Goal: Task Accomplishment & Management: Use online tool/utility

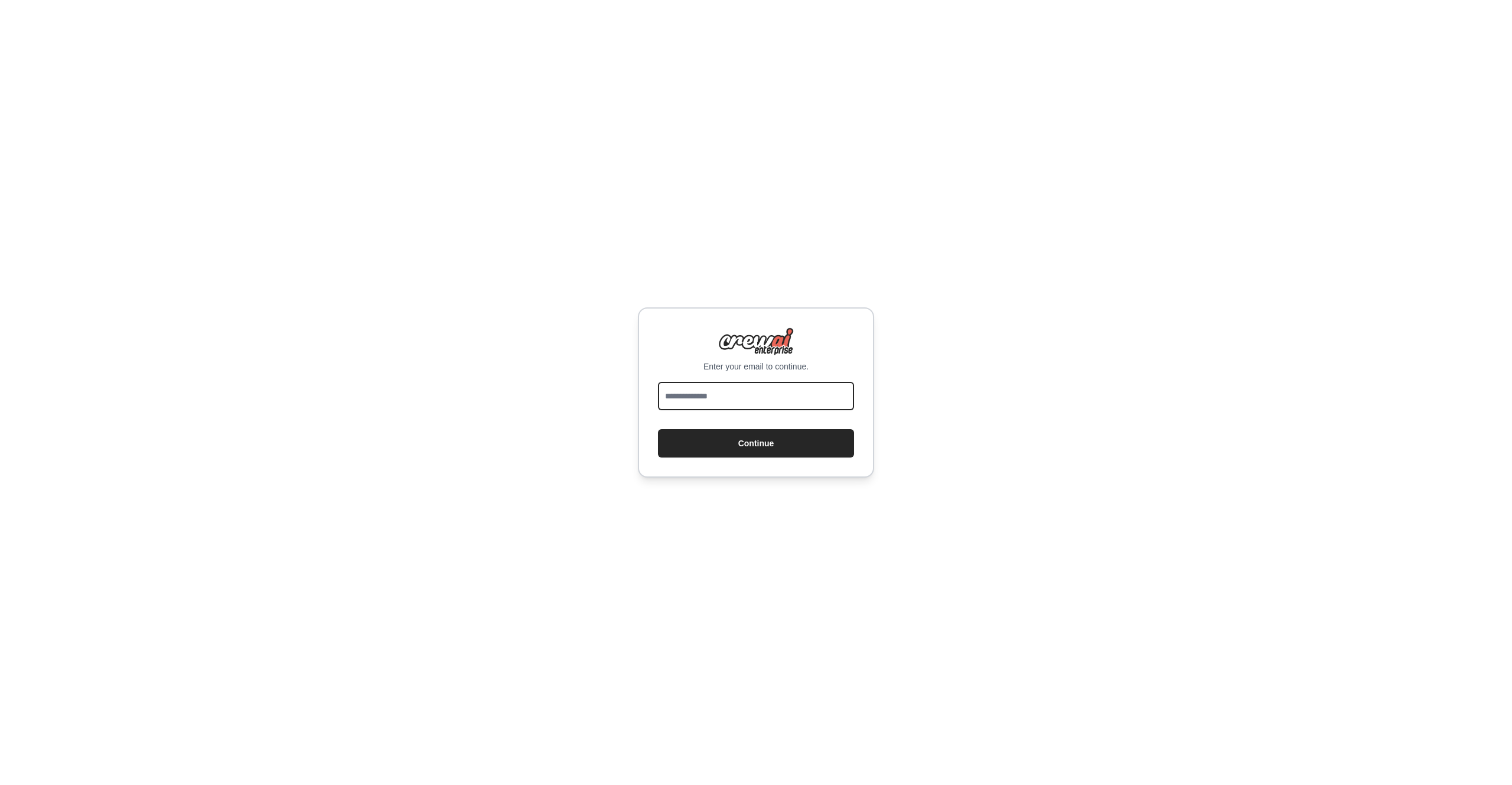
click at [723, 397] on input "email" at bounding box center [756, 396] width 196 height 29
type input "**********"
click at [754, 444] on button "Continue" at bounding box center [756, 443] width 196 height 29
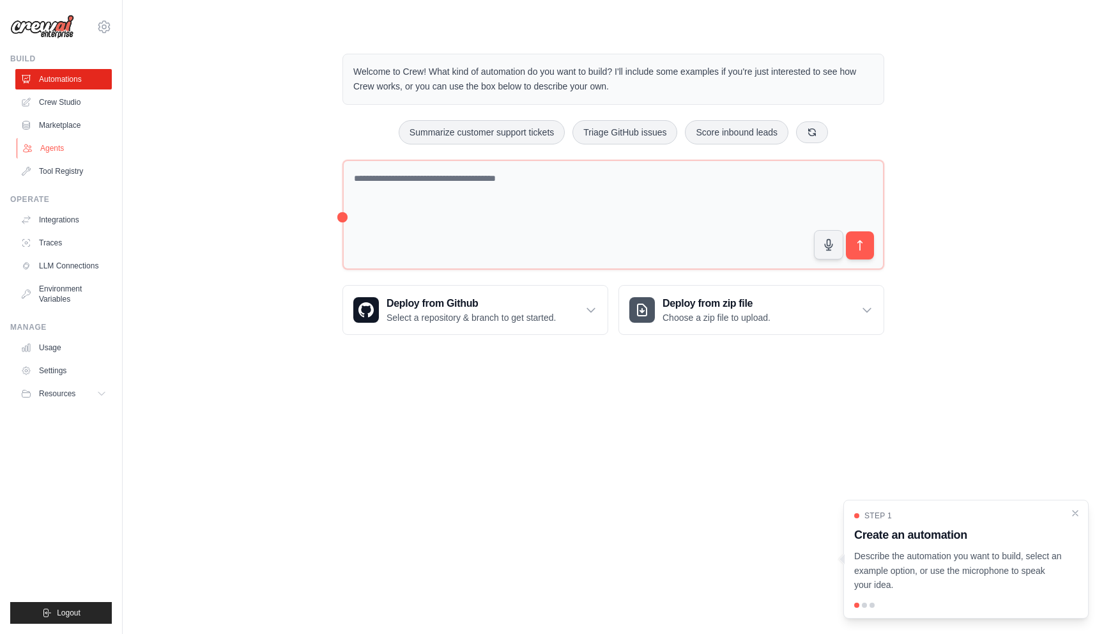
click at [70, 153] on link "Agents" at bounding box center [65, 148] width 97 height 20
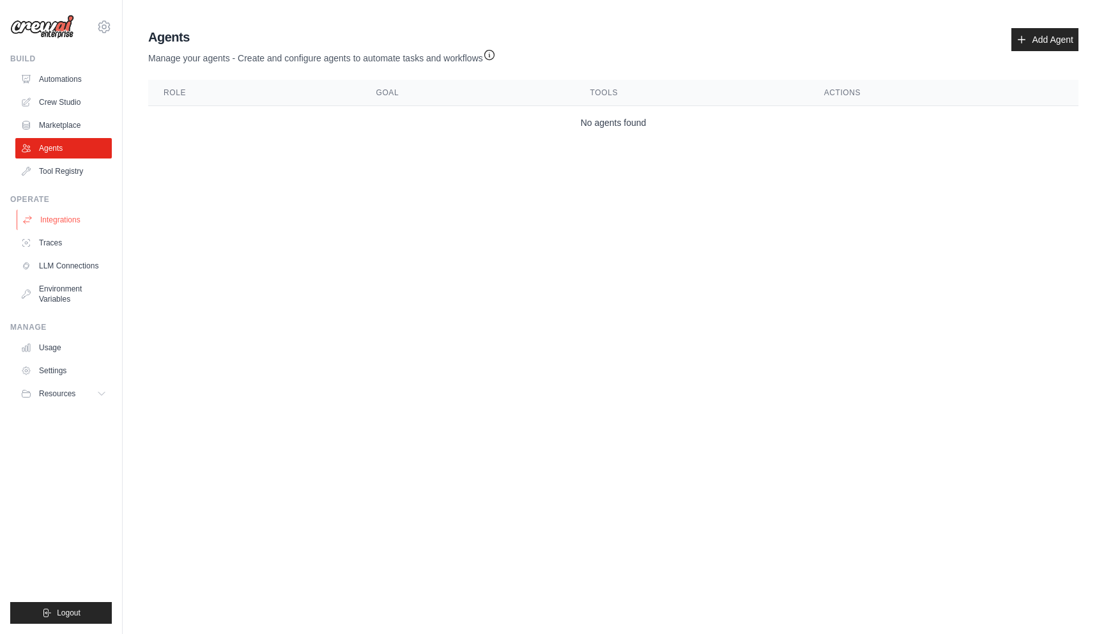
click at [72, 215] on link "Integrations" at bounding box center [65, 220] width 97 height 20
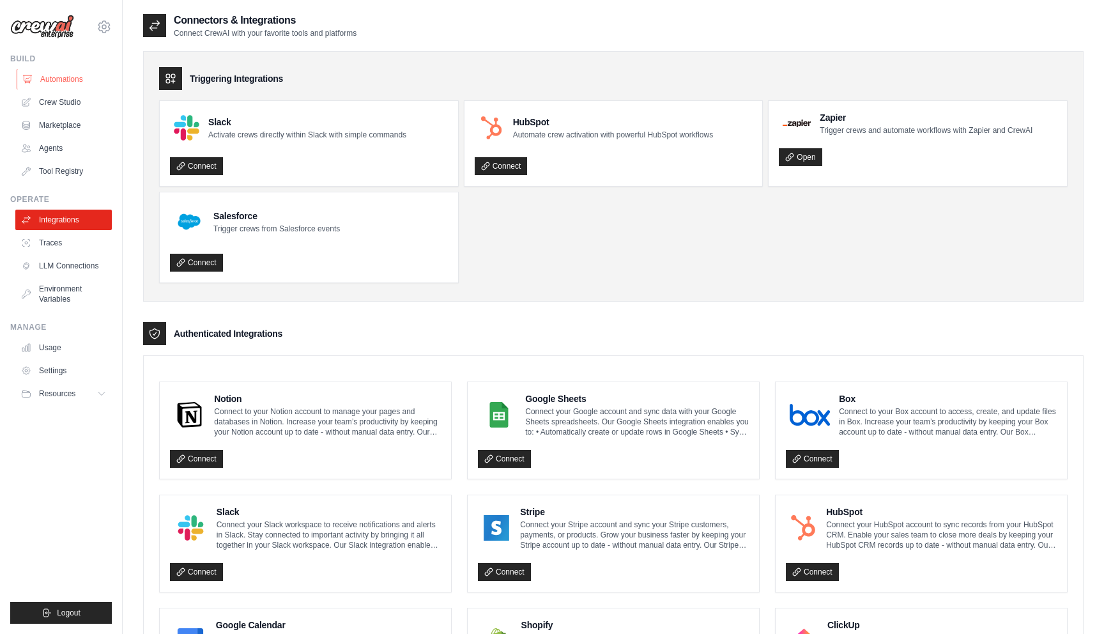
click at [54, 73] on link "Automations" at bounding box center [65, 79] width 97 height 20
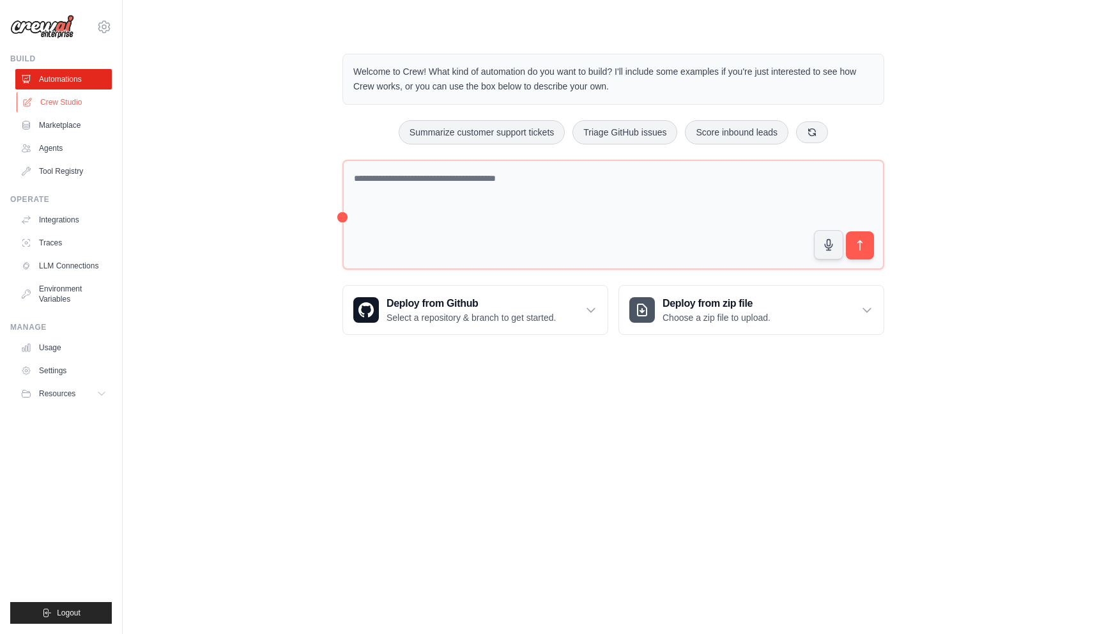
click at [59, 97] on link "Crew Studio" at bounding box center [65, 102] width 97 height 20
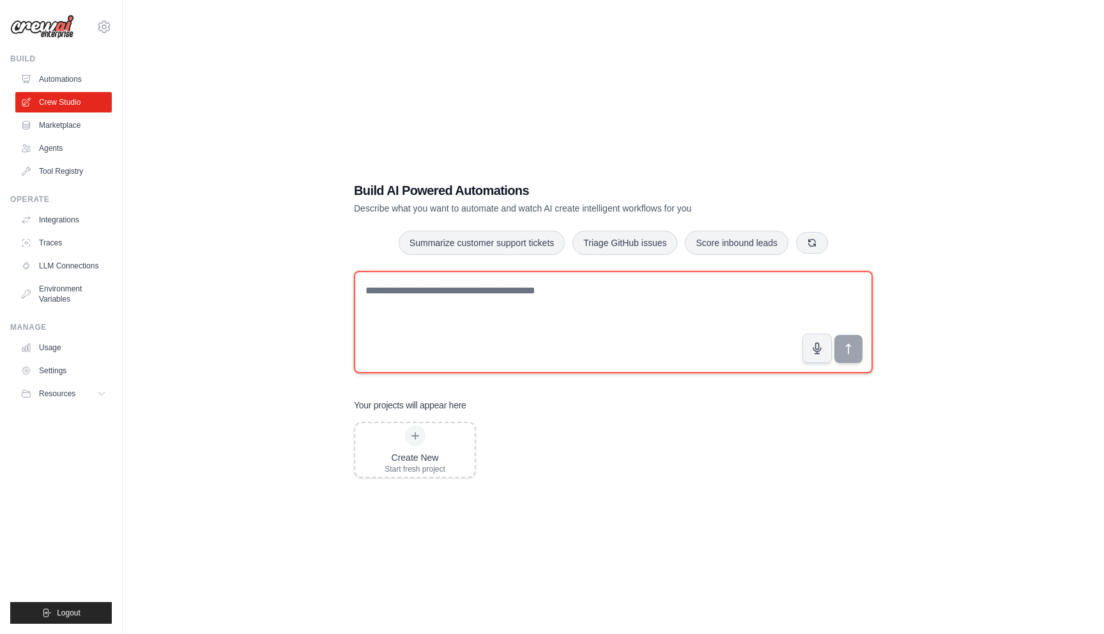
click at [564, 323] on textarea at bounding box center [613, 322] width 519 height 102
paste textarea "**********"
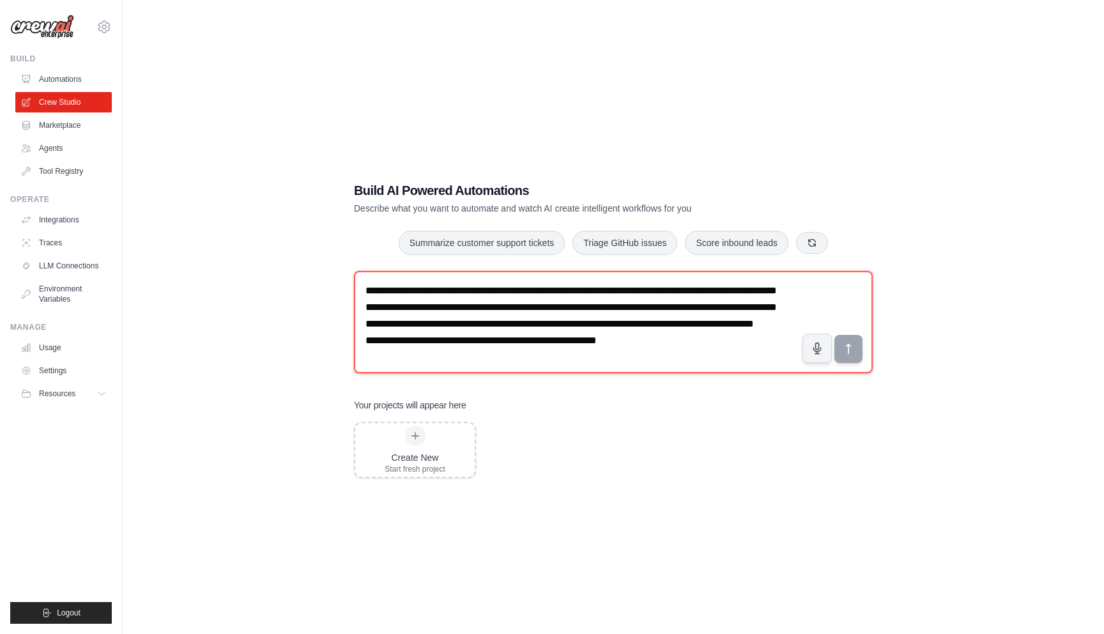
scroll to position [24, 0]
type textarea "**********"
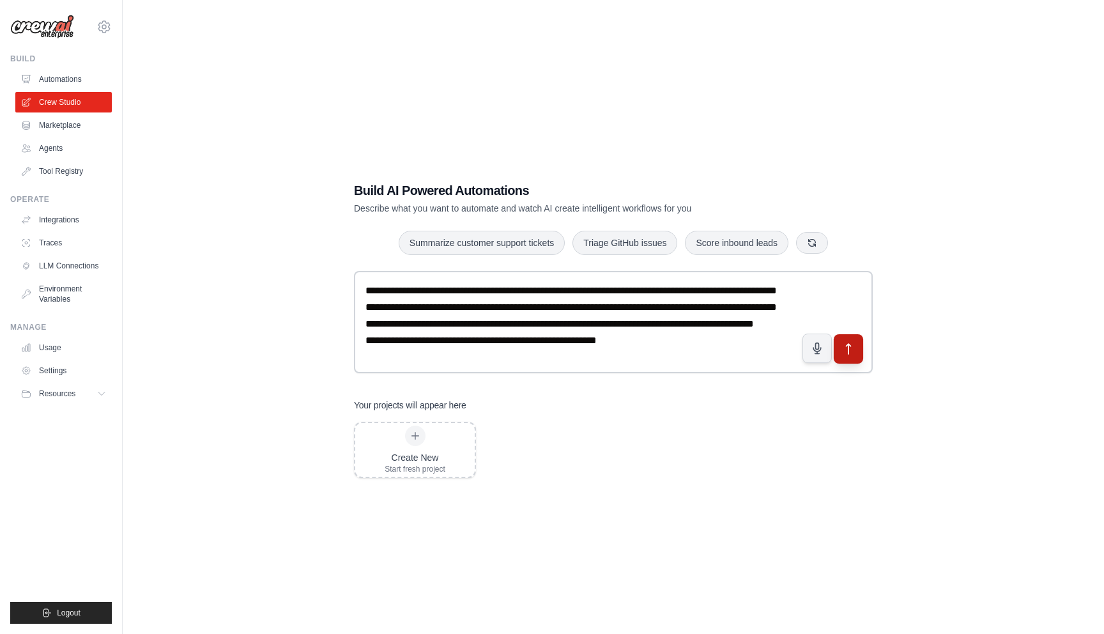
click at [853, 353] on icon "submit" at bounding box center [848, 349] width 13 height 13
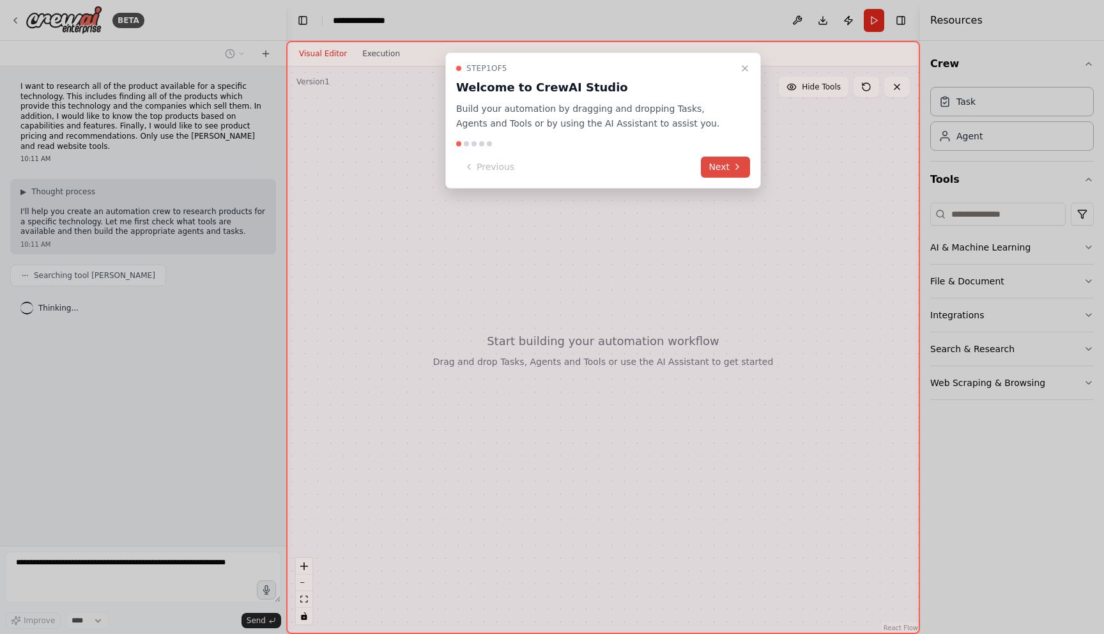
click at [731, 168] on button "Next" at bounding box center [725, 167] width 49 height 21
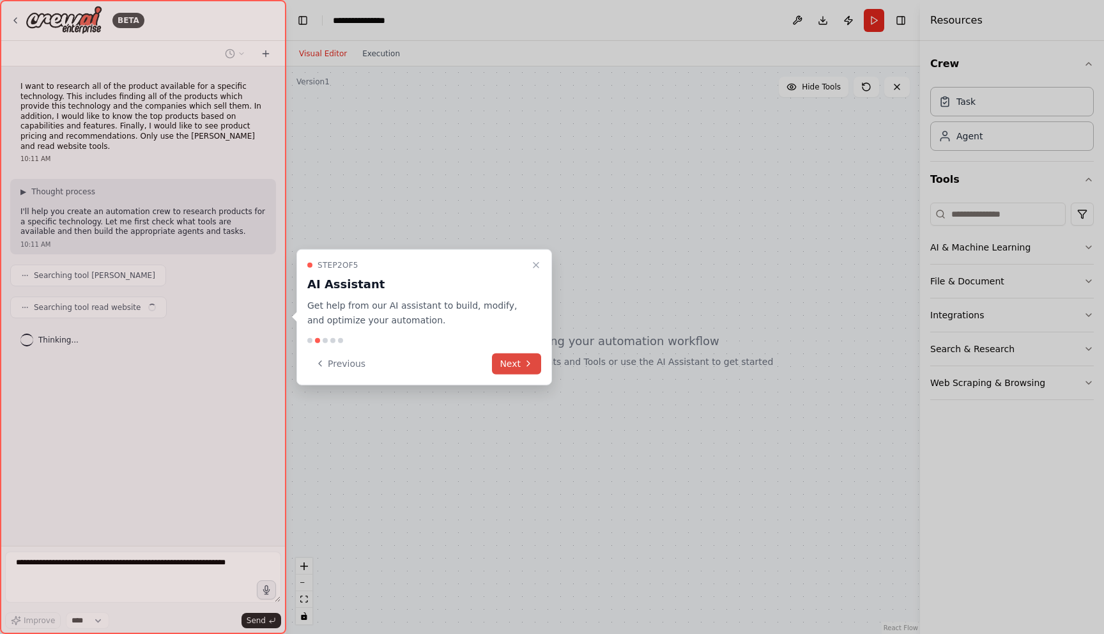
click at [527, 364] on icon at bounding box center [528, 364] width 10 height 10
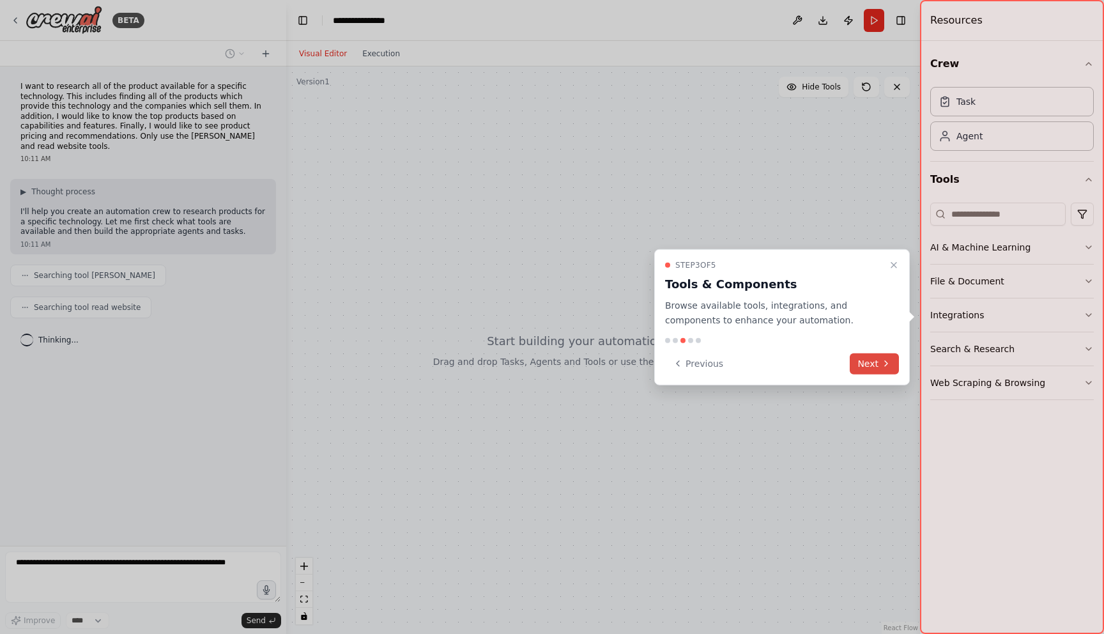
click at [878, 362] on button "Next" at bounding box center [874, 363] width 49 height 21
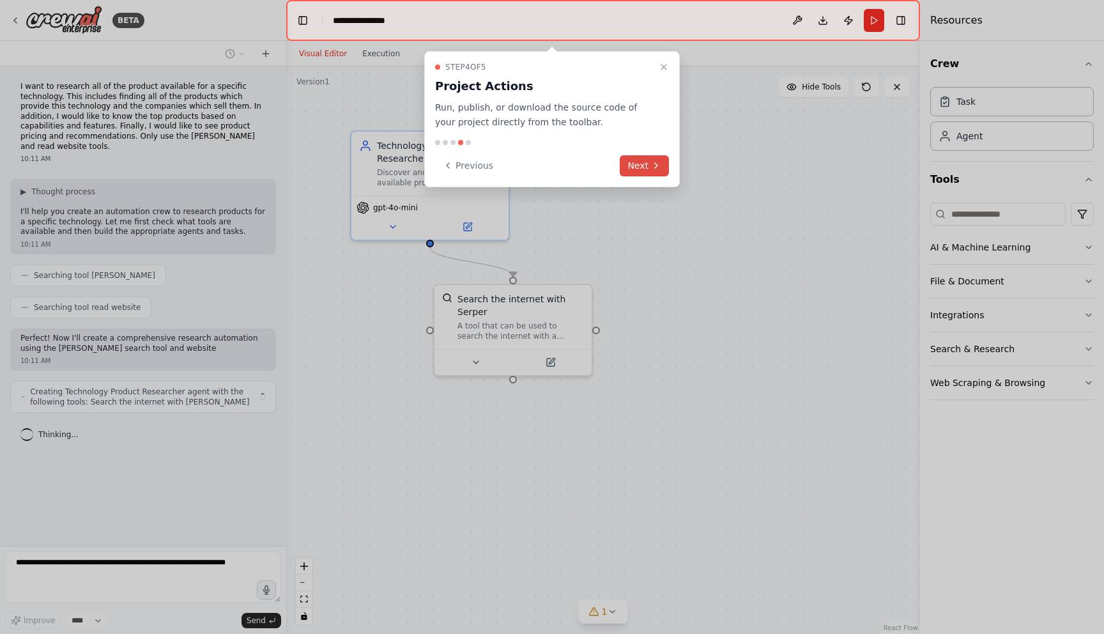
click at [652, 166] on icon at bounding box center [656, 165] width 10 height 10
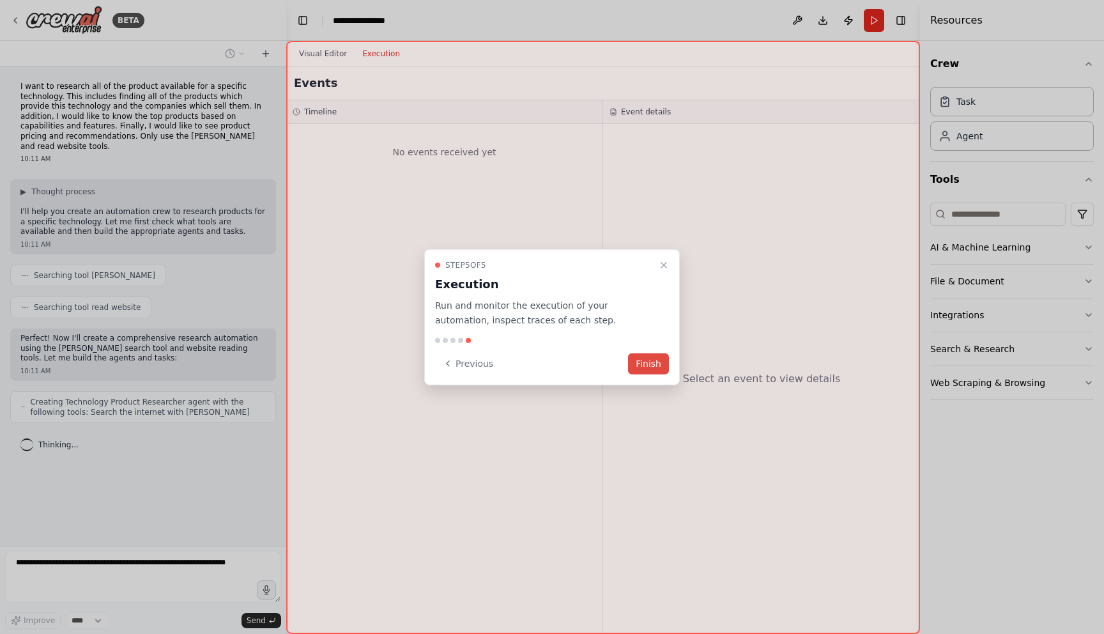
click at [643, 357] on button "Finish" at bounding box center [648, 363] width 41 height 21
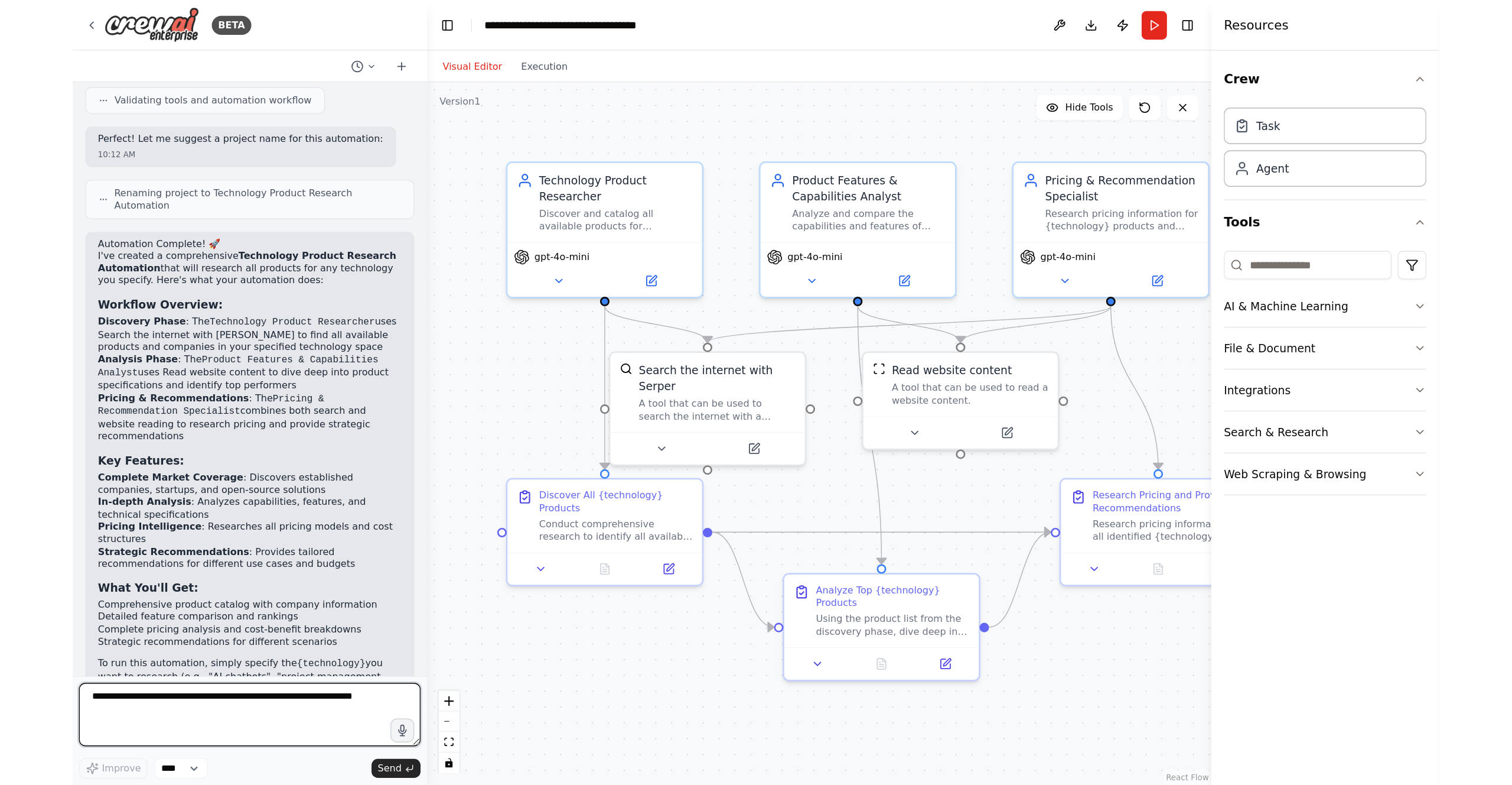
scroll to position [34, 0]
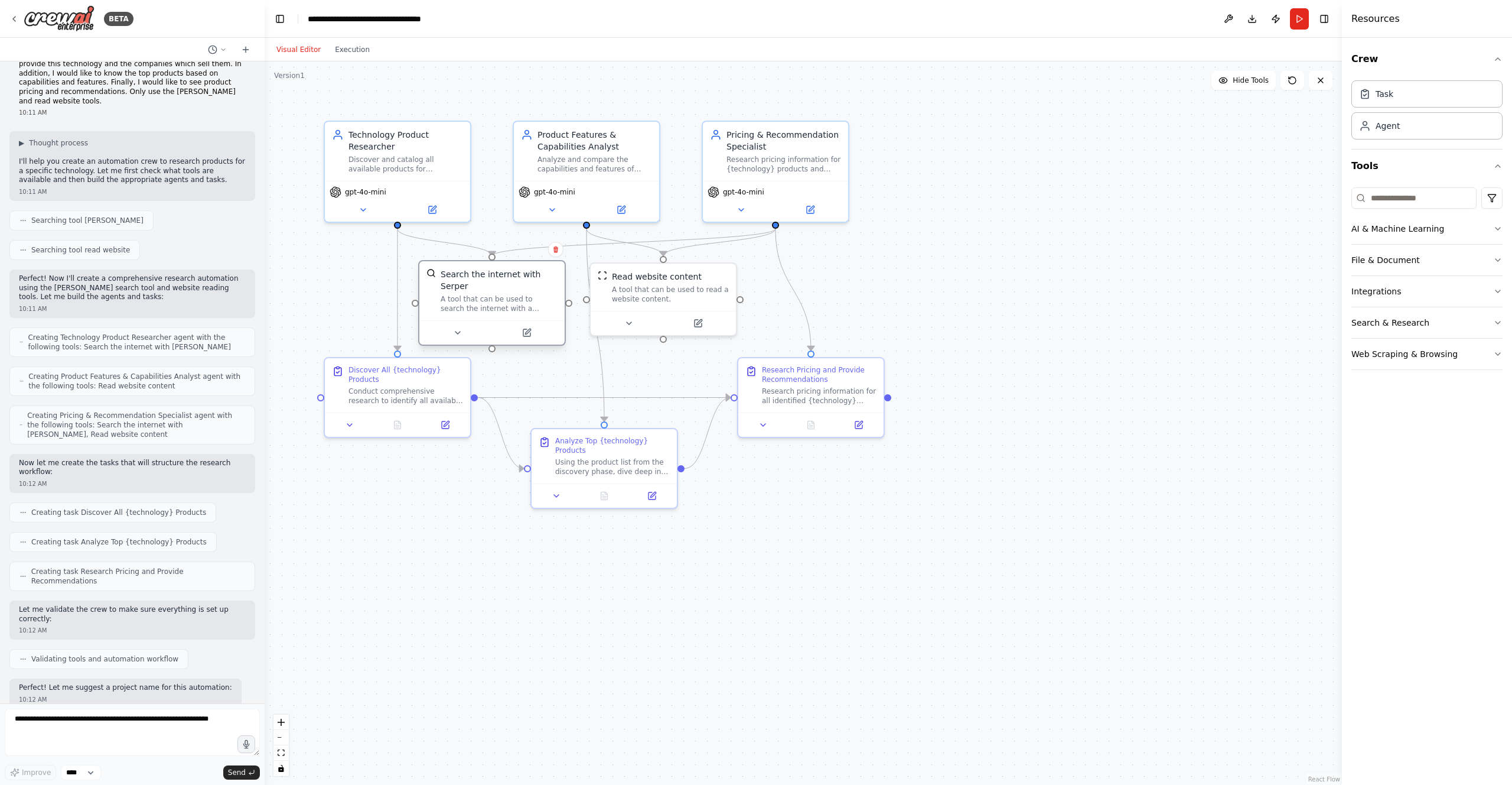
drag, startPoint x: 458, startPoint y: 297, endPoint x: 470, endPoint y: 295, distance: 12.2
click at [470, 295] on div "A tool that can be used to search the internet with a search_query. Supports di…" at bounding box center [499, 303] width 117 height 18
click at [1020, 92] on div "Task" at bounding box center [1384, 93] width 18 height 12
click at [1020, 227] on div "New Task Task description" at bounding box center [1165, 196] width 148 height 62
click at [1020, 215] on icon at bounding box center [1117, 215] width 9 height 9
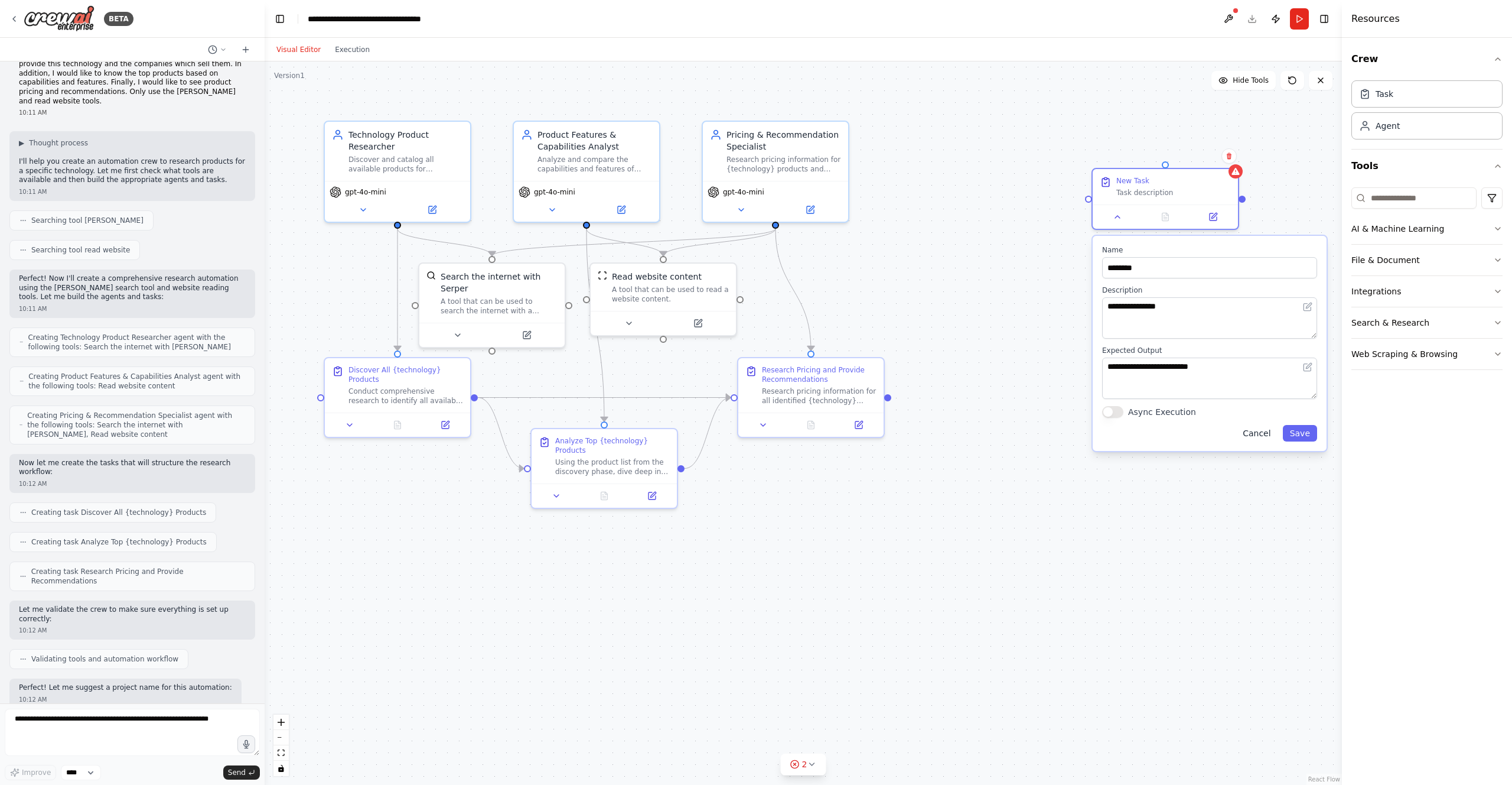
click at [1020, 435] on button "Cancel" at bounding box center [1256, 434] width 42 height 17
click at [1020, 156] on icon at bounding box center [1228, 156] width 5 height 6
click at [1020, 154] on icon at bounding box center [1229, 156] width 7 height 7
click at [1020, 156] on icon at bounding box center [1228, 156] width 5 height 6
click at [1020, 154] on icon at bounding box center [1228, 156] width 5 height 6
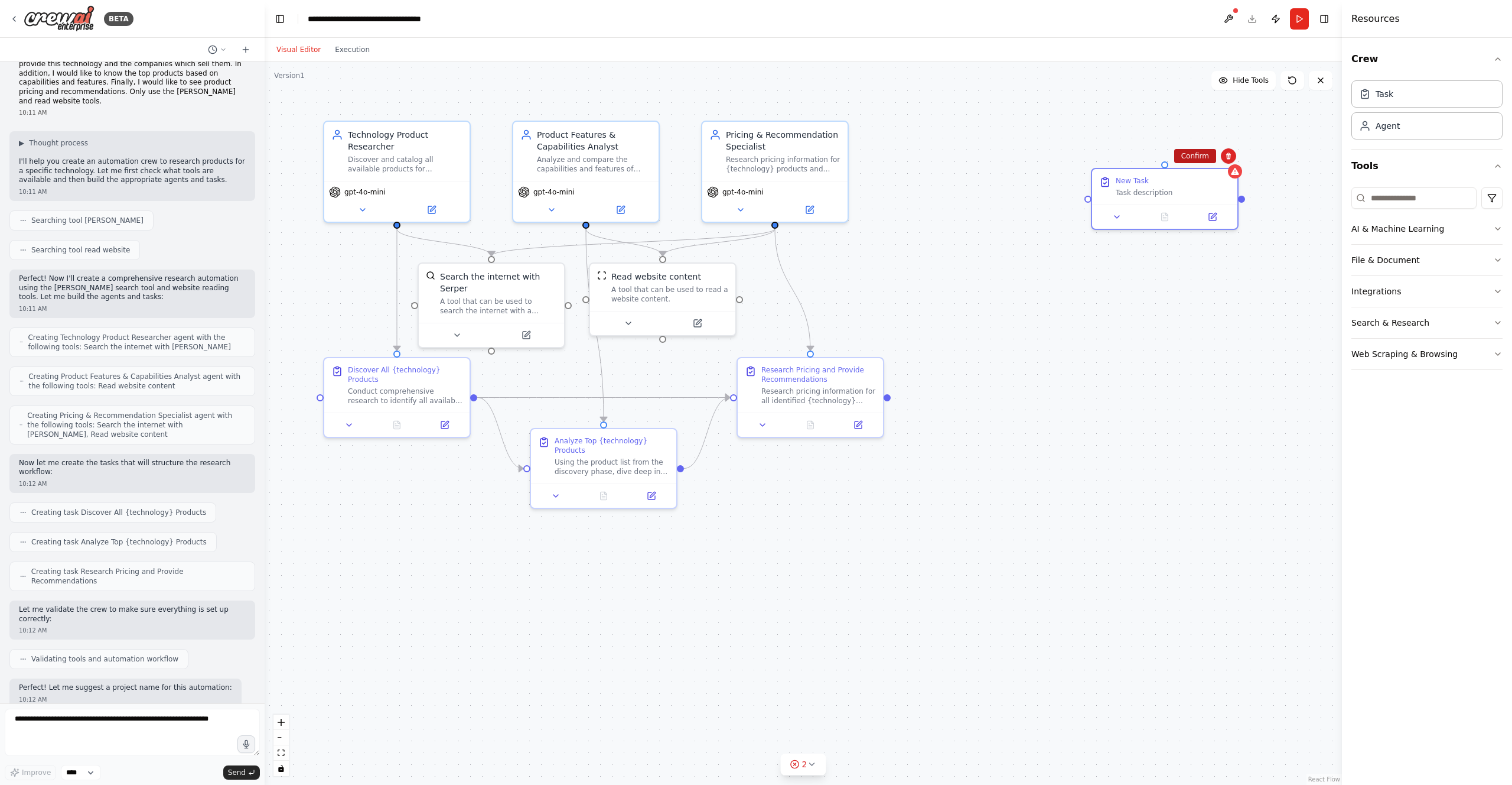
click at [1020, 156] on button "Confirm" at bounding box center [1195, 155] width 42 height 14
click at [433, 206] on icon at bounding box center [433, 206] width 6 height 6
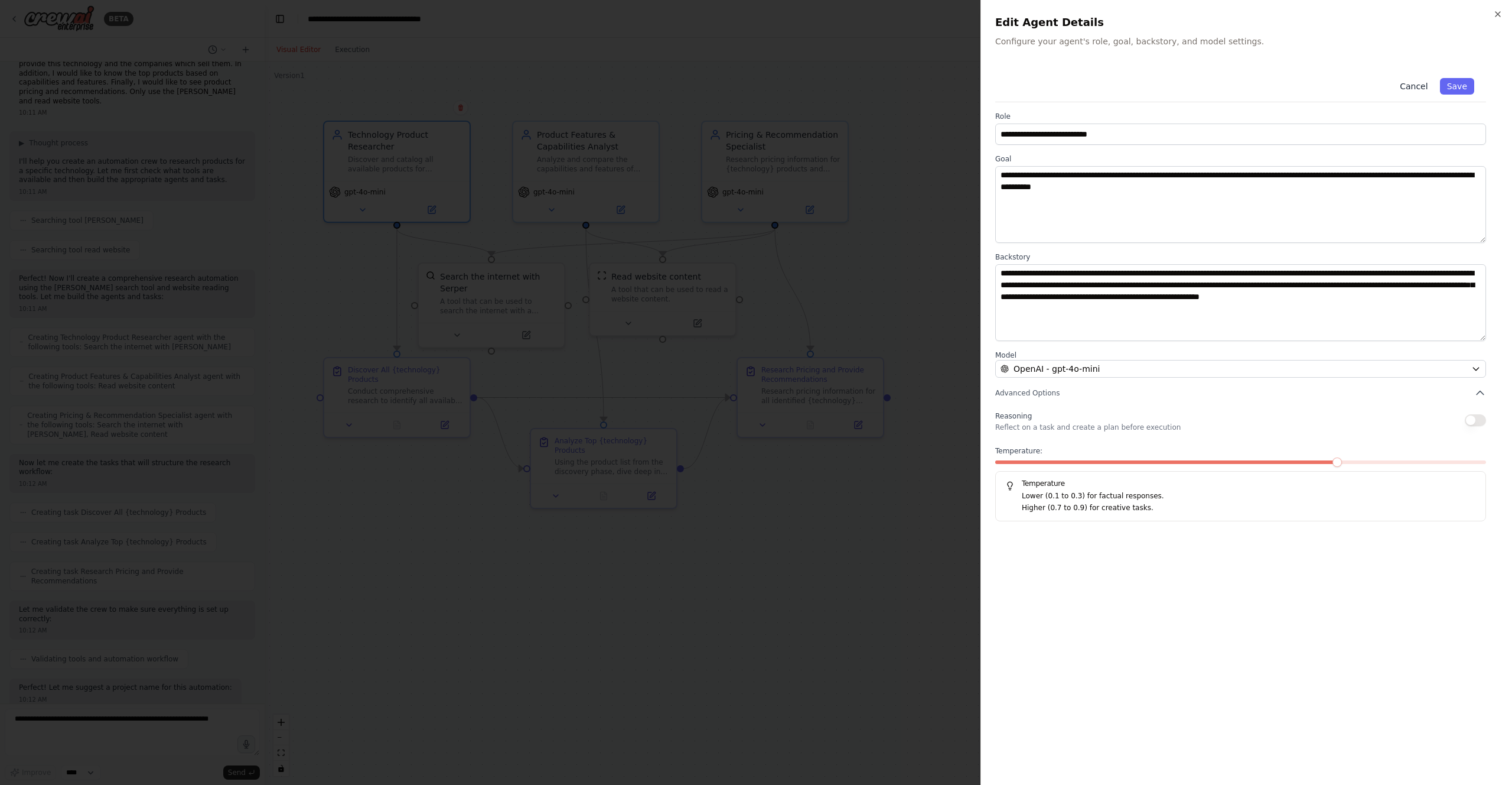
click at [1020, 80] on button "Cancel" at bounding box center [1413, 86] width 42 height 17
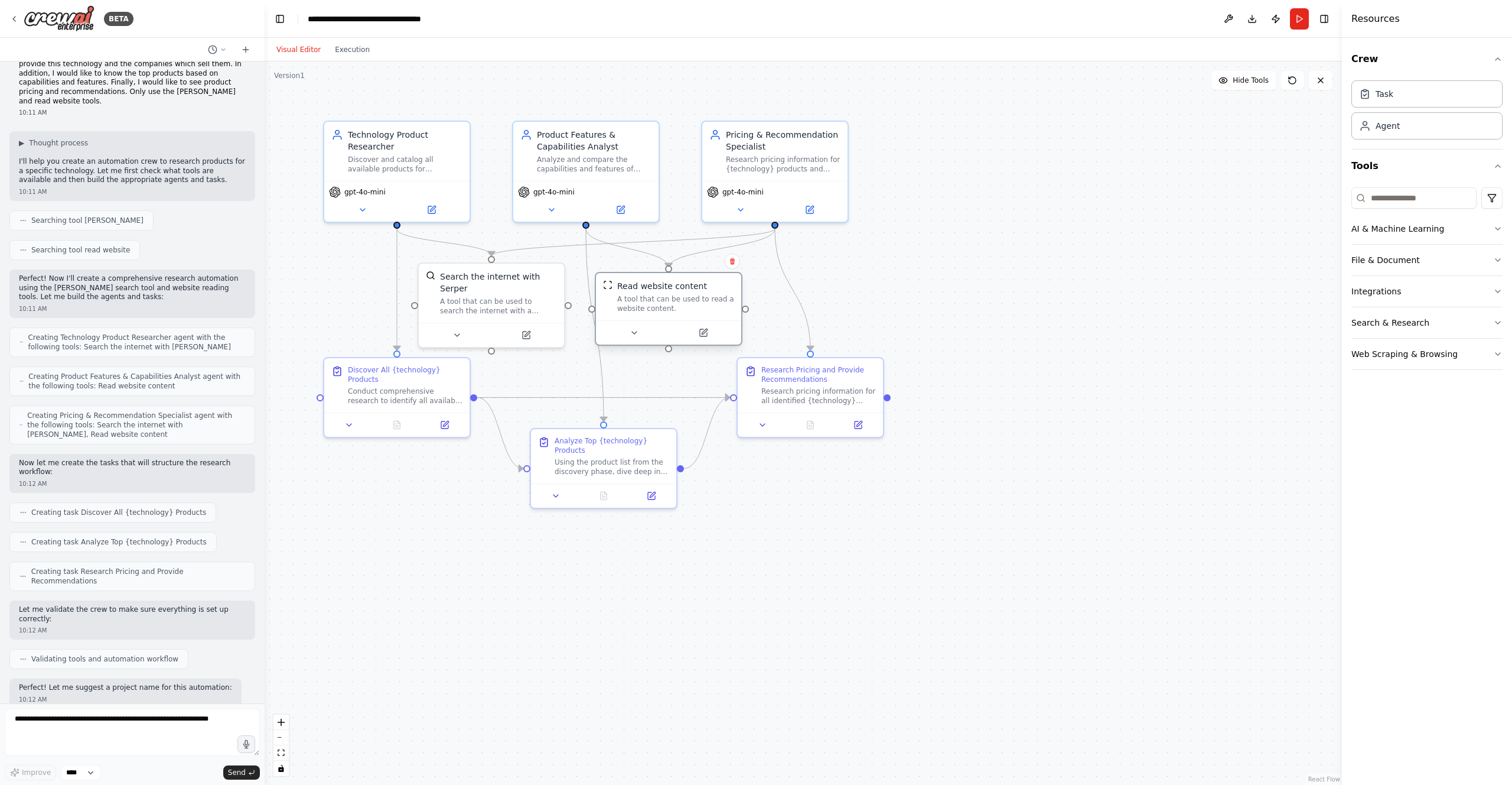
drag, startPoint x: 657, startPoint y: 293, endPoint x: 665, endPoint y: 304, distance: 13.6
click at [665, 304] on div "A tool that can be used to read a website content." at bounding box center [676, 303] width 117 height 18
drag, startPoint x: 761, startPoint y: 140, endPoint x: 1068, endPoint y: 135, distance: 307.0
click at [1020, 135] on div "Pricing & Recommendation Specialist" at bounding box center [1091, 139] width 115 height 24
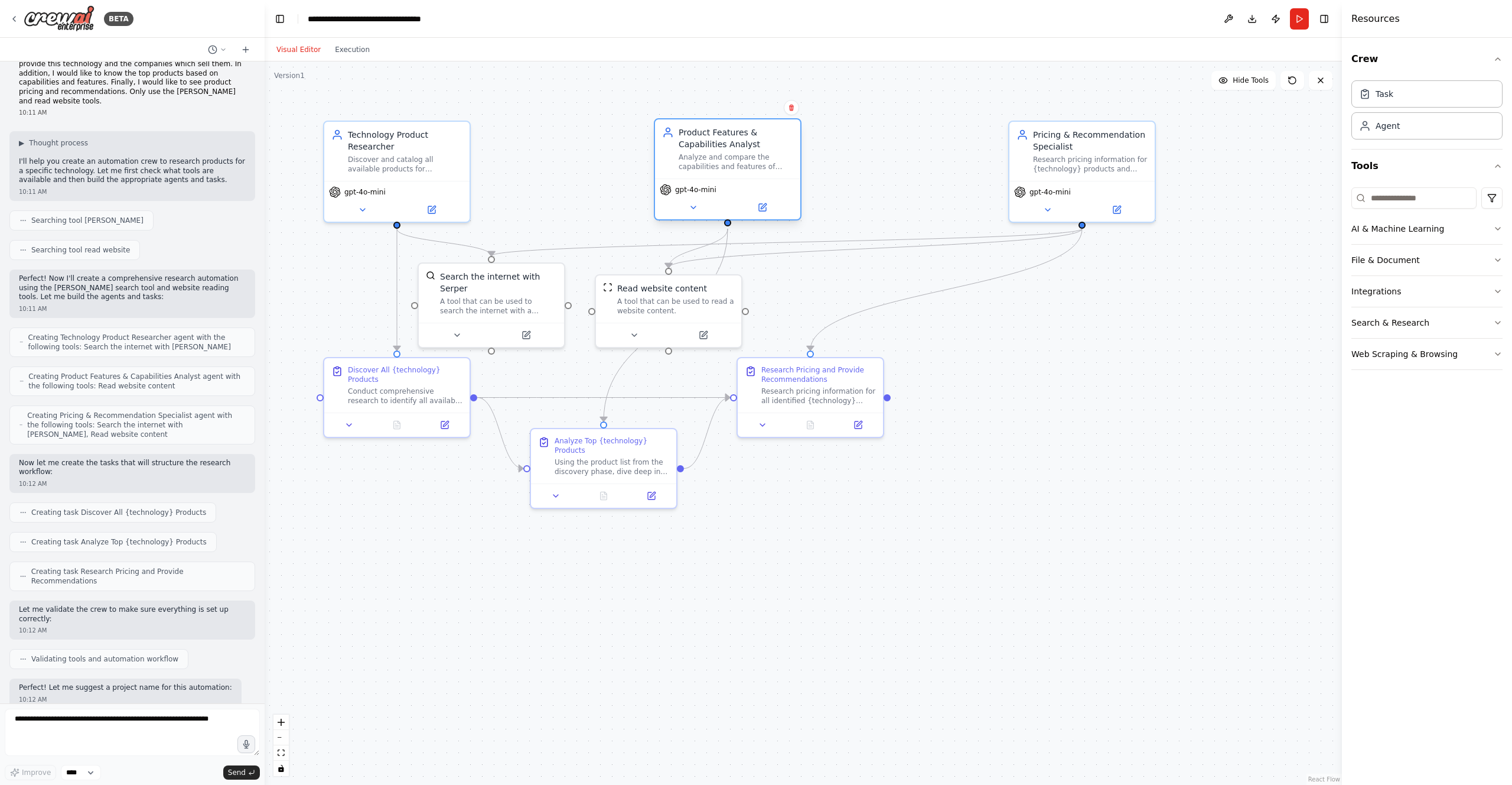
drag, startPoint x: 621, startPoint y: 160, endPoint x: 765, endPoint y: 158, distance: 144.0
click at [765, 158] on div "Analyze and compare the capabilities and features of {technology} products to i…" at bounding box center [736, 162] width 115 height 18
drag, startPoint x: 815, startPoint y: 377, endPoint x: 1116, endPoint y: 432, distance: 306.0
click at [1020, 432] on div "Research Pricing and Provide Recommendations" at bounding box center [1126, 431] width 115 height 18
drag, startPoint x: 612, startPoint y: 466, endPoint x: 715, endPoint y: 441, distance: 106.0
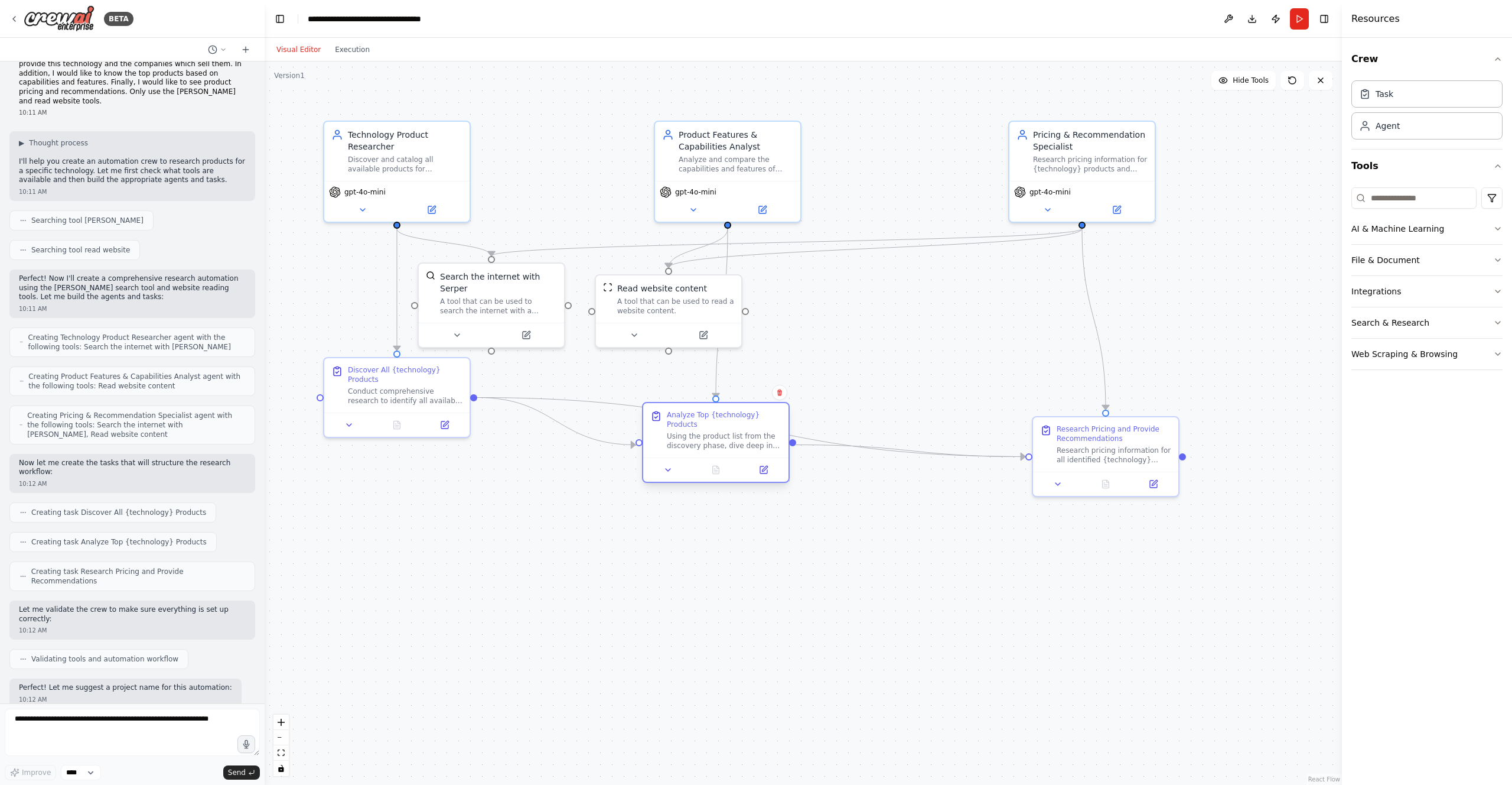
click at [715, 441] on div "Using the product list from the discovery phase, dive deep into the top product…" at bounding box center [725, 441] width 115 height 18
drag, startPoint x: 396, startPoint y: 390, endPoint x: 373, endPoint y: 550, distance: 161.6
click at [373, 551] on div "Conduct comprehensive research to identify all available products that provide …" at bounding box center [382, 547] width 115 height 18
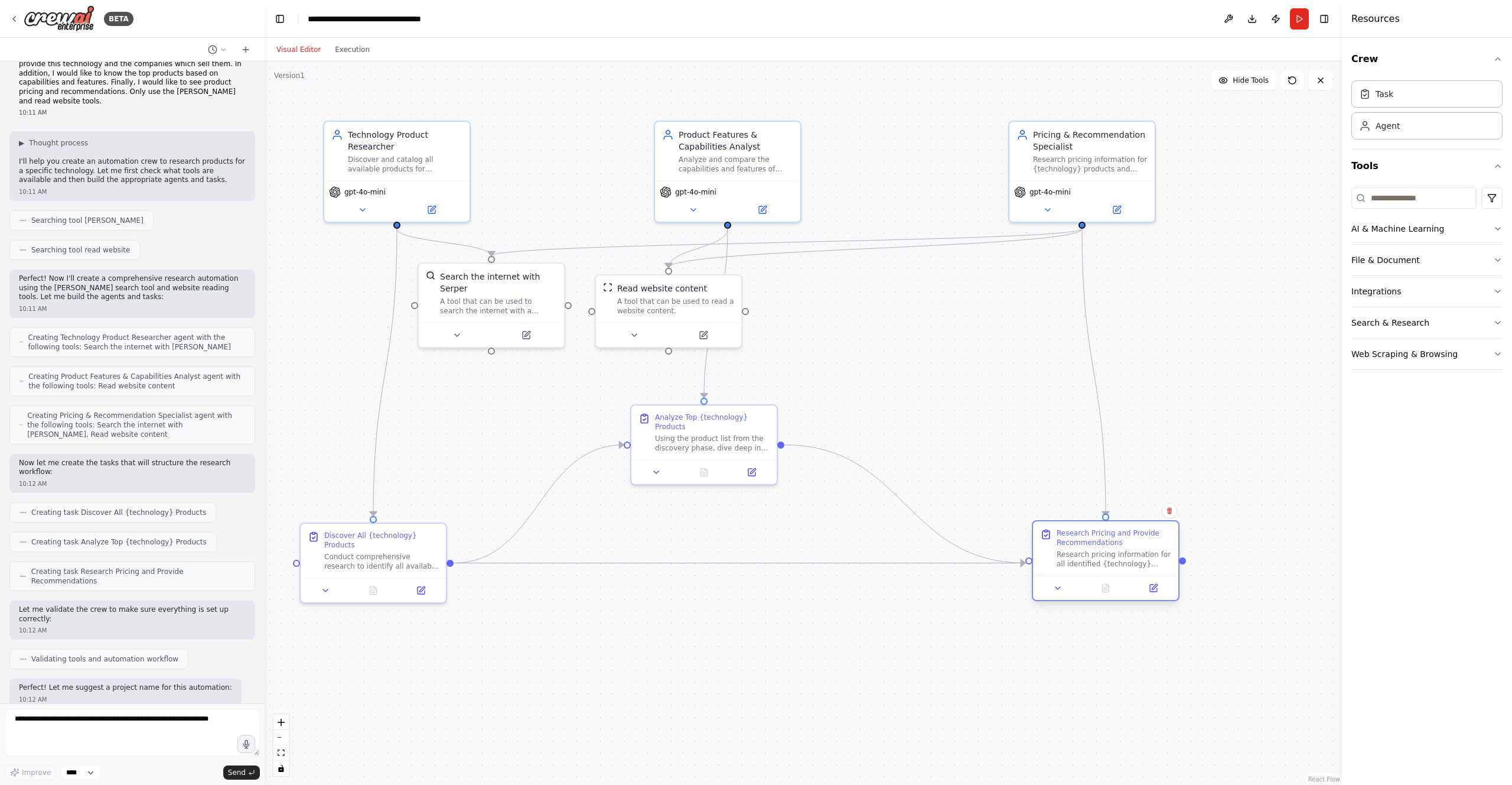
drag, startPoint x: 1104, startPoint y: 437, endPoint x: 1105, endPoint y: 540, distance: 103.0
click at [1020, 540] on div "Research Pricing and Provide Recommendations" at bounding box center [1114, 537] width 115 height 18
drag, startPoint x: 689, startPoint y: 302, endPoint x: 953, endPoint y: 345, distance: 267.5
click at [953, 345] on div "A tool that can be used to read a website content." at bounding box center [935, 350] width 117 height 18
drag, startPoint x: 518, startPoint y: 301, endPoint x: 534, endPoint y: 340, distance: 42.2
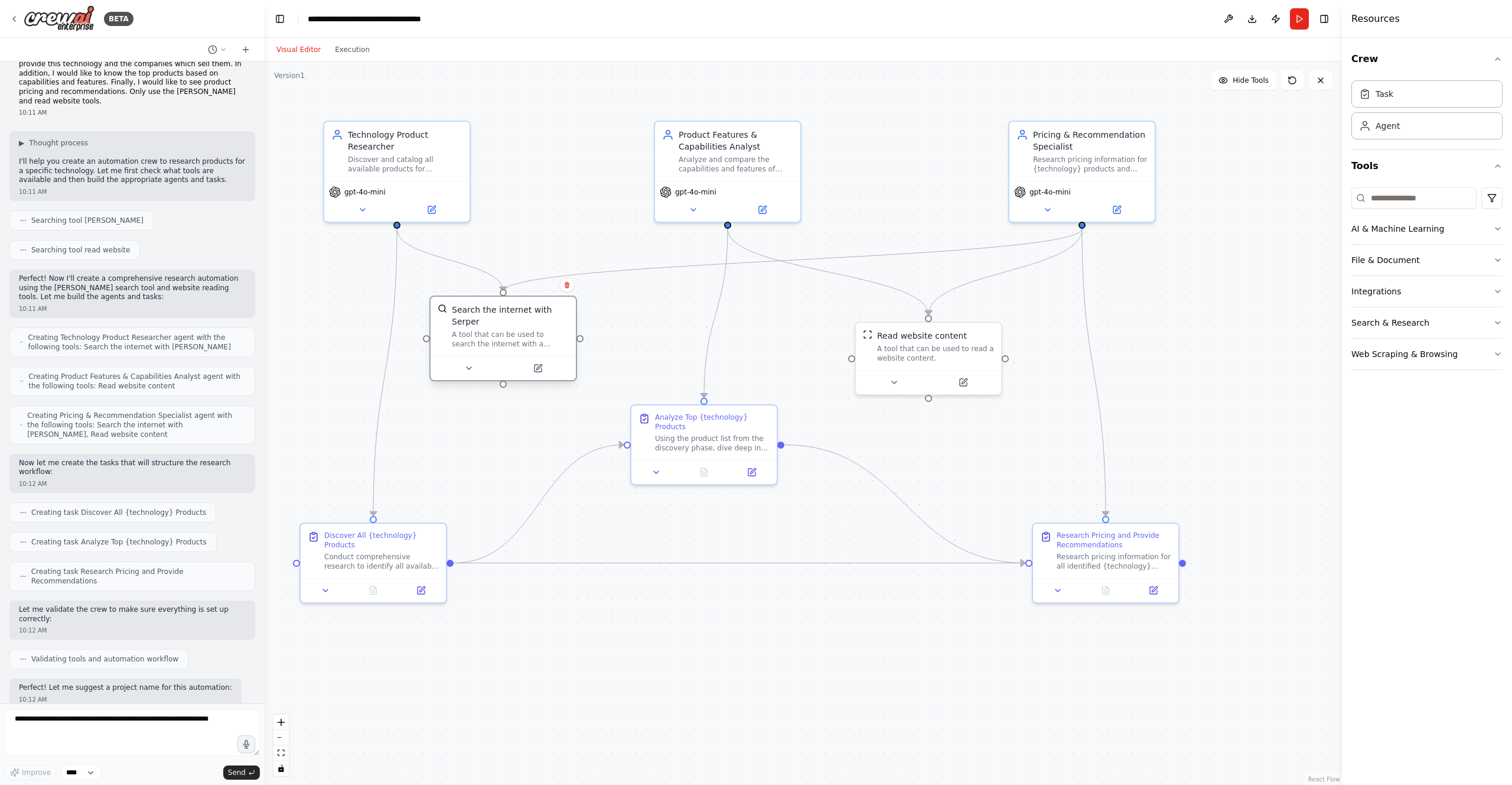
click at [534, 340] on div "A tool that can be used to search the internet with a search_query. Supports di…" at bounding box center [510, 339] width 117 height 18
click at [1020, 14] on button "Run" at bounding box center [1299, 18] width 18 height 21
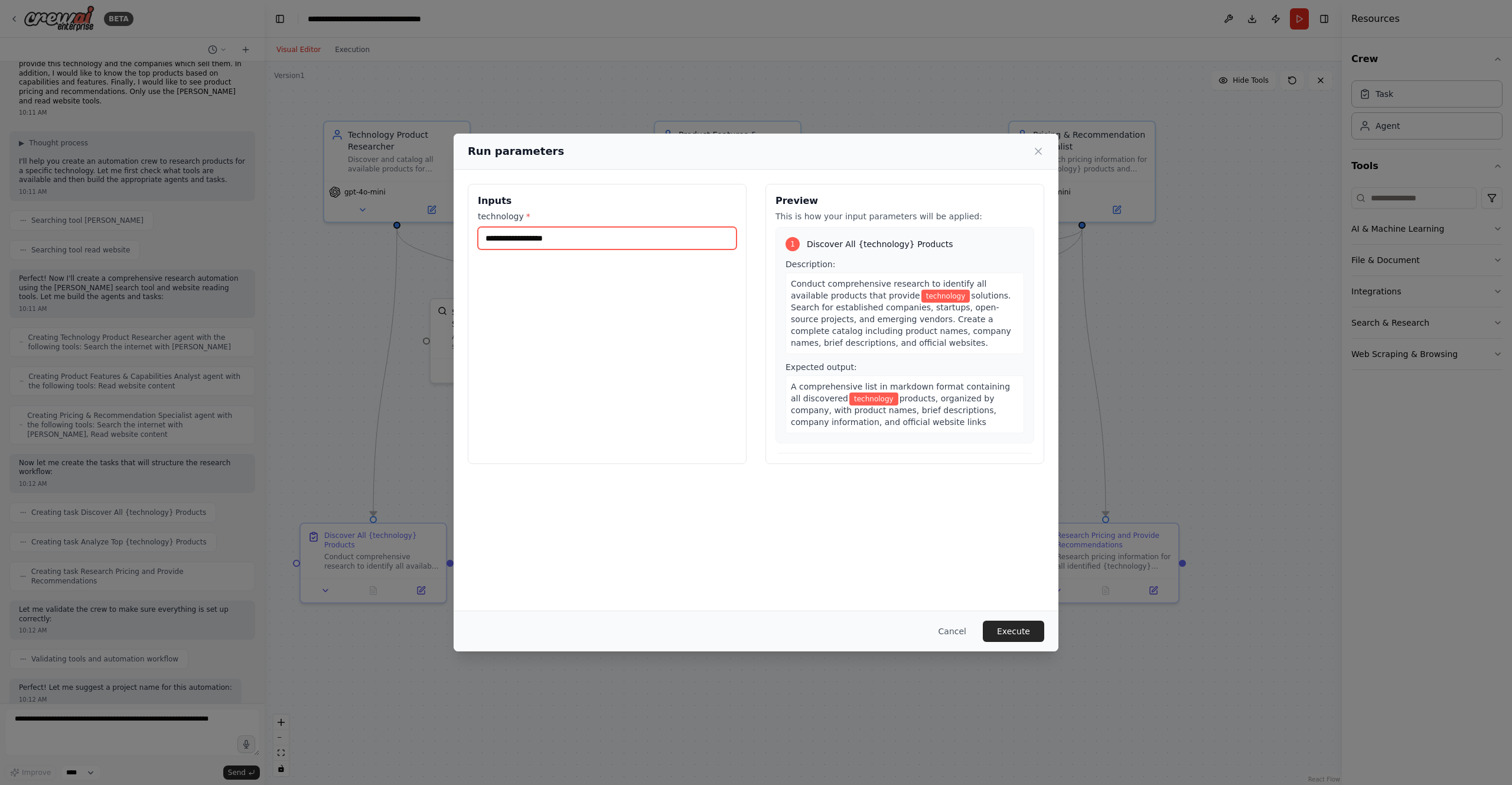
click at [550, 240] on input "technology *" at bounding box center [607, 238] width 259 height 22
type input "*"
type input "**********"
click at [1016, 585] on button "Execute" at bounding box center [1013, 631] width 61 height 21
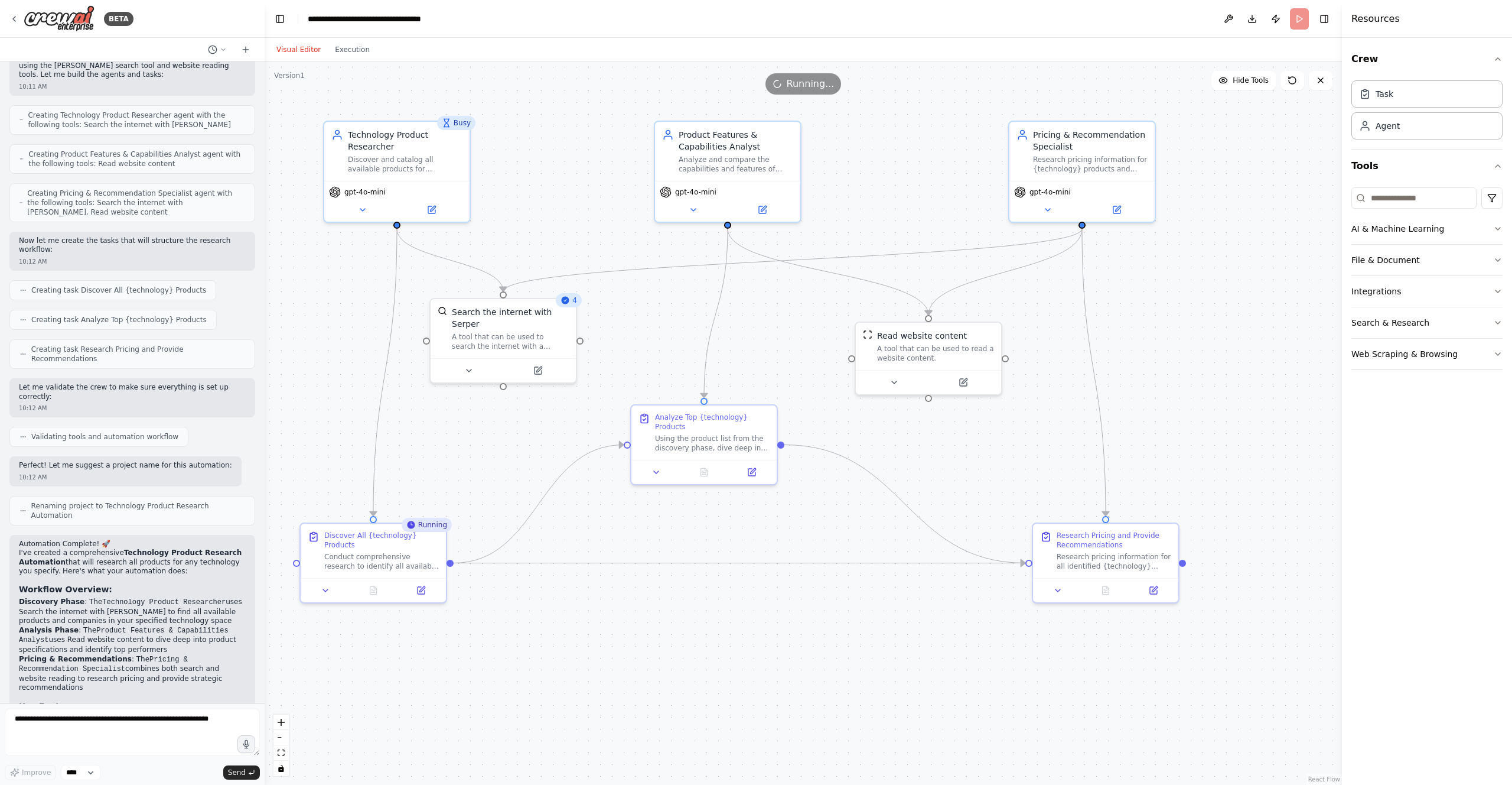
scroll to position [422, 0]
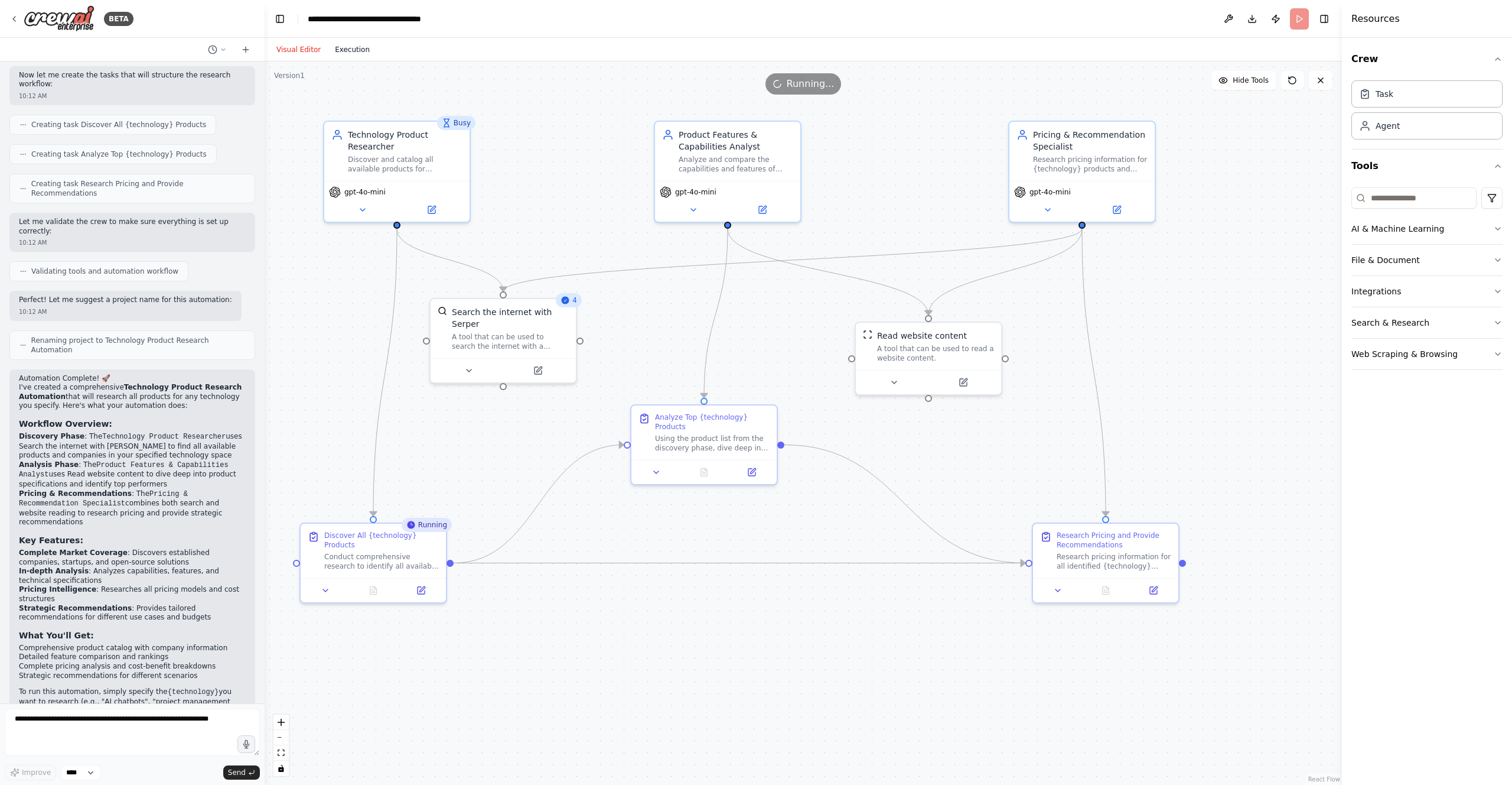
click at [353, 54] on button "Execution" at bounding box center [352, 49] width 49 height 14
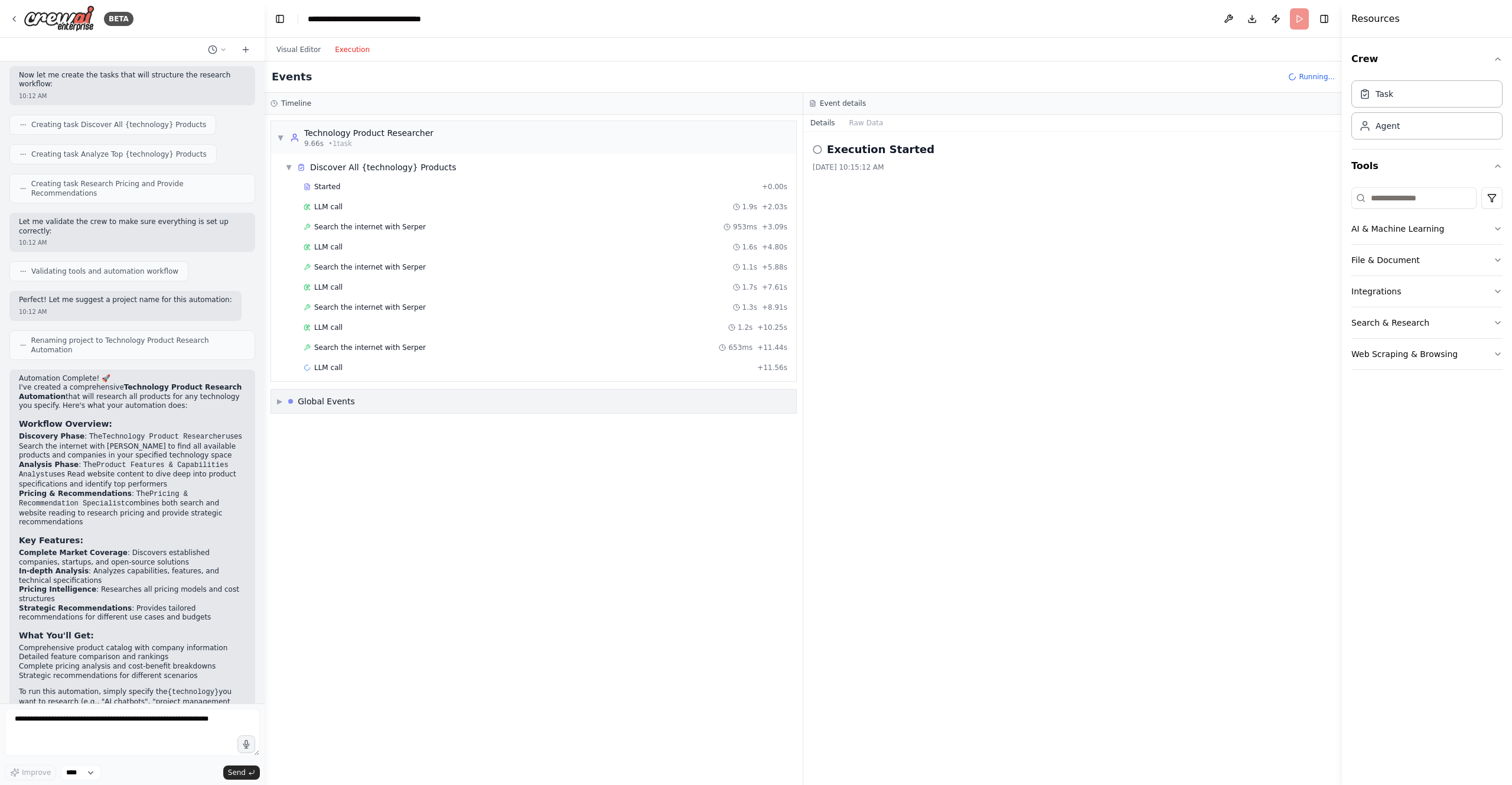
click at [277, 402] on span "▶" at bounding box center [280, 401] width 6 height 9
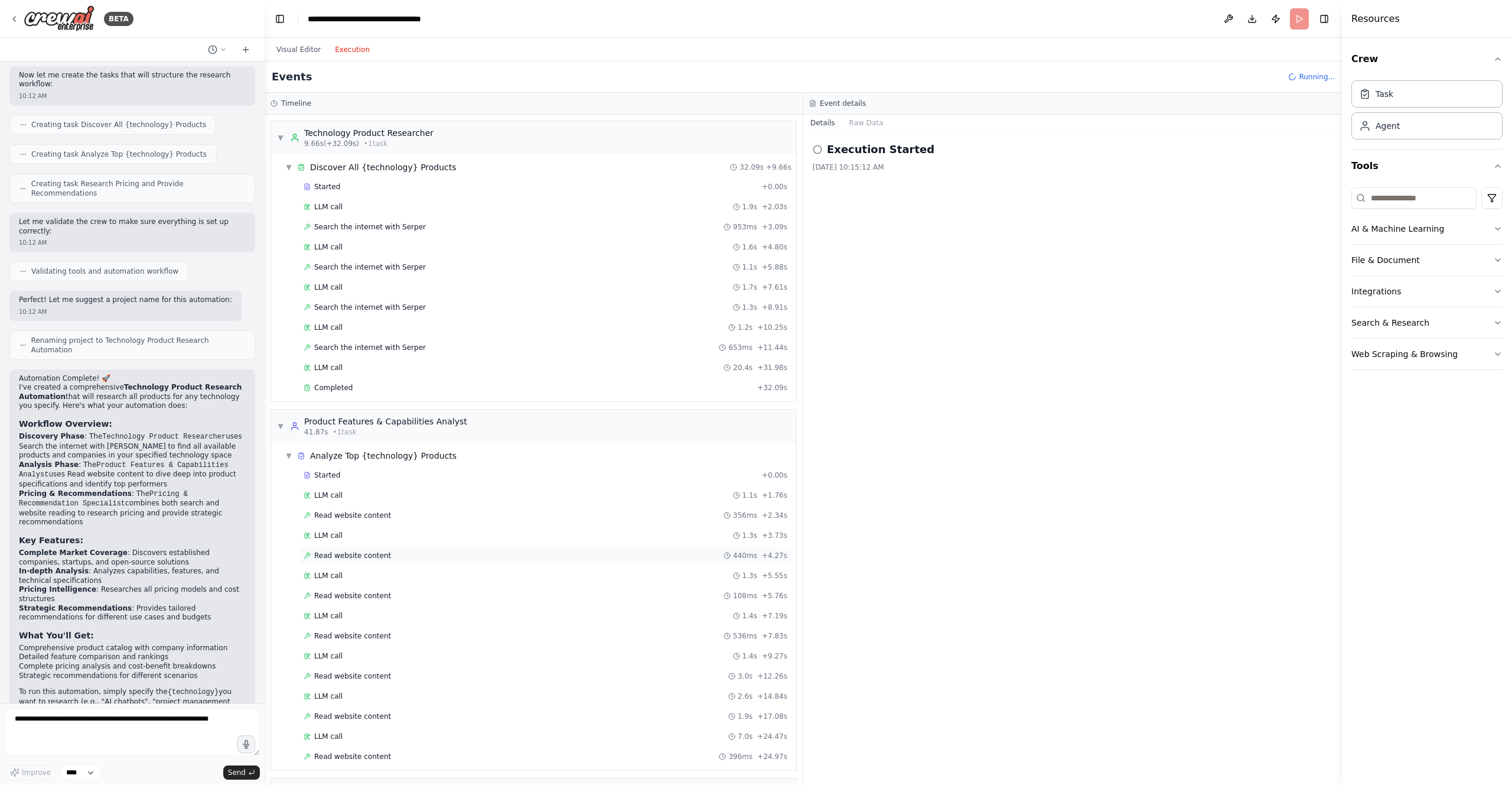
click at [598, 559] on div "Read website content 440ms + 4.27s" at bounding box center [545, 556] width 483 height 9
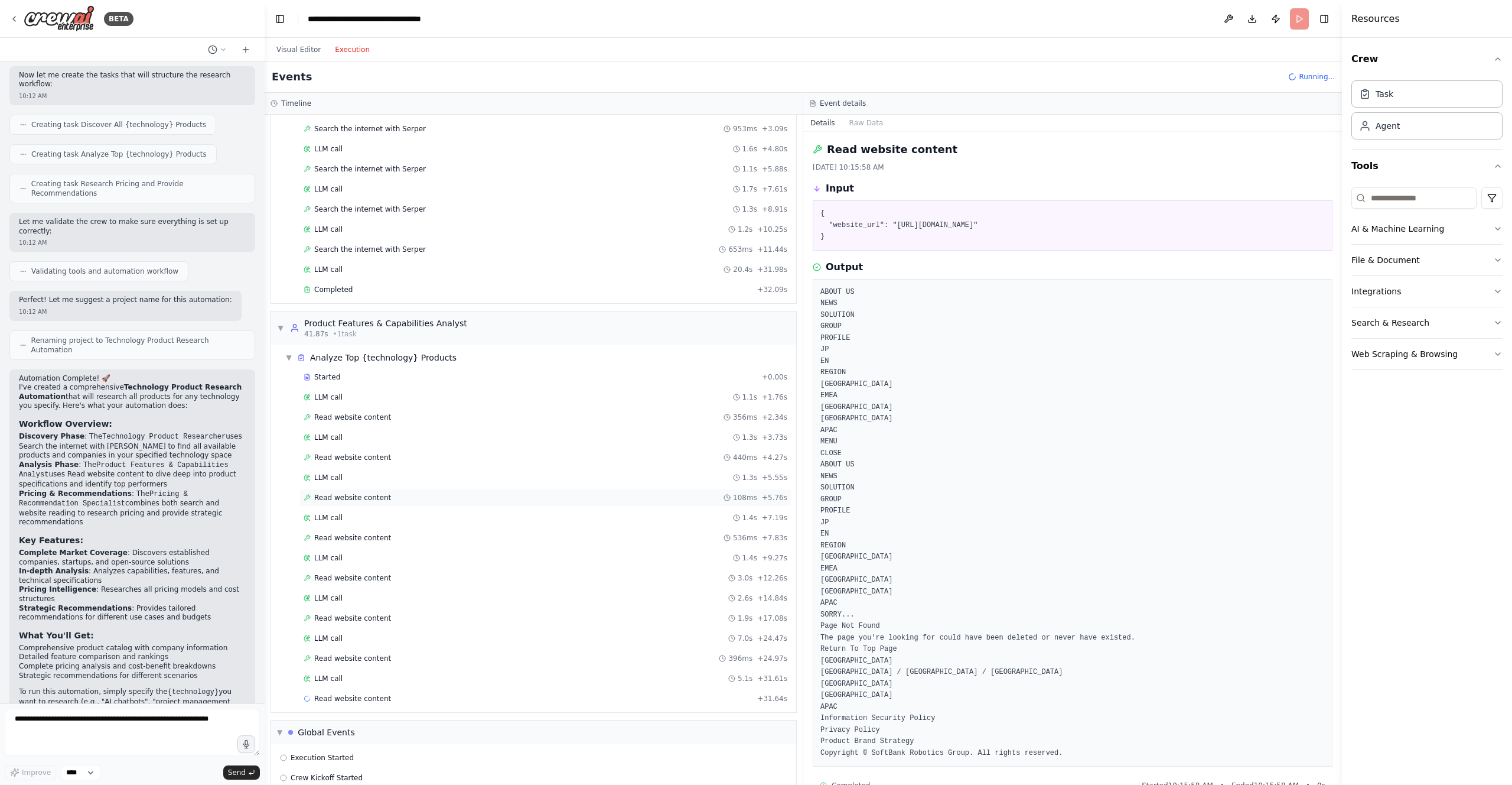
scroll to position [118, 0]
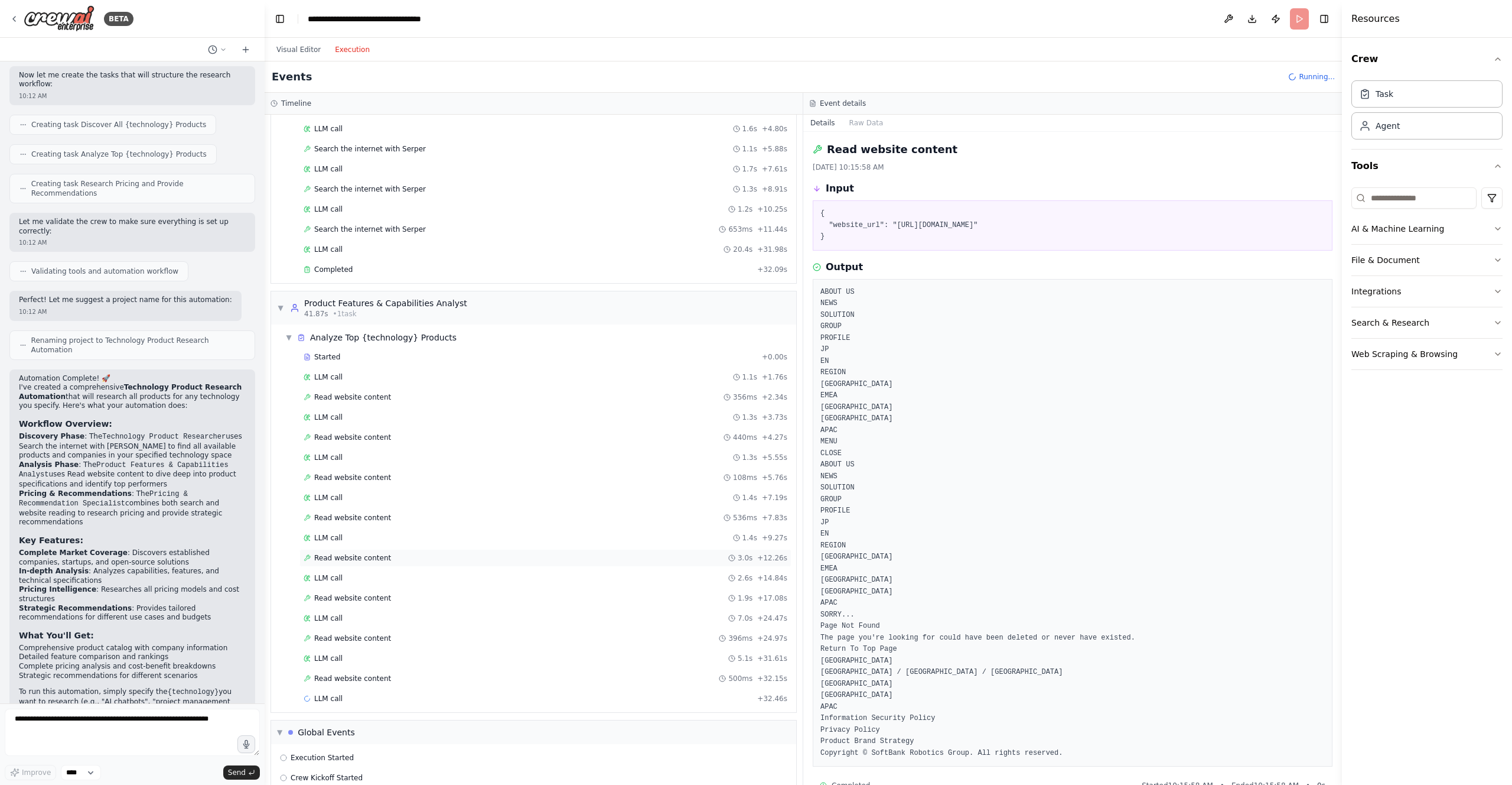
click at [489, 561] on div "Read website content 3.0s + 12.26s" at bounding box center [545, 558] width 483 height 9
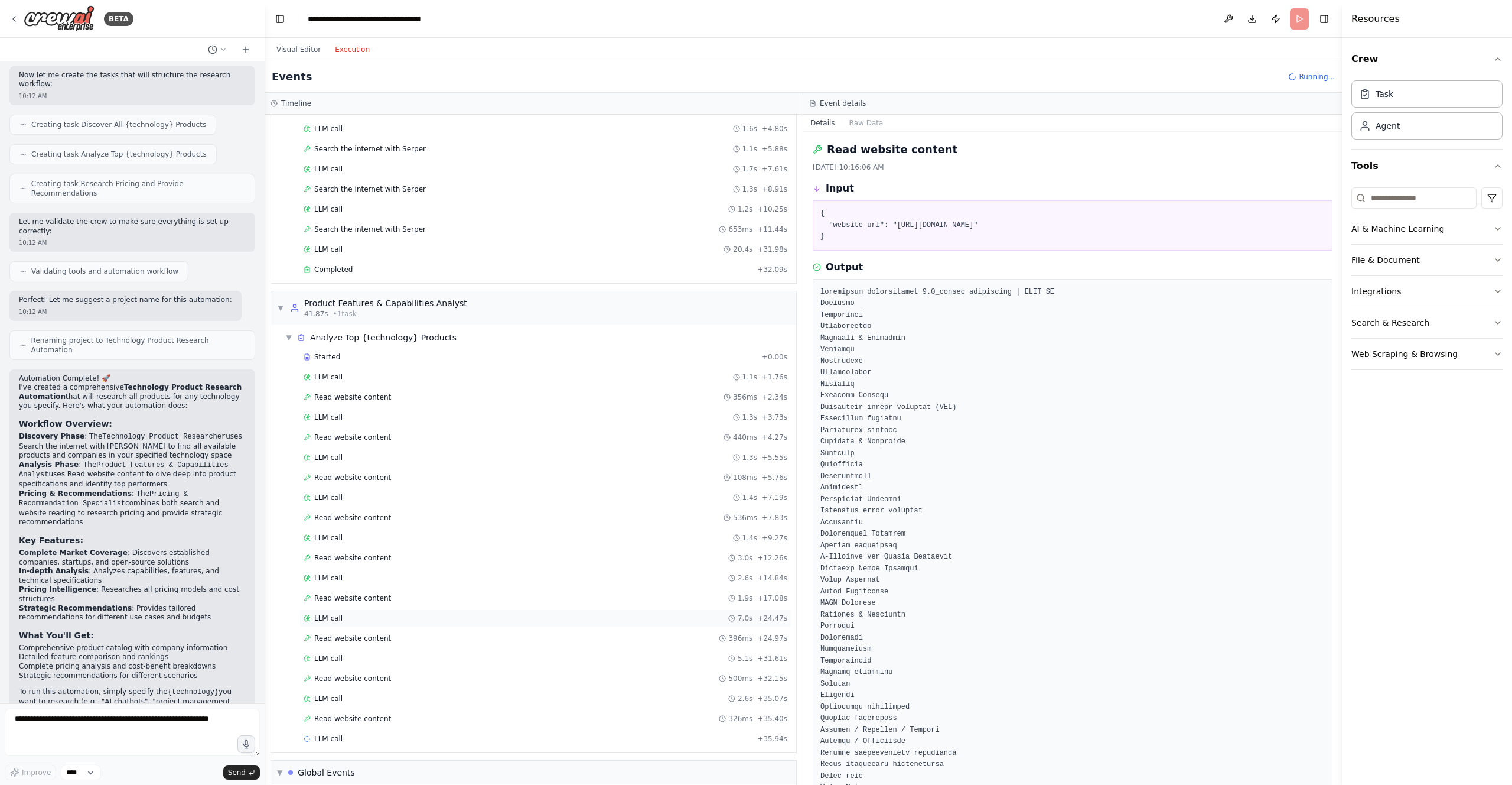
scroll to position [178, 0]
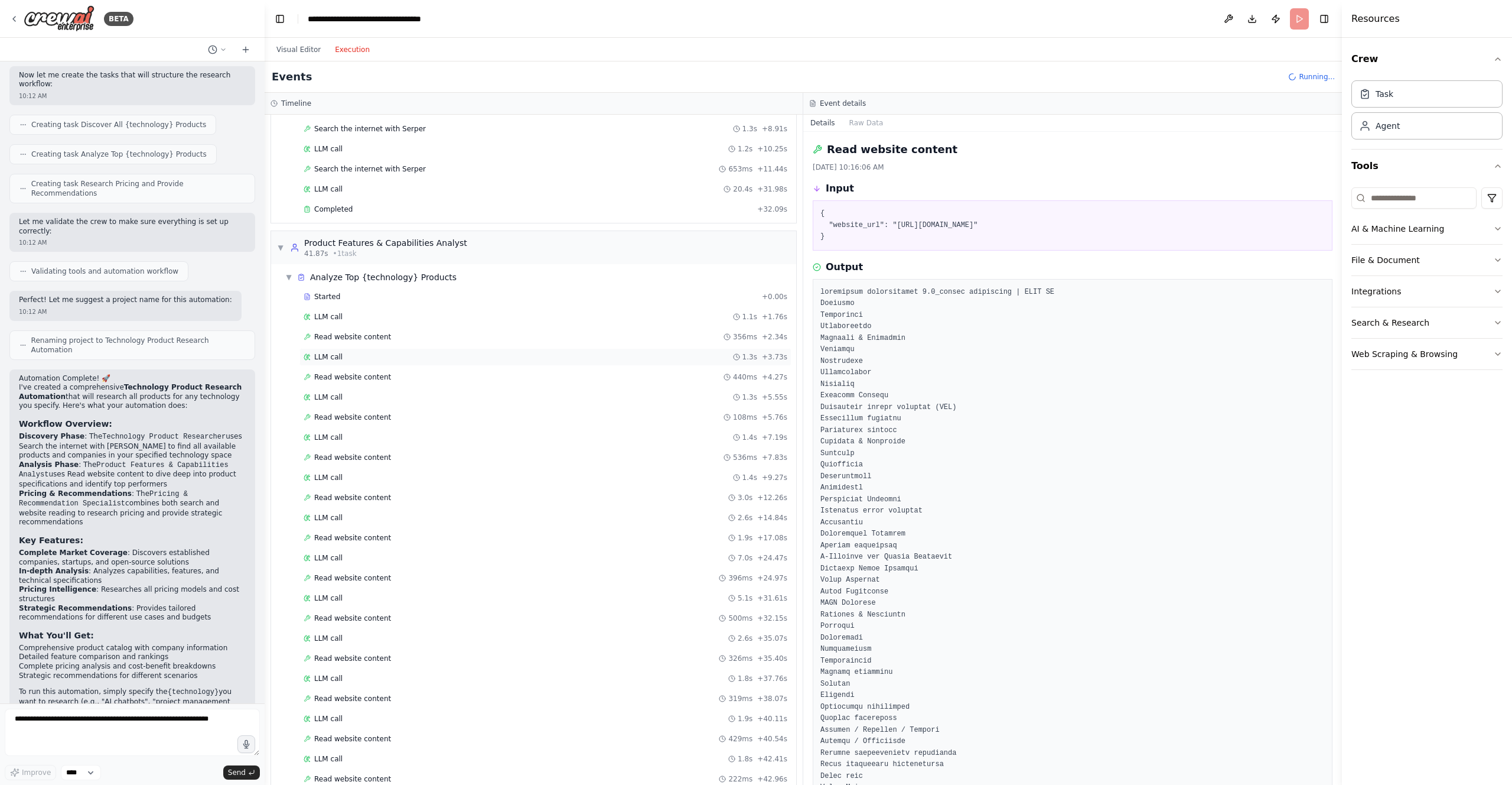
click at [335, 360] on span "LLM call" at bounding box center [328, 357] width 29 height 9
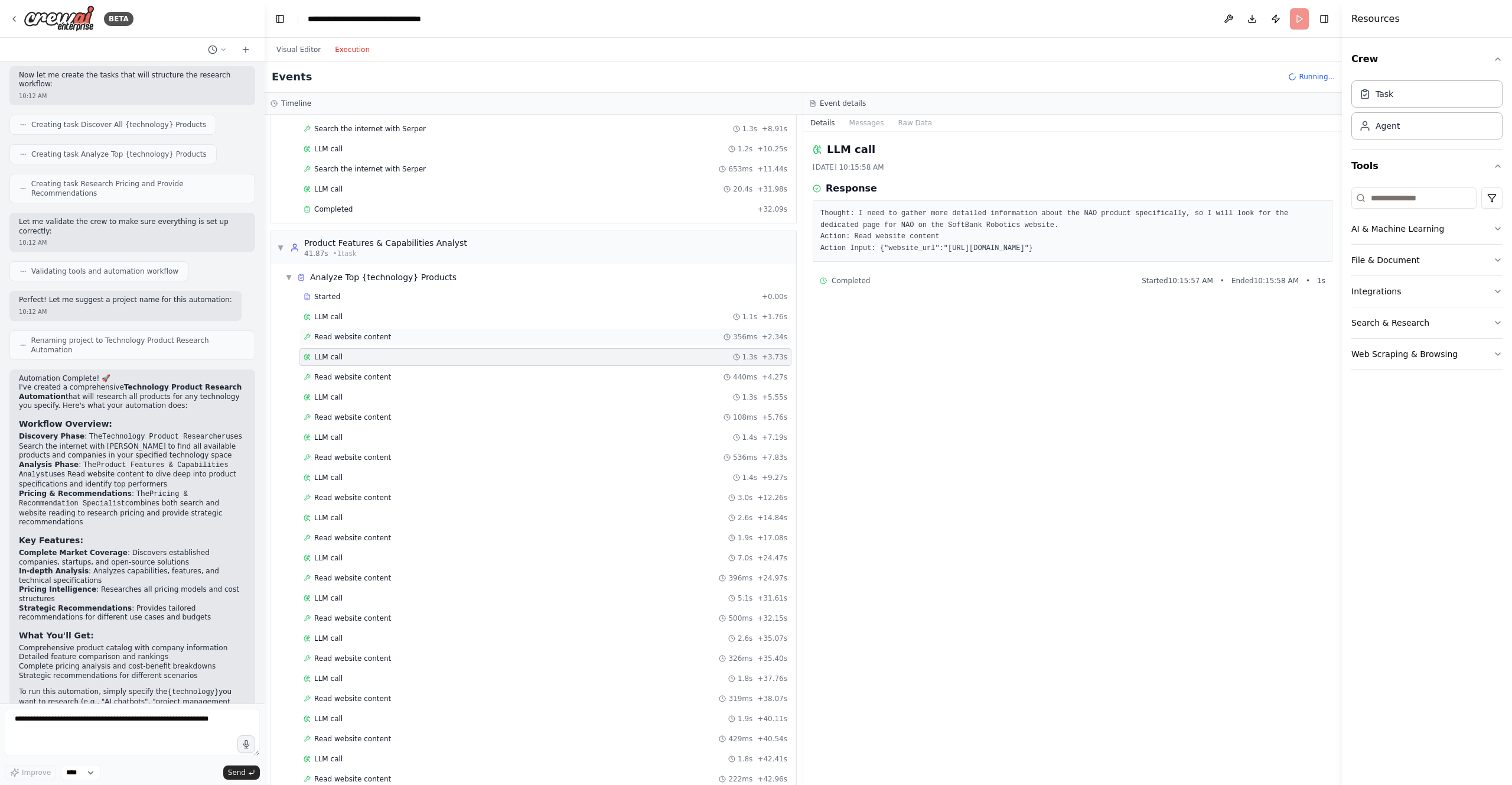
click at [383, 338] on span "Read website content" at bounding box center [352, 337] width 77 height 9
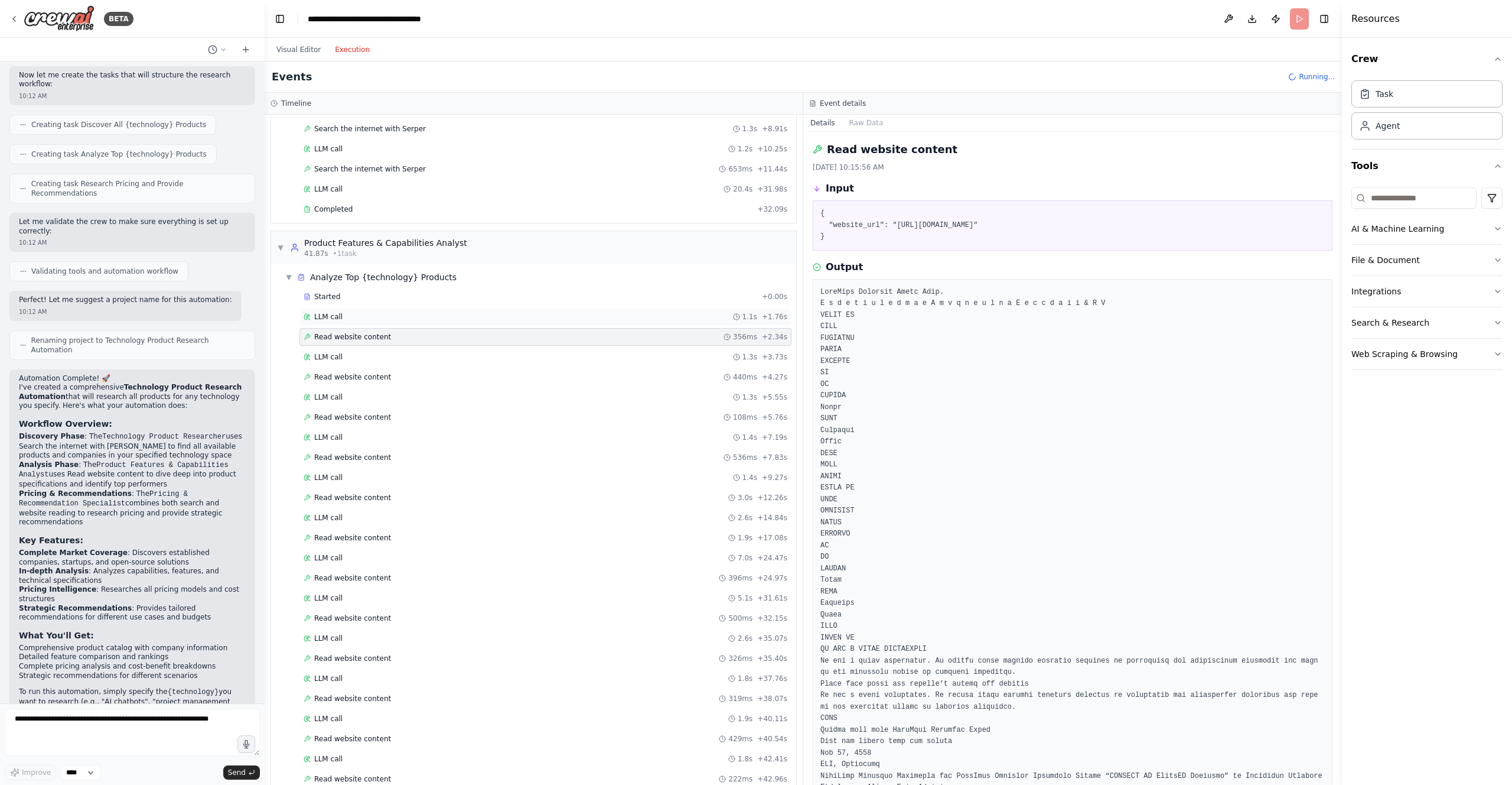
click at [384, 319] on div "LLM call 1.1s + 1.76s" at bounding box center [545, 316] width 483 height 9
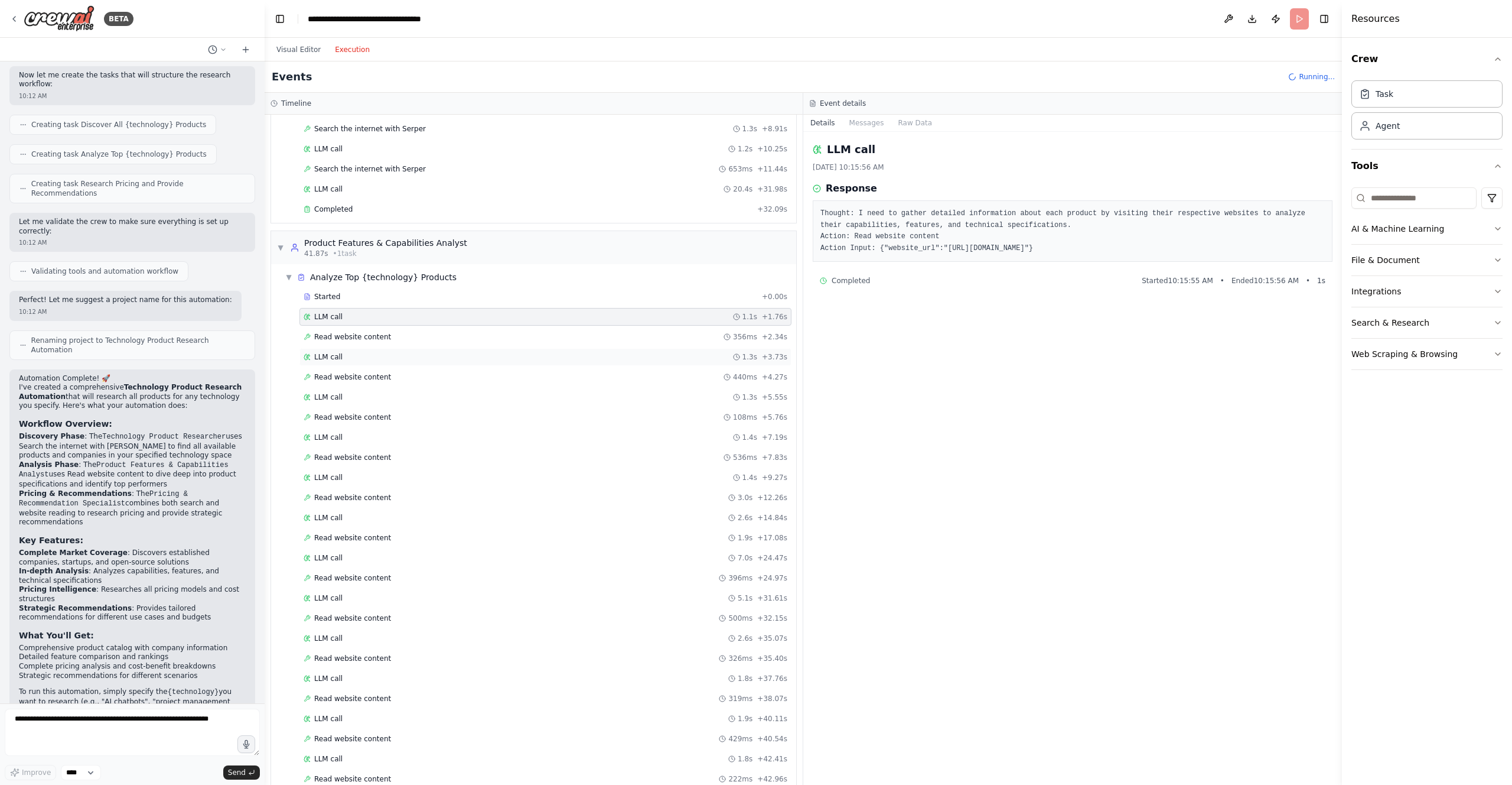
click at [402, 354] on div "LLM call 1.3s + 3.73s" at bounding box center [545, 357] width 483 height 9
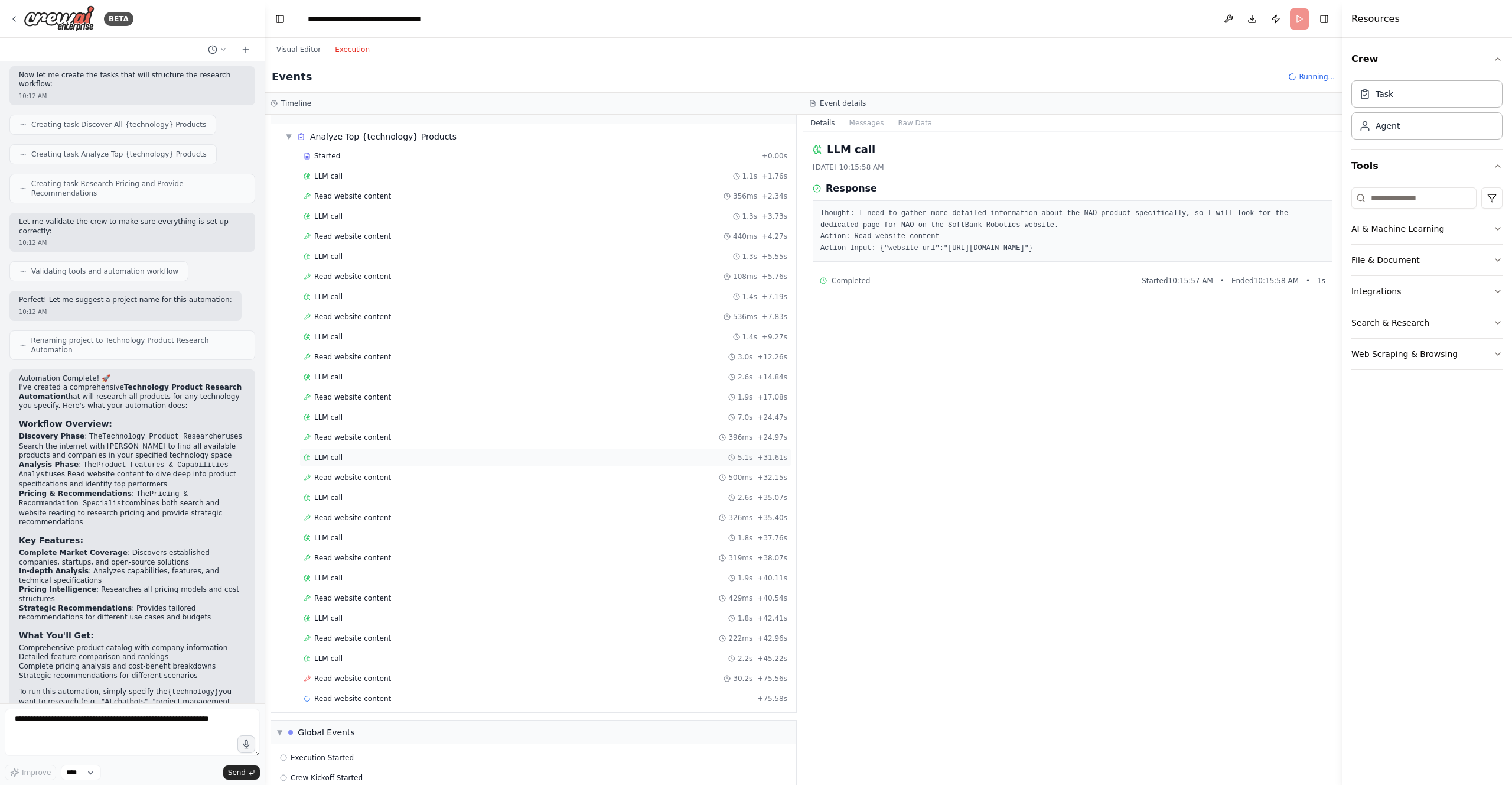
scroll to position [339, 0]
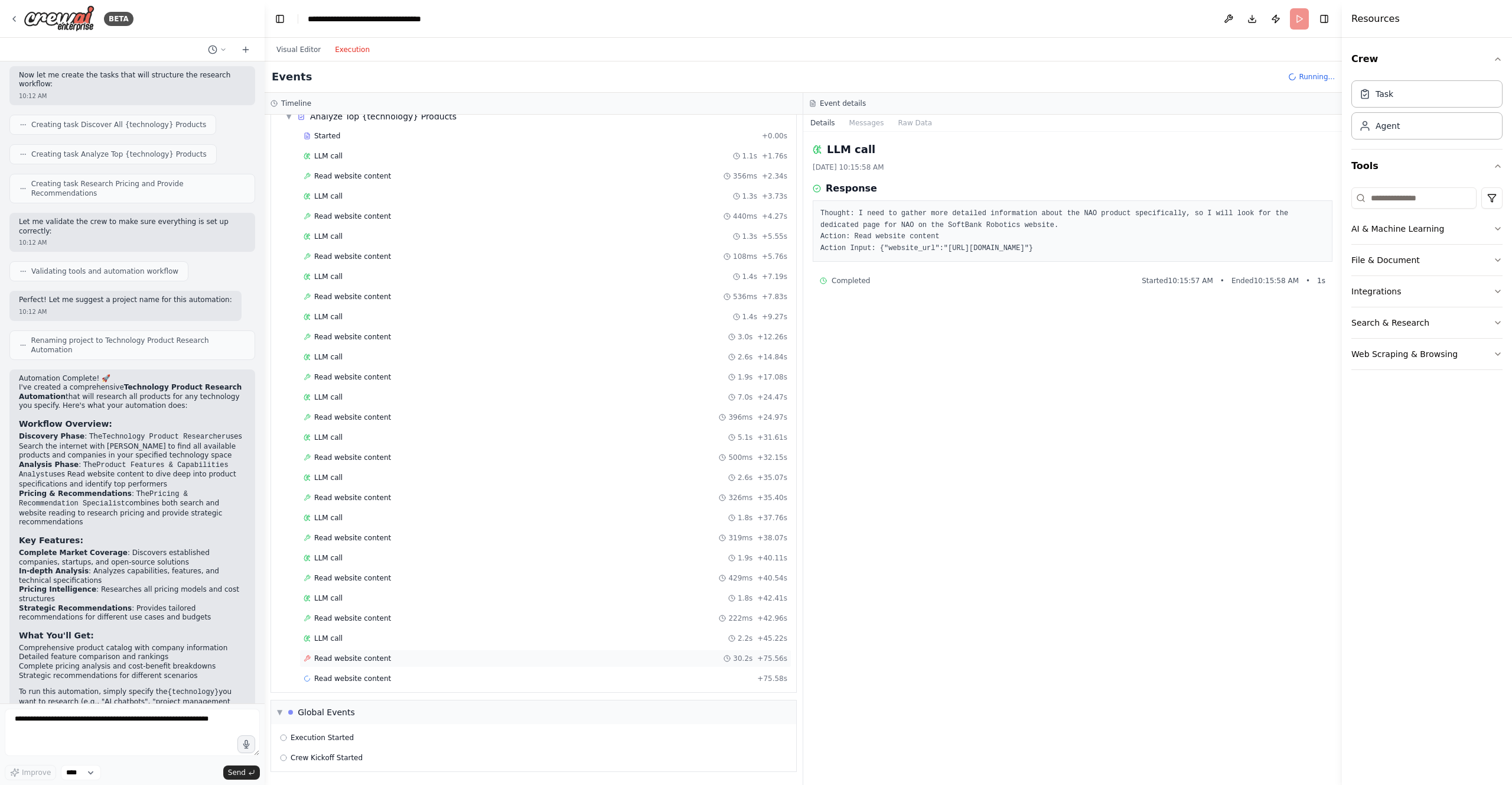
click at [384, 585] on span "Read website content" at bounding box center [352, 658] width 77 height 9
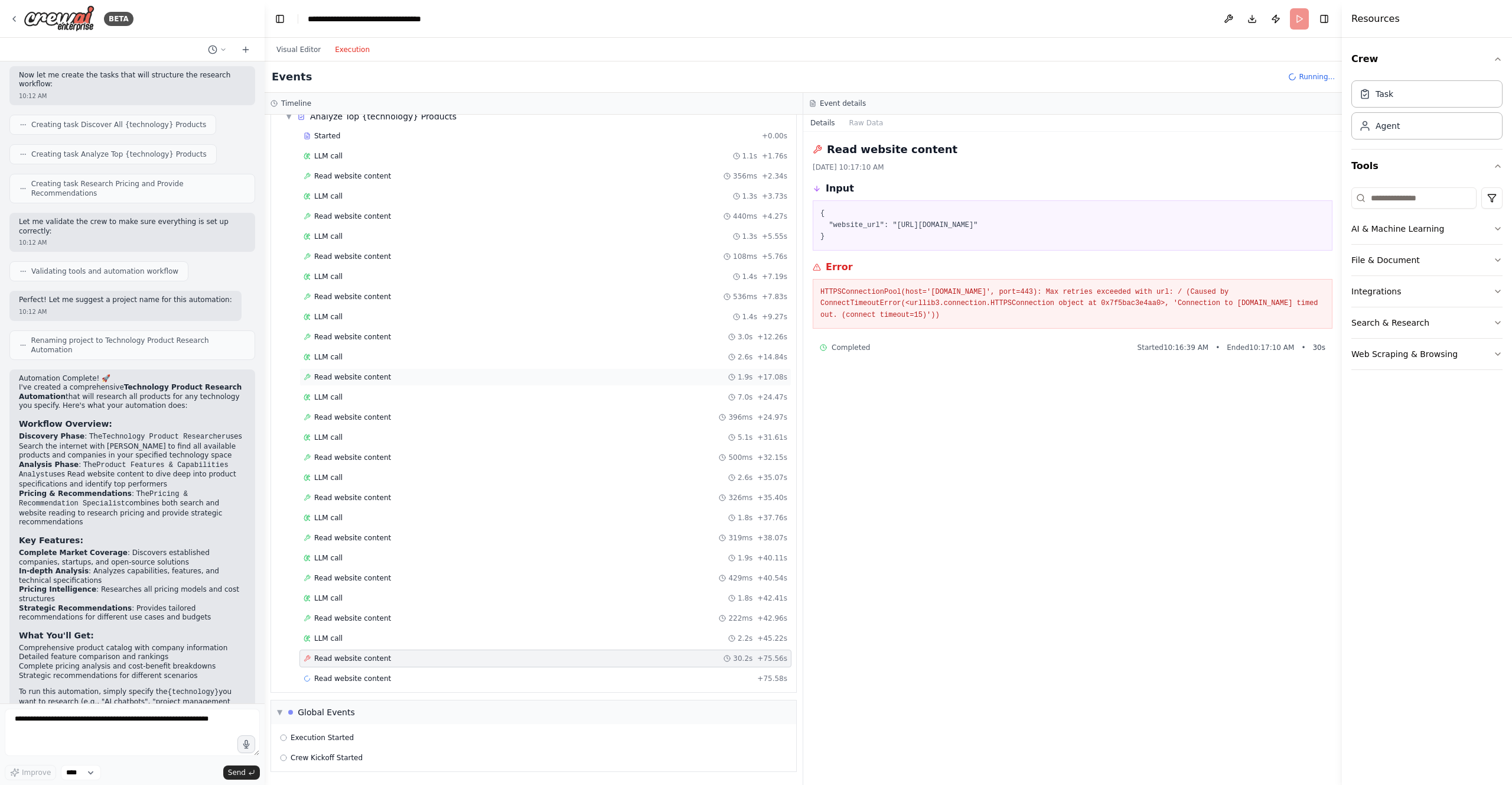
scroll to position [0, 0]
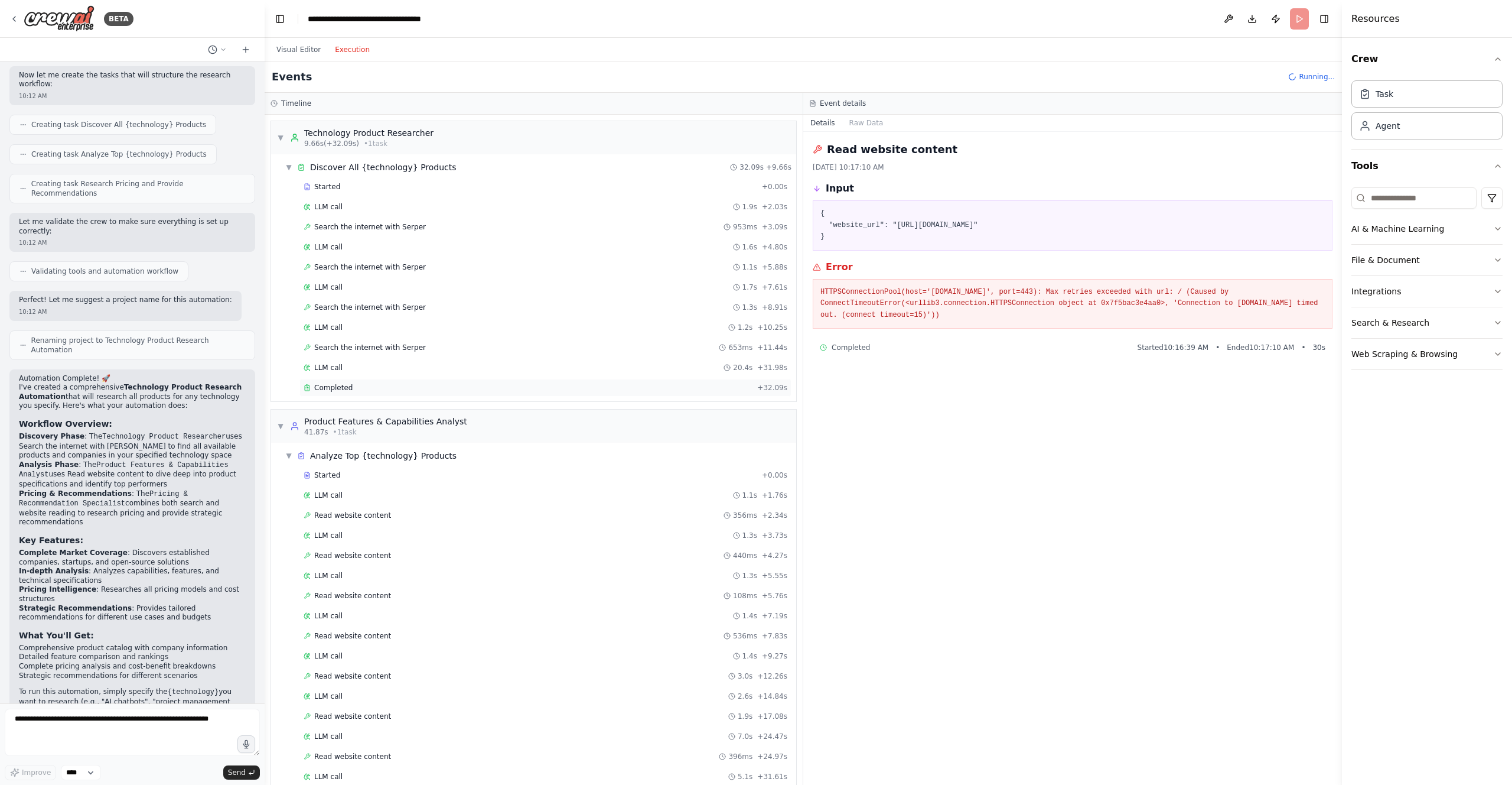
click at [369, 384] on div "Completed" at bounding box center [529, 387] width 449 height 9
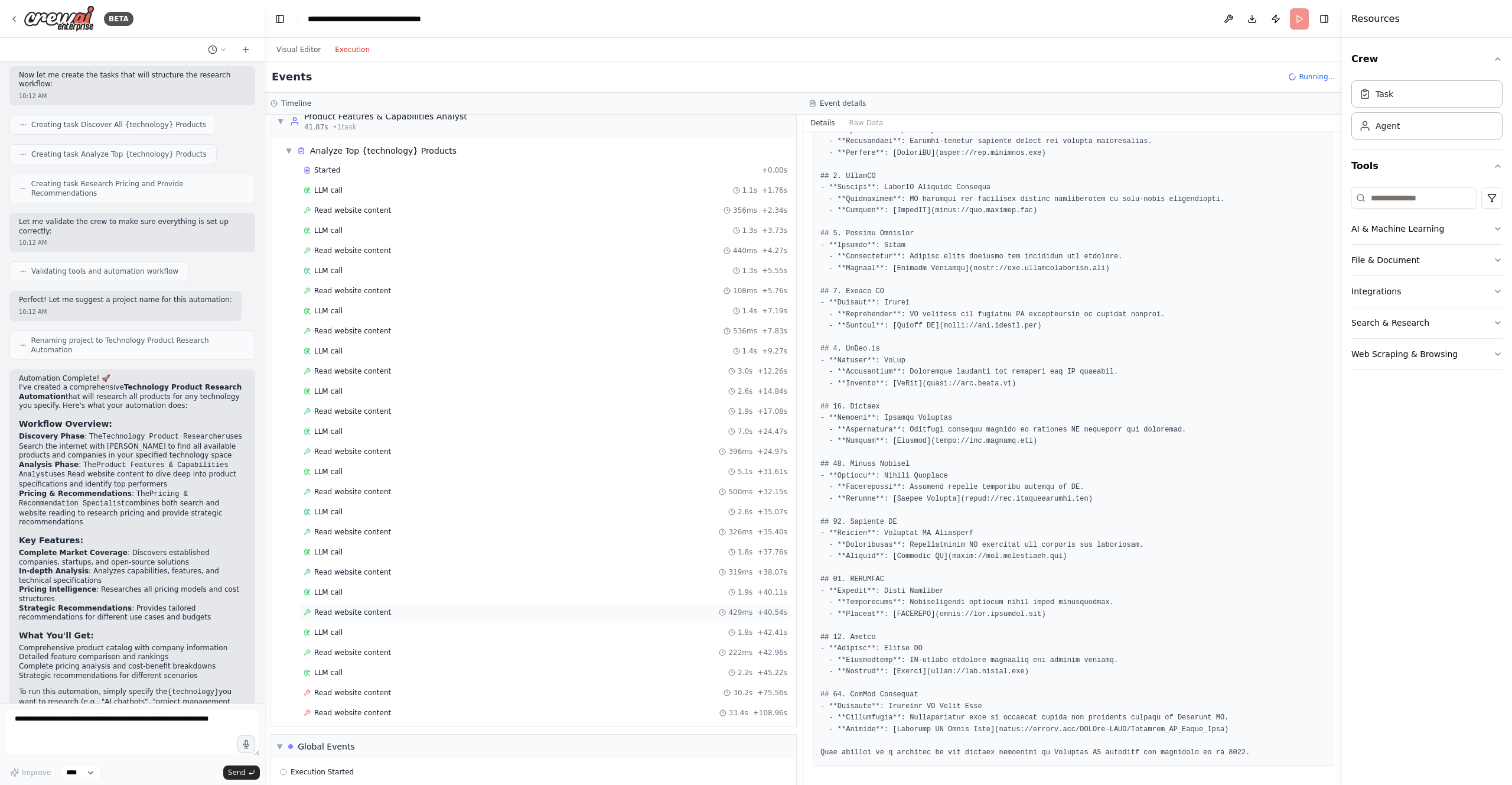
scroll to position [339, 0]
click at [309, 53] on button "Visual Editor" at bounding box center [298, 49] width 58 height 14
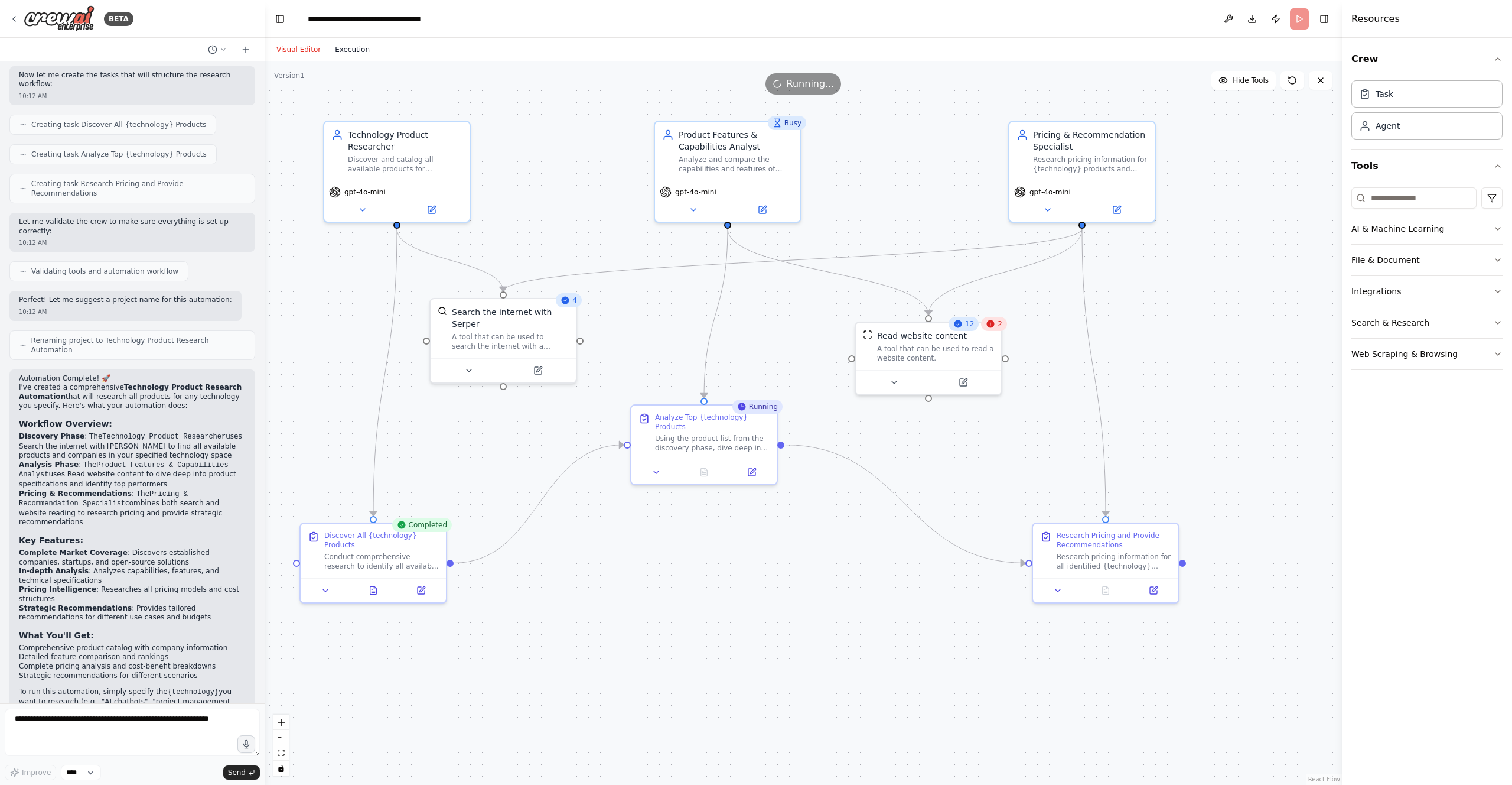
click at [351, 43] on button "Execution" at bounding box center [352, 49] width 49 height 14
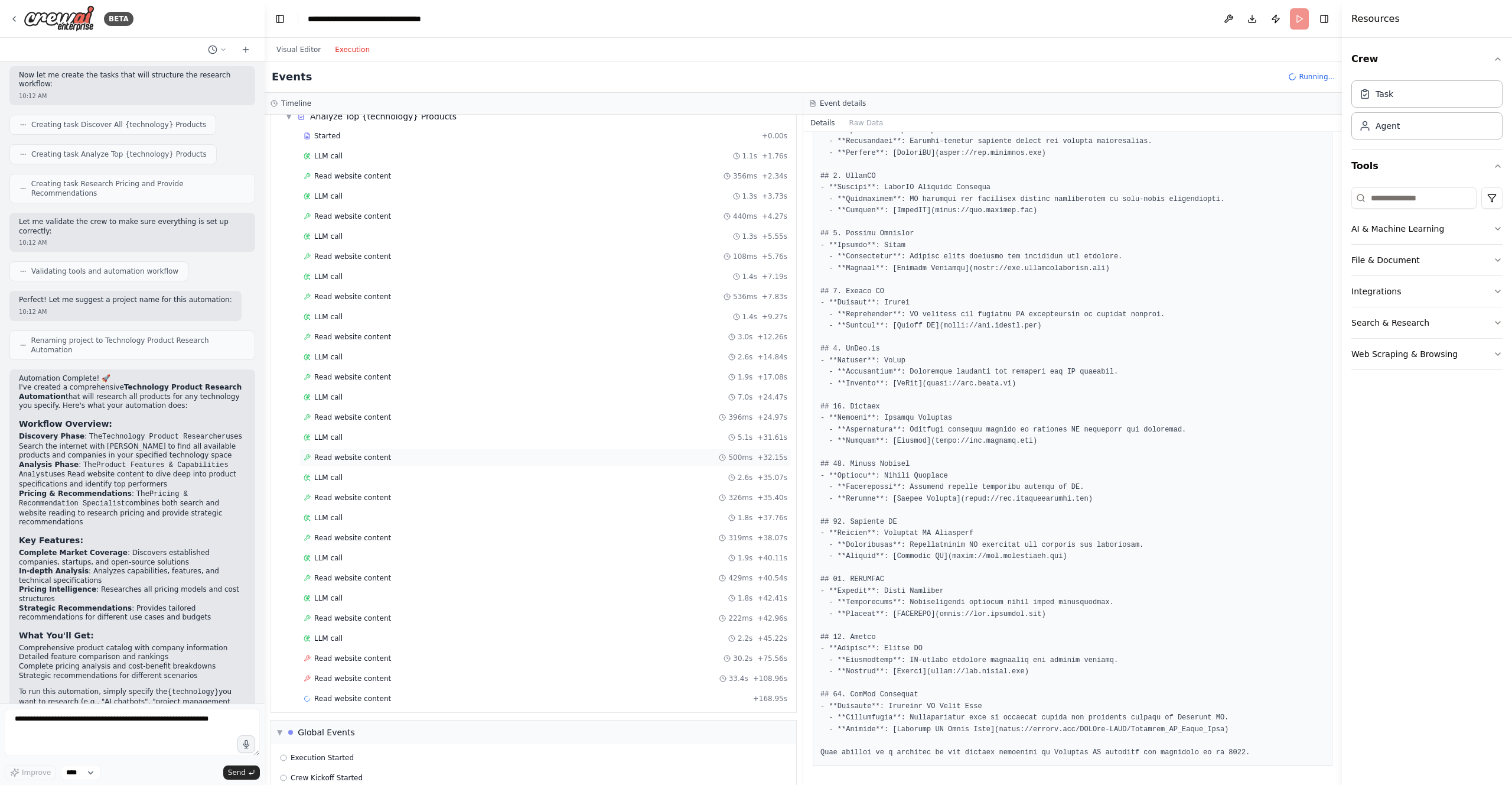
scroll to position [360, 0]
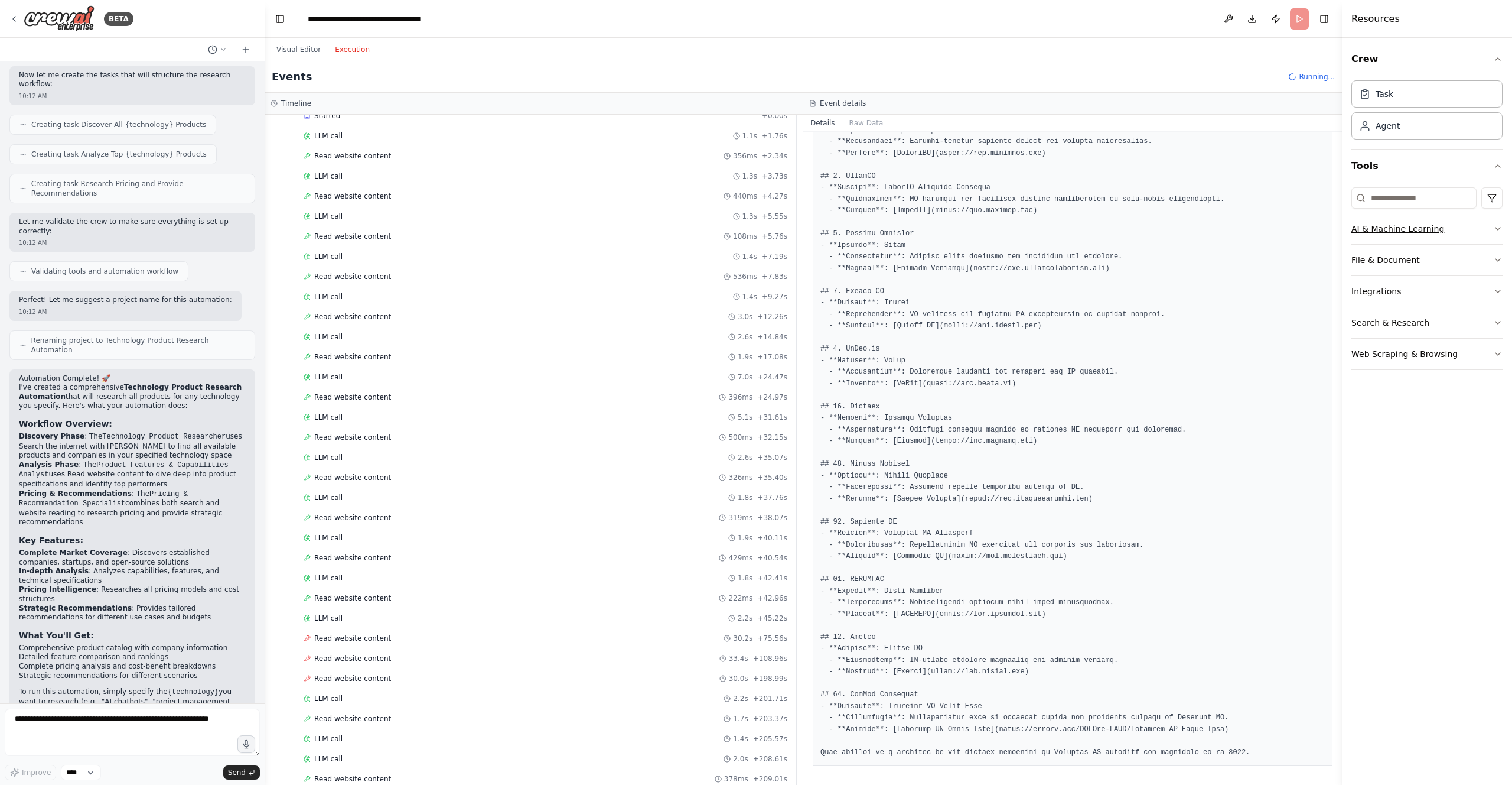
click at [1020, 231] on button "AI & Machine Learning" at bounding box center [1427, 228] width 152 height 31
click at [1020, 396] on p "This tool uses OpenAI's Vision API to describe the contents of an image." at bounding box center [1438, 397] width 130 height 9
drag, startPoint x: 1338, startPoint y: 324, endPoint x: 1143, endPoint y: 328, distance: 195.0
click at [1020, 328] on div "BETA I want to research all of the product available for a specific technology.…" at bounding box center [756, 392] width 1512 height 785
click at [1020, 440] on button "File & Document" at bounding box center [1427, 435] width 152 height 31
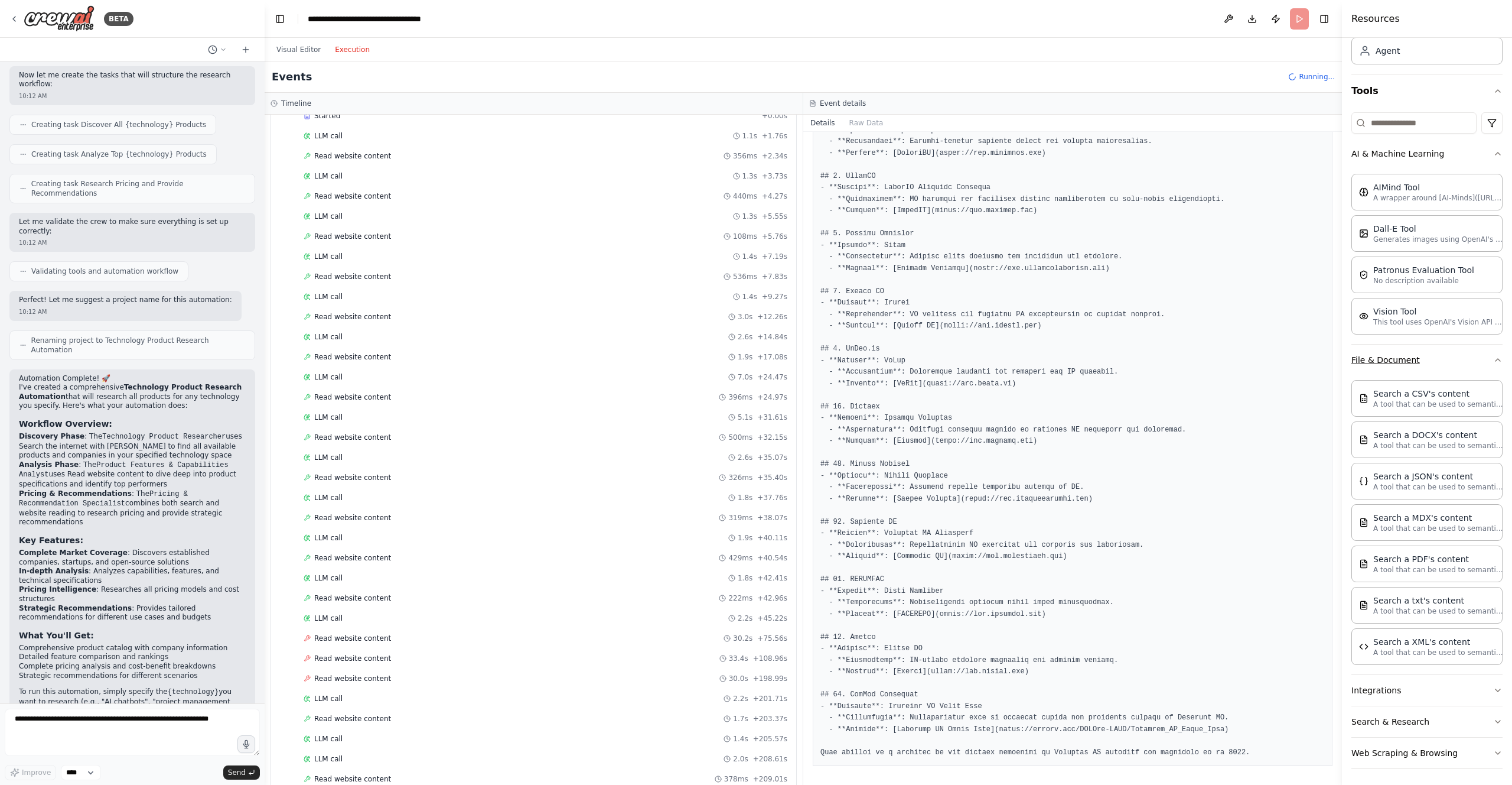
scroll to position [78, 0]
click at [1020, 354] on icon "button" at bounding box center [1498, 357] width 9 height 9
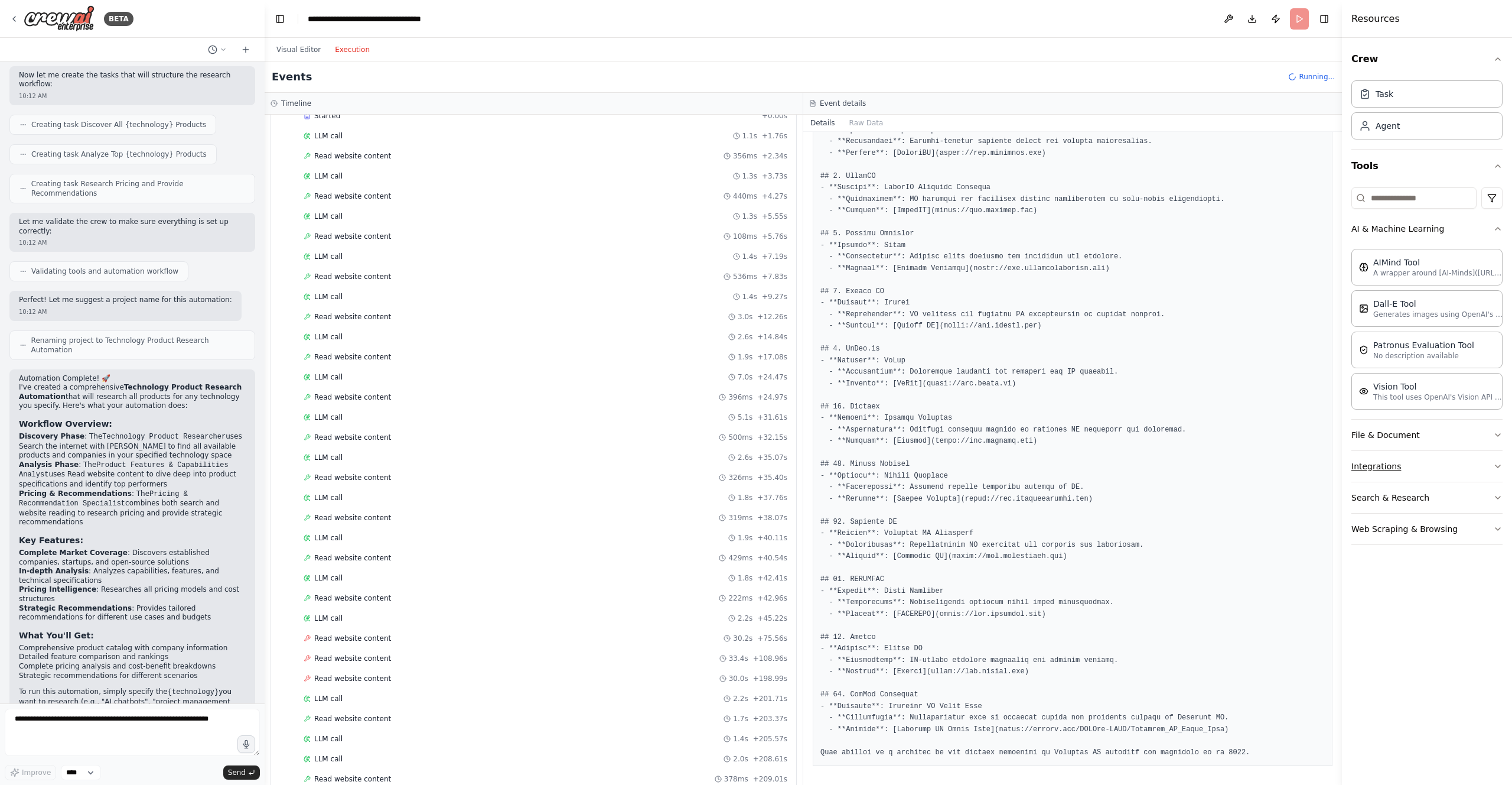
click at [1020, 462] on icon "button" at bounding box center [1498, 466] width 9 height 9
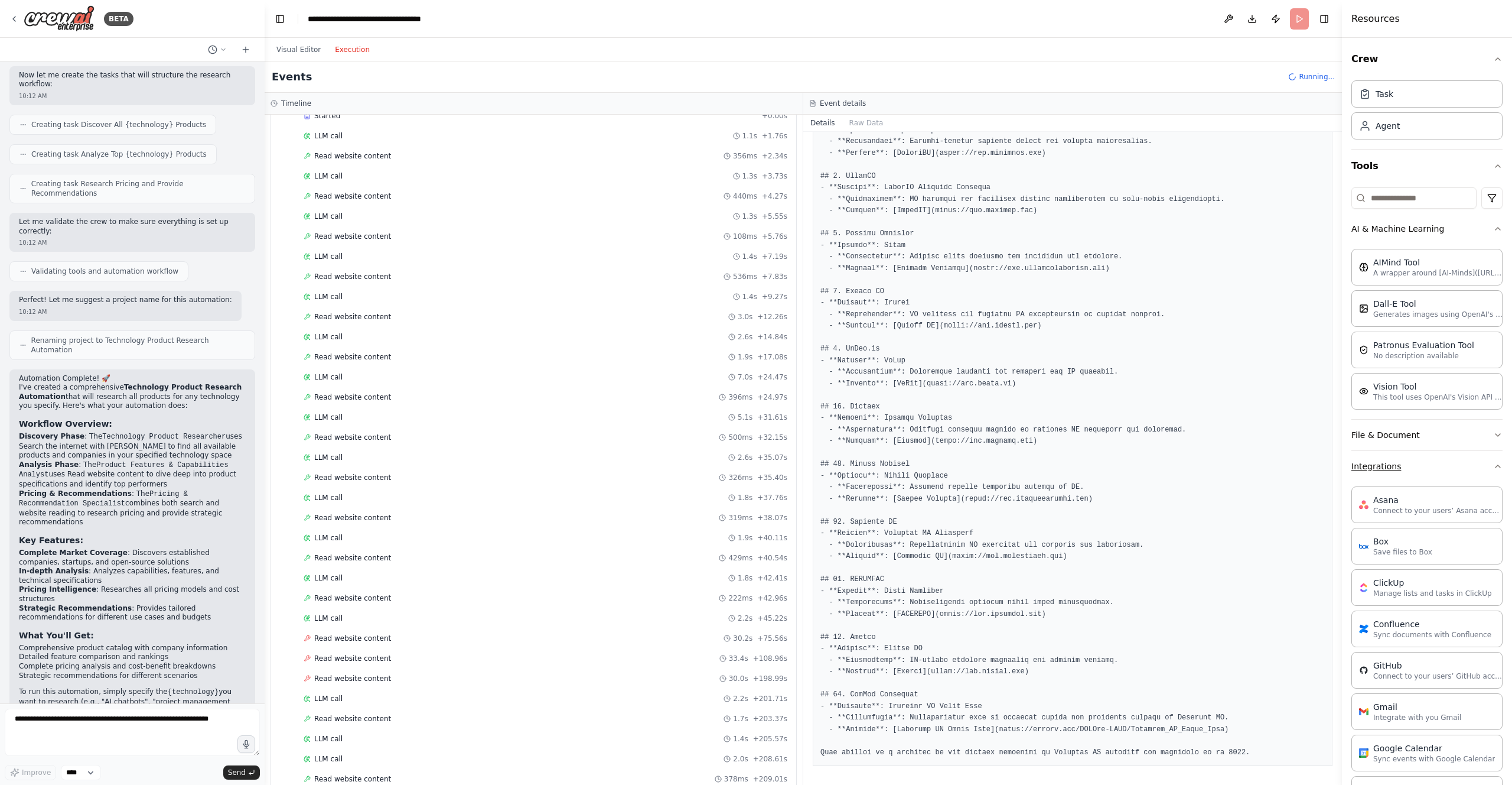
click at [1020, 467] on icon "button" at bounding box center [1498, 466] width 9 height 9
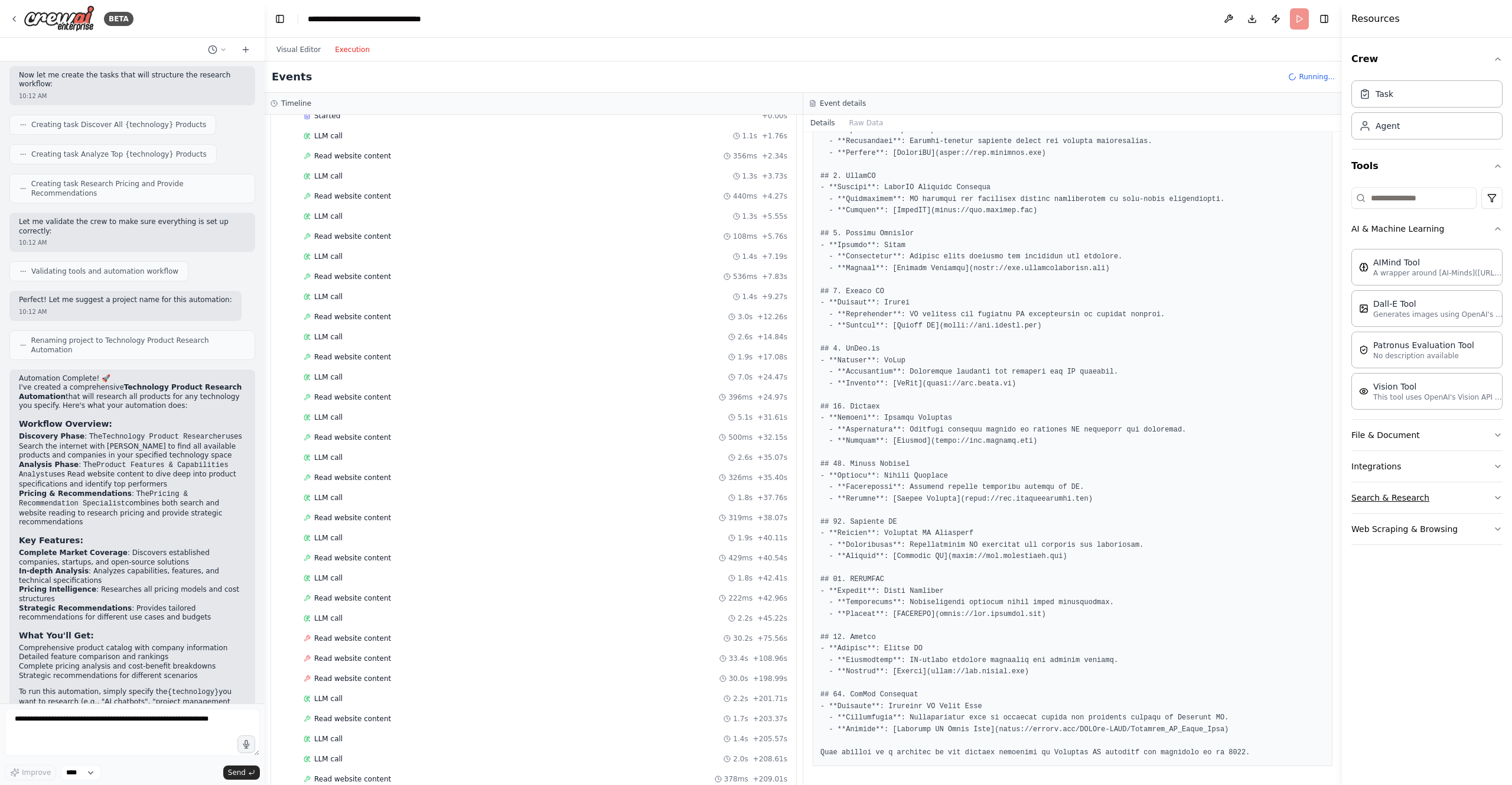
click at [1020, 504] on button "Search & Research" at bounding box center [1427, 497] width 152 height 31
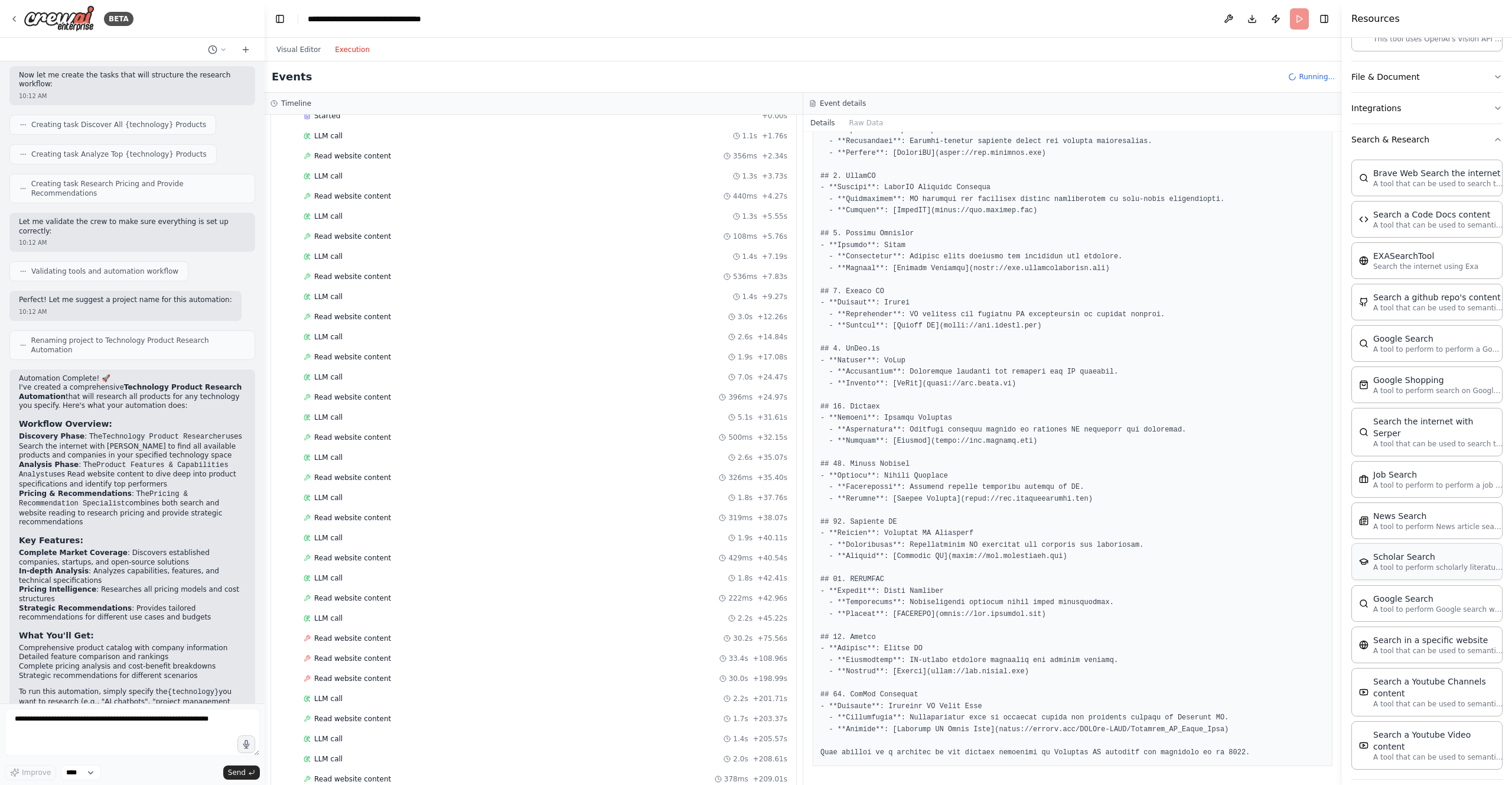
scroll to position [359, 0]
click at [1020, 585] on div "Search a Youtube Channels content" at bounding box center [1438, 686] width 130 height 24
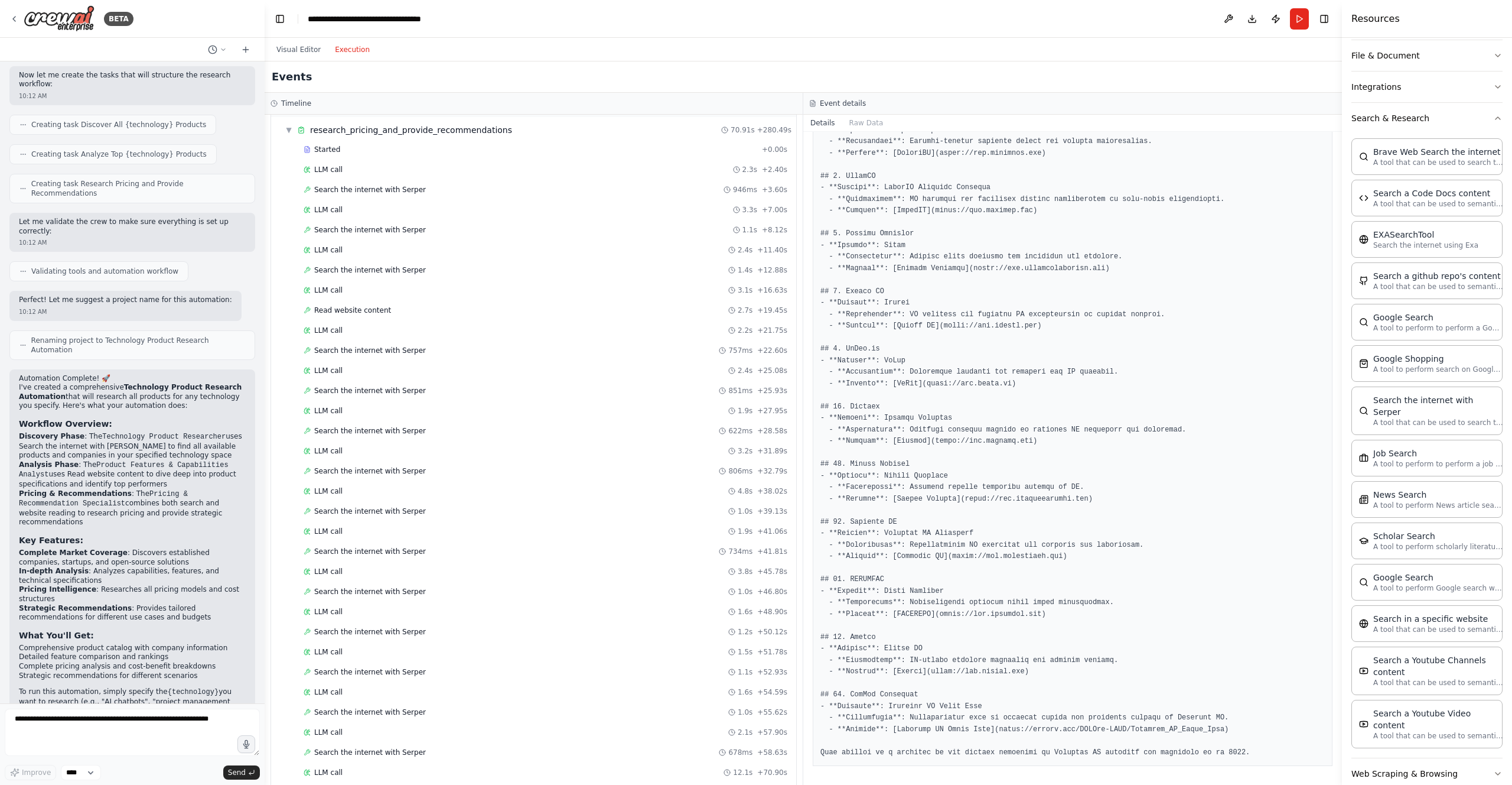
scroll to position [1311, 0]
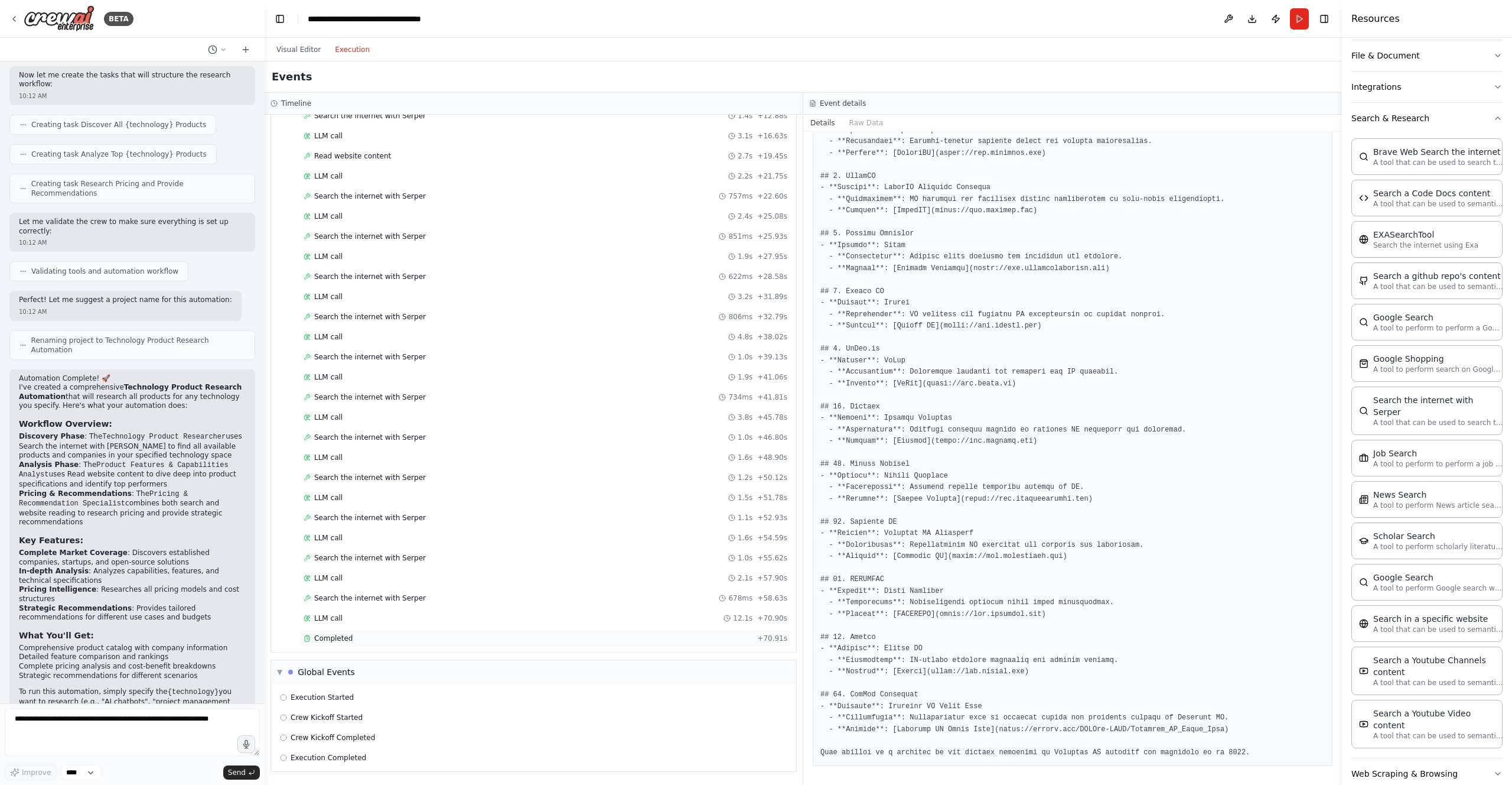
click at [346, 585] on span "Completed" at bounding box center [334, 638] width 39 height 9
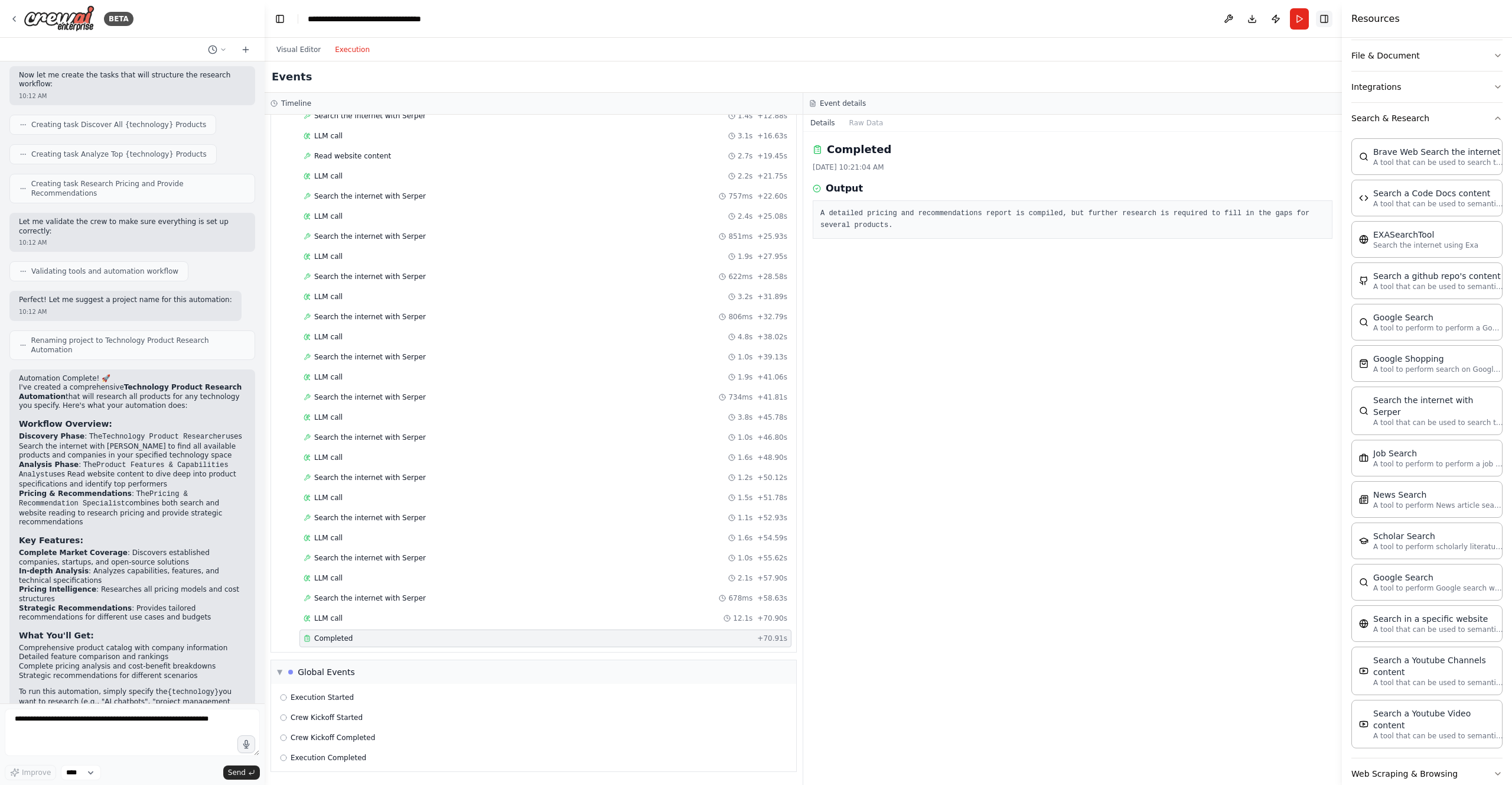
click at [1020, 18] on button "Toggle Right Sidebar" at bounding box center [1324, 19] width 17 height 17
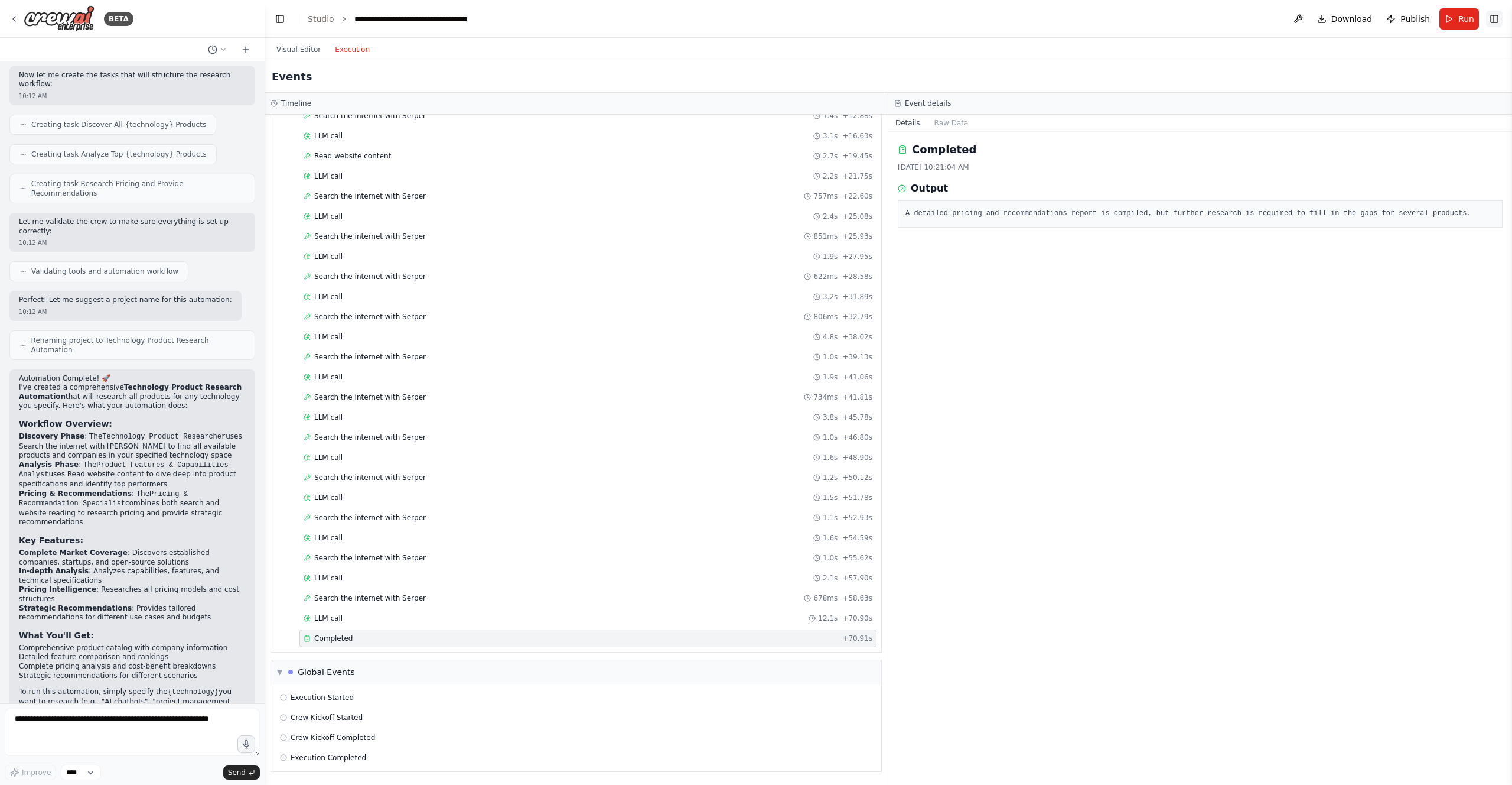
click at [1020, 21] on button "Toggle Right Sidebar" at bounding box center [1494, 19] width 17 height 17
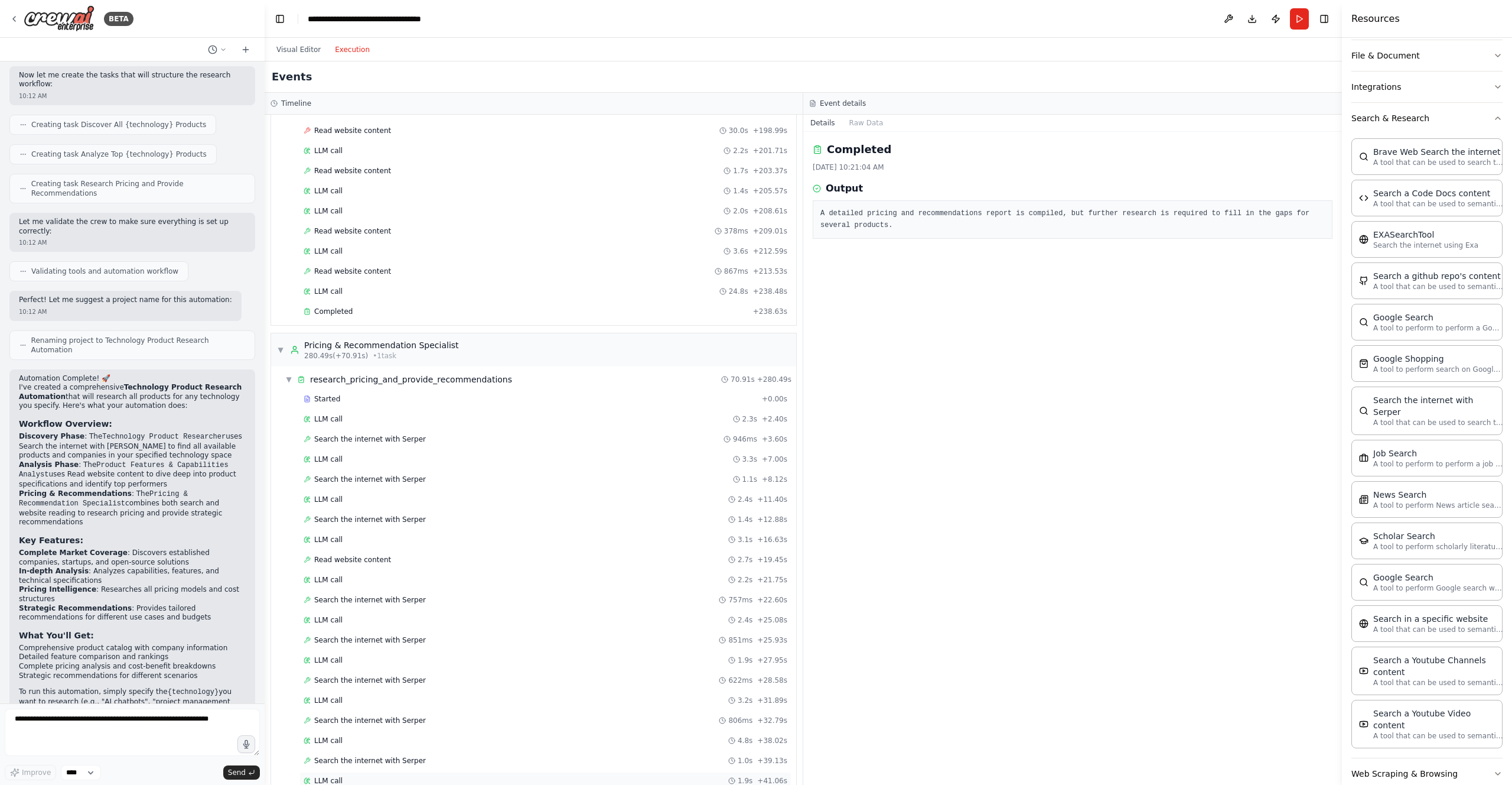
scroll to position [1311, 0]
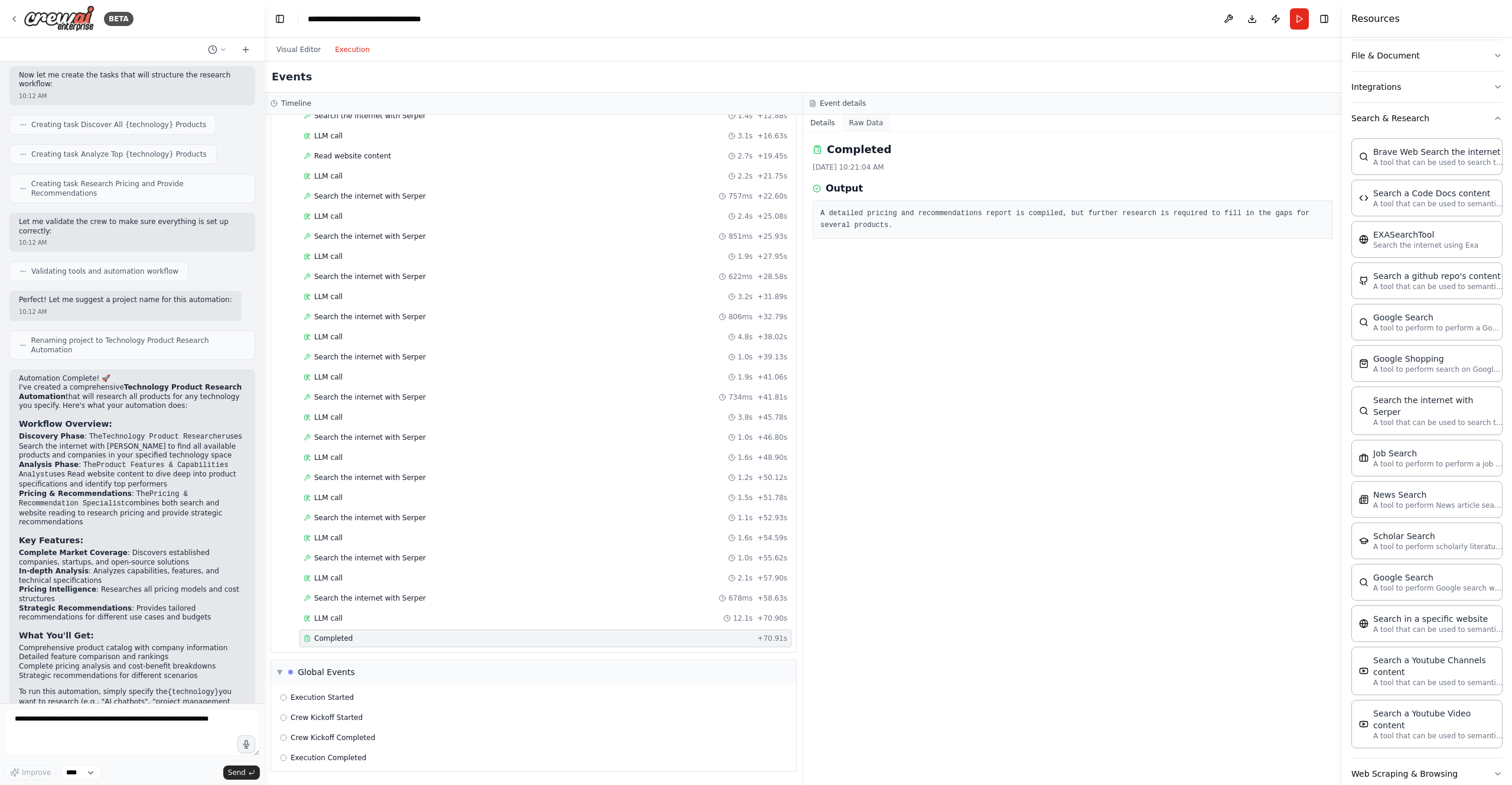
click at [867, 124] on button "Raw Data" at bounding box center [866, 123] width 48 height 17
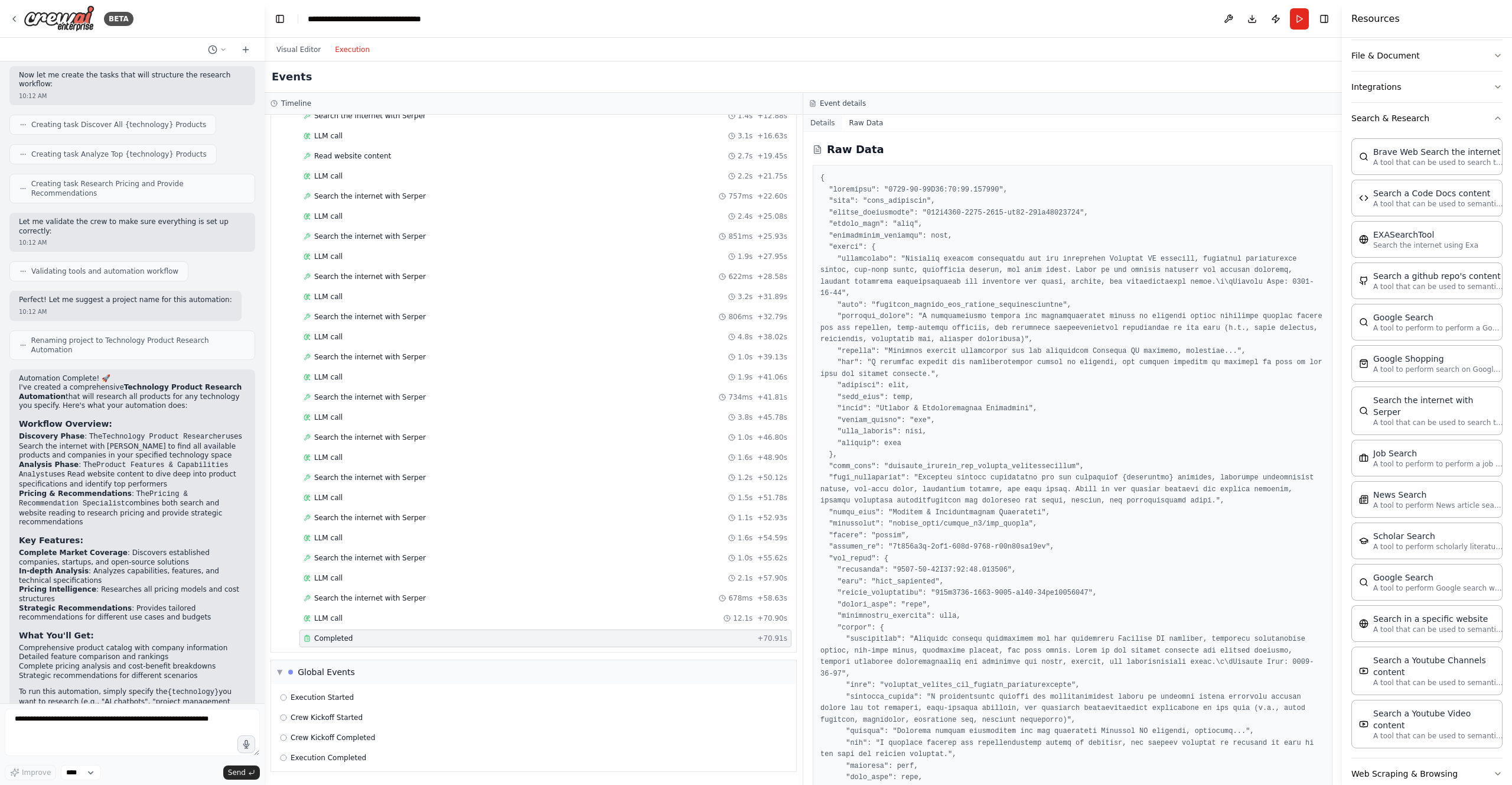
click at [807, 124] on button "Details" at bounding box center [823, 123] width 39 height 17
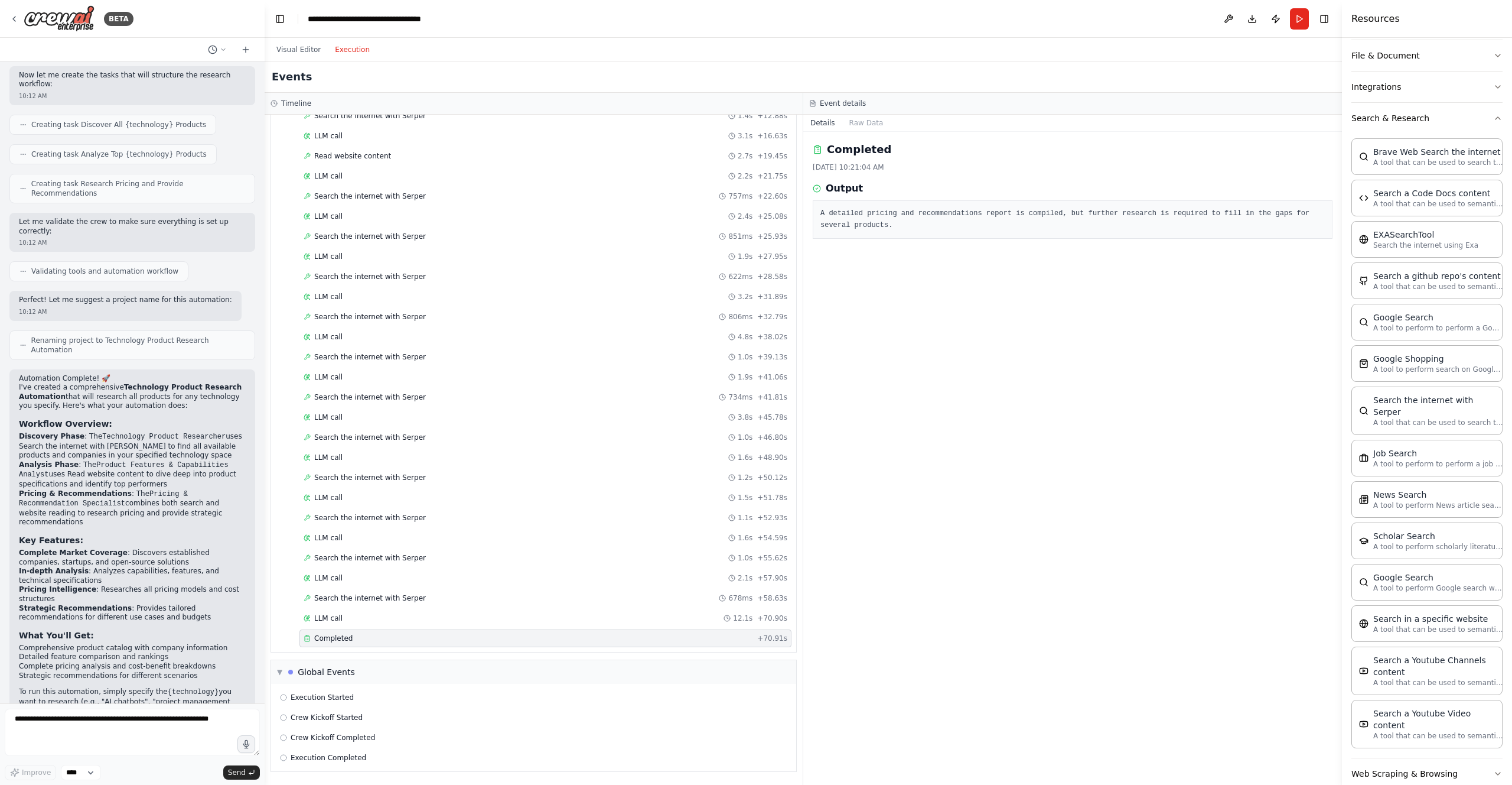
click at [921, 222] on pre "A detailed pricing and recommendations report is compiled, but further research…" at bounding box center [1073, 219] width 505 height 23
click at [819, 149] on icon at bounding box center [819, 149] width 2 height 0
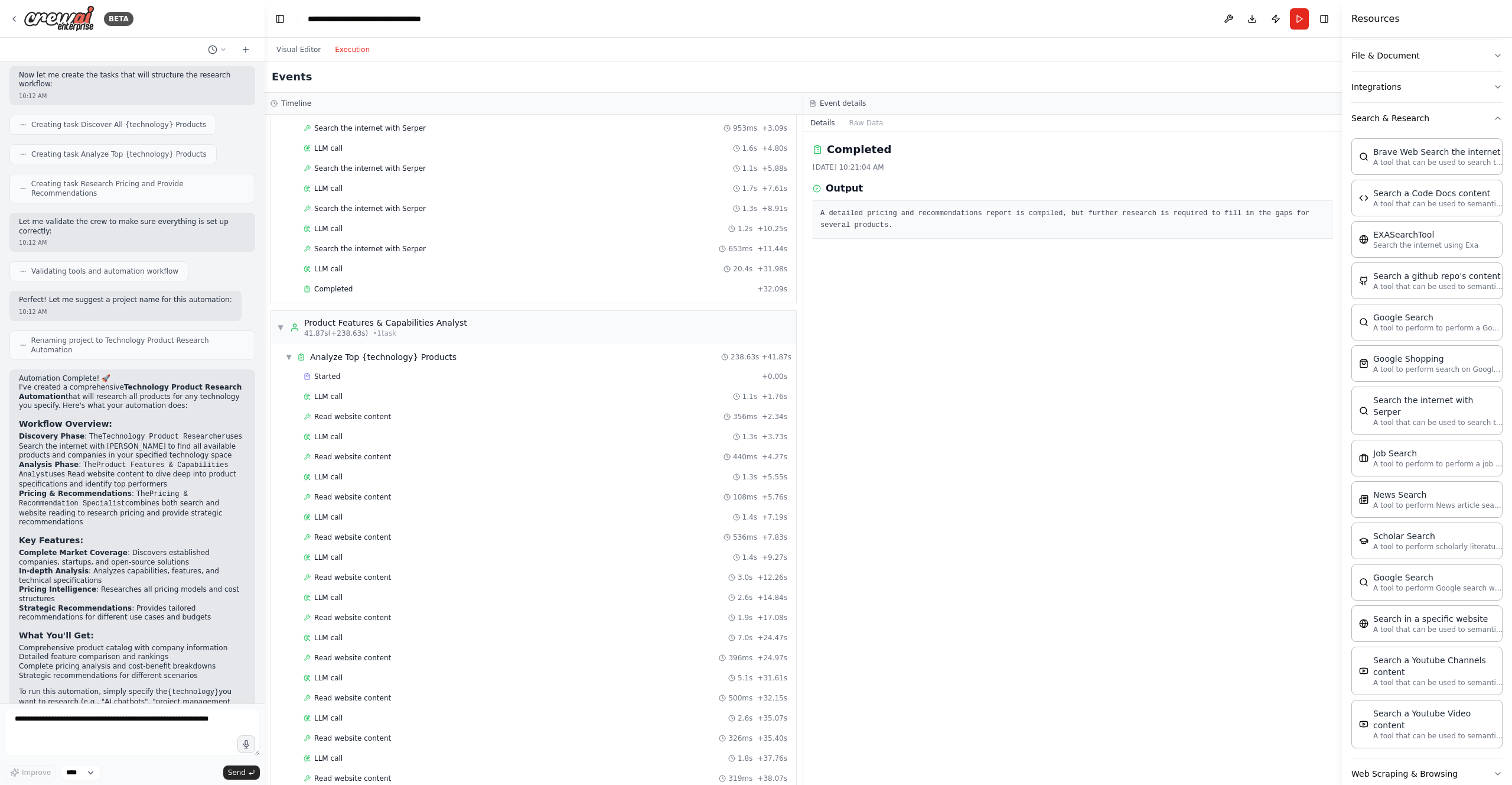
scroll to position [0, 0]
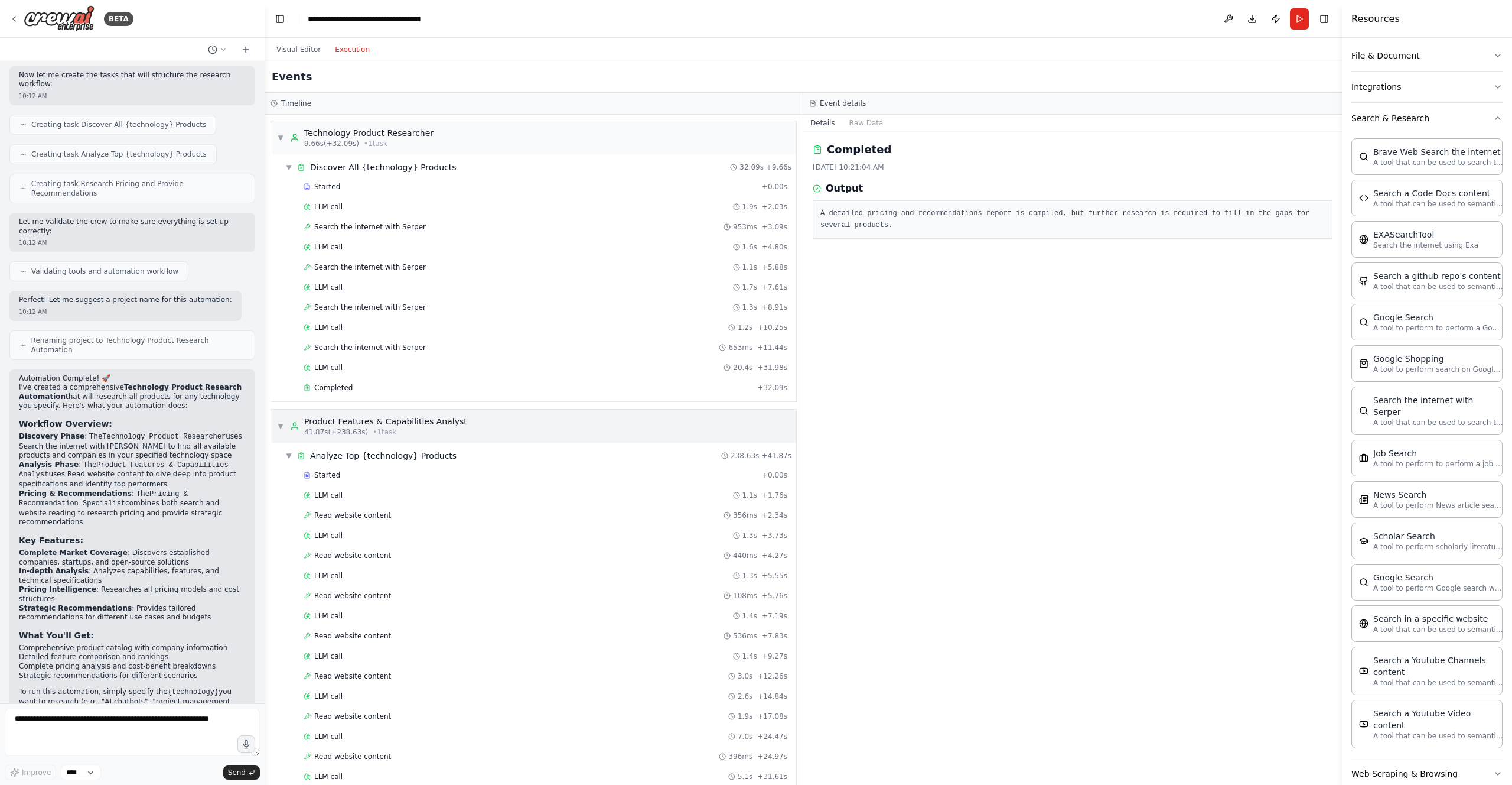
click at [282, 426] on span "▼" at bounding box center [281, 426] width 7 height 9
click at [280, 135] on span "▼" at bounding box center [281, 138] width 7 height 9
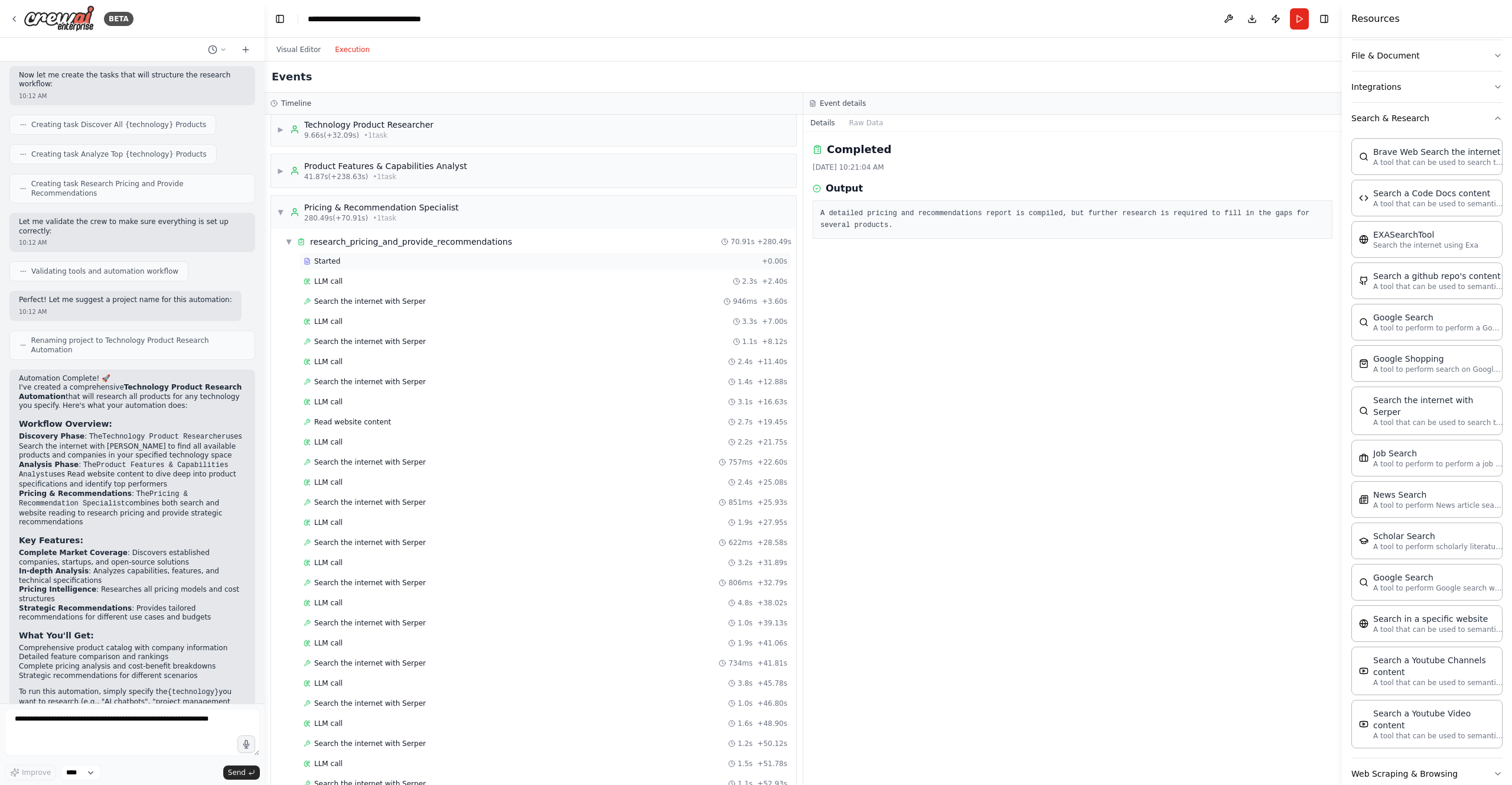
scroll to position [11, 0]
click at [280, 209] on span "▼" at bounding box center [281, 210] width 7 height 9
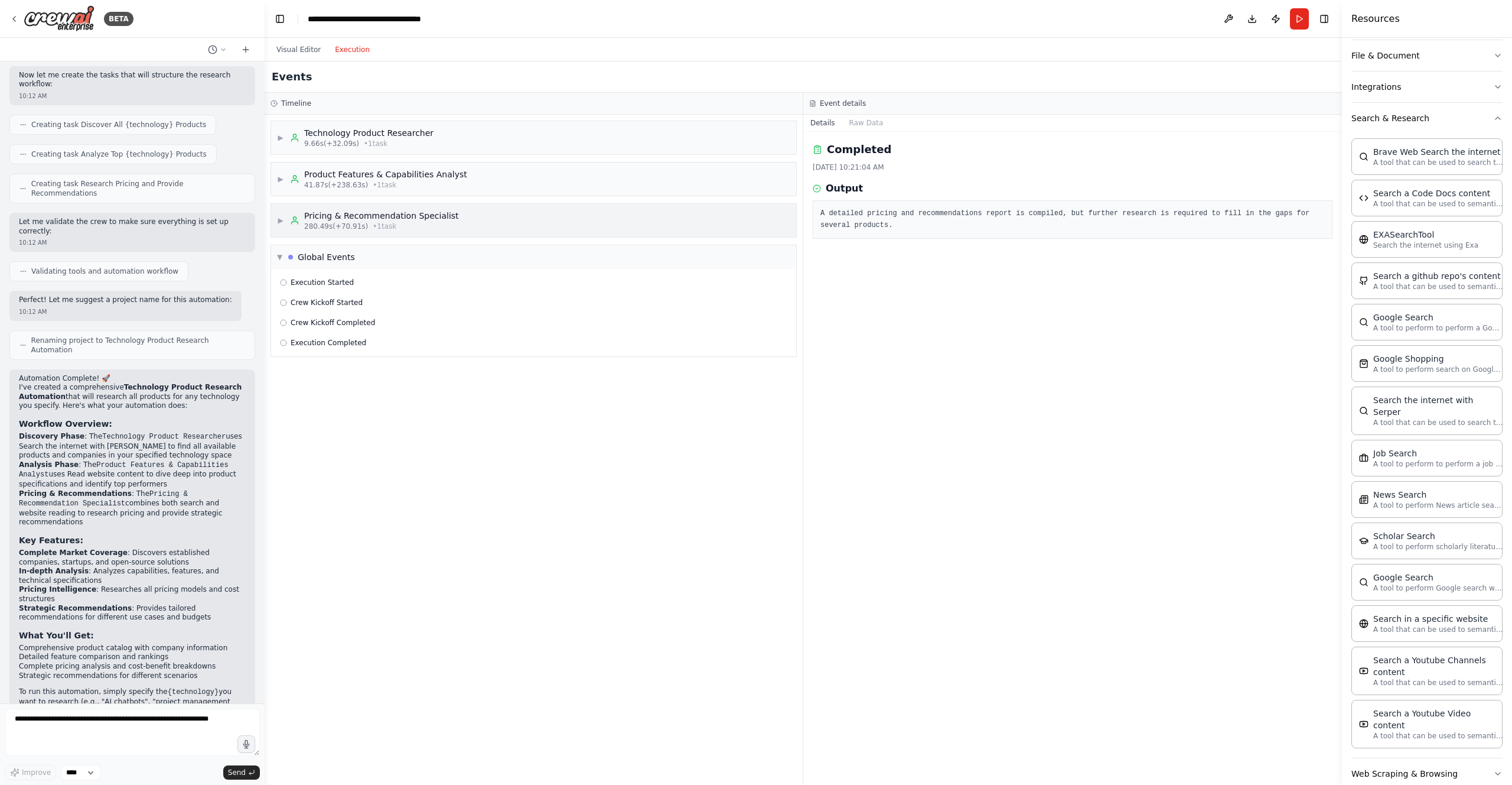
scroll to position [0, 0]
click at [280, 214] on div "▶ Pricing & Recommendation Specialist 280.49s (+70.91s) • 1 task" at bounding box center [368, 220] width 182 height 21
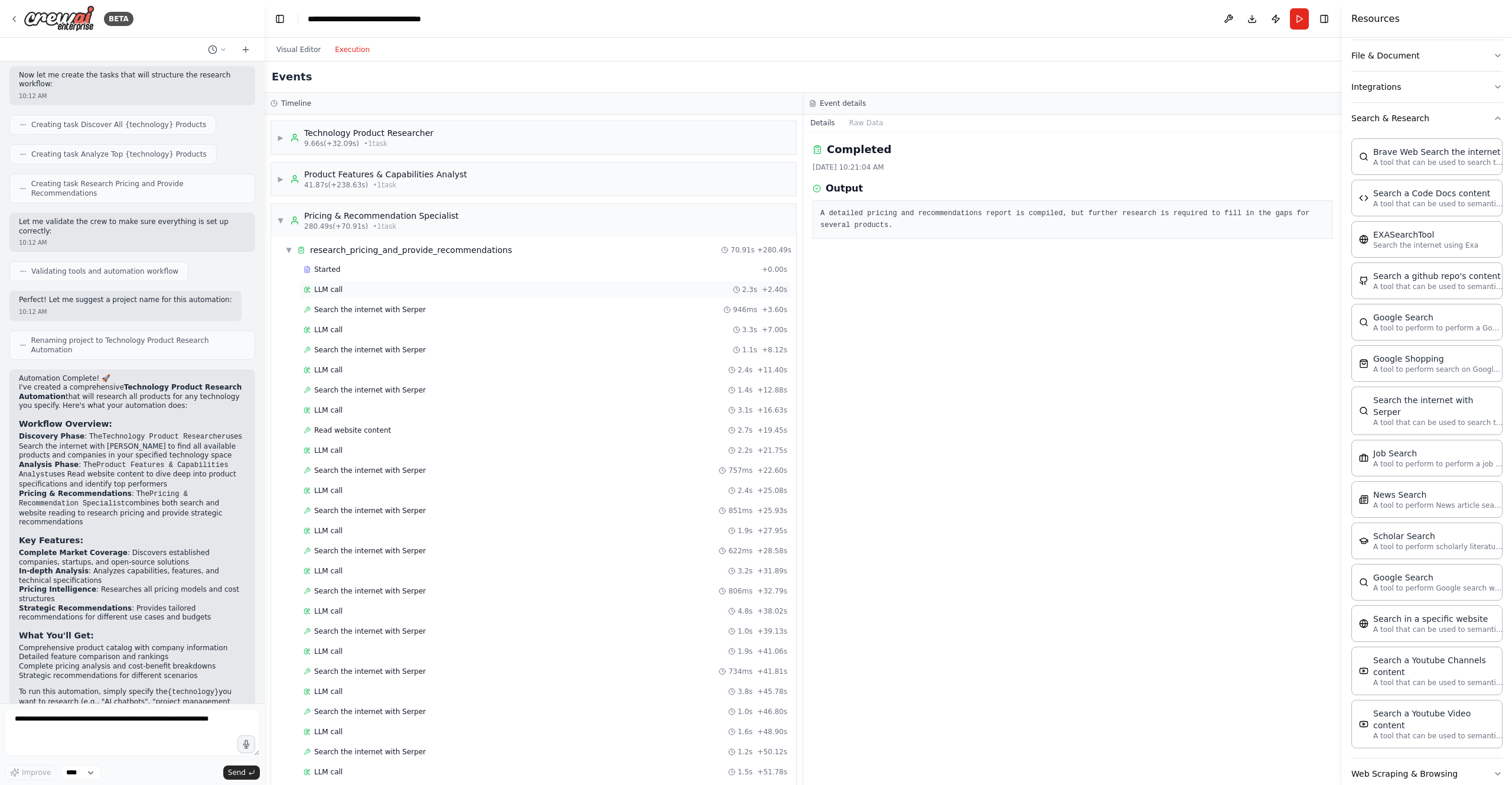
click at [368, 289] on div "LLM call 2.3s + 2.40s" at bounding box center [545, 289] width 483 height 9
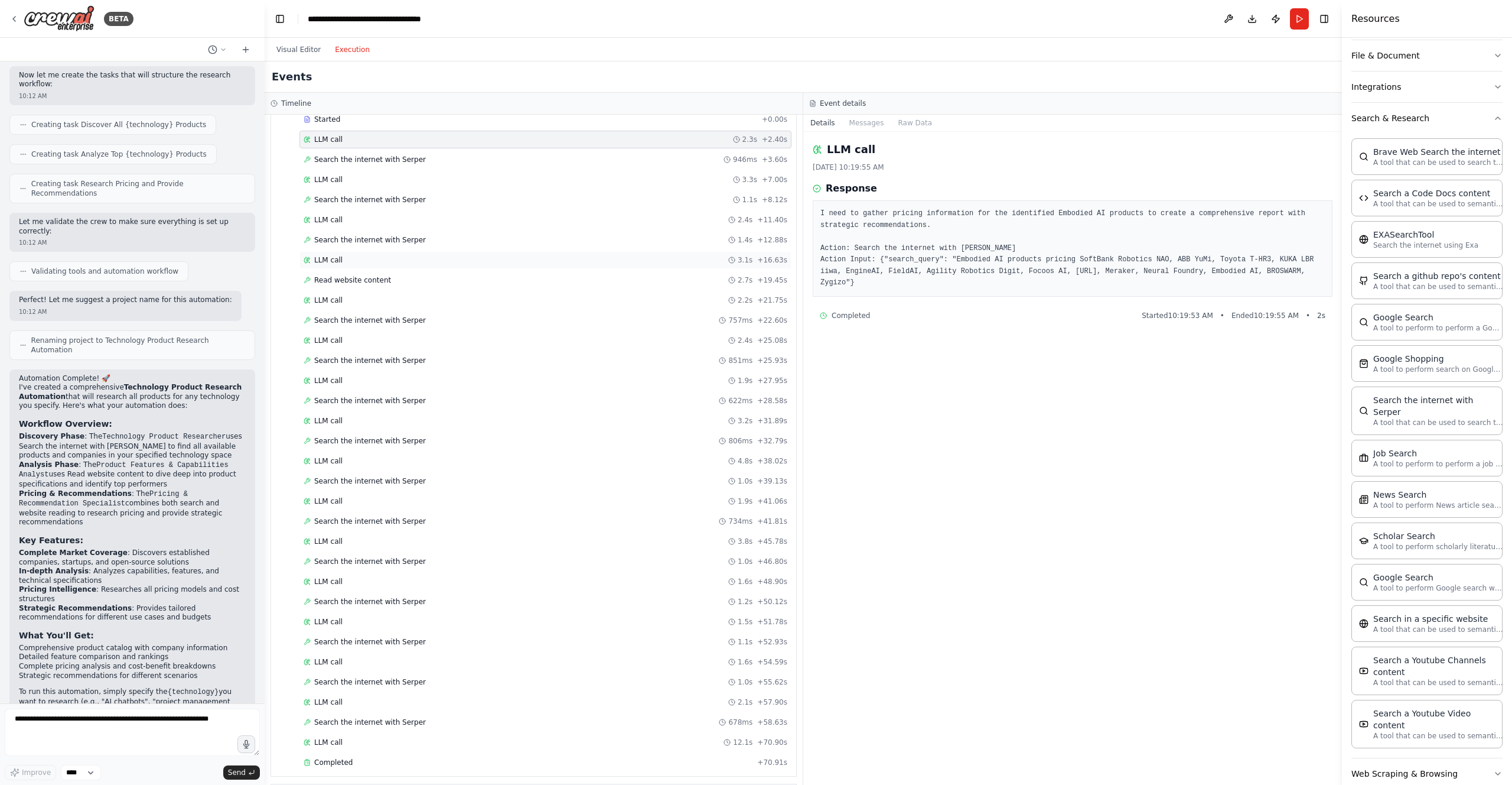
scroll to position [275, 0]
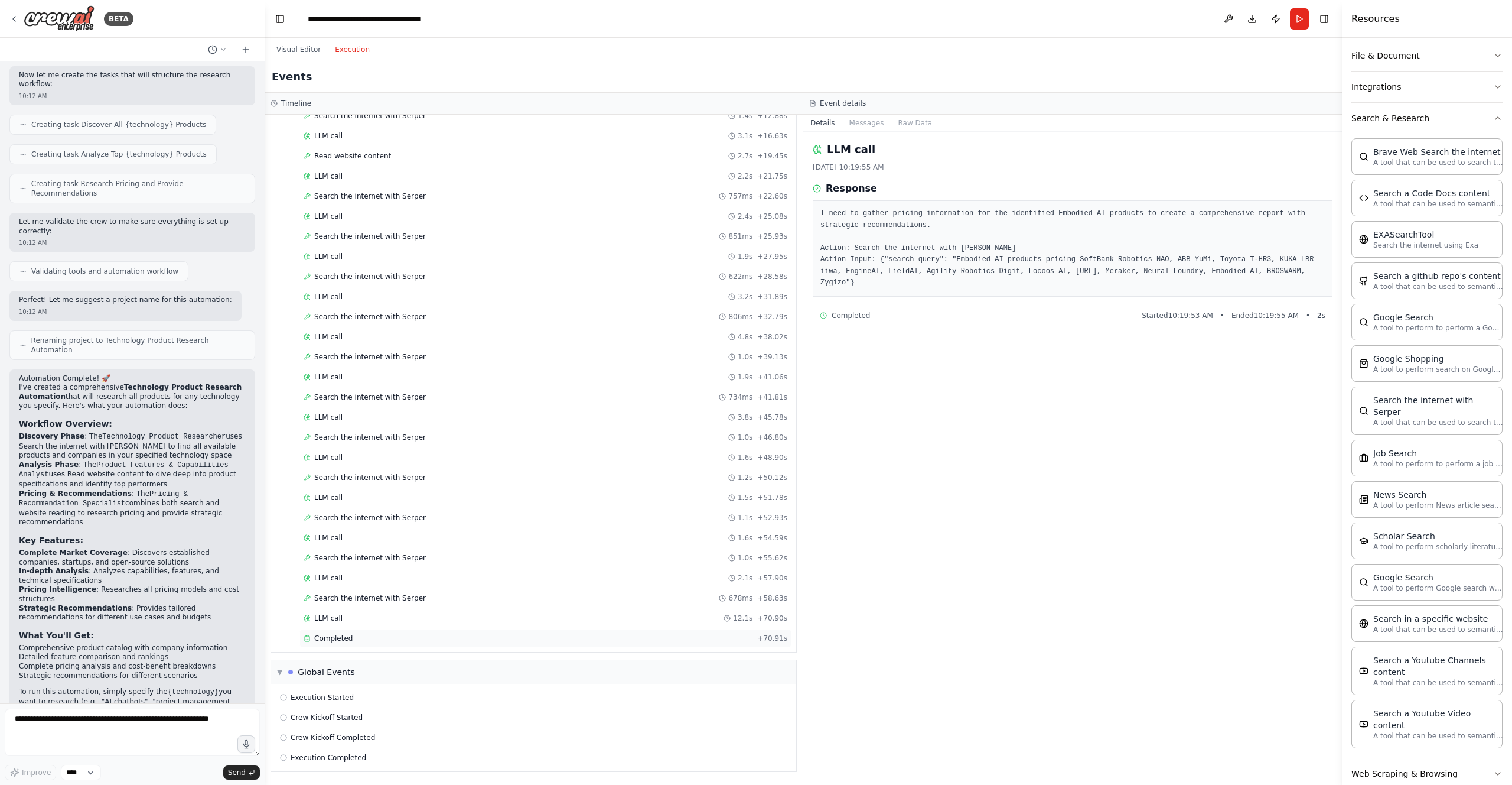
click at [368, 585] on div "Completed" at bounding box center [529, 638] width 449 height 9
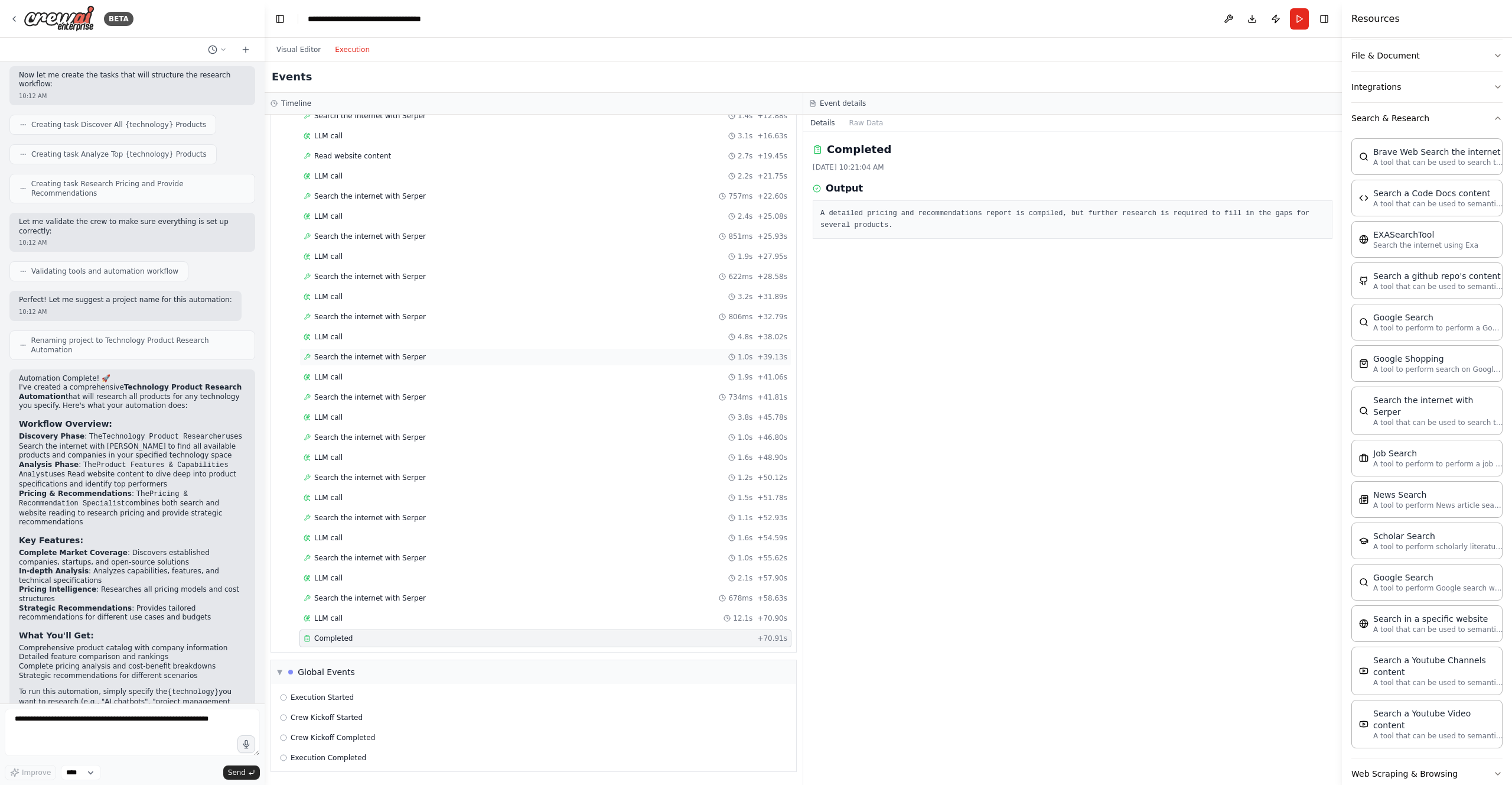
scroll to position [0, 0]
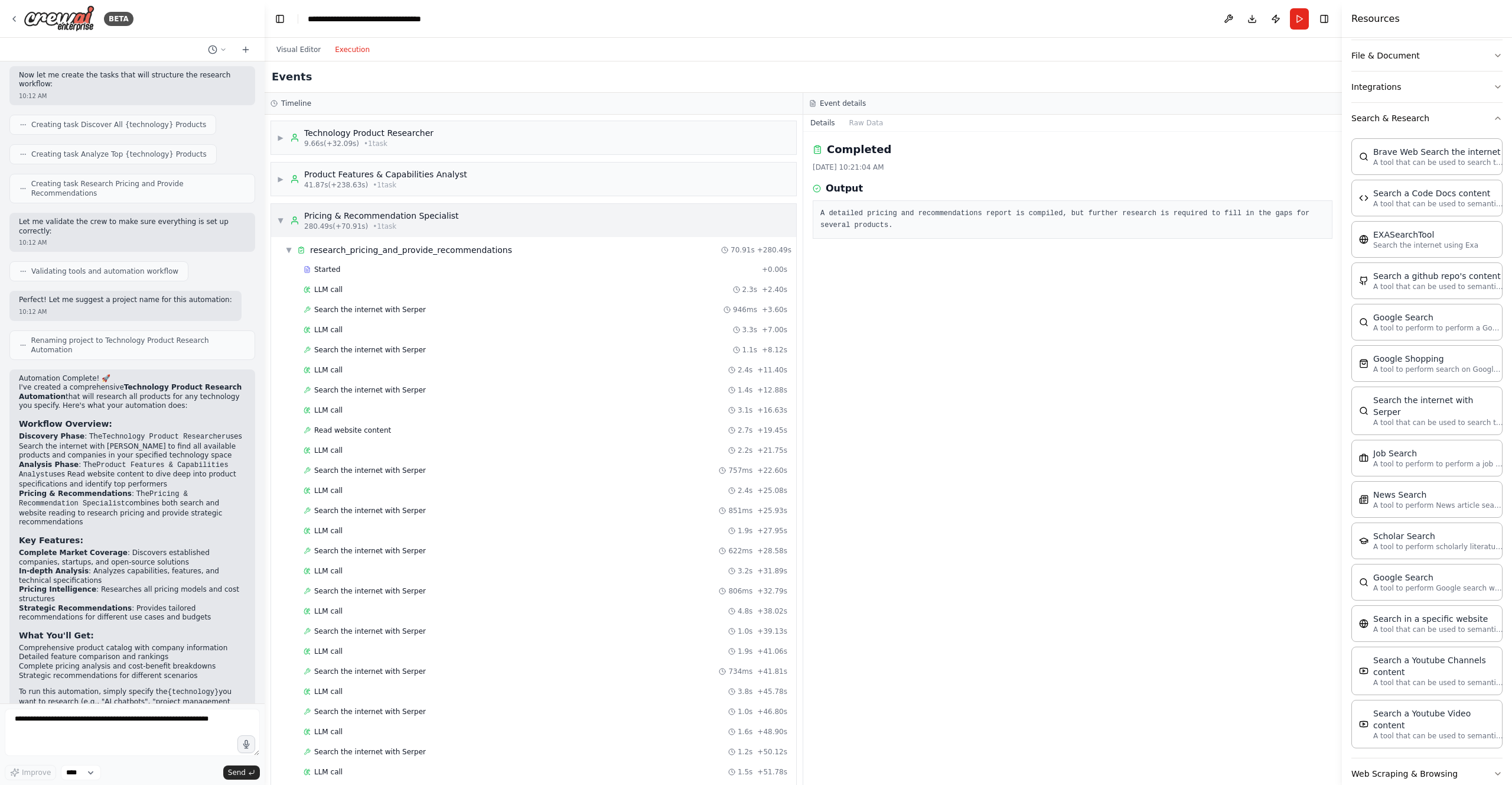
click at [285, 218] on div "▼ Pricing & Recommendation Specialist 280.49s (+70.91s) • 1 task" at bounding box center [368, 220] width 182 height 21
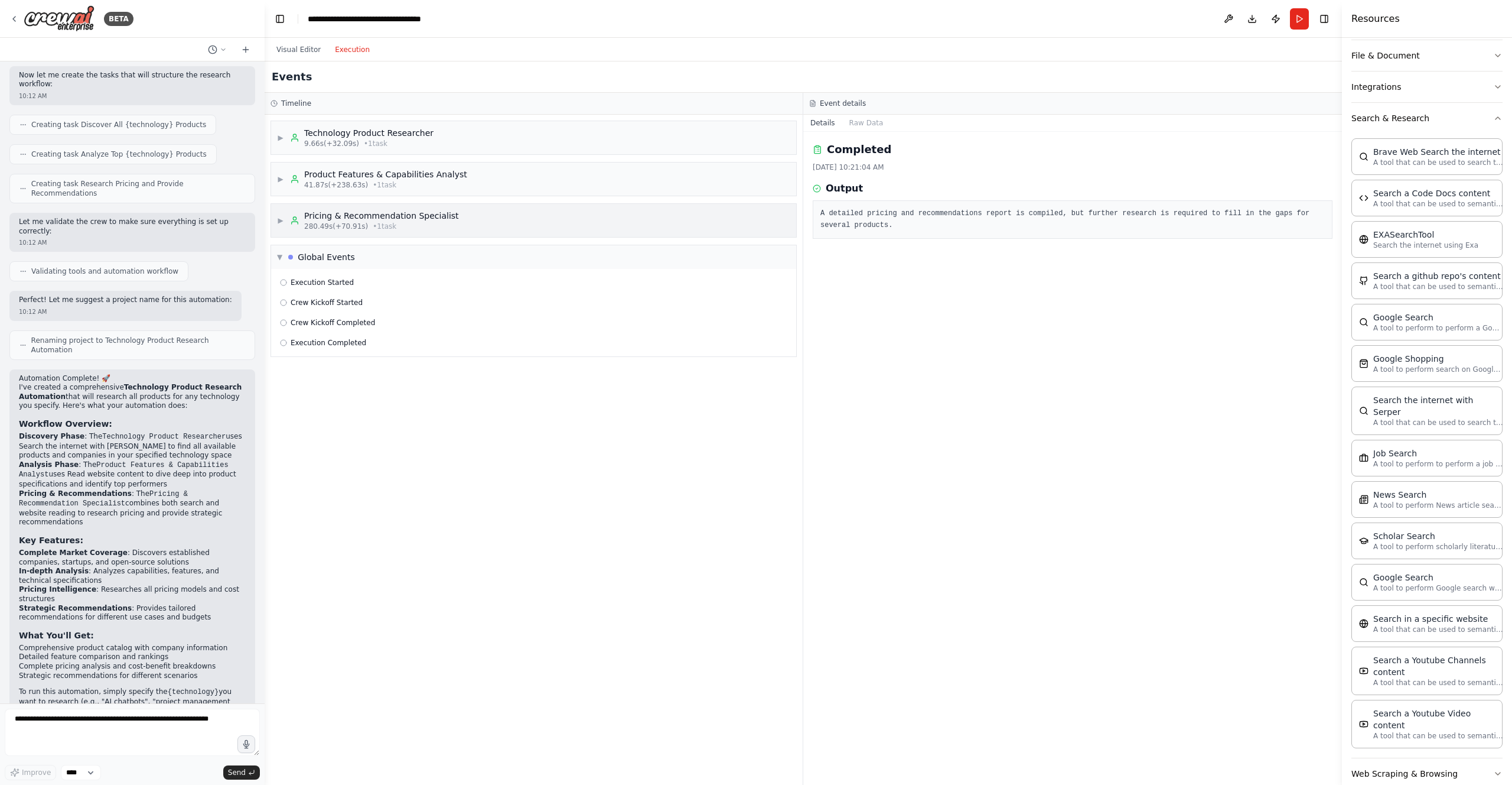
click at [404, 221] on div "Pricing & Recommendation Specialist" at bounding box center [381, 215] width 154 height 12
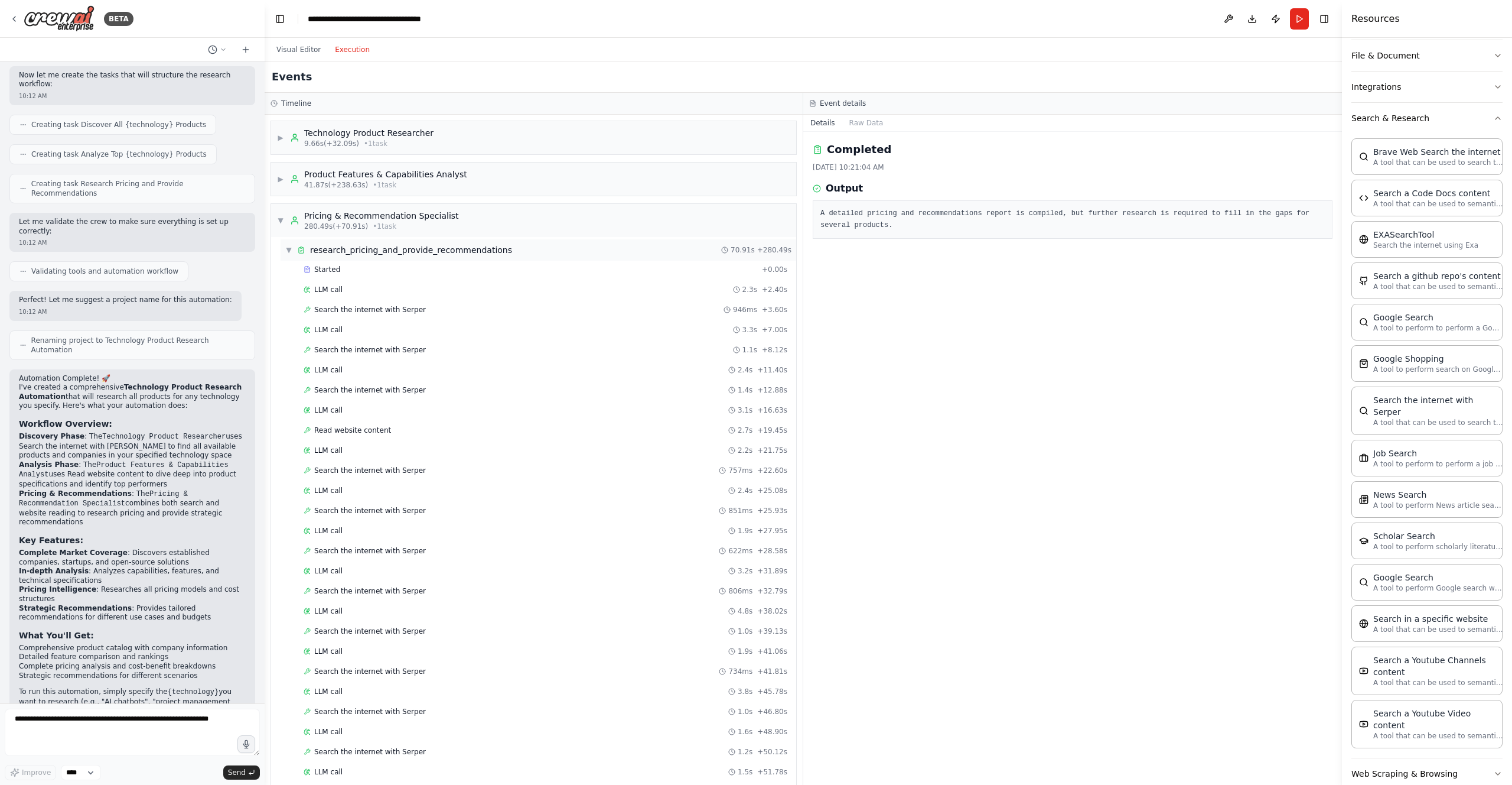
click at [291, 250] on span "▼" at bounding box center [289, 250] width 7 height 9
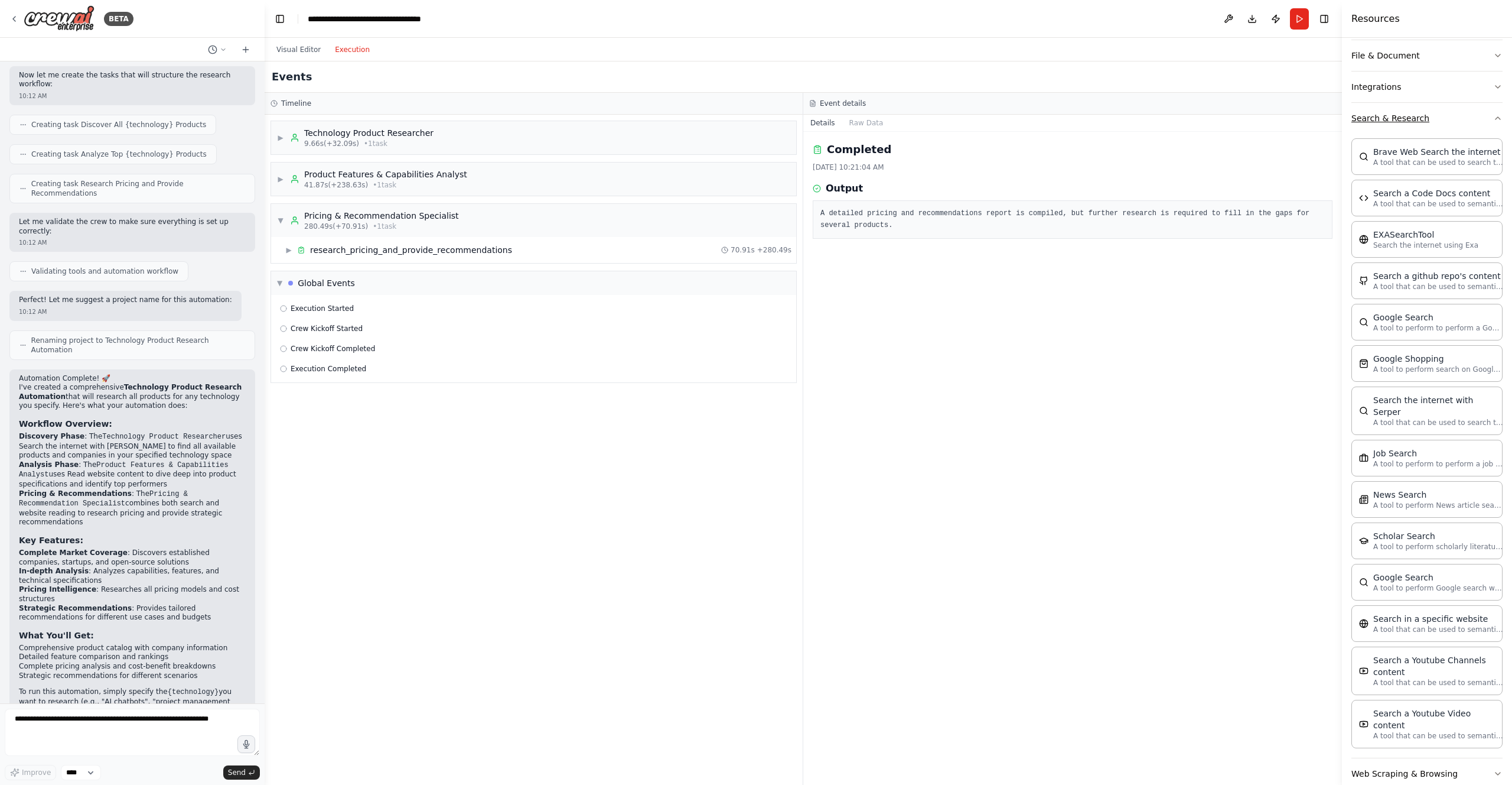
click at [1020, 120] on icon "button" at bounding box center [1498, 118] width 9 height 9
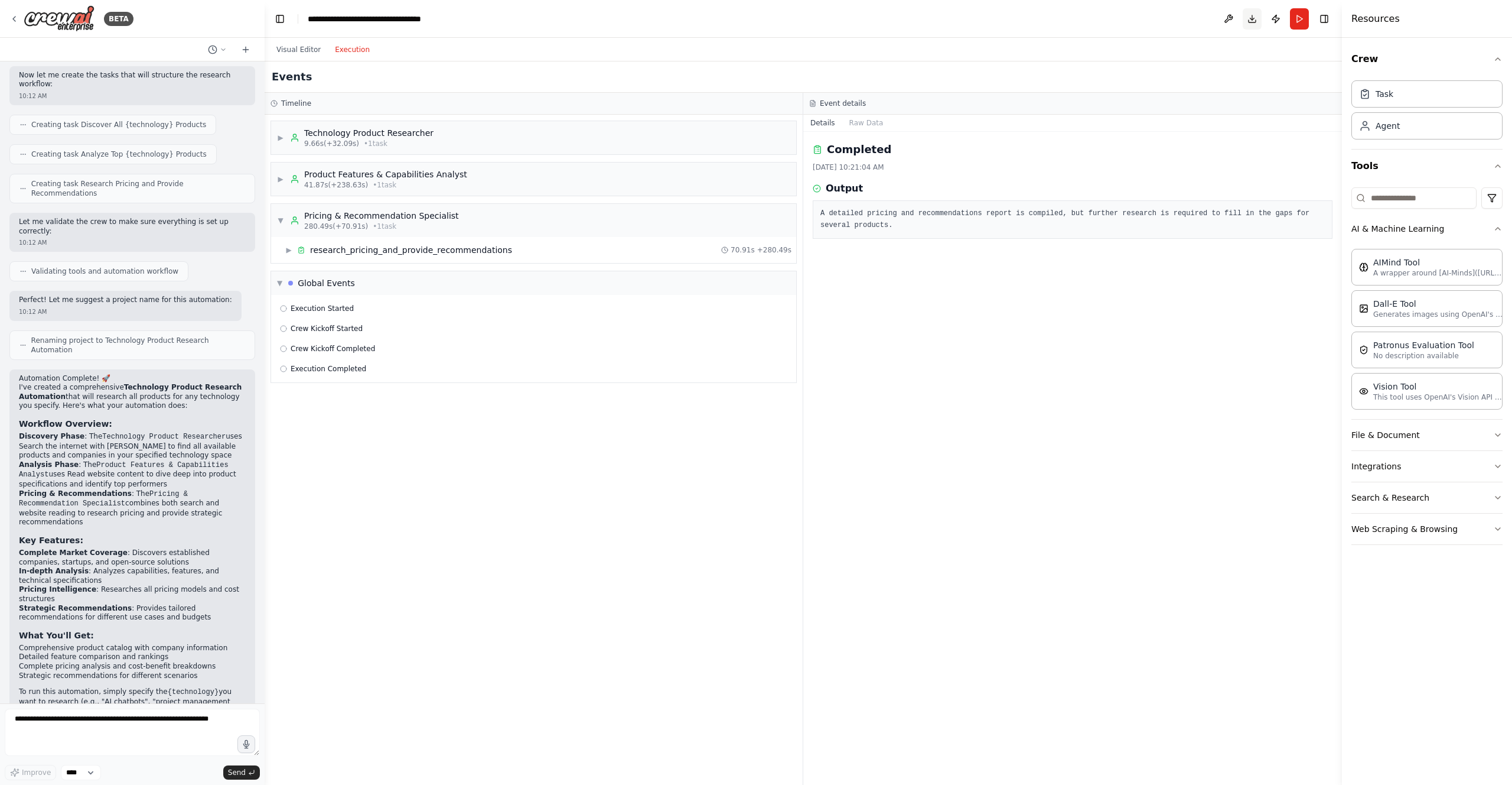
click at [1020, 20] on button "Download" at bounding box center [1252, 18] width 18 height 21
click at [1020, 31] on header "**********" at bounding box center [803, 18] width 1078 height 38
click at [1020, 20] on button at bounding box center [1228, 18] width 18 height 21
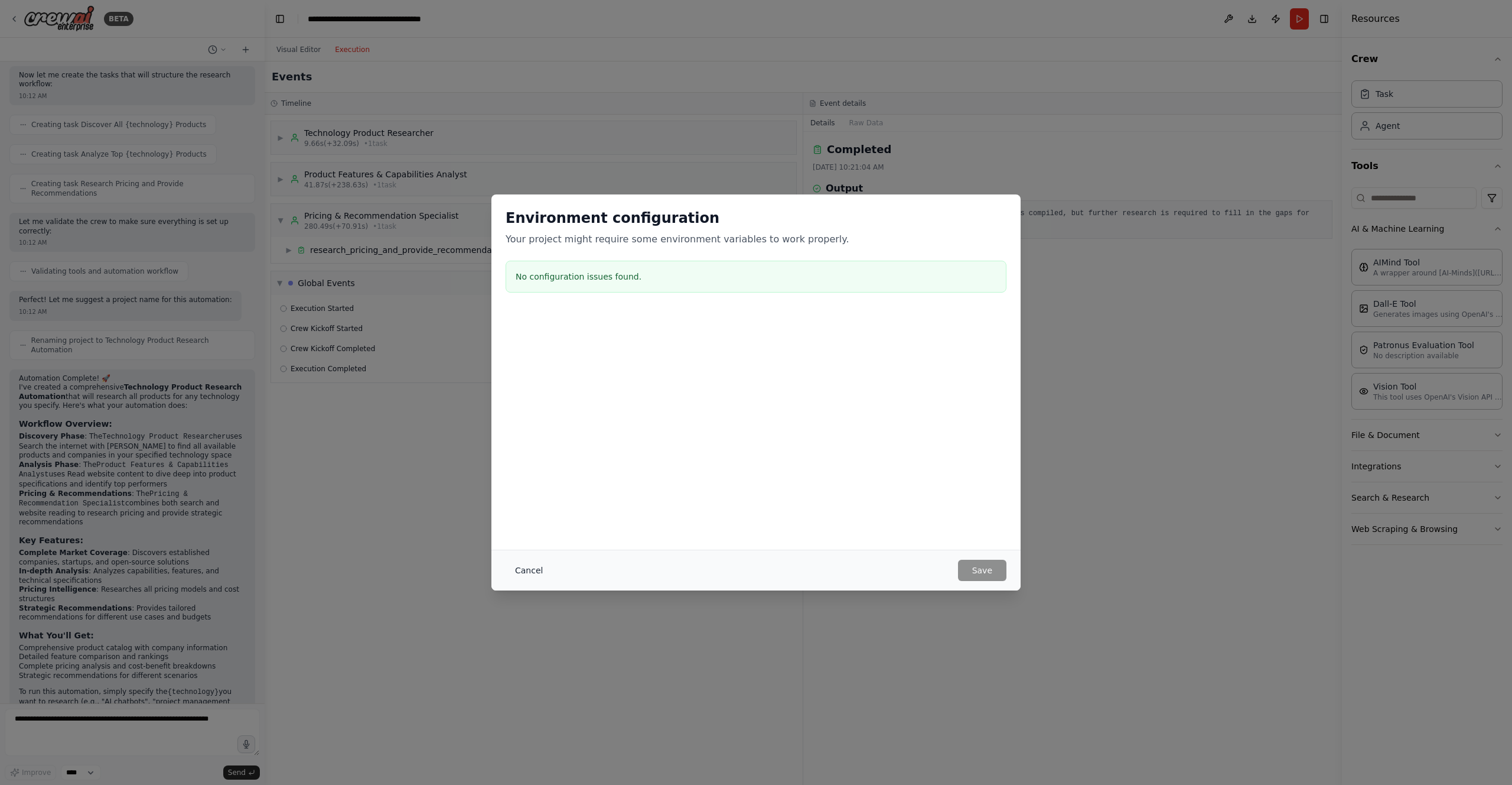
click at [522, 567] on button "Cancel" at bounding box center [529, 570] width 46 height 21
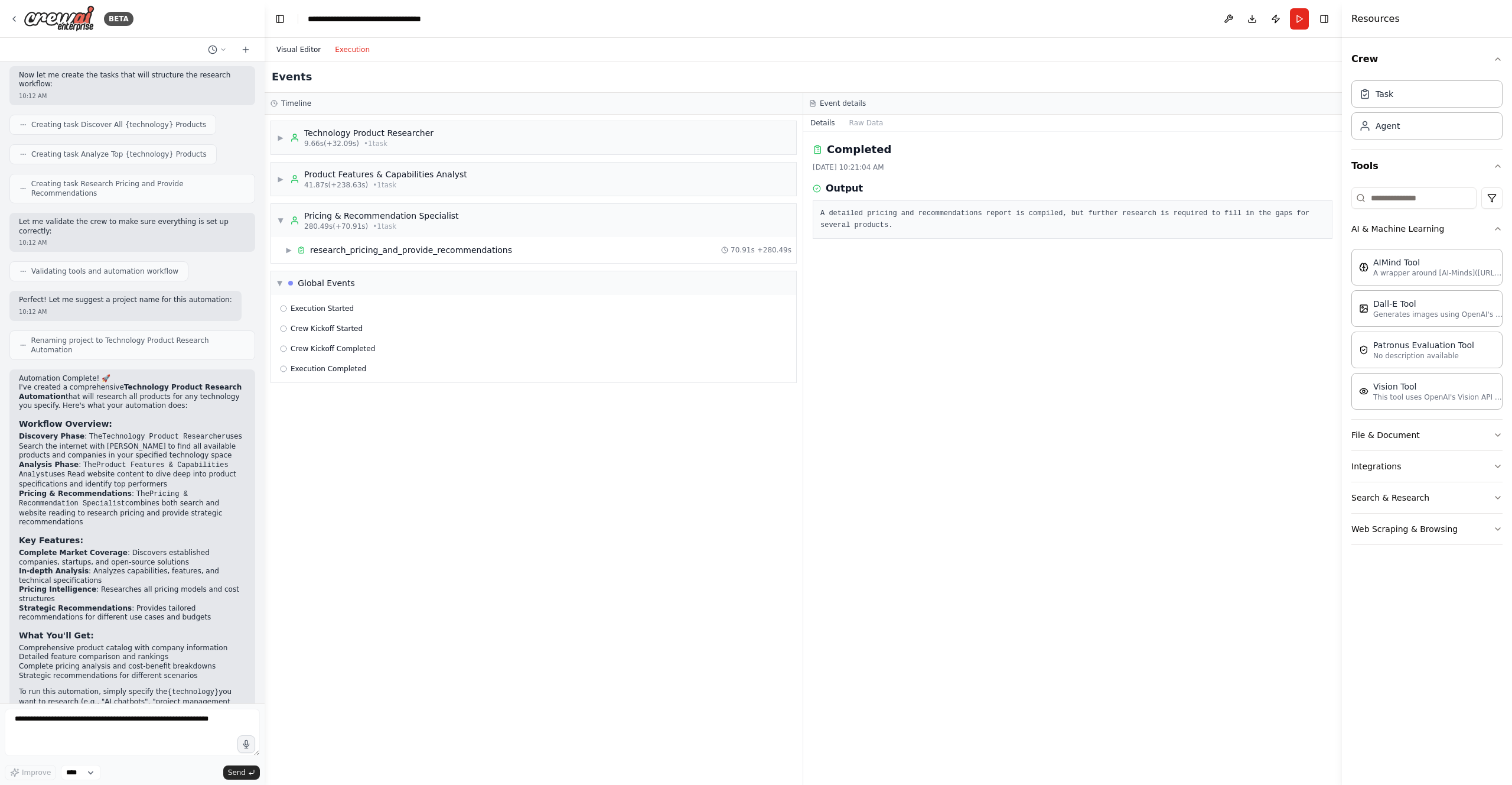
click at [298, 50] on button "Visual Editor" at bounding box center [298, 49] width 58 height 14
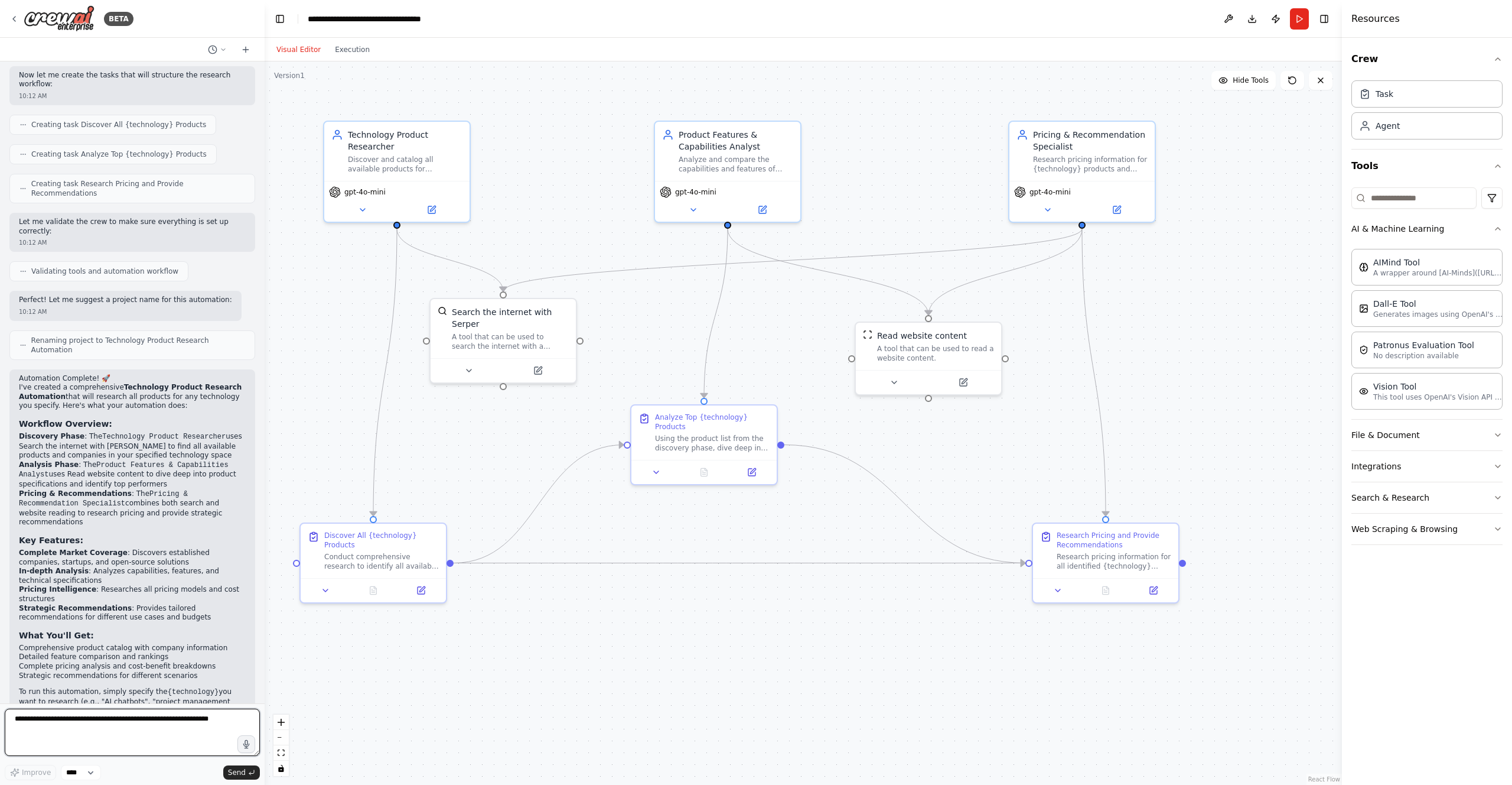
click at [75, 585] on textarea at bounding box center [132, 731] width 255 height 47
type textarea "**********"
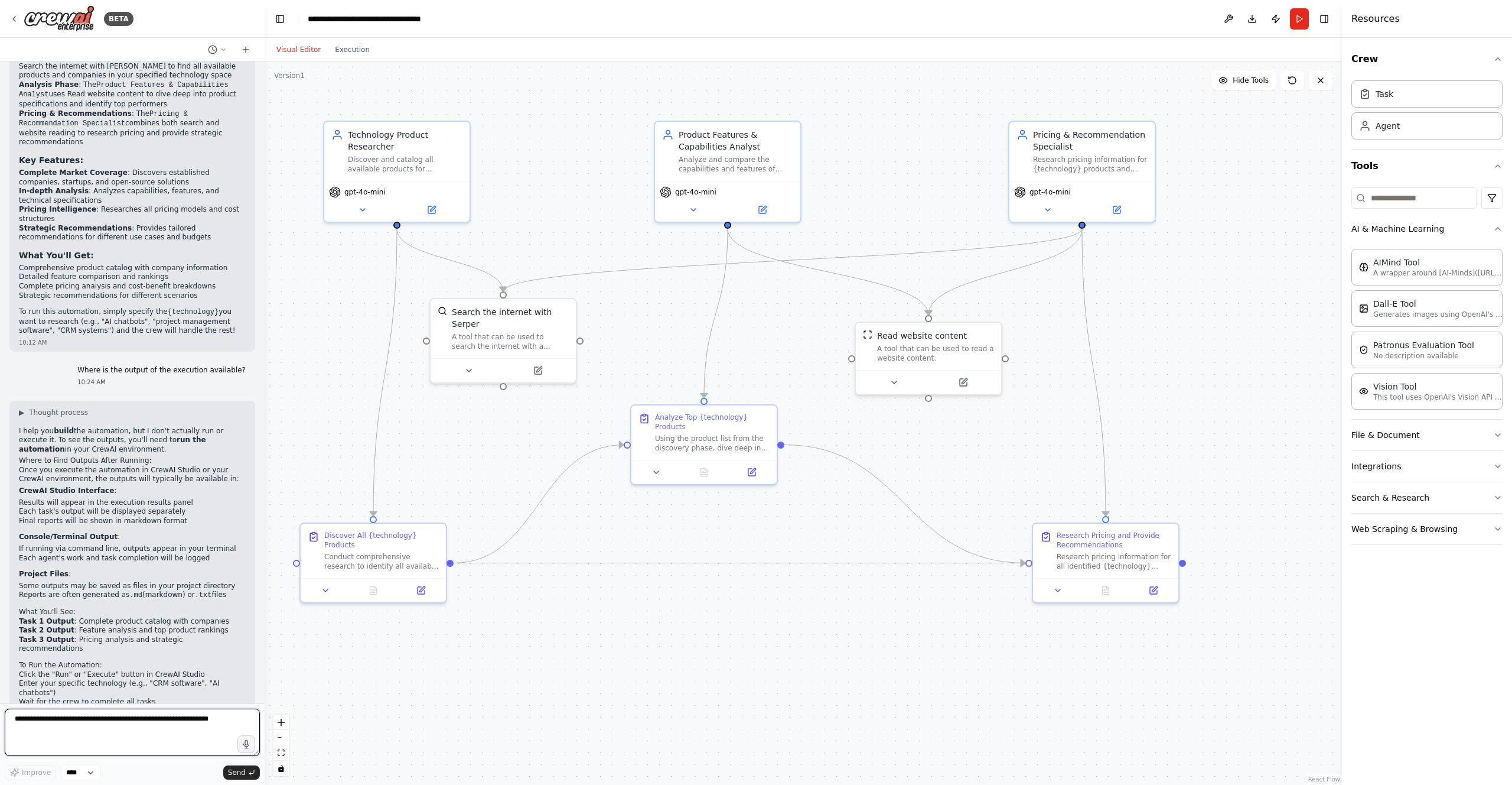
scroll to position [812, 0]
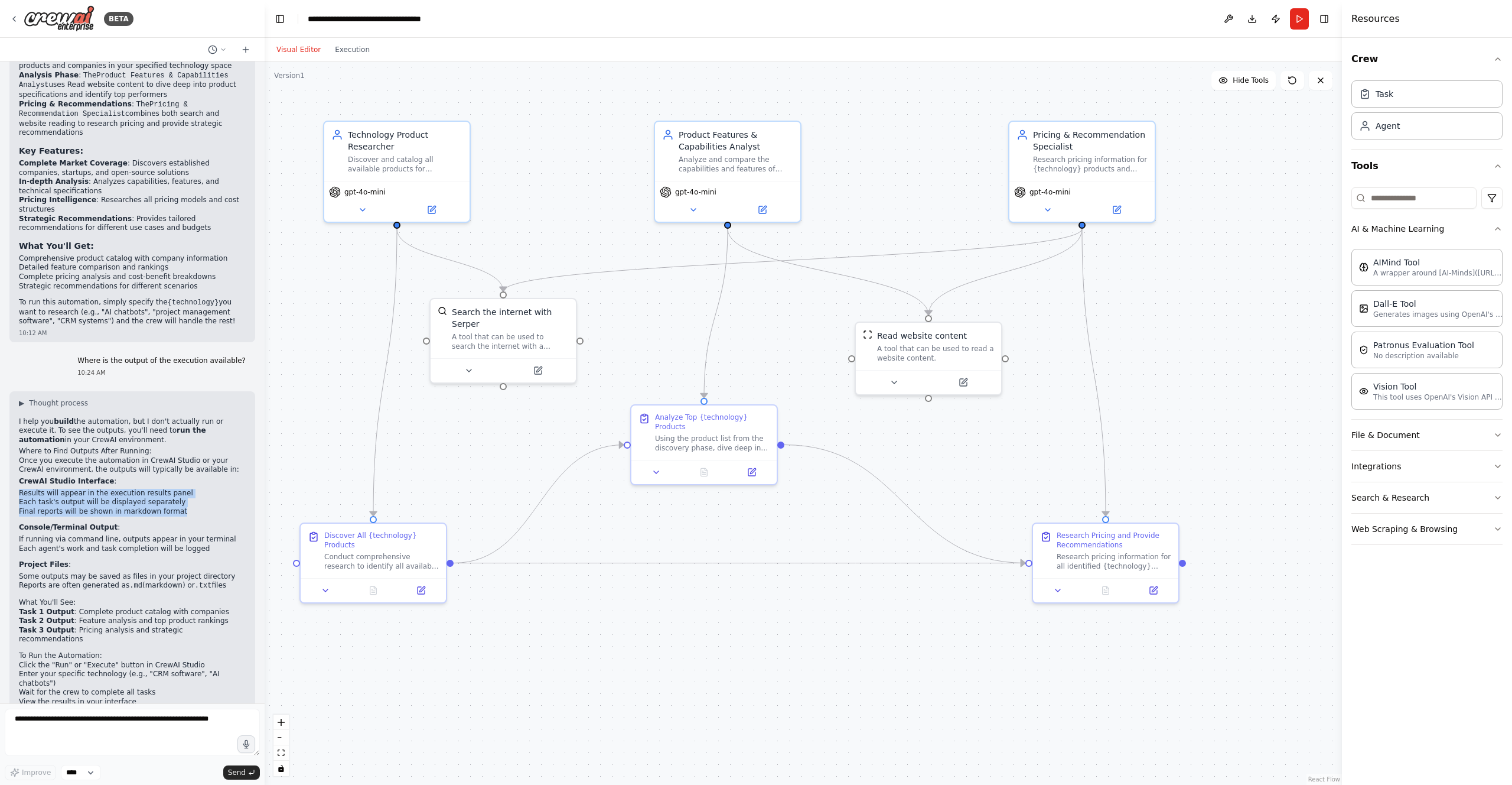
drag, startPoint x: 16, startPoint y: 455, endPoint x: 185, endPoint y: 484, distance: 171.5
click at [185, 484] on div "▶ Thought process I help you build the automation, but I don't actually run or …" at bounding box center [132, 566] width 246 height 350
drag, startPoint x: 55, startPoint y: 541, endPoint x: 217, endPoint y: 552, distance: 162.4
click at [217, 572] on ul "Some outputs may be saved as files in your project directory Reports are often …" at bounding box center [131, 582] width 226 height 18
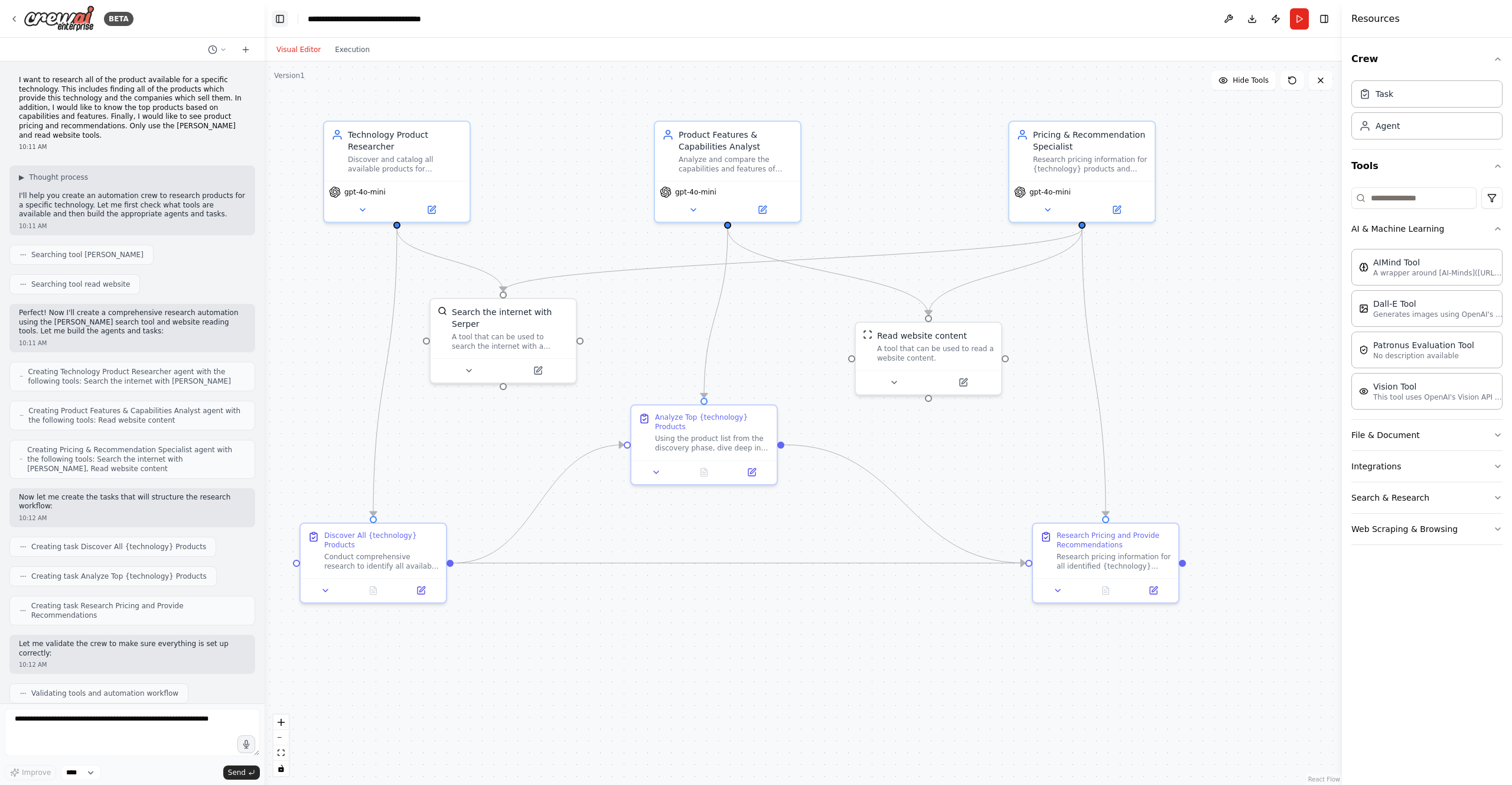
click at [284, 20] on button "Toggle Left Sidebar" at bounding box center [280, 19] width 17 height 17
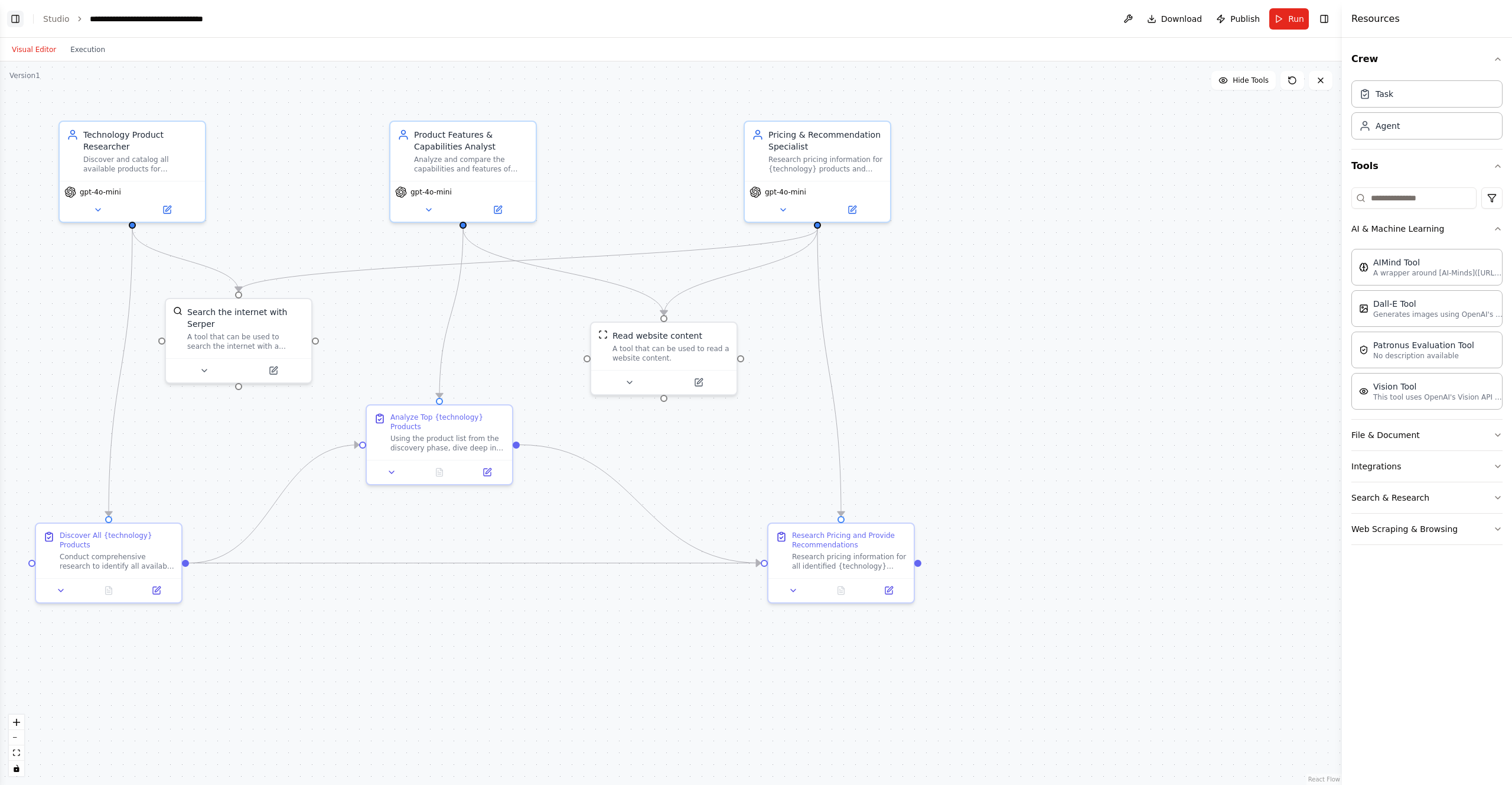
click at [16, 20] on button "Toggle Left Sidebar" at bounding box center [16, 19] width 17 height 17
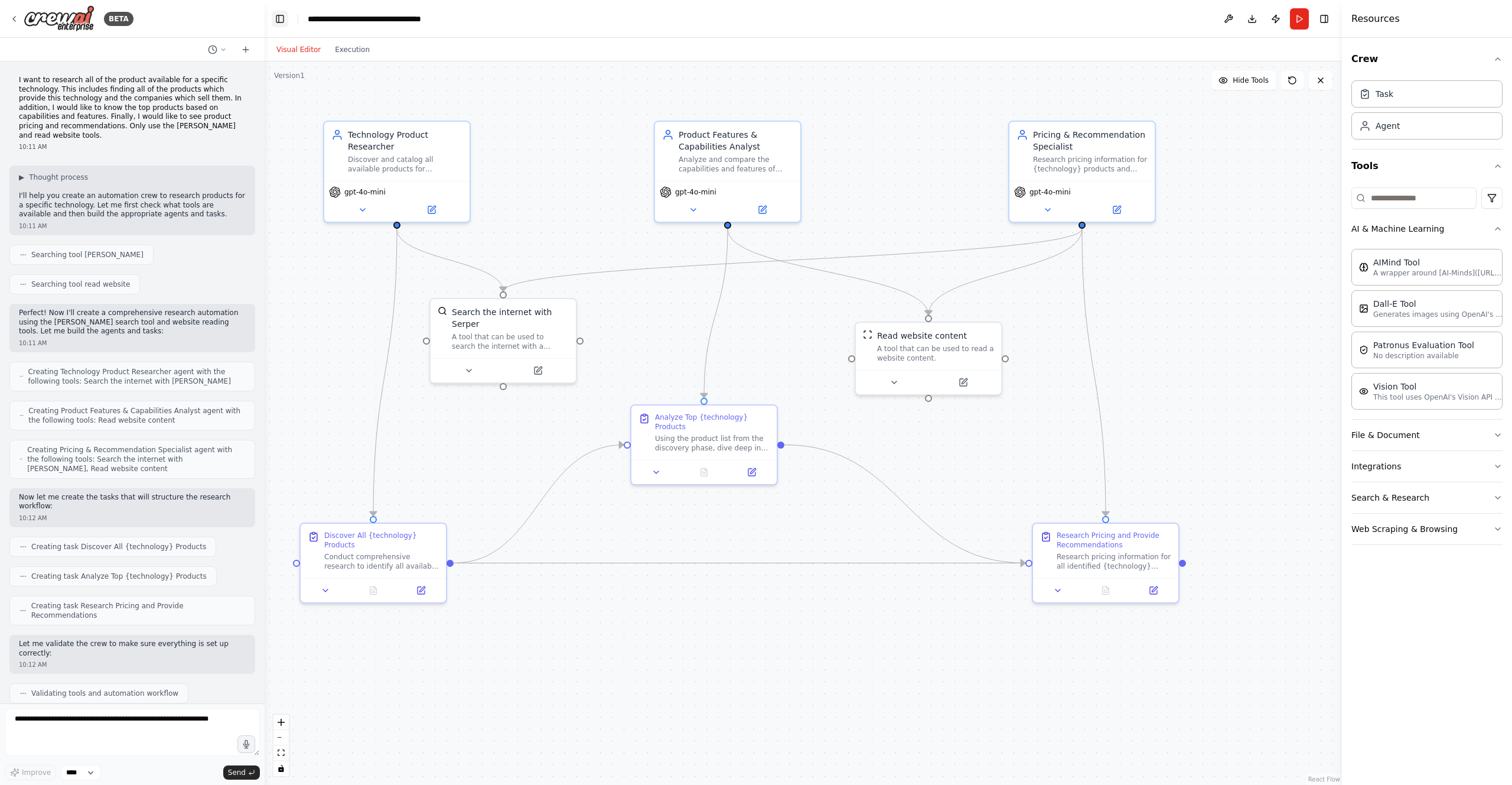
click at [275, 20] on button "Toggle Left Sidebar" at bounding box center [280, 19] width 17 height 17
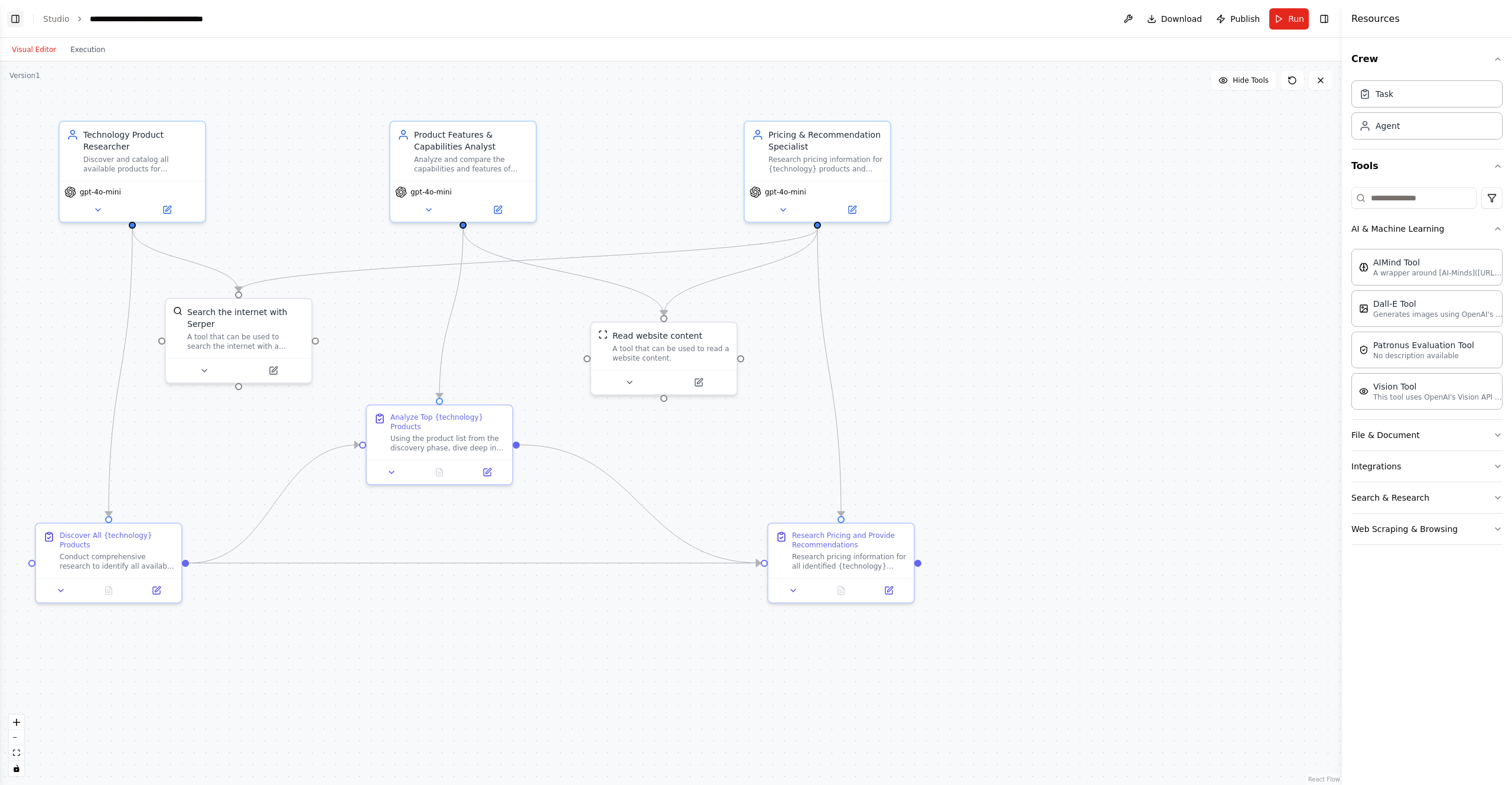
click at [12, 20] on button "Toggle Left Sidebar" at bounding box center [16, 19] width 17 height 17
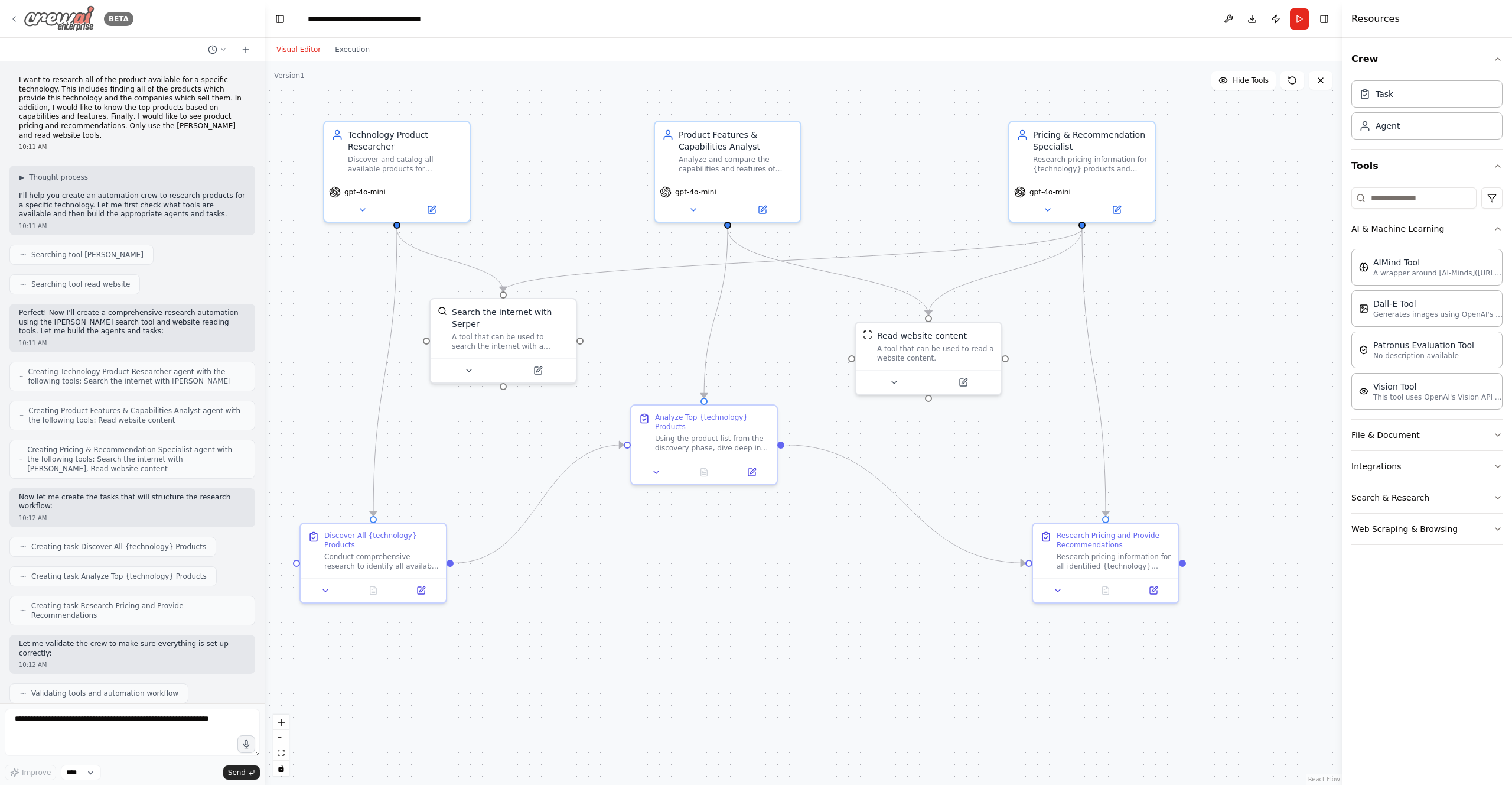
click at [14, 18] on icon at bounding box center [14, 18] width 3 height 5
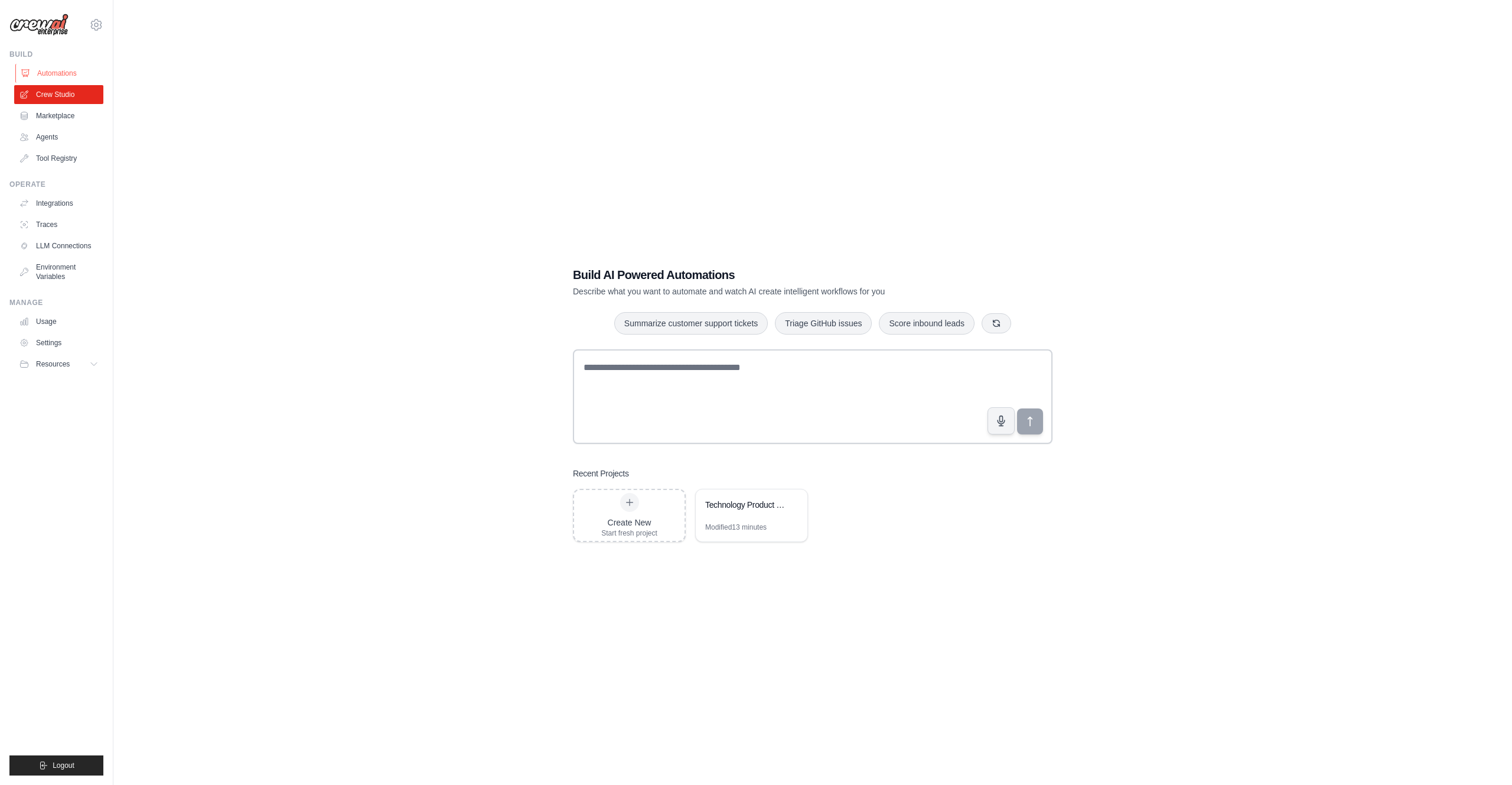
click at [61, 78] on link "Automations" at bounding box center [60, 73] width 90 height 18
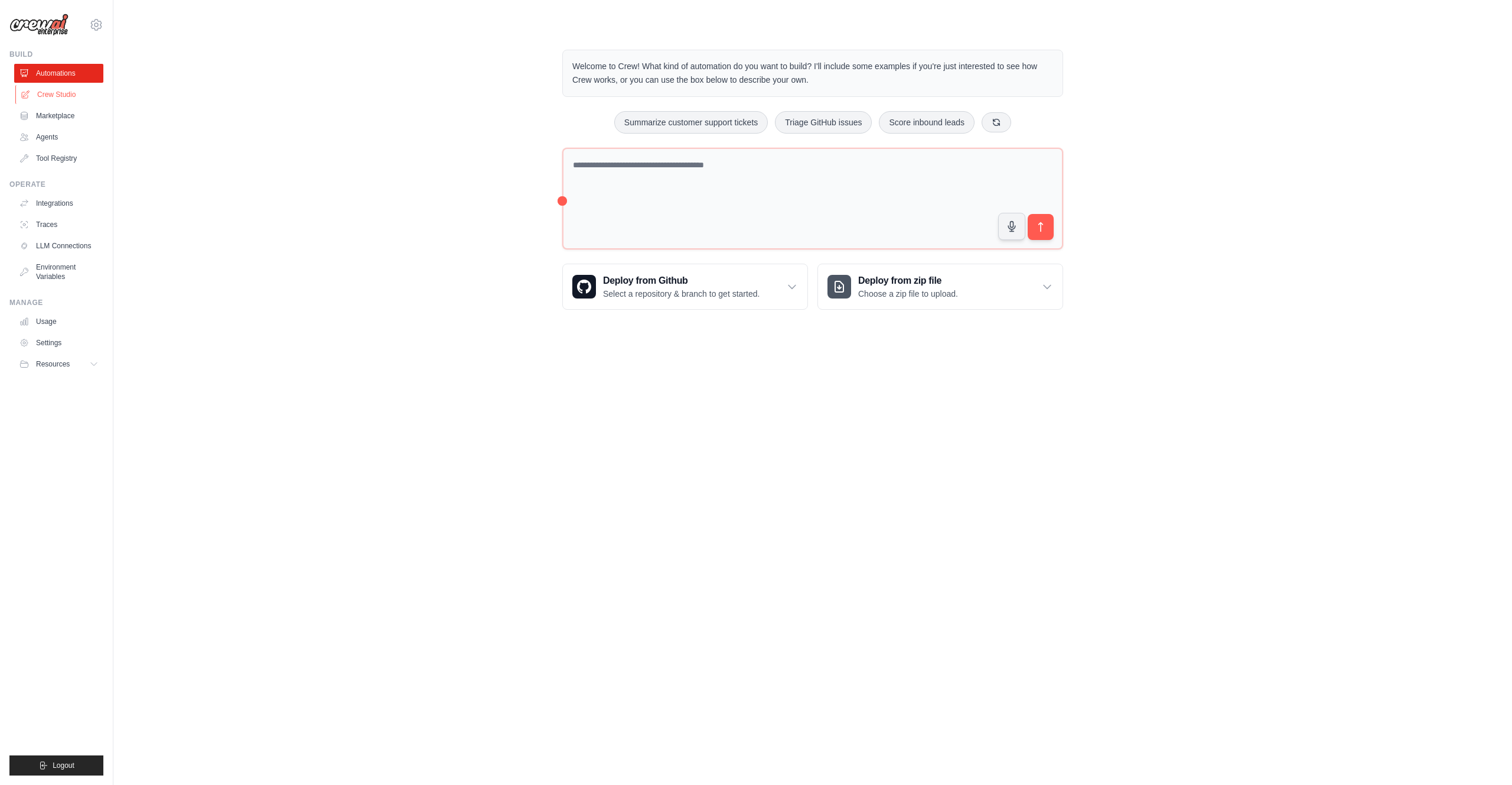
click at [58, 97] on link "Crew Studio" at bounding box center [60, 94] width 90 height 18
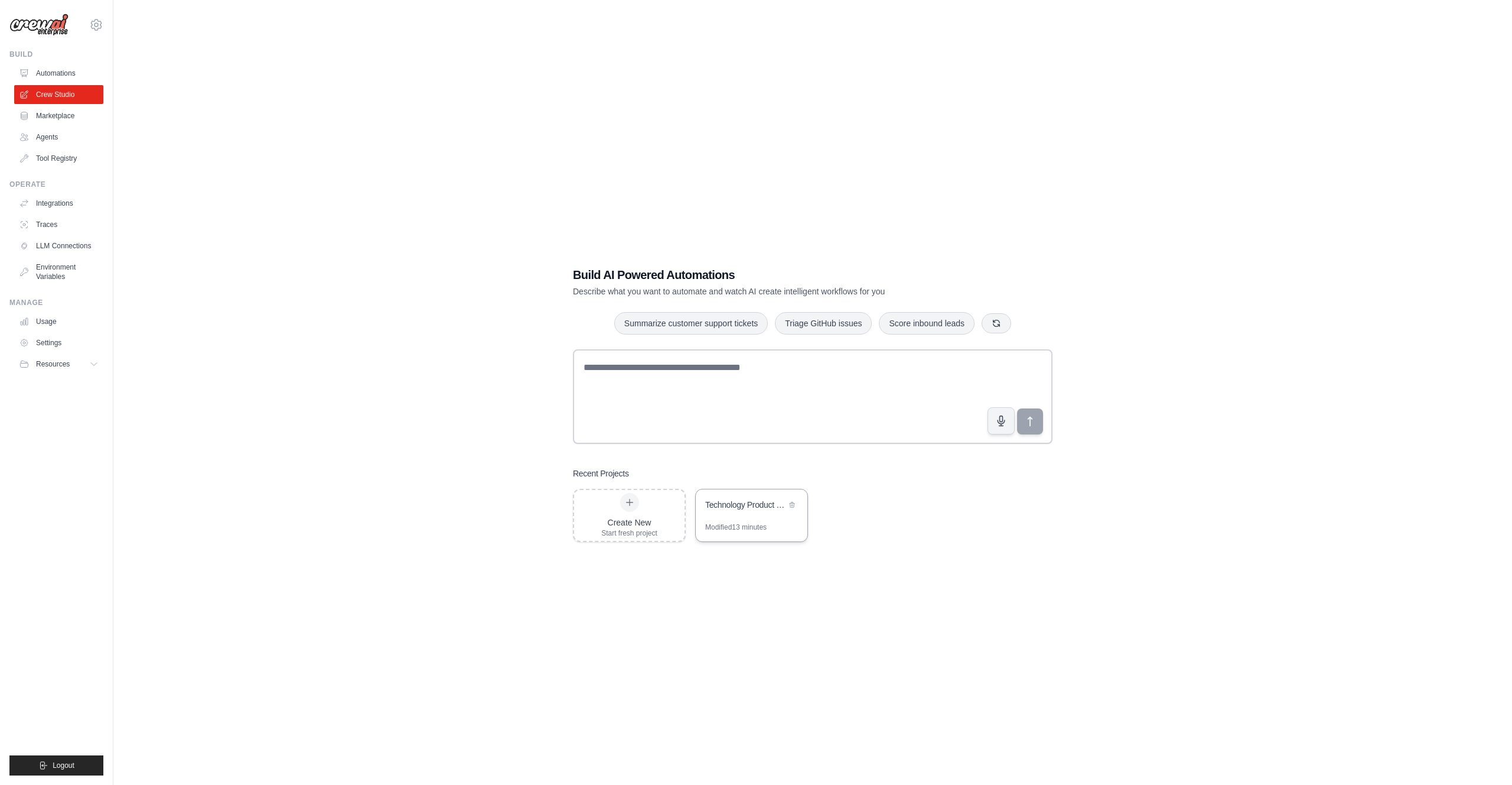
click at [772, 517] on div "Technology Product Research Automation" at bounding box center [751, 506] width 112 height 33
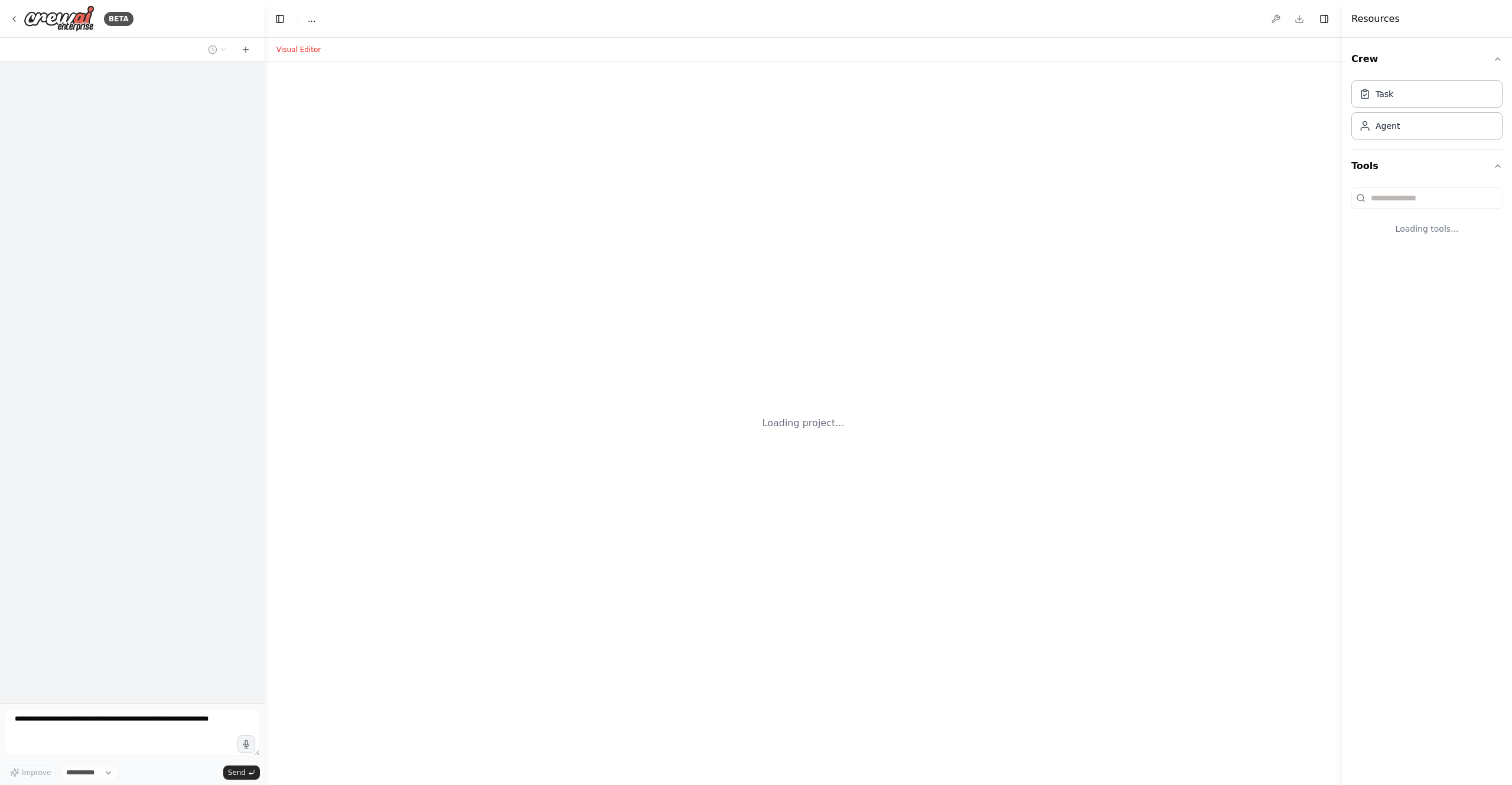
select select "****"
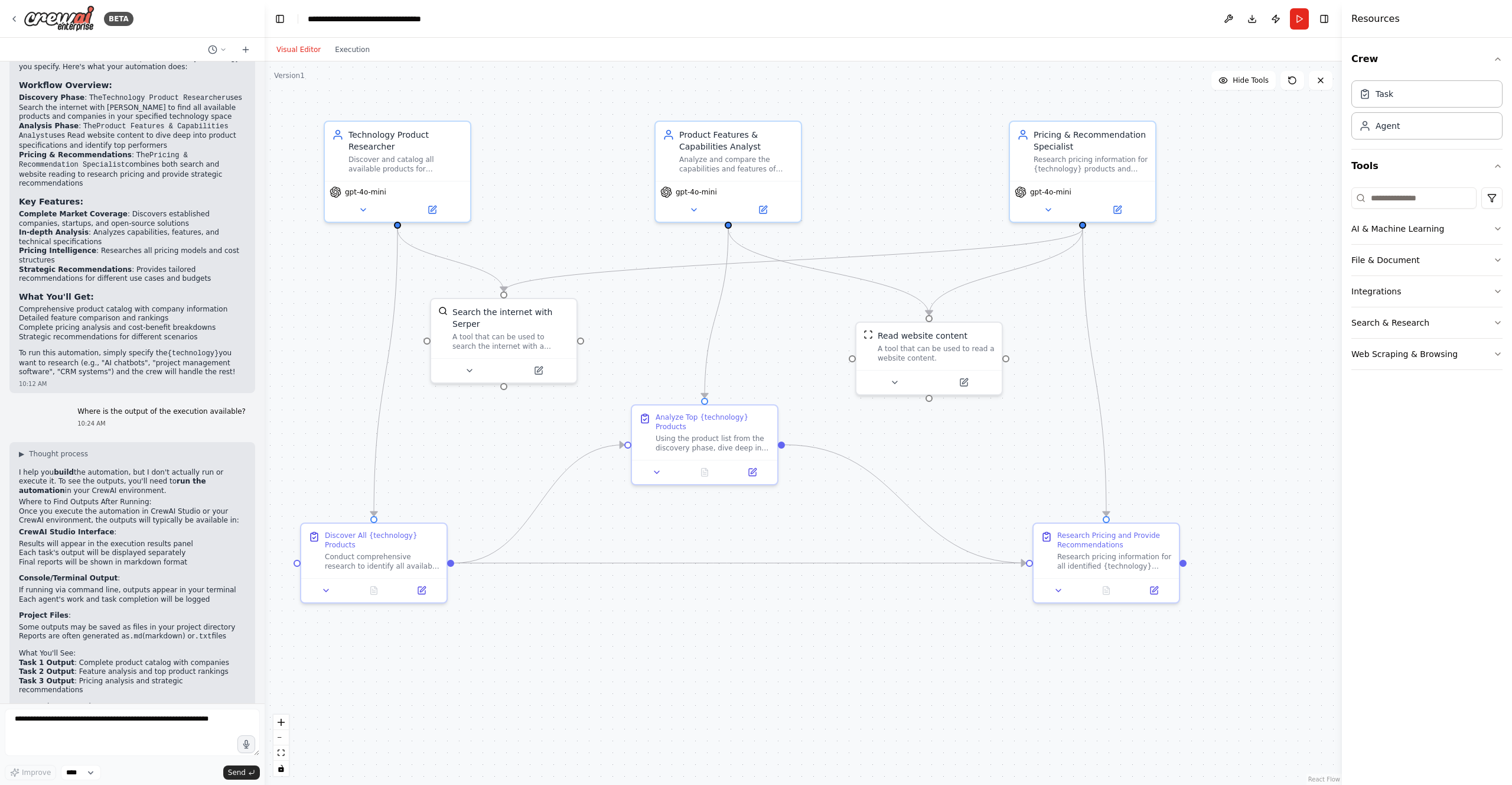
scroll to position [812, 0]
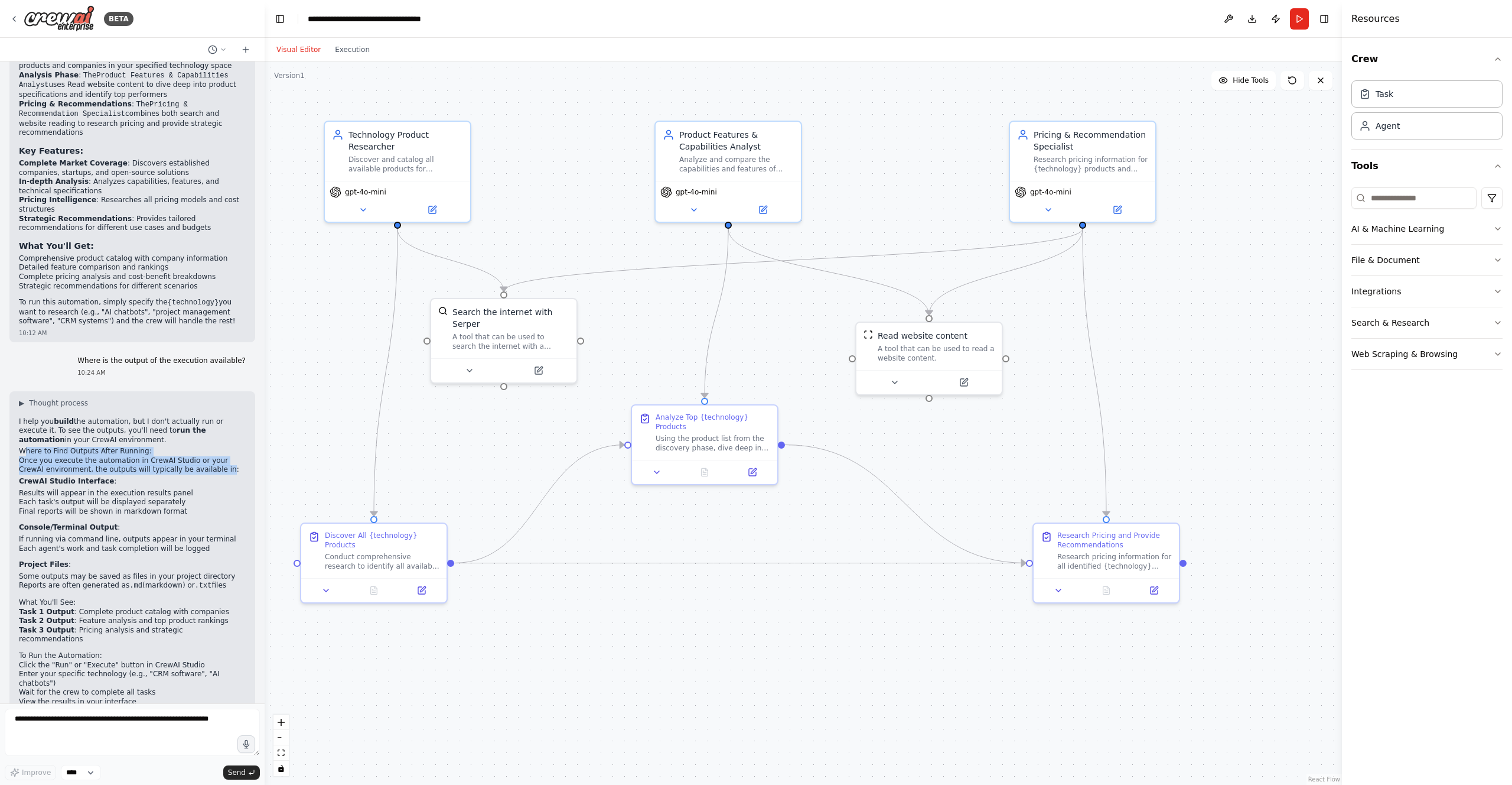
drag, startPoint x: 27, startPoint y: 413, endPoint x: 194, endPoint y: 430, distance: 167.9
click at [194, 430] on div "▶ Thought process I help you build the automation, but I don't actually run or …" at bounding box center [131, 561] width 226 height 326
click at [18, 20] on icon at bounding box center [14, 18] width 9 height 9
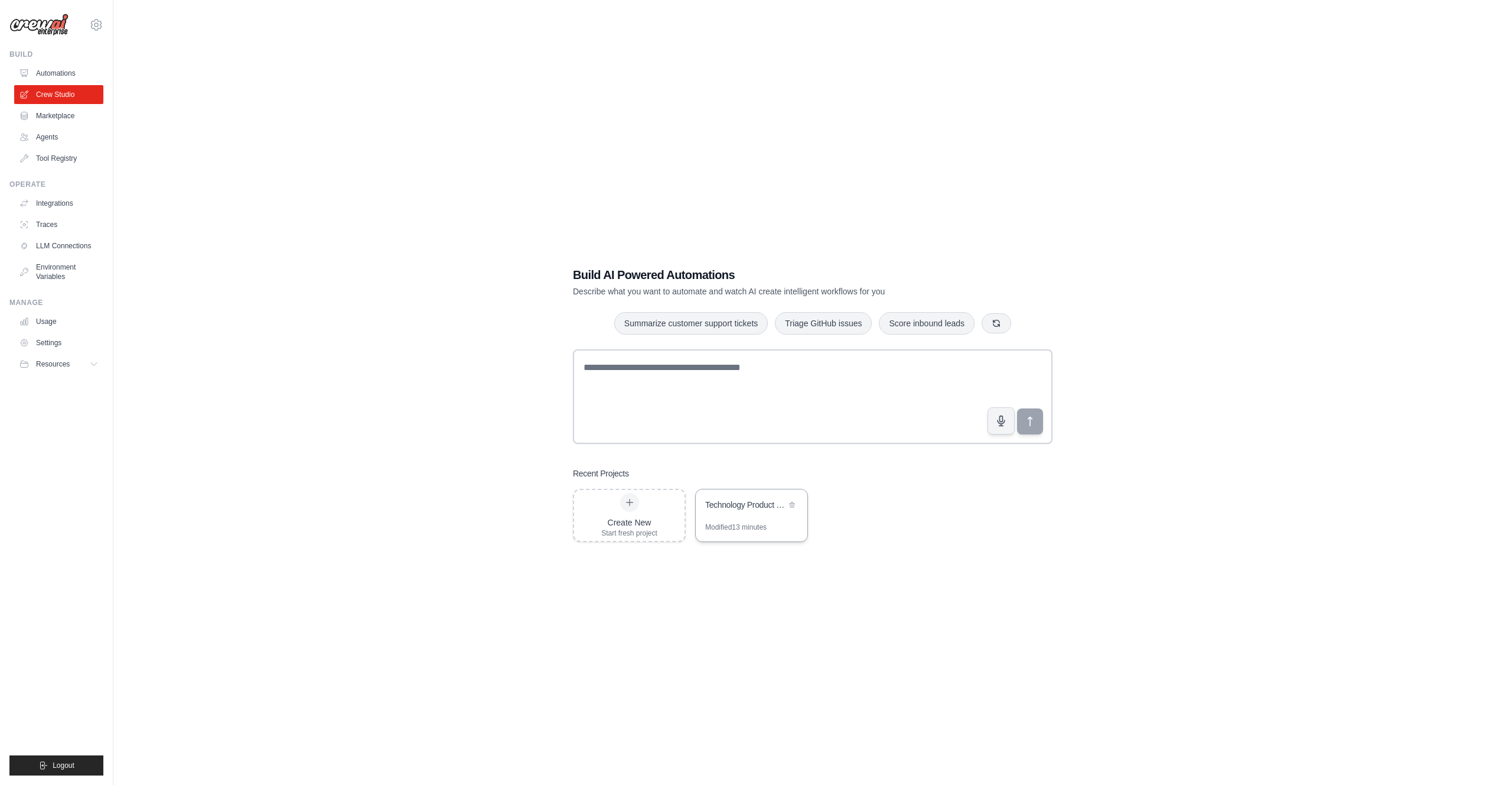
click at [755, 499] on div "Technology Product Research Automation" at bounding box center [746, 504] width 81 height 12
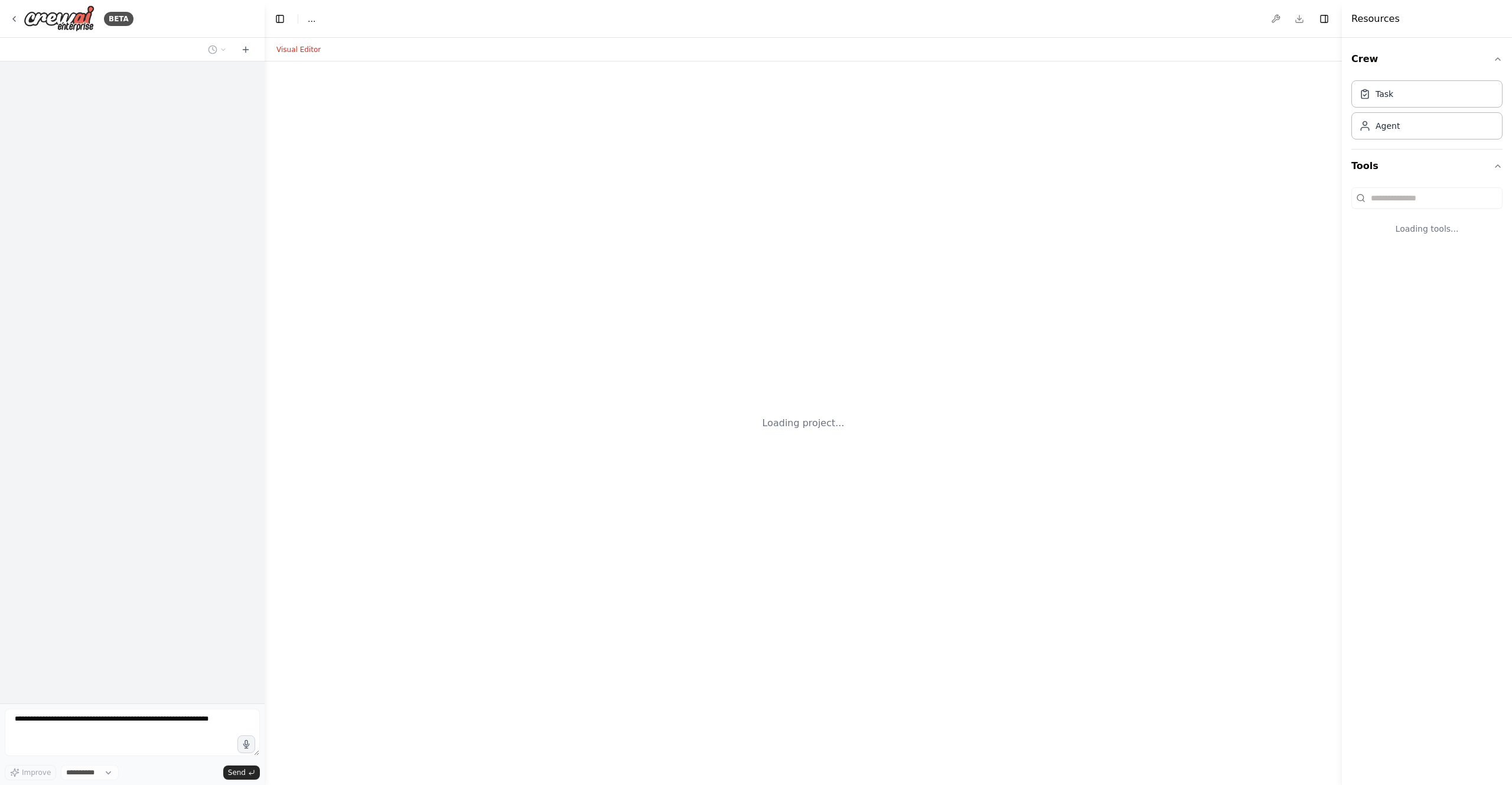
select select "****"
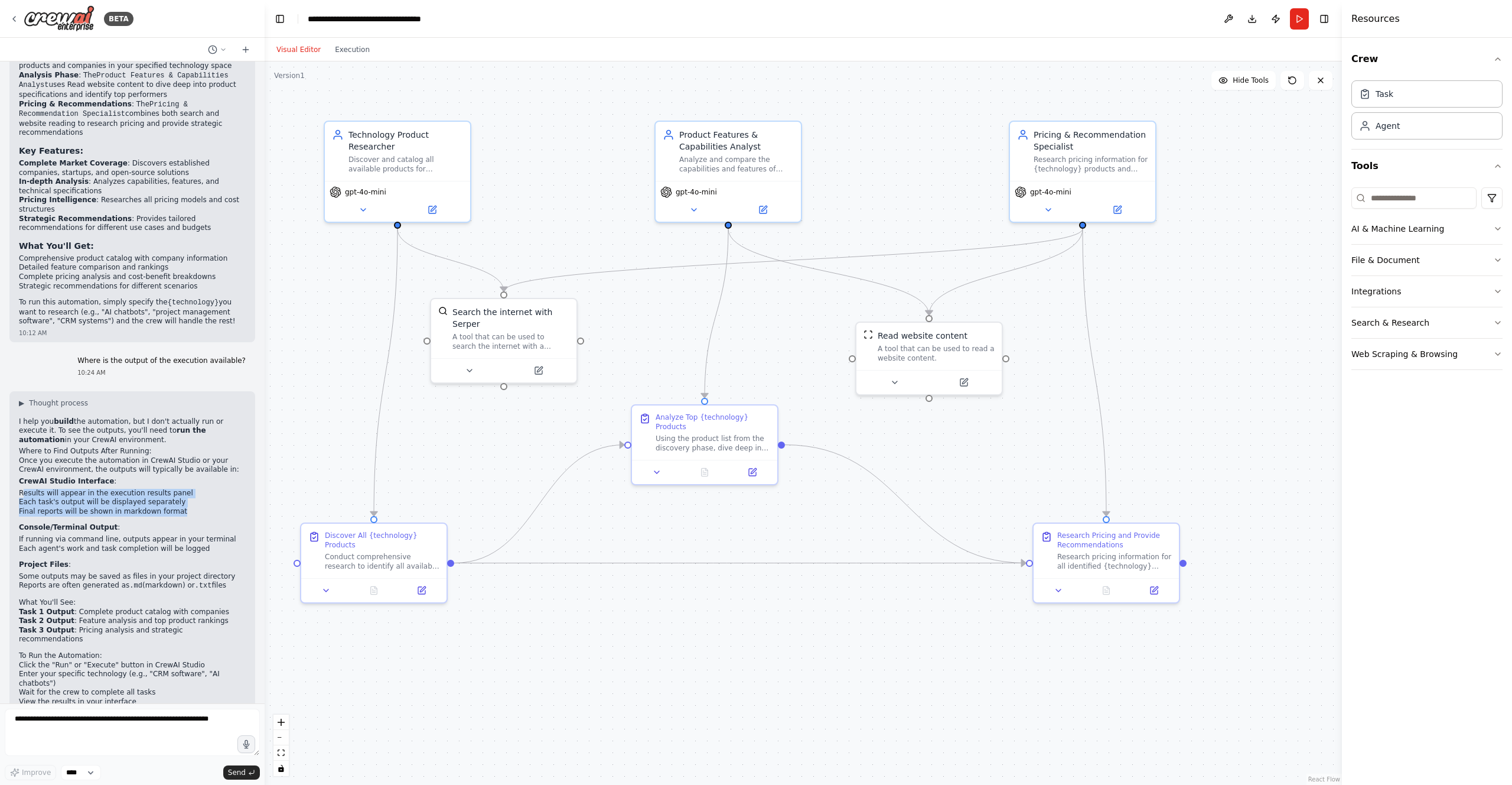
drag, startPoint x: 25, startPoint y: 460, endPoint x: 194, endPoint y: 470, distance: 169.3
click at [194, 489] on ul "Results will appear in the execution results panel Each task's output will be d…" at bounding box center [131, 503] width 226 height 28
click at [358, 45] on button "Execution" at bounding box center [352, 49] width 49 height 14
click at [299, 46] on button "Visual Editor" at bounding box center [298, 49] width 58 height 14
click at [1328, 17] on button "Toggle Right Sidebar" at bounding box center [1324, 19] width 17 height 17
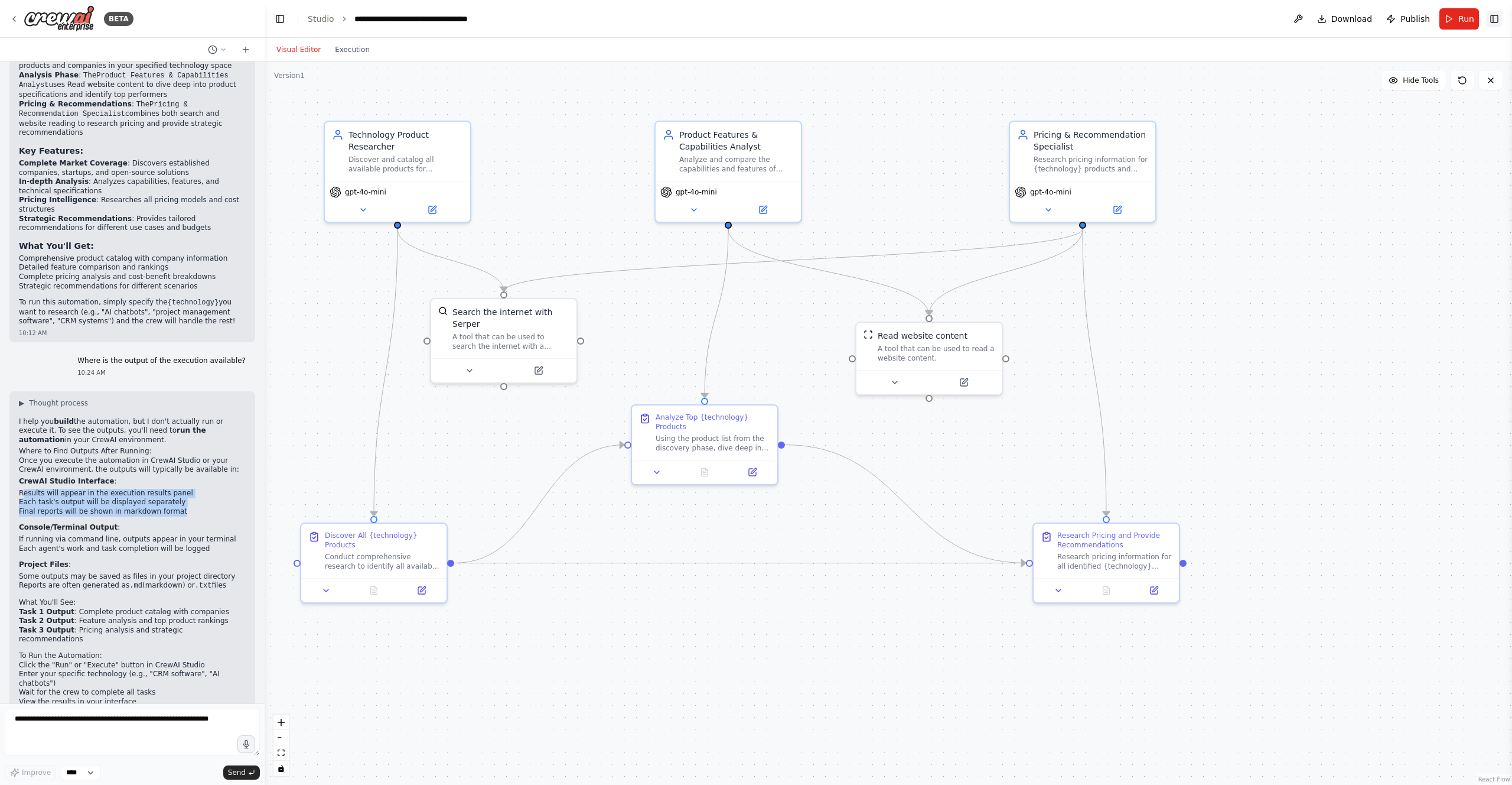
click at [1497, 16] on button "Toggle Right Sidebar" at bounding box center [1494, 19] width 17 height 17
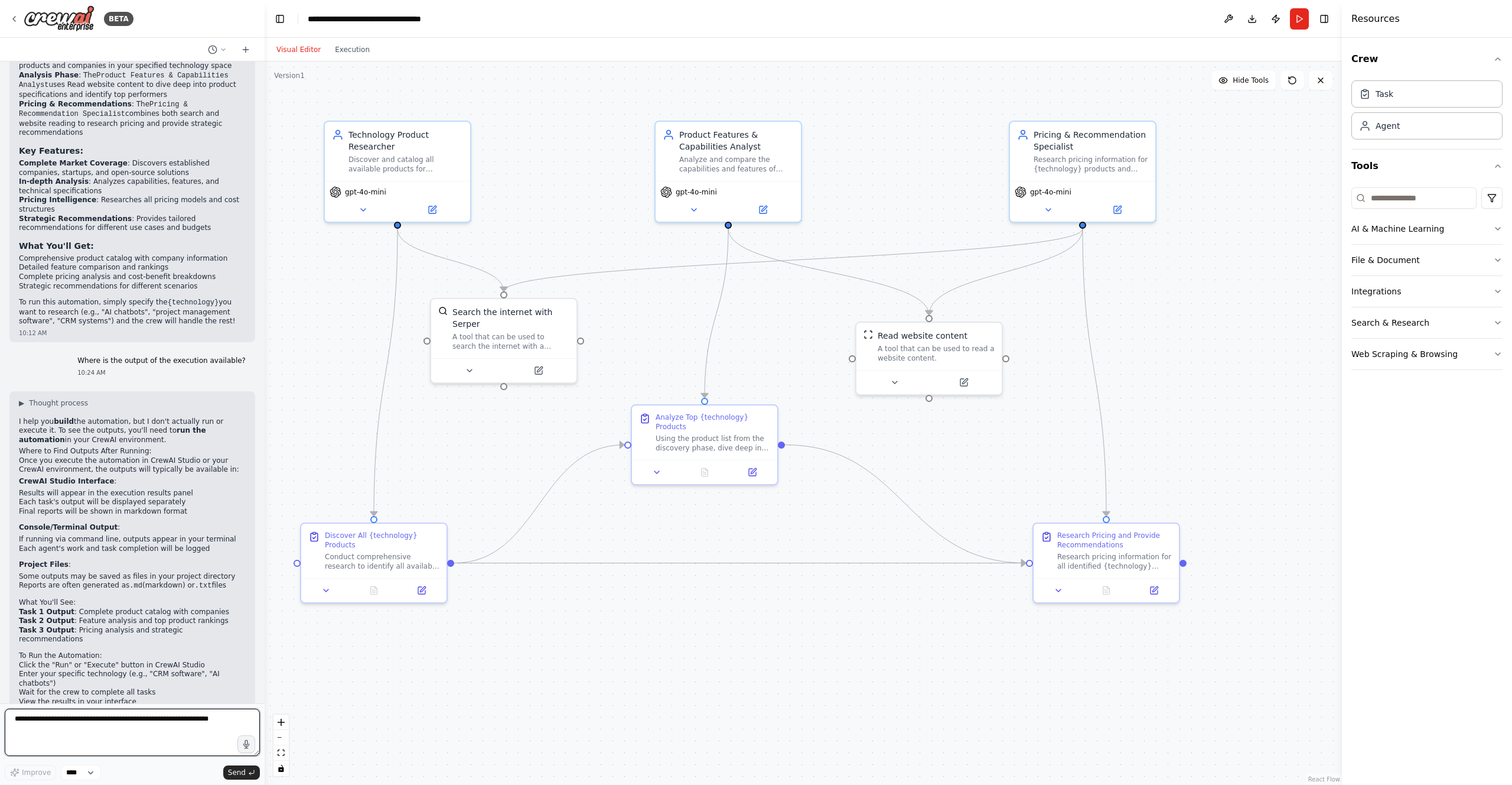
click at [69, 718] on textarea at bounding box center [132, 731] width 255 height 47
type textarea "**********"
click at [353, 48] on button "Execution" at bounding box center [352, 49] width 49 height 14
click at [309, 47] on button "Visual Editor" at bounding box center [298, 49] width 58 height 14
click at [1230, 16] on button at bounding box center [1228, 18] width 18 height 21
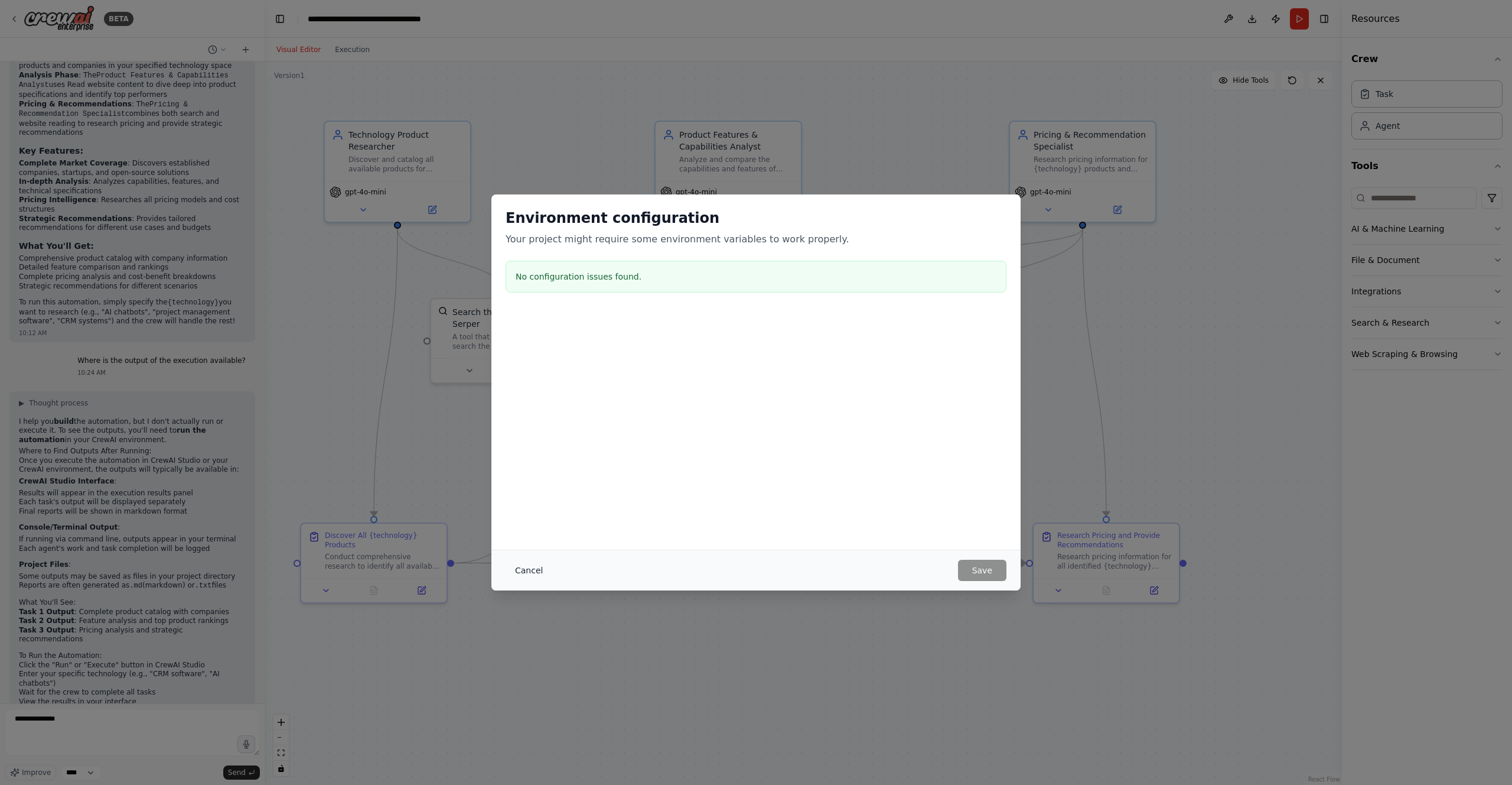
click at [528, 576] on button "Cancel" at bounding box center [529, 570] width 46 height 21
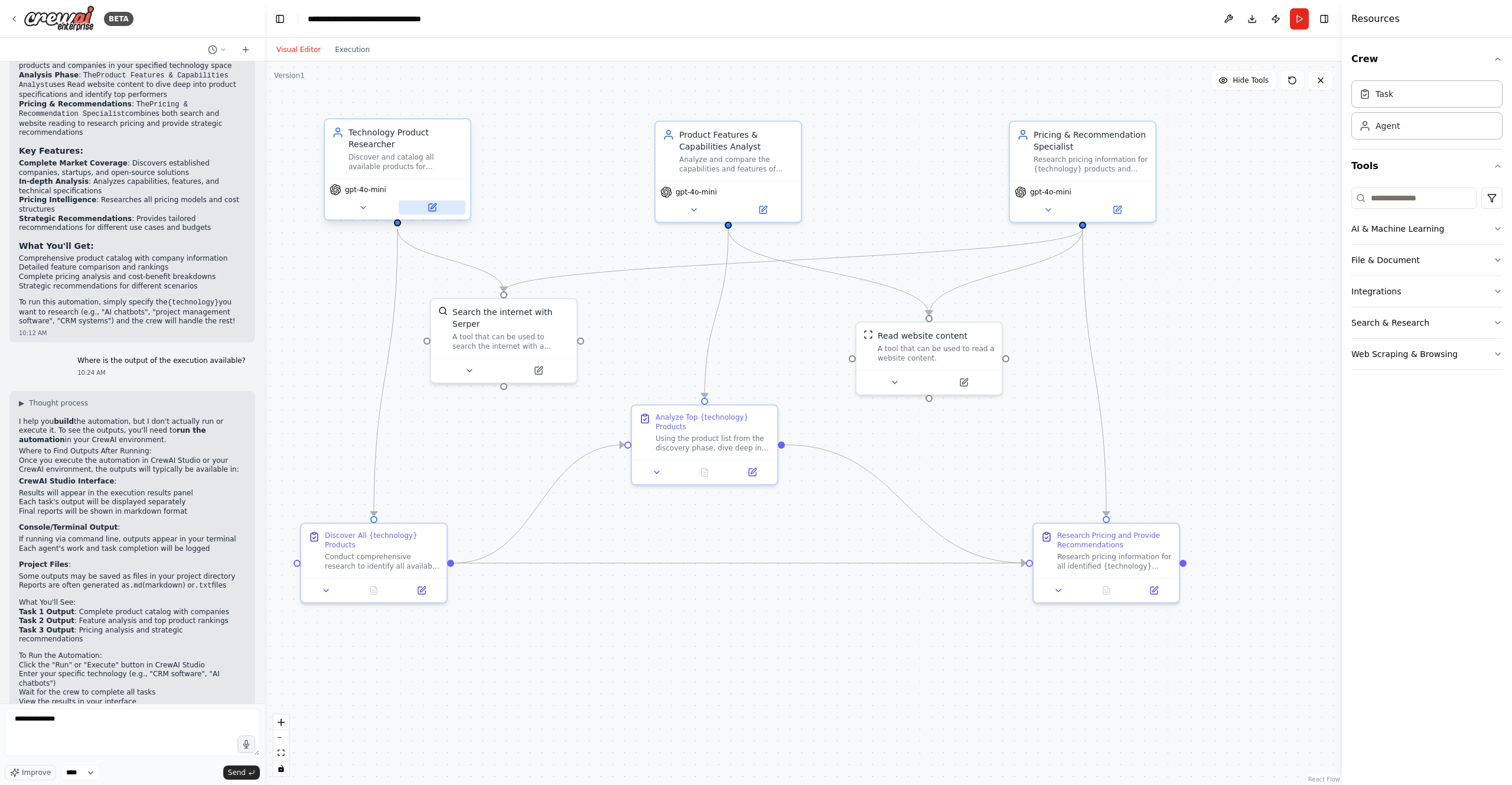
click at [434, 207] on icon at bounding box center [433, 207] width 9 height 9
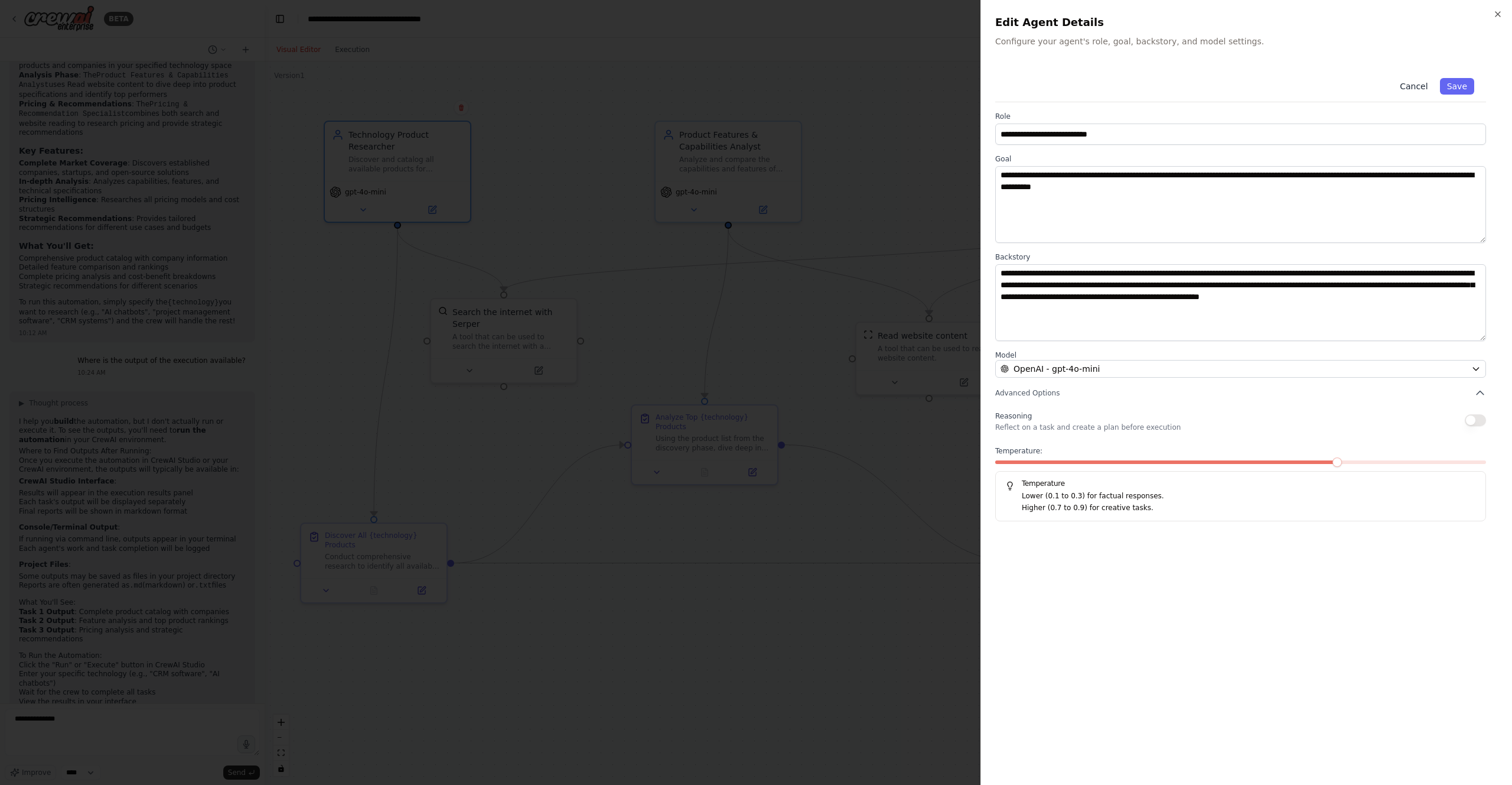
click at [1402, 83] on button "Cancel" at bounding box center [1413, 86] width 42 height 17
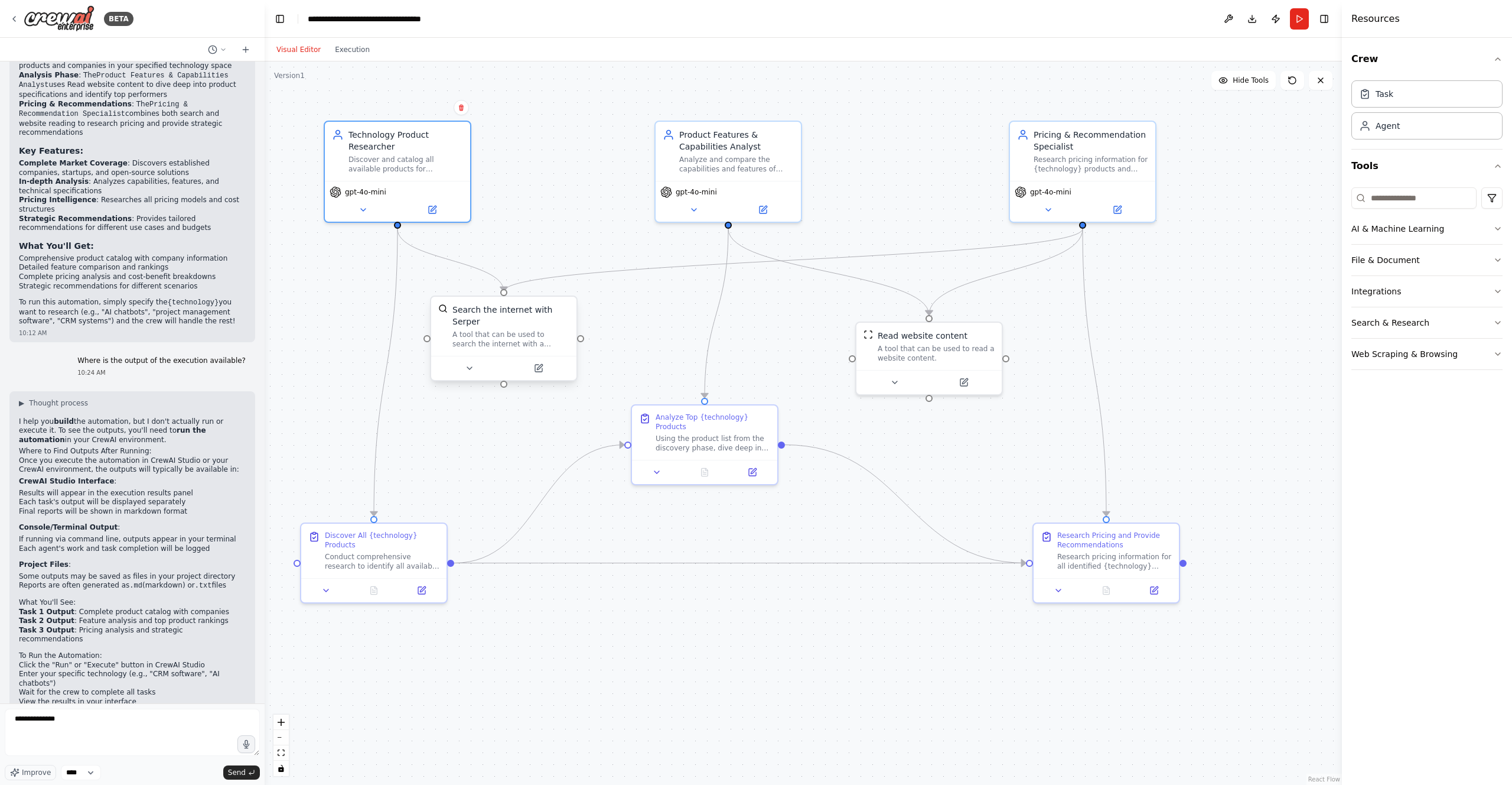
click at [532, 377] on div at bounding box center [504, 368] width 145 height 24
click at [544, 369] on button at bounding box center [538, 368] width 67 height 14
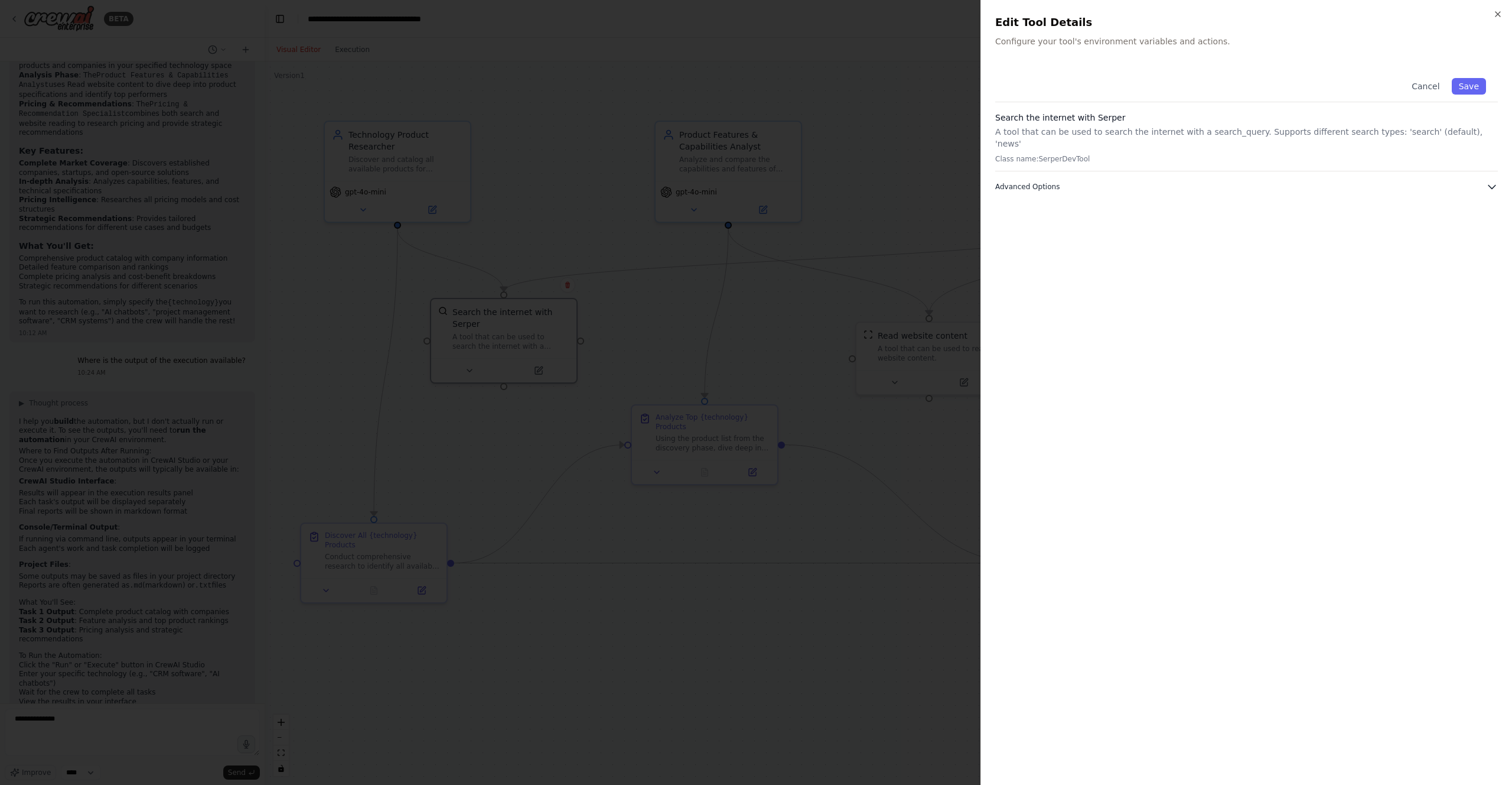
click at [1486, 181] on icon "button" at bounding box center [1492, 187] width 12 height 12
click at [1421, 83] on button "Cancel" at bounding box center [1425, 86] width 42 height 17
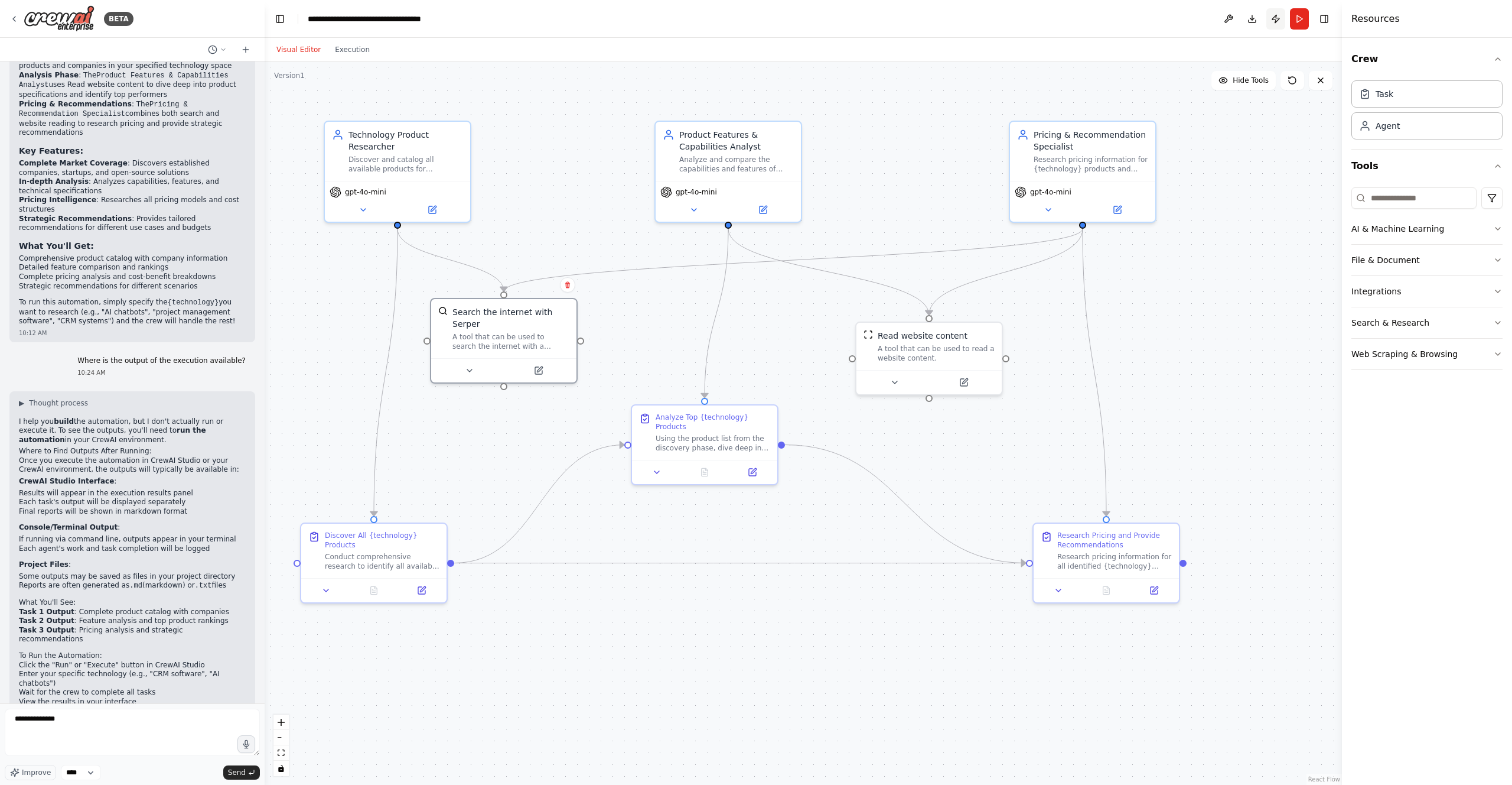
click at [1279, 18] on button "Publish" at bounding box center [1275, 18] width 18 height 21
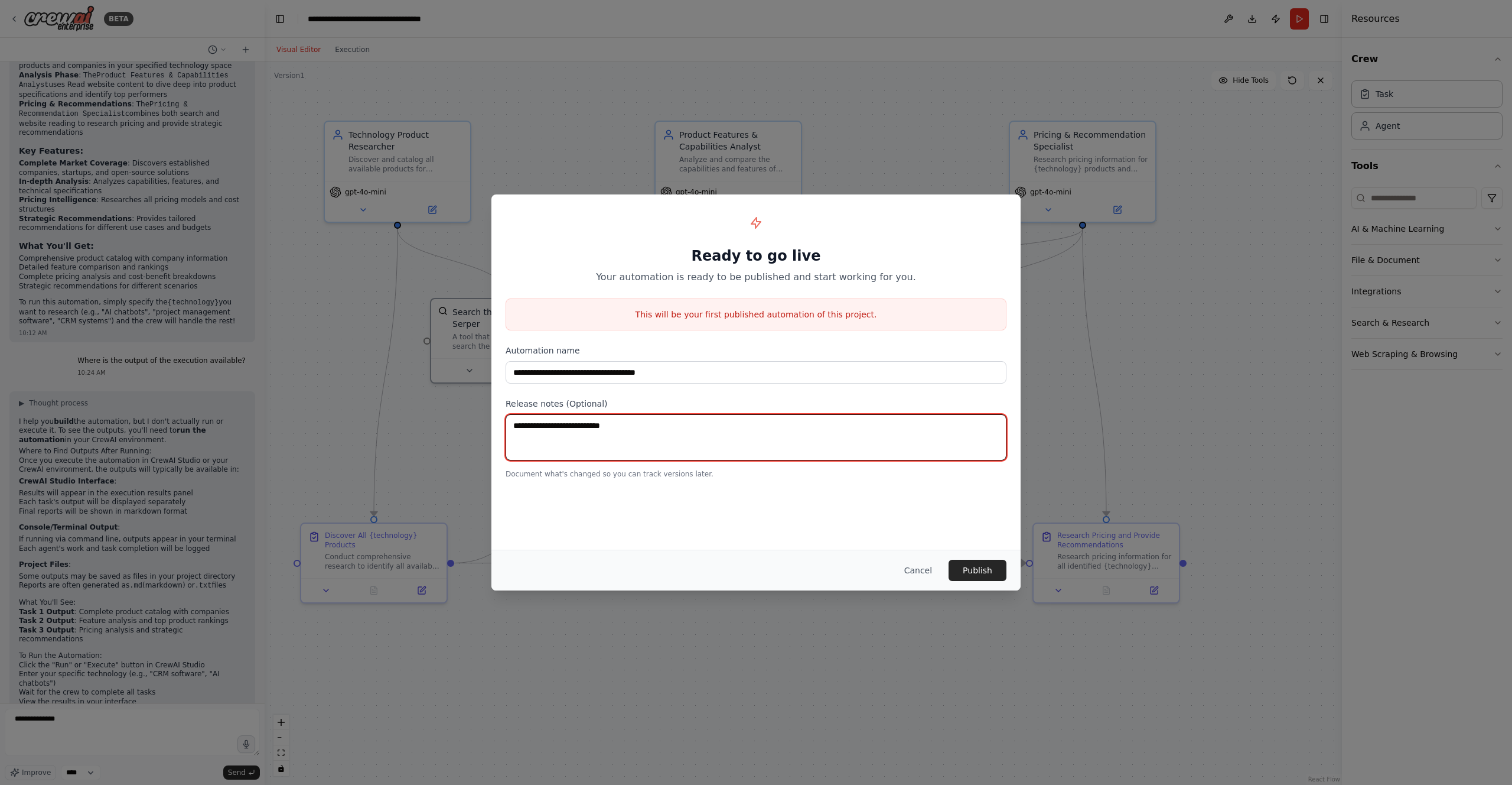
click at [598, 434] on textarea at bounding box center [756, 437] width 501 height 46
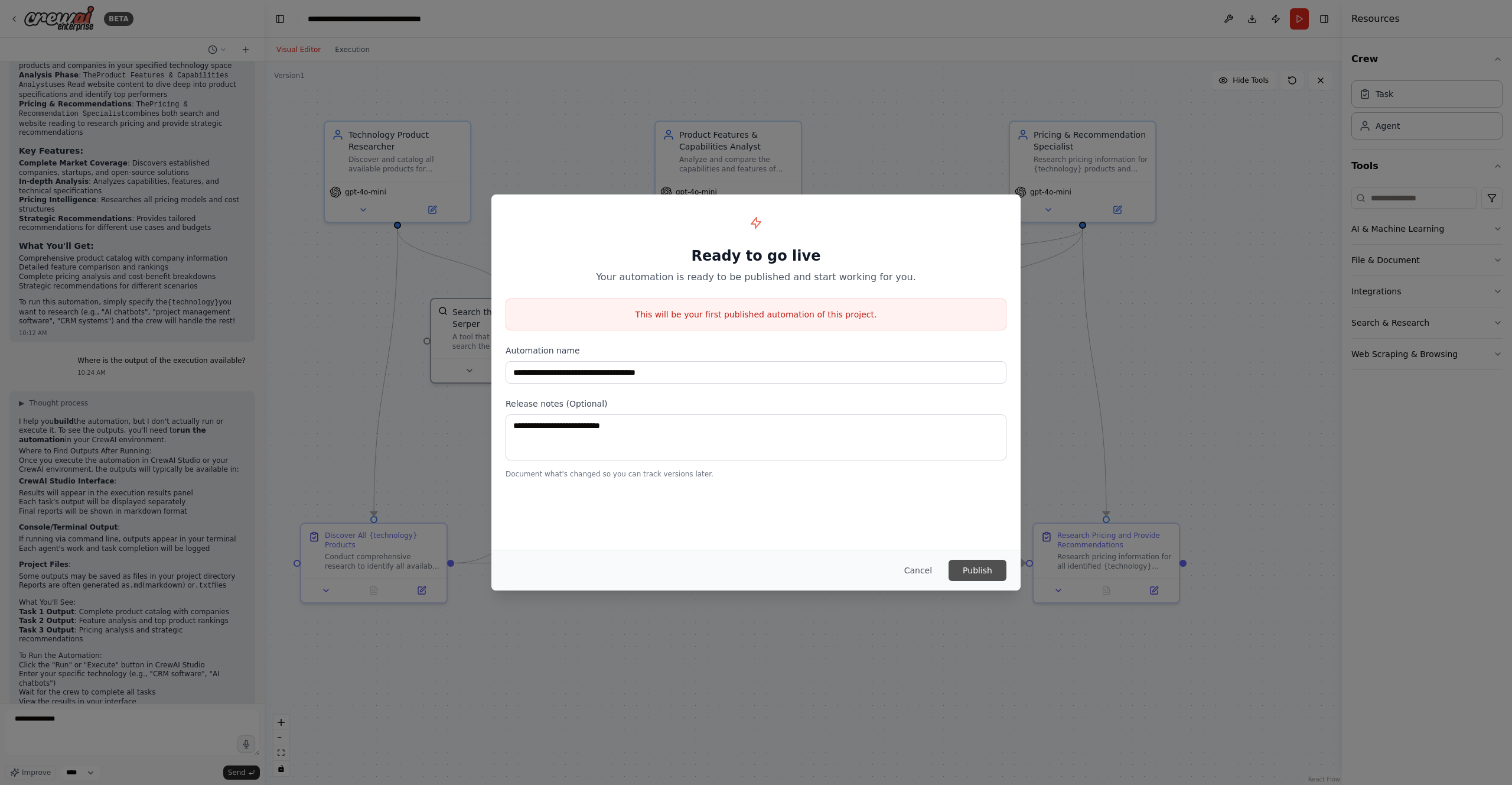
click at [994, 573] on button "Publish" at bounding box center [977, 570] width 58 height 21
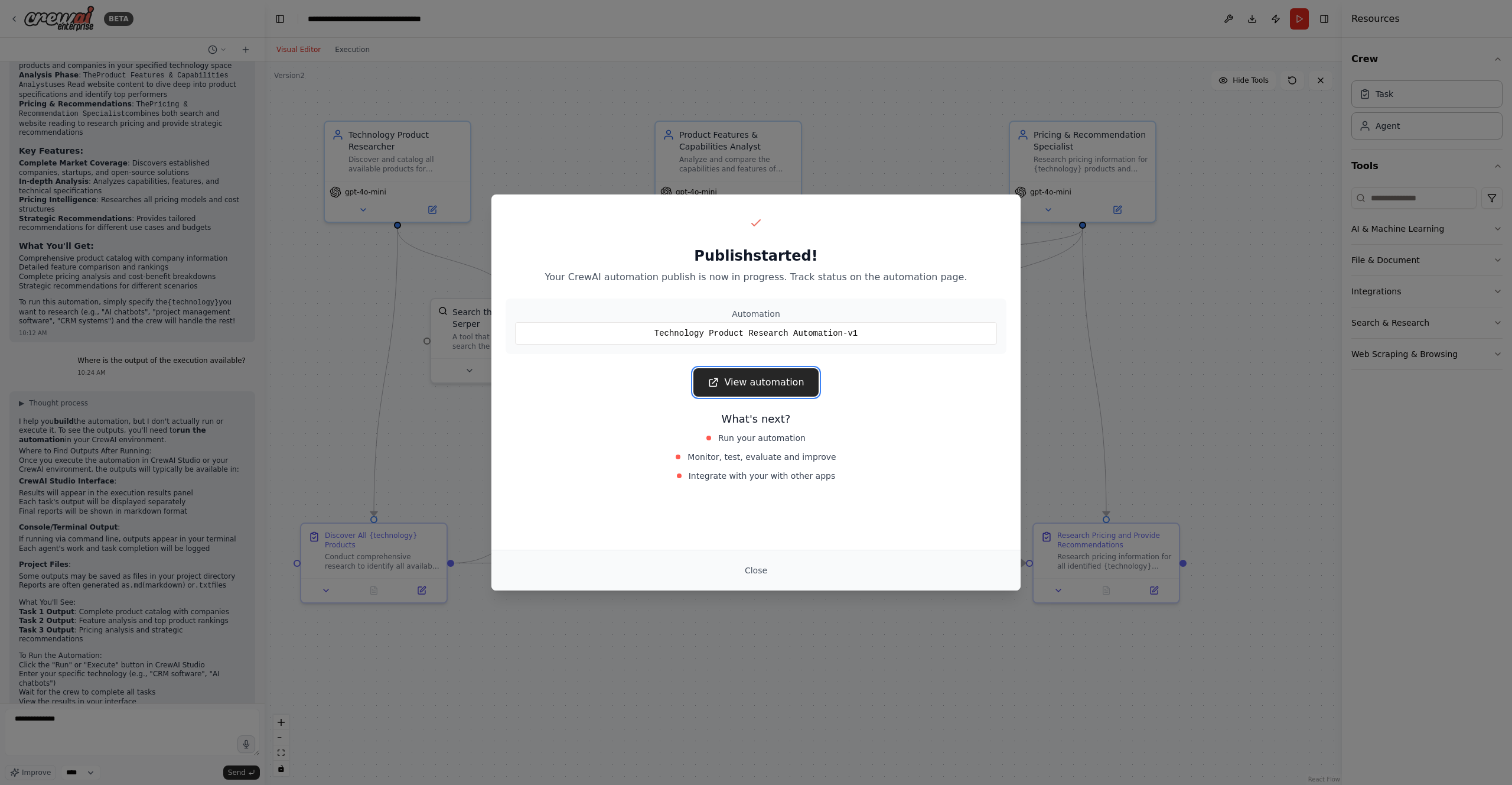
click at [766, 381] on link "View automation" at bounding box center [755, 382] width 125 height 29
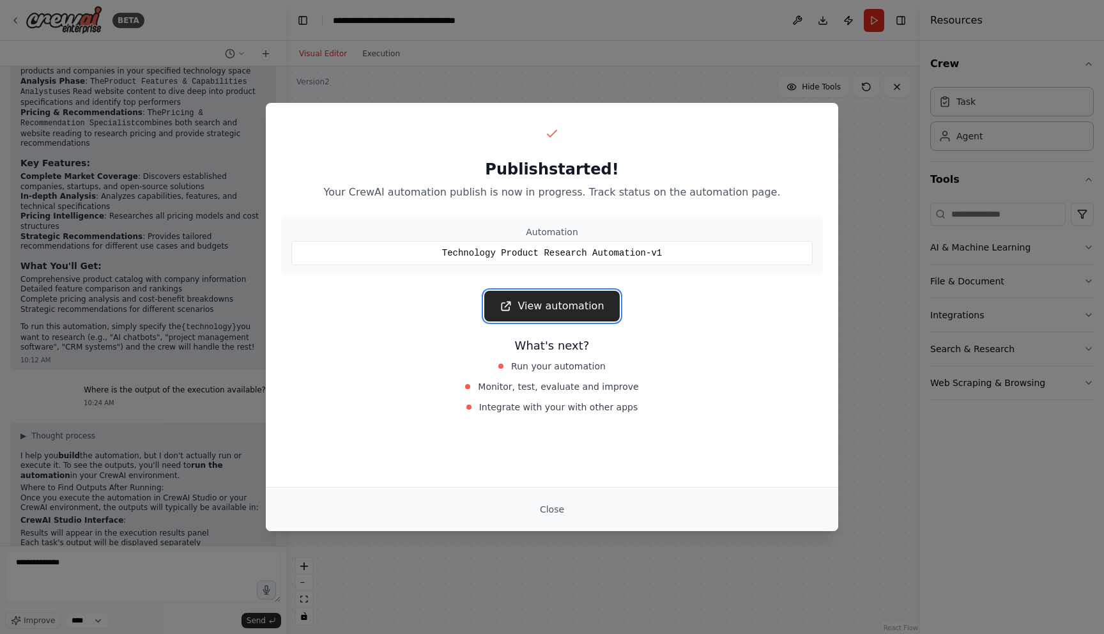
scroll to position [878, 0]
click at [553, 297] on link "View automation" at bounding box center [551, 306] width 135 height 31
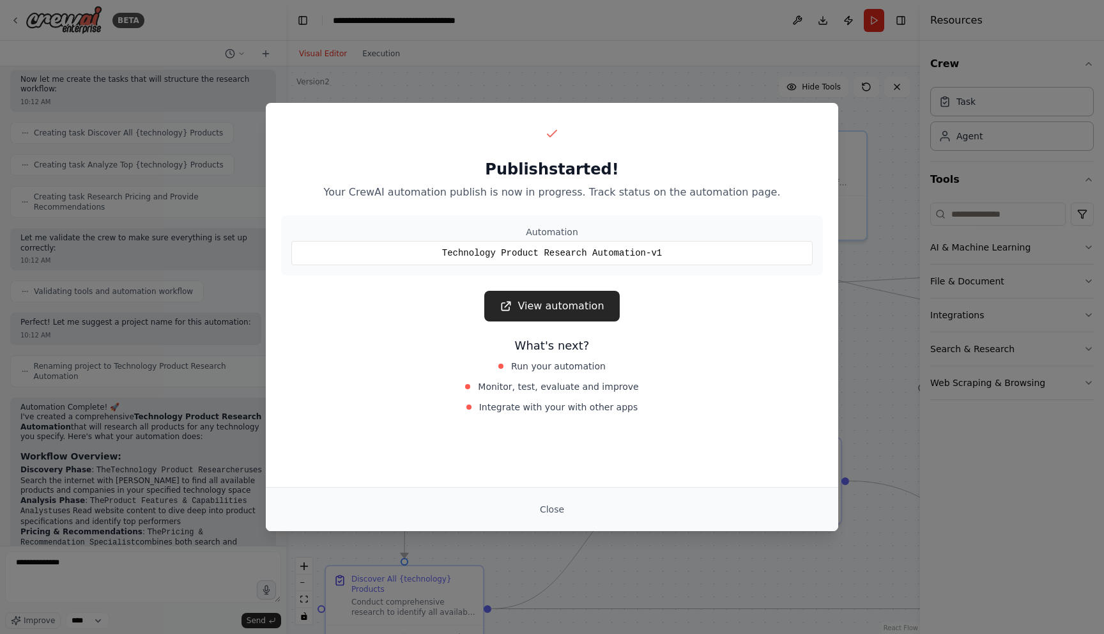
click at [527, 82] on div "Publish started! Your CrewAI automation publish is now in progress. Track statu…" at bounding box center [552, 317] width 1104 height 634
click at [573, 70] on div "Publish started! Your CrewAI automation publish is now in progress. Track statu…" at bounding box center [552, 317] width 1104 height 634
click at [547, 503] on button "Close" at bounding box center [552, 509] width 45 height 23
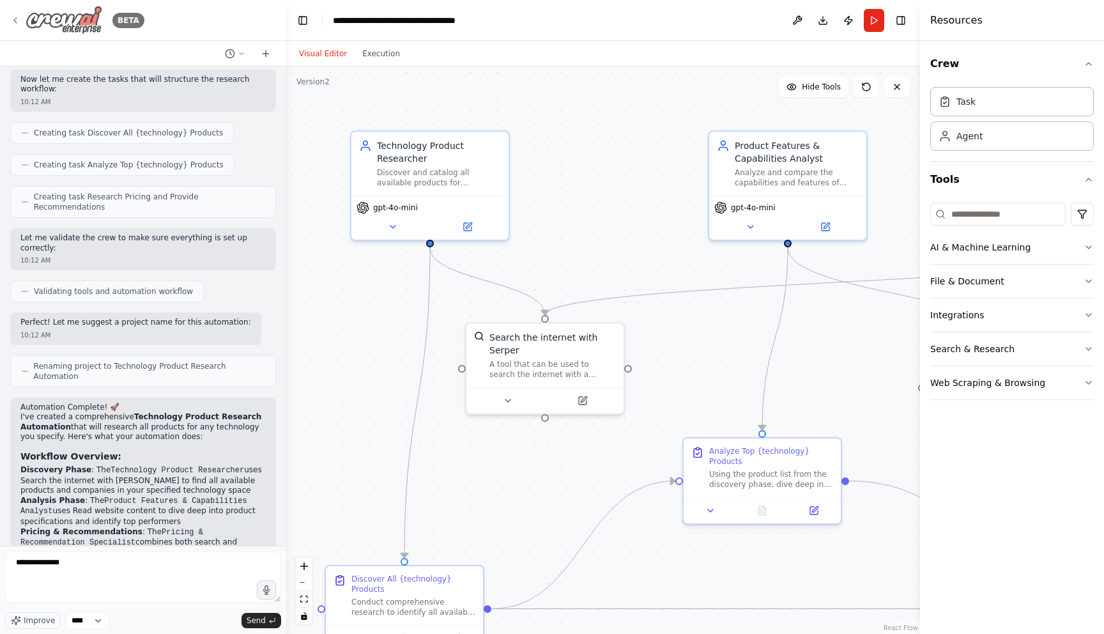
click at [20, 24] on div "BETA" at bounding box center [77, 20] width 134 height 29
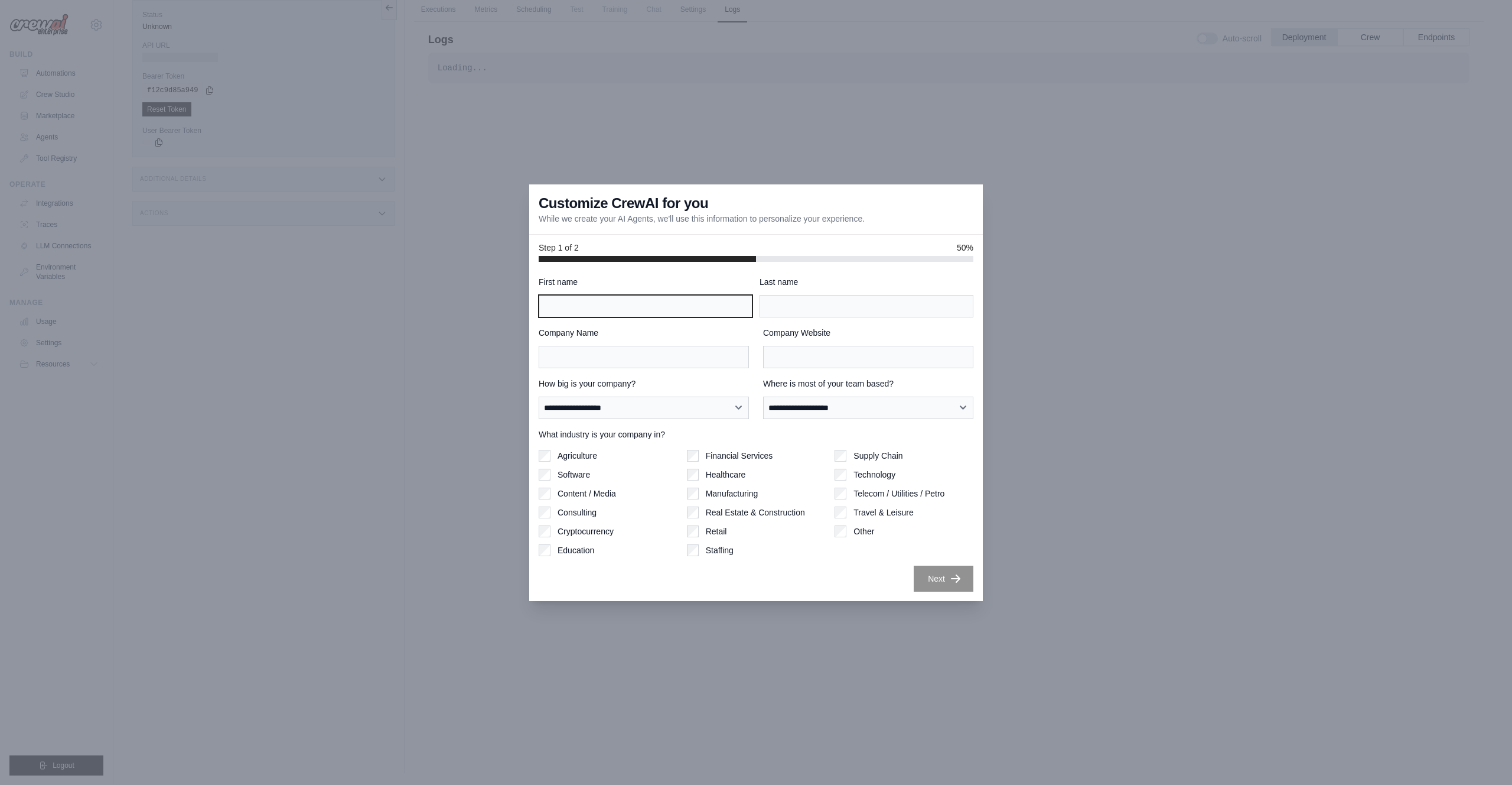
click at [646, 311] on input "First name" at bounding box center [645, 306] width 213 height 22
type input "*****"
type input "********"
type input "*"
type input "*******"
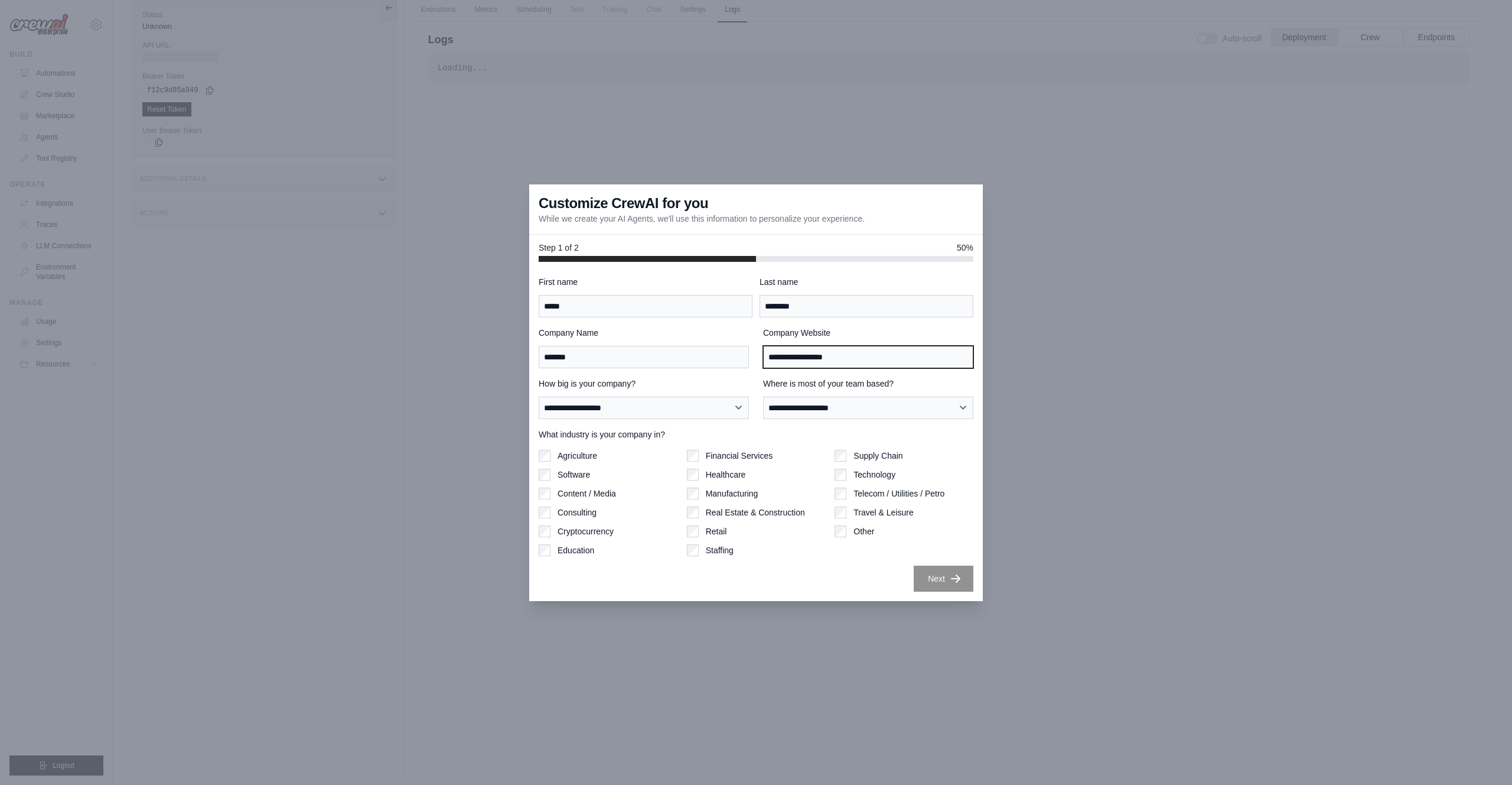
type input "**********"
click at [669, 414] on select "**********" at bounding box center [644, 408] width 211 height 22
select select "**********"
click at [539, 397] on select "**********" at bounding box center [644, 408] width 211 height 22
click at [911, 411] on select "**********" at bounding box center [869, 408] width 211 height 22
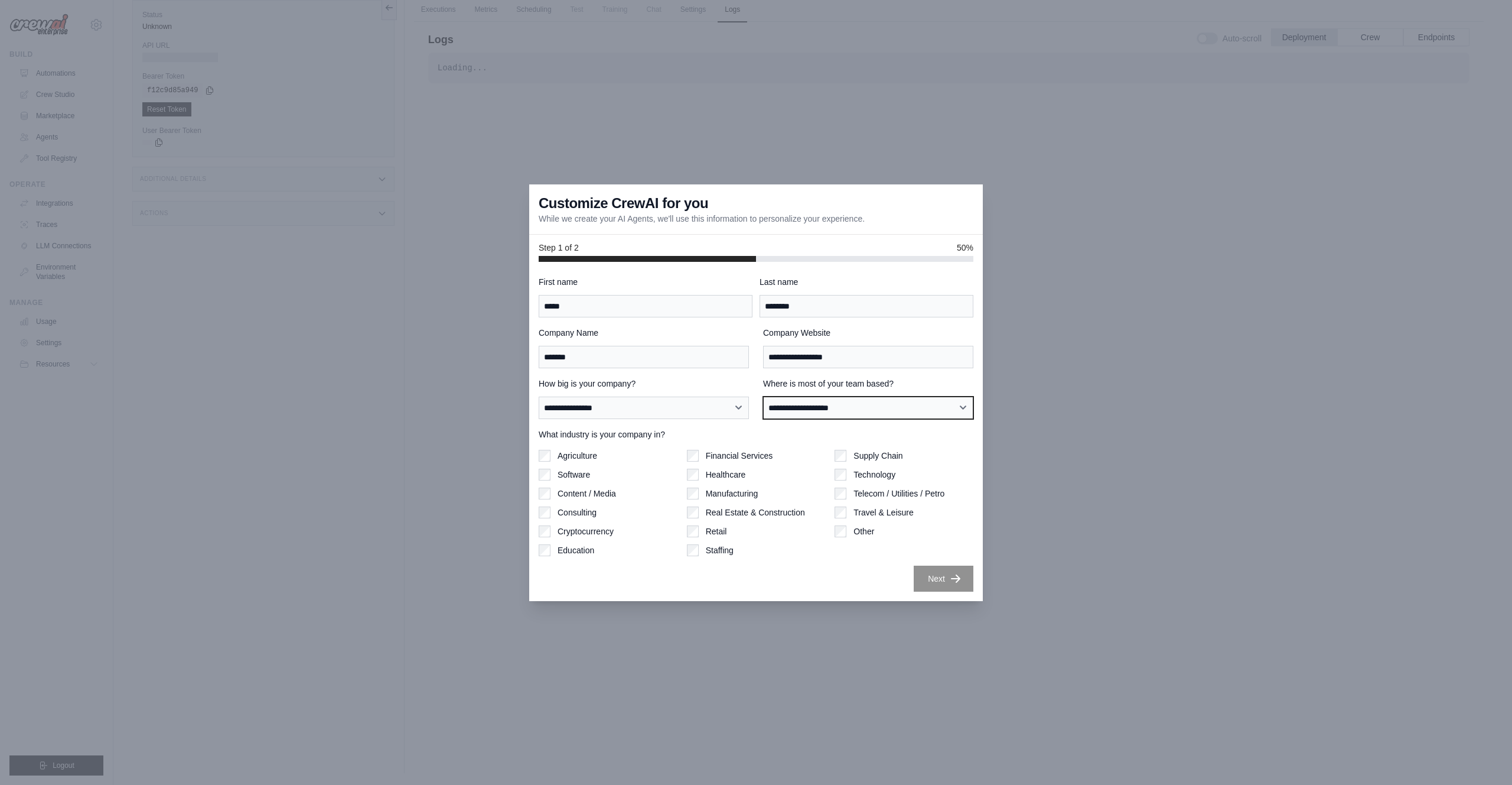
select select "**********"
click at [763, 397] on select "**********" at bounding box center [869, 408] width 211 height 22
click at [957, 583] on icon "button" at bounding box center [956, 578] width 12 height 12
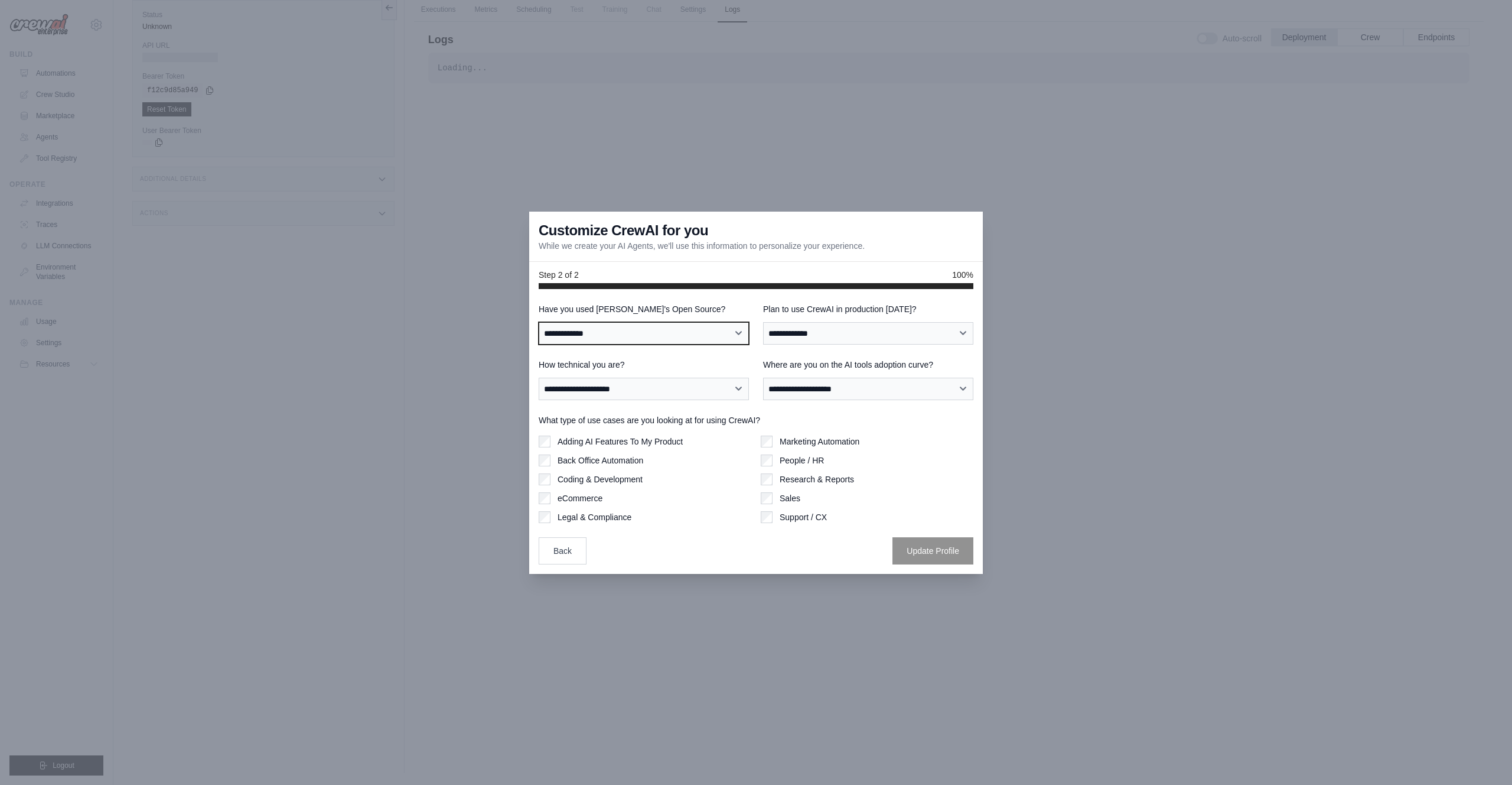
click at [665, 326] on select "**********" at bounding box center [644, 333] width 211 height 22
select select "**"
click at [539, 322] on select "**********" at bounding box center [644, 333] width 211 height 22
click at [833, 329] on select "**********" at bounding box center [869, 333] width 211 height 22
select select "****"
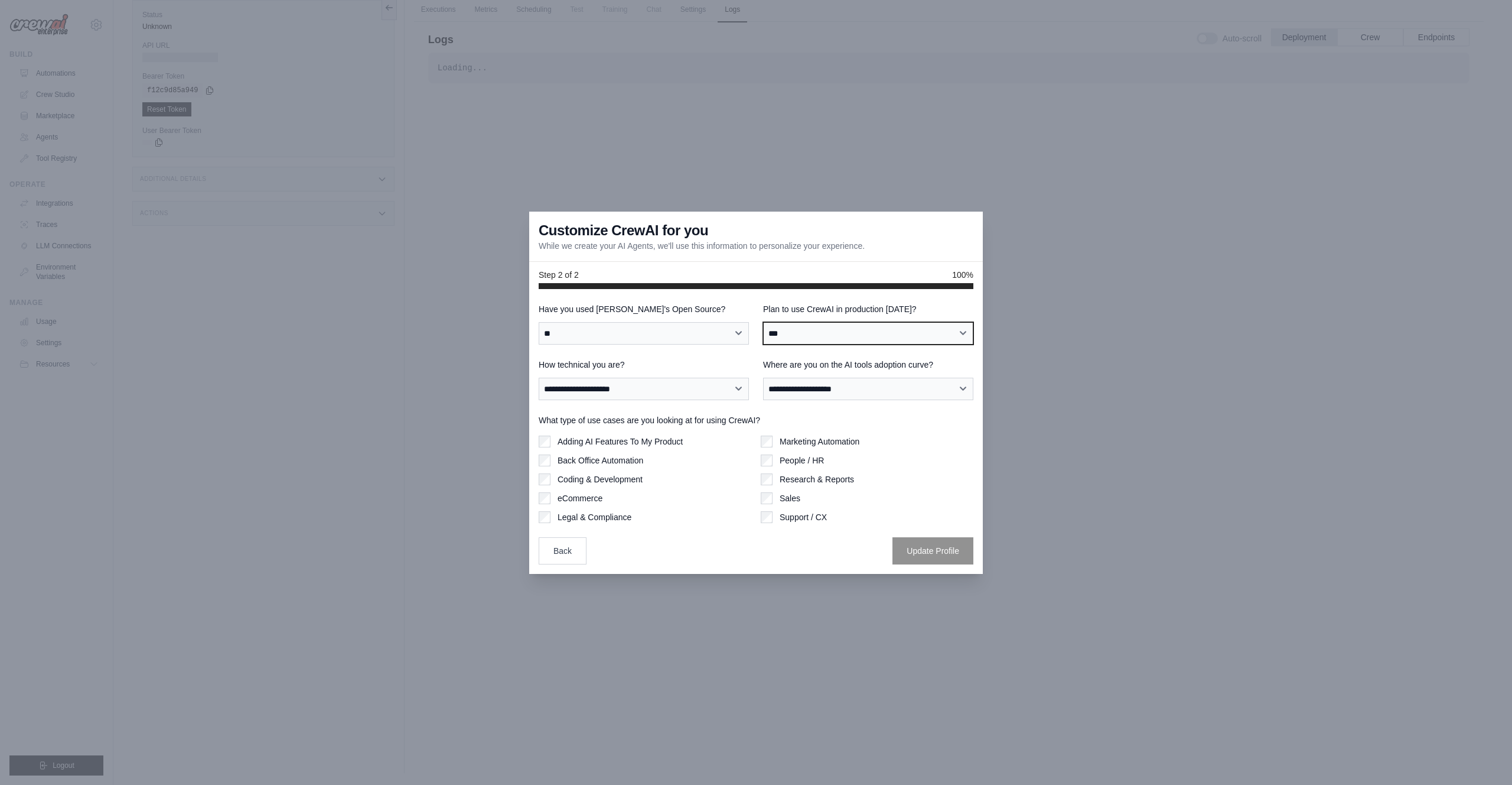
click at [763, 322] on select "**********" at bounding box center [869, 333] width 211 height 22
click at [644, 389] on select "**********" at bounding box center [644, 388] width 211 height 22
select select "**********"
click at [539, 377] on select "**********" at bounding box center [644, 388] width 211 height 22
click at [884, 386] on select "**********" at bounding box center [869, 388] width 211 height 22
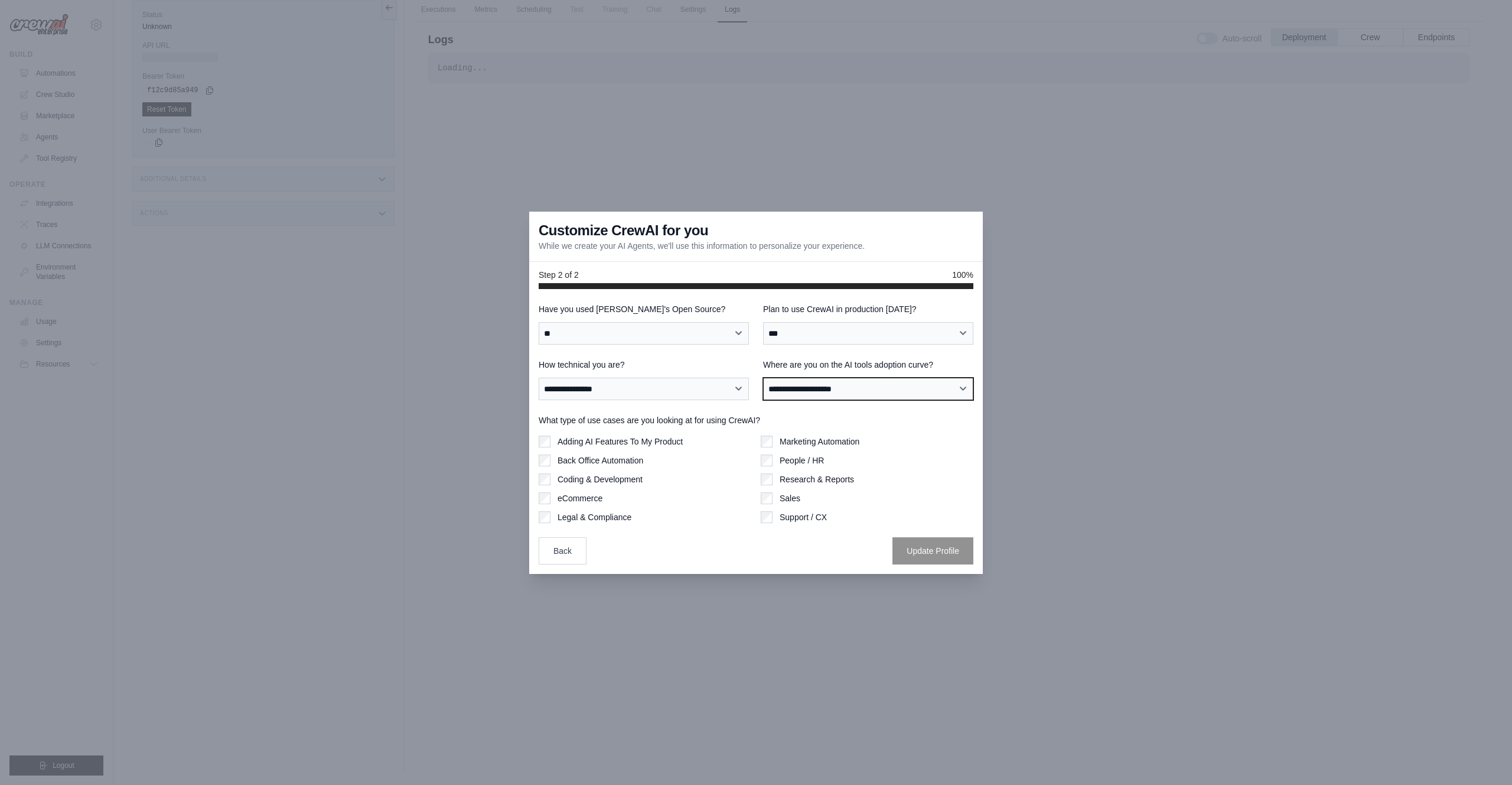
select select "**********"
click at [763, 377] on select "**********" at bounding box center [869, 388] width 211 height 22
click at [942, 546] on button "Update Profile" at bounding box center [933, 549] width 81 height 27
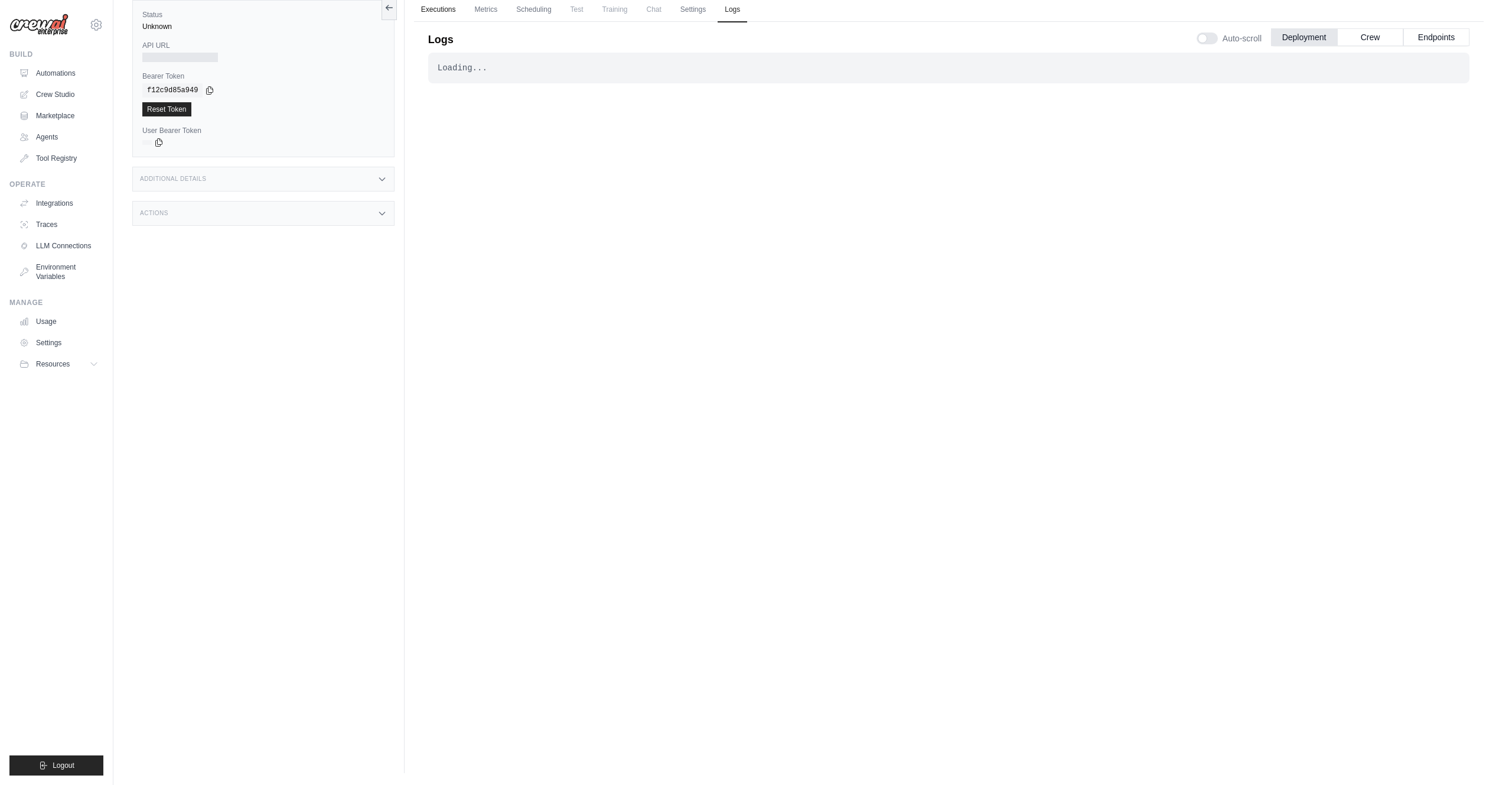
click at [448, 9] on link "Executions" at bounding box center [438, 9] width 49 height 25
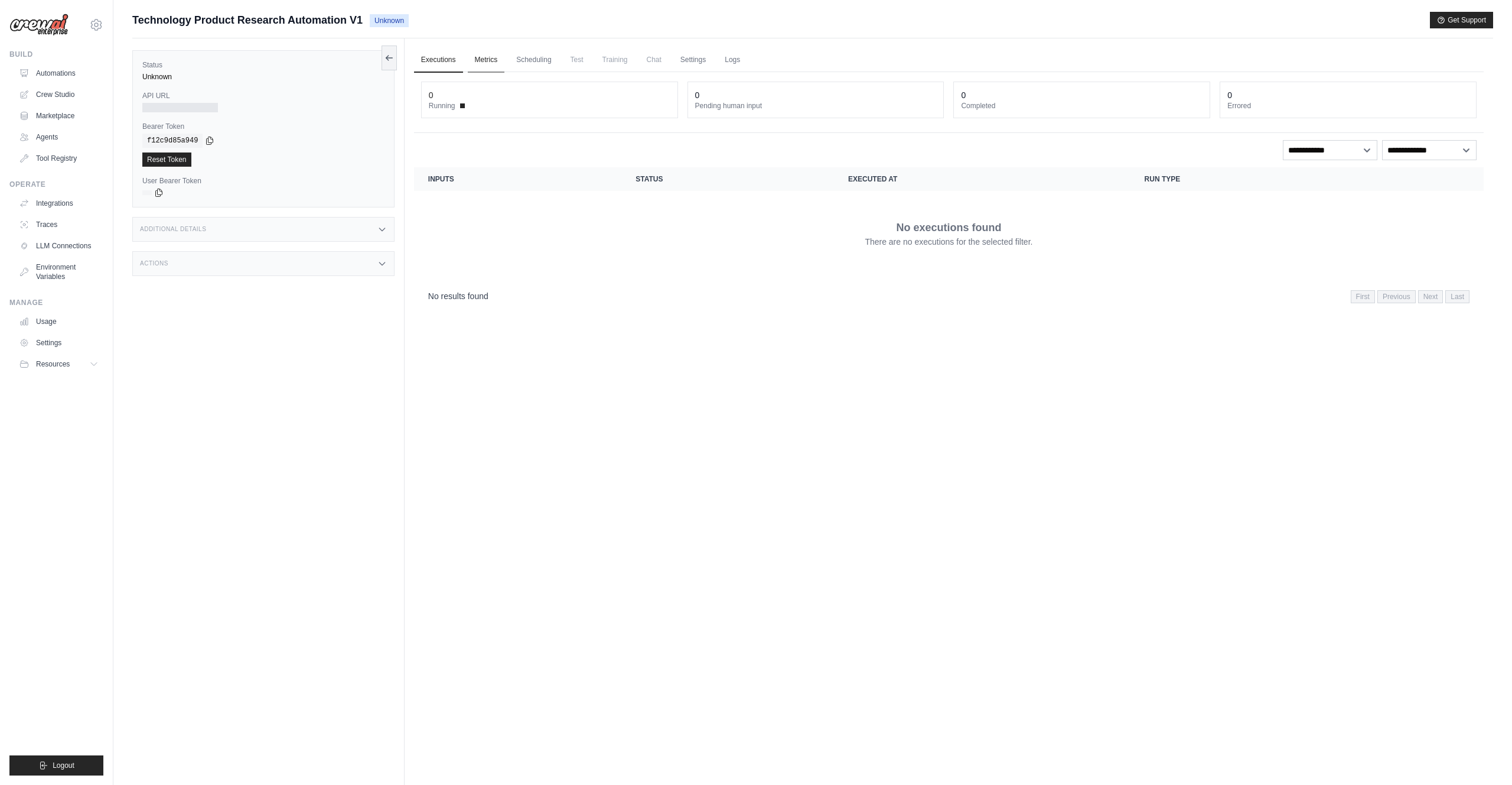
click at [496, 57] on link "Metrics" at bounding box center [486, 60] width 37 height 25
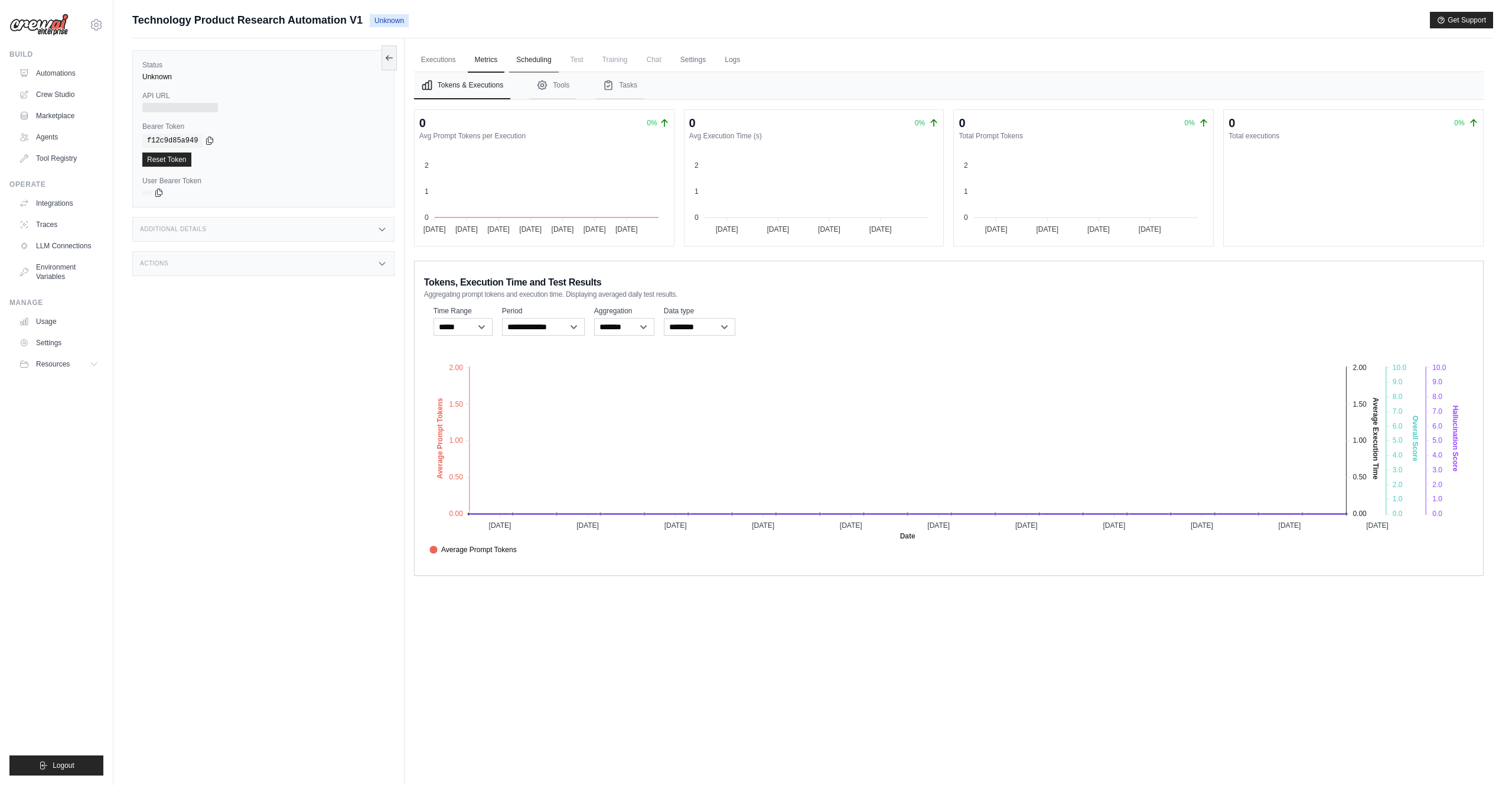
click at [536, 60] on link "Scheduling" at bounding box center [533, 60] width 49 height 25
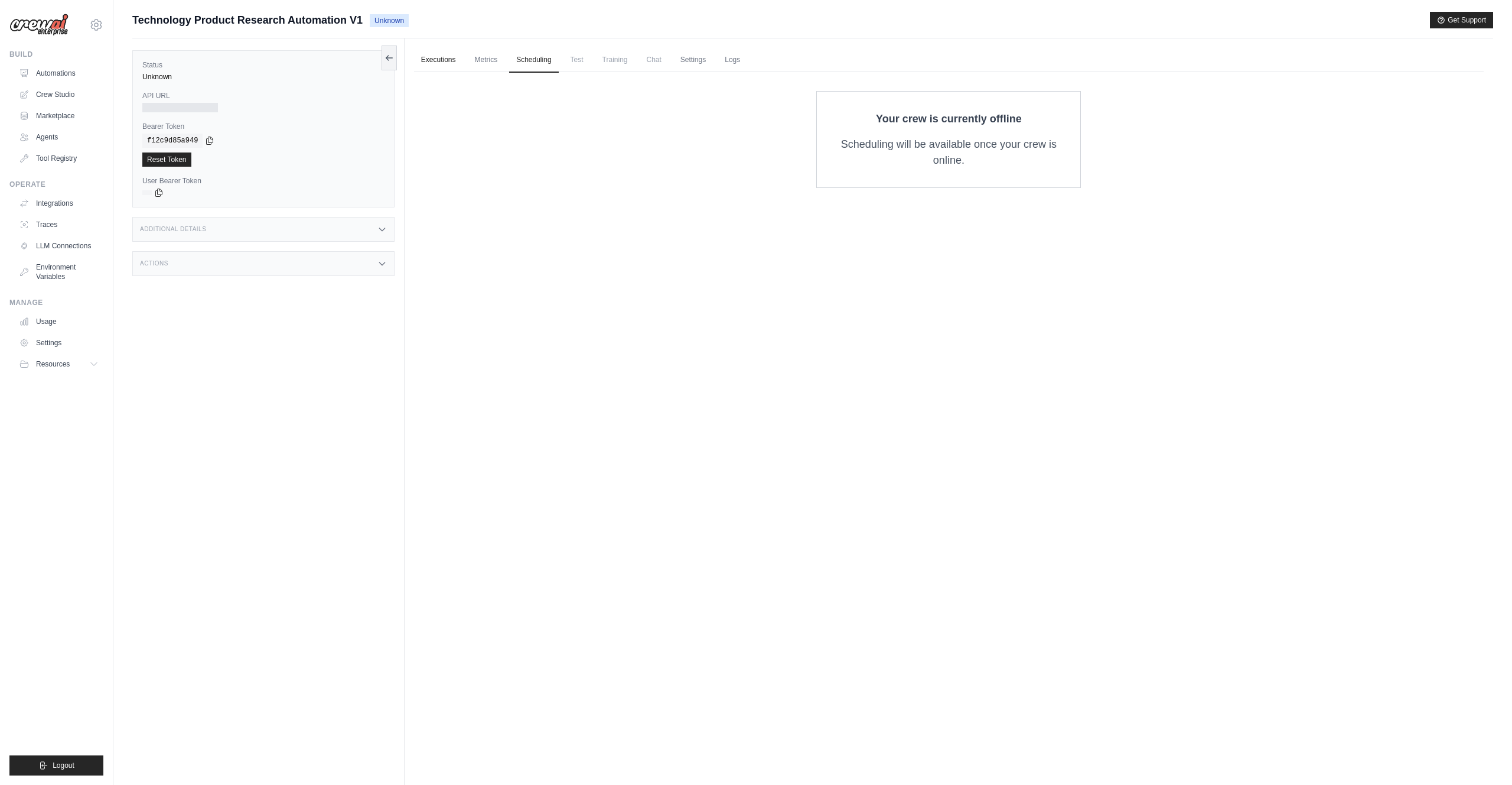
click at [421, 64] on link "Executions" at bounding box center [438, 60] width 49 height 25
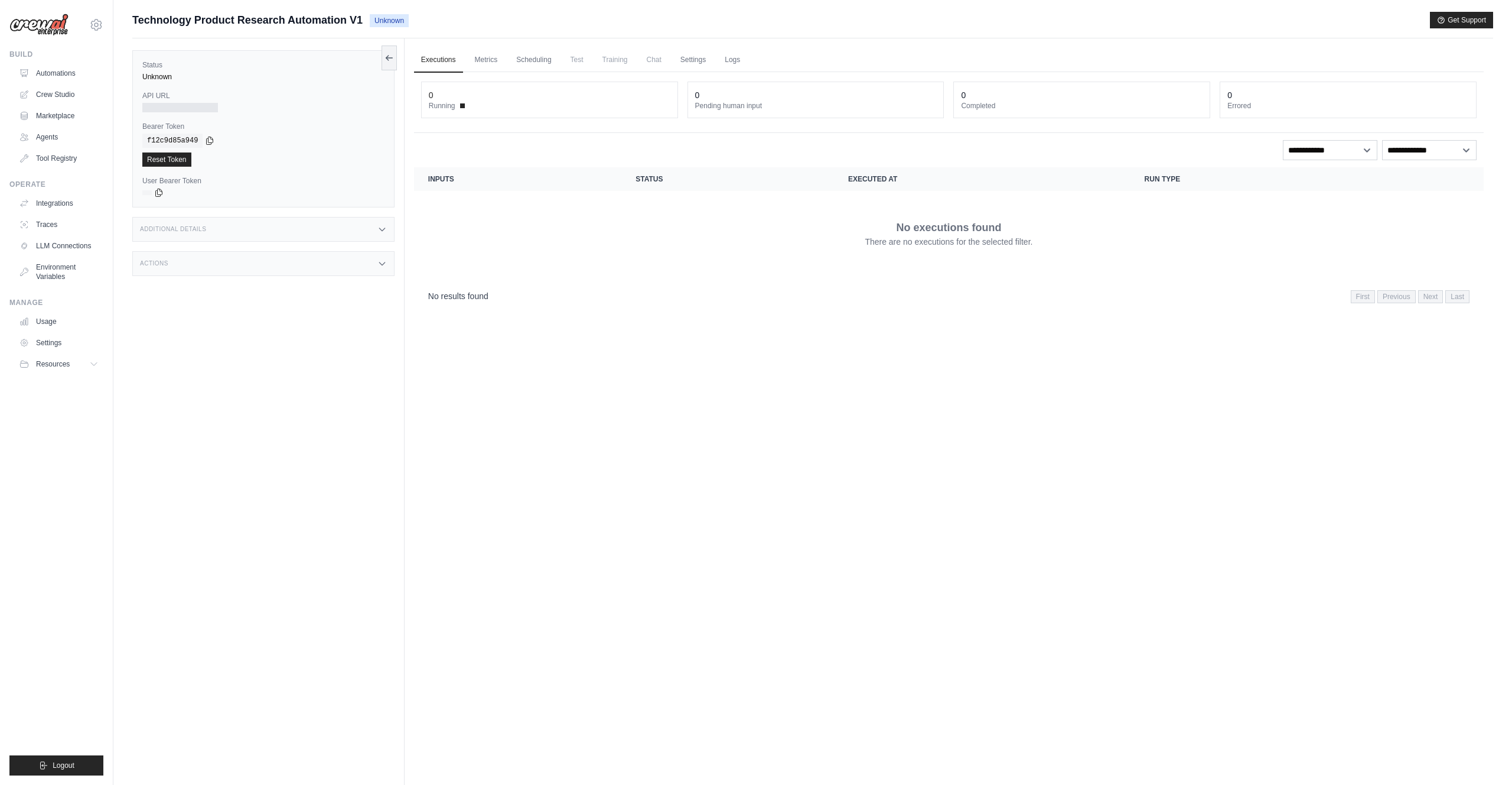
click at [233, 220] on div "Additional Details" at bounding box center [263, 229] width 262 height 25
click at [272, 320] on div "Status Unknown API URL Bearer Token copied f12c9d85a949 Reset Token User Bearer…" at bounding box center [268, 431] width 273 height 785
click at [273, 333] on div "Actions" at bounding box center [263, 333] width 262 height 25
click at [71, 69] on link "Automations" at bounding box center [60, 73] width 90 height 18
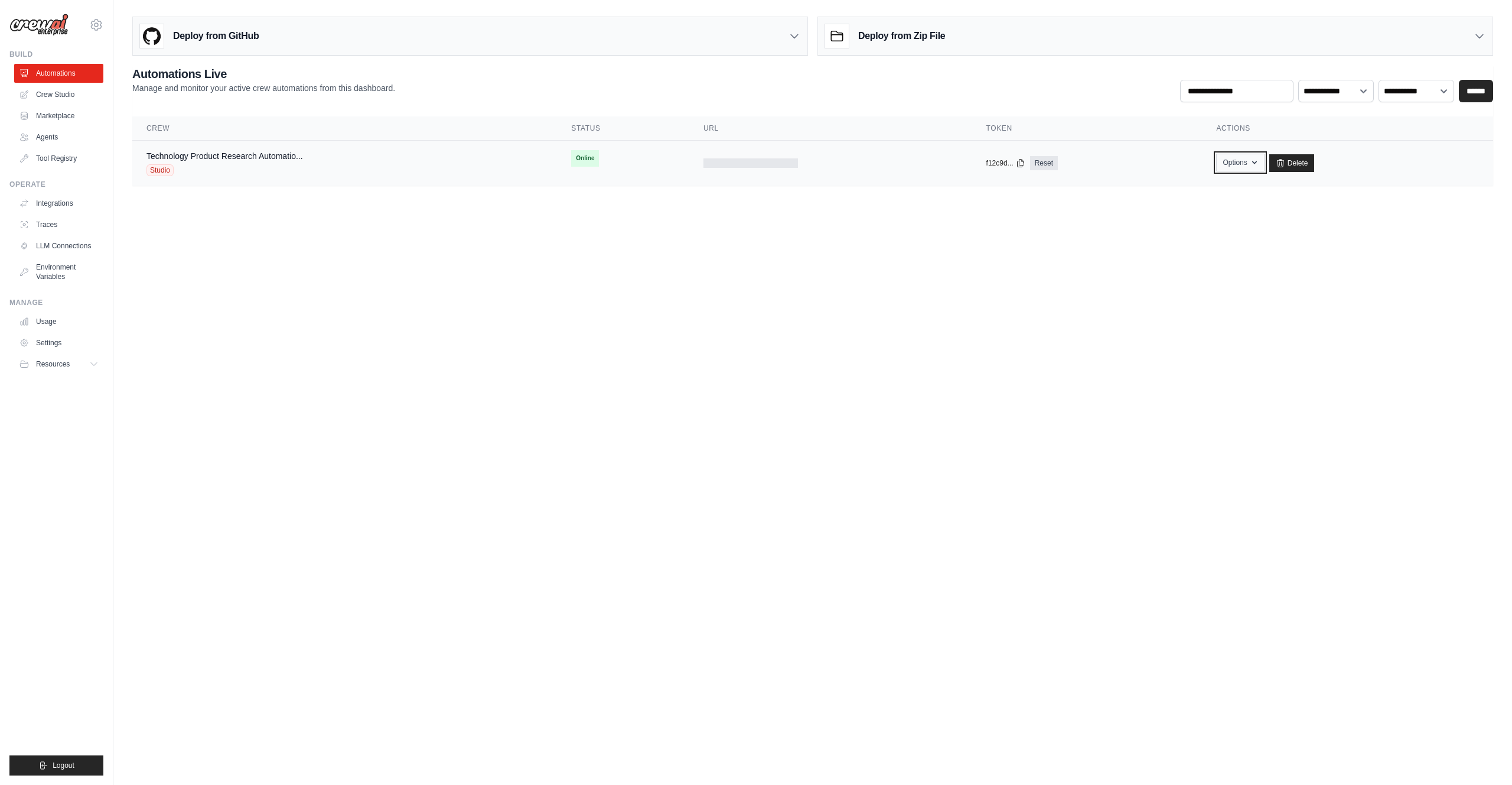
click at [1239, 164] on button "Options" at bounding box center [1240, 162] width 48 height 18
click at [489, 158] on div "Technology Product Research Automatio... Studio" at bounding box center [345, 163] width 396 height 26
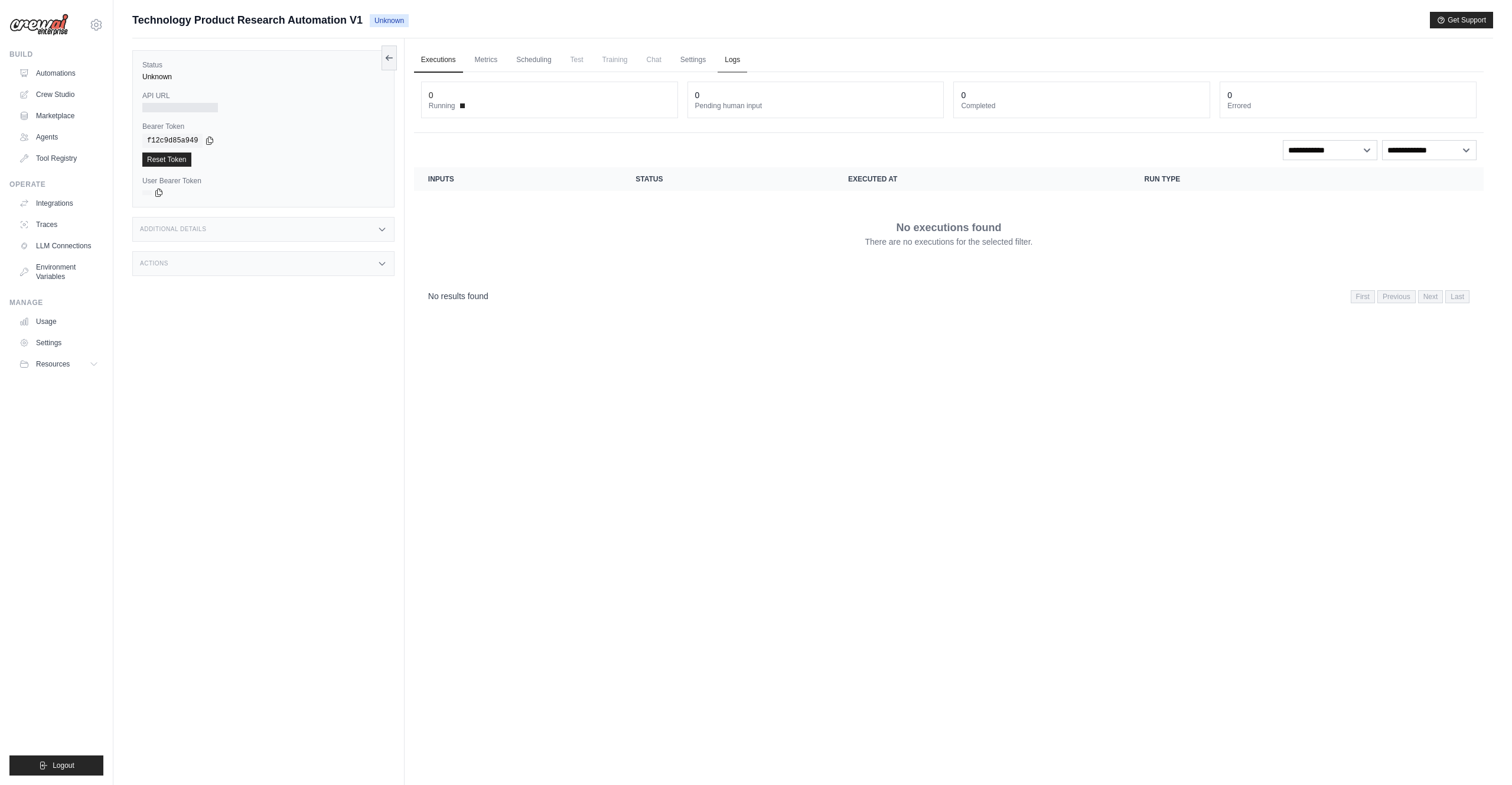
click at [735, 62] on link "Logs" at bounding box center [733, 60] width 30 height 25
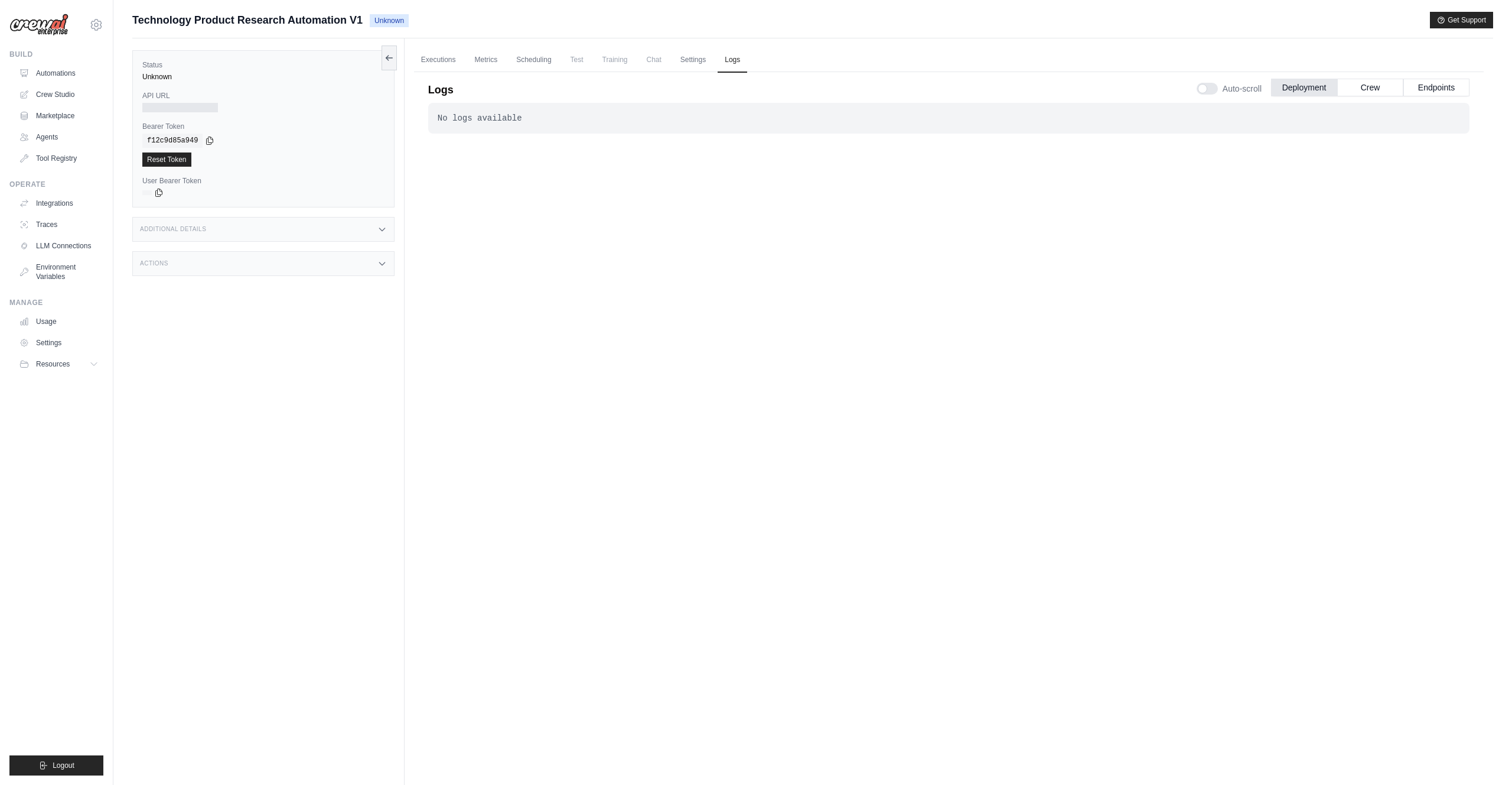
click at [652, 362] on div "No logs available . . ." at bounding box center [948, 415] width 1042 height 625
click at [445, 59] on link "Executions" at bounding box center [438, 60] width 49 height 25
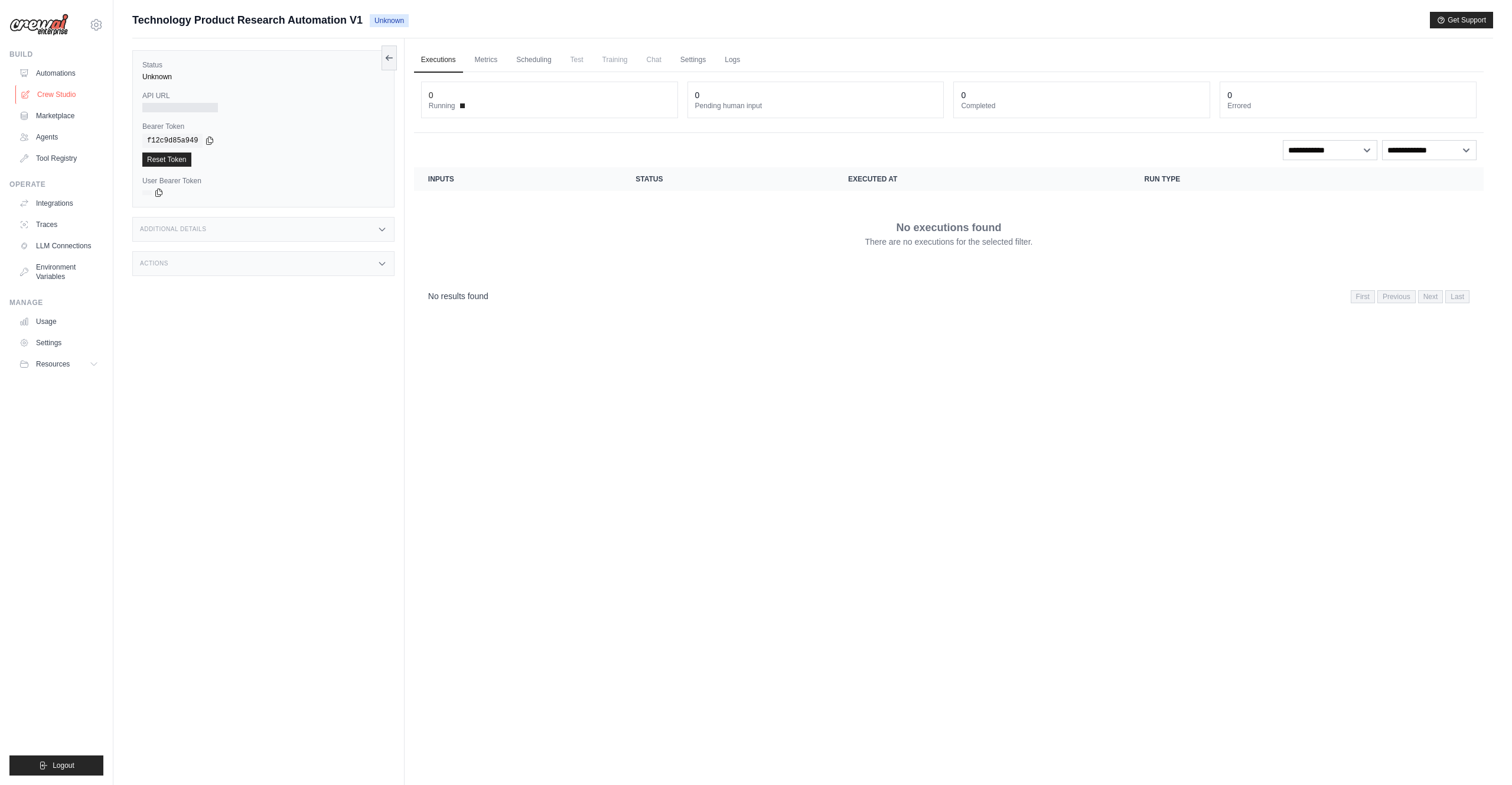
click at [56, 88] on link "Crew Studio" at bounding box center [60, 94] width 90 height 18
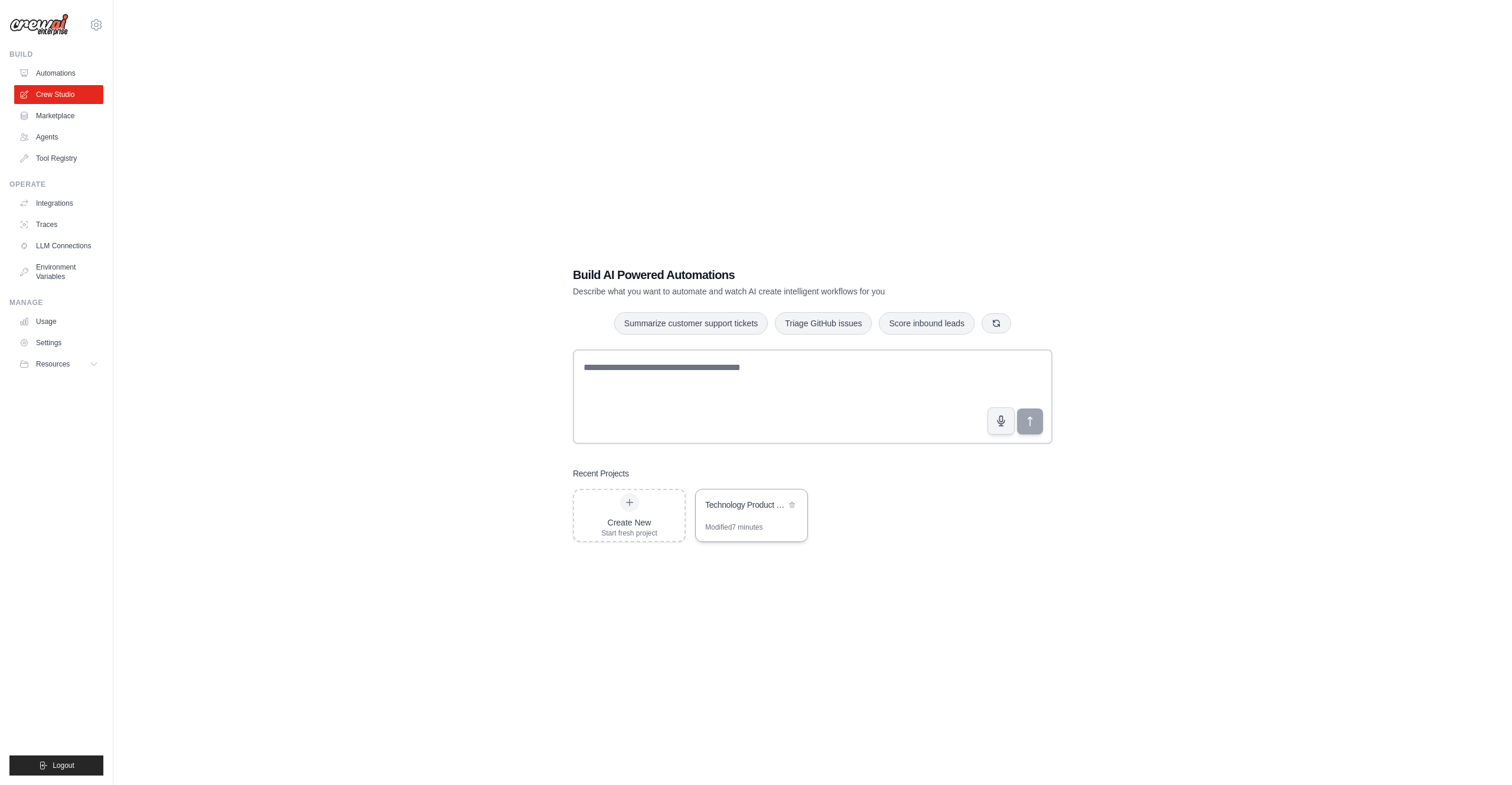
click at [736, 522] on div "Modified 7 minutes" at bounding box center [734, 527] width 57 height 9
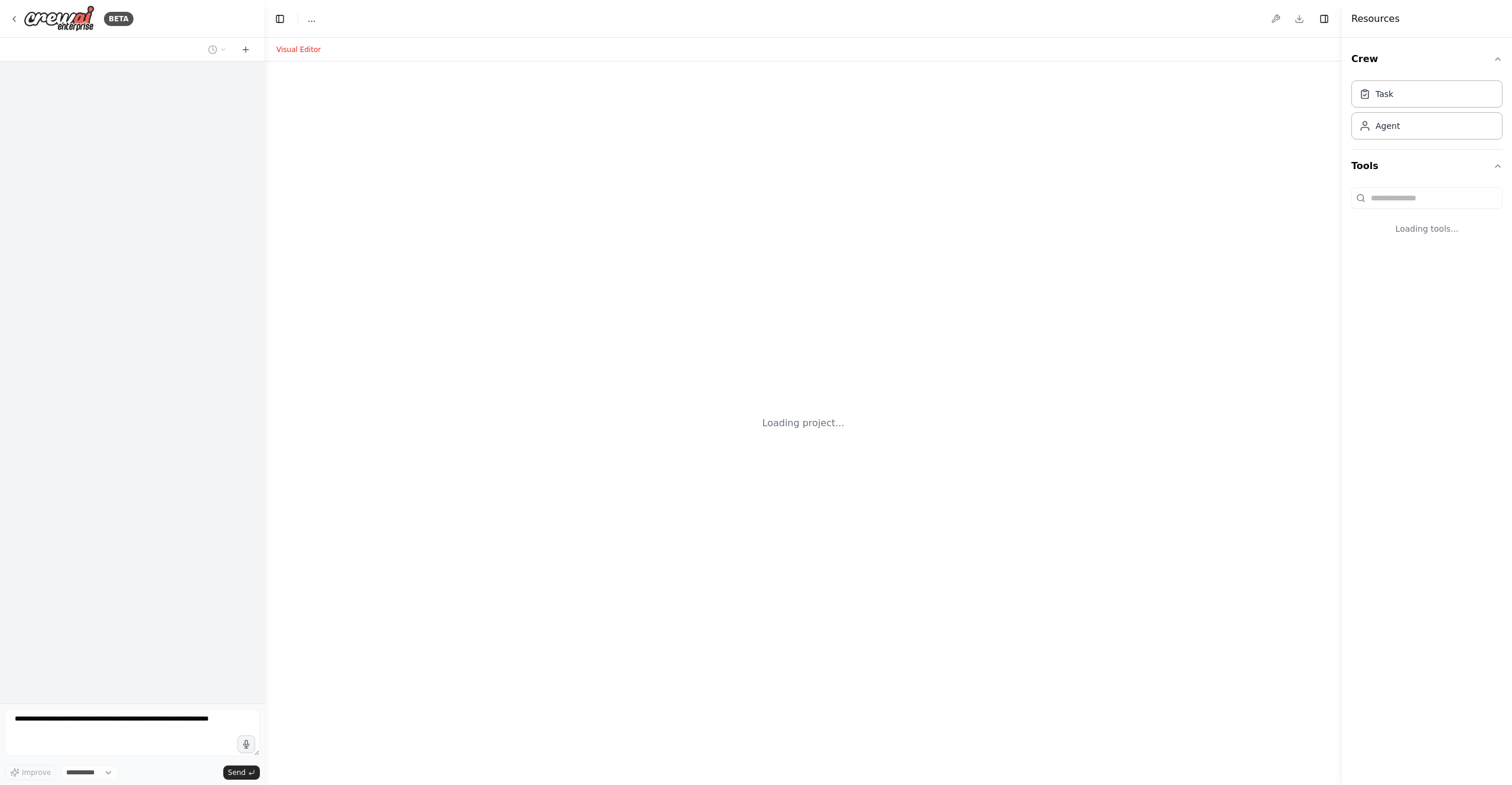
select select "****"
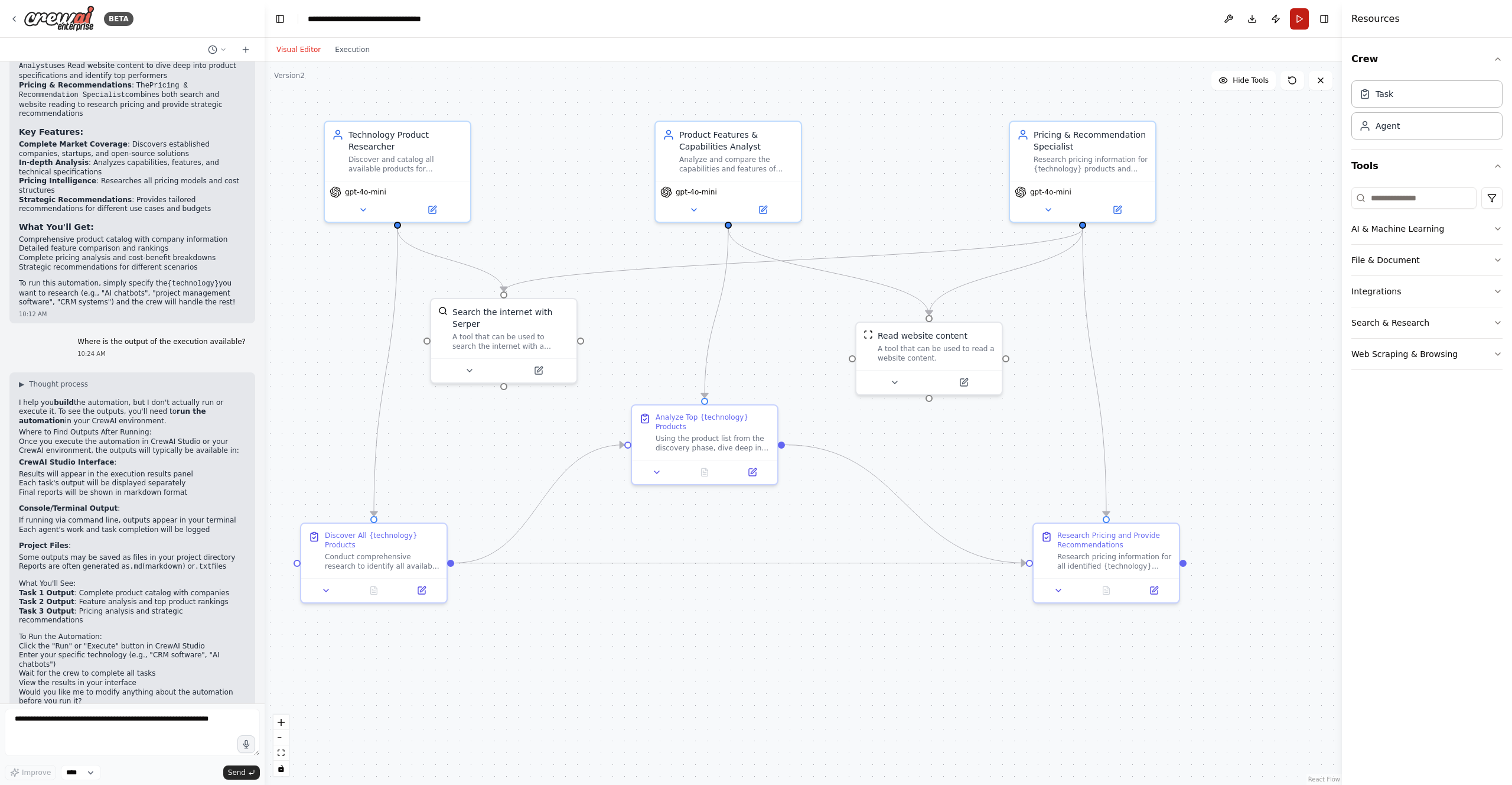
scroll to position [812, 0]
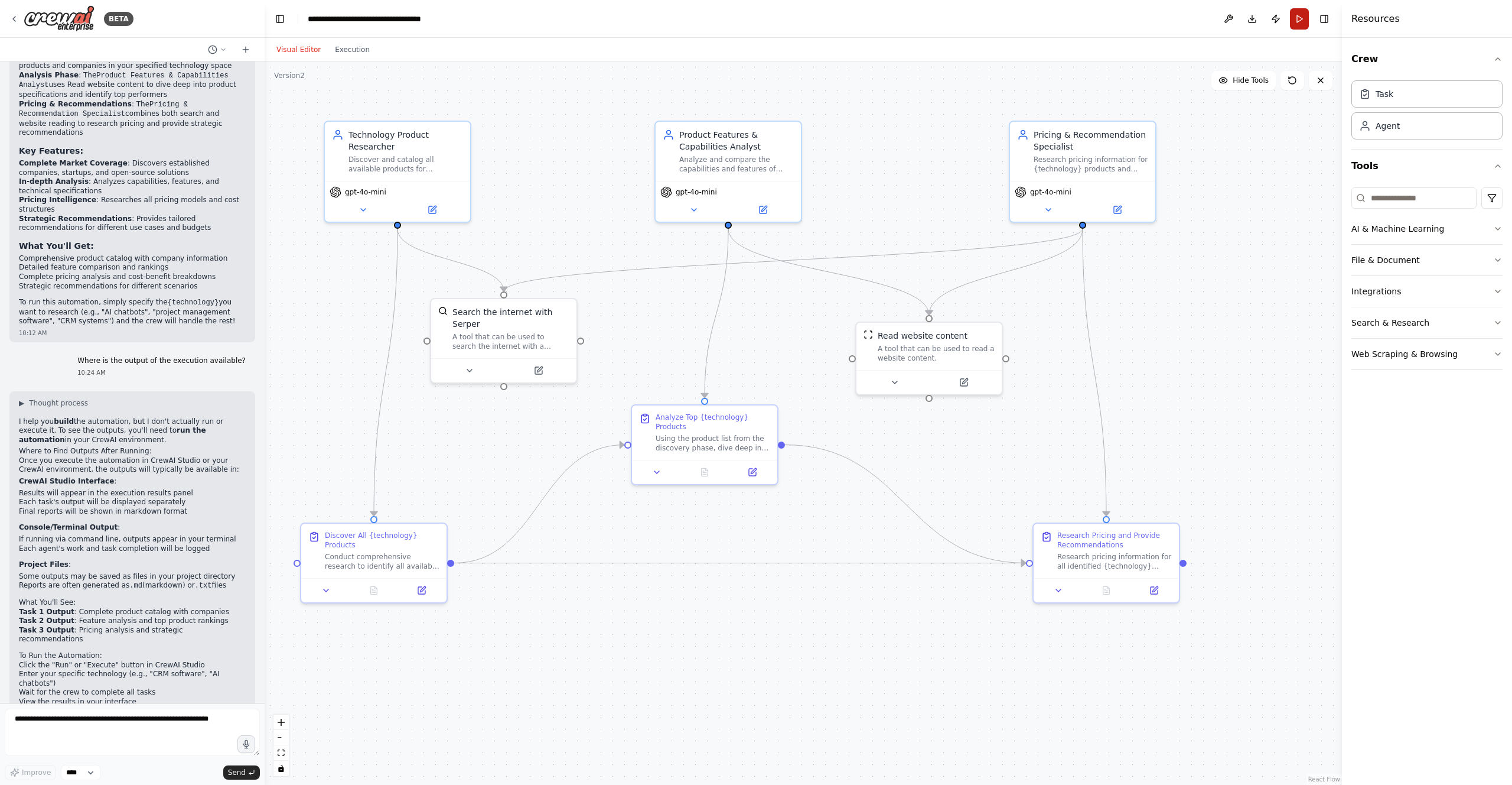
click at [1296, 21] on button "Run" at bounding box center [1299, 18] width 18 height 21
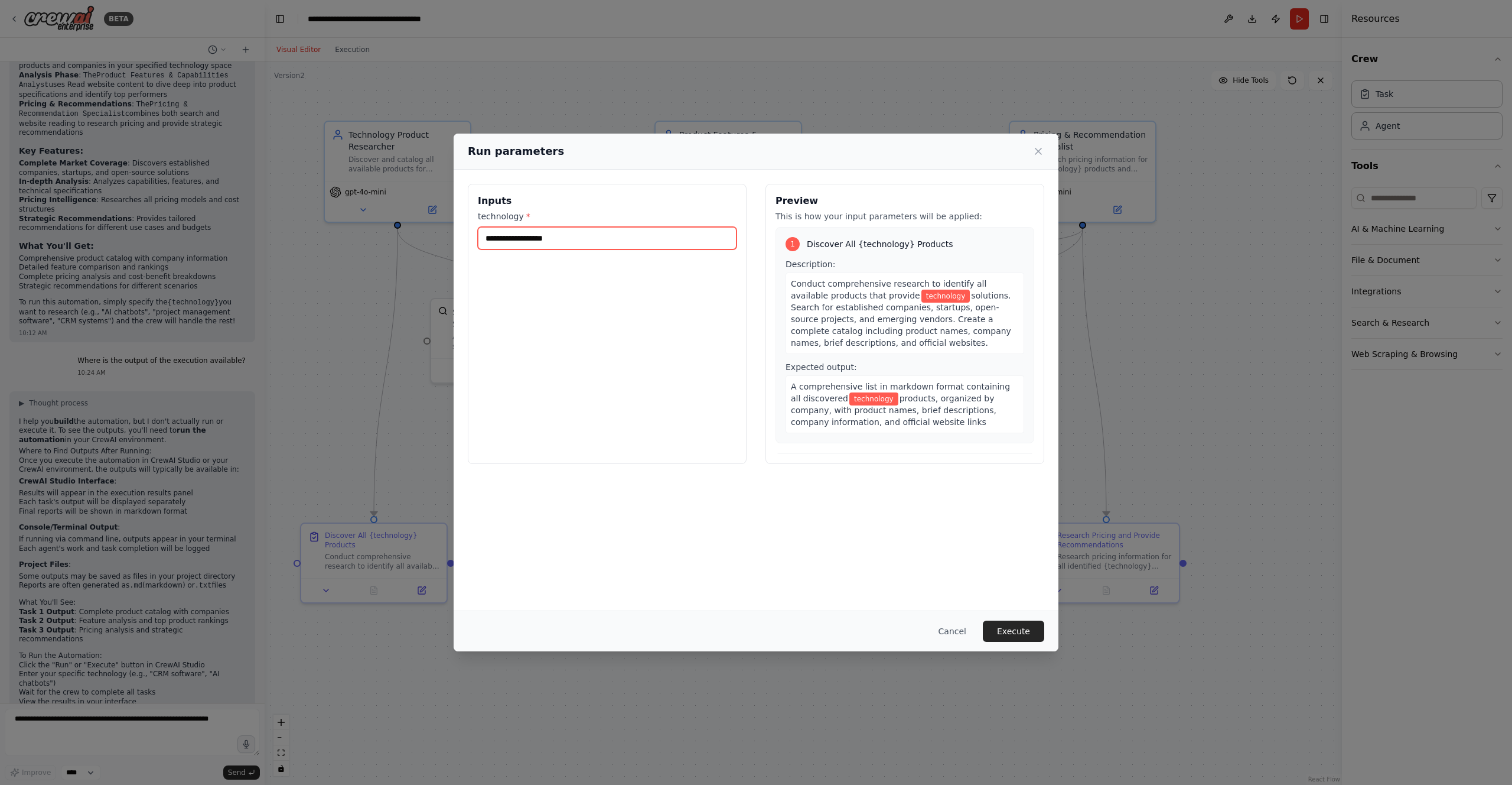
click at [562, 236] on input "technology *" at bounding box center [607, 238] width 259 height 22
type input "**********"
click at [1014, 629] on button "Execute" at bounding box center [1013, 631] width 61 height 21
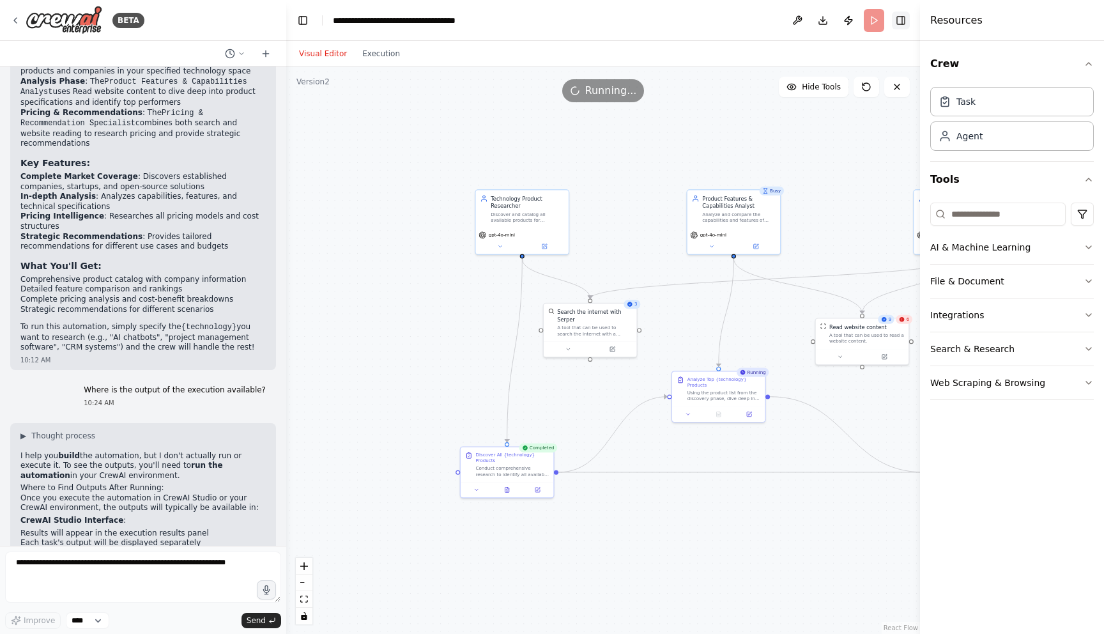
click at [901, 19] on button "Toggle Right Sidebar" at bounding box center [901, 21] width 18 height 18
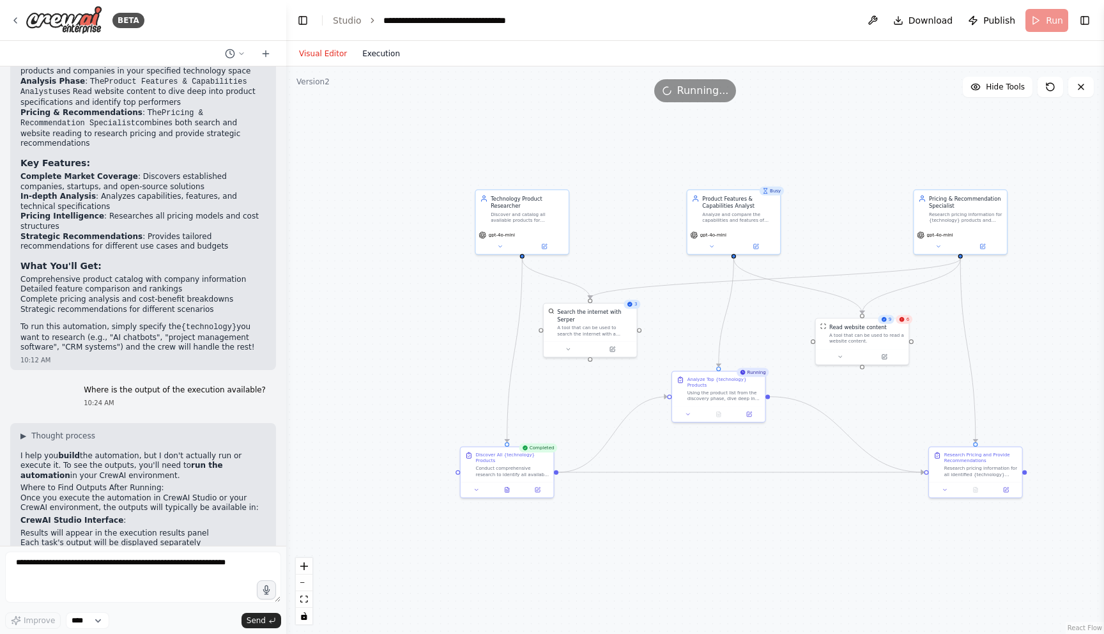
click at [367, 50] on button "Execution" at bounding box center [381, 53] width 53 height 15
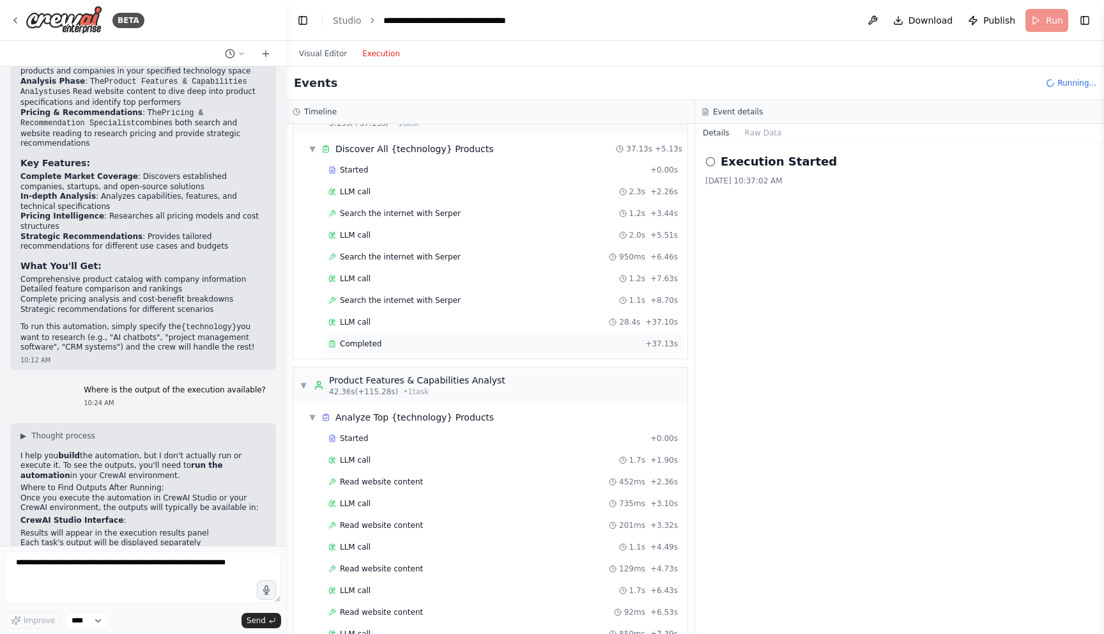
scroll to position [0, 0]
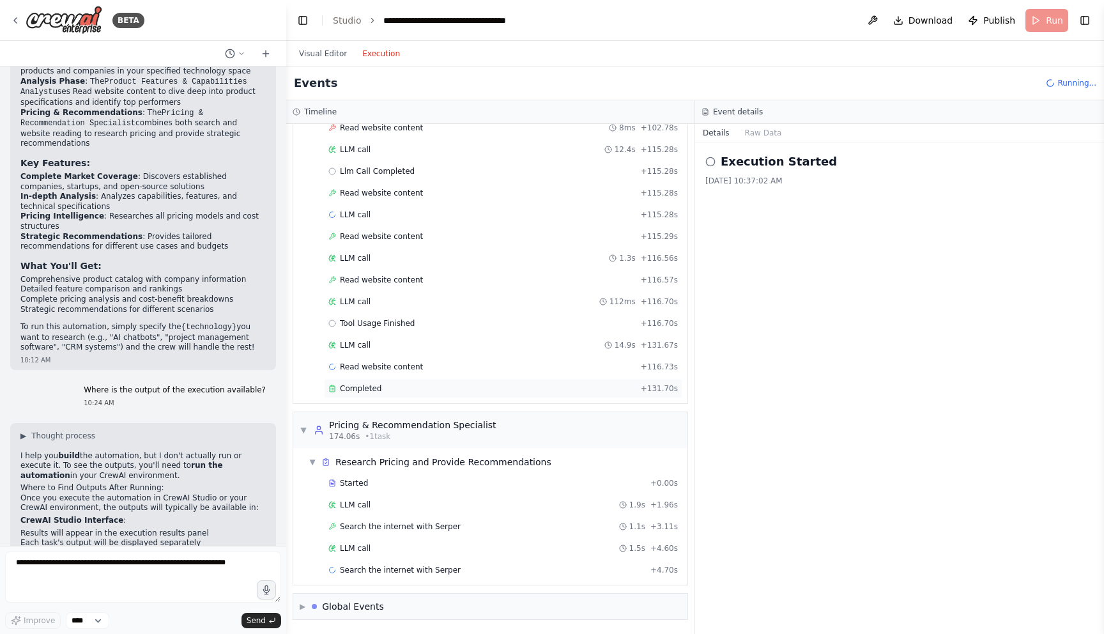
scroll to position [755, 0]
click at [369, 383] on div "▼ Technology Product Researcher 5.13s (+37.13s) • 1 task ▼ Discover All {techno…" at bounding box center [490, 379] width 408 height 510
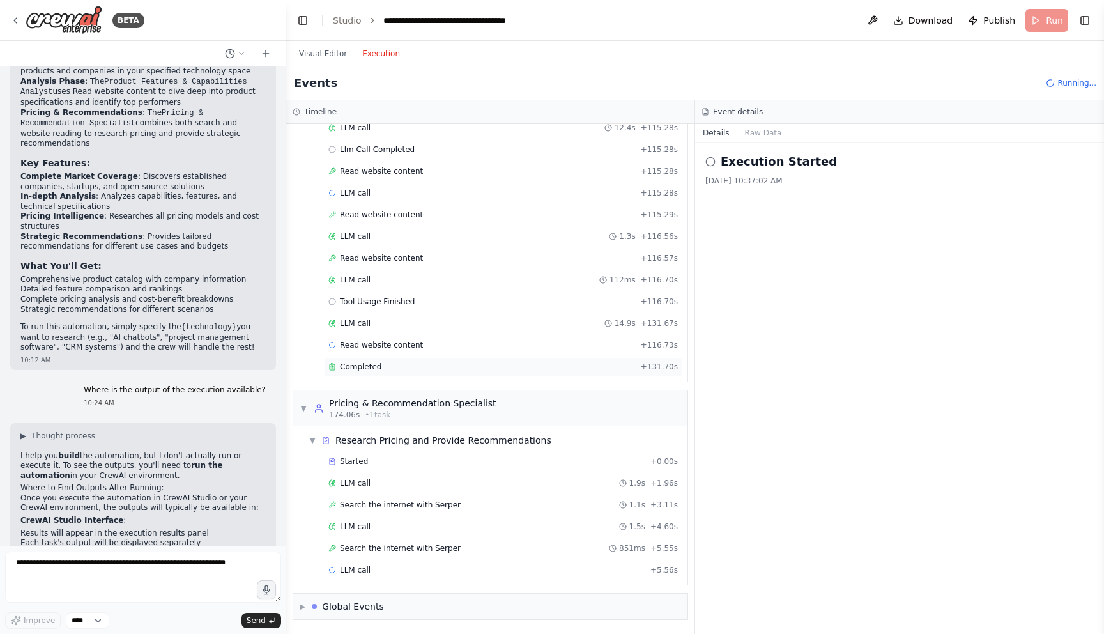
click at [373, 375] on div "Completed + 131.70s" at bounding box center [503, 366] width 359 height 19
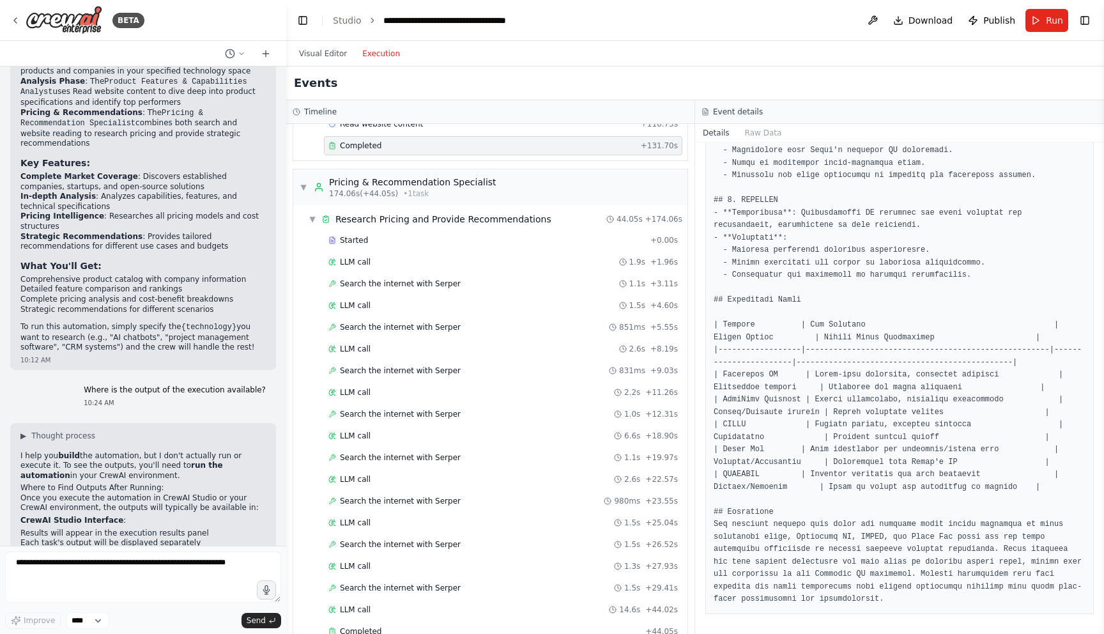
scroll to position [1038, 0]
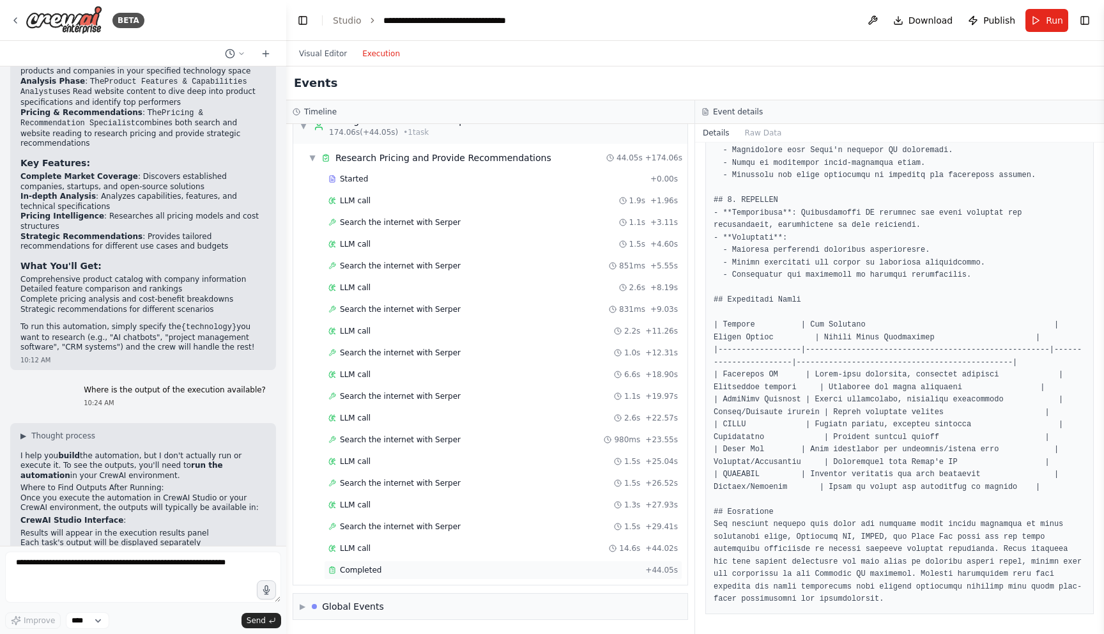
click at [369, 571] on span "Completed" at bounding box center [361, 570] width 42 height 10
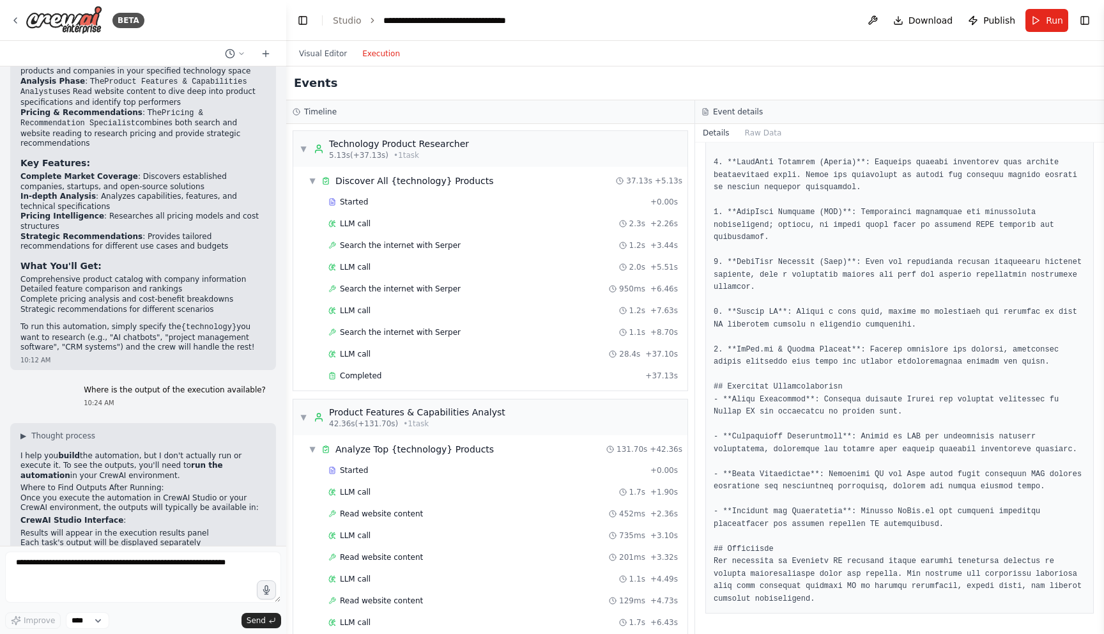
scroll to position [0, 0]
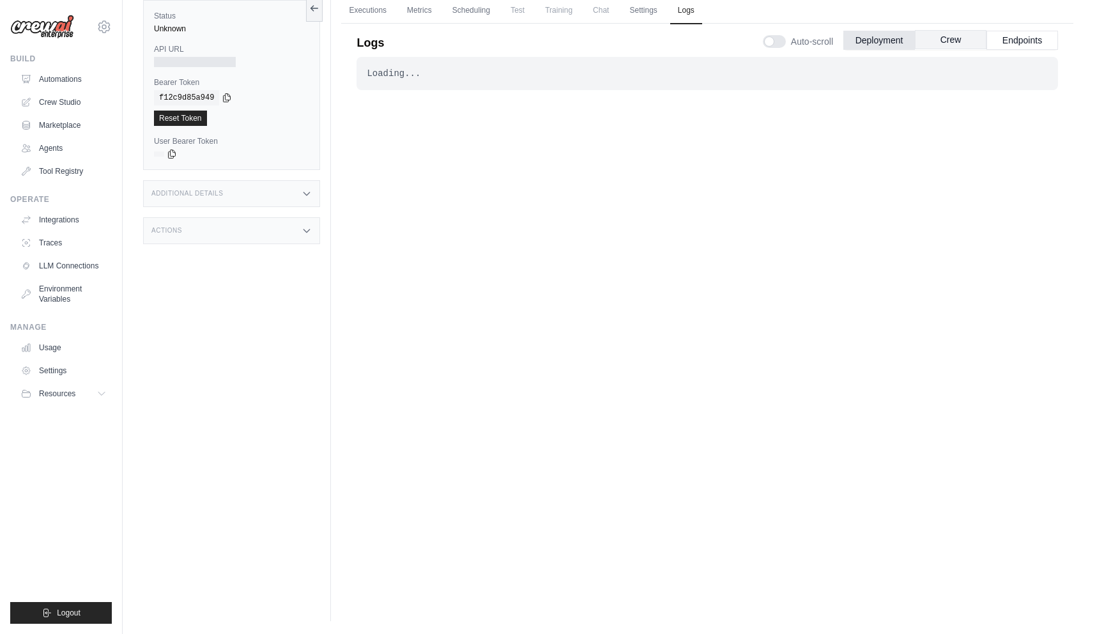
click at [955, 37] on button "Crew" at bounding box center [951, 39] width 72 height 19
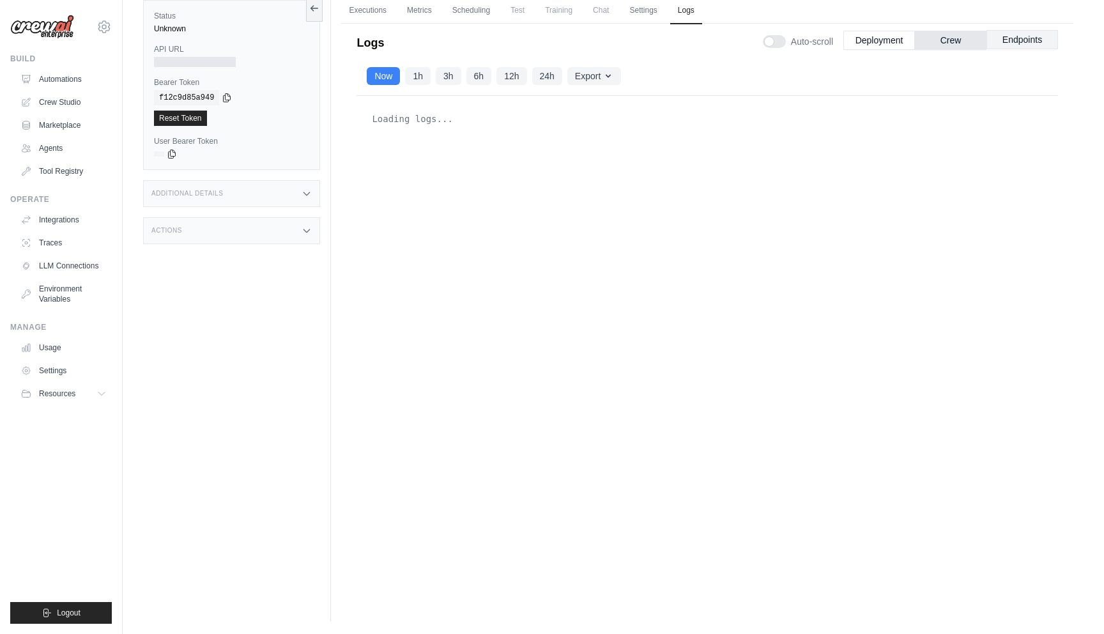
click at [1046, 41] on button "Endpoints" at bounding box center [1023, 39] width 72 height 19
click at [899, 41] on button "Deployment" at bounding box center [880, 39] width 72 height 19
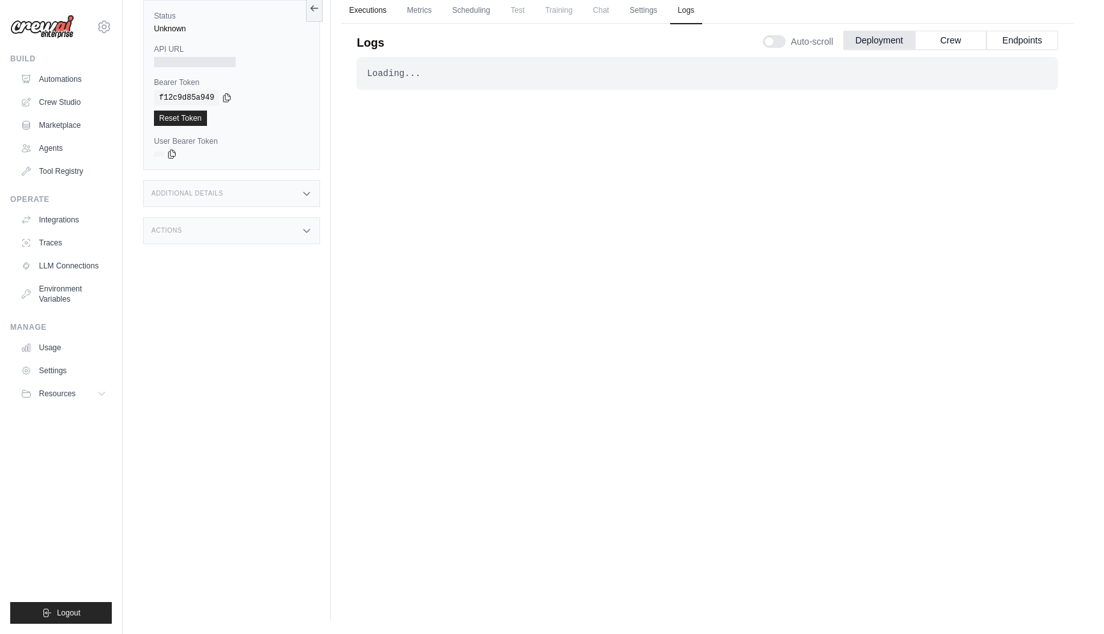
click at [375, 12] on link "Executions" at bounding box center [367, 10] width 53 height 27
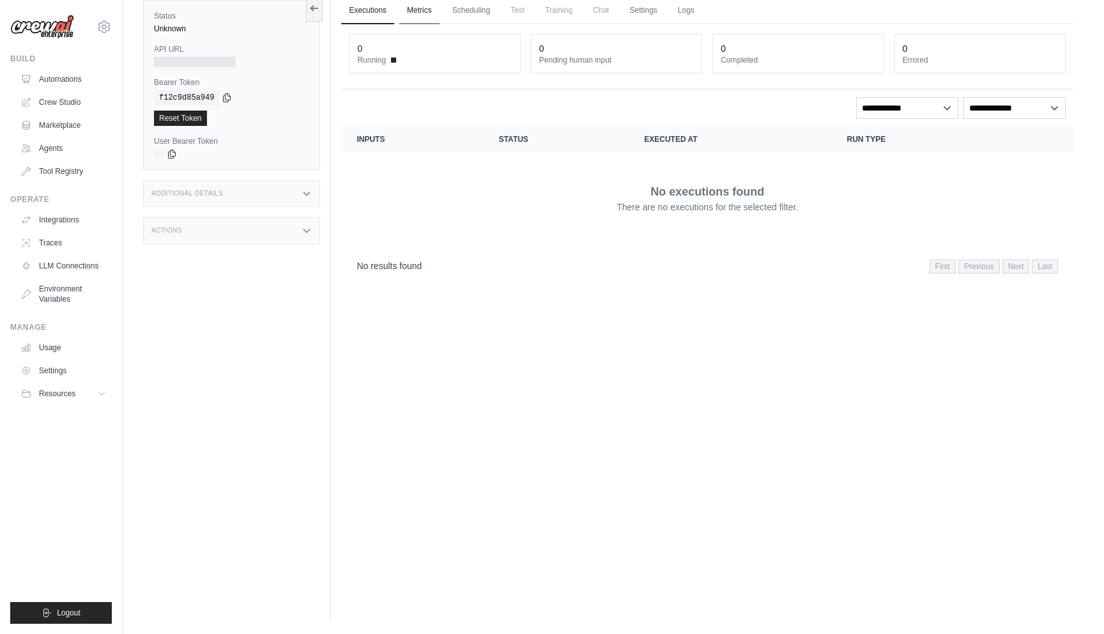
click at [437, 11] on link "Metrics" at bounding box center [419, 10] width 40 height 27
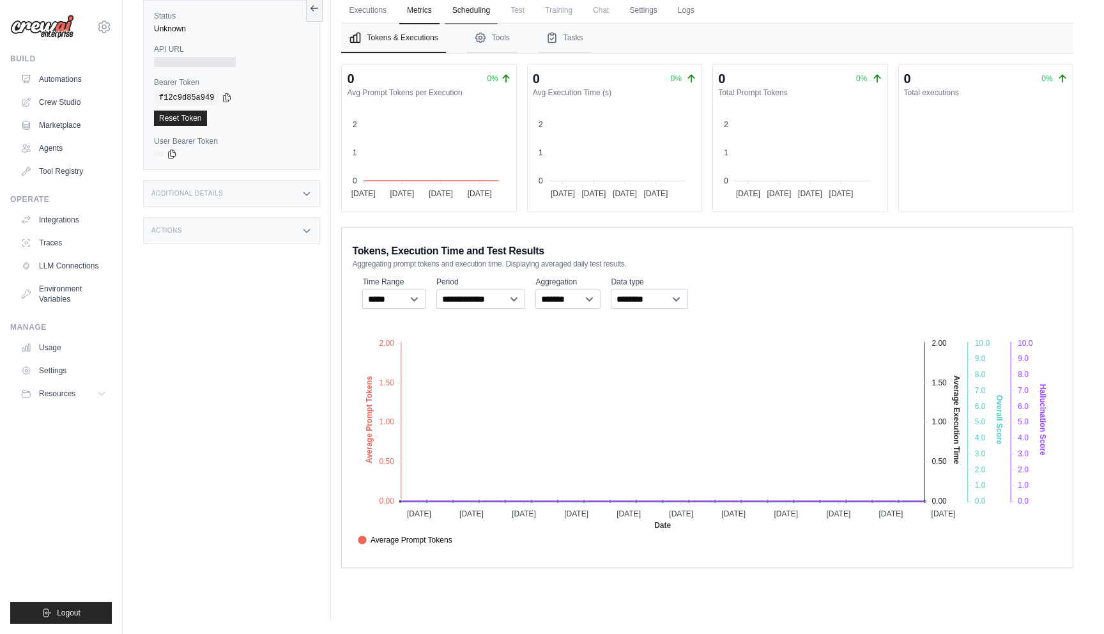
click at [469, 11] on link "Scheduling" at bounding box center [471, 10] width 53 height 27
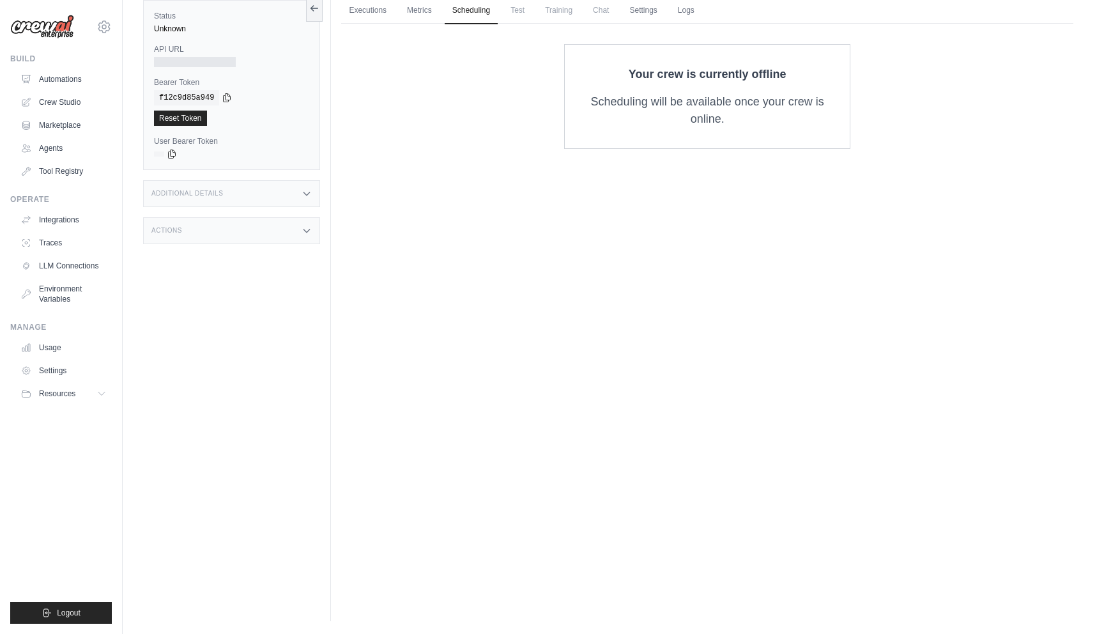
click at [521, 11] on span "Test" at bounding box center [517, 10] width 29 height 26
click at [658, 12] on link "Settings" at bounding box center [643, 10] width 43 height 27
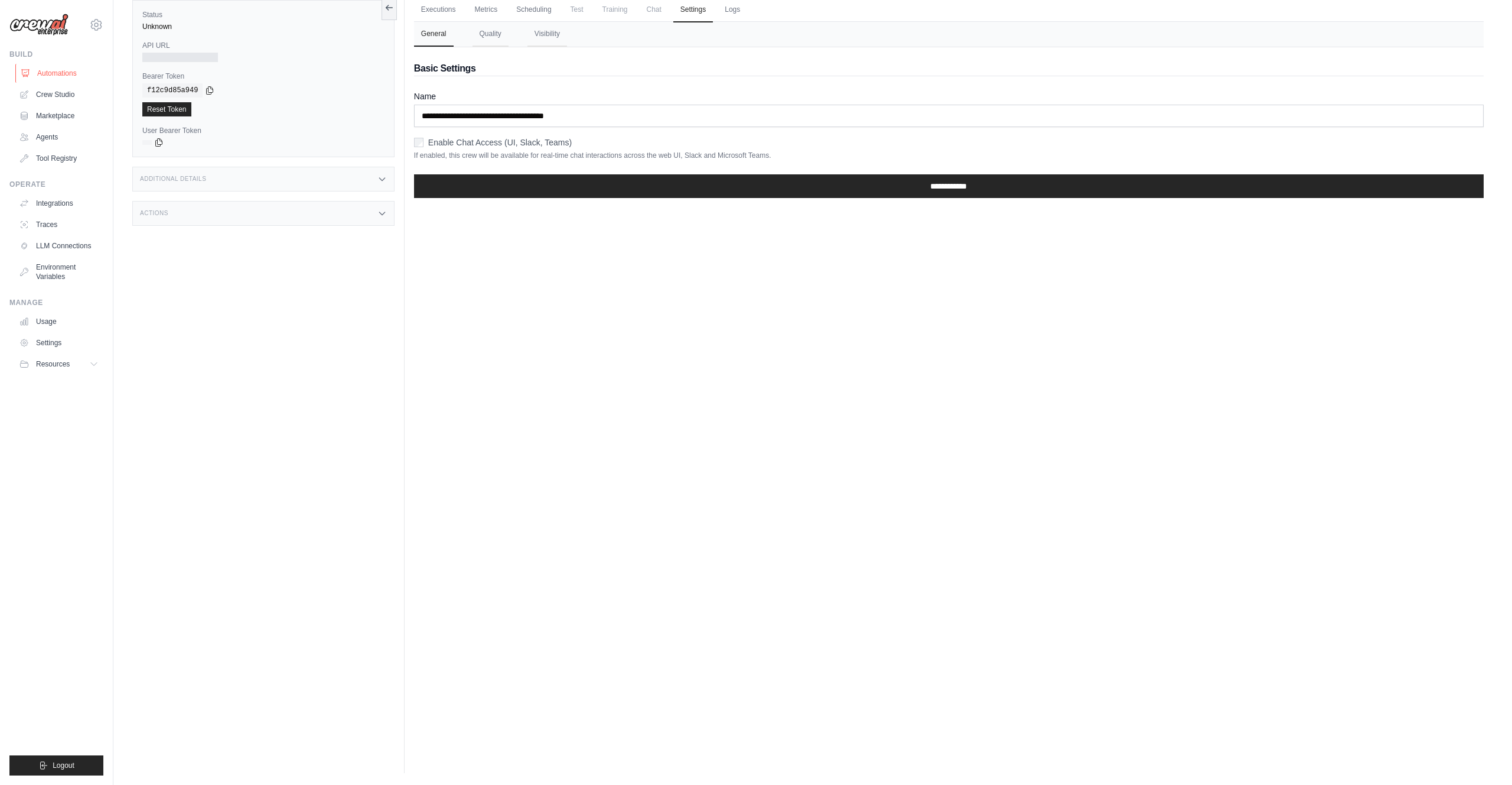
click at [53, 71] on link "Automations" at bounding box center [60, 73] width 90 height 18
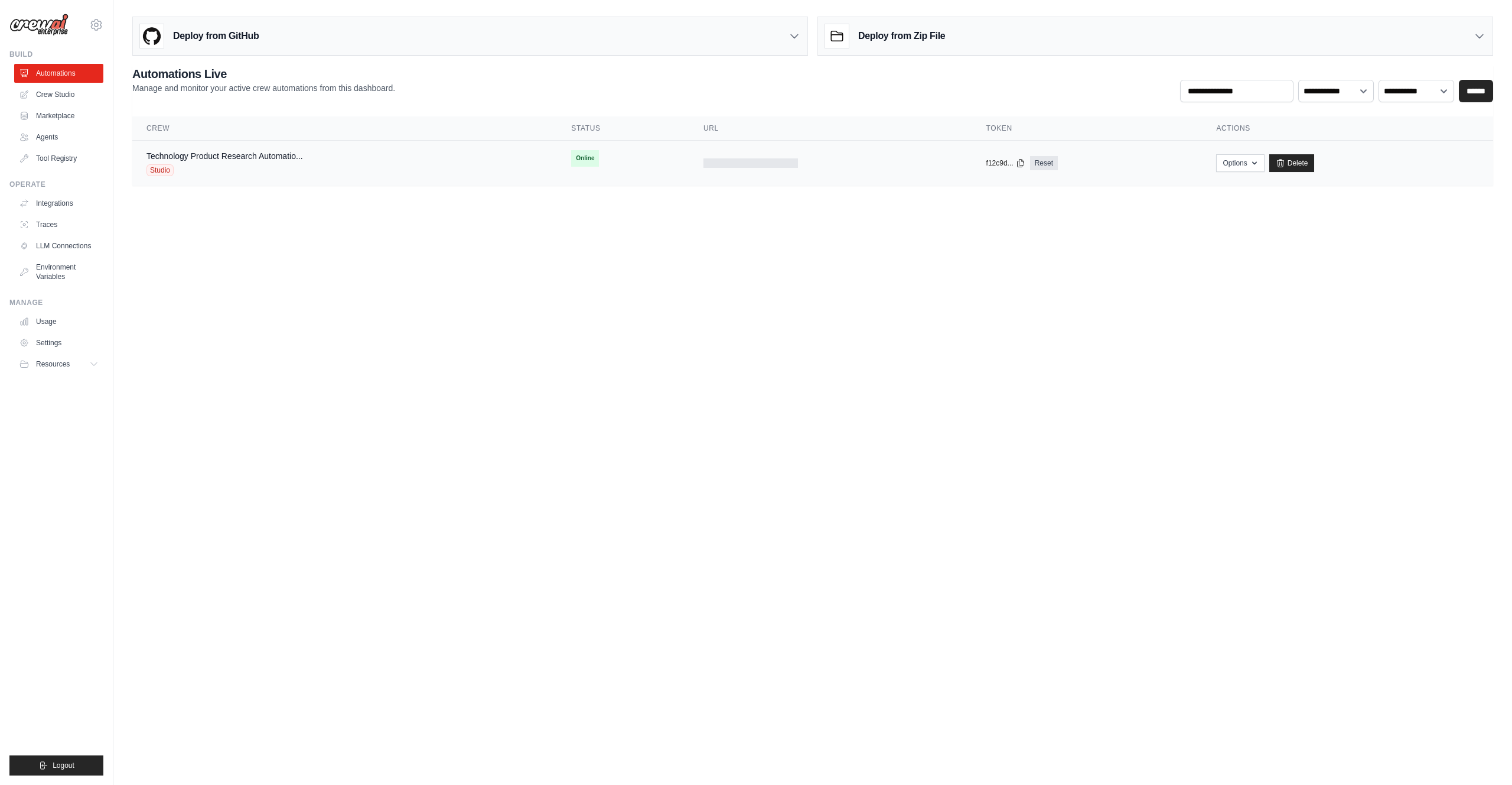
click at [272, 161] on div "Technology Product Research Automatio..." at bounding box center [225, 155] width 156 height 12
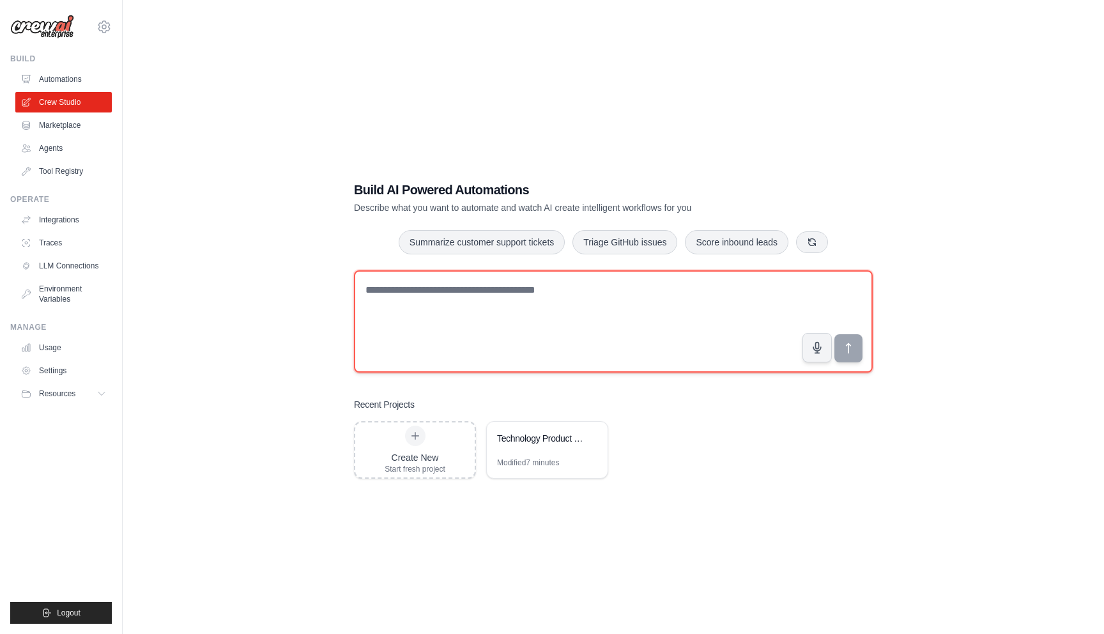
click at [501, 306] on textarea at bounding box center [613, 321] width 519 height 102
type textarea "*"
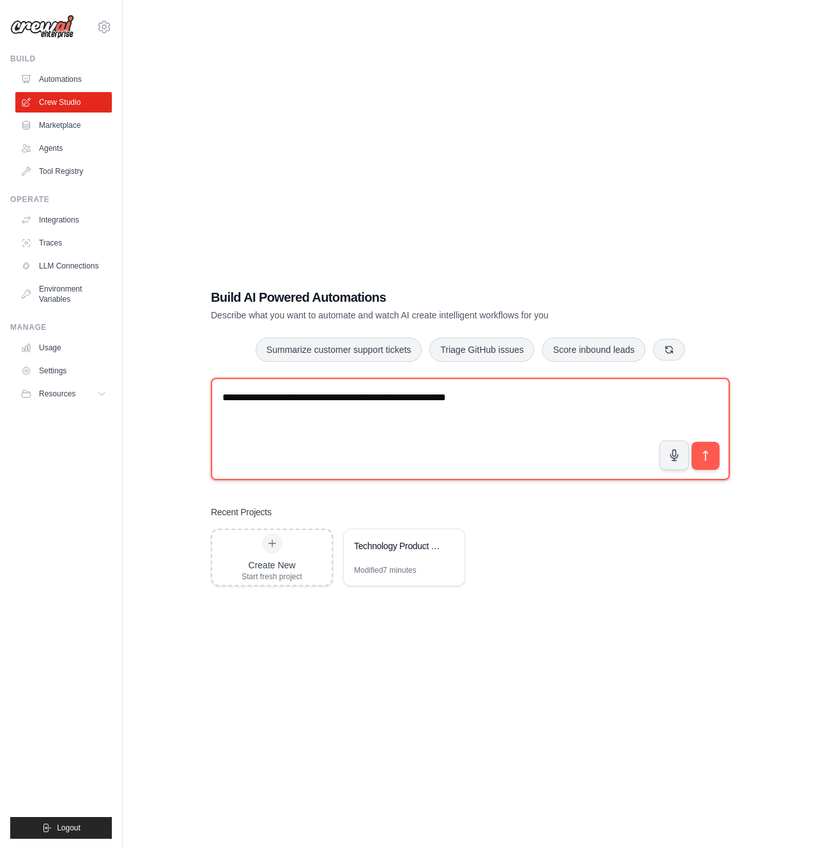
drag, startPoint x: 245, startPoint y: 398, endPoint x: 325, endPoint y: 399, distance: 79.9
click at [325, 399] on textarea "**********" at bounding box center [470, 429] width 519 height 102
click at [584, 396] on textarea "**********" at bounding box center [470, 429] width 519 height 102
paste textarea "**********"
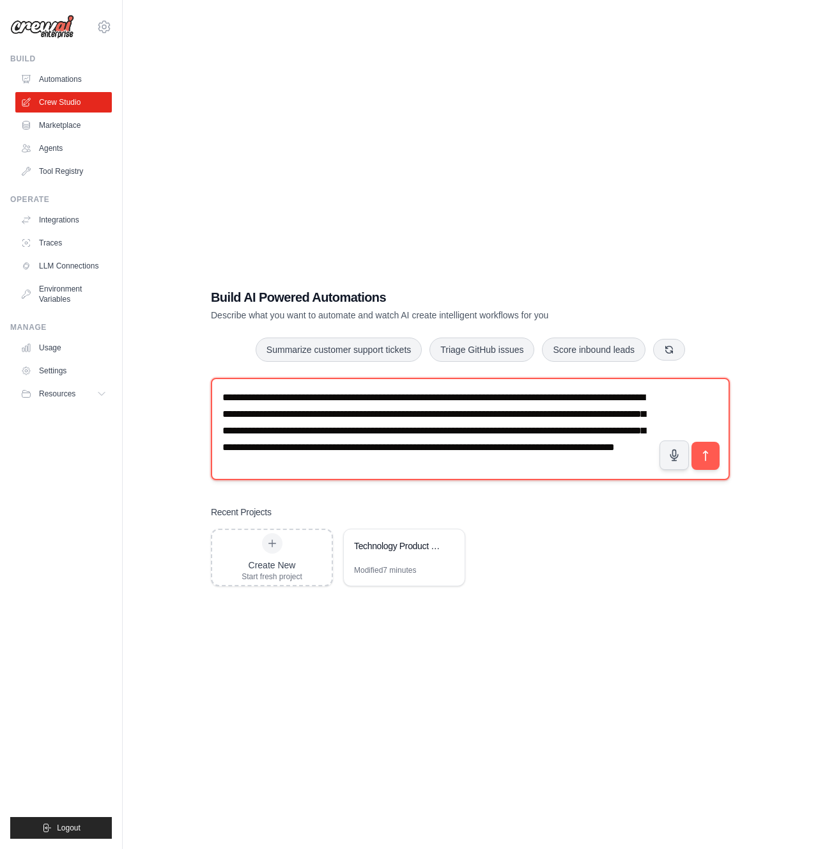
click at [530, 461] on textarea "**********" at bounding box center [470, 429] width 519 height 102
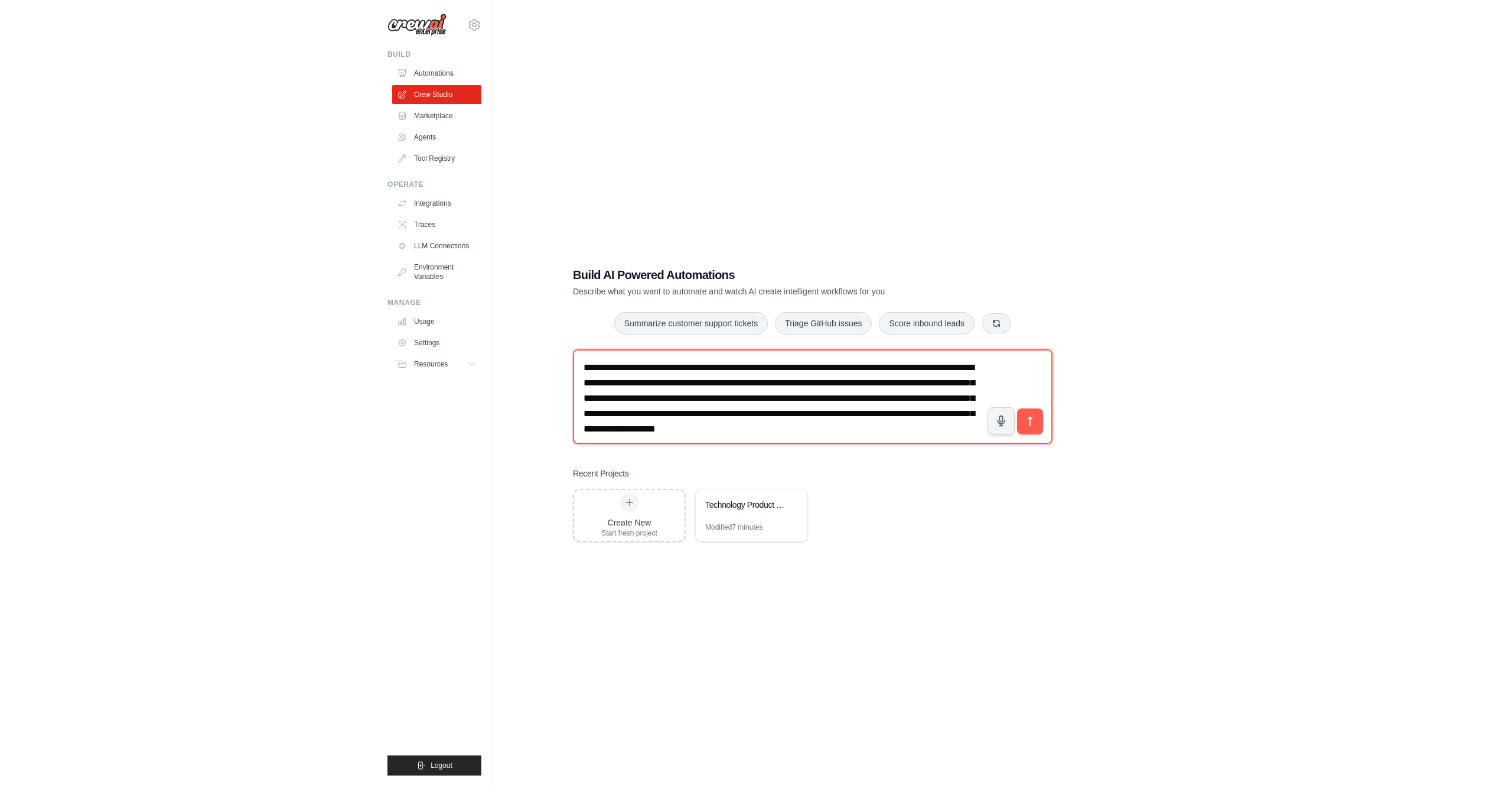
scroll to position [7, 0]
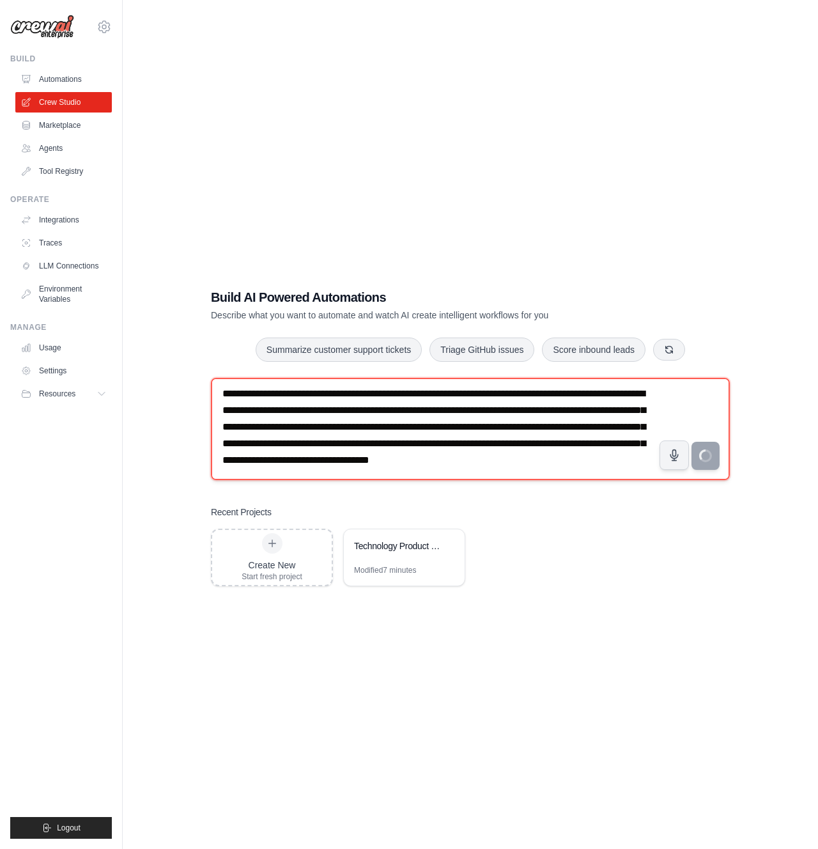
type textarea "**********"
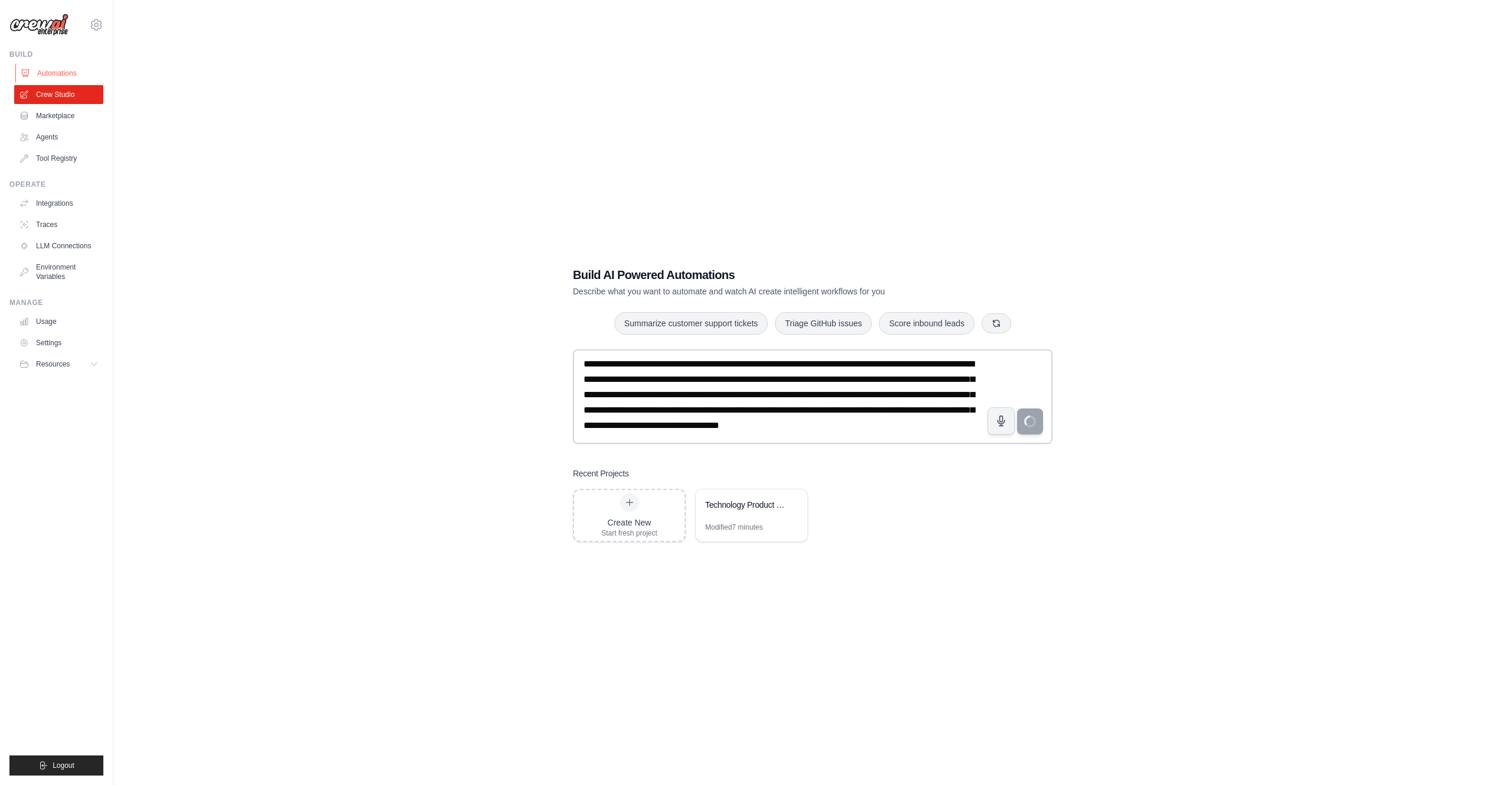
click at [53, 69] on link "Automations" at bounding box center [60, 73] width 90 height 18
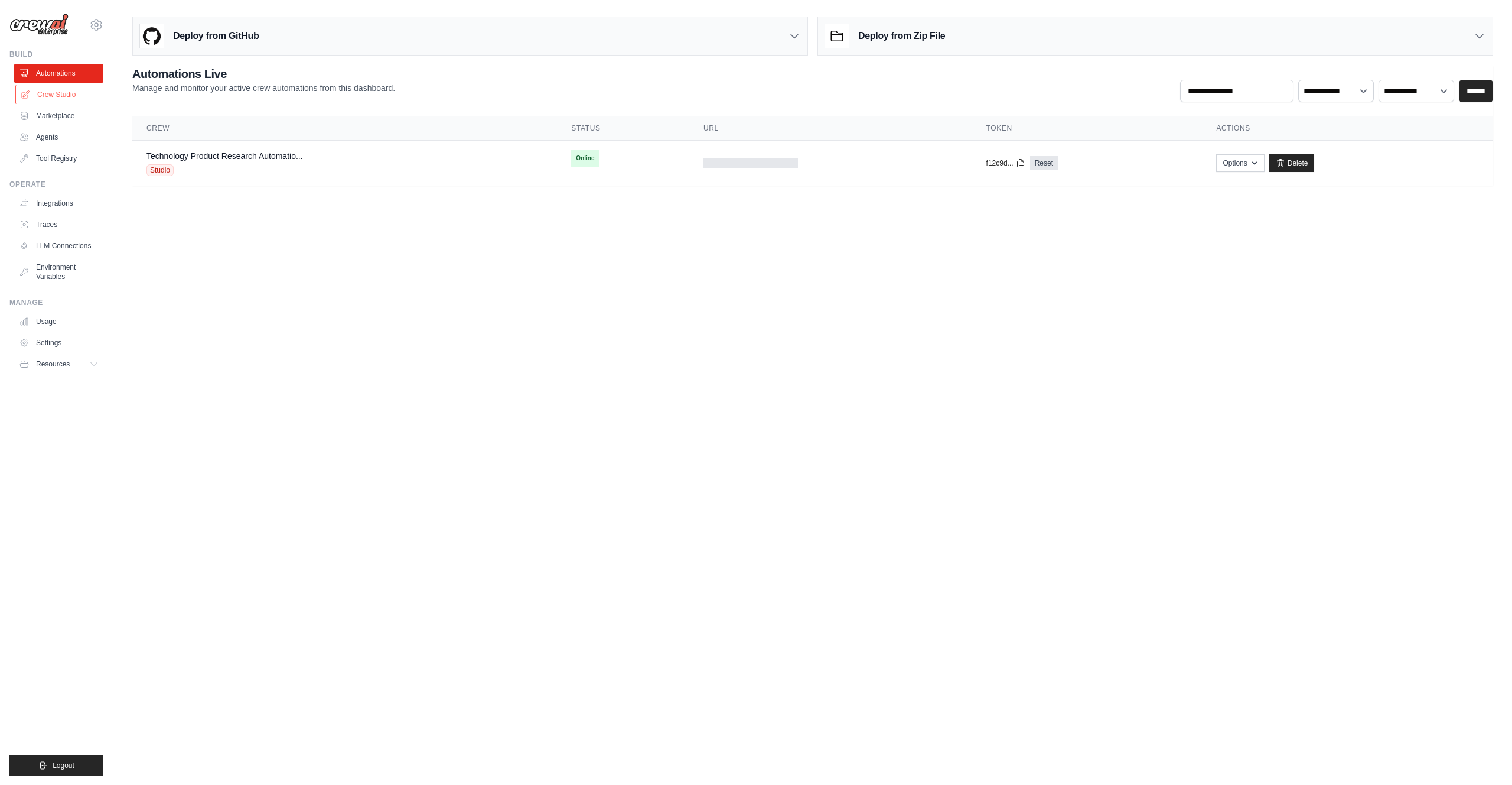
click at [56, 93] on link "Crew Studio" at bounding box center [60, 94] width 90 height 18
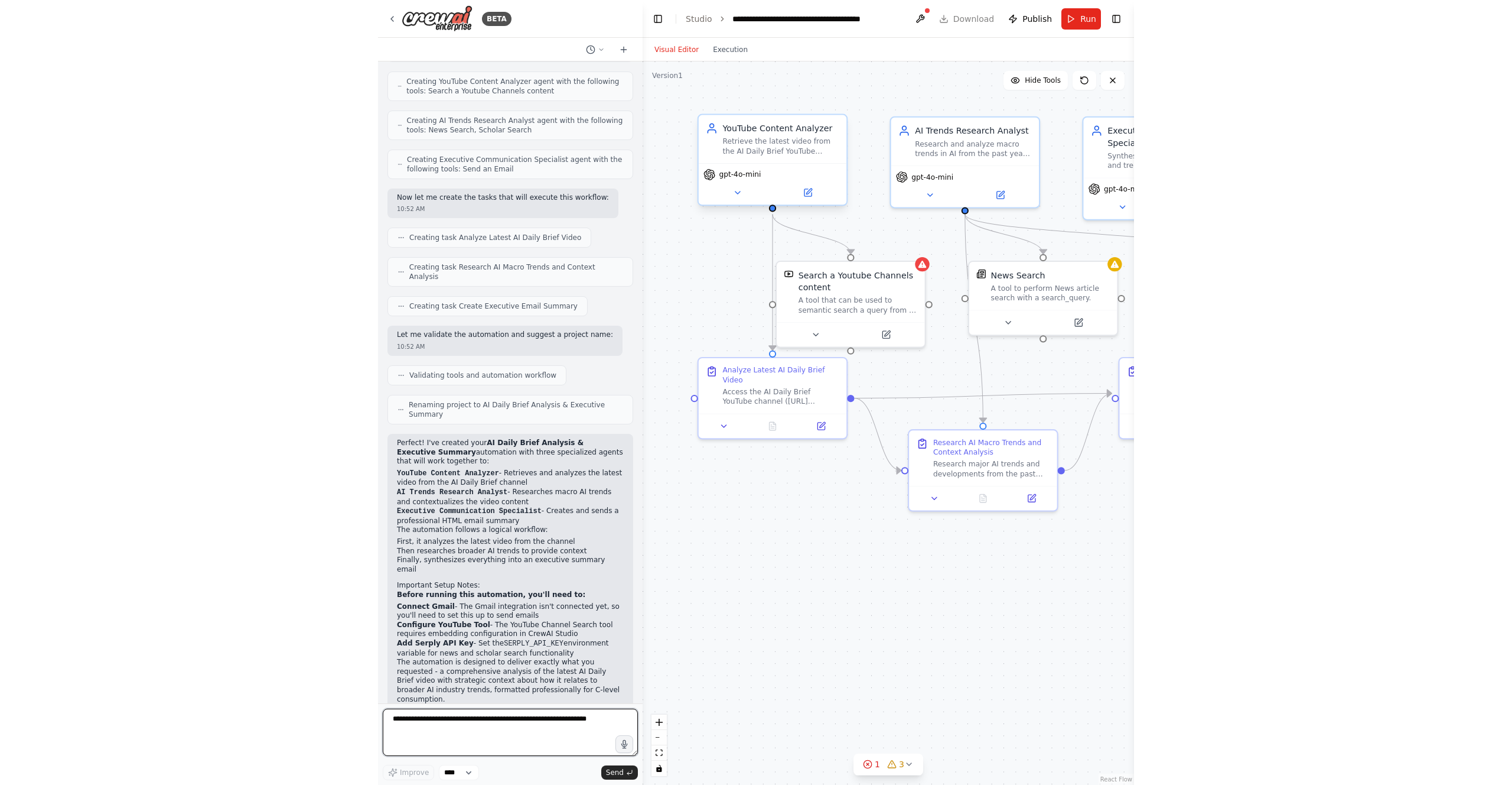
scroll to position [513, 0]
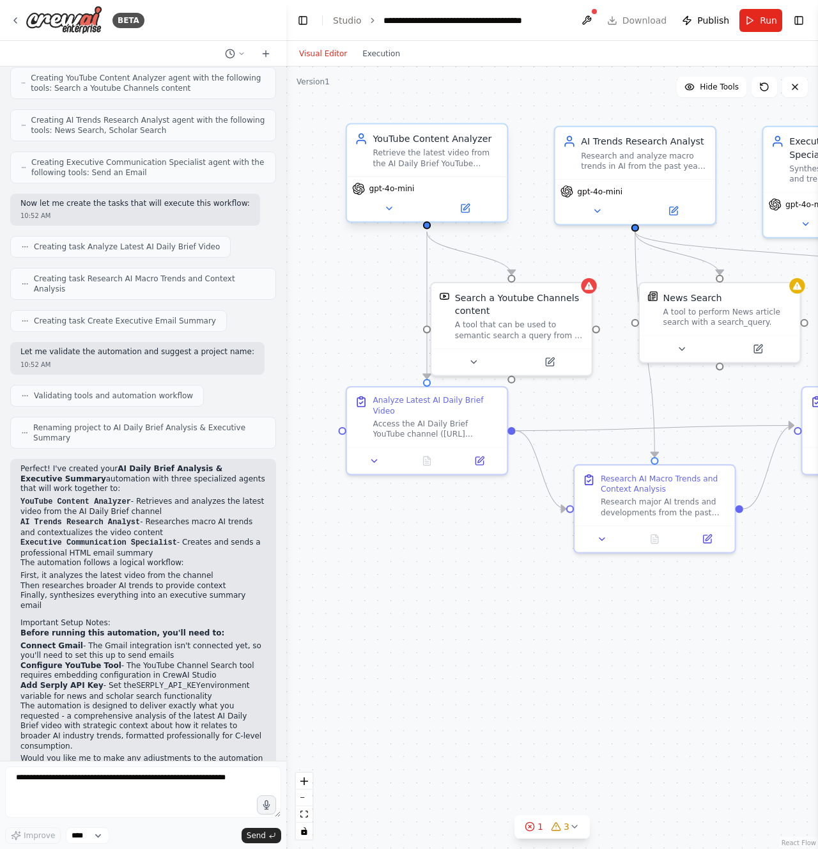
click at [467, 641] on div ".deletable-edge-delete-btn { width: 20px; height: 20px; border: 0px solid #ffff…" at bounding box center [552, 457] width 532 height 782
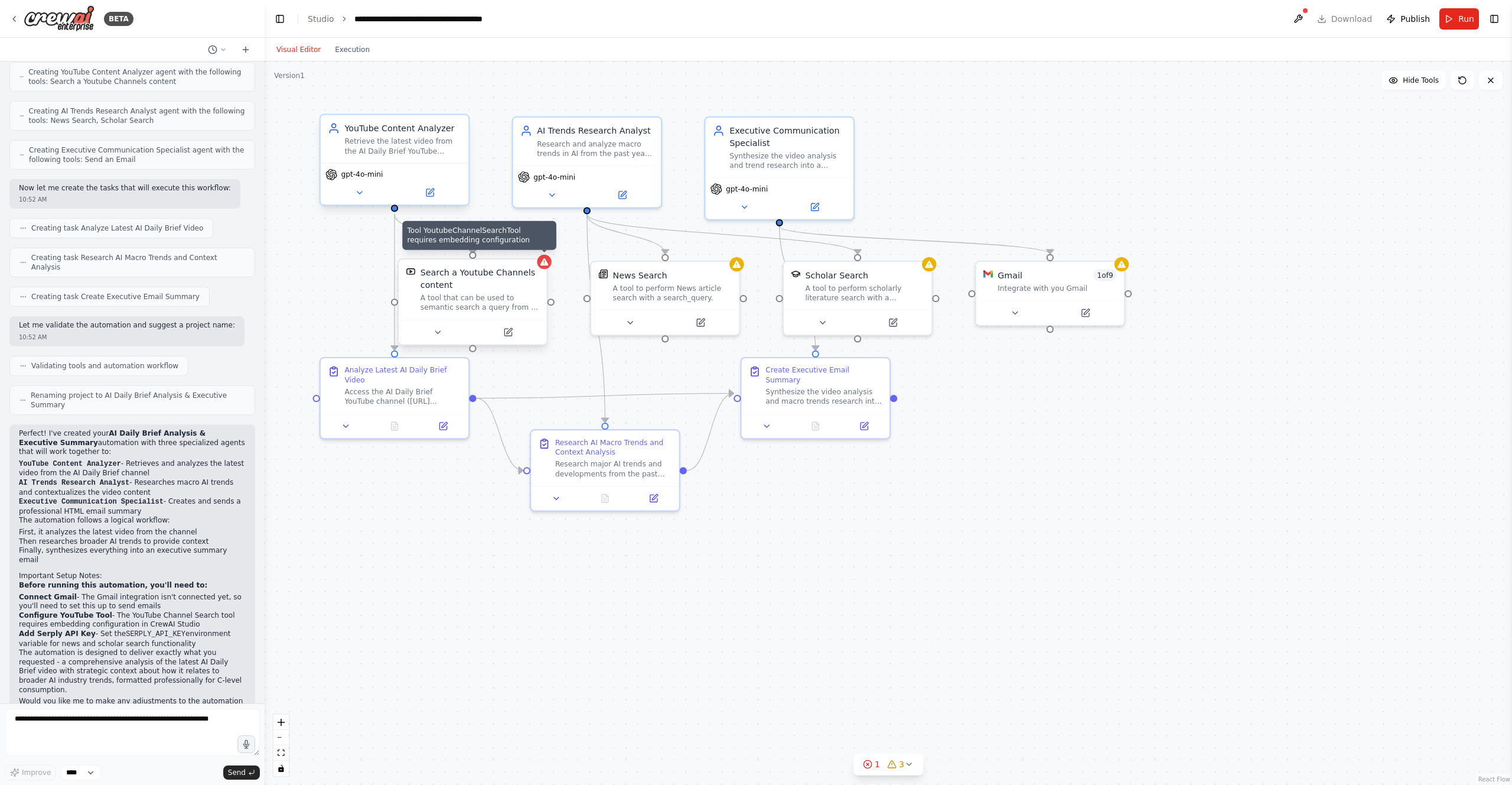
click at [546, 265] on icon at bounding box center [544, 262] width 8 height 7
click at [501, 328] on button at bounding box center [507, 332] width 67 height 14
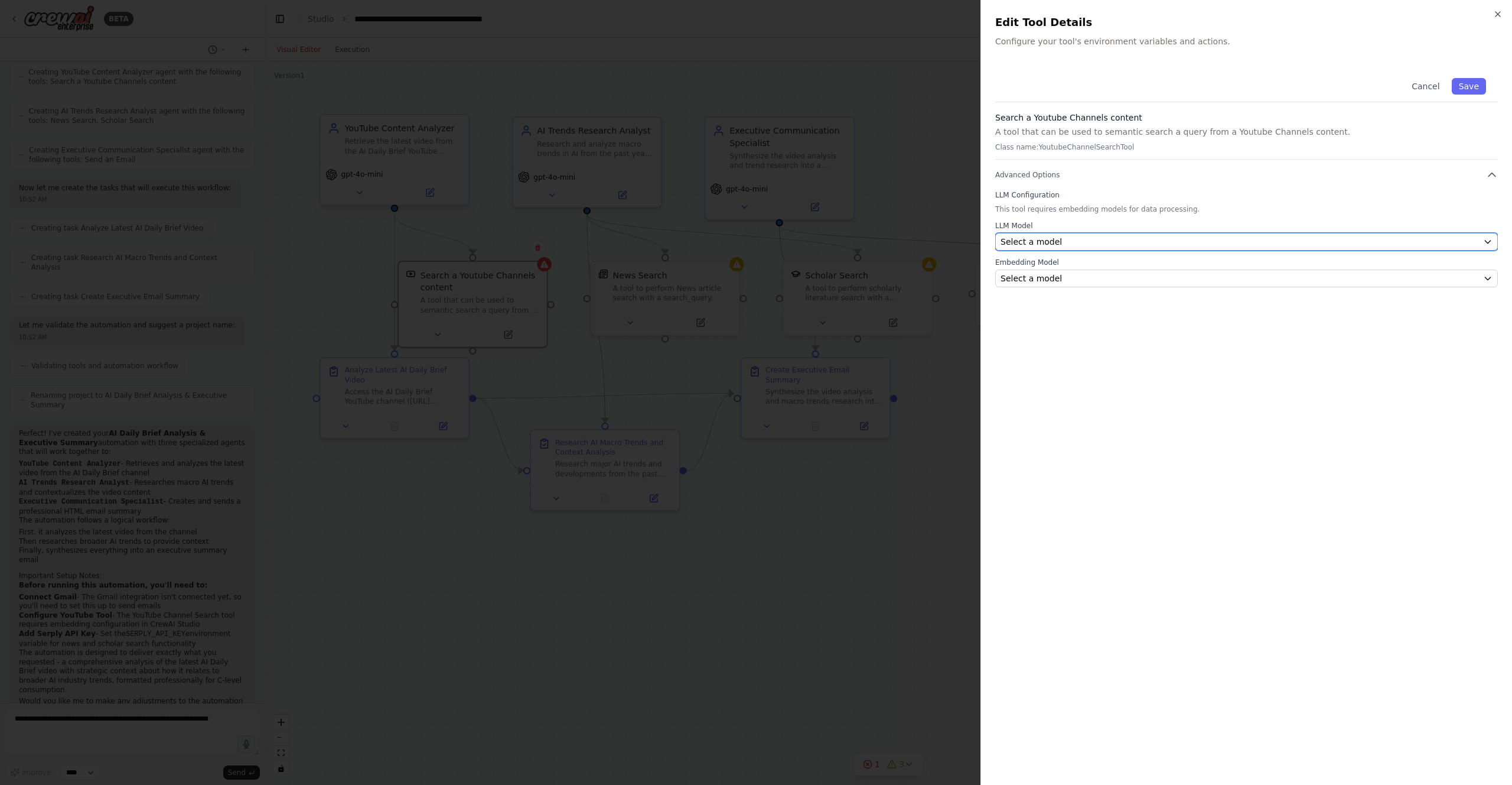
click at [755, 234] on button "Select a model" at bounding box center [1247, 241] width 503 height 18
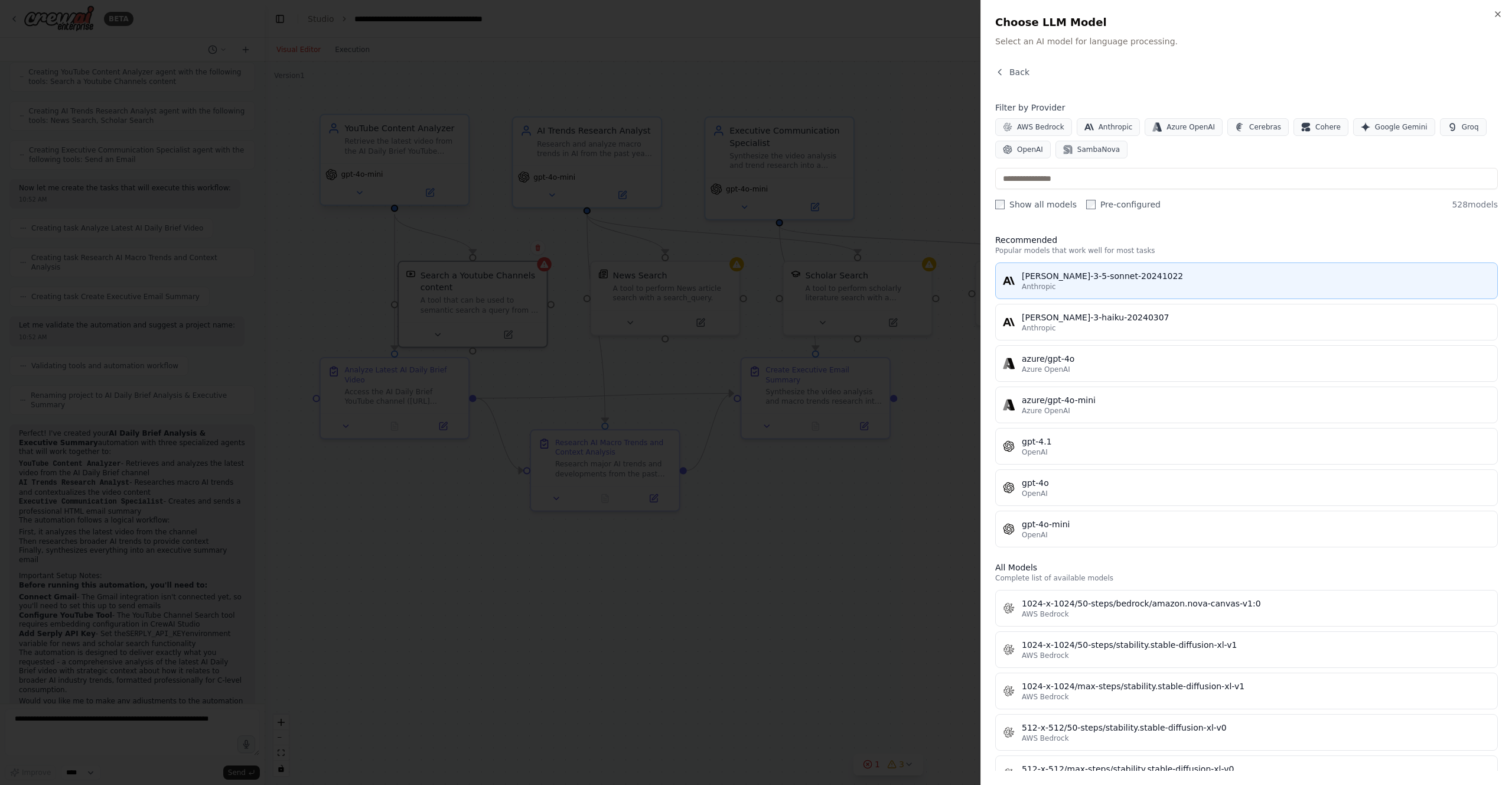
click at [755, 284] on div "Anthropic" at bounding box center [1256, 287] width 469 height 9
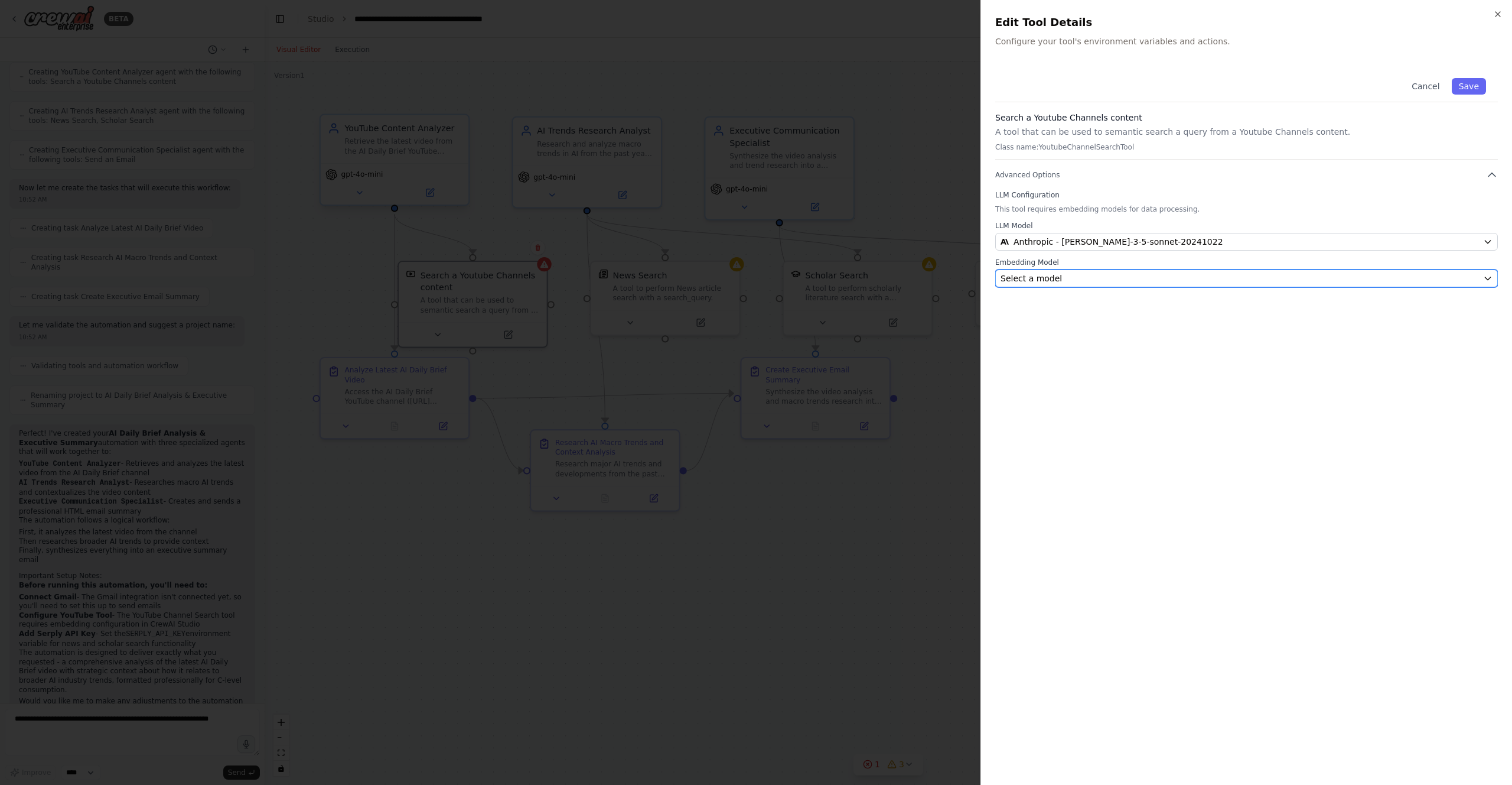
click at [755, 284] on div "Select a model" at bounding box center [1239, 278] width 478 height 12
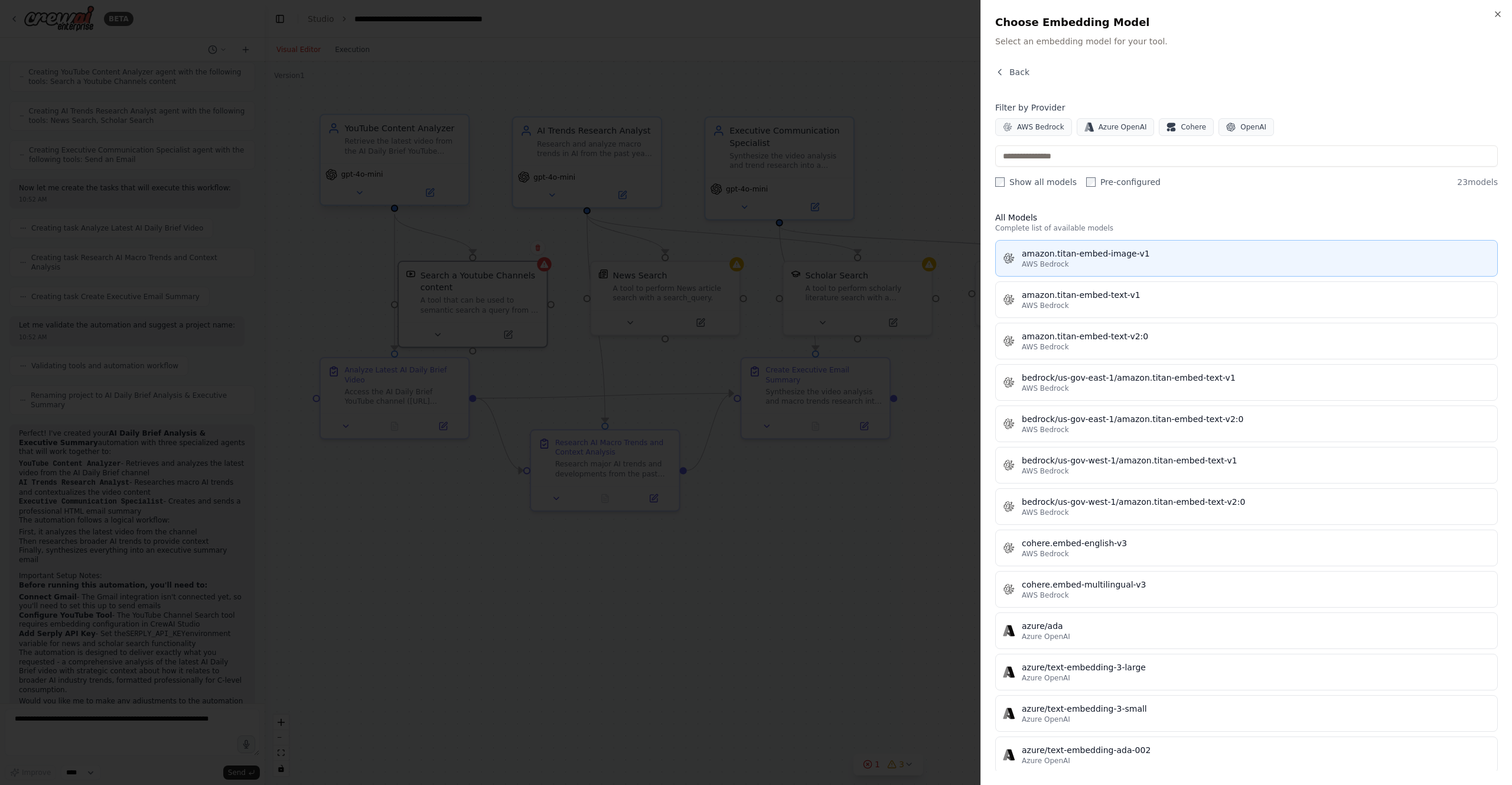
click at [755, 252] on div "amazon.titan-embed-image-v1" at bounding box center [1256, 253] width 469 height 12
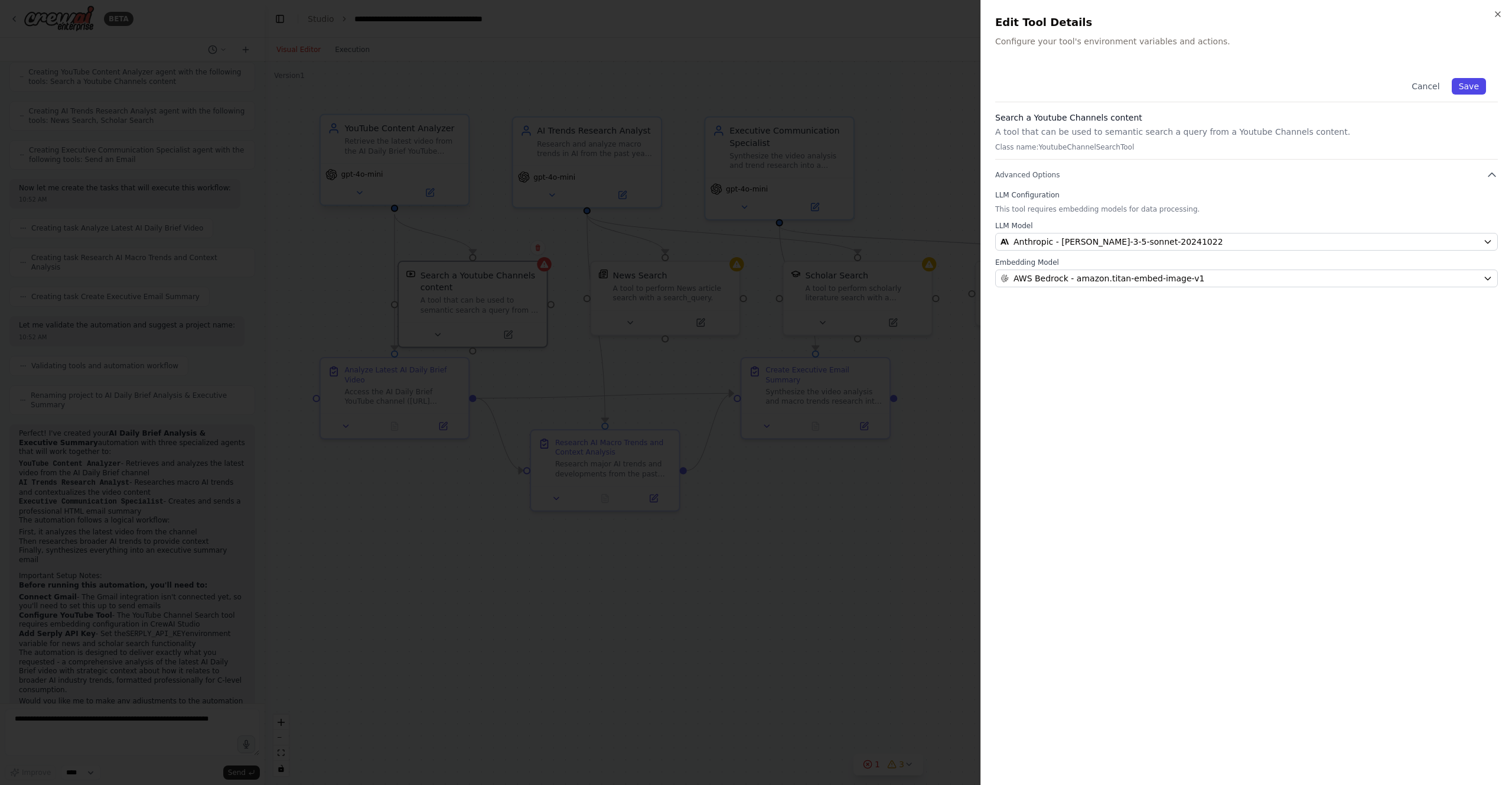
click at [755, 85] on button "Save" at bounding box center [1469, 86] width 34 height 17
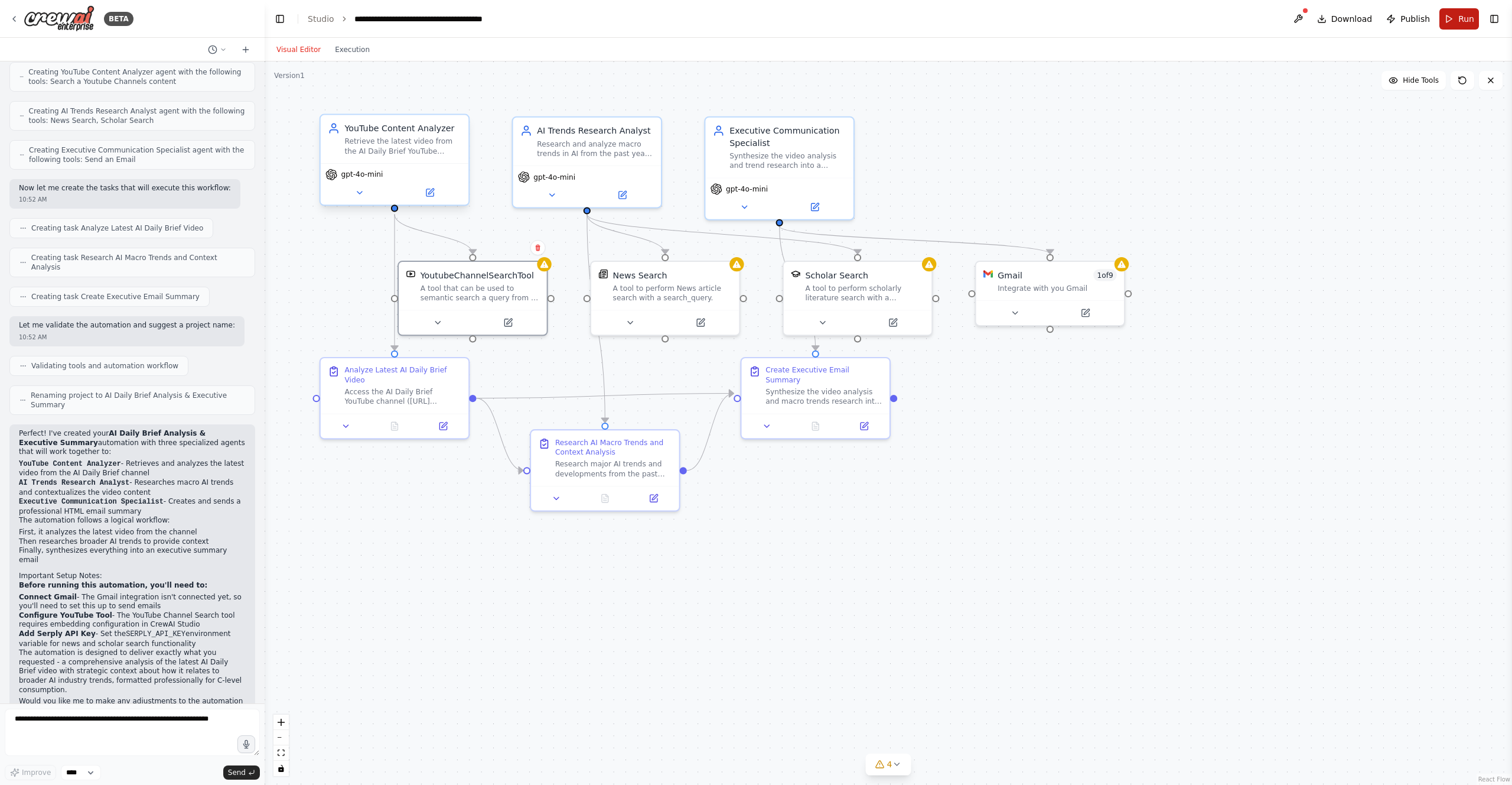
click at [755, 15] on span "Run" at bounding box center [1466, 18] width 16 height 12
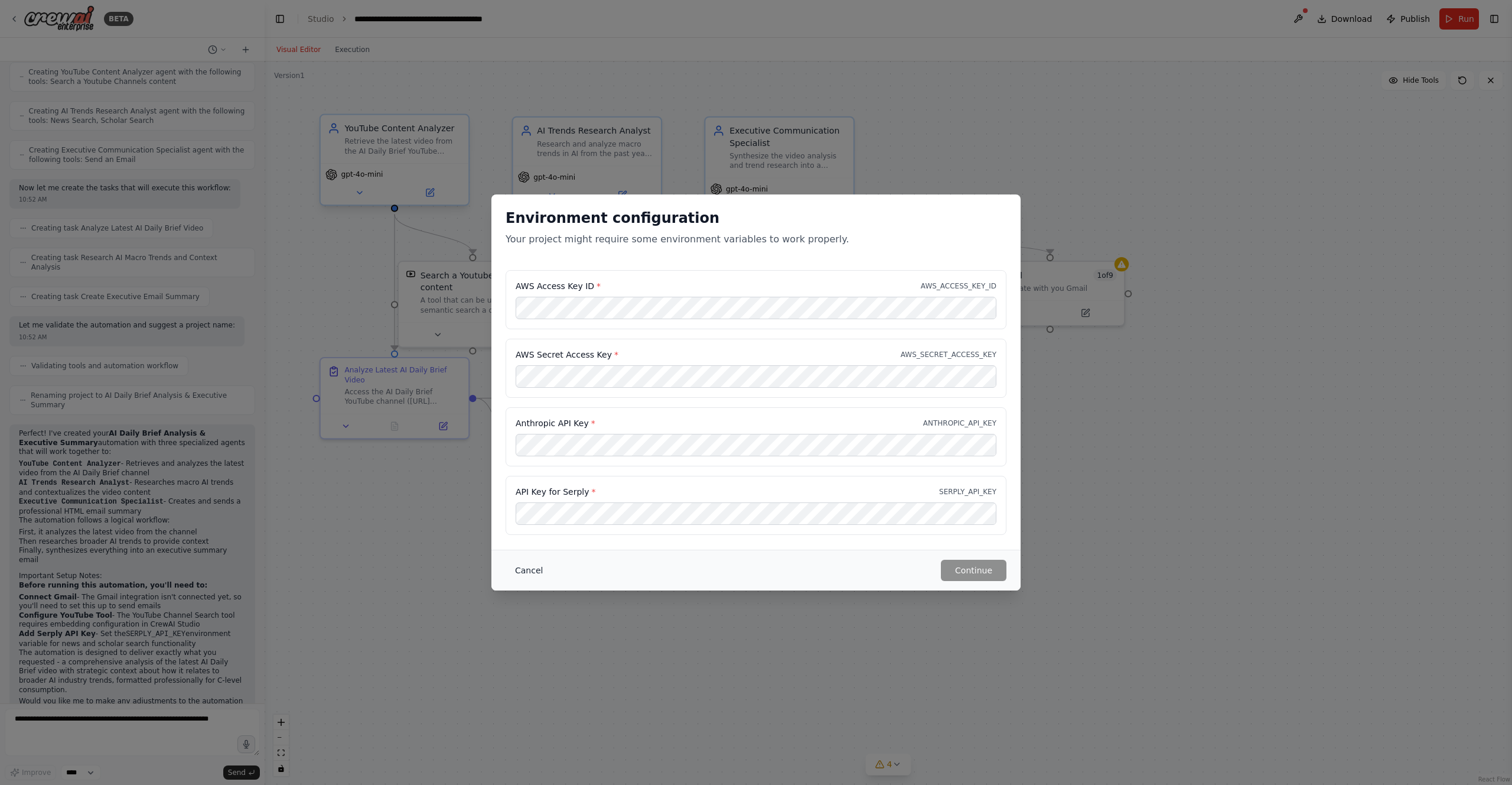
click at [527, 574] on button "Cancel" at bounding box center [529, 570] width 46 height 21
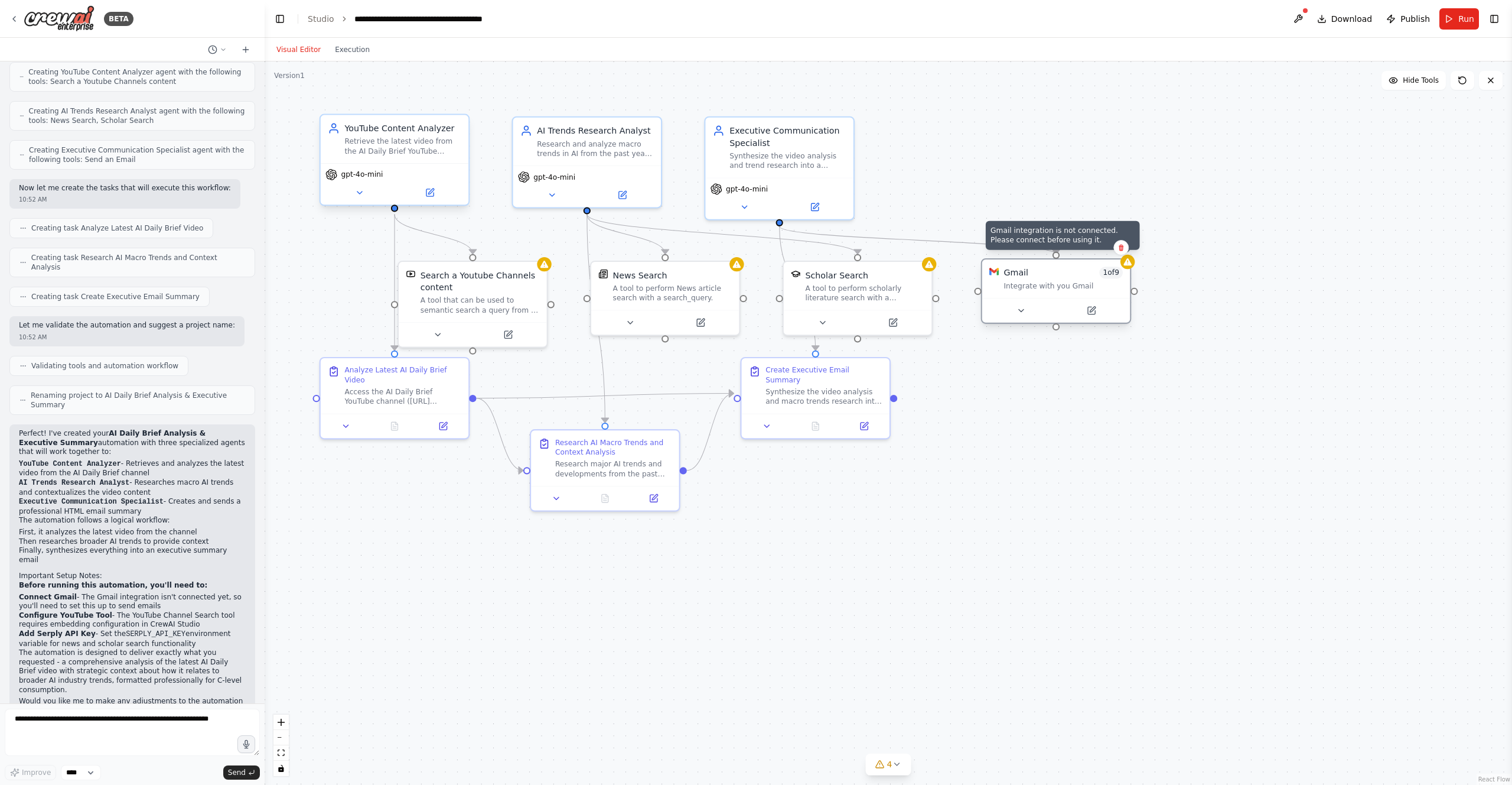
click at [755, 264] on icon at bounding box center [1128, 262] width 8 height 7
click at [755, 317] on button at bounding box center [1091, 310] width 67 height 14
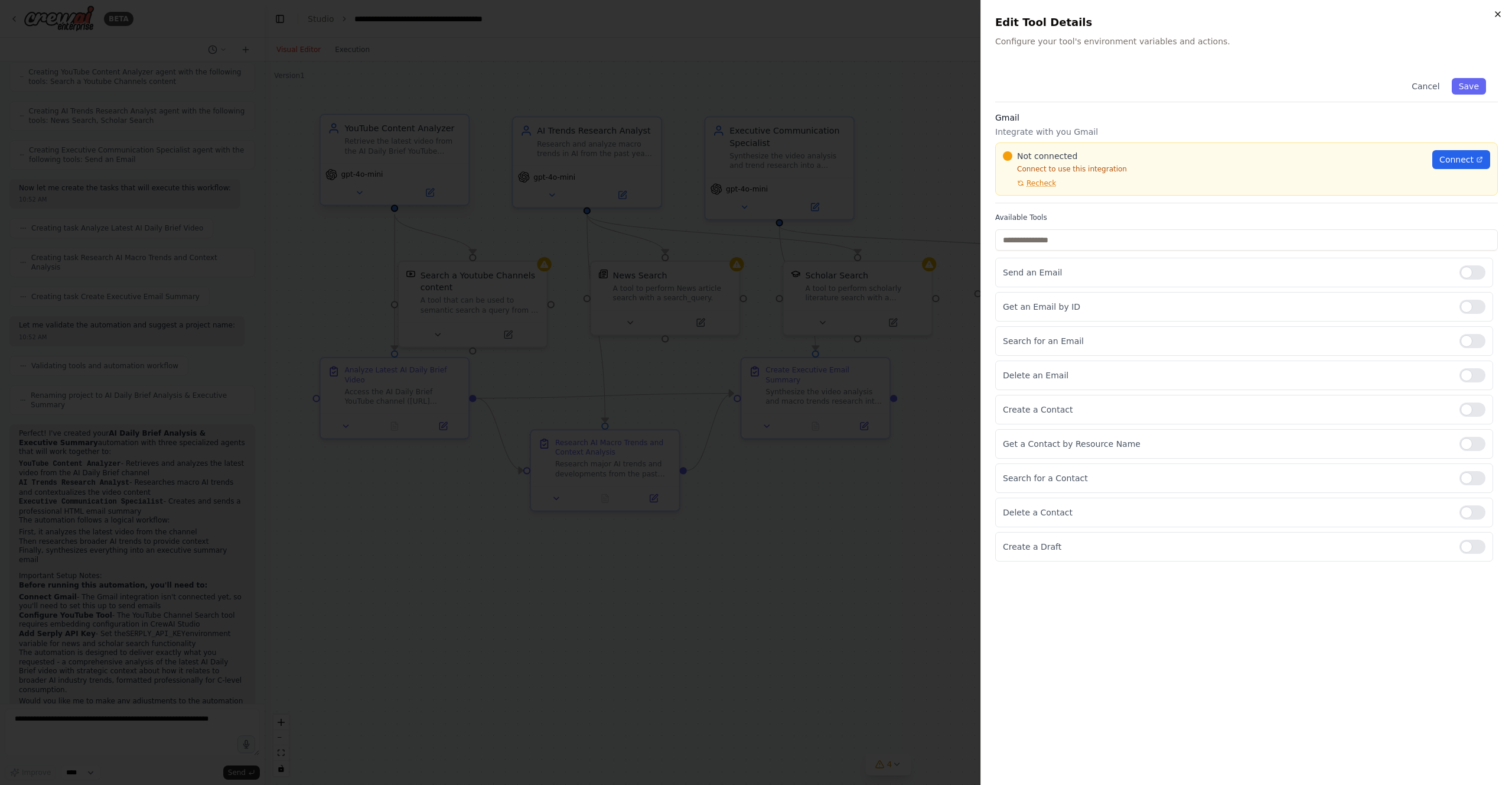
click at [755, 12] on icon "button" at bounding box center [1498, 14] width 9 height 9
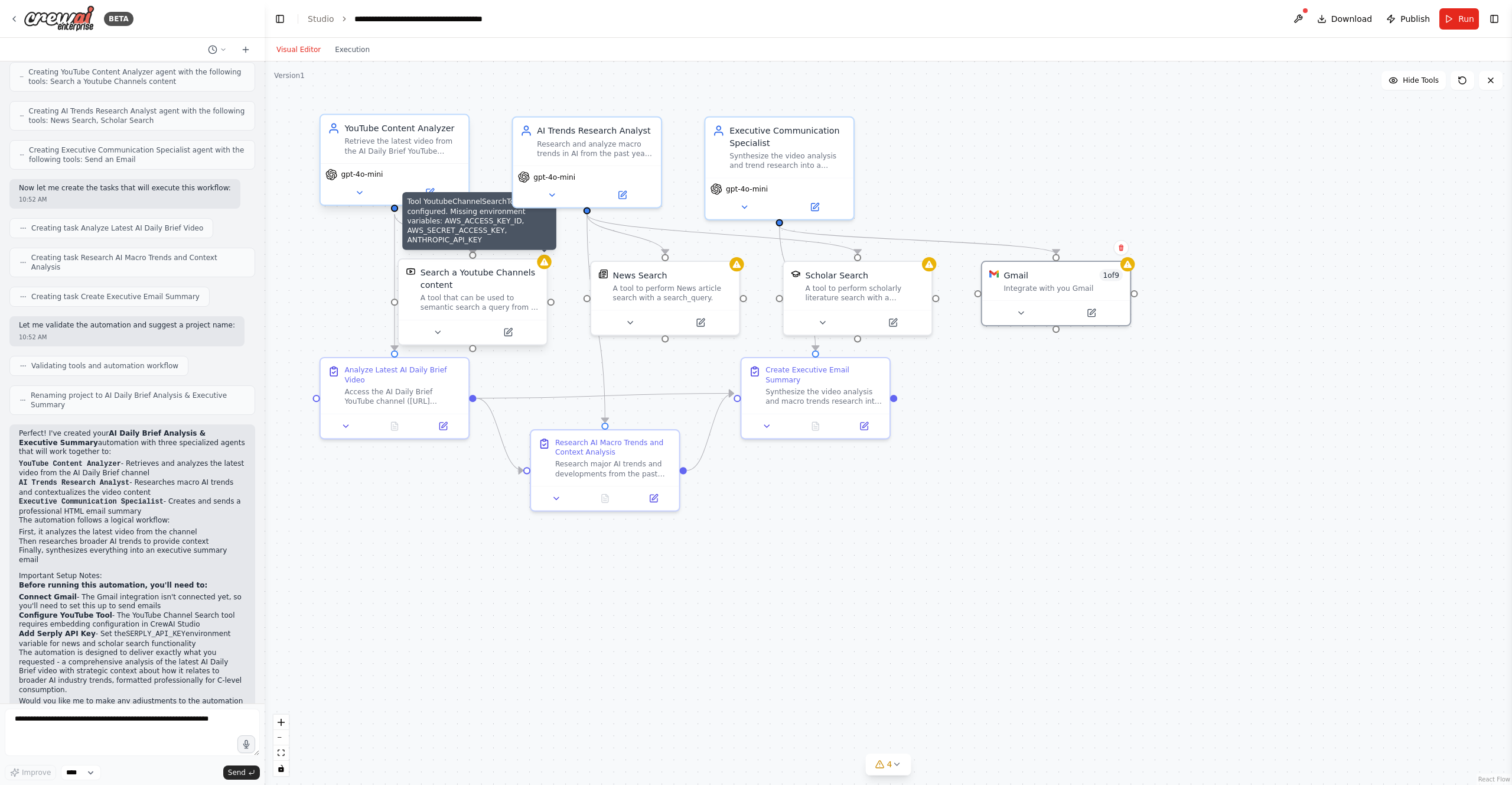
click at [546, 263] on icon at bounding box center [544, 262] width 8 height 7
click at [510, 335] on icon at bounding box center [508, 332] width 7 height 7
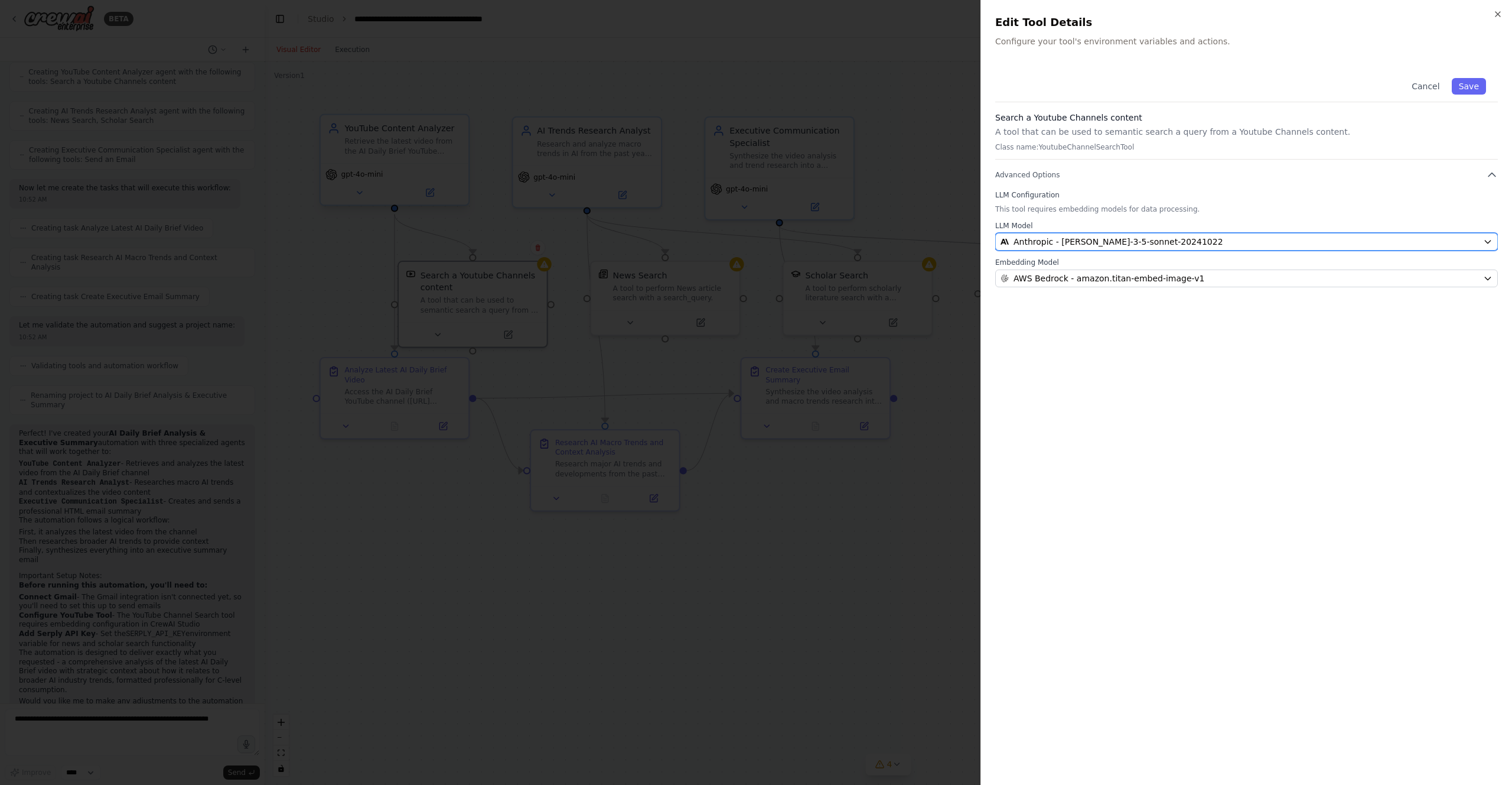
click at [755, 239] on span "Anthropic - claude-3-5-sonnet-20241022" at bounding box center [1118, 241] width 210 height 12
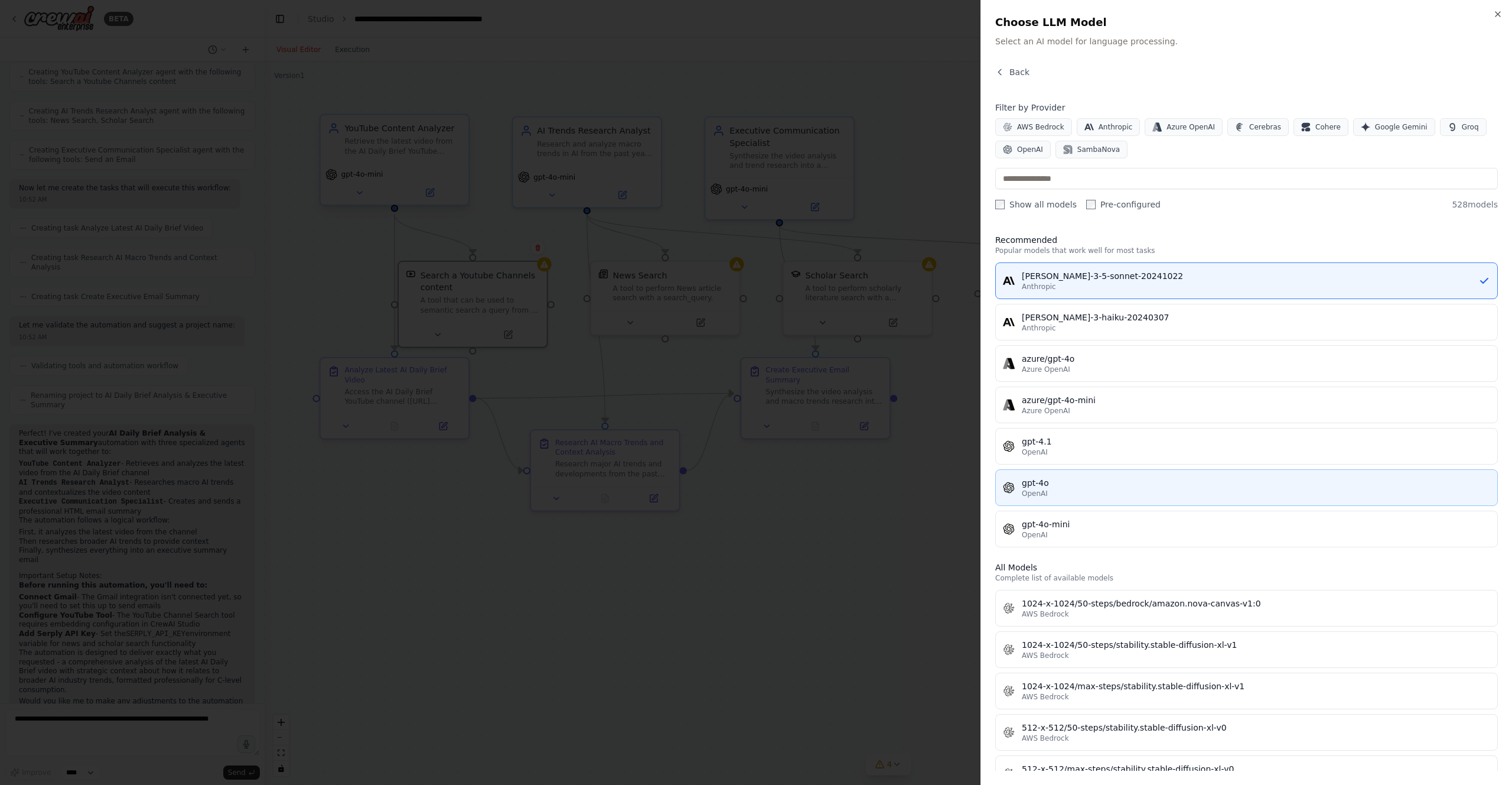
click at [755, 484] on div "gpt-4o" at bounding box center [1256, 483] width 469 height 12
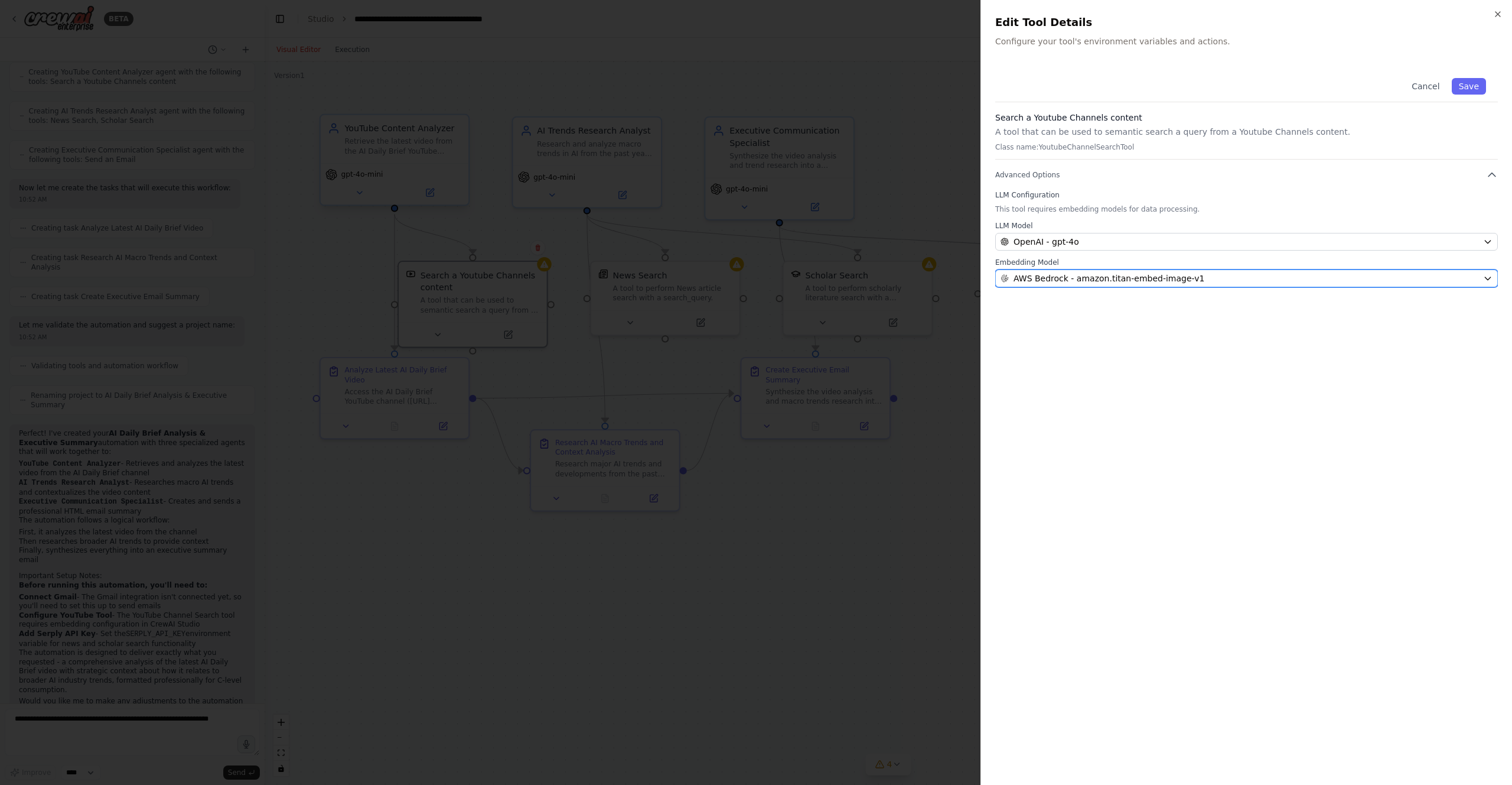
click at [755, 281] on span "AWS Bedrock - amazon.titan-embed-image-v1" at bounding box center [1109, 278] width 190 height 12
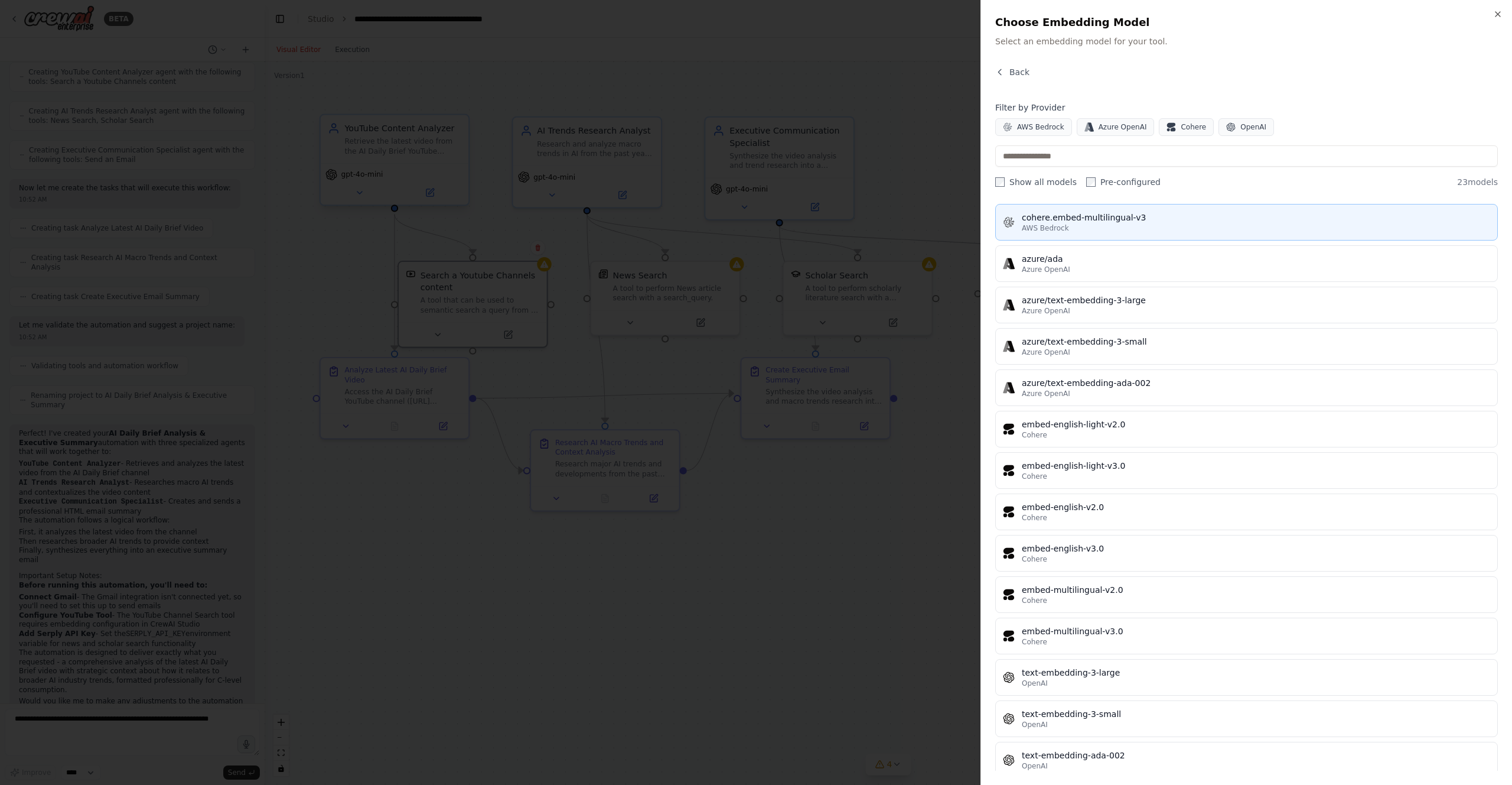
scroll to position [425, 0]
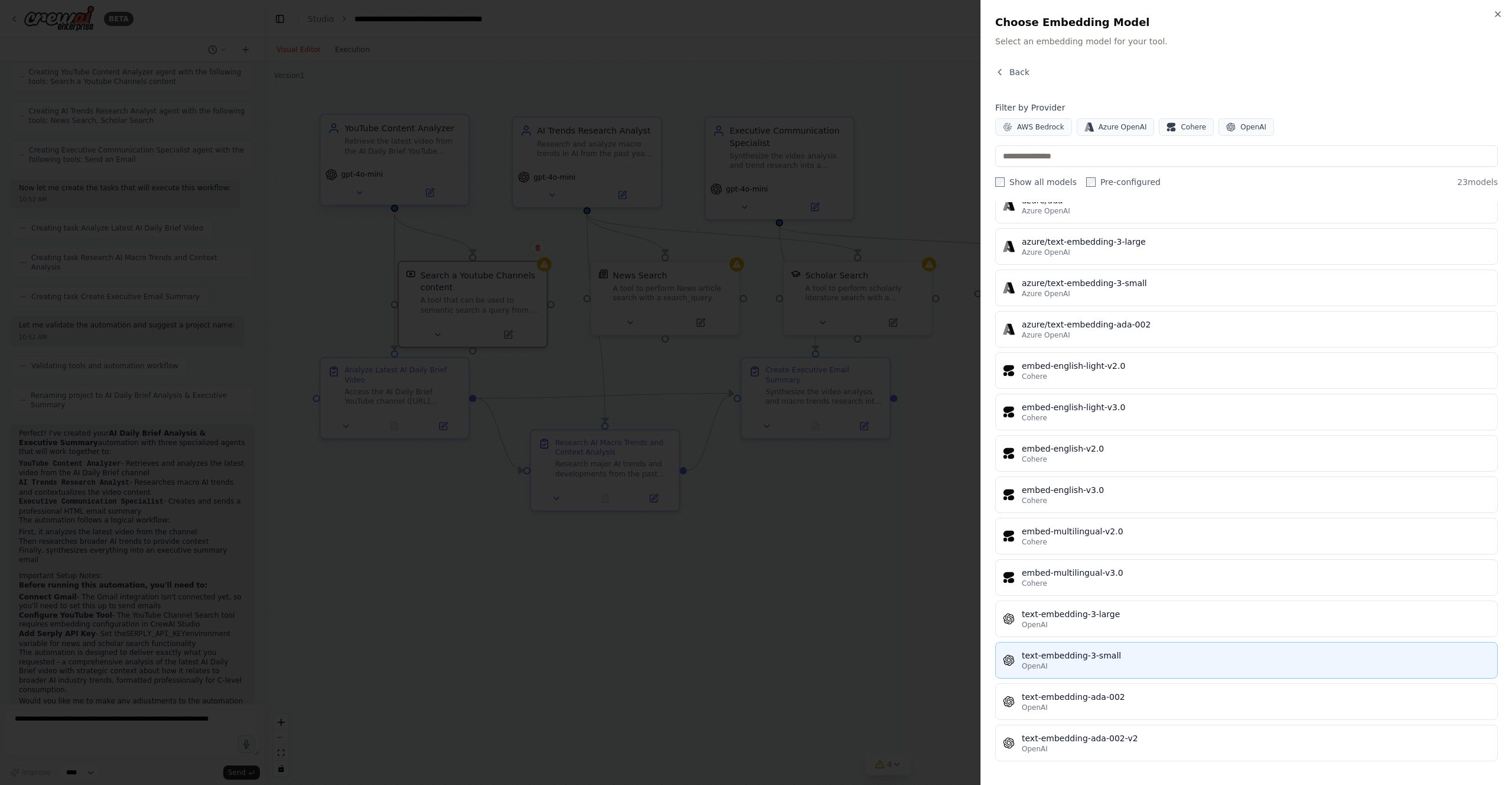
click at [755, 647] on button "text-embedding-3-small OpenAI" at bounding box center [1247, 660] width 503 height 37
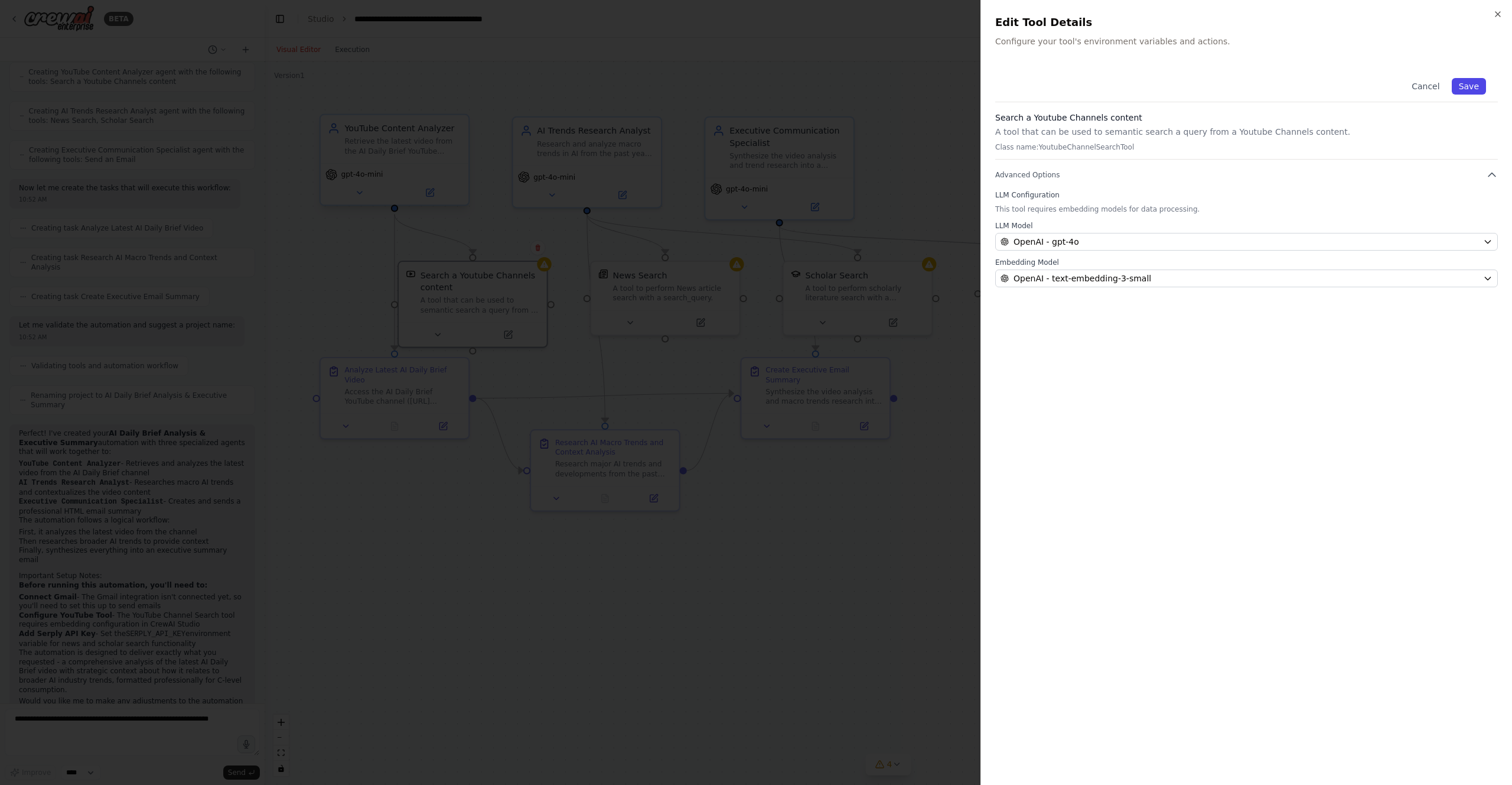
click at [755, 88] on button "Save" at bounding box center [1469, 86] width 34 height 17
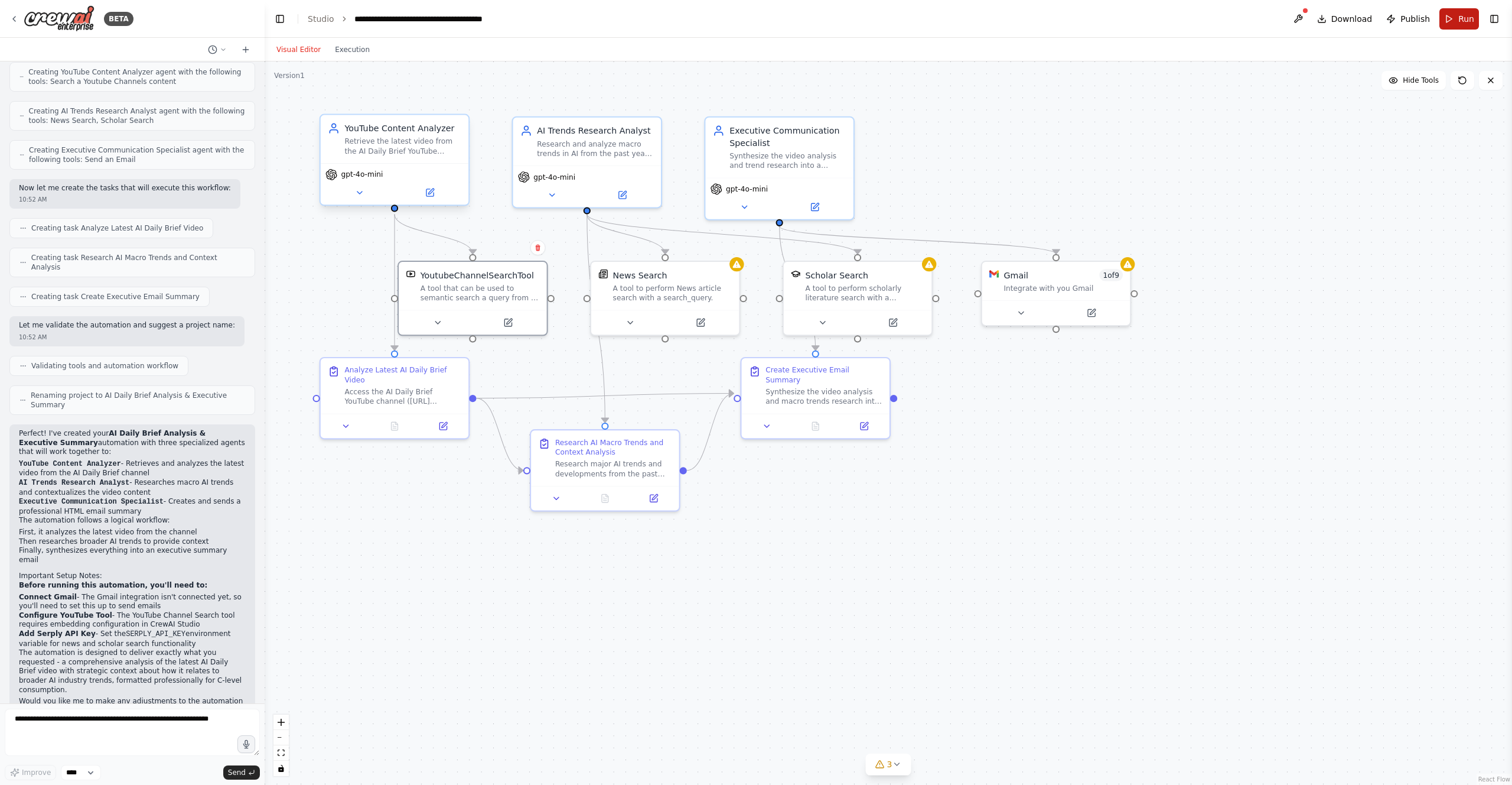
click at [755, 18] on button "Run" at bounding box center [1459, 18] width 40 height 21
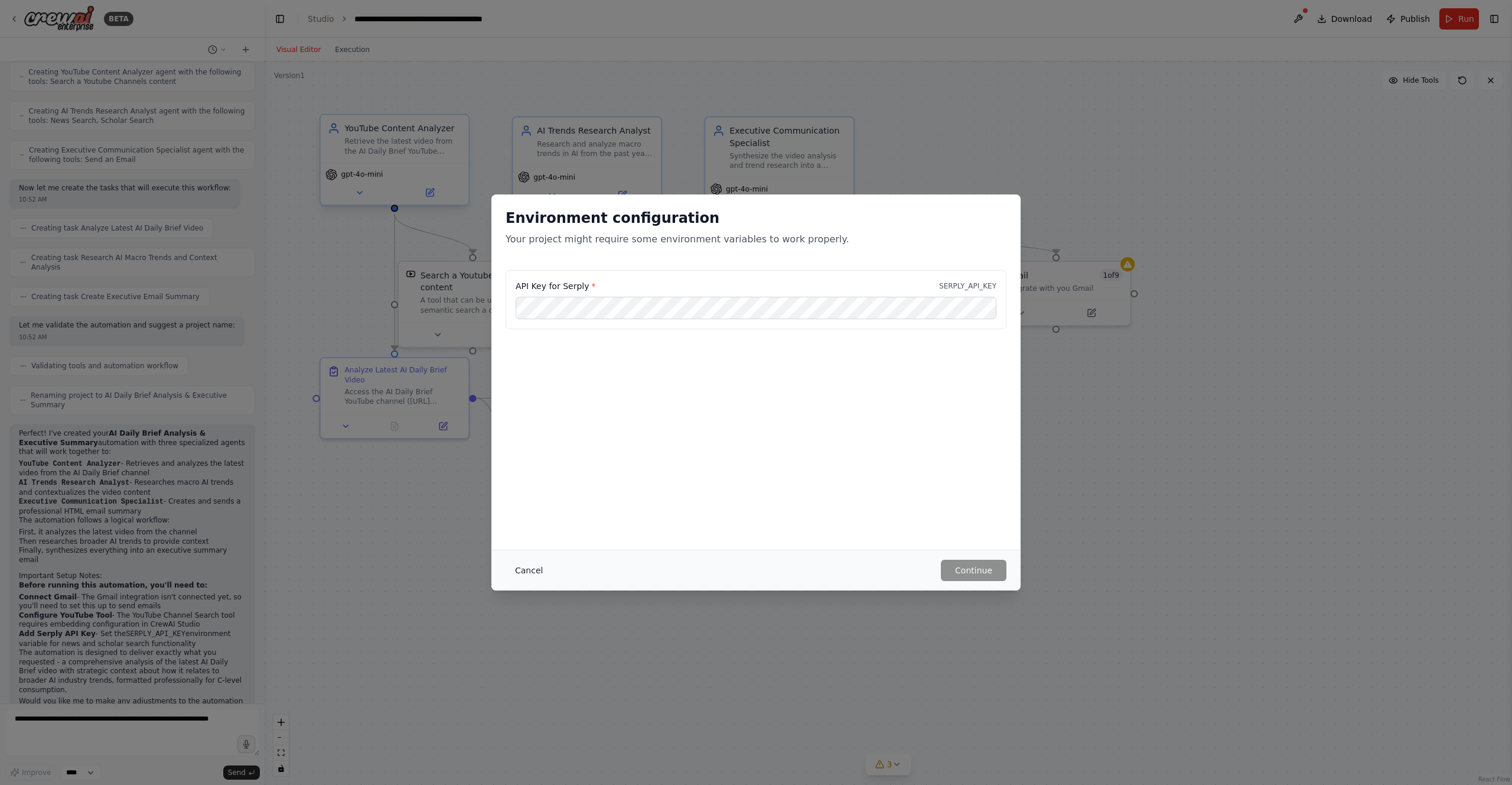
click at [530, 569] on button "Cancel" at bounding box center [529, 570] width 46 height 21
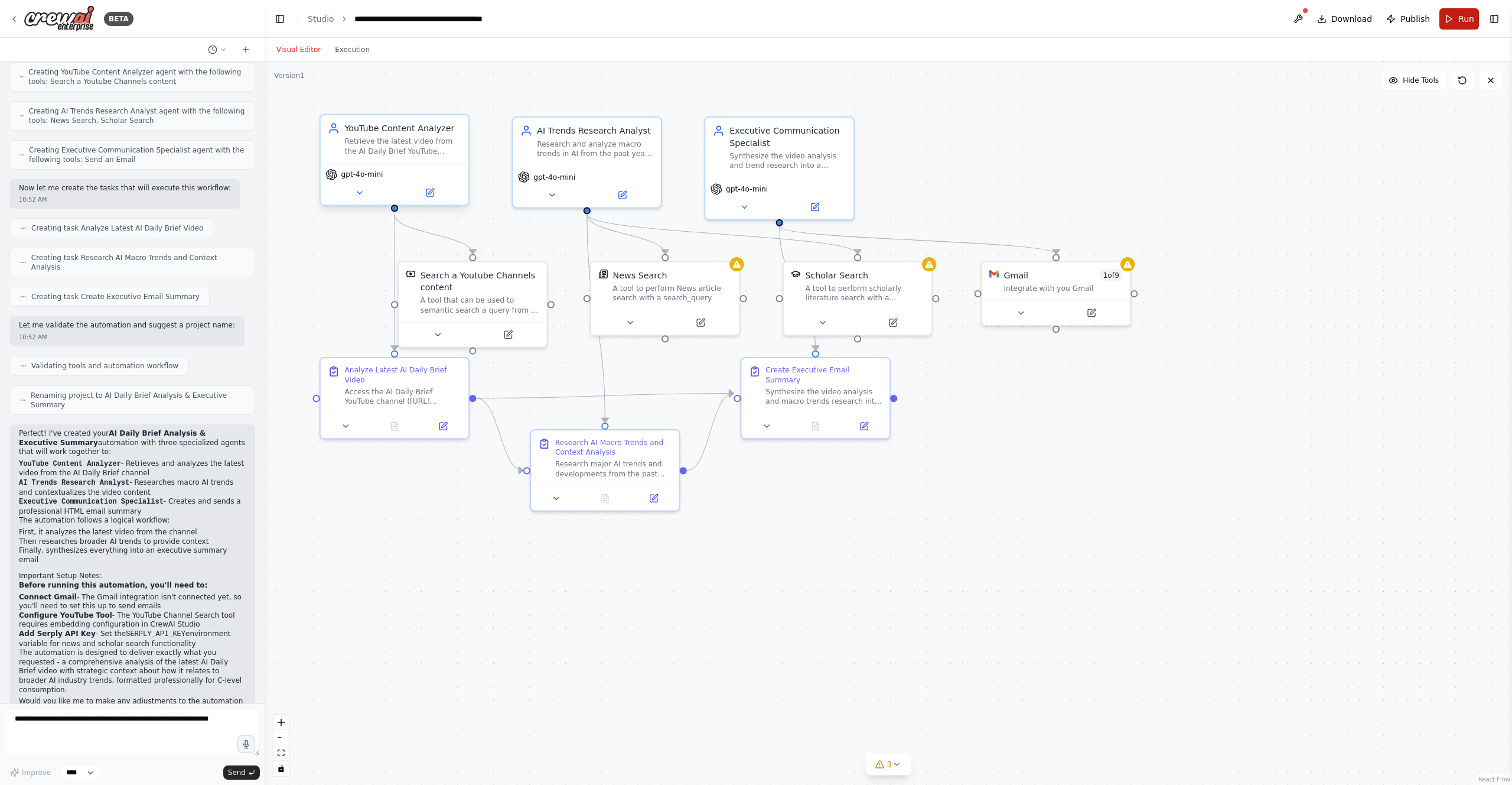
click at [755, 13] on span "Run" at bounding box center [1466, 18] width 16 height 12
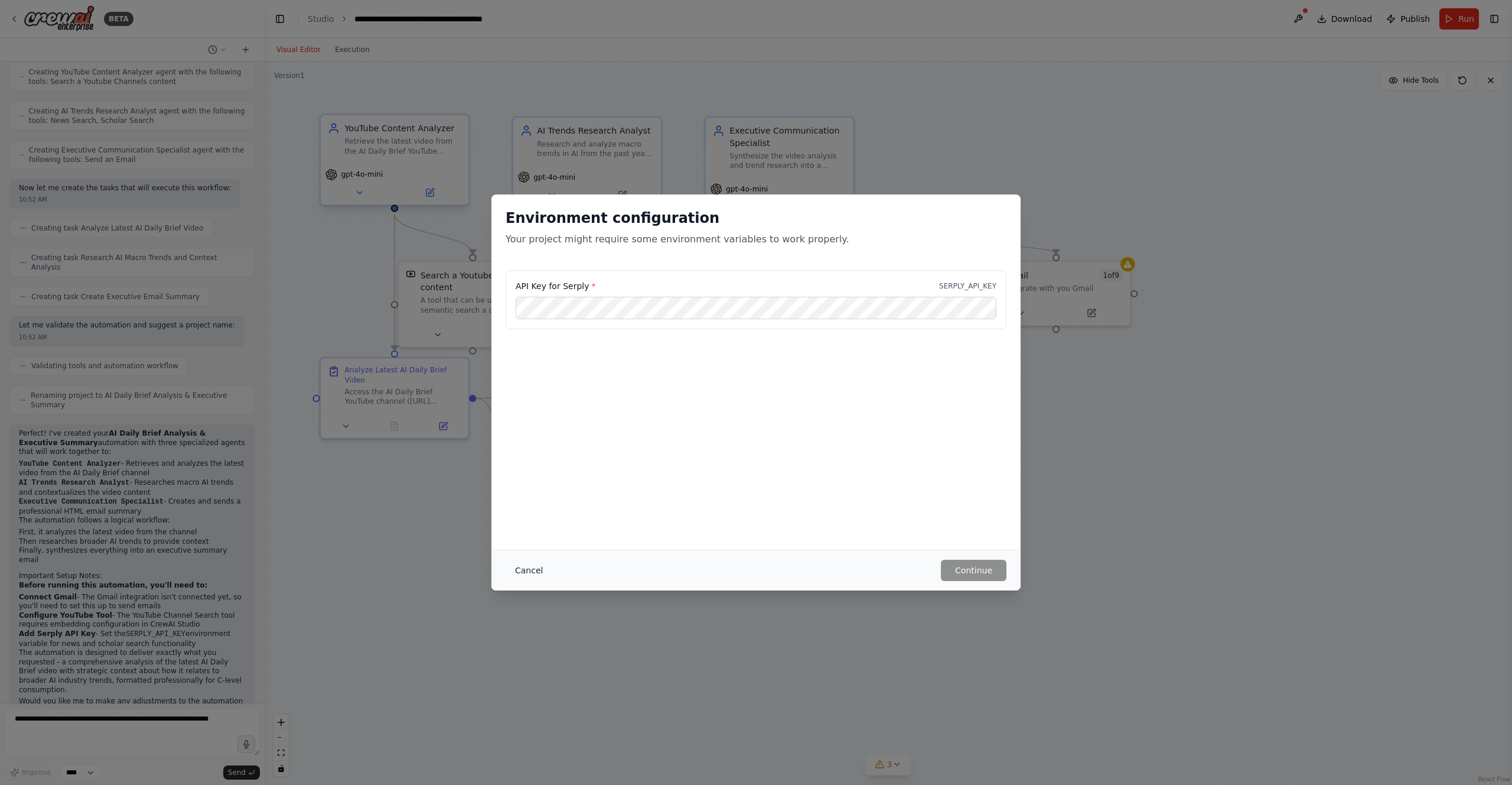
click at [532, 570] on button "Cancel" at bounding box center [529, 570] width 46 height 21
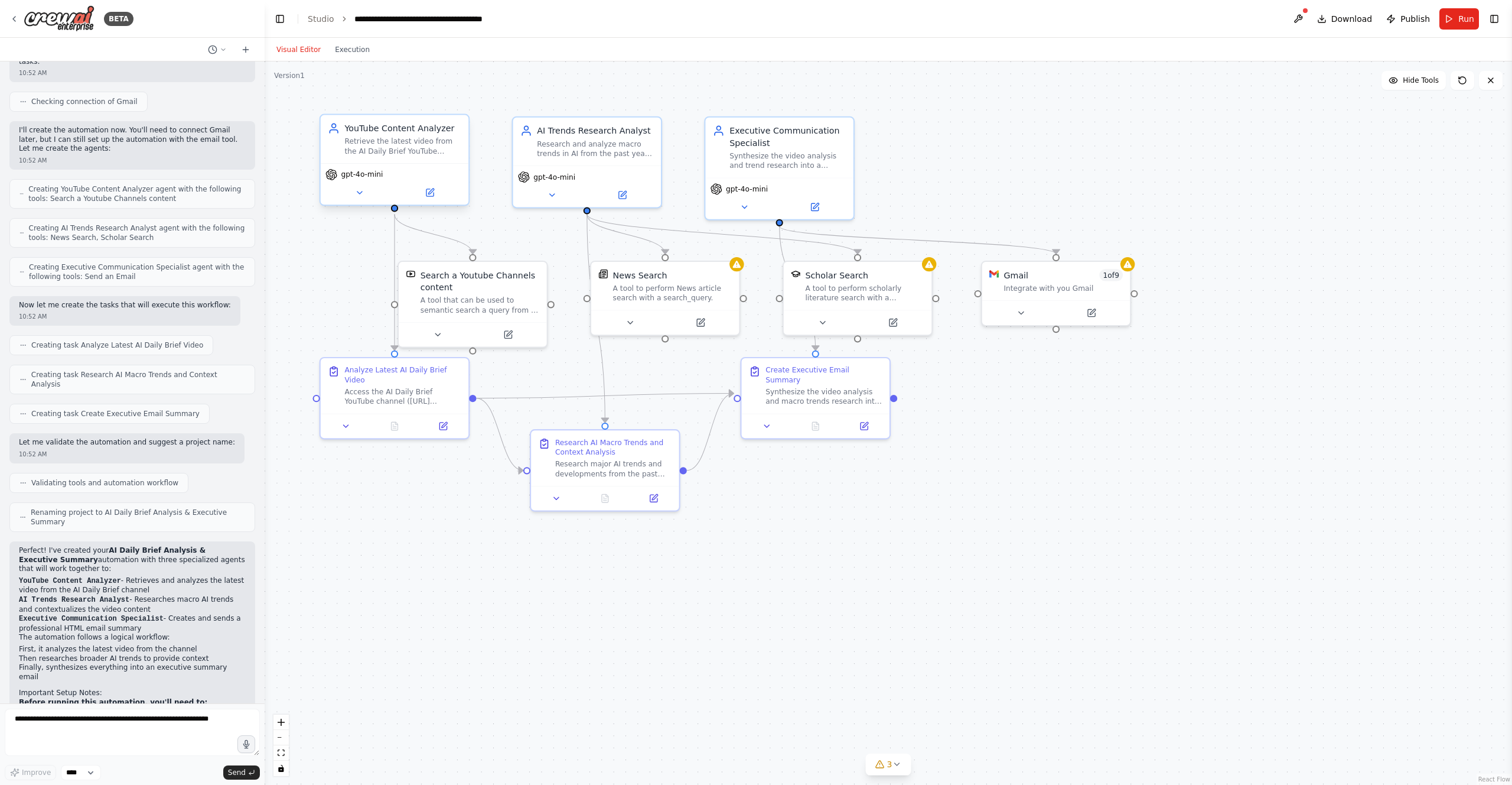
scroll to position [233, 0]
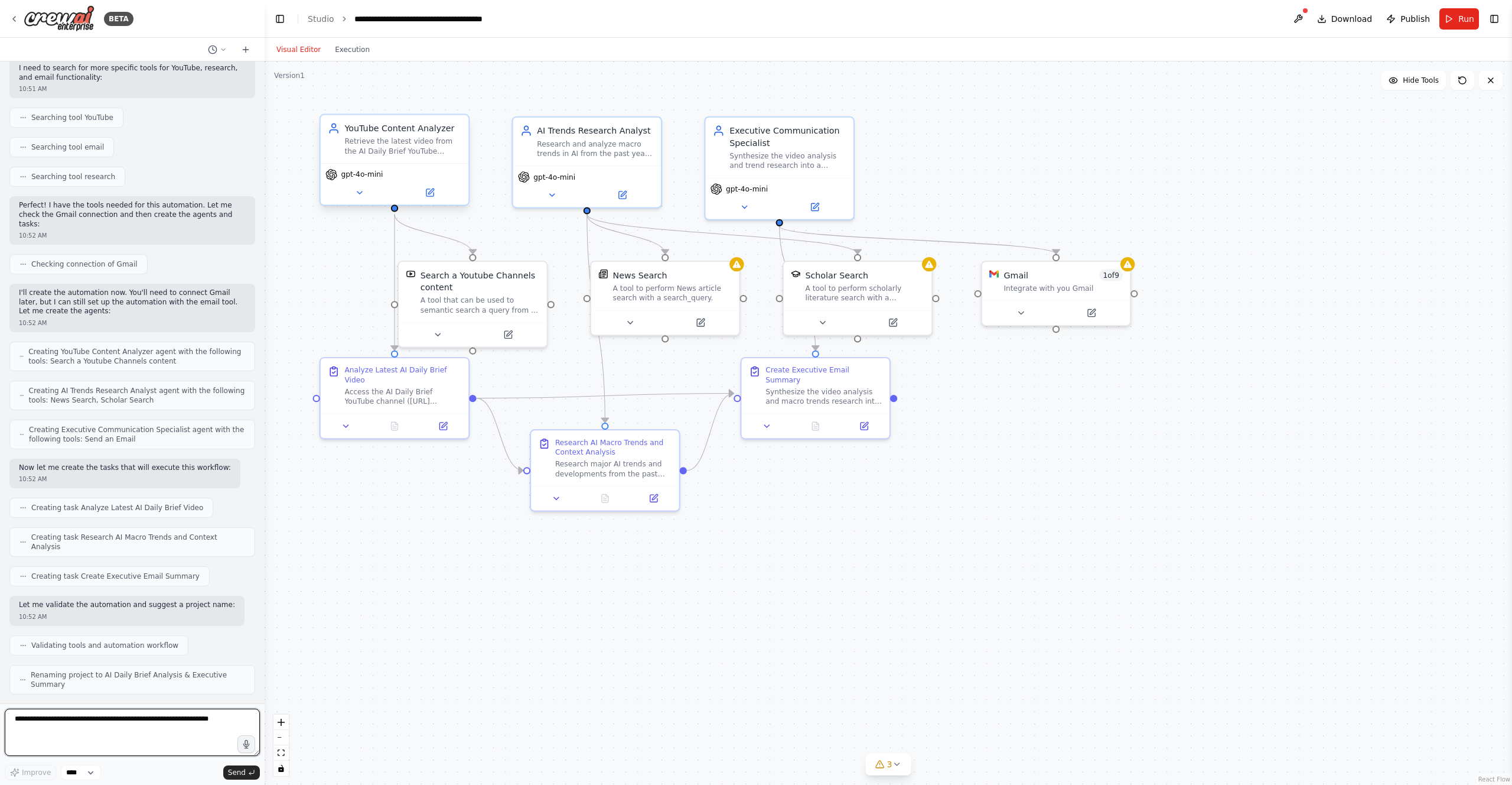
click at [107, 733] on textarea at bounding box center [132, 731] width 255 height 47
type textarea "**********"
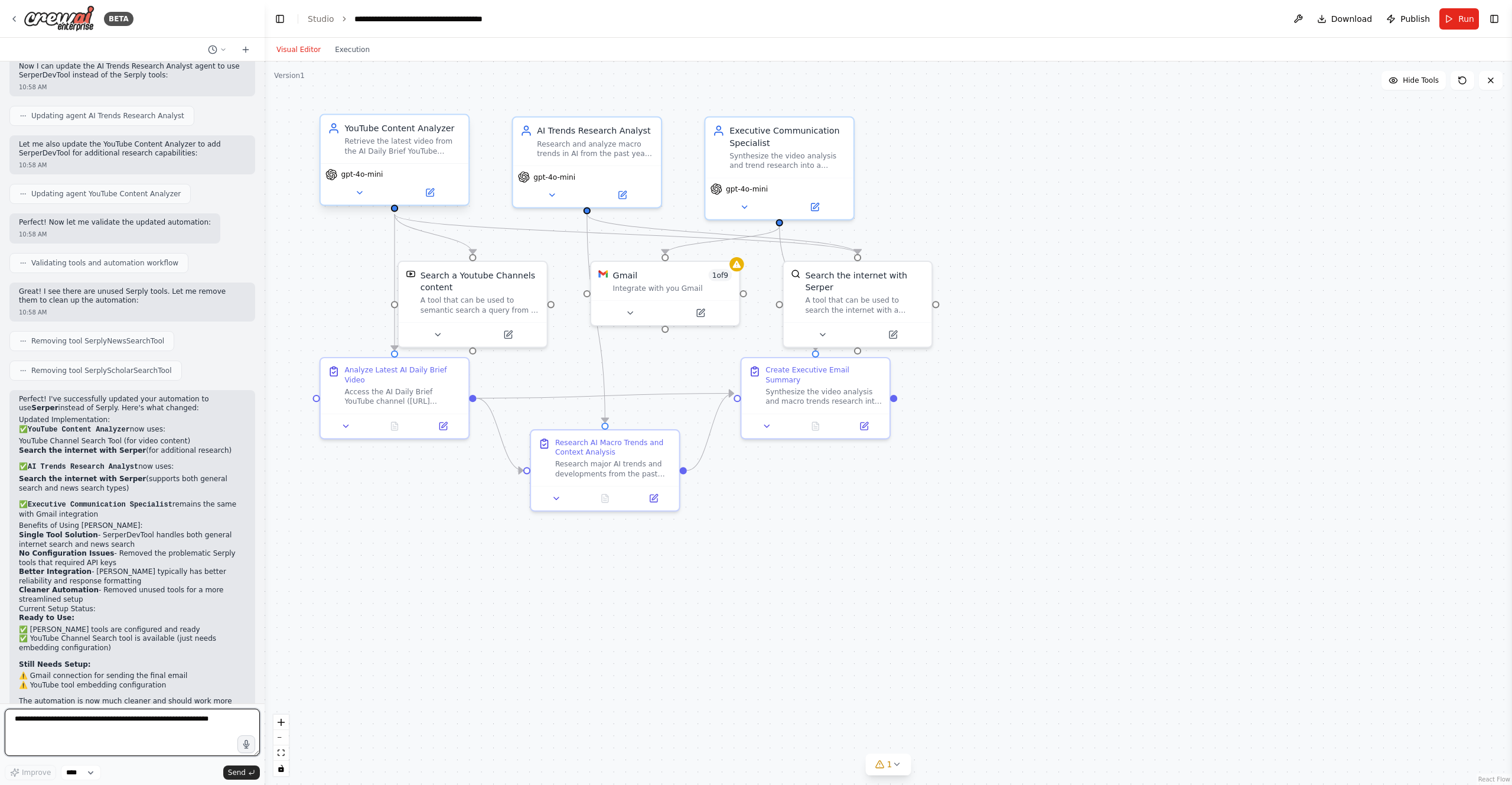
scroll to position [1528, 0]
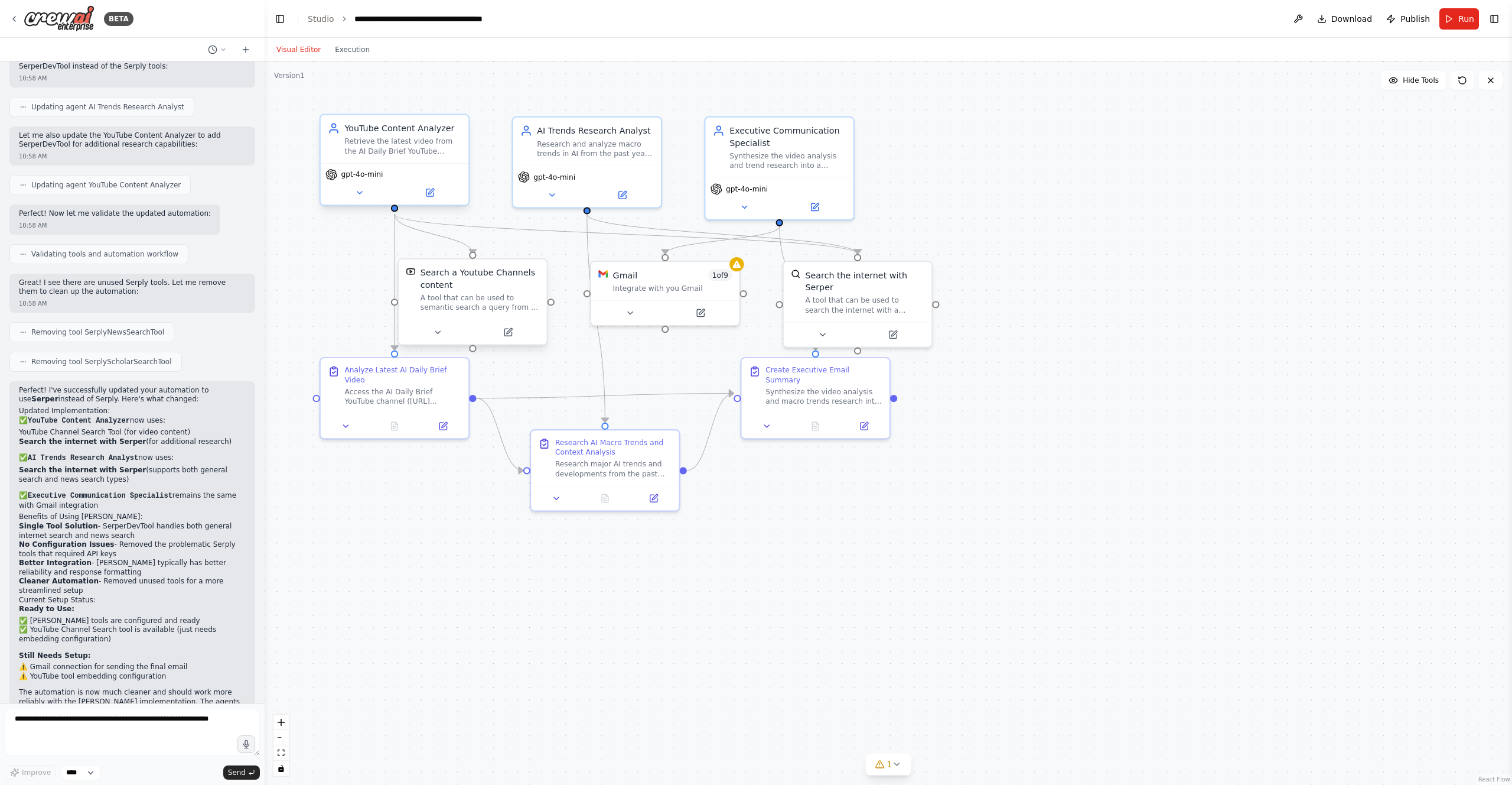
click at [492, 288] on div "Search a Youtube Channels content" at bounding box center [480, 278] width 119 height 24
click at [755, 12] on button "Run" at bounding box center [1459, 18] width 40 height 21
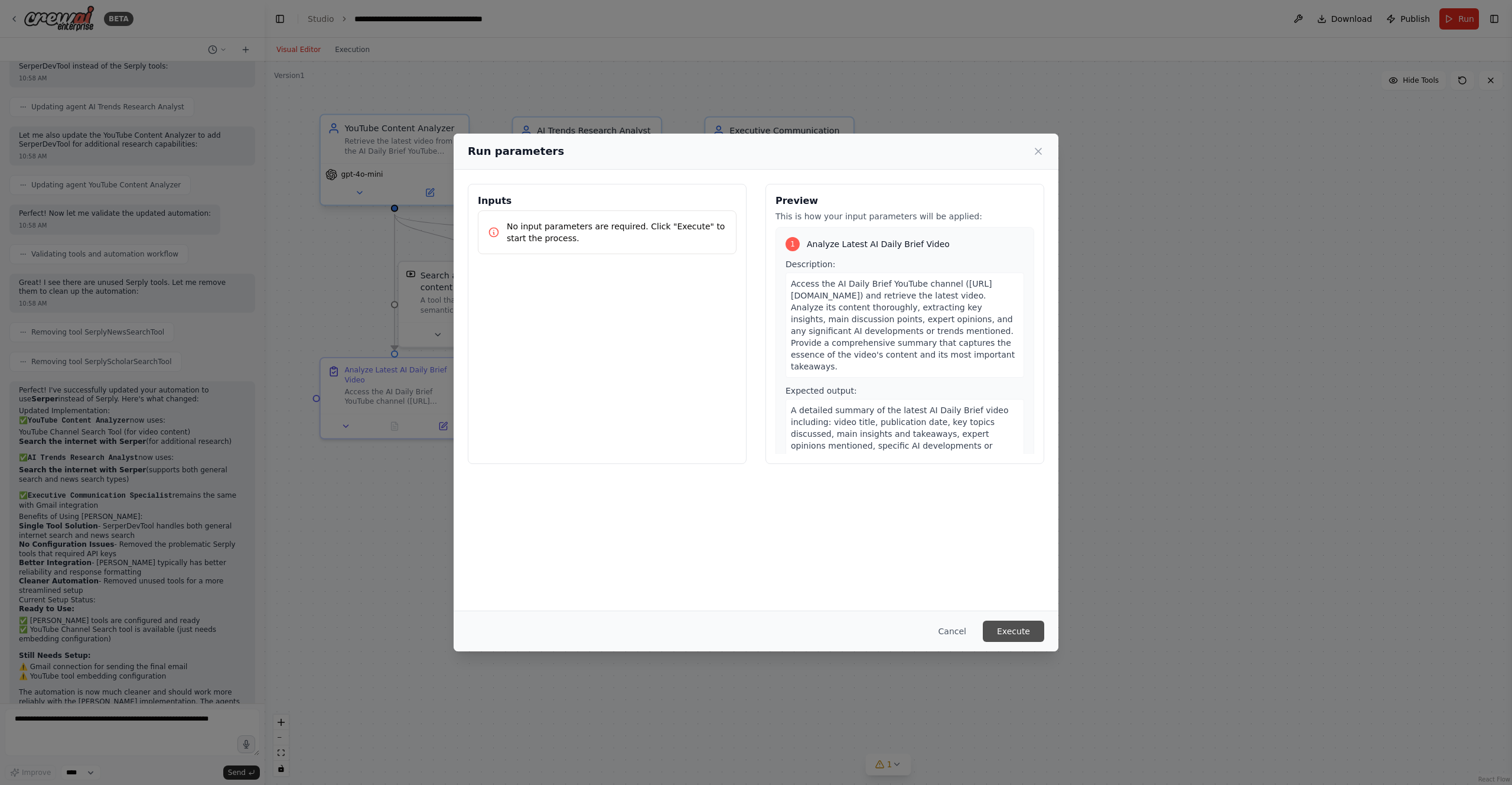
click at [755, 633] on button "Execute" at bounding box center [1013, 631] width 61 height 21
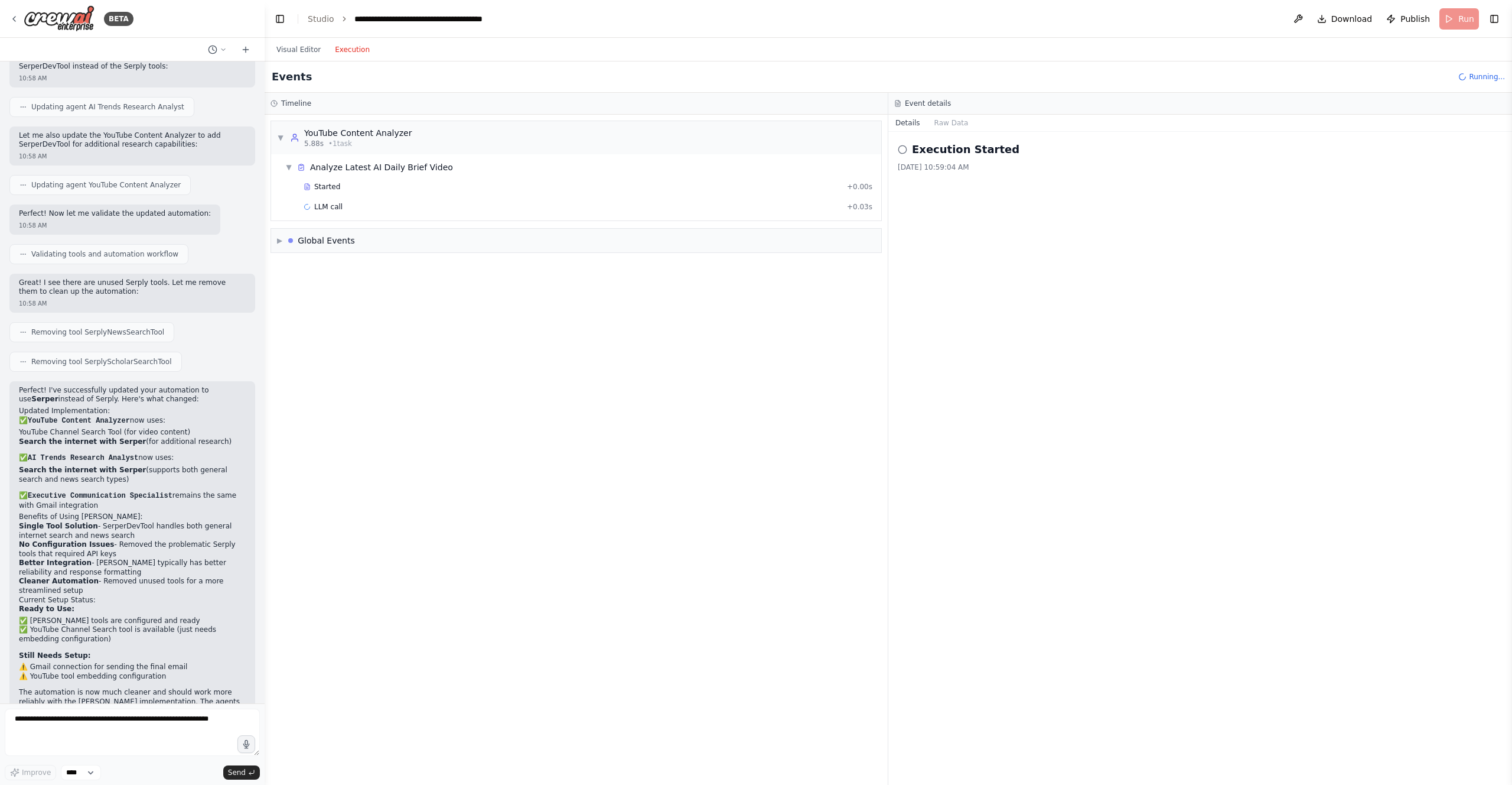
click at [352, 50] on button "Execution" at bounding box center [352, 49] width 49 height 14
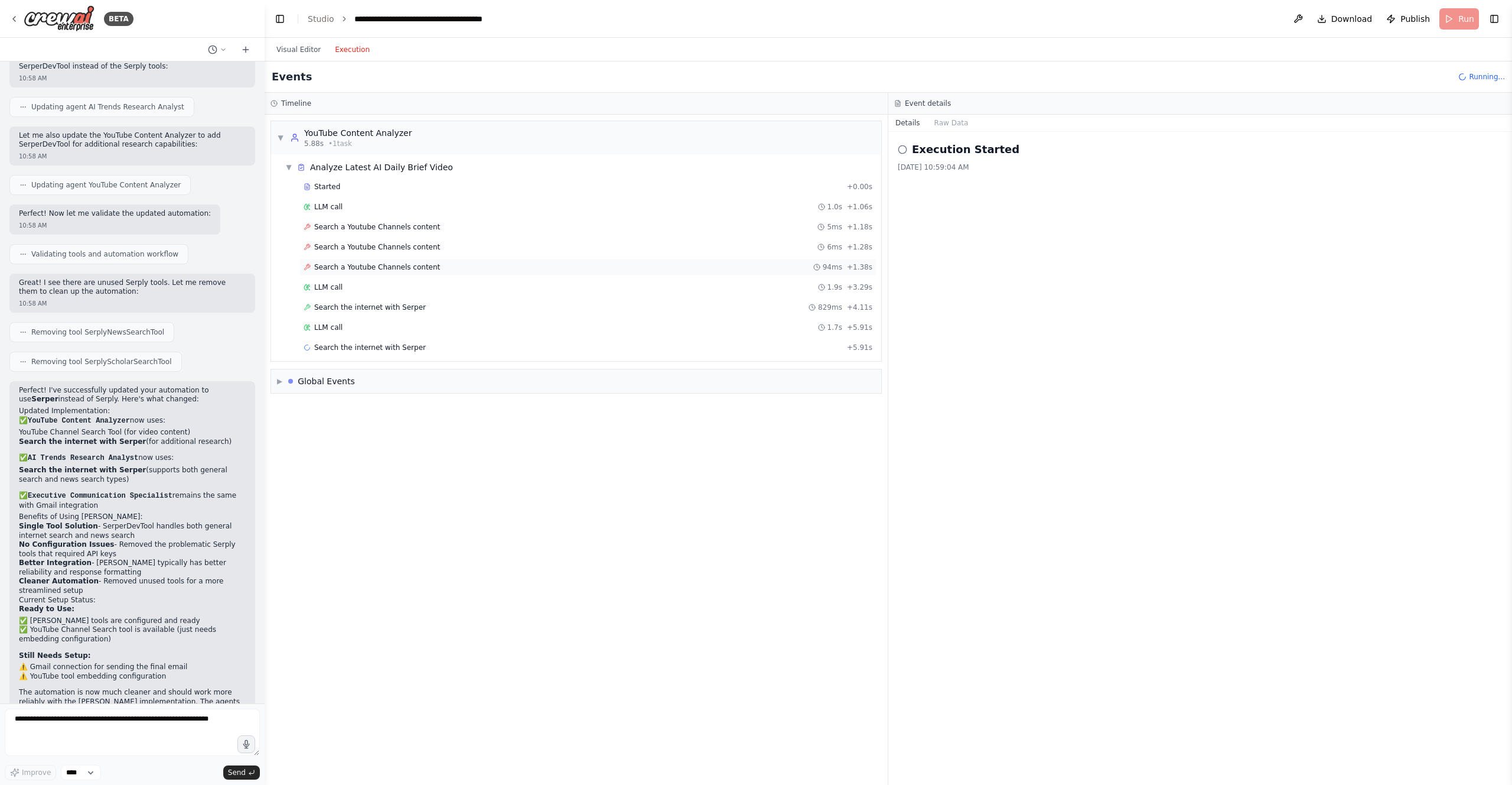
click at [408, 270] on span "Search a Youtube Channels content" at bounding box center [377, 267] width 126 height 9
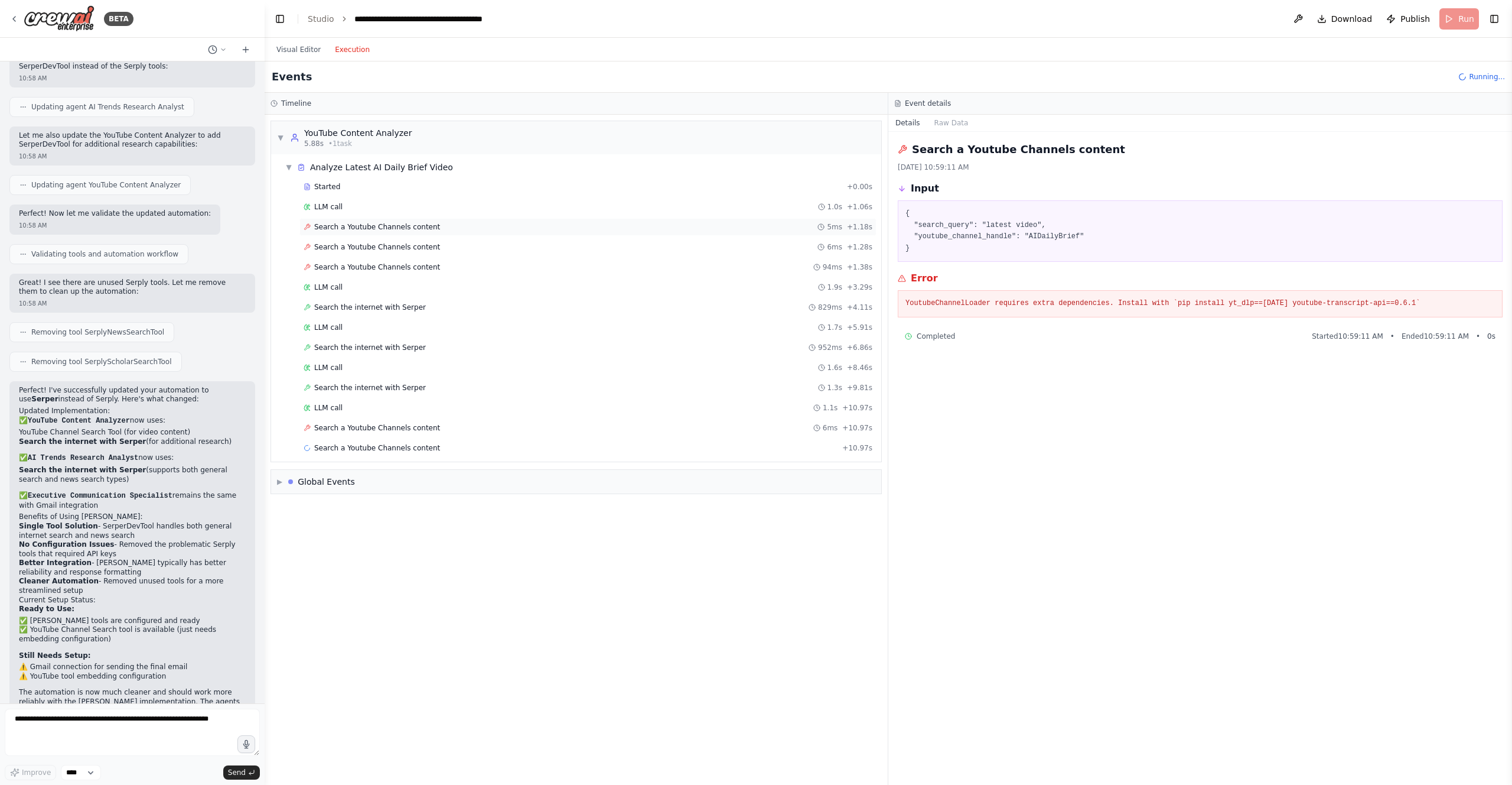
click at [408, 233] on div "Search a Youtube Channels content 5ms + 1.18s" at bounding box center [588, 227] width 577 height 18
click at [411, 251] on span "Search a Youtube Channels content" at bounding box center [377, 247] width 126 height 9
click at [408, 263] on span "Search a Youtube Channels content" at bounding box center [377, 267] width 126 height 9
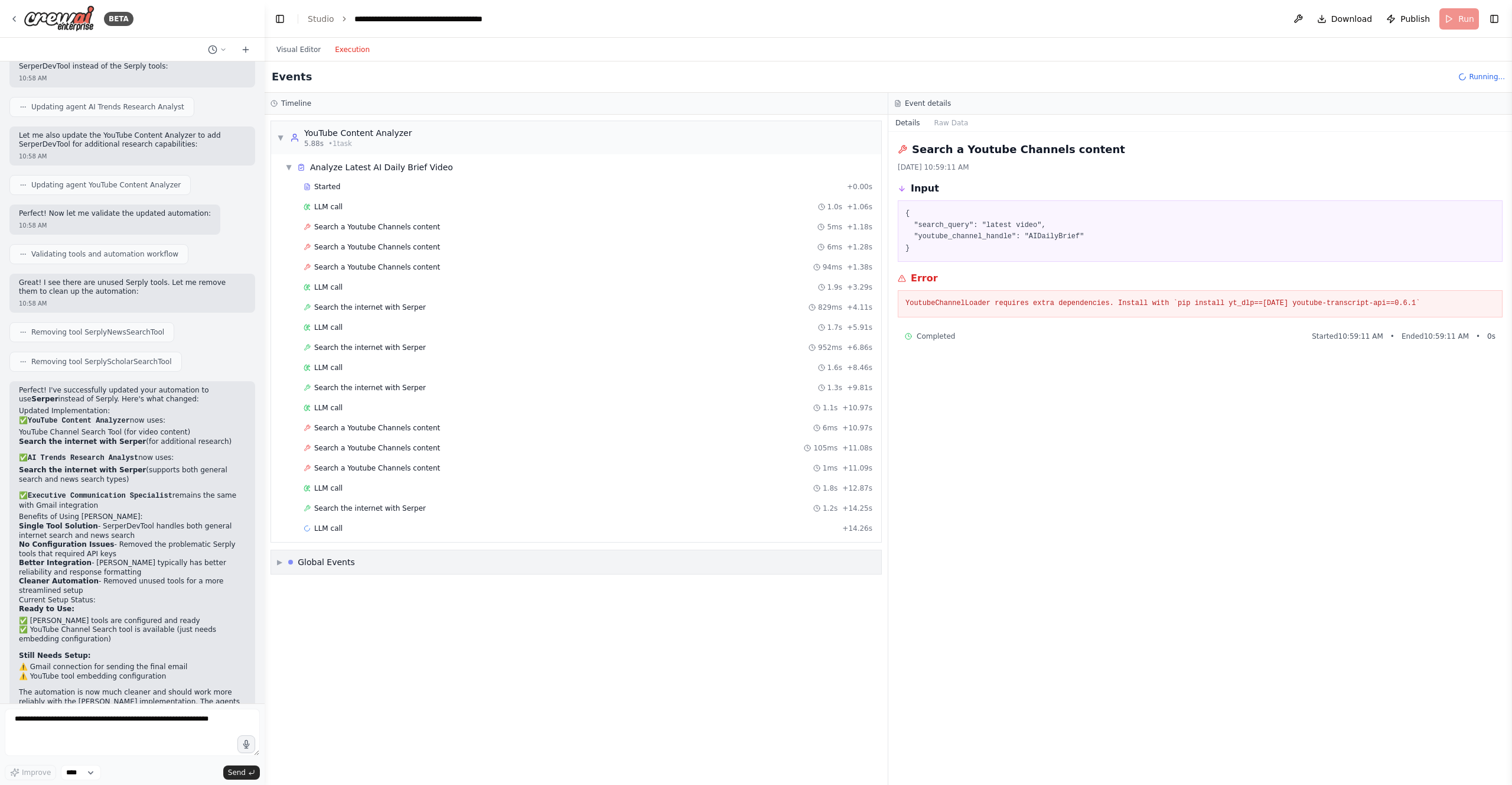
click at [281, 559] on span "▶" at bounding box center [280, 562] width 6 height 9
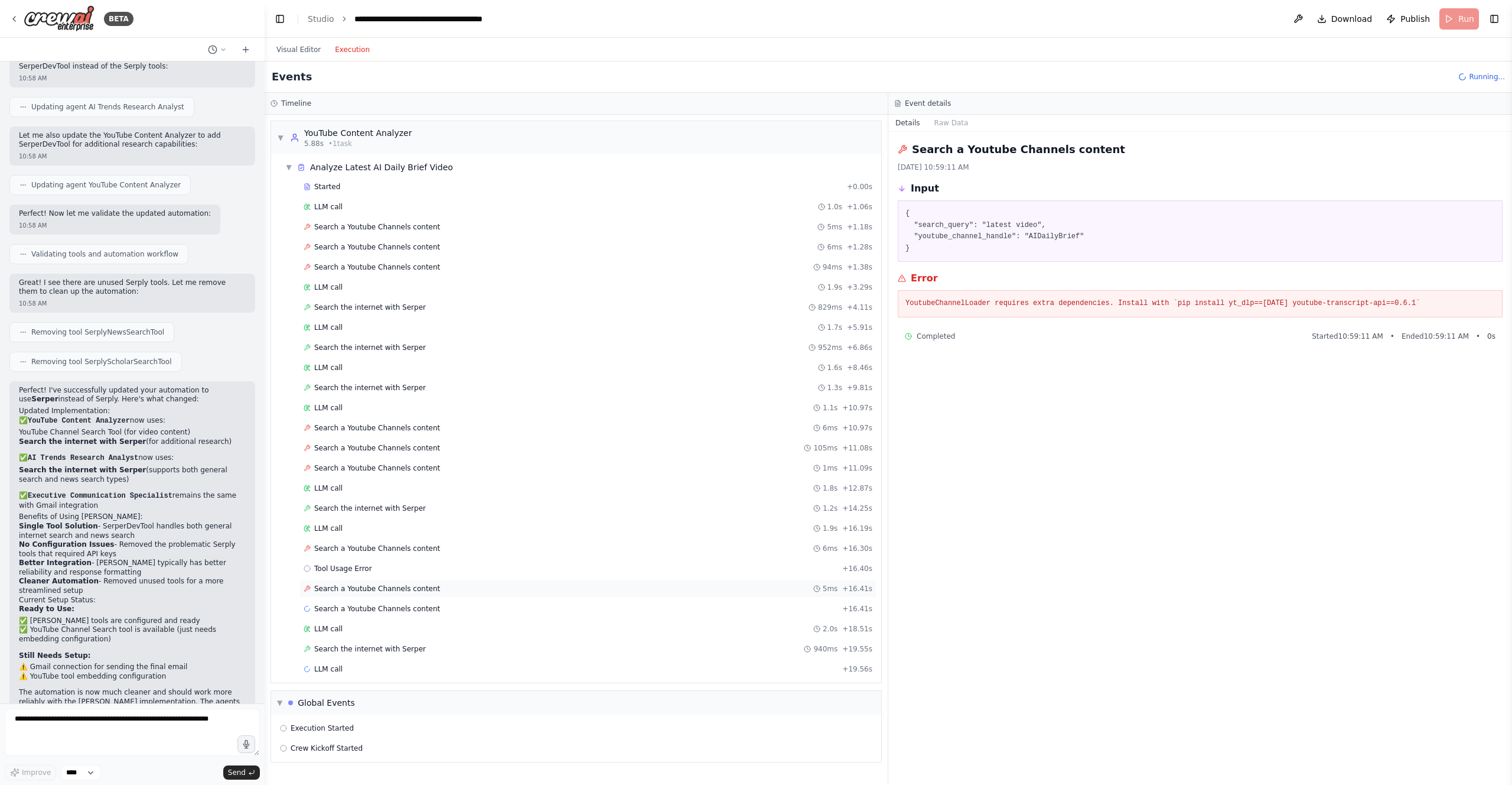
click at [451, 596] on div "Search a Youtube Channels content 5ms + 16.41s" at bounding box center [588, 588] width 577 height 18
click at [446, 604] on div "Search a Youtube Channels content + 16.41s" at bounding box center [588, 608] width 568 height 9
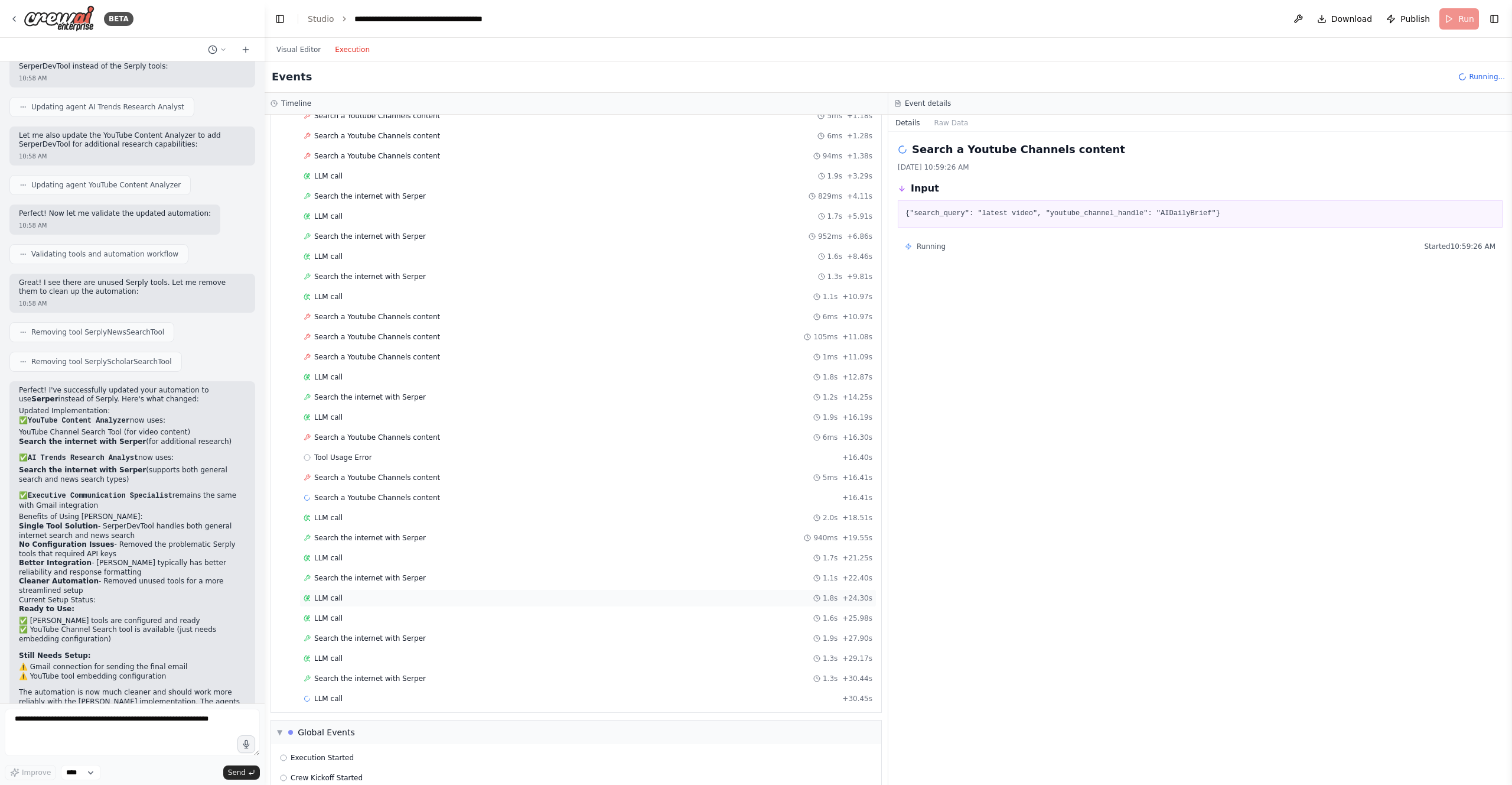
scroll to position [131, 0]
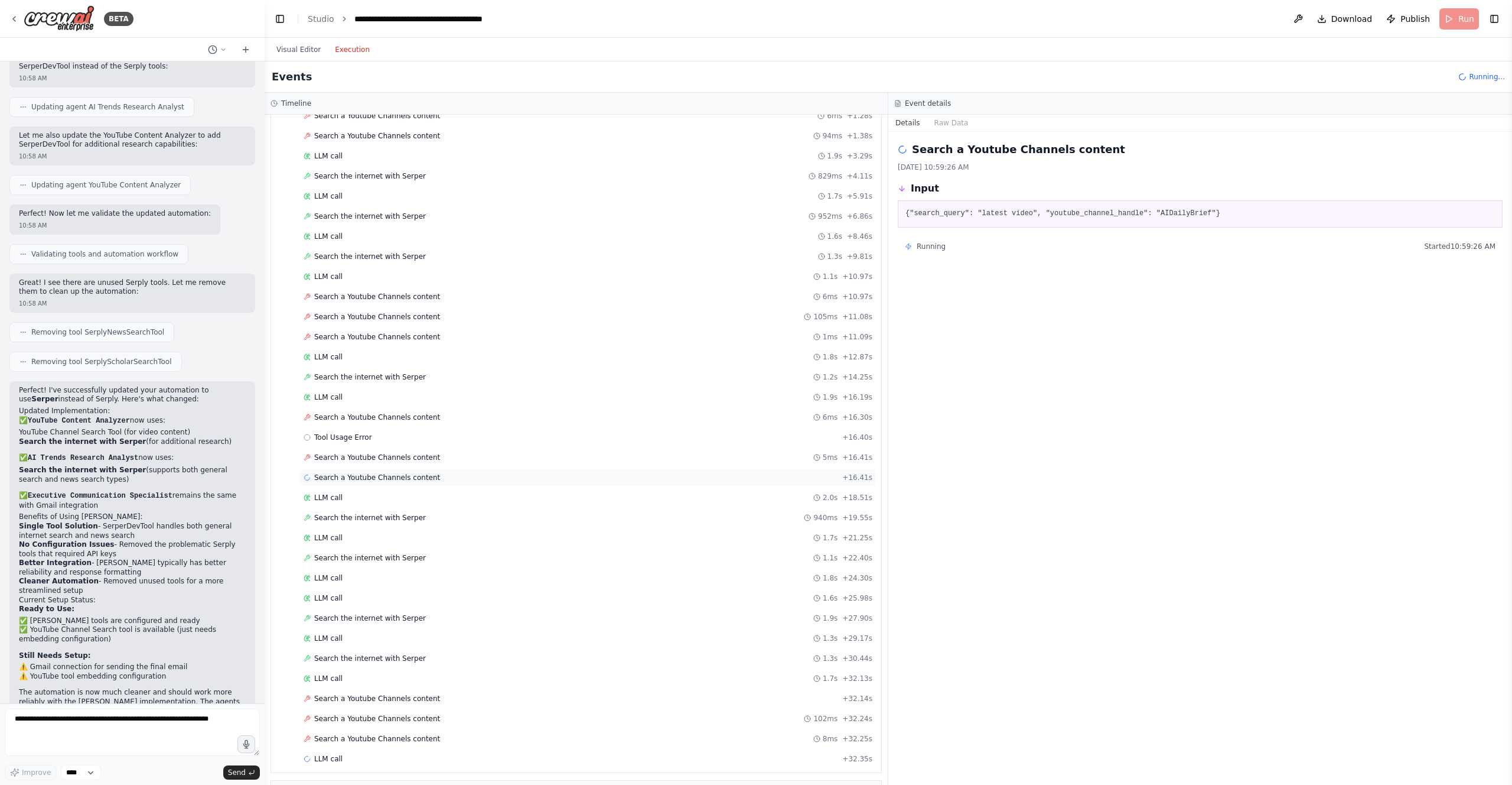
click at [420, 476] on span "Search a Youtube Channels content" at bounding box center [377, 477] width 126 height 9
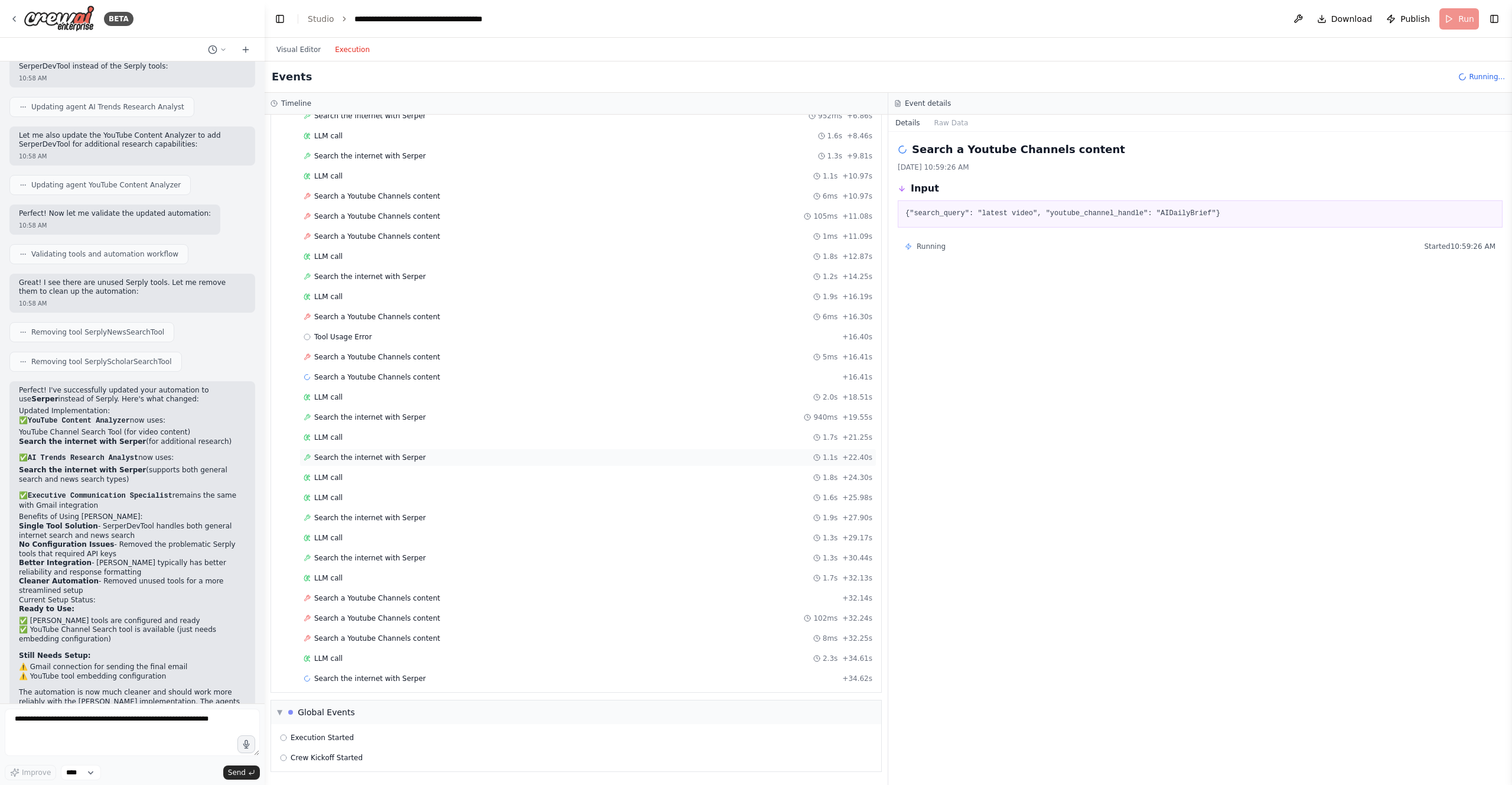
scroll to position [251, 0]
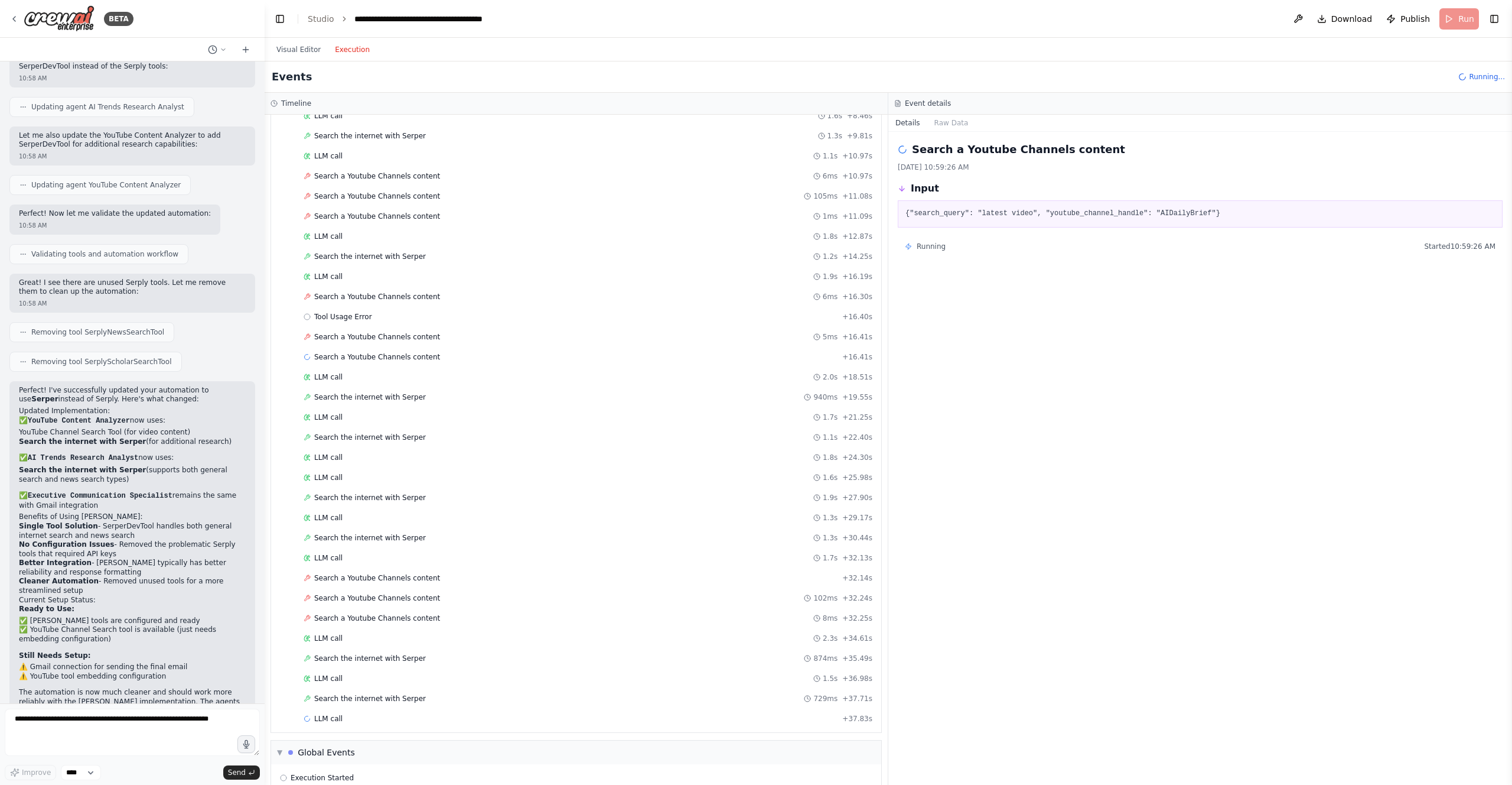
click at [415, 607] on div "Started + 0.00s LLM call 1.0s + 1.06s Search a Youtube Channels content 5ms + 1…" at bounding box center [581, 327] width 601 height 803
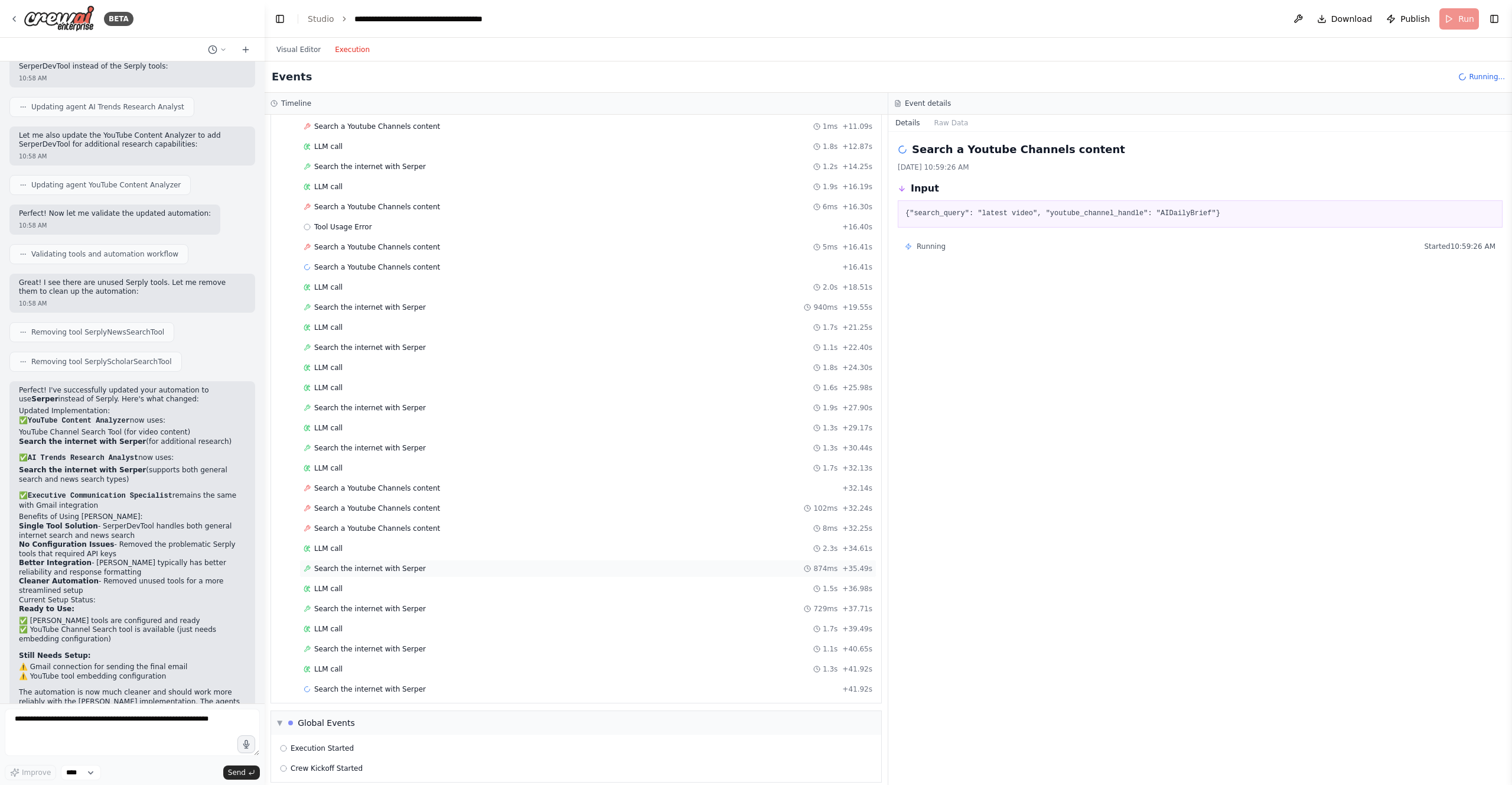
scroll to position [352, 0]
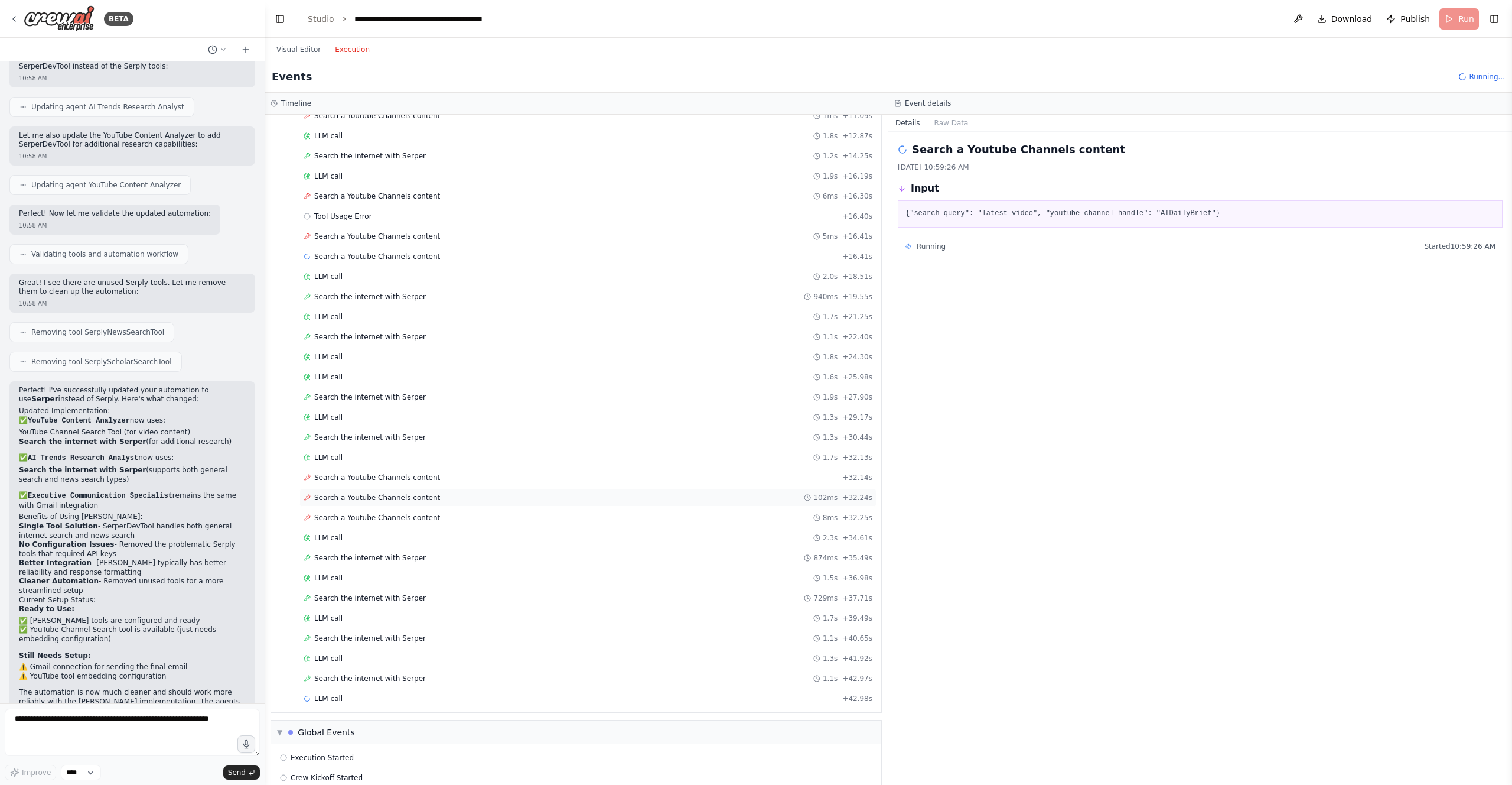
click at [400, 505] on div "Search a Youtube Channels content 102ms + 32.24s" at bounding box center [588, 497] width 577 height 18
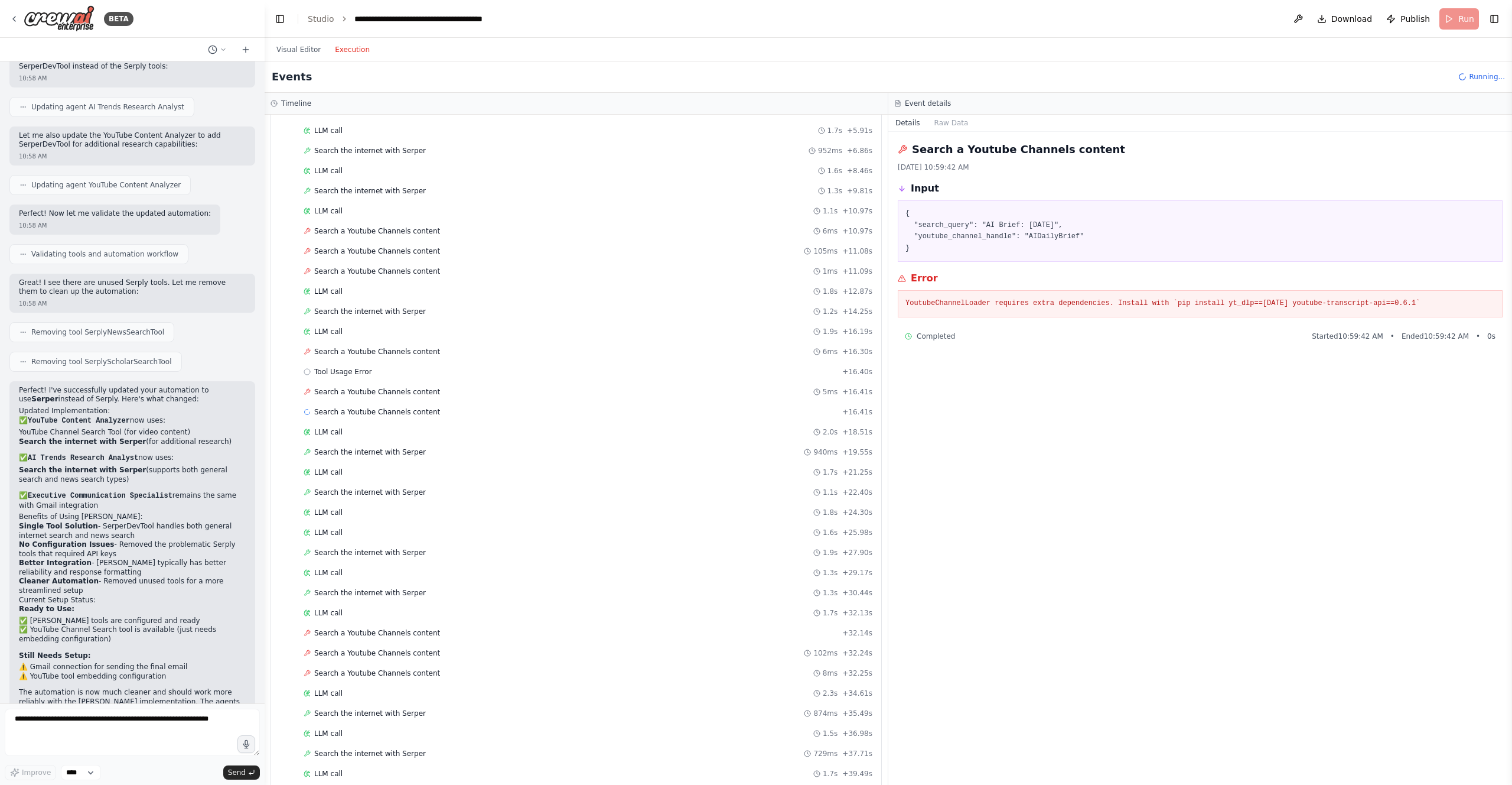
scroll to position [0, 0]
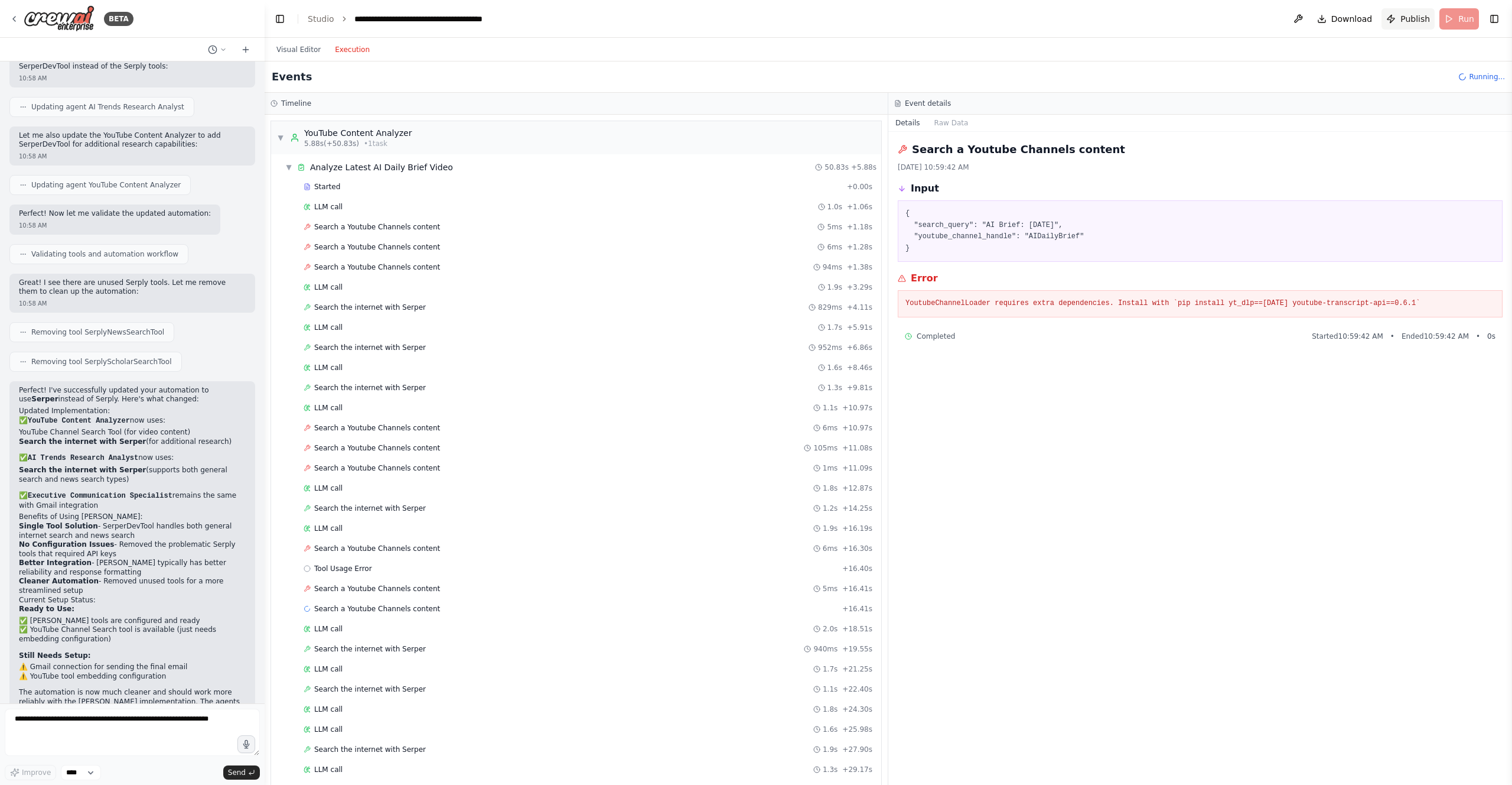
click at [755, 25] on button "Publish" at bounding box center [1408, 18] width 54 height 21
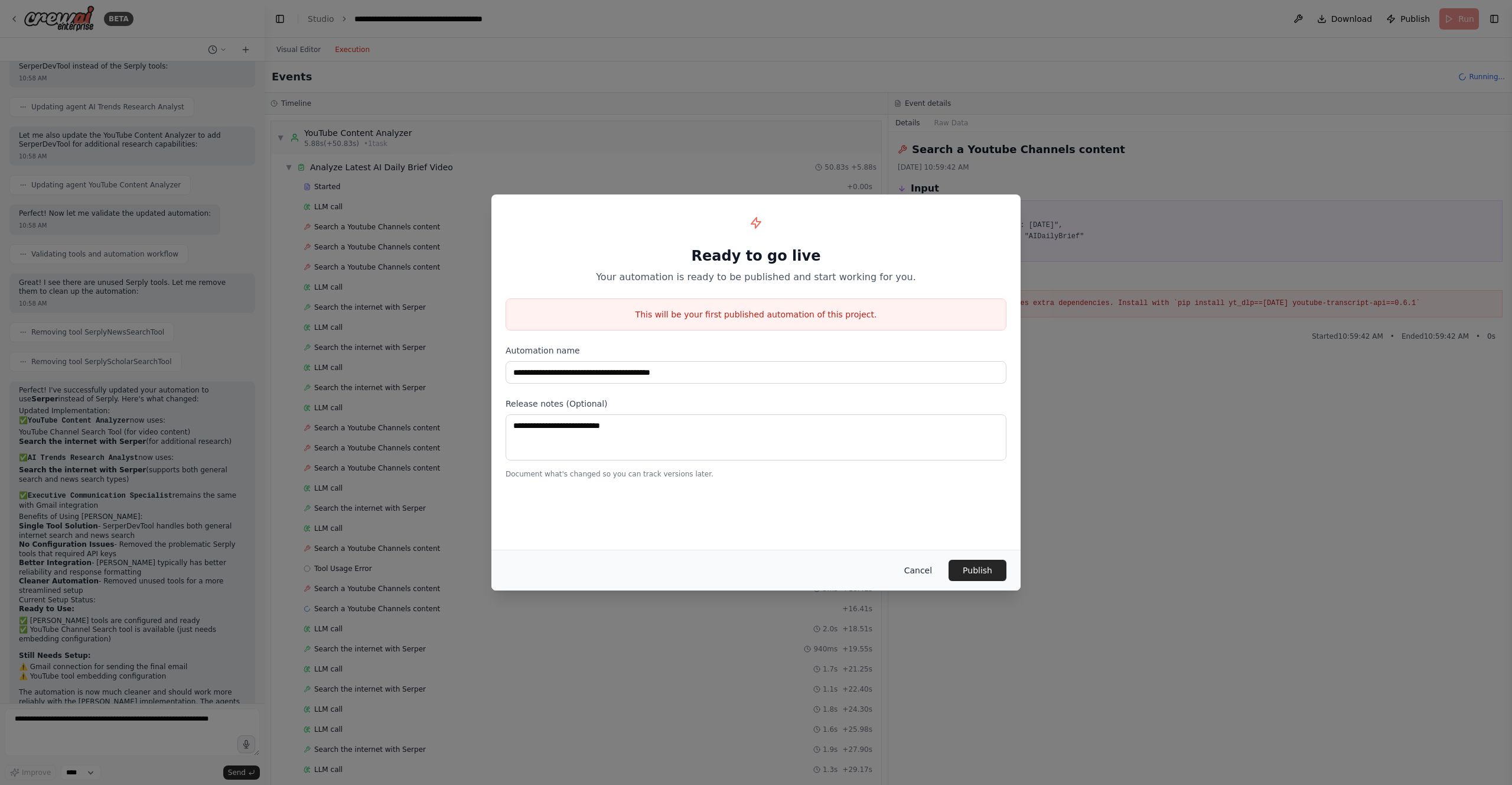
click at [755, 569] on button "Cancel" at bounding box center [918, 570] width 46 height 21
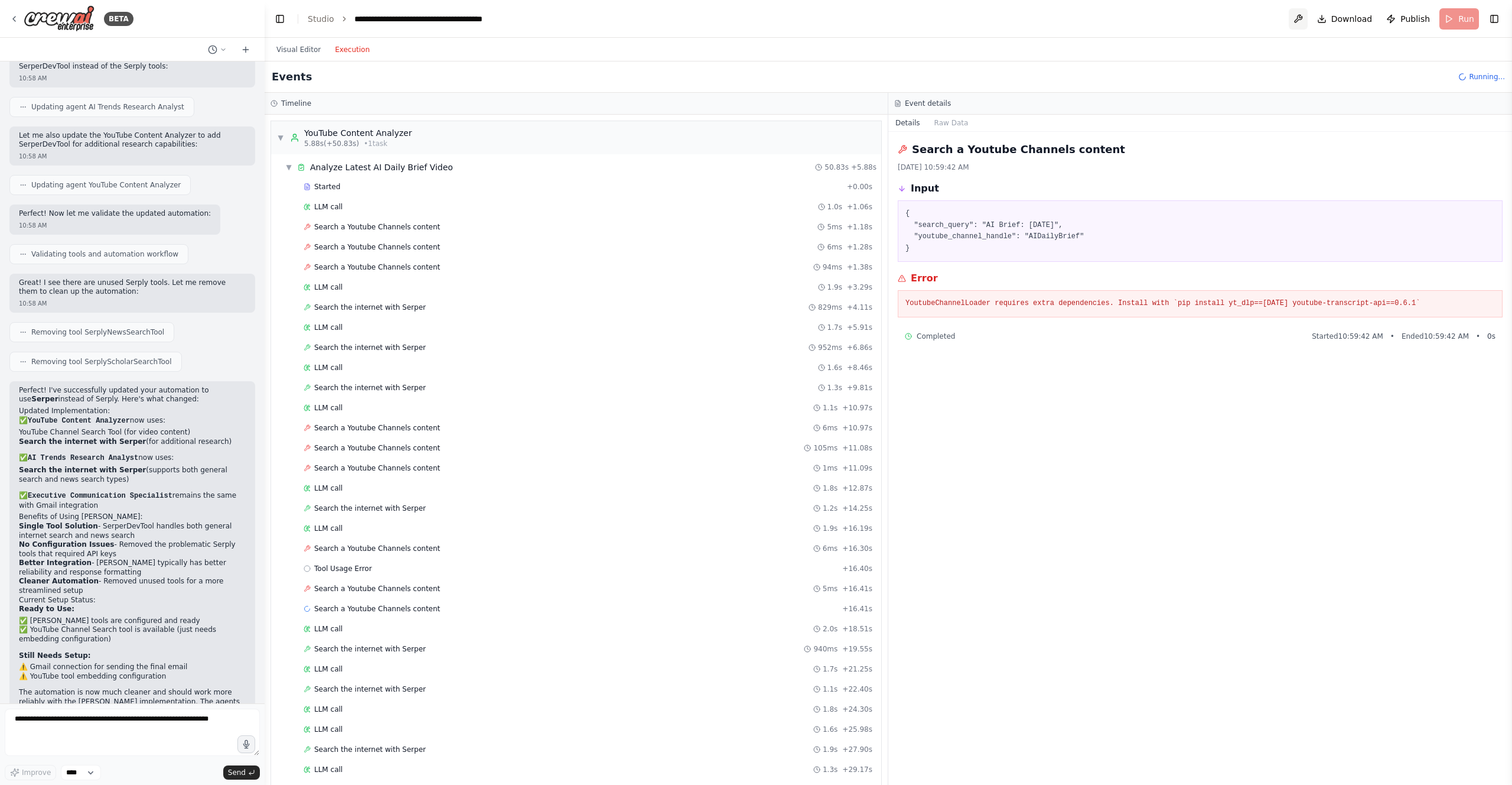
click at [755, 14] on button at bounding box center [1299, 18] width 18 height 21
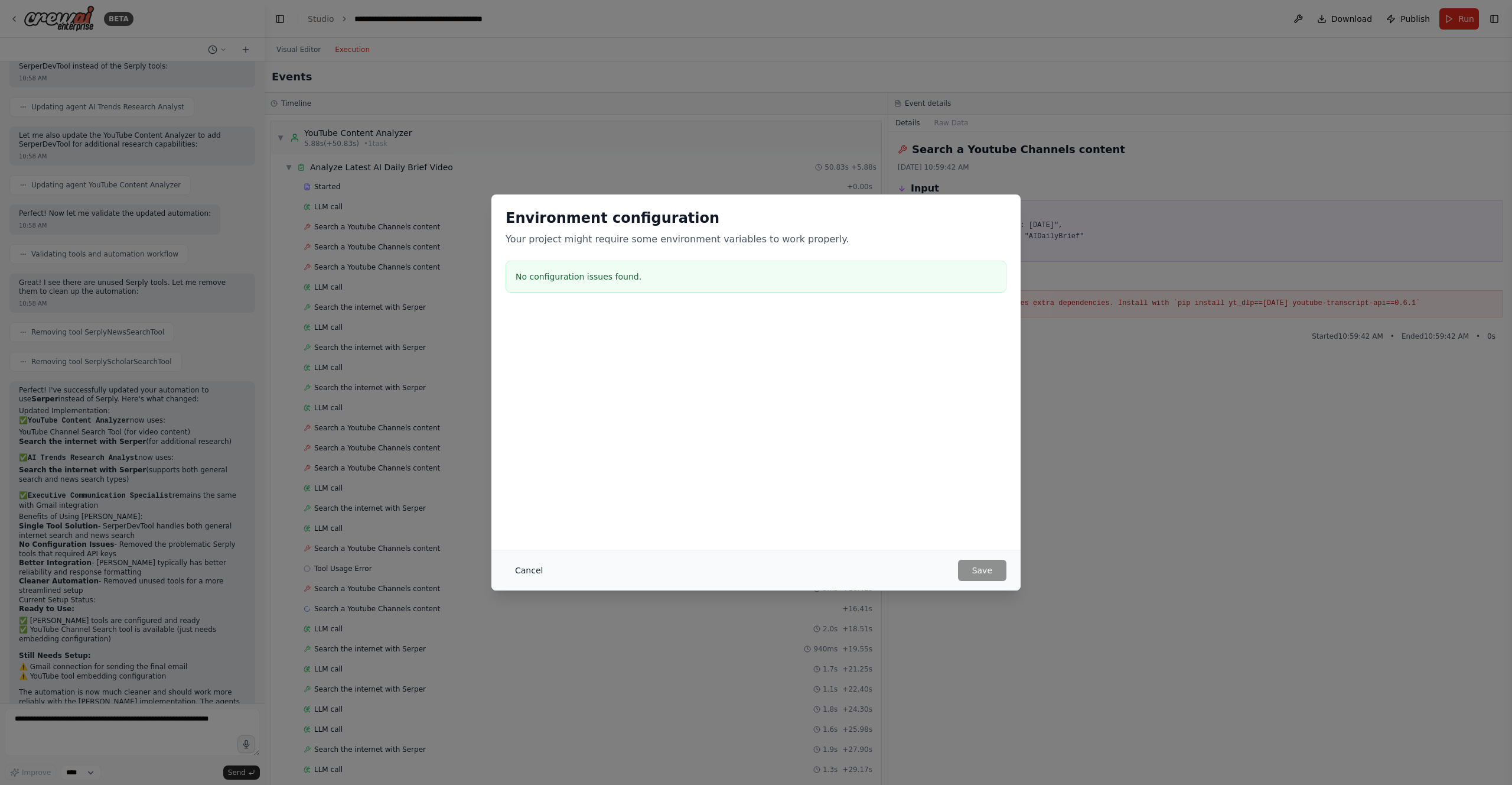
click at [531, 570] on button "Cancel" at bounding box center [529, 570] width 46 height 21
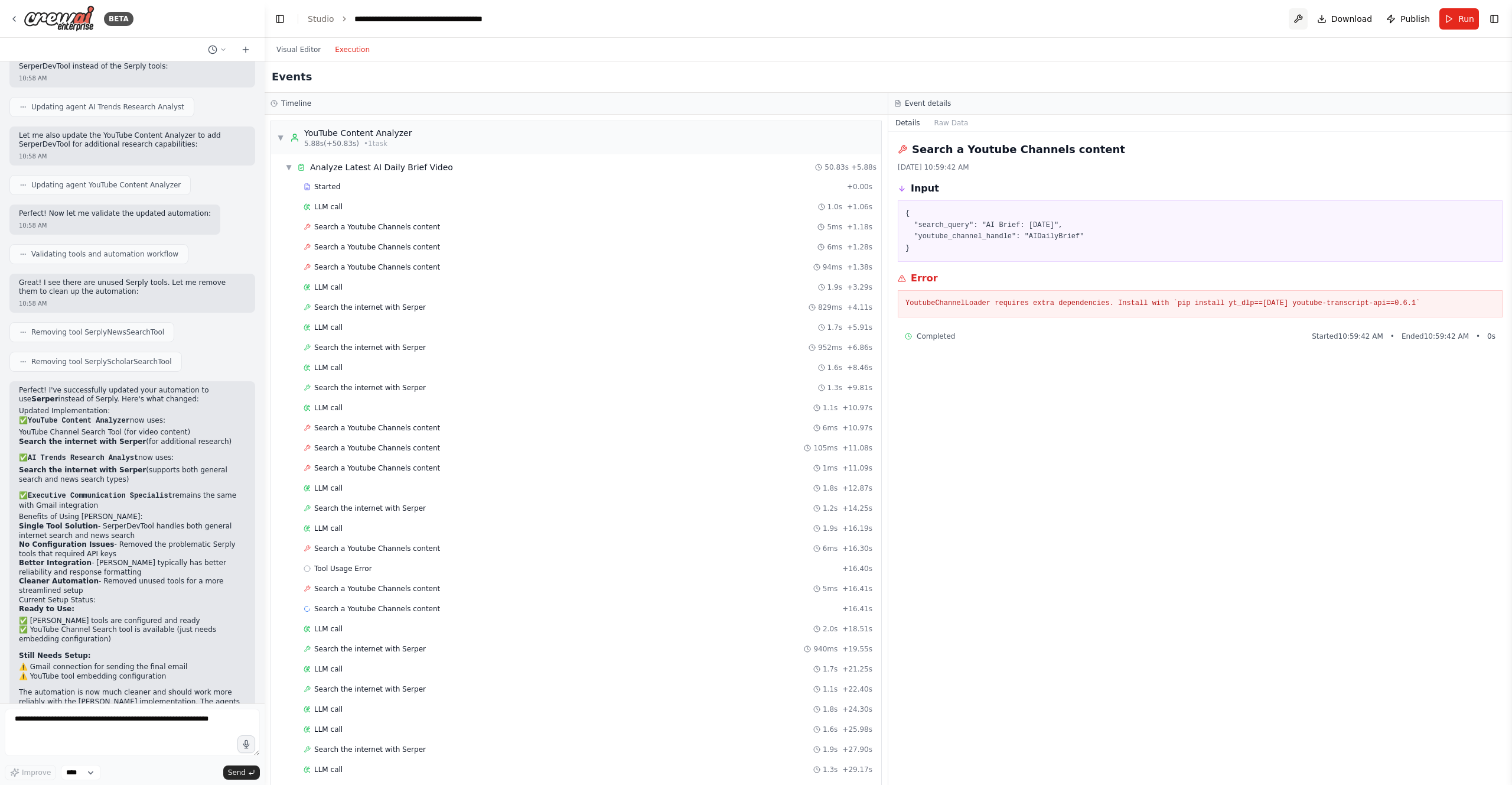
click at [755, 16] on button at bounding box center [1299, 18] width 18 height 21
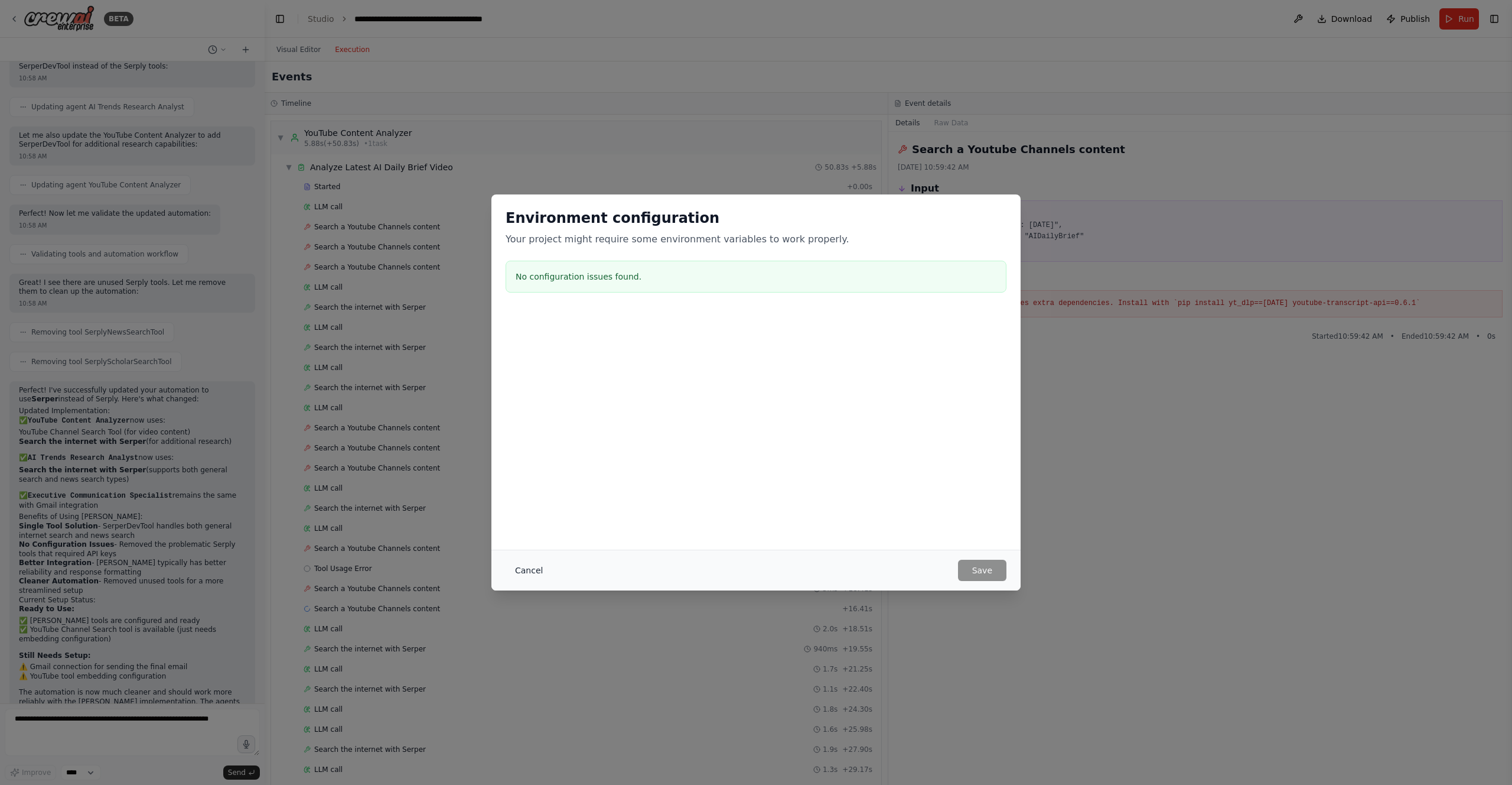
click at [537, 564] on button "Cancel" at bounding box center [529, 570] width 46 height 21
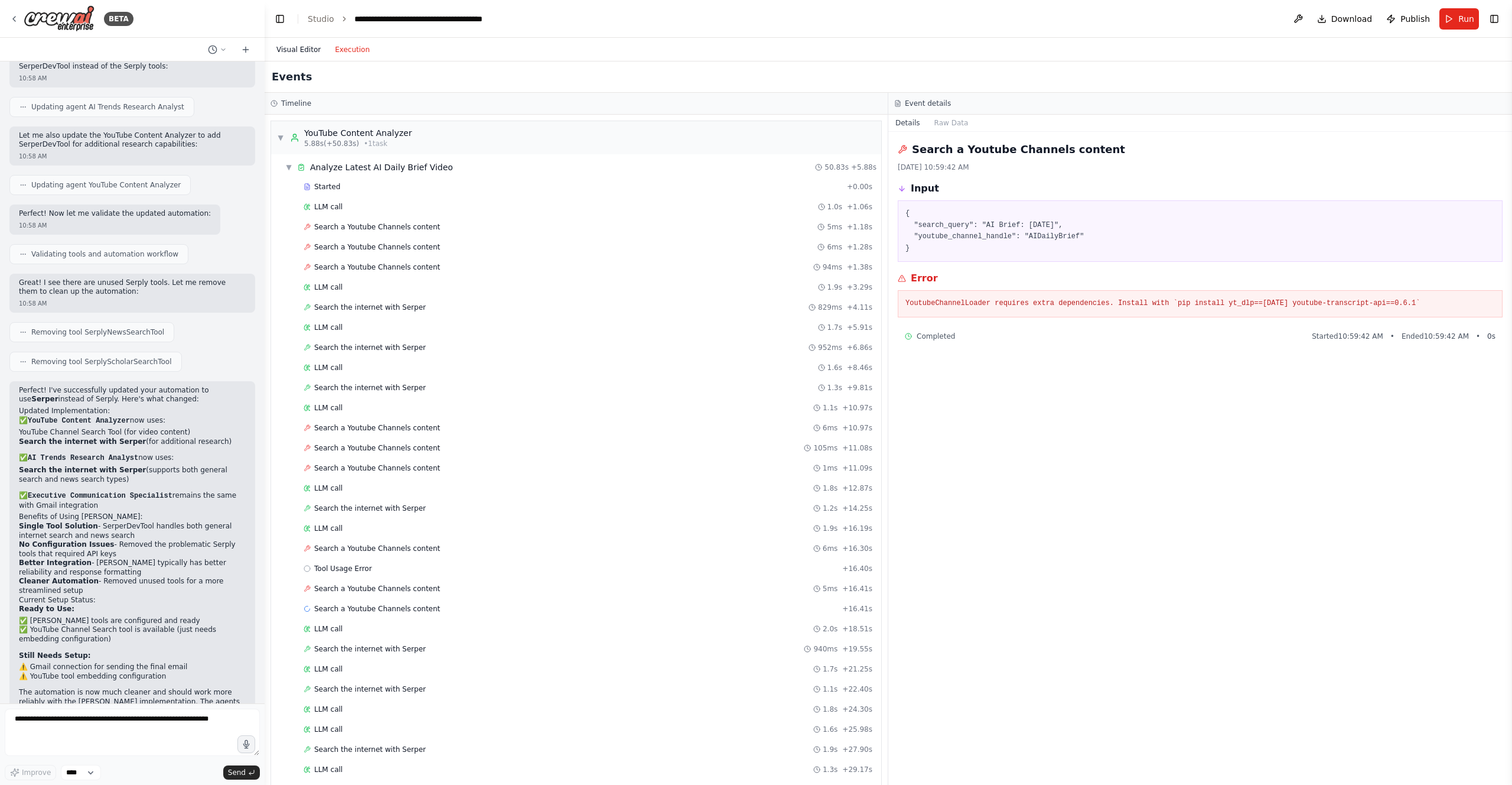
click at [299, 44] on button "Visual Editor" at bounding box center [298, 49] width 58 height 14
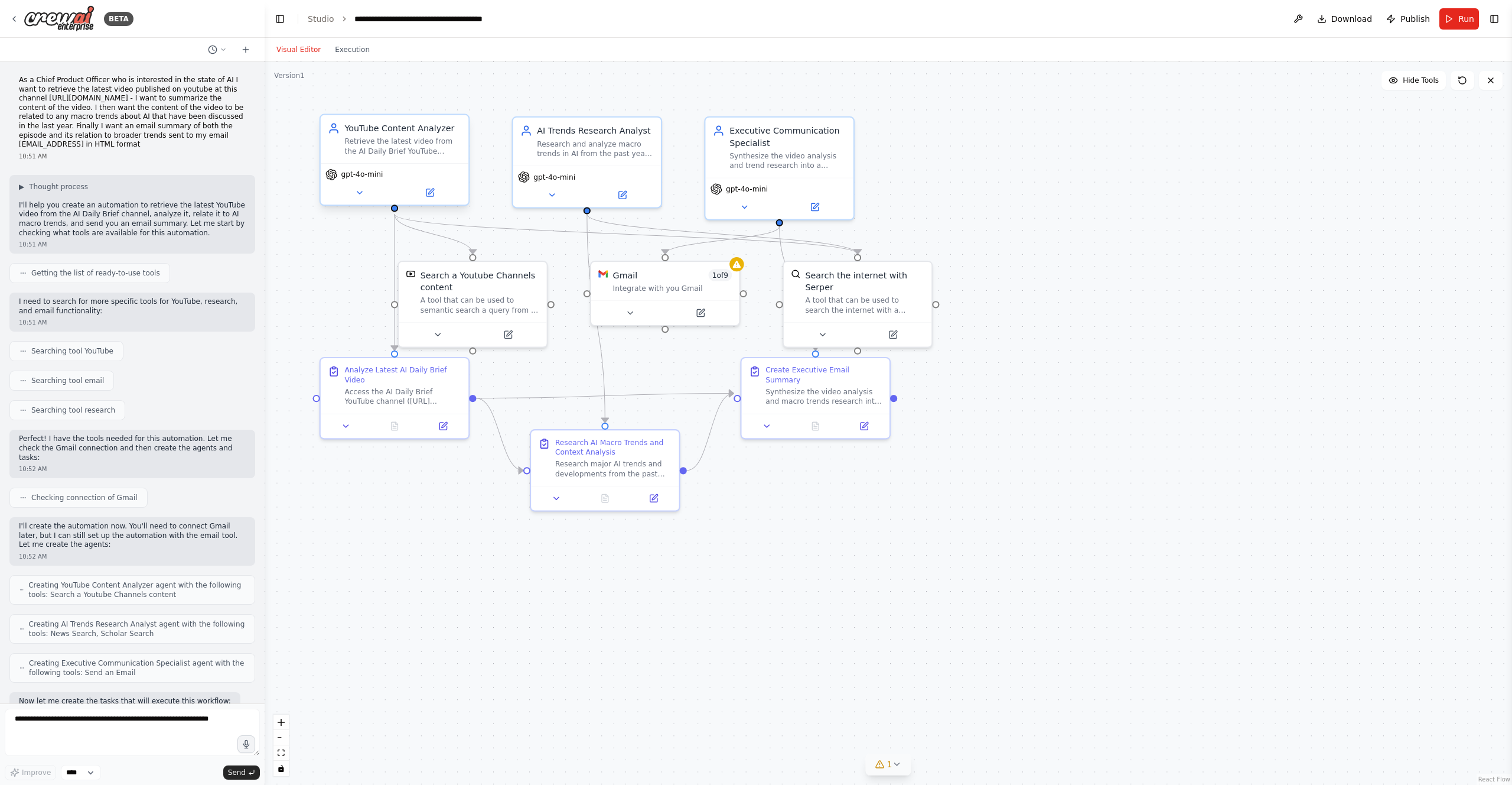
click at [755, 759] on div "1" at bounding box center [884, 764] width 18 height 12
click at [755, 476] on div ".deletable-edge-delete-btn { width: 20px; height: 20px; border: 0px solid #ffff…" at bounding box center [888, 423] width 1248 height 723
click at [18, 15] on icon at bounding box center [14, 18] width 9 height 9
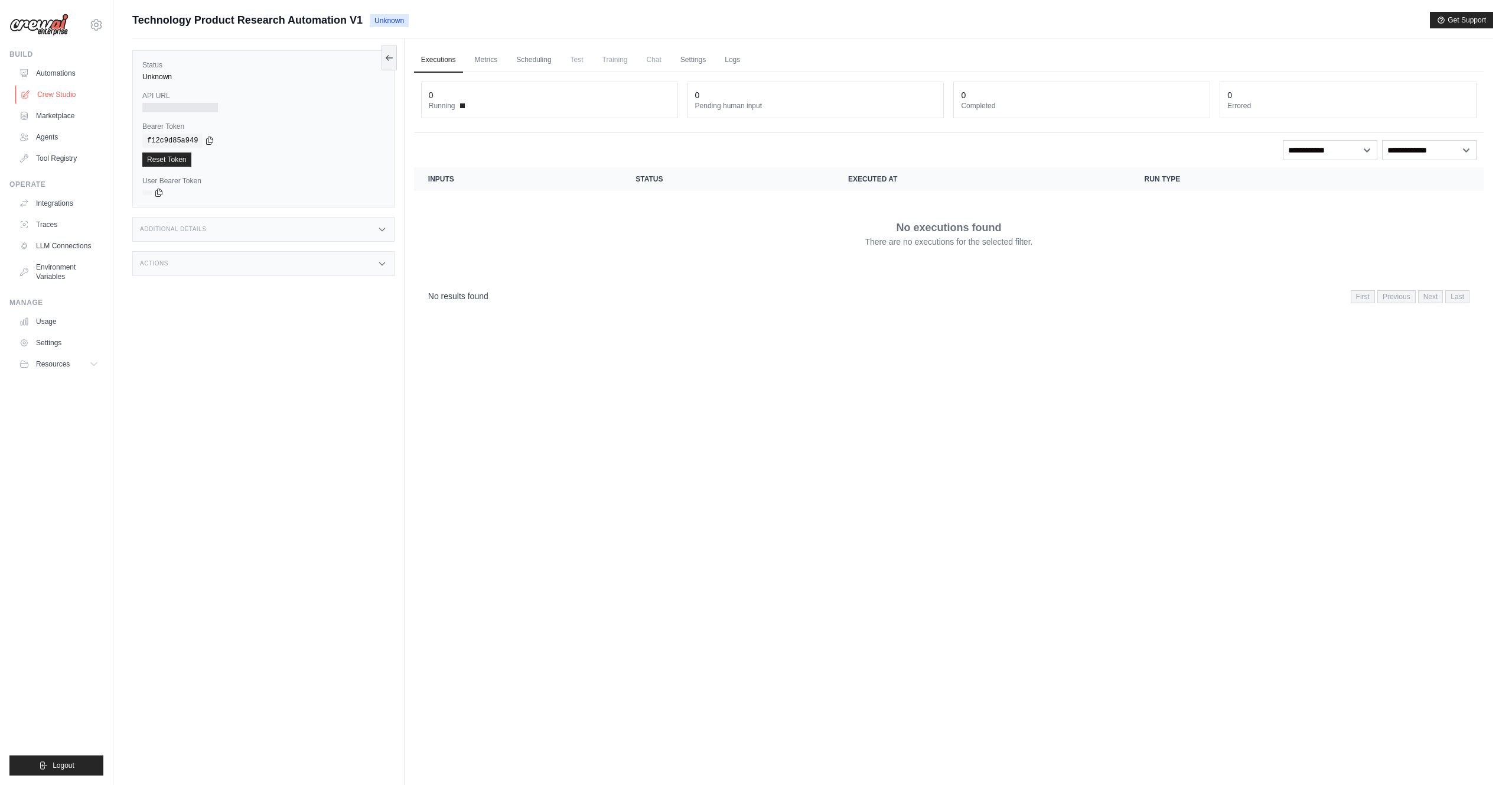
click at [63, 97] on link "Crew Studio" at bounding box center [60, 94] width 90 height 18
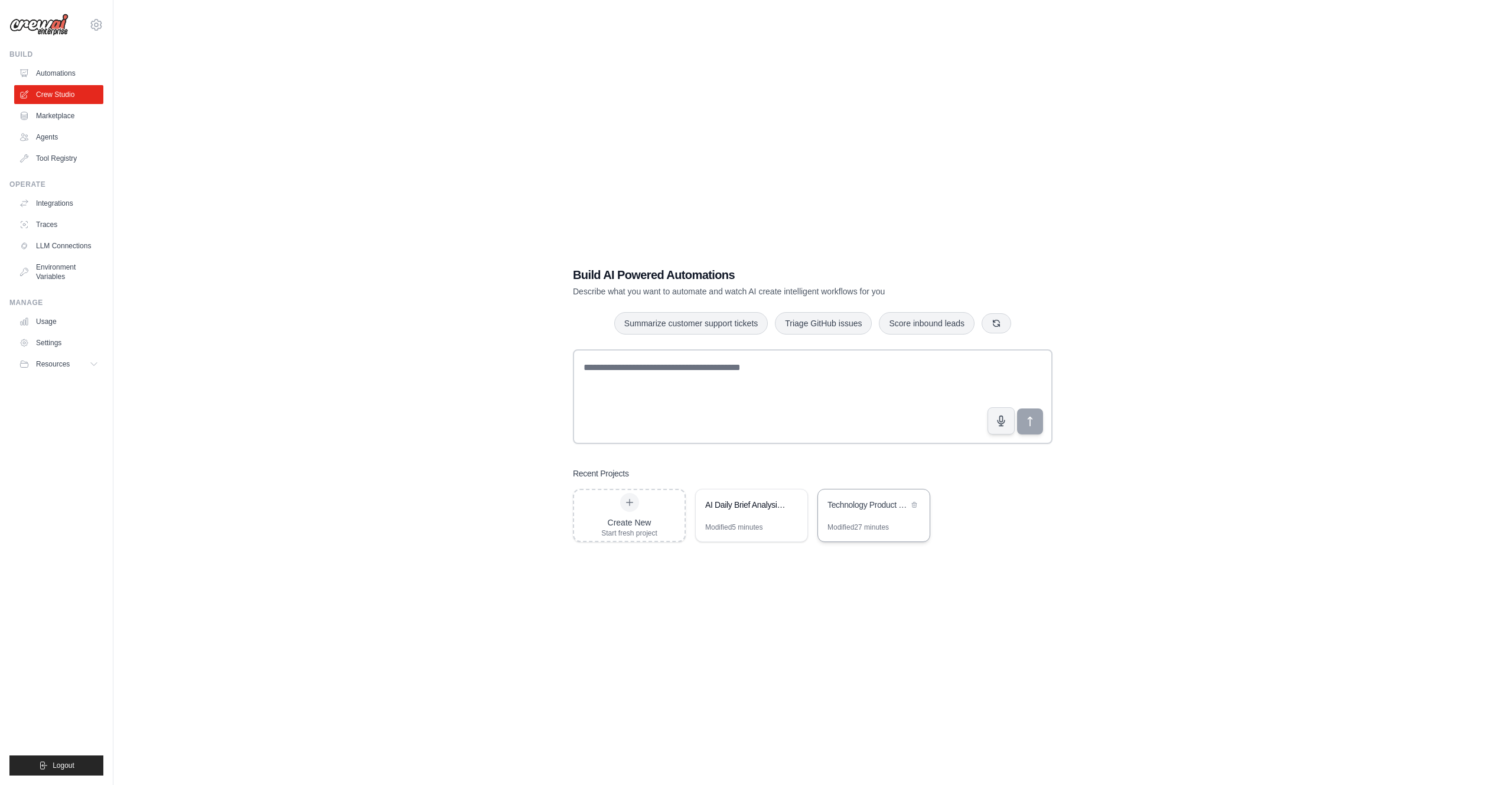
click at [876, 516] on div "Technology Product Research Automation" at bounding box center [873, 506] width 112 height 33
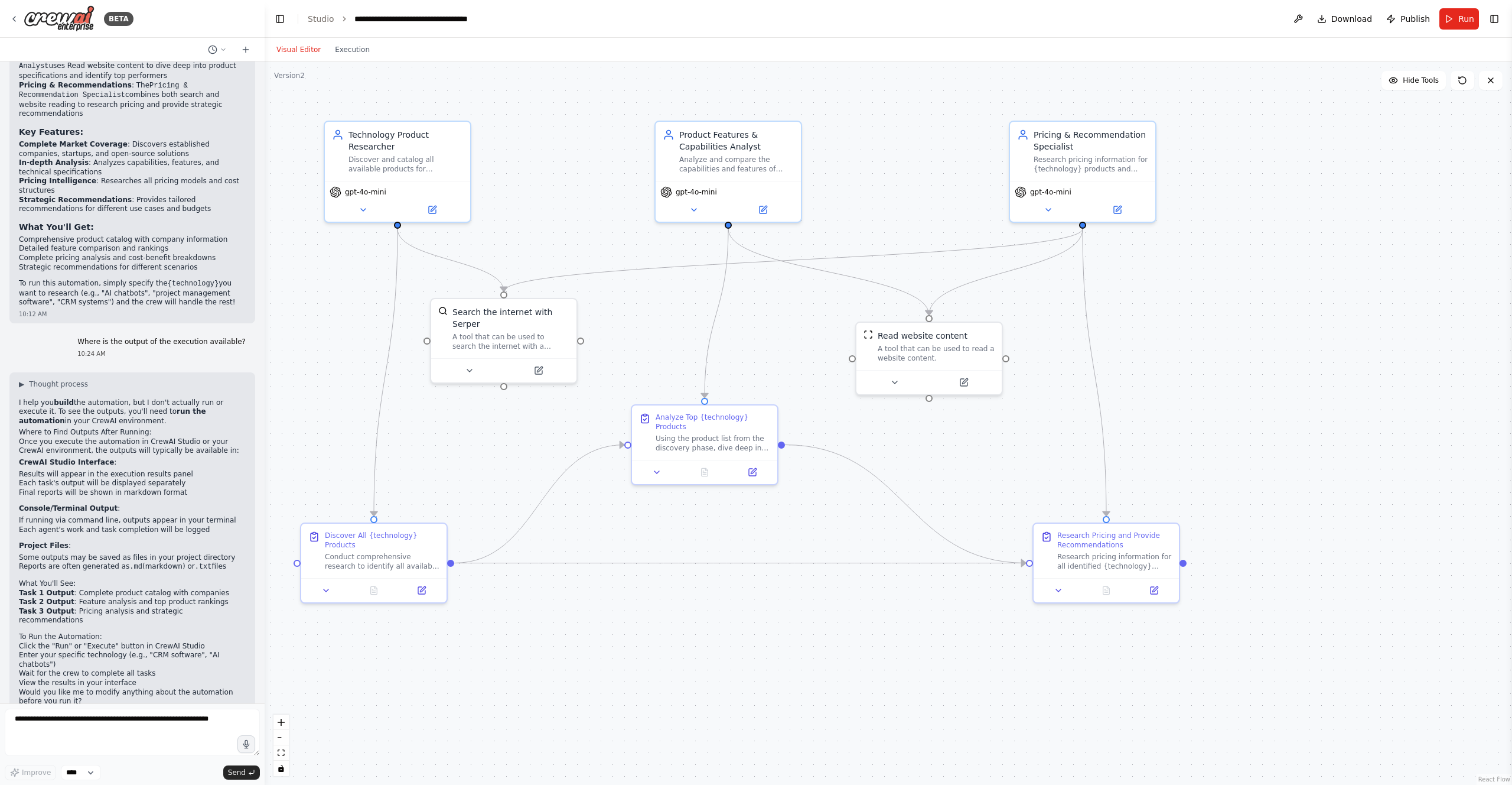
scroll to position [812, 0]
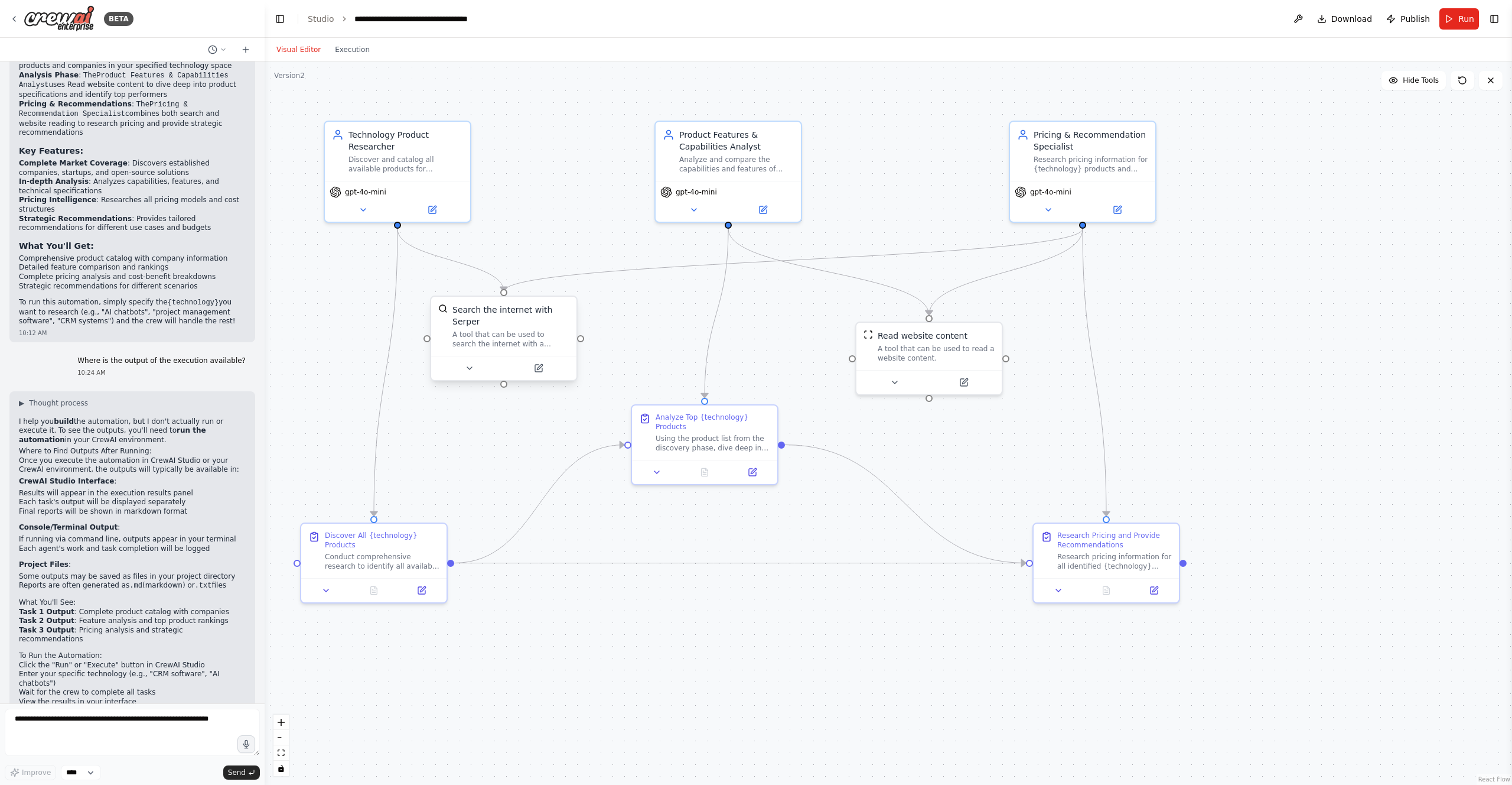
click at [531, 332] on div "A tool that can be used to search the internet with a search_query. Supports di…" at bounding box center [511, 339] width 117 height 18
click at [1356, 24] on span "Download" at bounding box center [1352, 18] width 42 height 12
click at [16, 17] on icon at bounding box center [14, 18] width 9 height 9
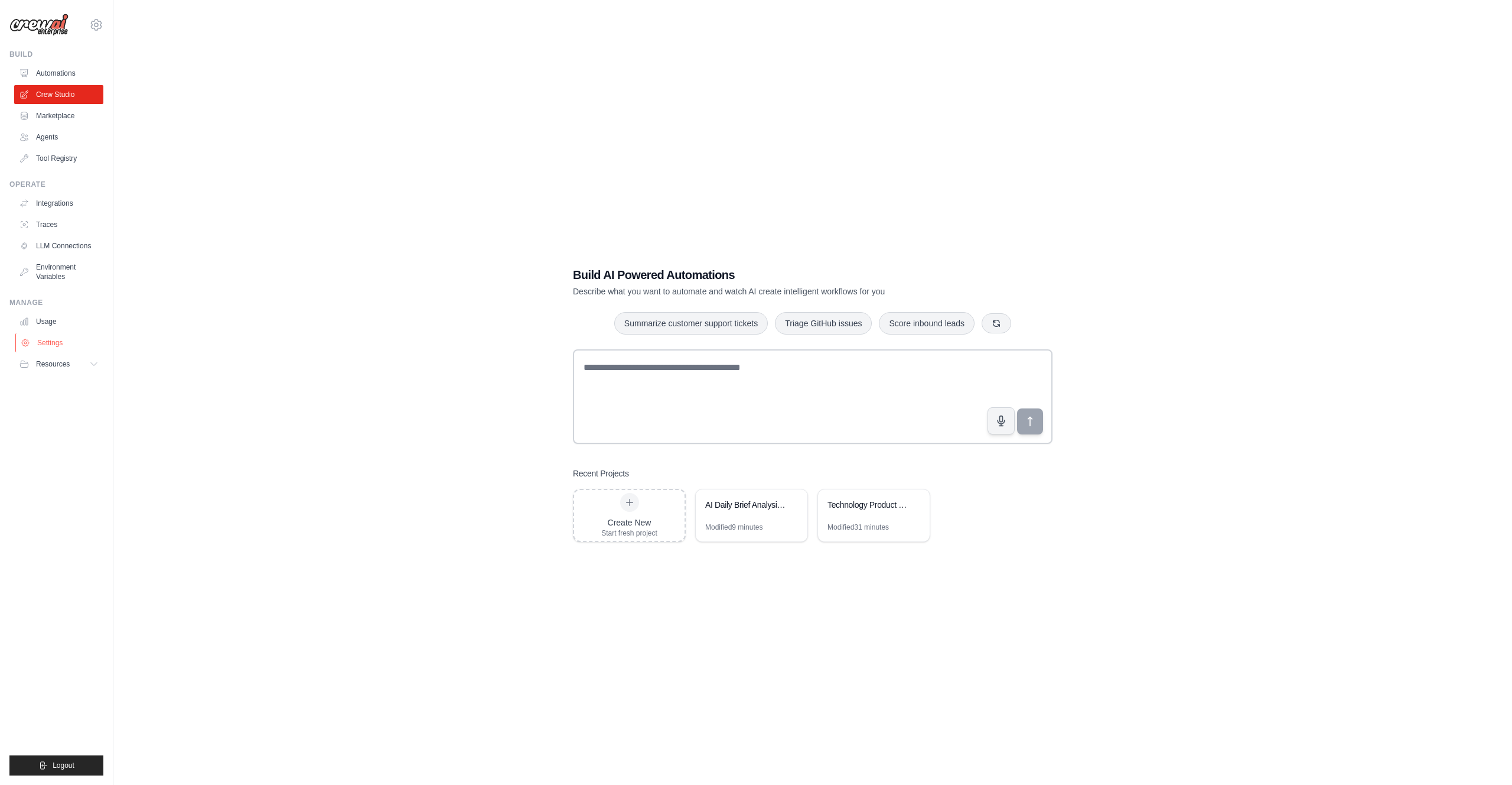
click at [46, 341] on link "Settings" at bounding box center [60, 342] width 90 height 18
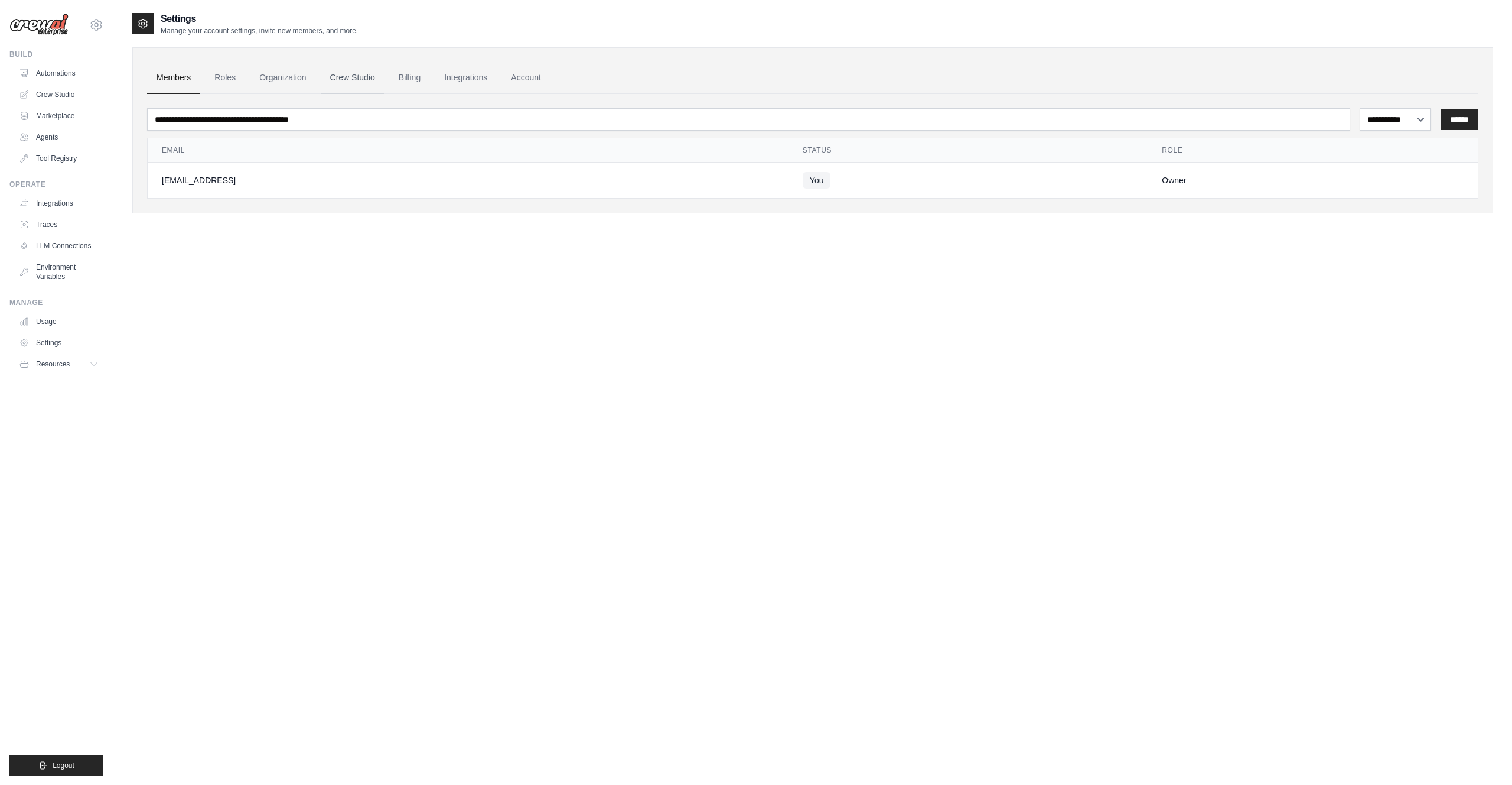
click at [343, 75] on link "Crew Studio" at bounding box center [352, 78] width 64 height 32
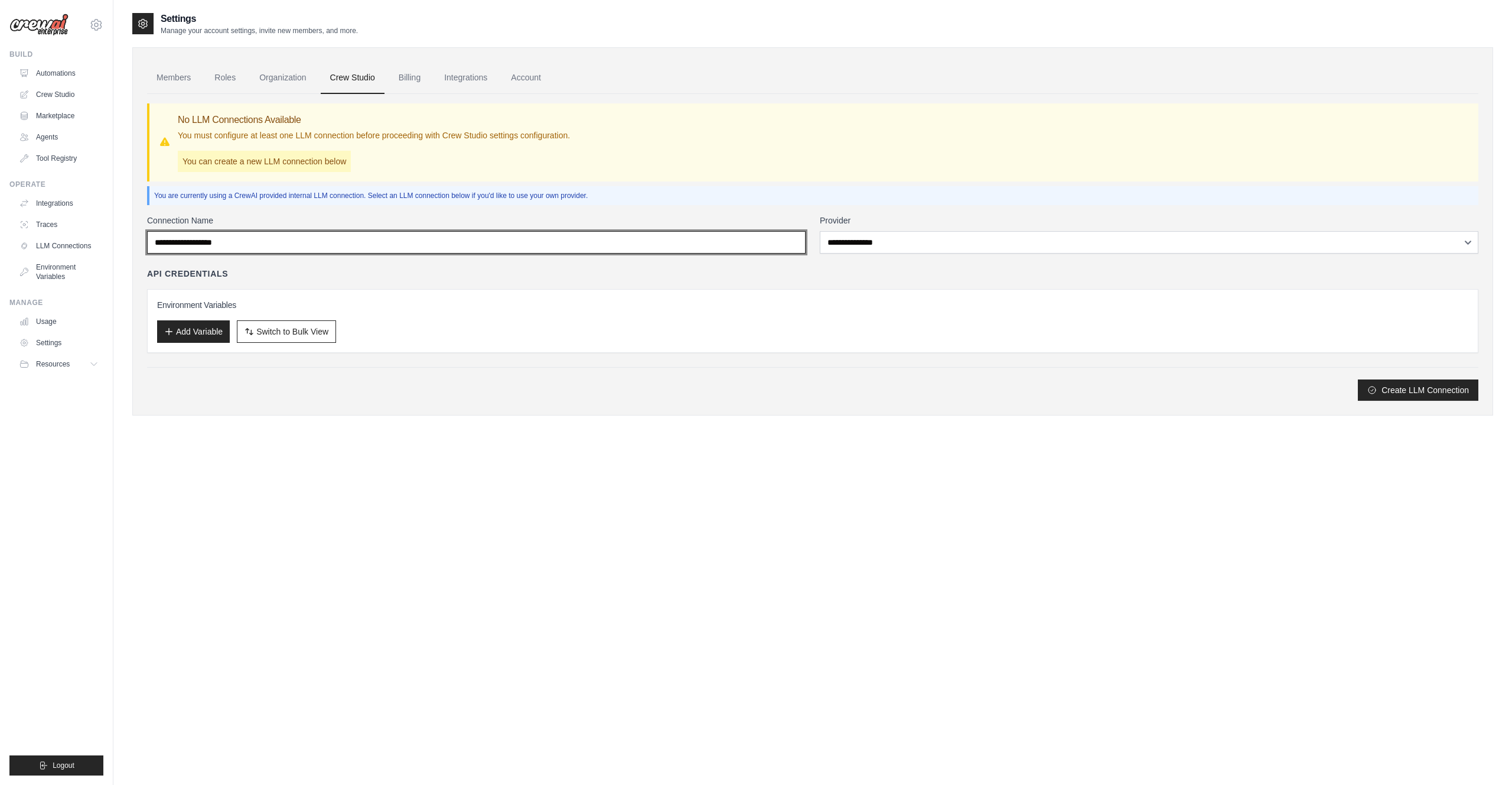
click at [245, 243] on input "Connection Name" at bounding box center [476, 242] width 659 height 22
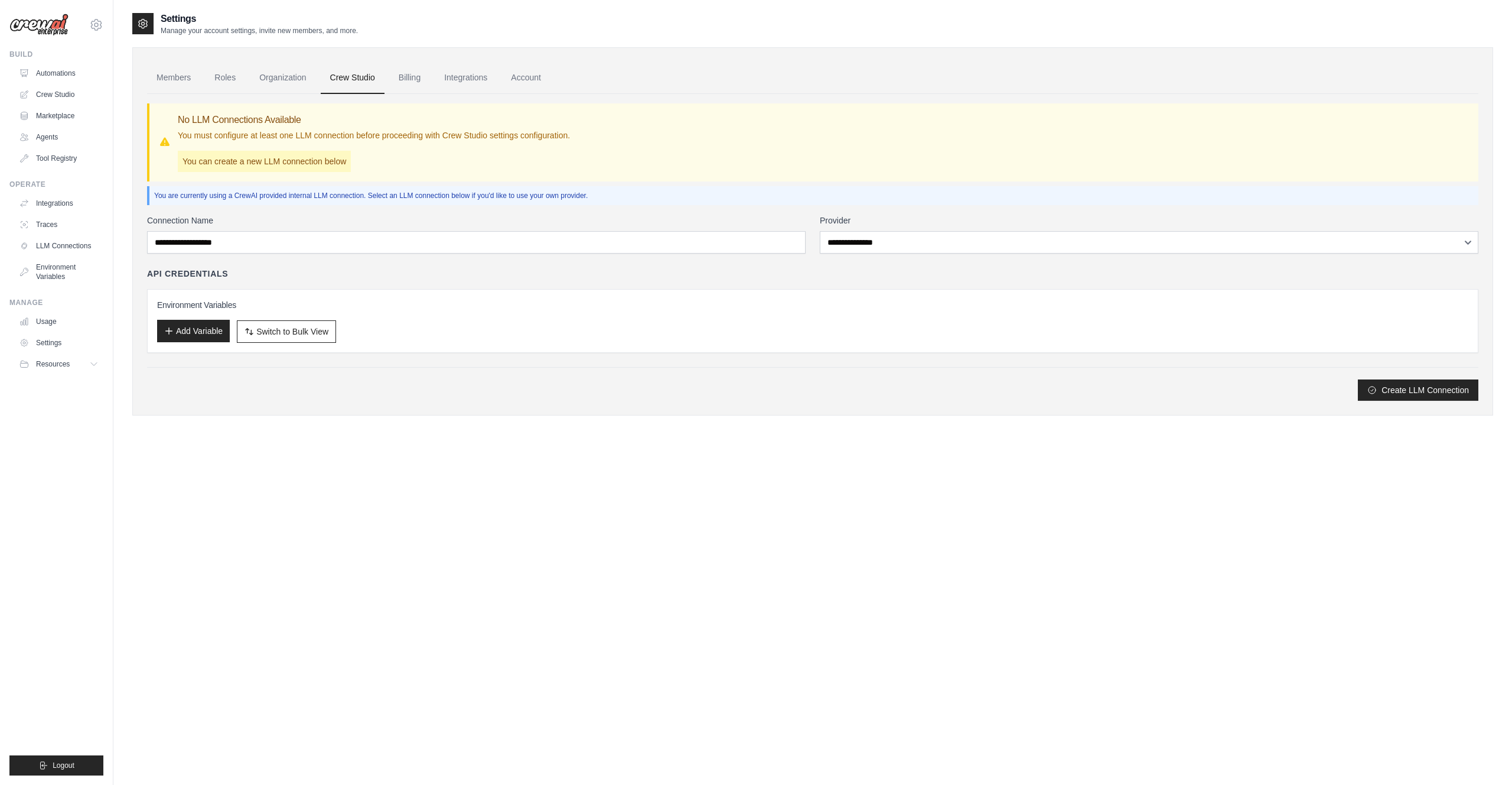
click at [199, 328] on button "Add Variable" at bounding box center [193, 331] width 73 height 22
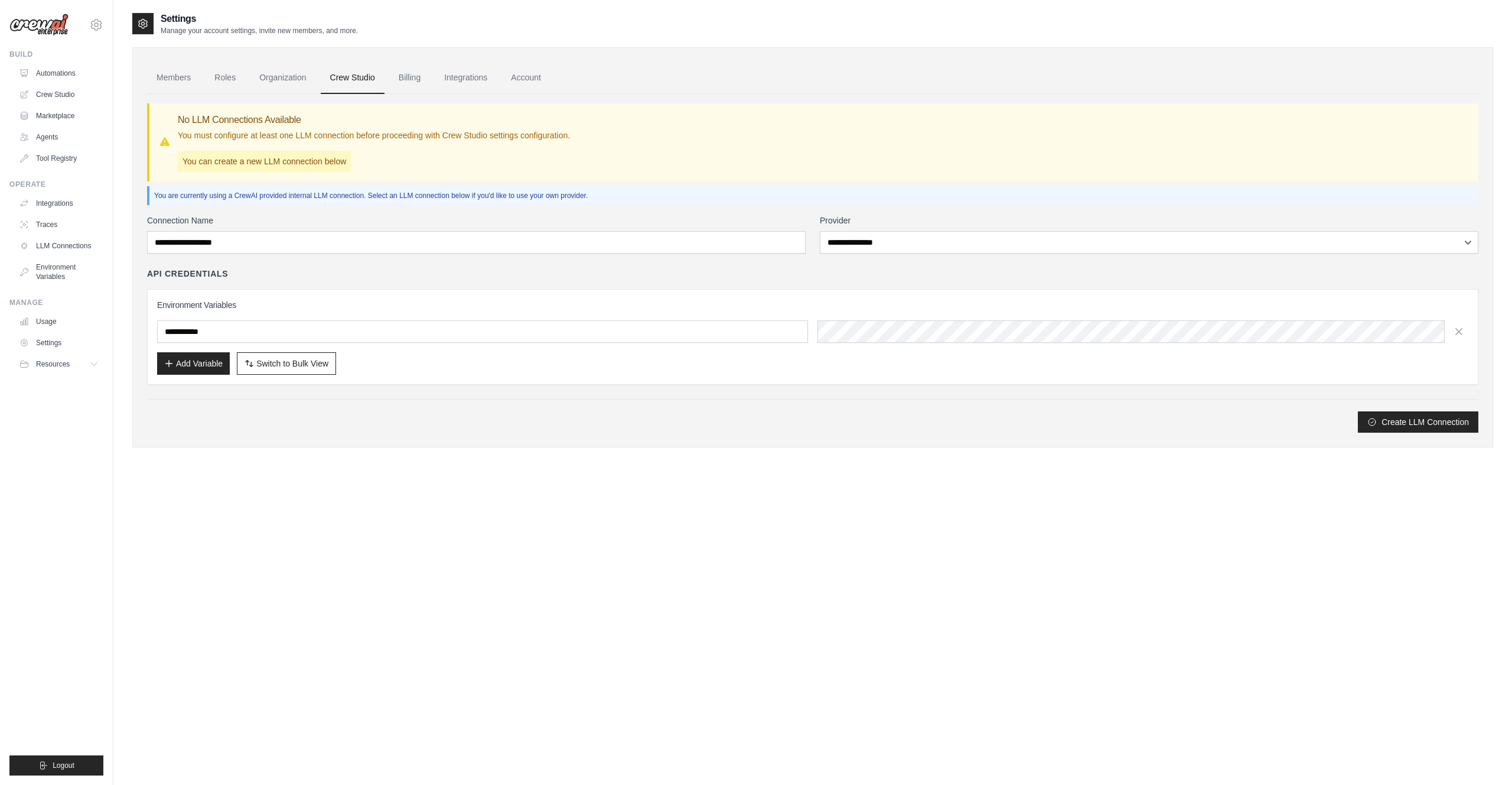
click at [220, 330] on input "text" at bounding box center [482, 331] width 651 height 22
click at [54, 161] on link "Tool Registry" at bounding box center [60, 158] width 90 height 18
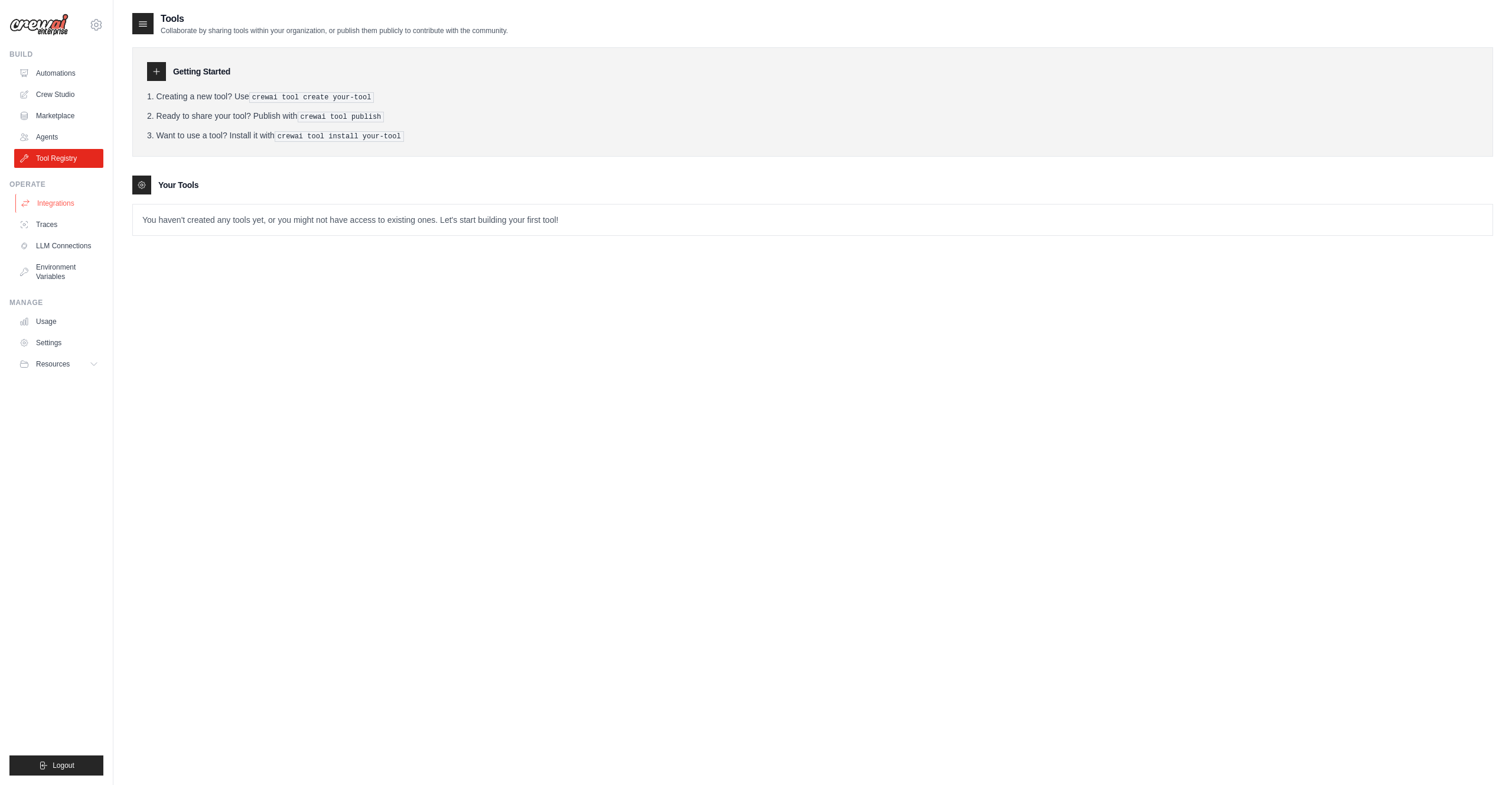
click at [55, 205] on link "Integrations" at bounding box center [60, 203] width 90 height 18
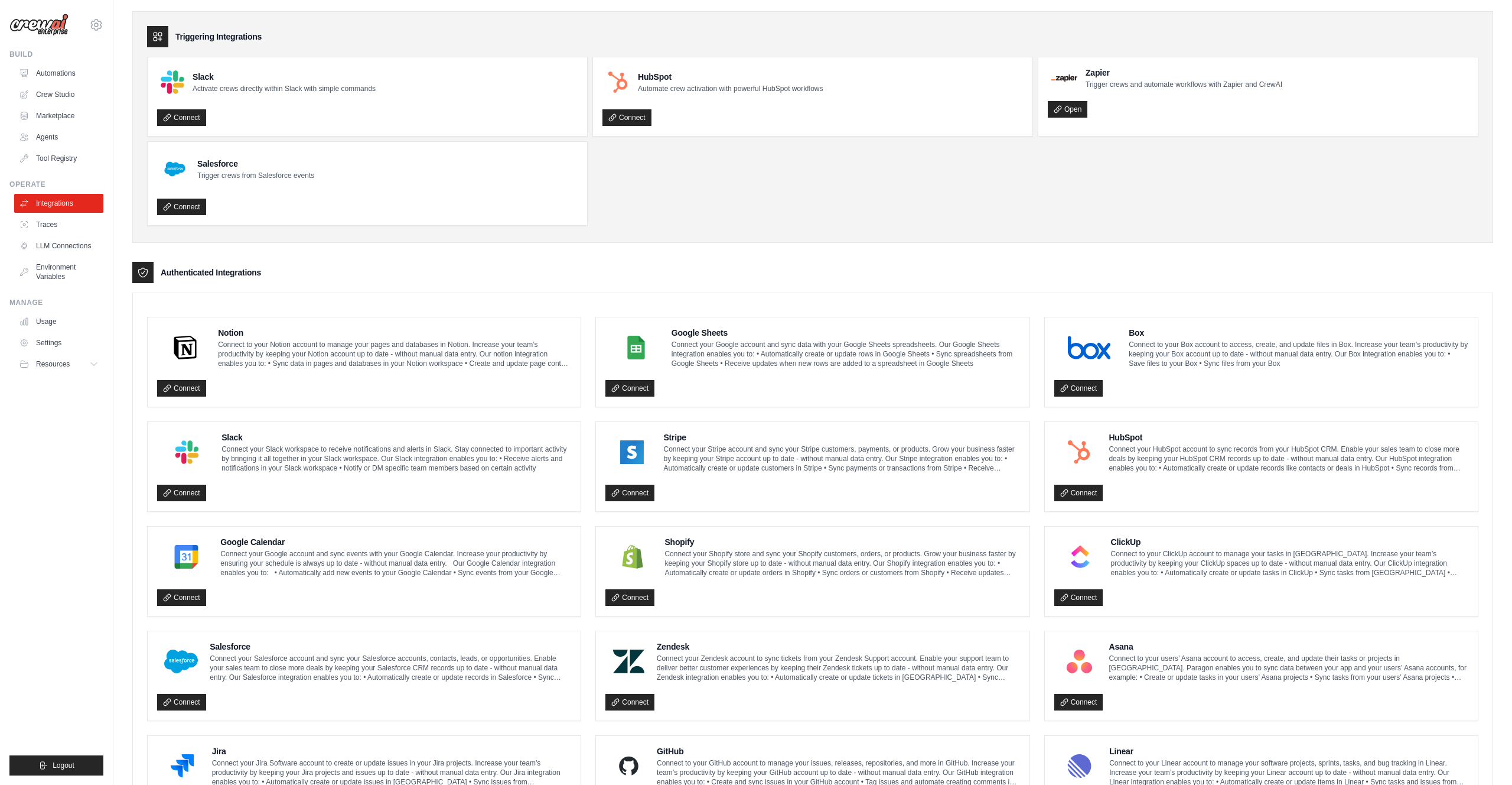
scroll to position [35, 0]
click at [54, 227] on link "Traces" at bounding box center [60, 225] width 90 height 18
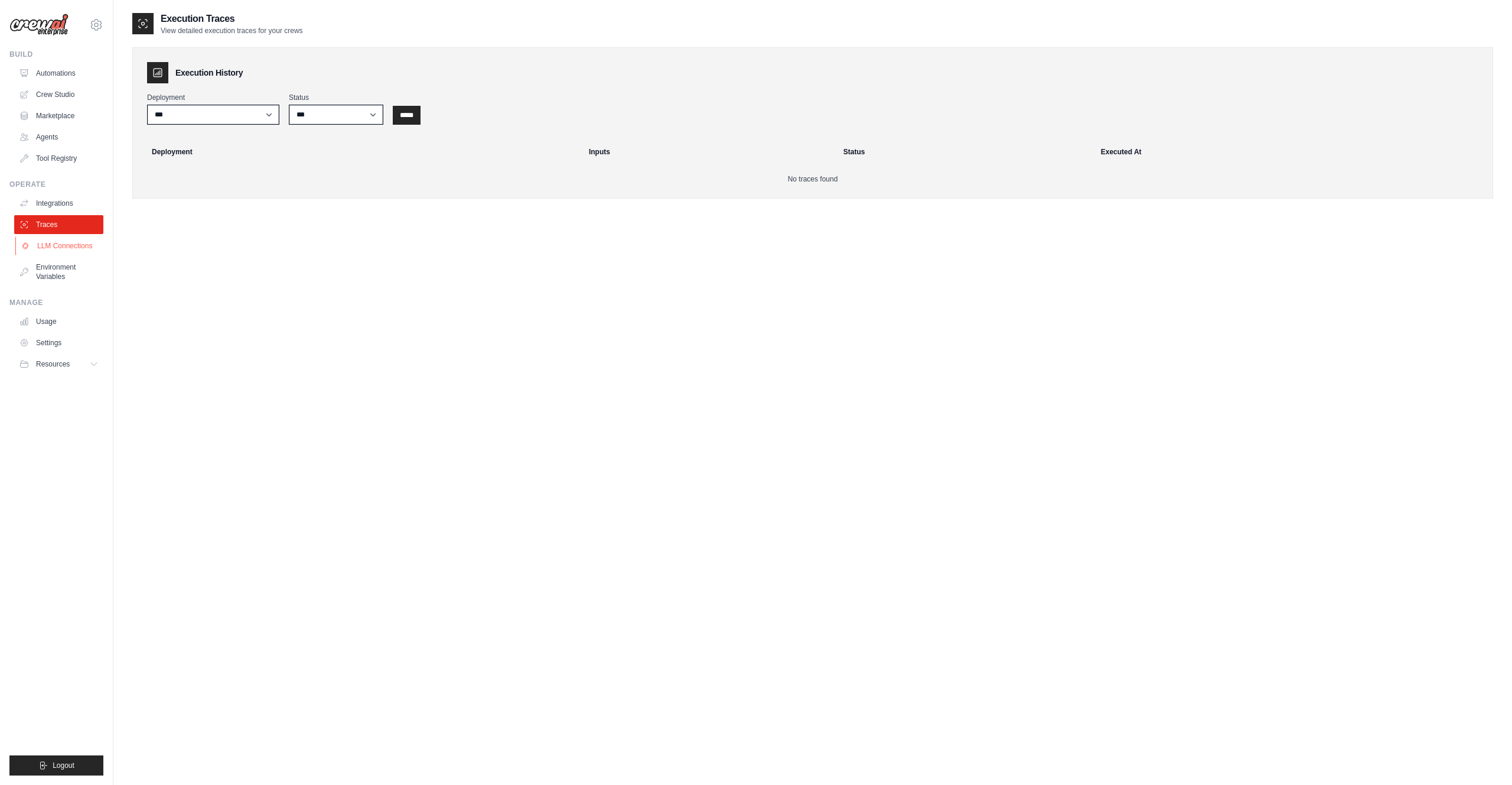
click at [59, 248] on link "LLM Connections" at bounding box center [60, 246] width 90 height 18
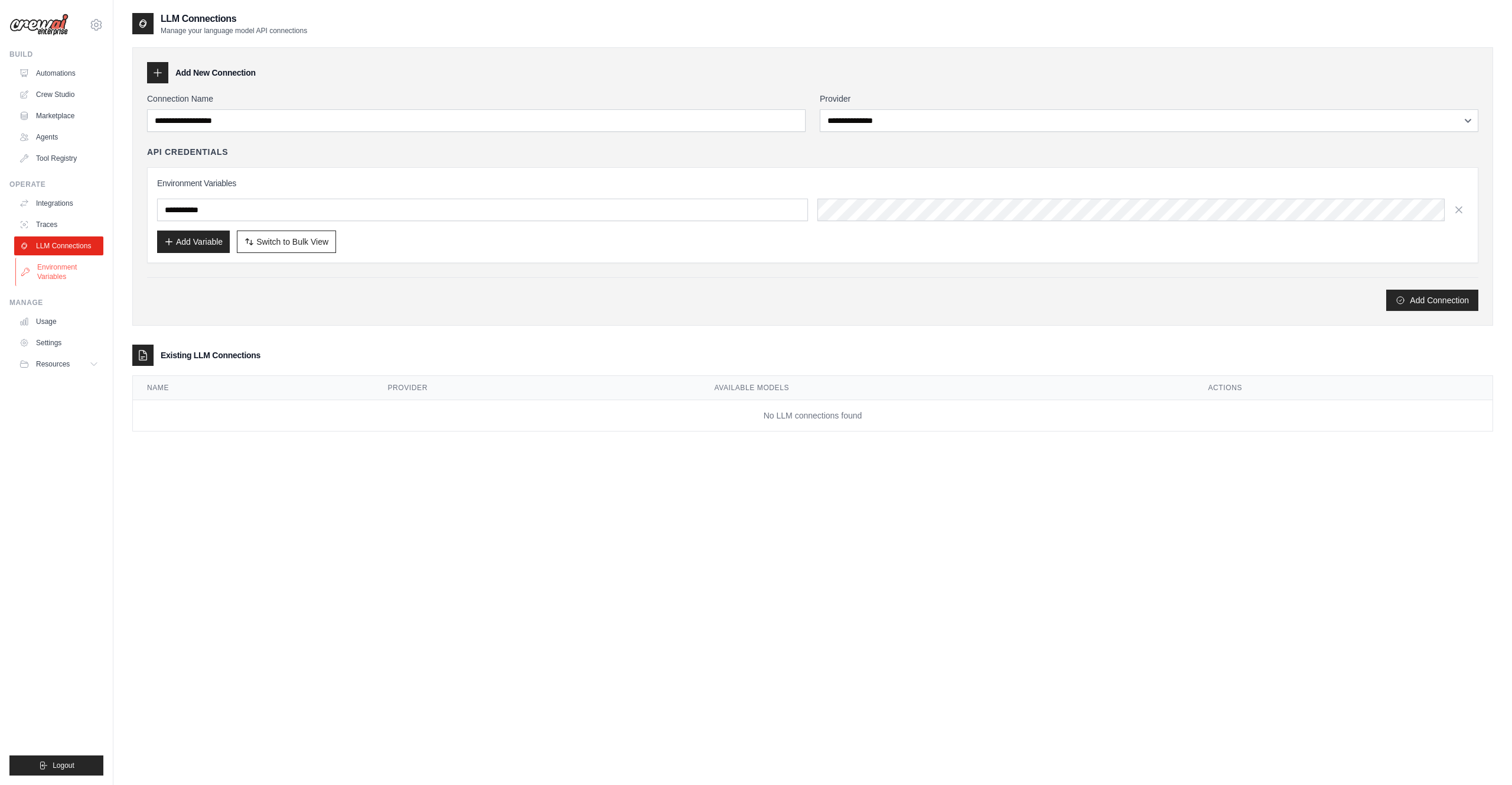
click at [63, 275] on link "Environment Variables" at bounding box center [60, 272] width 90 height 29
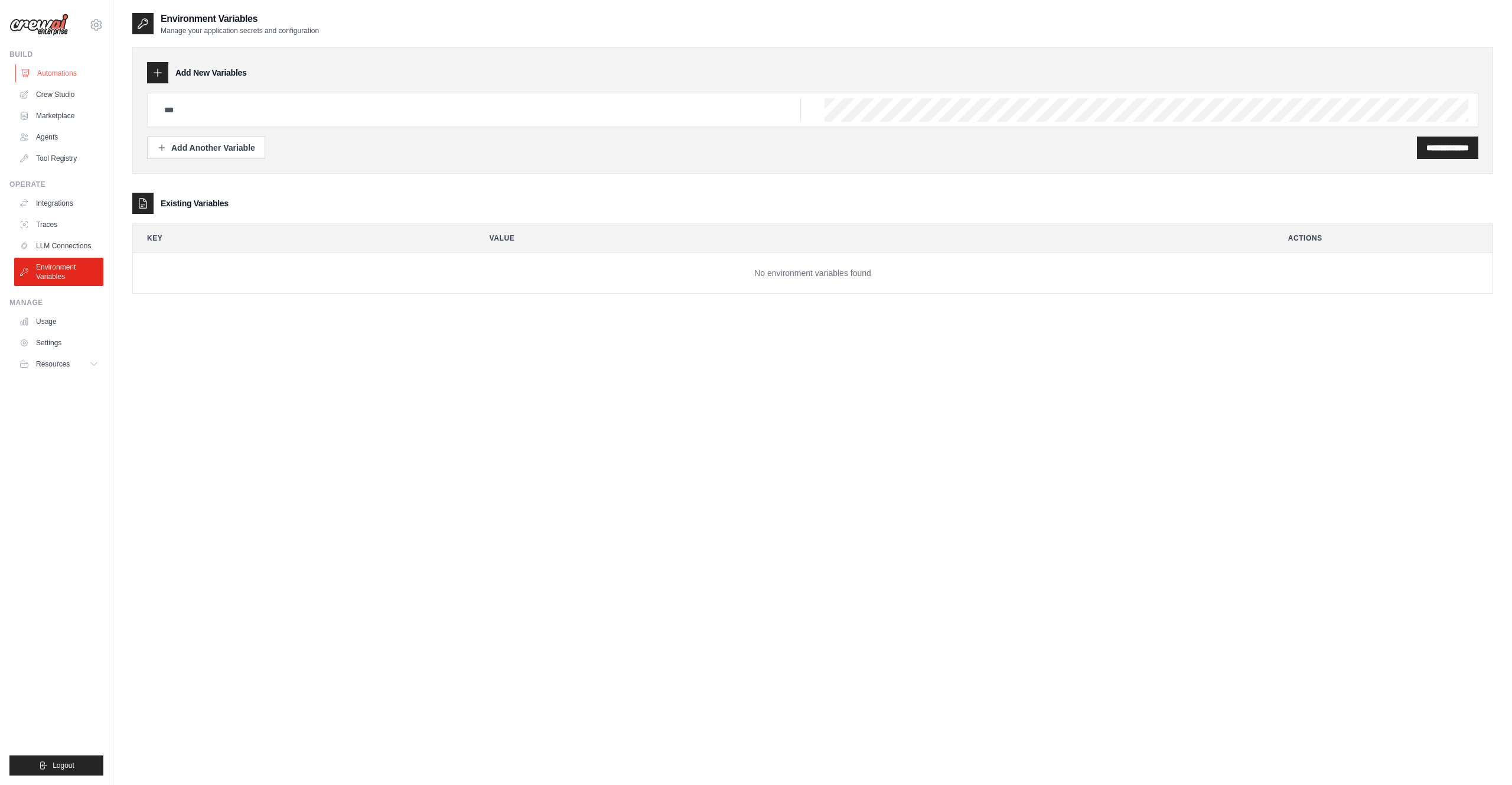
click at [64, 75] on link "Automations" at bounding box center [60, 73] width 90 height 18
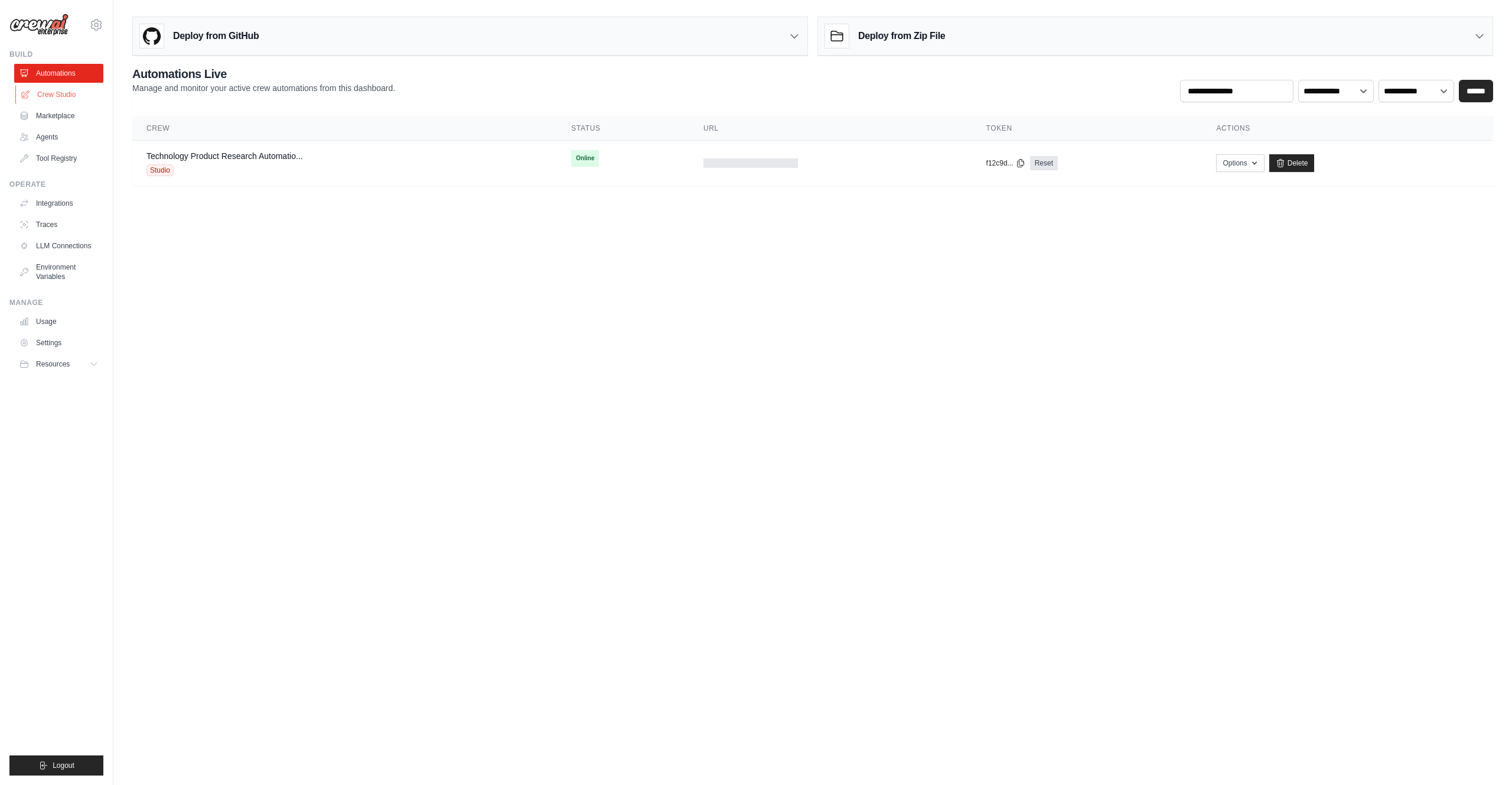
click at [63, 92] on link "Crew Studio" at bounding box center [60, 94] width 90 height 18
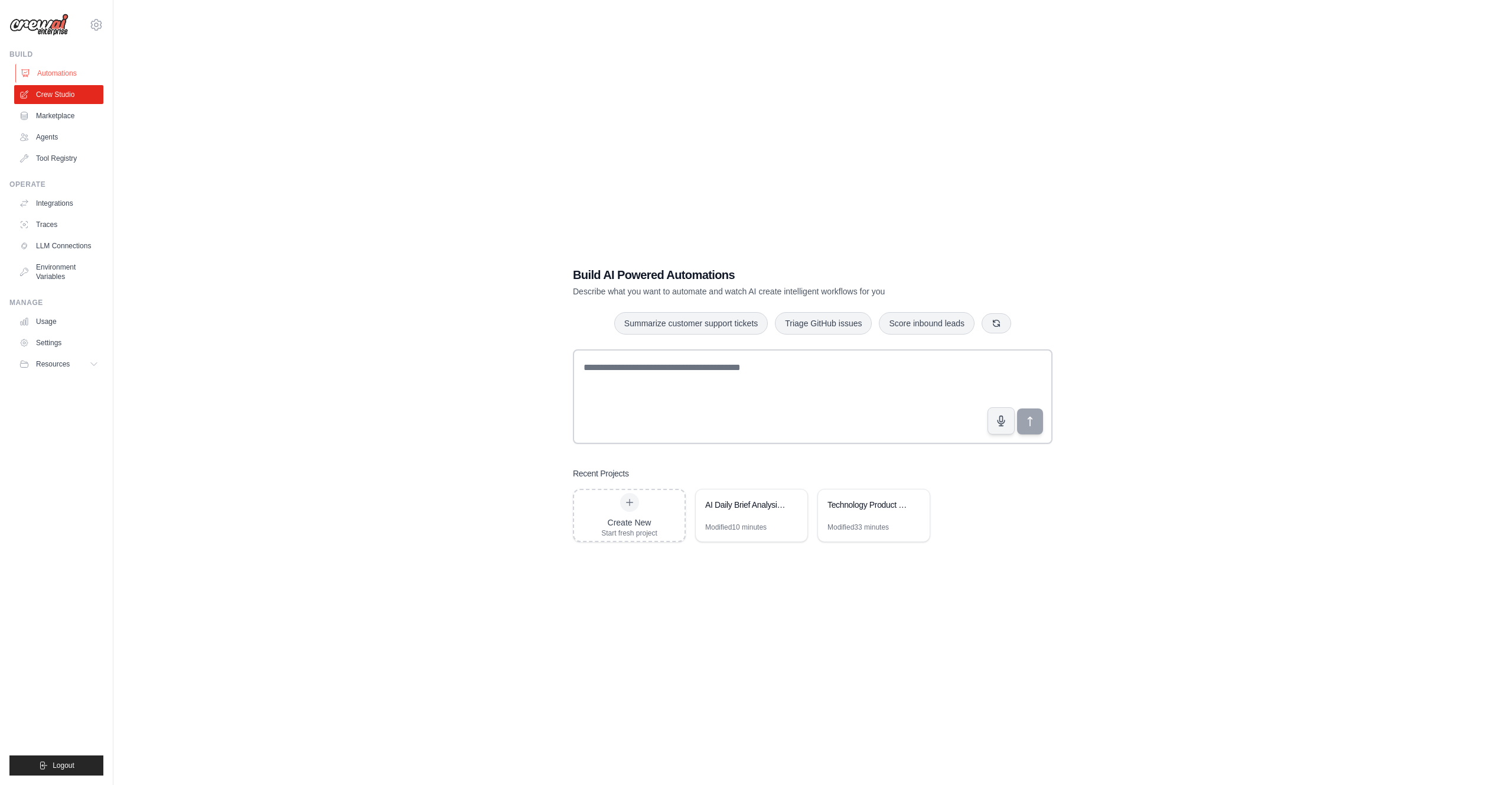
click at [65, 67] on link "Automations" at bounding box center [60, 73] width 90 height 18
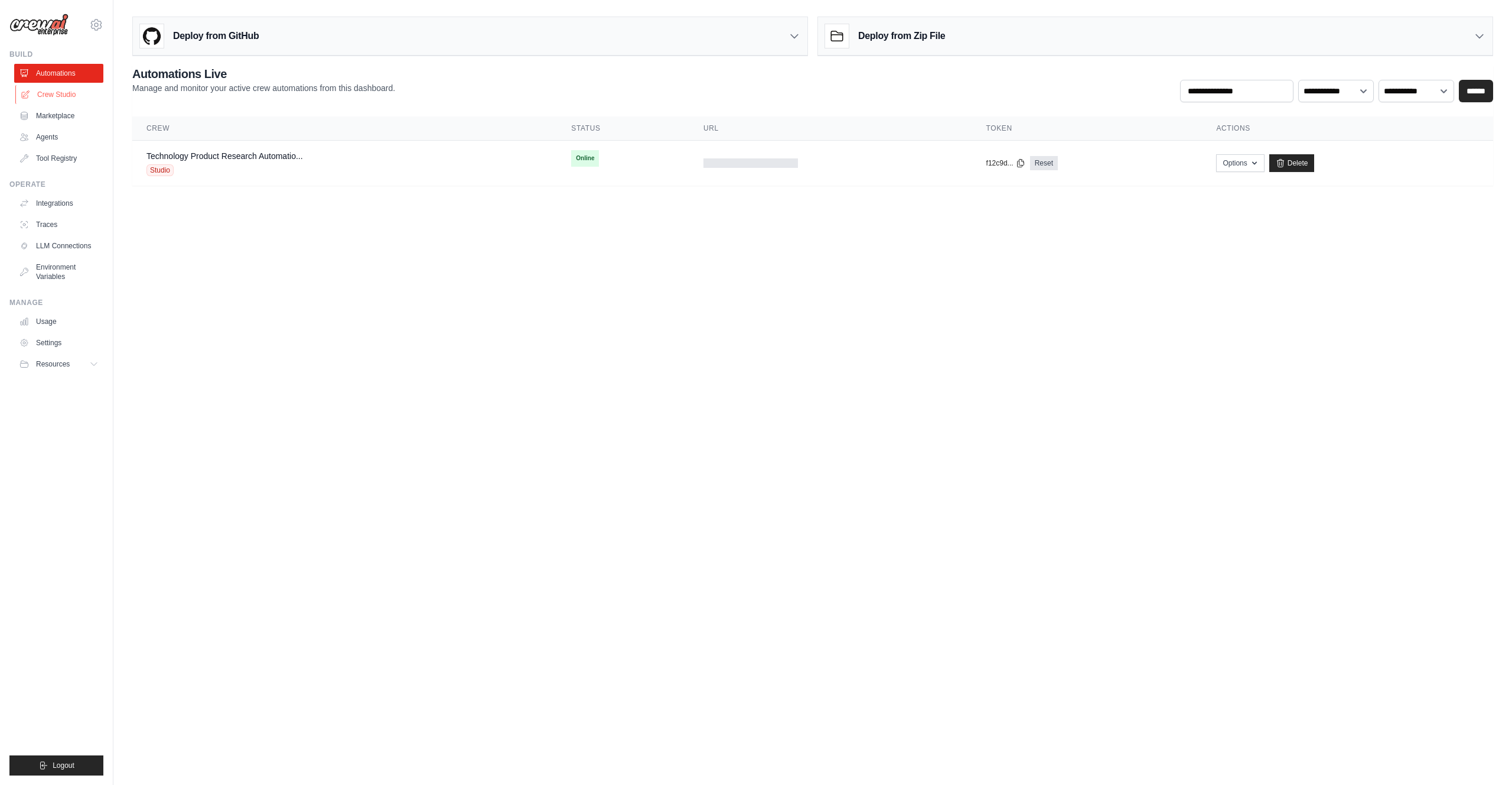
click at [63, 99] on link "Crew Studio" at bounding box center [60, 94] width 90 height 18
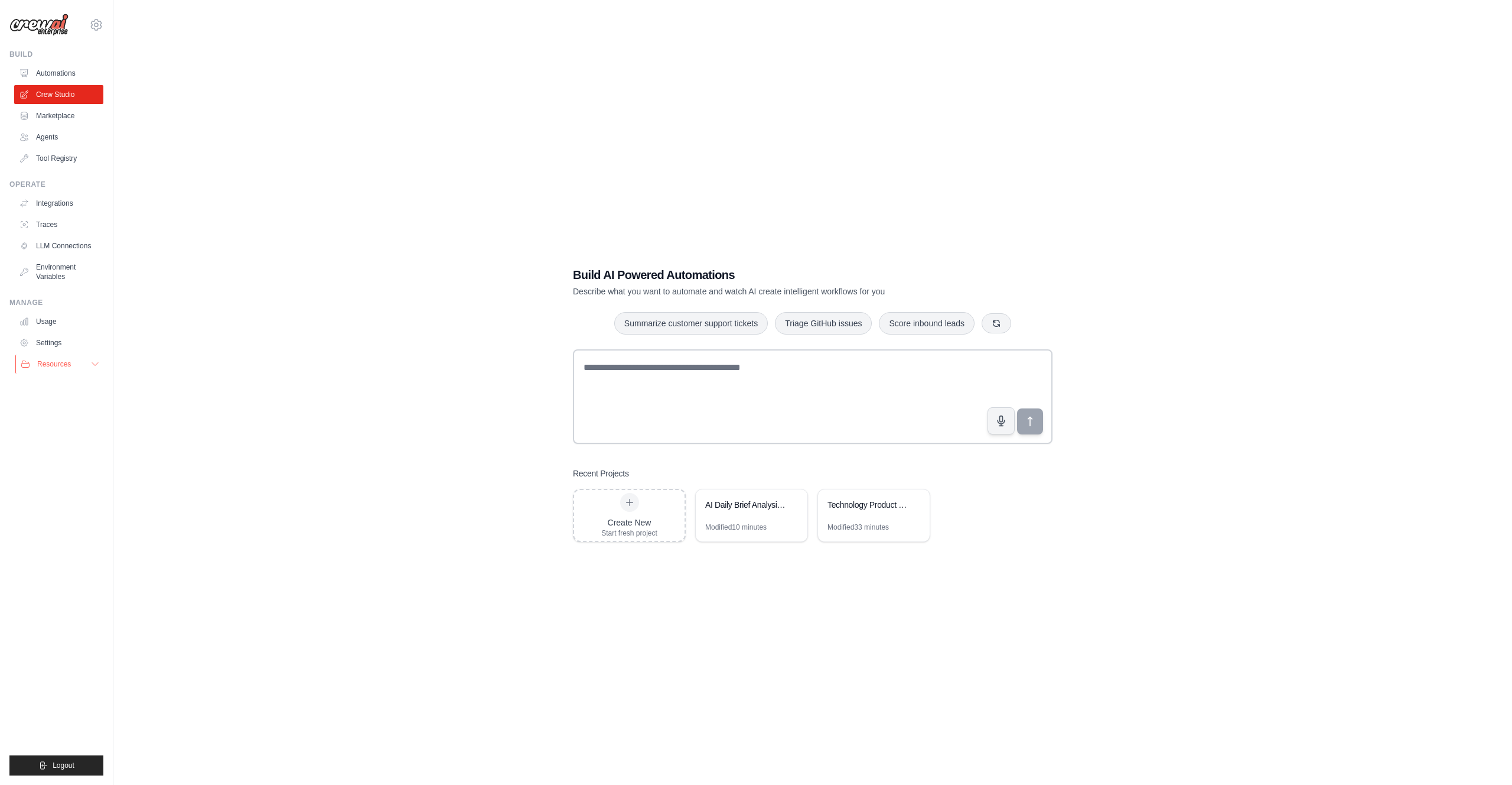
click at [62, 360] on span "Resources" at bounding box center [54, 364] width 33 height 9
click at [57, 140] on link "Agents" at bounding box center [60, 137] width 90 height 18
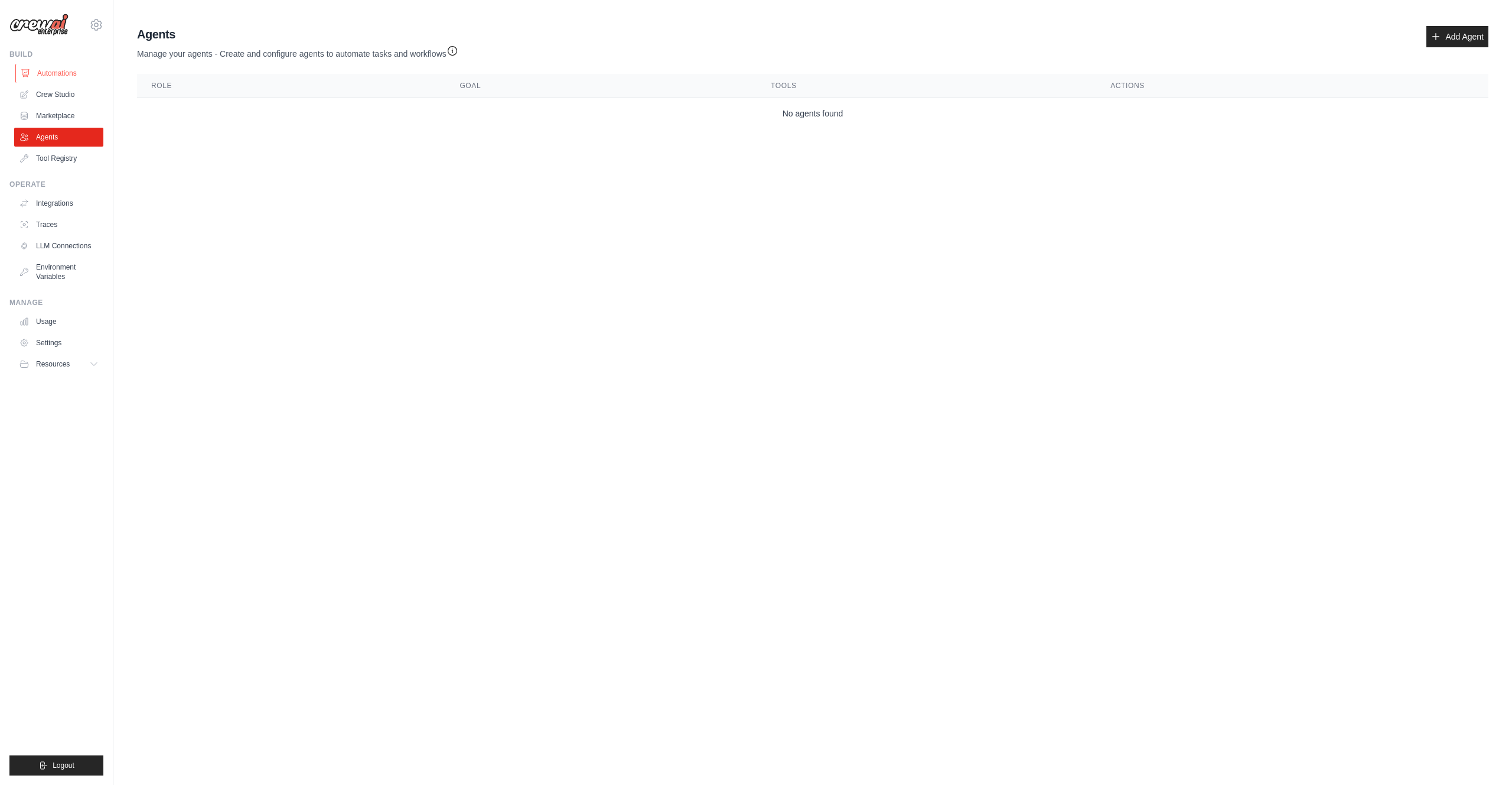
click at [57, 72] on link "Automations" at bounding box center [60, 73] width 90 height 18
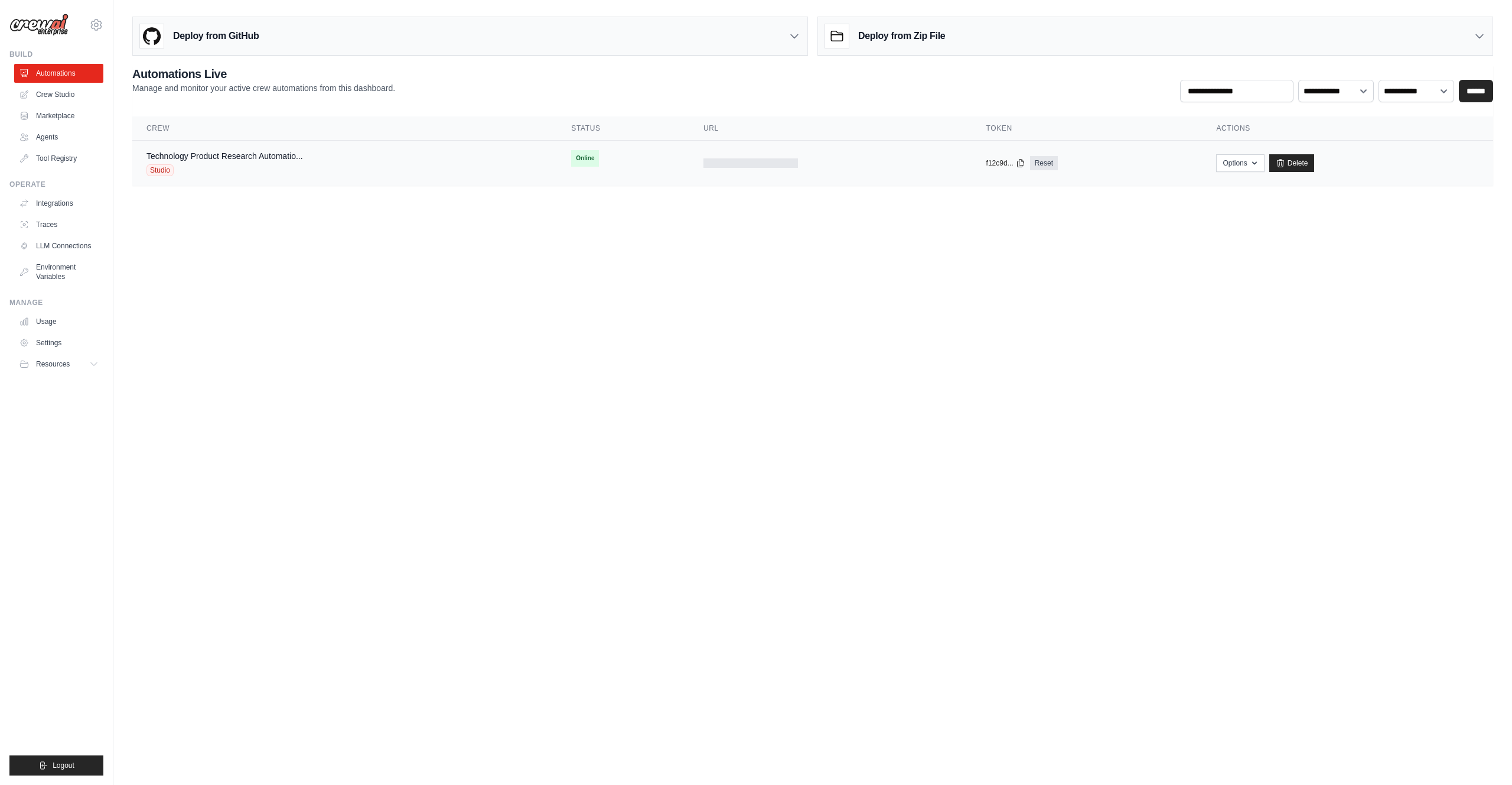
click at [362, 160] on div "Technology Product Research Automatio... Studio" at bounding box center [345, 163] width 396 height 26
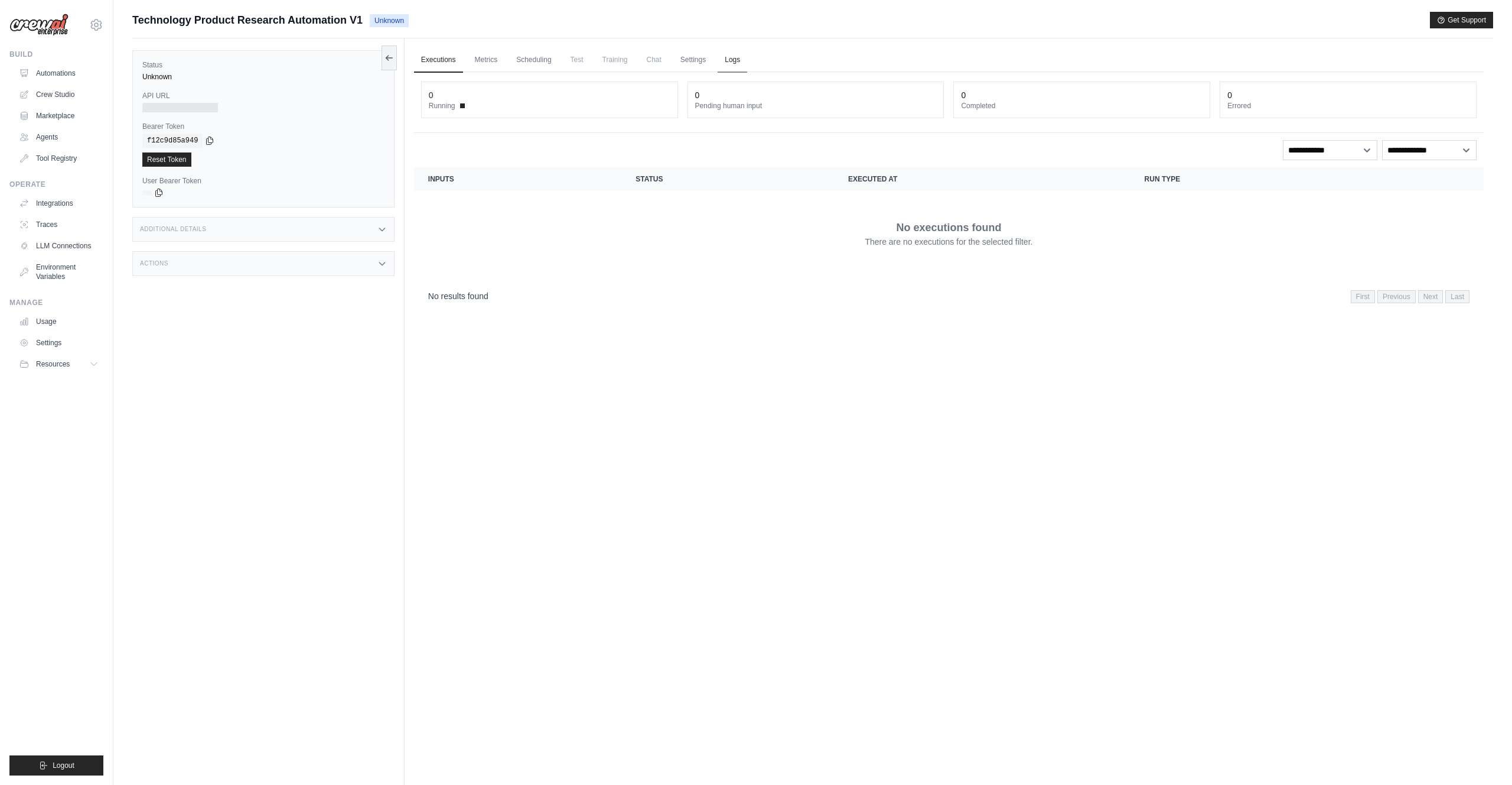
click at [729, 63] on link "Logs" at bounding box center [733, 60] width 30 height 25
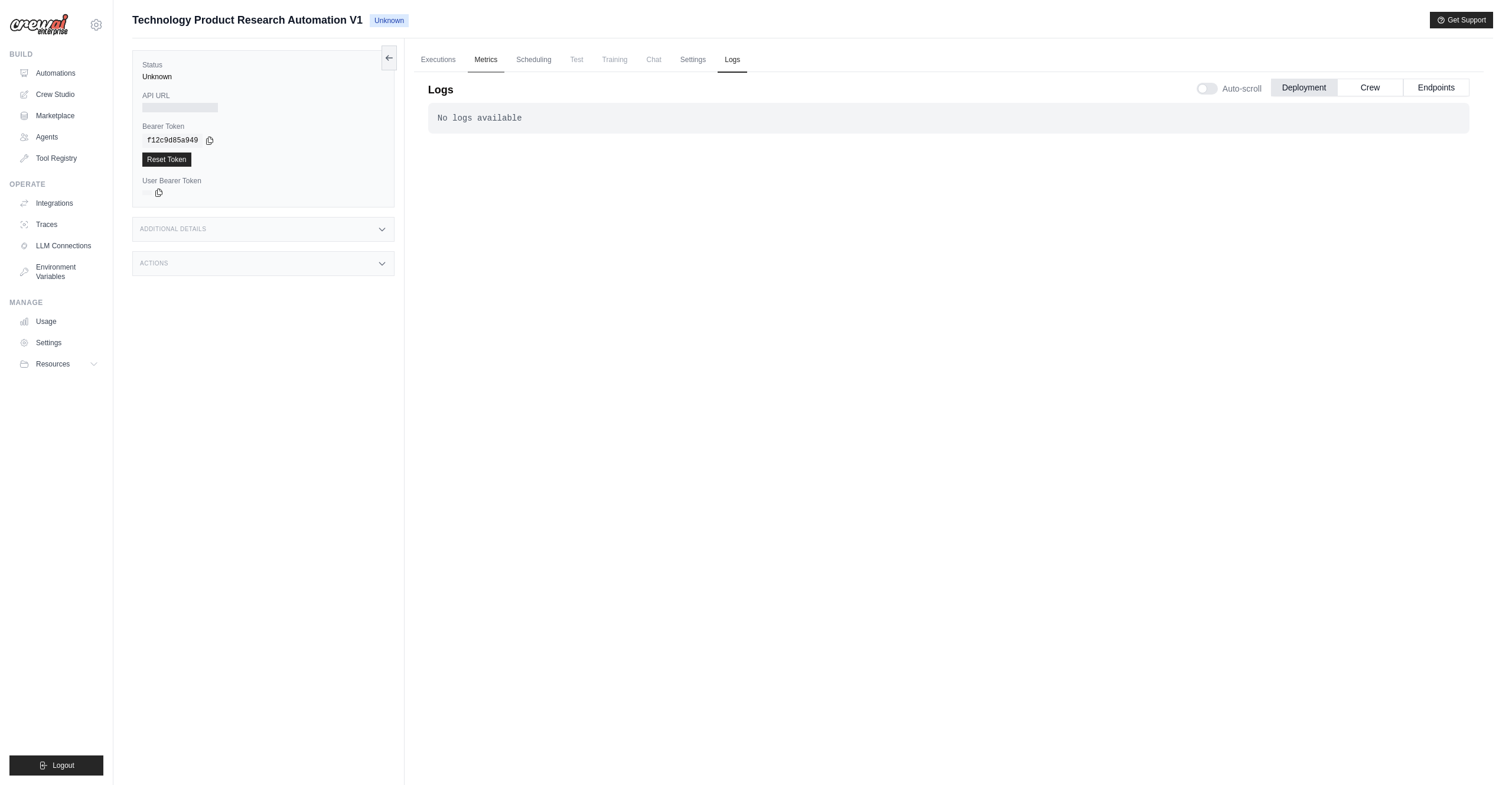
click at [482, 61] on link "Metrics" at bounding box center [486, 60] width 37 height 25
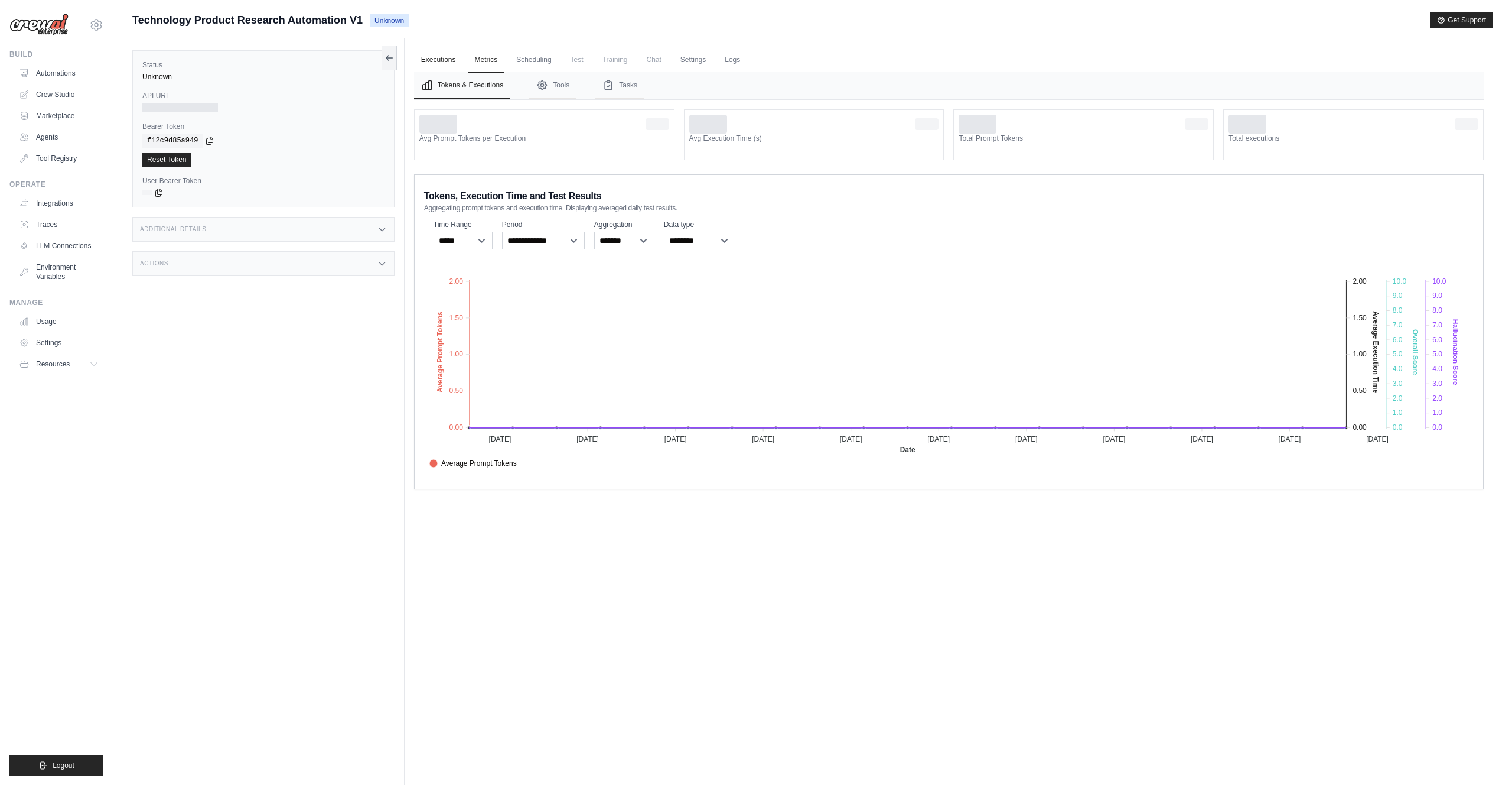
click at [423, 65] on link "Executions" at bounding box center [438, 60] width 49 height 25
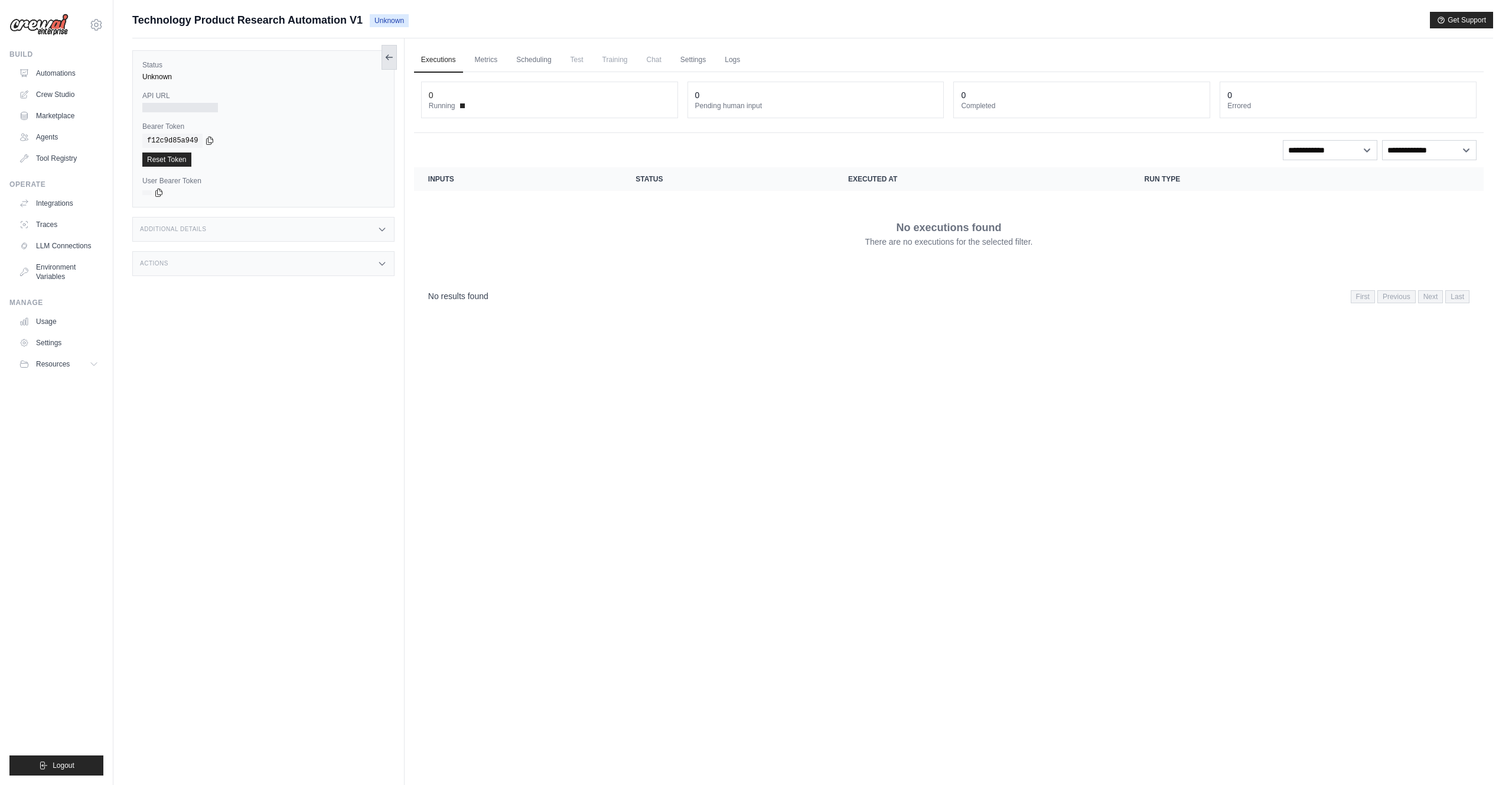
click at [387, 52] on button at bounding box center [389, 57] width 16 height 25
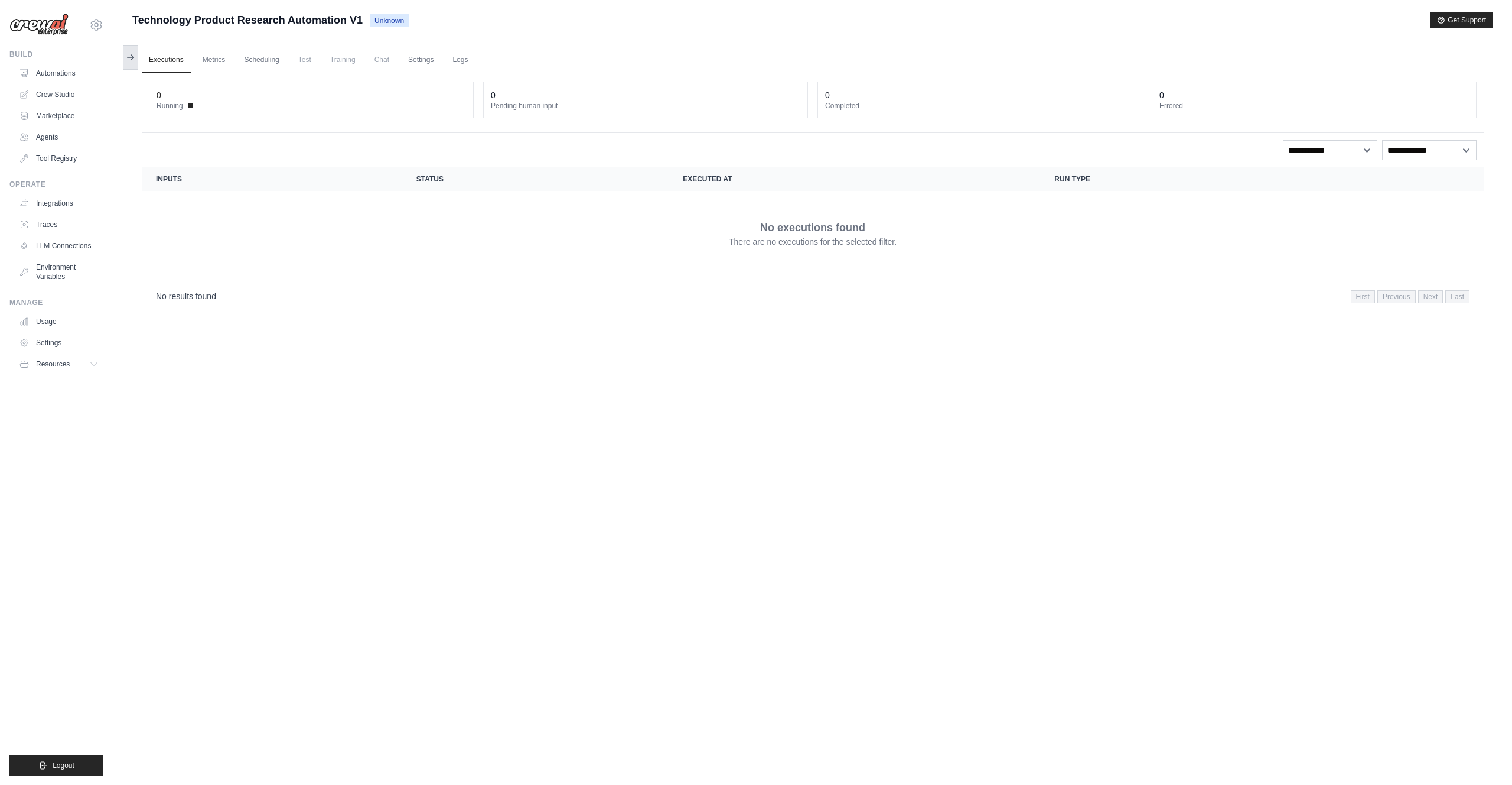
click at [133, 58] on icon at bounding box center [130, 57] width 9 height 9
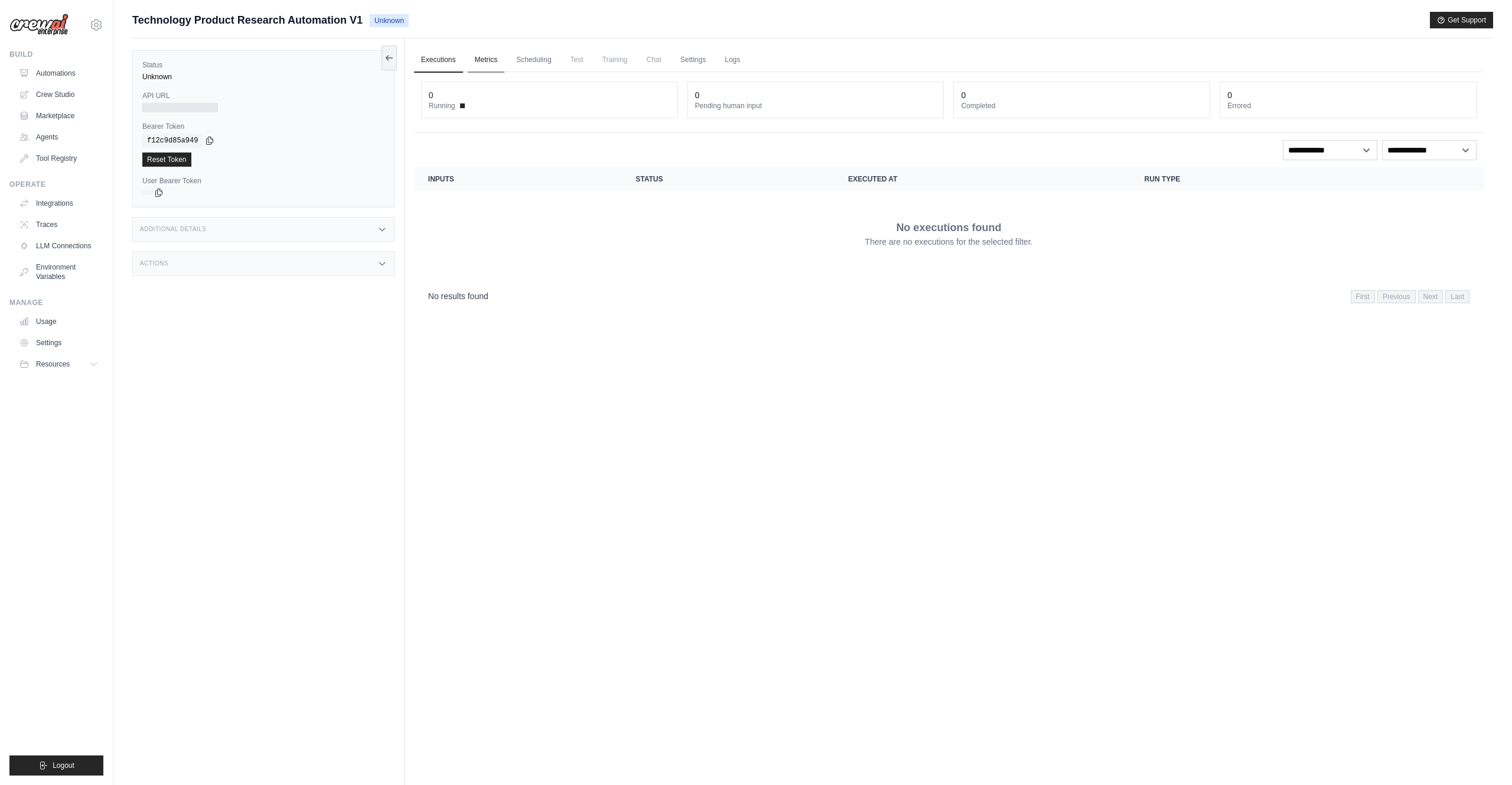
click at [475, 58] on link "Metrics" at bounding box center [486, 60] width 37 height 25
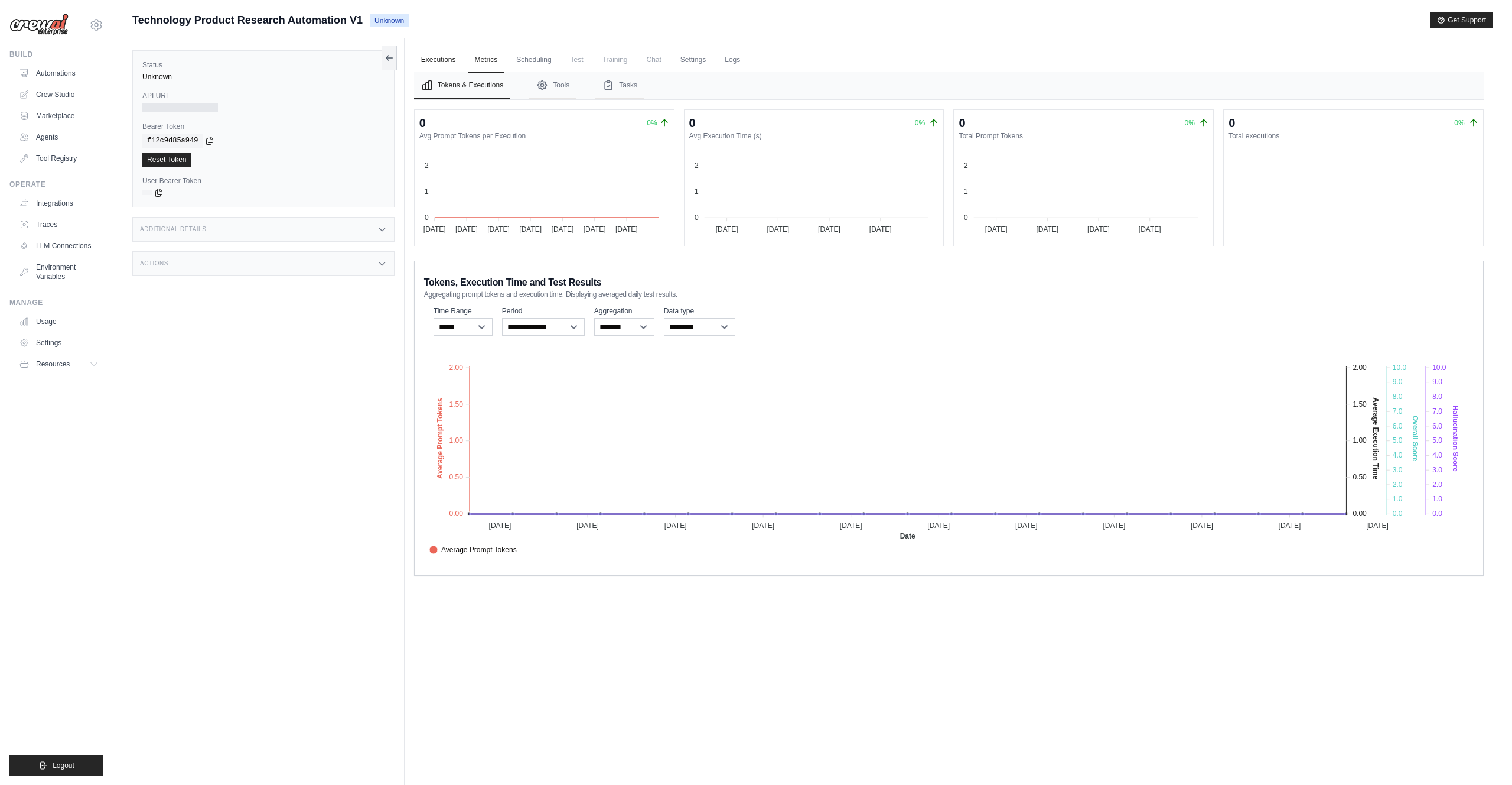
click at [447, 60] on link "Executions" at bounding box center [438, 60] width 49 height 25
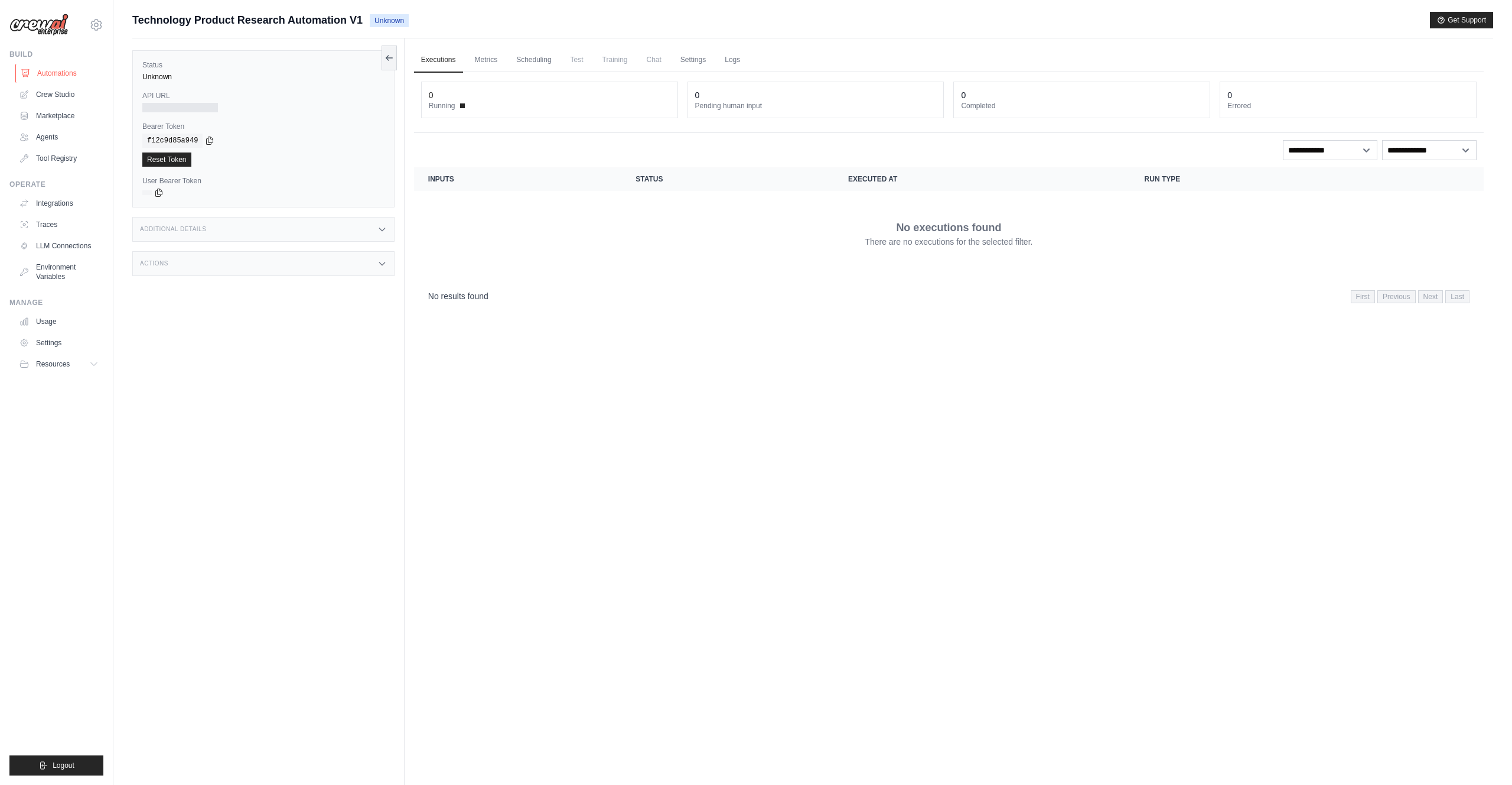
click at [60, 73] on link "Automations" at bounding box center [60, 73] width 90 height 18
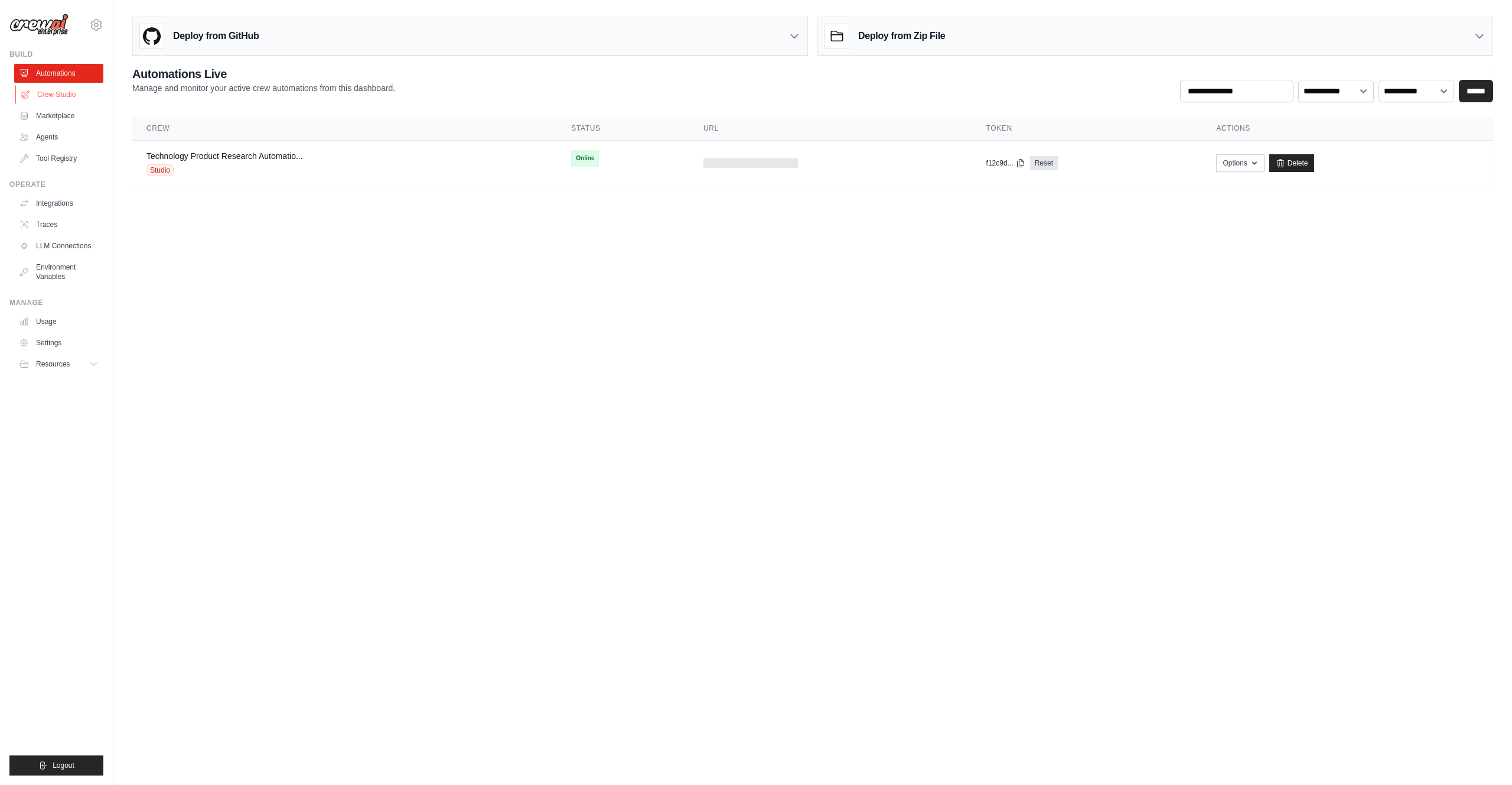
click at [56, 96] on link "Crew Studio" at bounding box center [60, 94] width 90 height 18
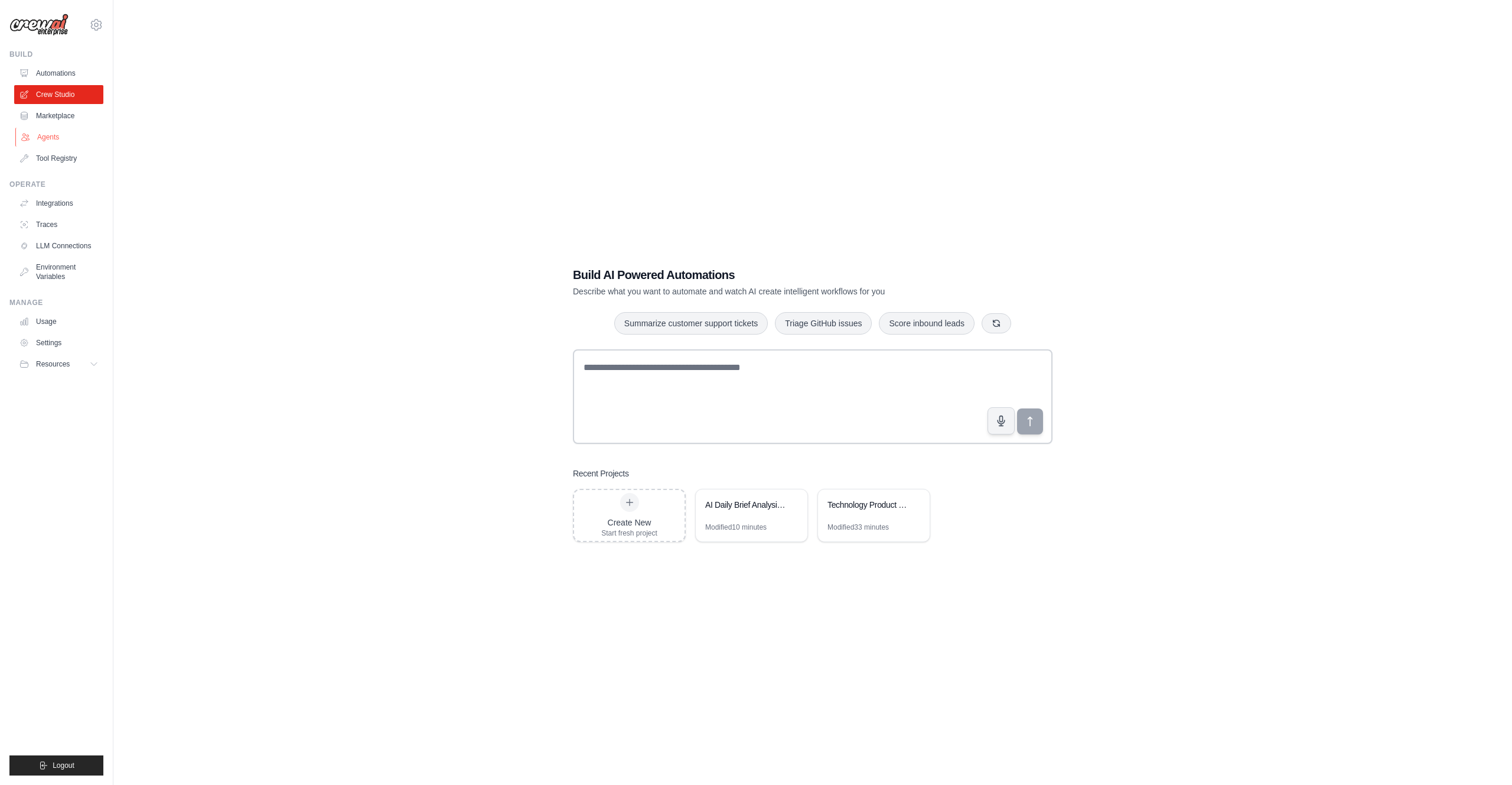
click at [57, 132] on link "Agents" at bounding box center [60, 137] width 90 height 18
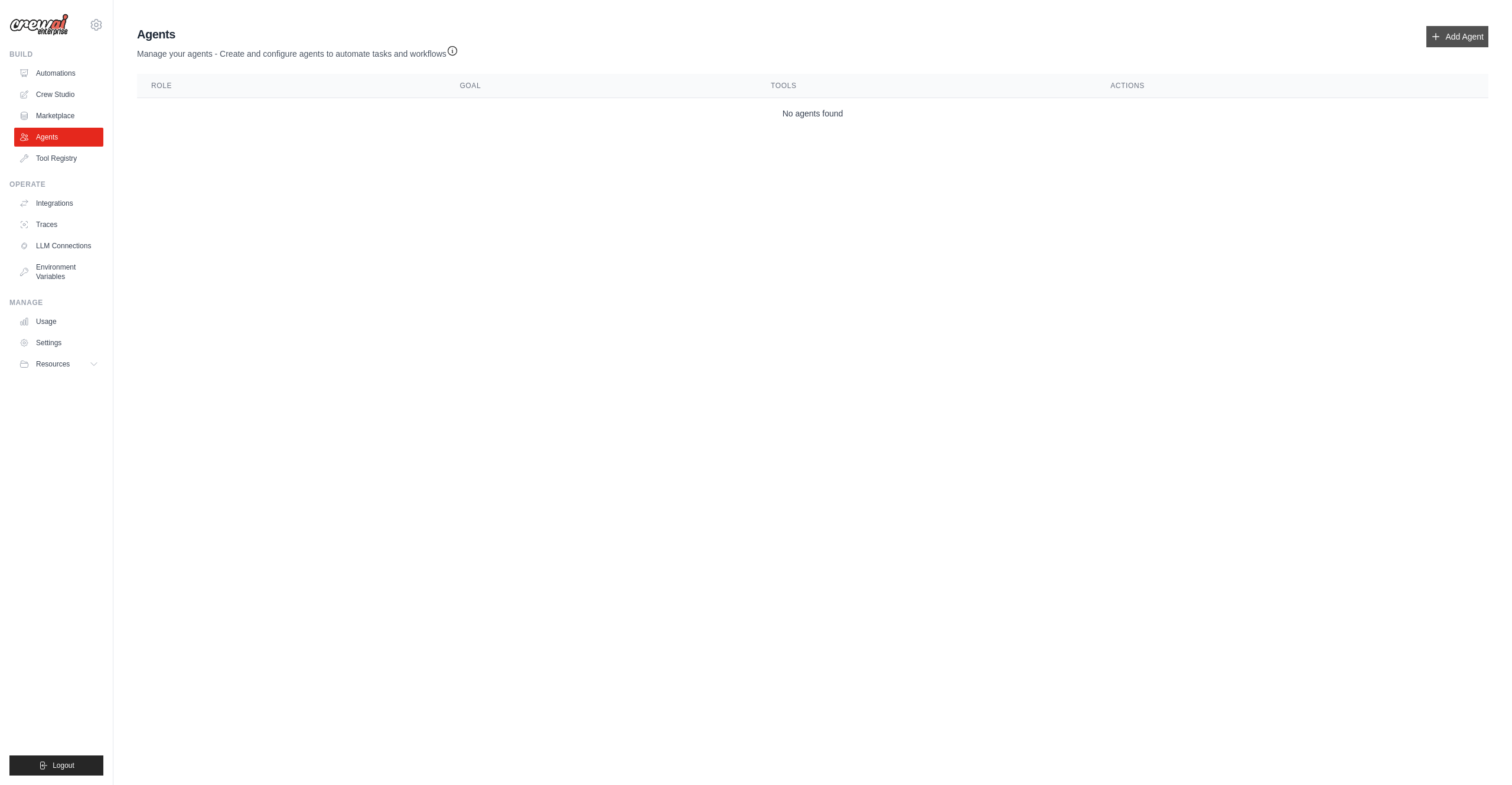
click at [1451, 31] on link "Add Agent" at bounding box center [1457, 36] width 62 height 21
click at [1449, 38] on link "Add Agent" at bounding box center [1457, 36] width 62 height 21
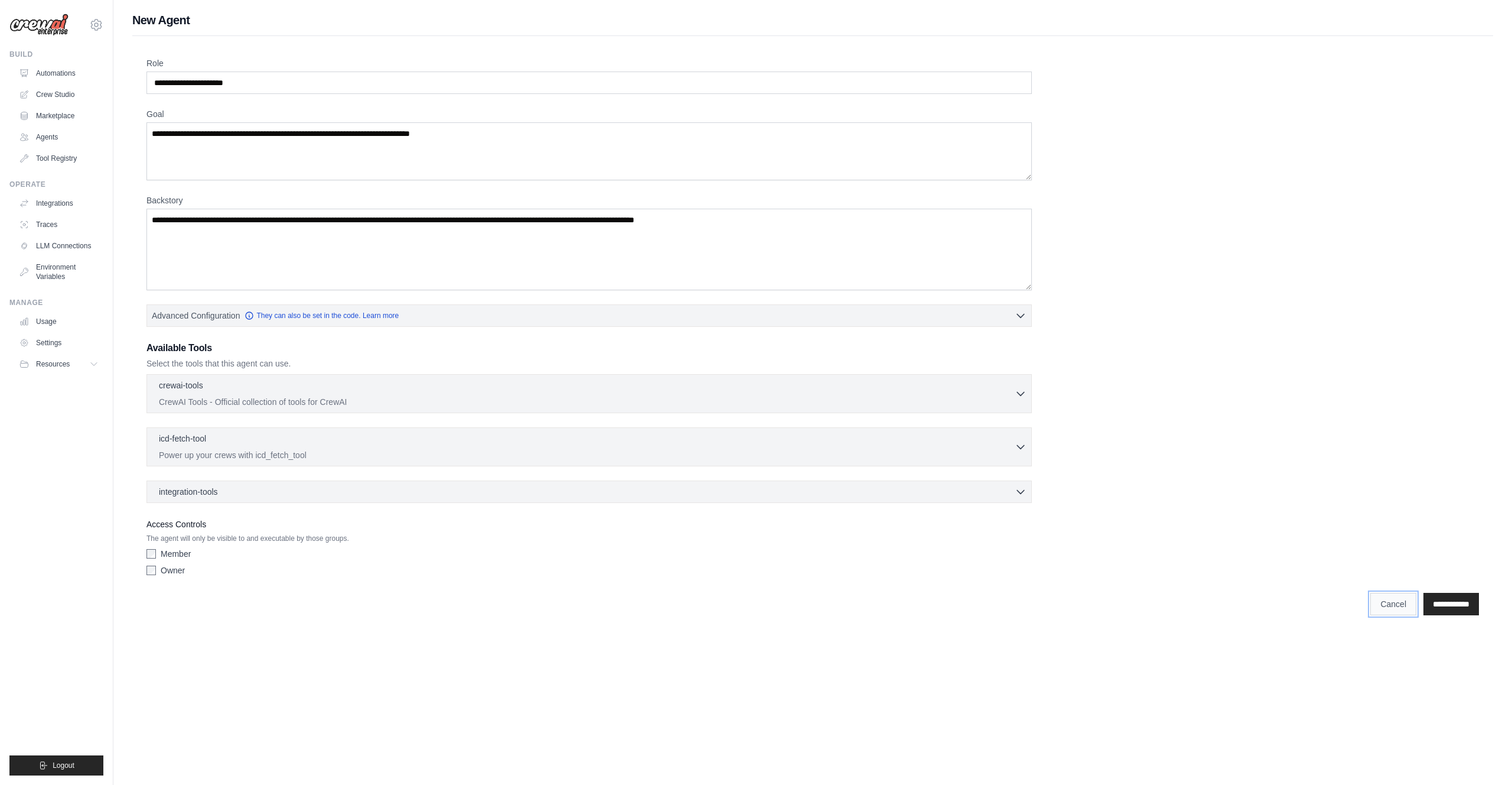
click at [1391, 599] on link "Cancel" at bounding box center [1394, 604] width 46 height 22
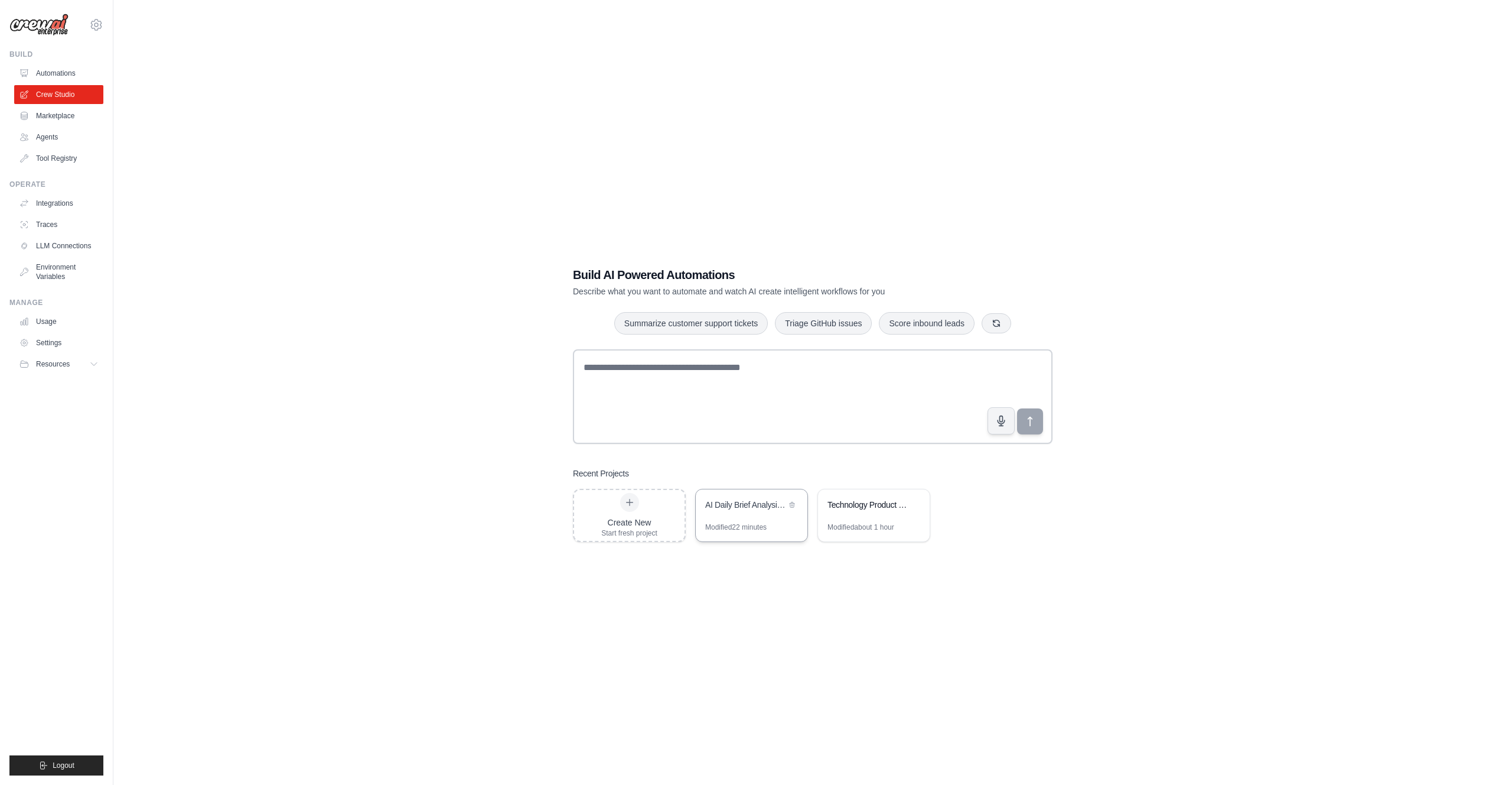
click at [750, 505] on div "AI Daily Brief Analysis & Executive Summary" at bounding box center [746, 504] width 81 height 12
click at [848, 502] on div "Technology Product Research Automation" at bounding box center [868, 504] width 81 height 12
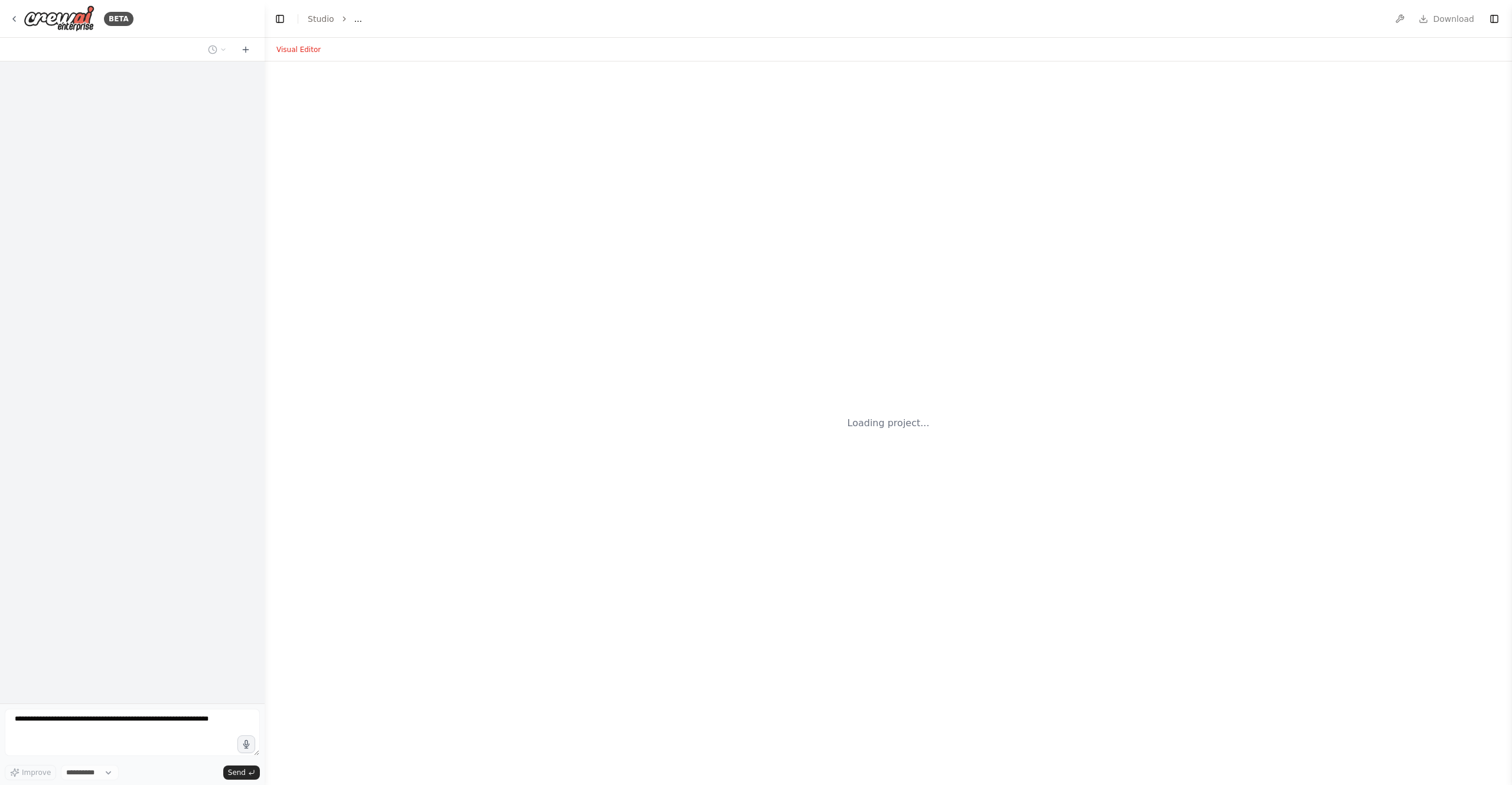
select select "****"
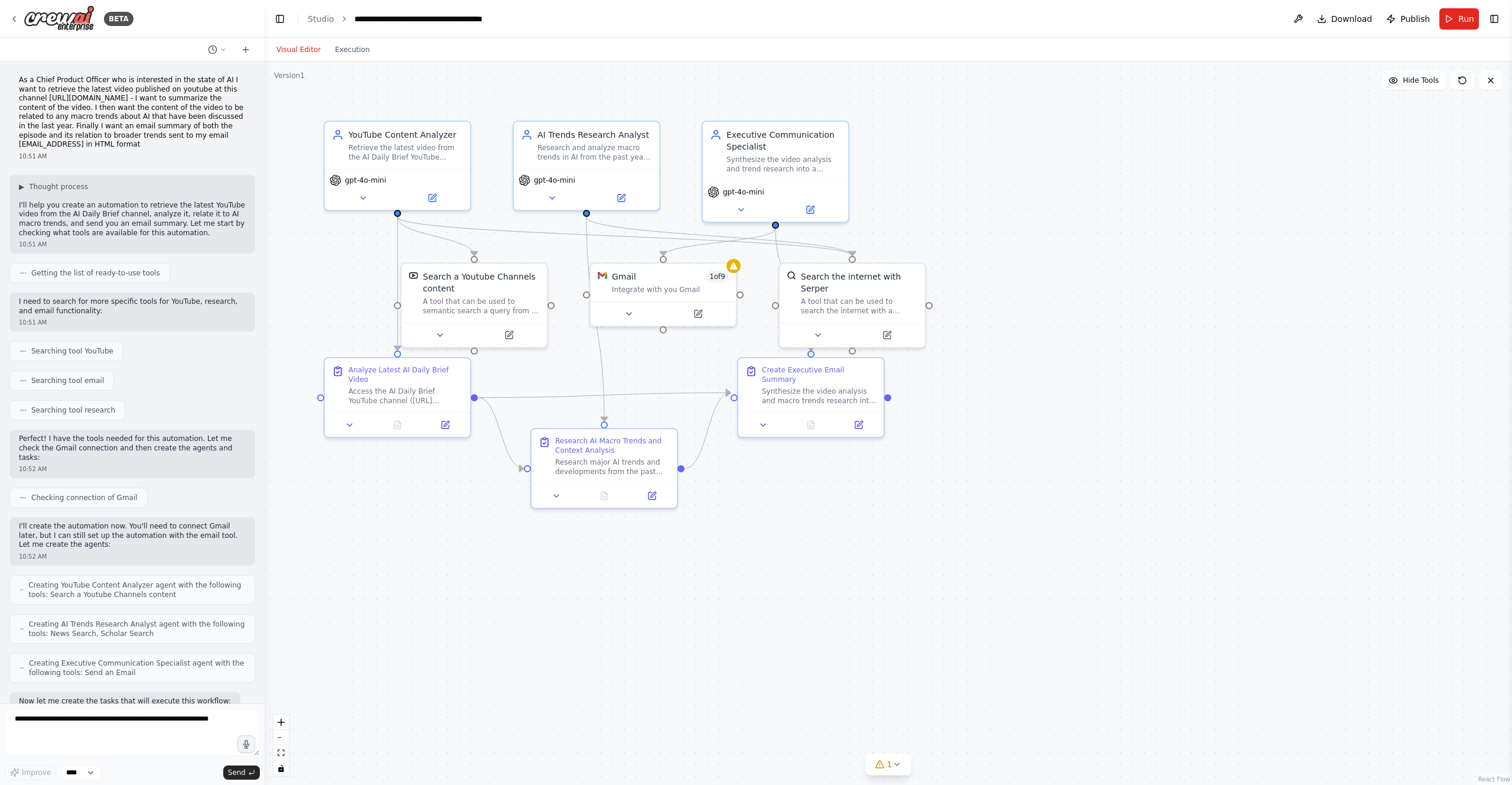
drag, startPoint x: 93, startPoint y: 145, endPoint x: 17, endPoint y: 75, distance: 103.3
click at [17, 75] on div "As a Chief Product Officer who is interested in the state of AI I want to retri…" at bounding box center [132, 118] width 246 height 94
copy p "As a Chief Product Officer who is interested in the state of AI I want to retri…"
click at [132, 105] on p "As a Chief Product Officer who is interested in the state of AI I want to retri…" at bounding box center [131, 113] width 226 height 74
drag, startPoint x: 91, startPoint y: 144, endPoint x: 14, endPoint y: 81, distance: 99.5
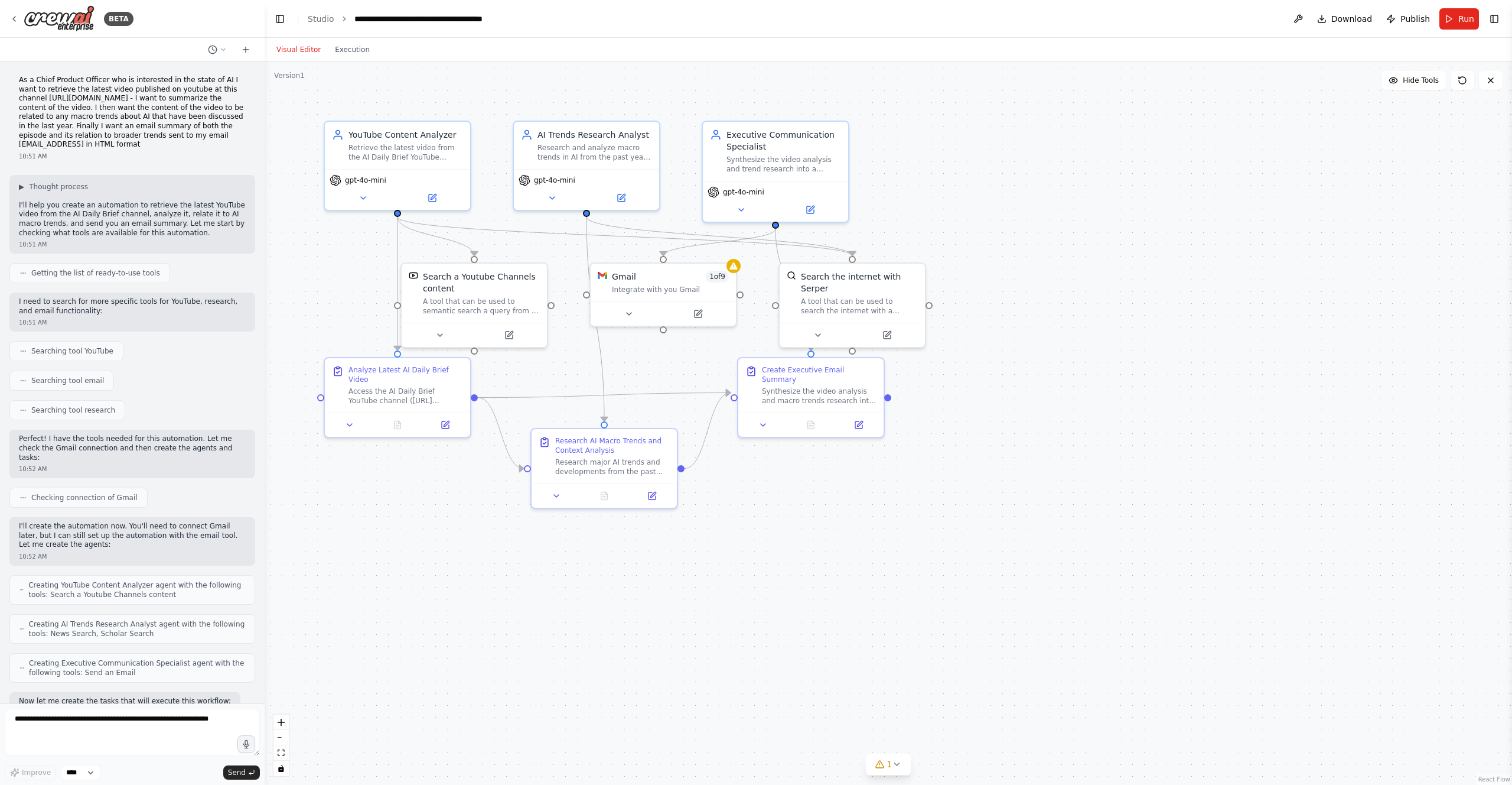
click at [14, 81] on div "As a Chief Product Officer who is interested in the state of AI I want to retri…" at bounding box center [132, 118] width 246 height 94
copy p "As a Chief Product Officer who is interested in the state of AI I want to retri…"
click at [16, 20] on icon at bounding box center [14, 18] width 9 height 9
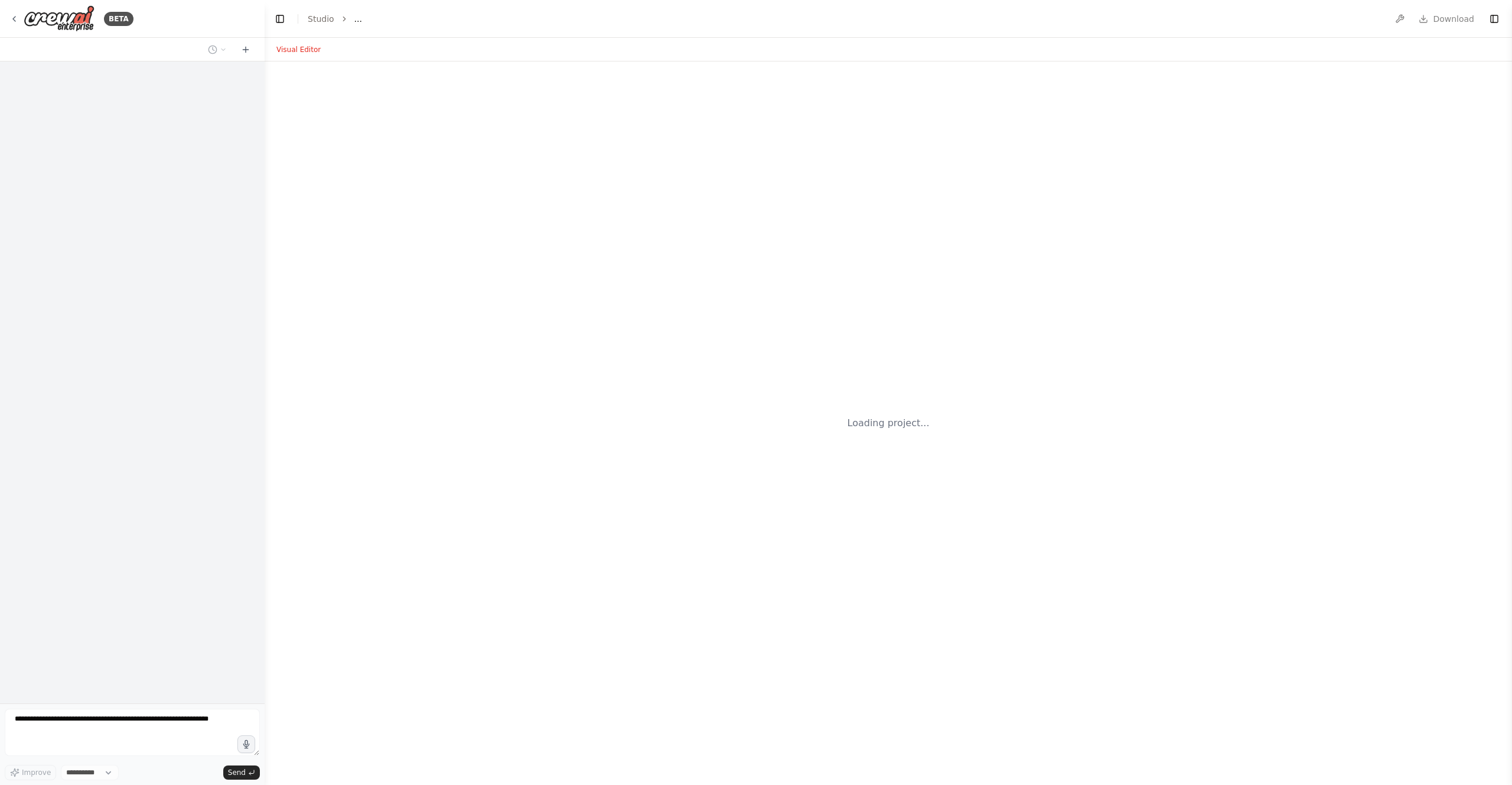
select select "****"
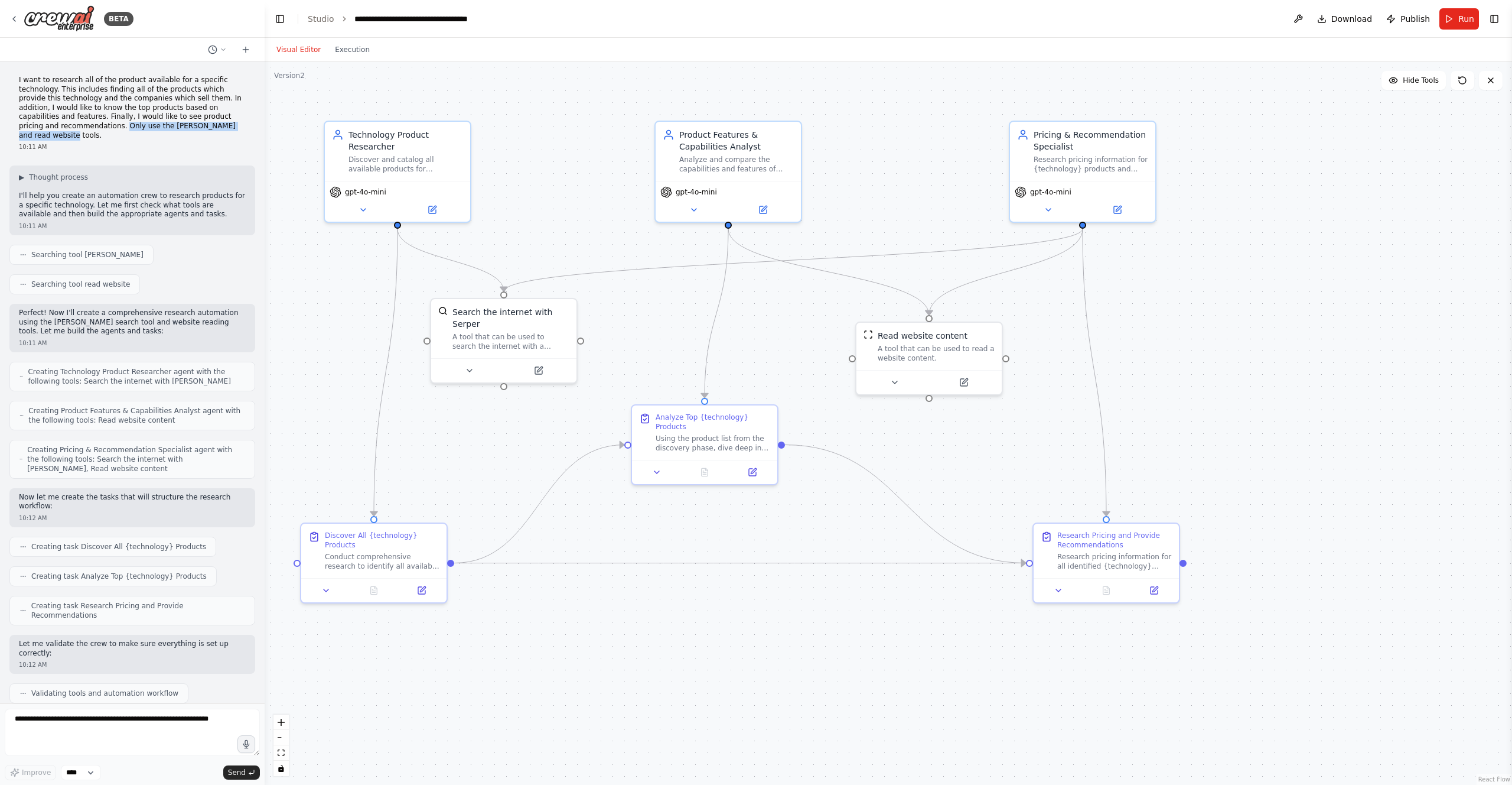
drag, startPoint x: 82, startPoint y: 125, endPoint x: 238, endPoint y: 126, distance: 156.0
click at [238, 126] on p "I want to research all of the product available for a specific technology. This…" at bounding box center [131, 108] width 226 height 65
click at [20, 18] on div "BETA" at bounding box center [71, 18] width 124 height 27
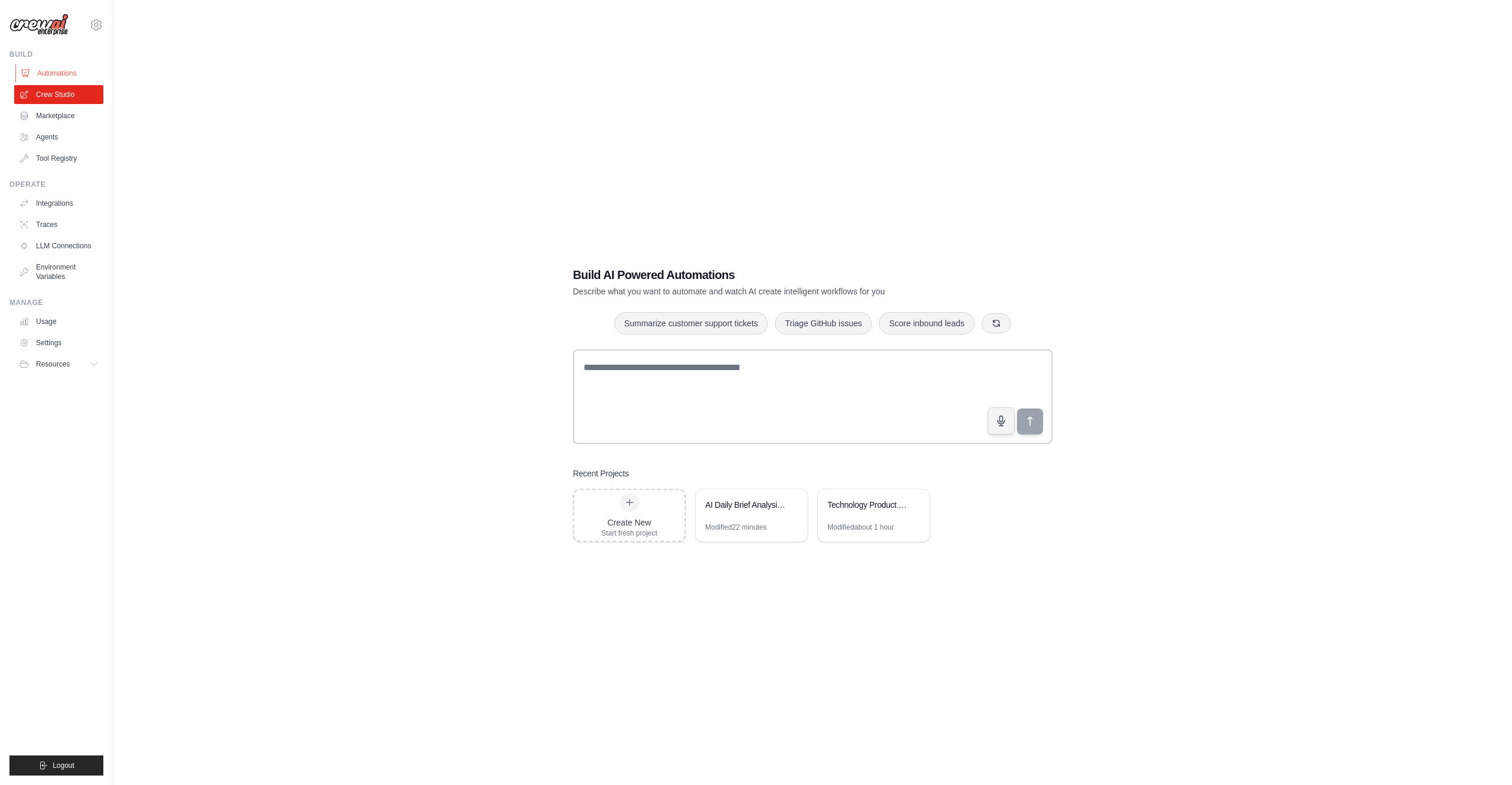
click at [66, 67] on link "Automations" at bounding box center [60, 73] width 90 height 18
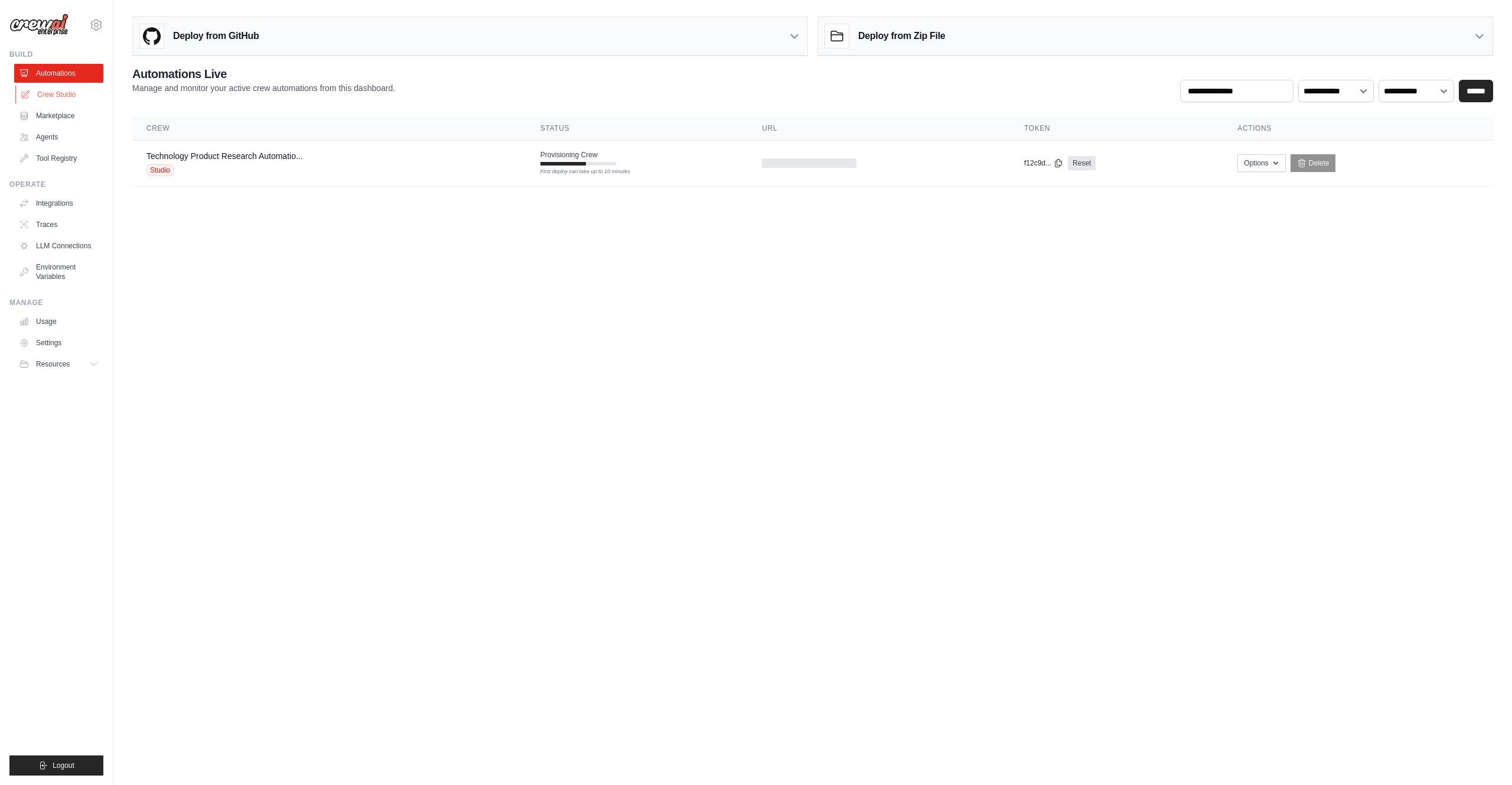
click at [59, 91] on link "Crew Studio" at bounding box center [60, 94] width 90 height 18
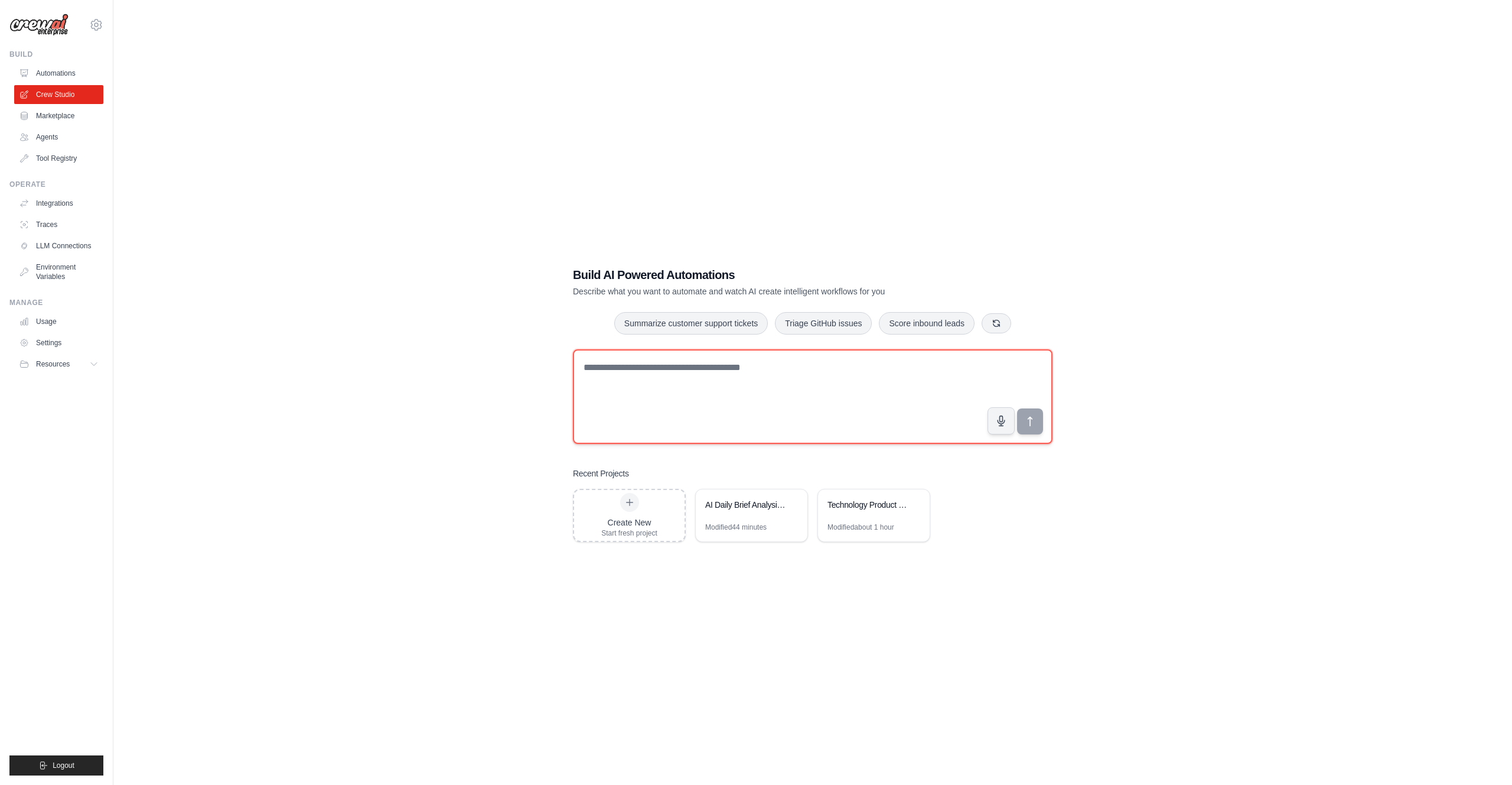
click at [647, 364] on textarea at bounding box center [812, 397] width 480 height 94
paste textarea "**********"
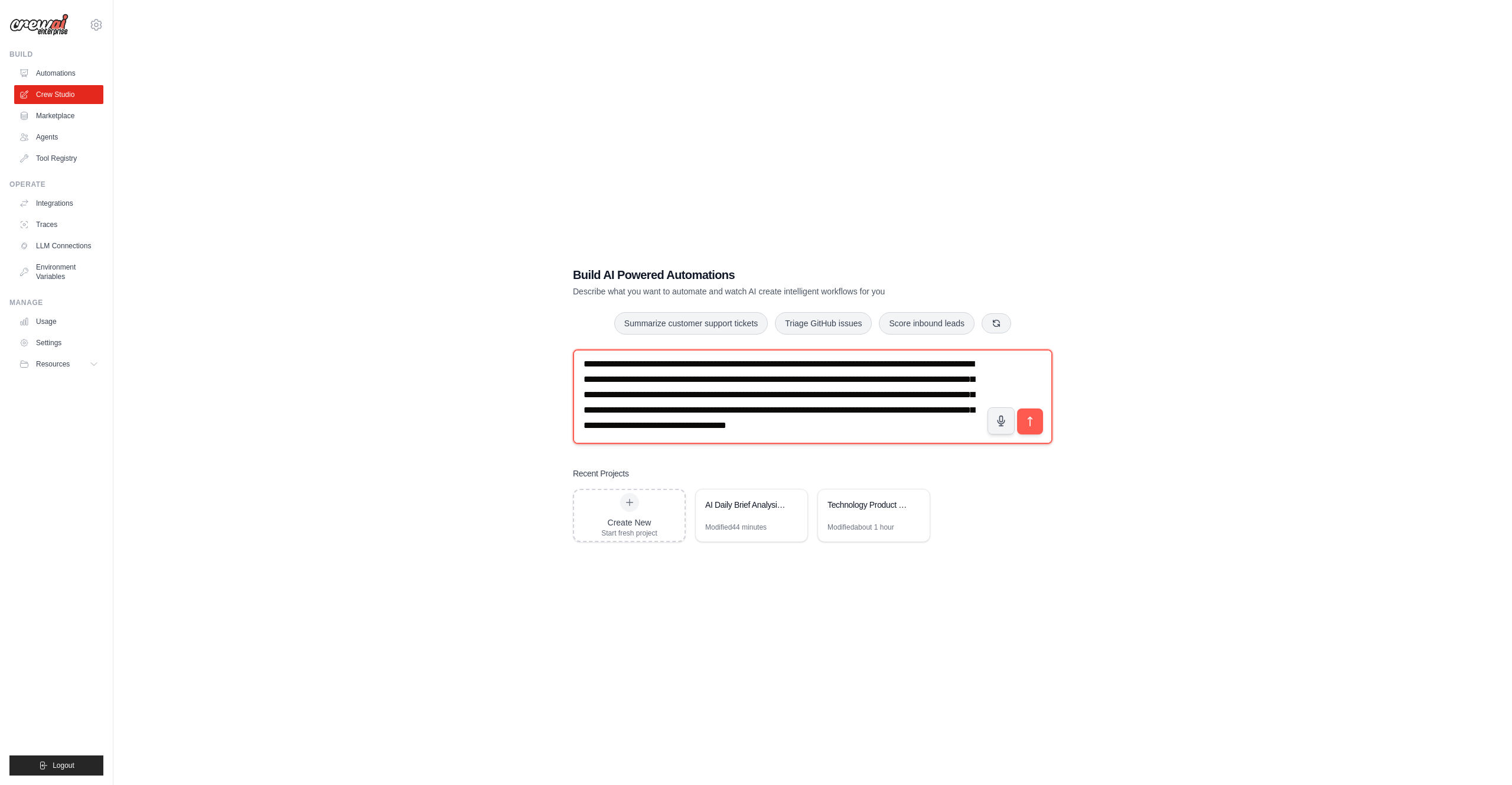
scroll to position [50, 0]
drag, startPoint x: 581, startPoint y: 438, endPoint x: 683, endPoint y: 439, distance: 102.0
click at [683, 439] on textarea "**********" at bounding box center [812, 397] width 480 height 94
click at [751, 417] on textarea "**********" at bounding box center [812, 397] width 480 height 94
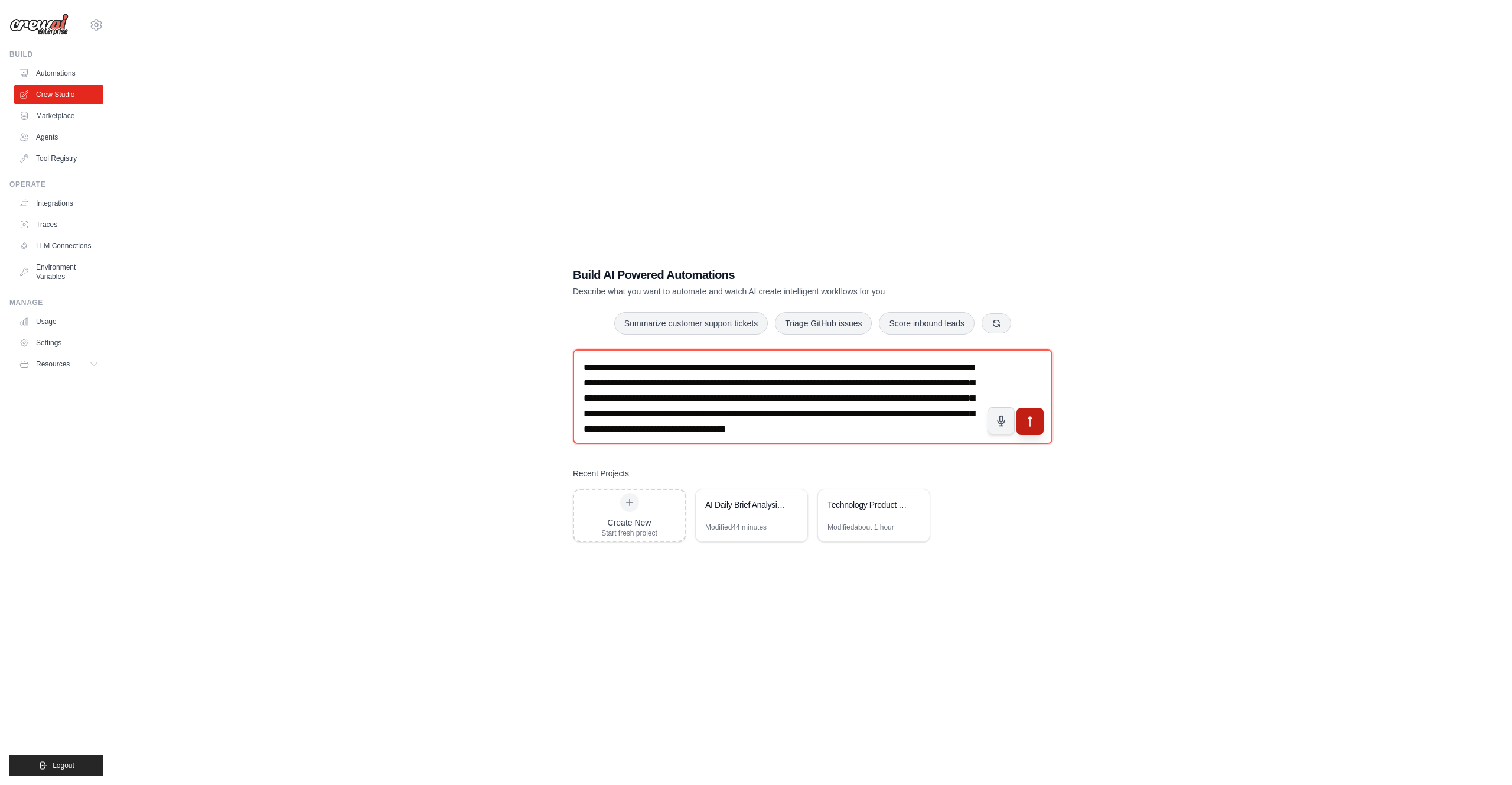
type textarea "**********"
click at [1031, 417] on icon "submit" at bounding box center [1030, 421] width 12 height 12
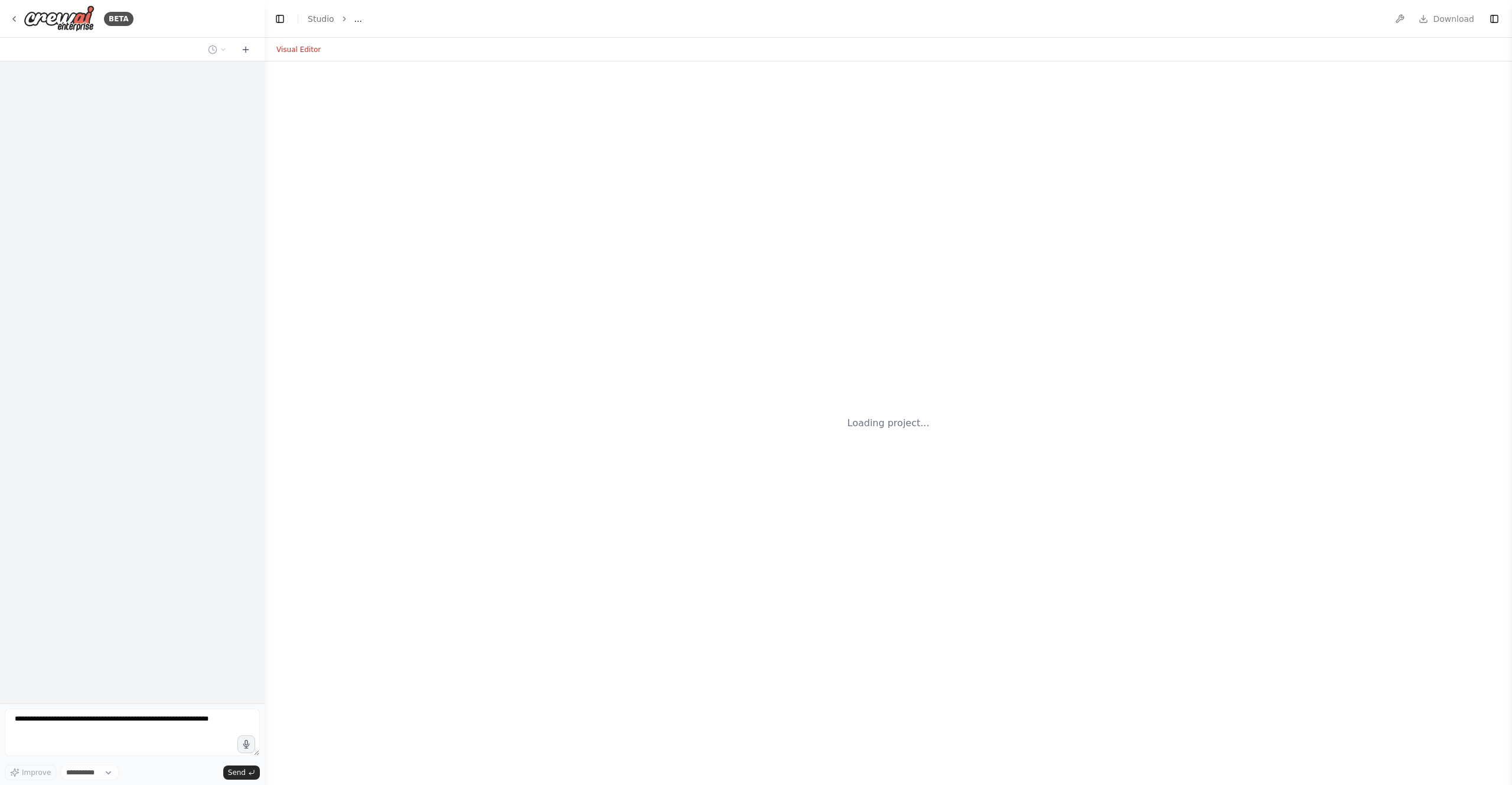
select select "****"
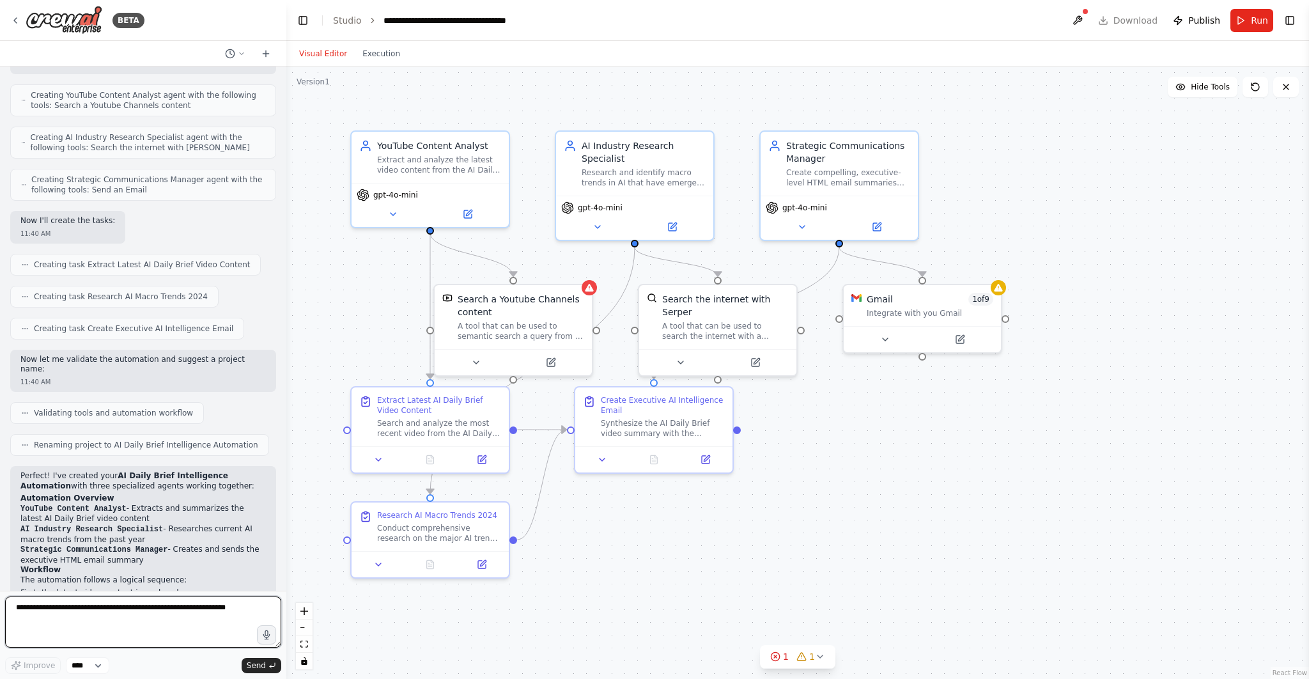
scroll to position [693, 0]
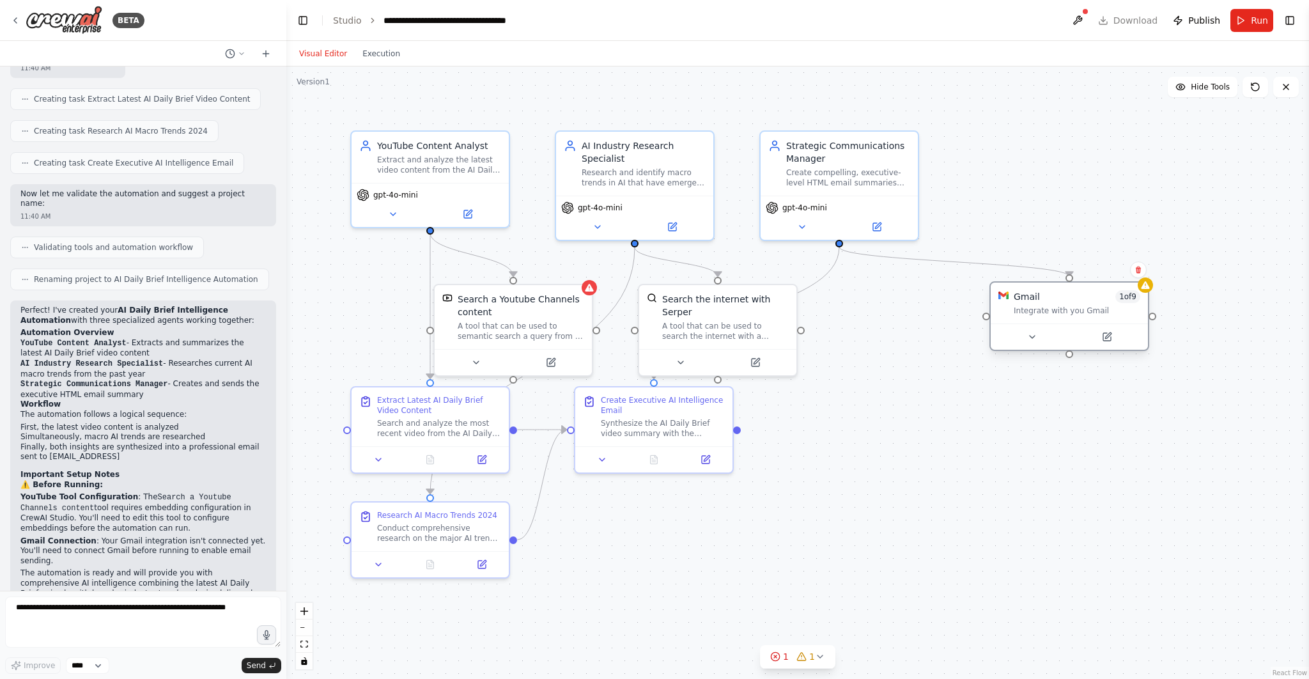
drag, startPoint x: 912, startPoint y: 298, endPoint x: 1102, endPoint y: 300, distance: 190.5
click at [1102, 300] on div "Gmail 1 of 9" at bounding box center [1077, 296] width 127 height 13
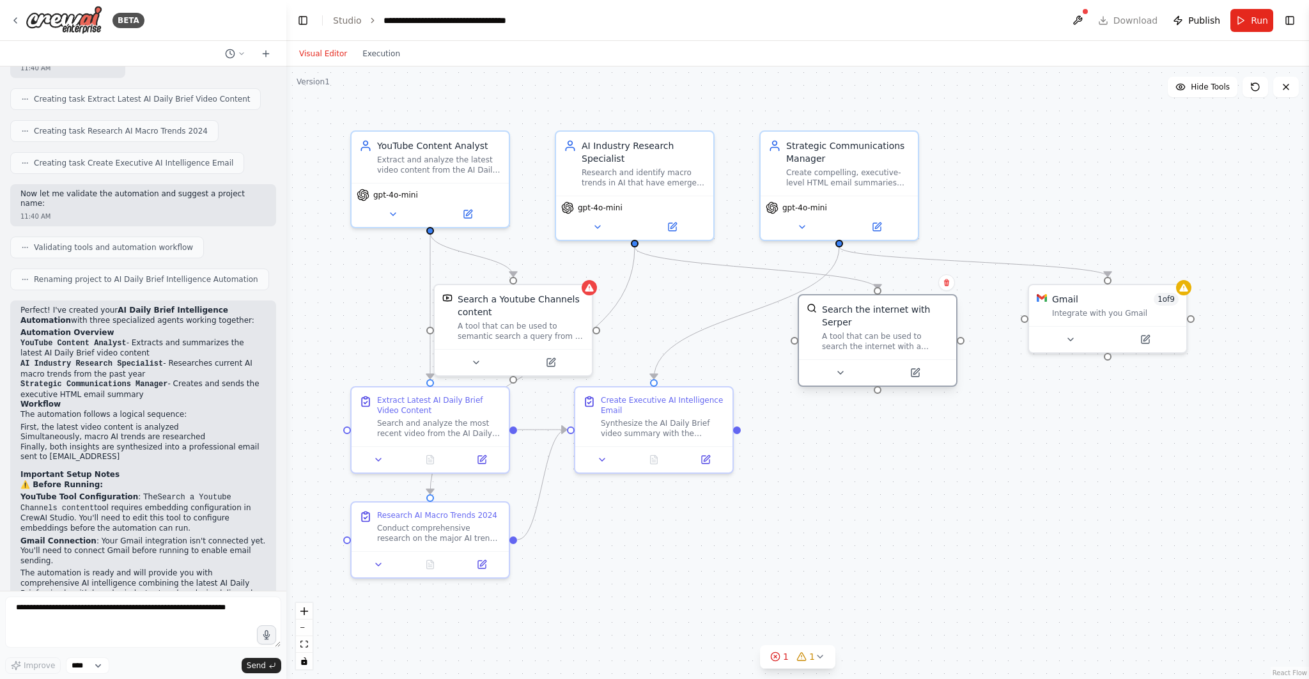
drag, startPoint x: 690, startPoint y: 332, endPoint x: 850, endPoint y: 341, distance: 160.7
click at [850, 341] on div "A tool that can be used to search the internet with a search_query. Supports di…" at bounding box center [885, 341] width 127 height 20
drag, startPoint x: 506, startPoint y: 320, endPoint x: 571, endPoint y: 319, distance: 65.2
click at [571, 319] on div "A tool that can be used to semantic search a query from a Youtube Channels cont…" at bounding box center [591, 328] width 127 height 20
click at [442, 153] on div "Extract and analyze the latest video content from the AI Daily Brief YouTube ch…" at bounding box center [439, 162] width 124 height 20
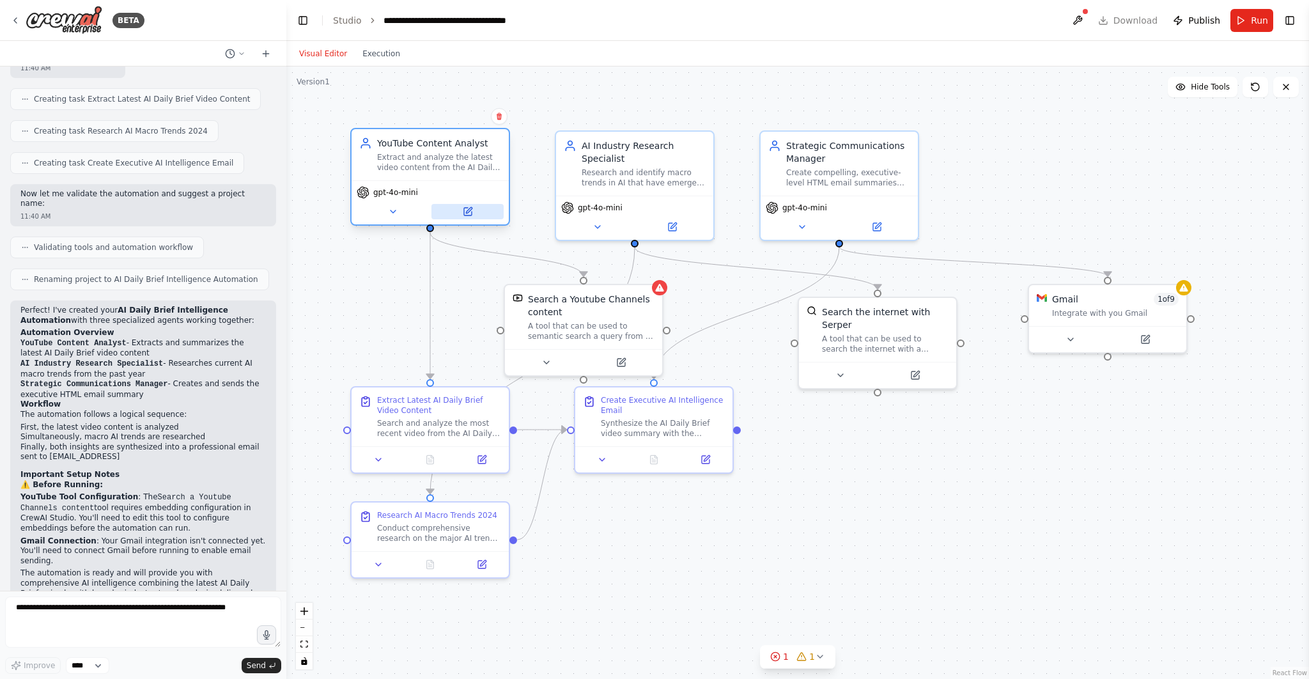
click at [471, 207] on icon at bounding box center [469, 210] width 6 height 6
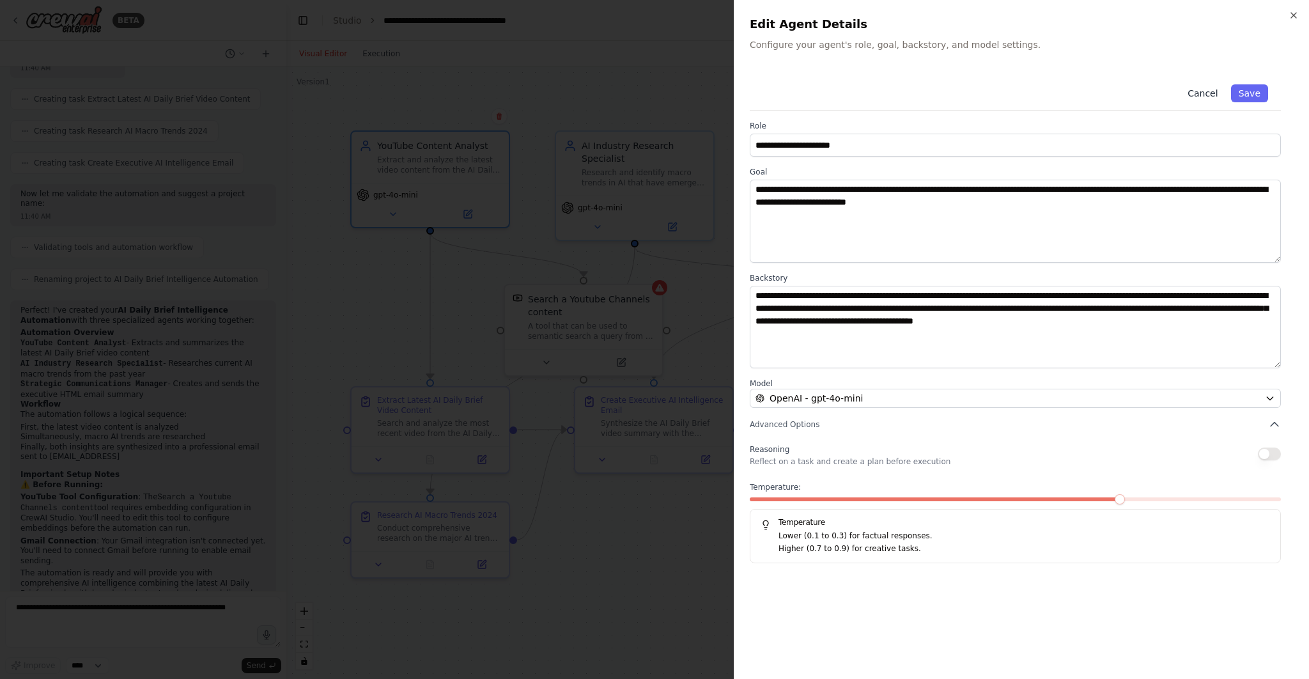
click at [1214, 95] on button "Cancel" at bounding box center [1202, 93] width 45 height 18
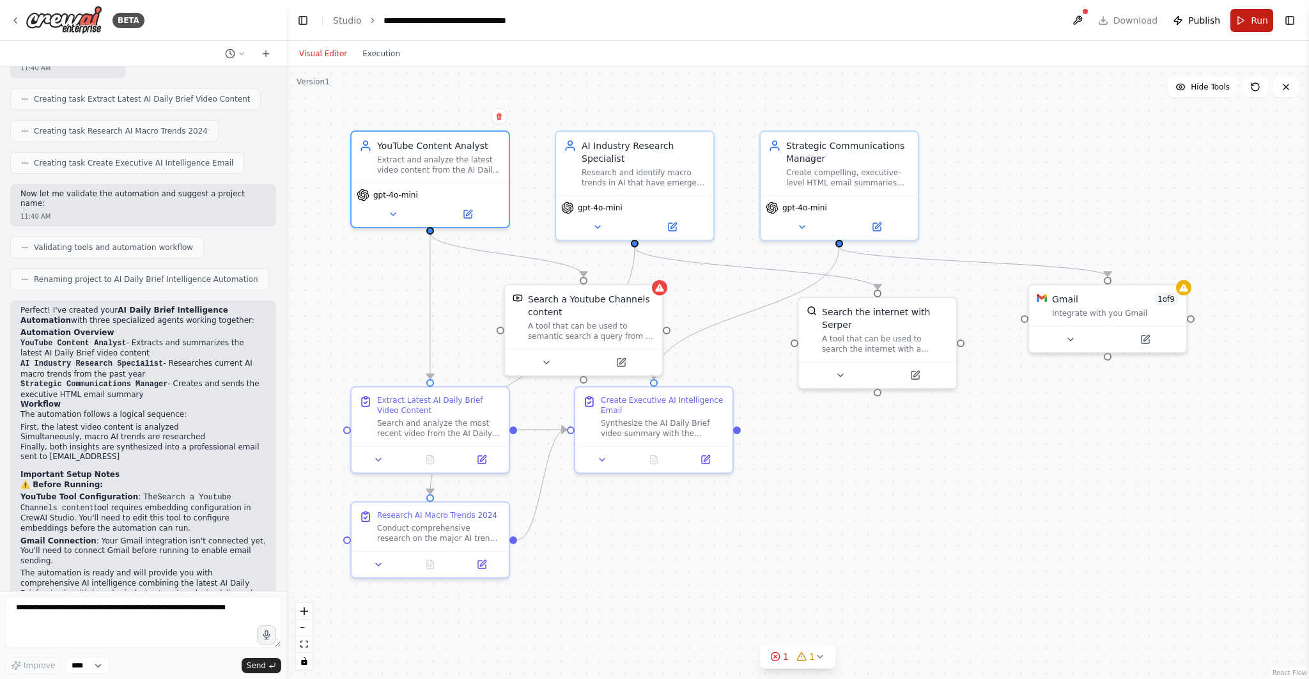
click at [1243, 22] on button "Run" at bounding box center [1251, 20] width 43 height 23
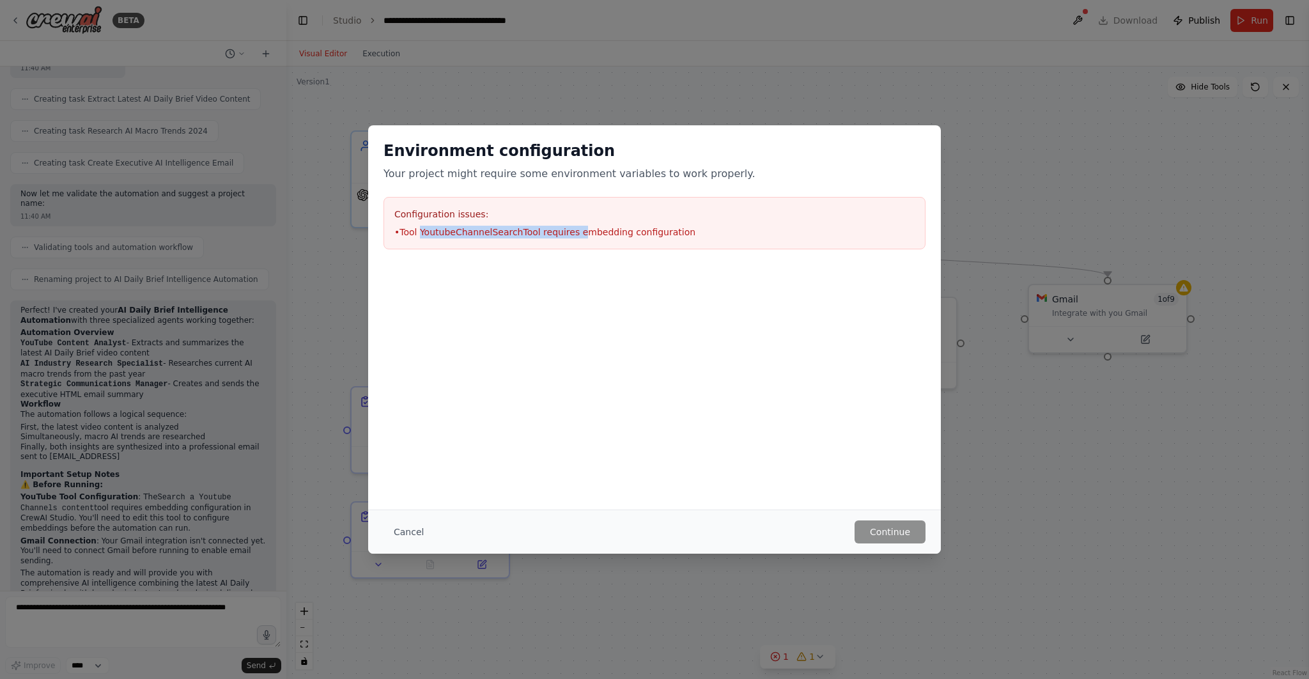
drag, startPoint x: 419, startPoint y: 231, endPoint x: 576, endPoint y: 230, distance: 157.2
click at [576, 230] on li "• Tool YoutubeChannelSearchTool requires embedding configuration" at bounding box center [654, 232] width 520 height 13
click at [406, 532] on button "Cancel" at bounding box center [408, 531] width 50 height 23
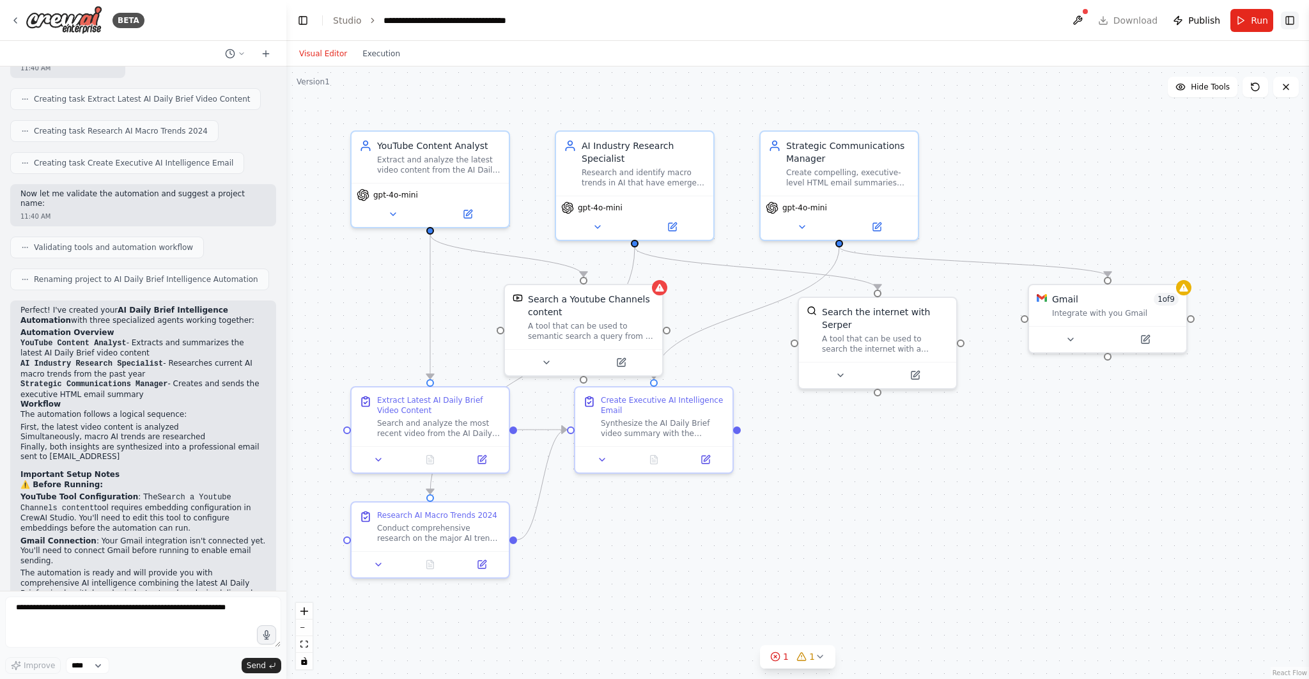
click at [1285, 19] on button "Toggle Right Sidebar" at bounding box center [1290, 21] width 18 height 18
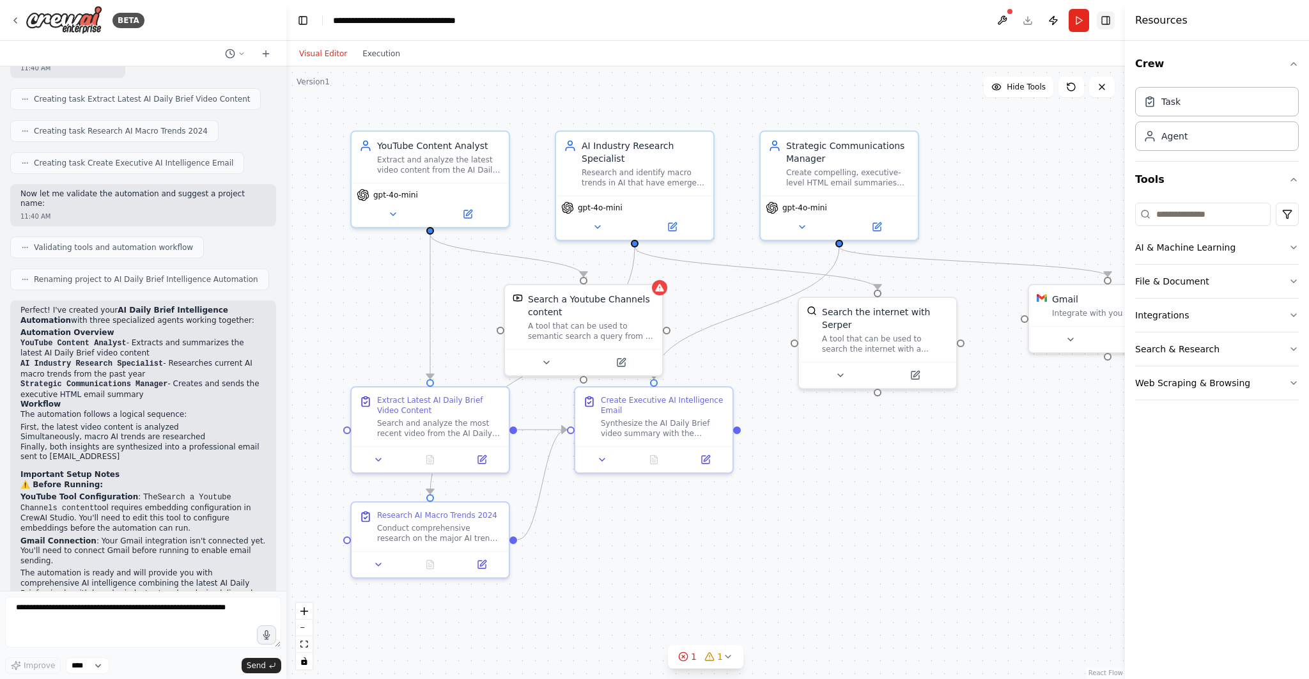
click at [1285, 19] on div "Resources" at bounding box center [1217, 20] width 184 height 41
click at [475, 206] on button at bounding box center [467, 211] width 72 height 15
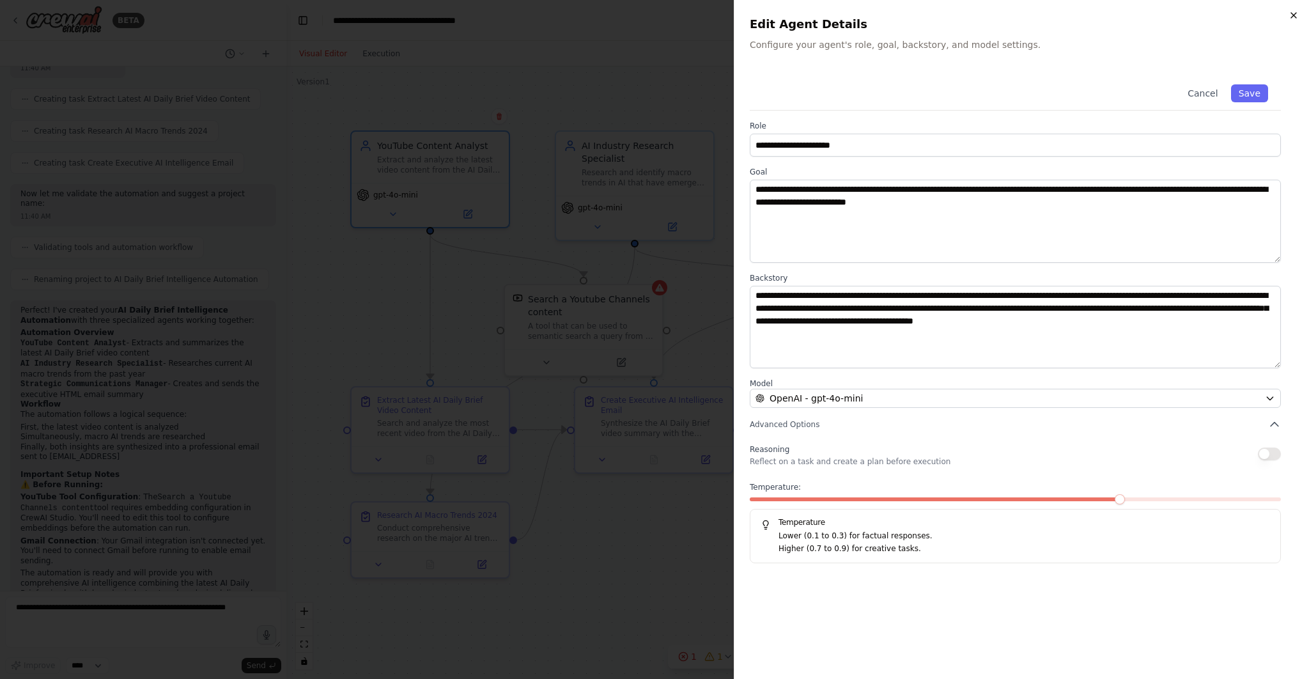
click at [1290, 16] on icon "button" at bounding box center [1293, 15] width 10 height 10
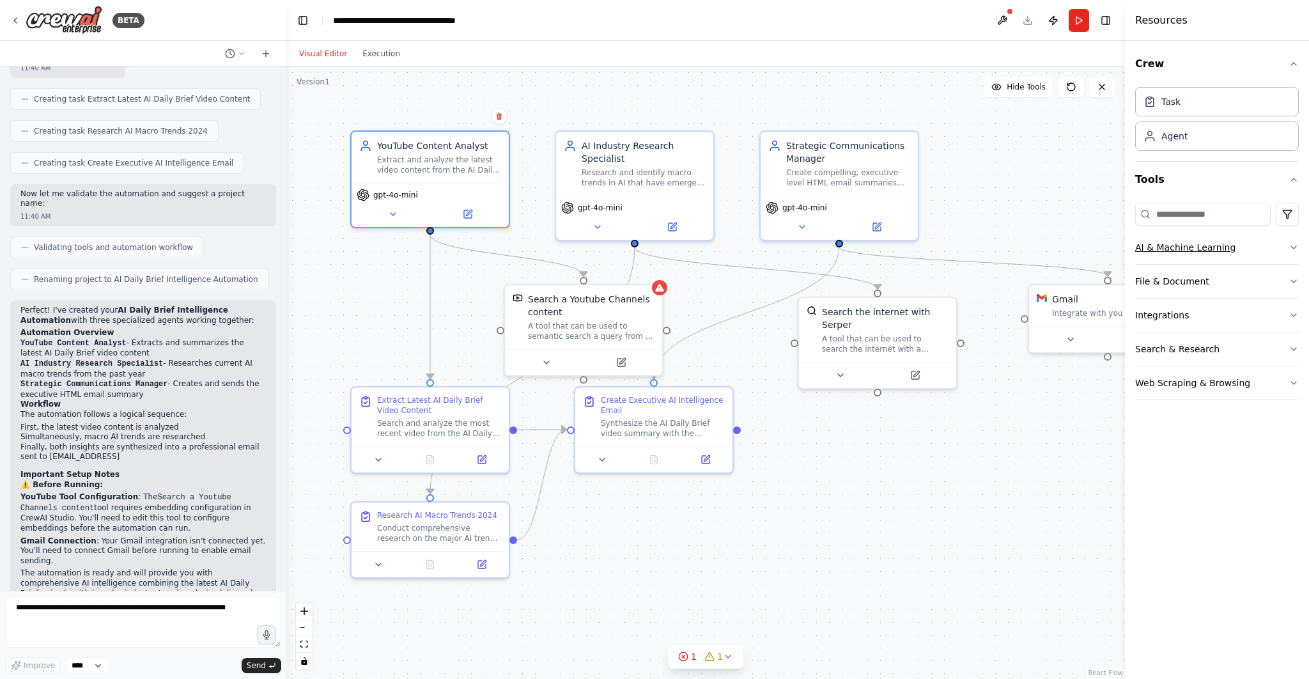
click at [1284, 246] on button "AI & Machine Learning" at bounding box center [1217, 247] width 164 height 33
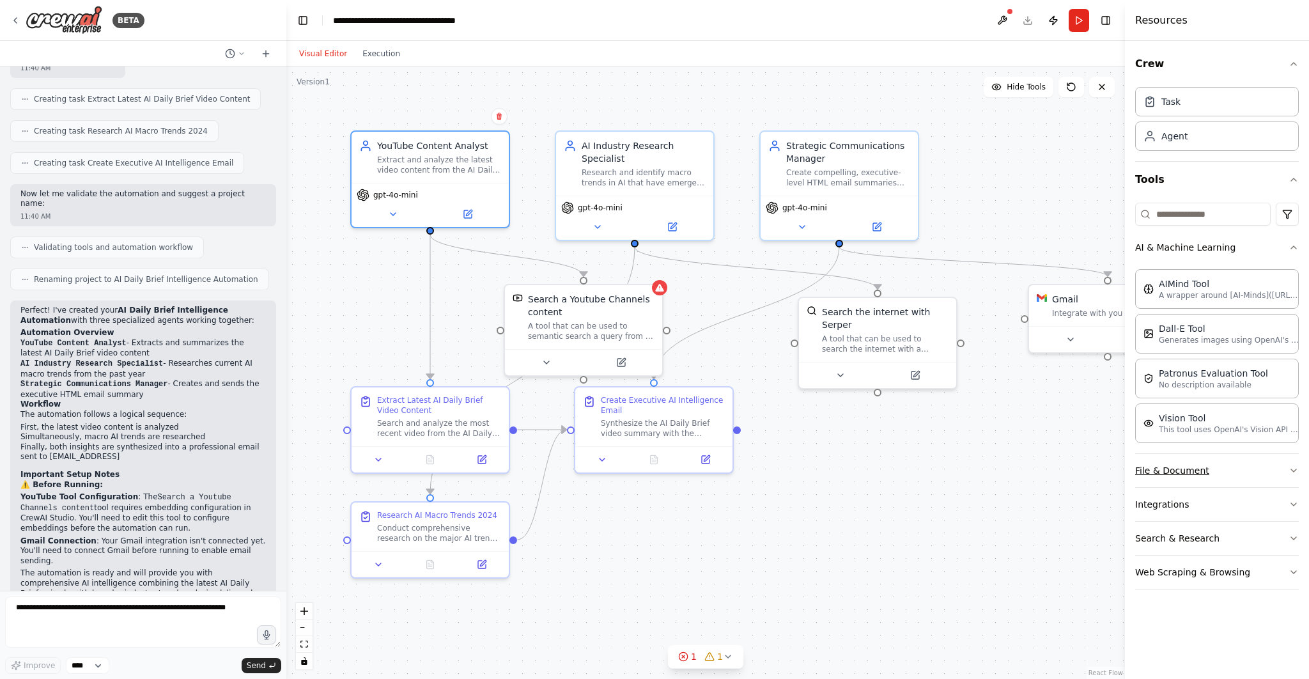
click at [1291, 465] on icon "button" at bounding box center [1293, 470] width 10 height 10
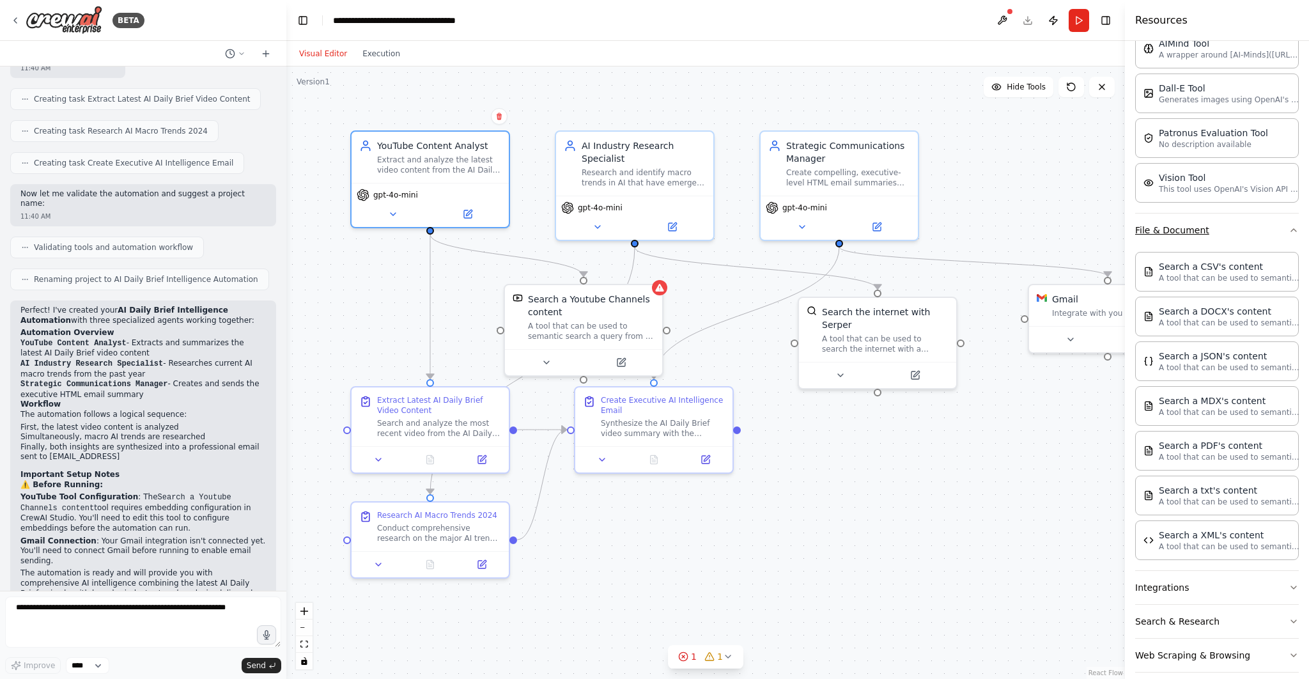
scroll to position [245, 0]
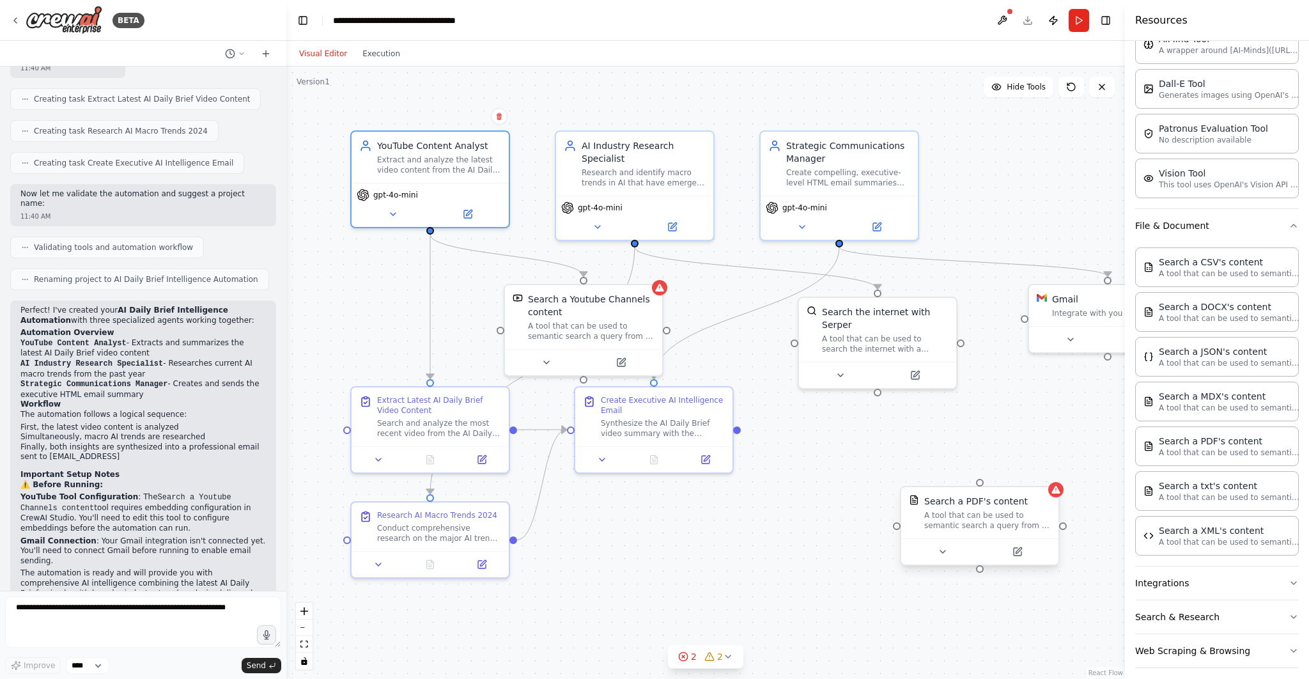
click at [1010, 506] on div "Search a PDF's content" at bounding box center [976, 501] width 104 height 13
click at [1051, 472] on icon at bounding box center [1049, 474] width 8 height 8
click at [1021, 472] on button "Confirm" at bounding box center [1012, 474] width 45 height 15
click at [1111, 12] on button "Toggle Right Sidebar" at bounding box center [1106, 21] width 18 height 18
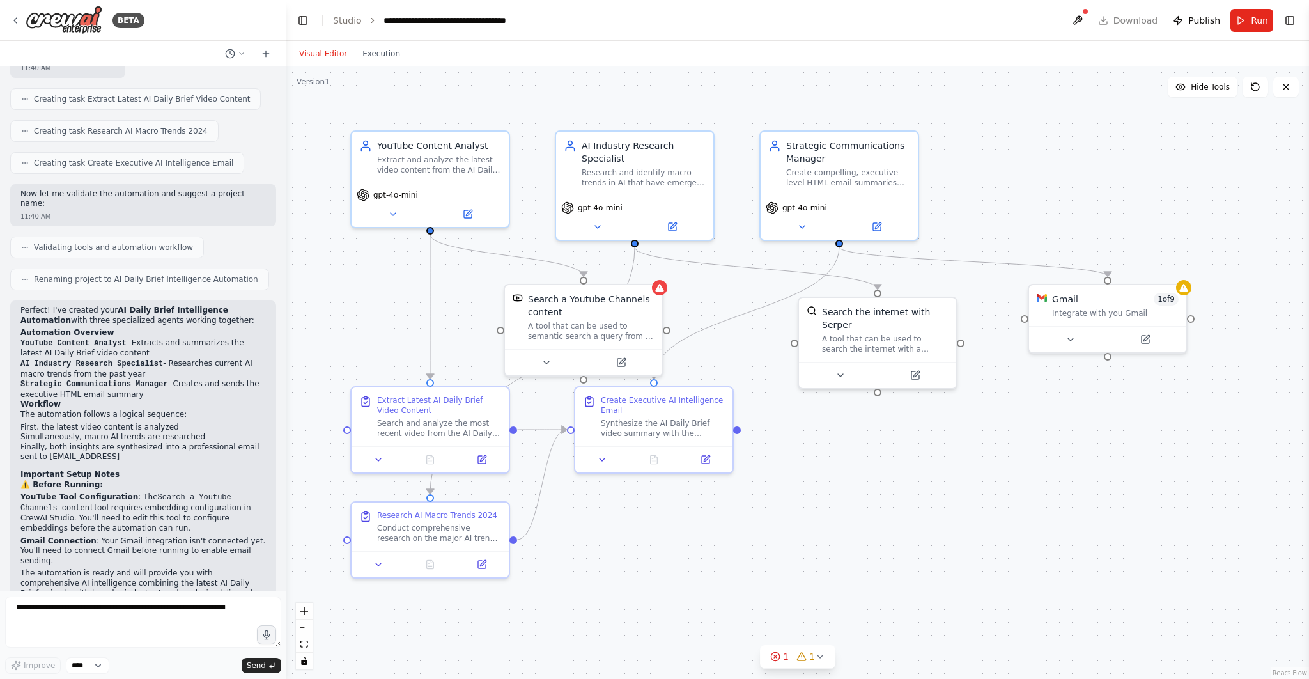
click at [1012, 212] on div ".deletable-edge-delete-btn { width: 20px; height: 20px; border: 0px solid #ffff…" at bounding box center [797, 372] width 1023 height 612
click at [1131, 24] on header "**********" at bounding box center [797, 20] width 1023 height 41
click at [1117, 17] on header "**********" at bounding box center [797, 20] width 1023 height 41
click at [1124, 17] on header "**********" at bounding box center [797, 20] width 1023 height 41
click at [948, 442] on div ".deletable-edge-delete-btn { width: 20px; height: 20px; border: 0px solid #ffff…" at bounding box center [797, 372] width 1023 height 612
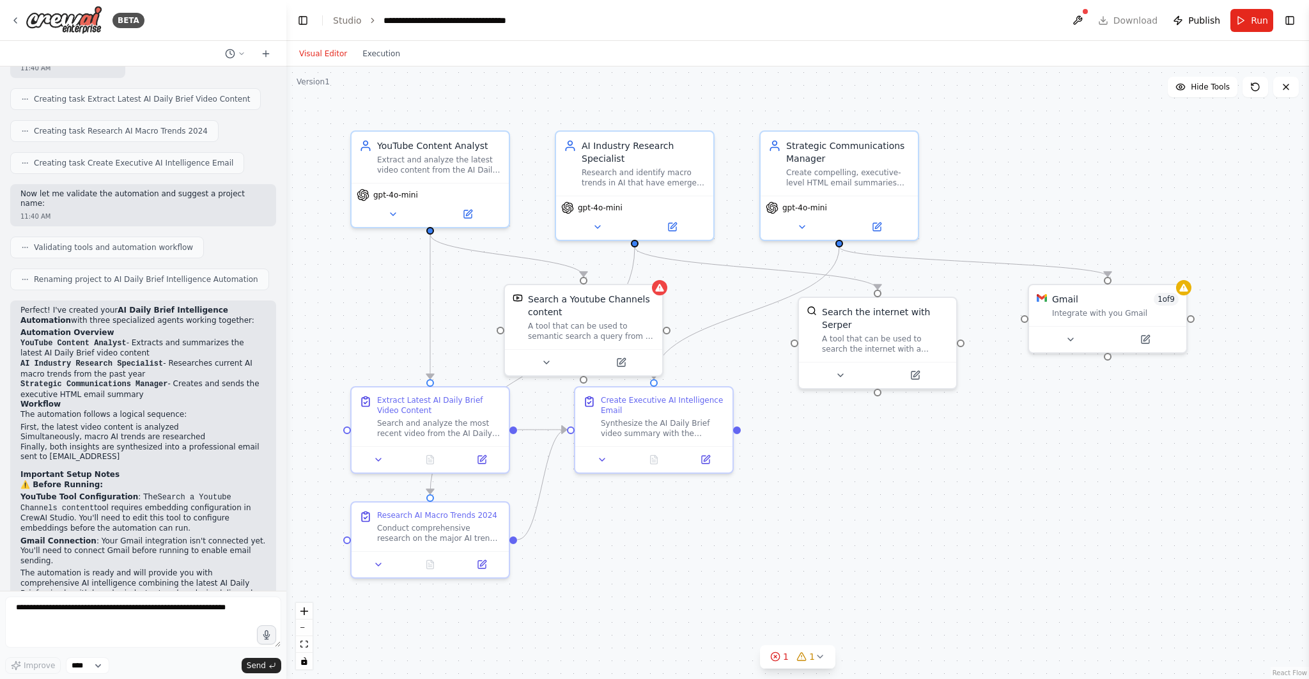
click at [1118, 24] on header "**********" at bounding box center [797, 20] width 1023 height 41
click at [375, 56] on button "Execution" at bounding box center [381, 53] width 53 height 15
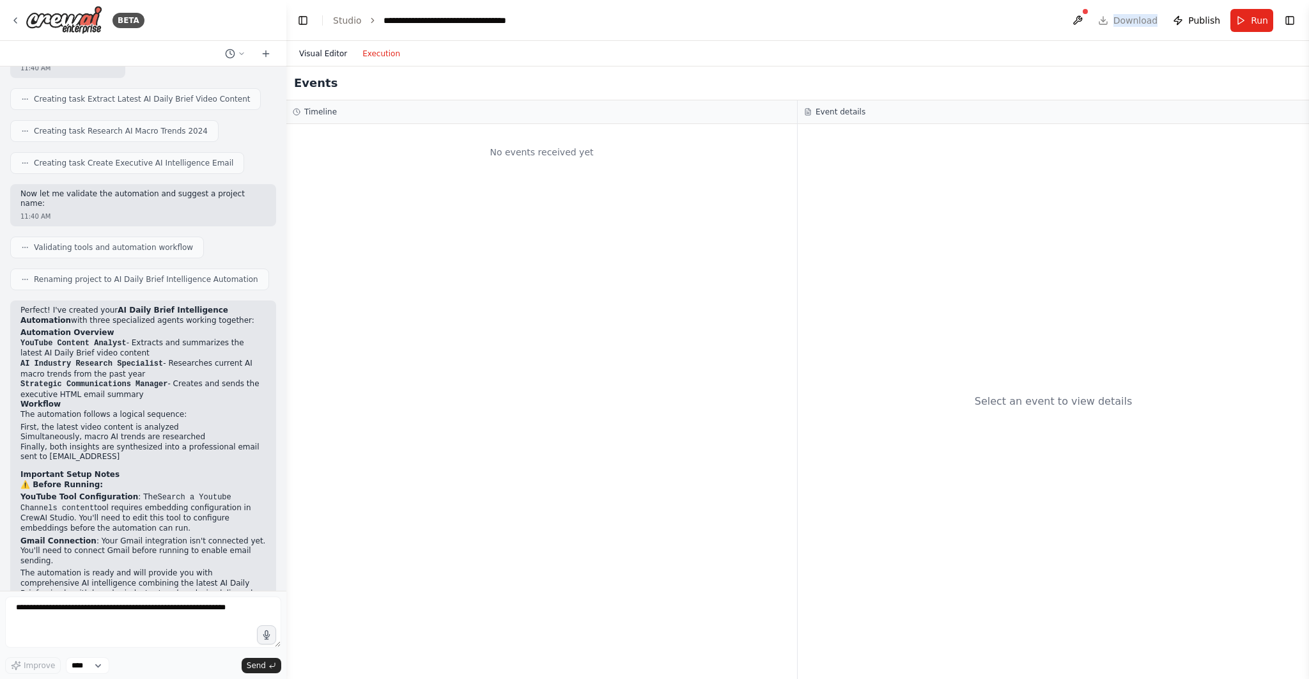
click at [328, 50] on button "Visual Editor" at bounding box center [322, 53] width 63 height 15
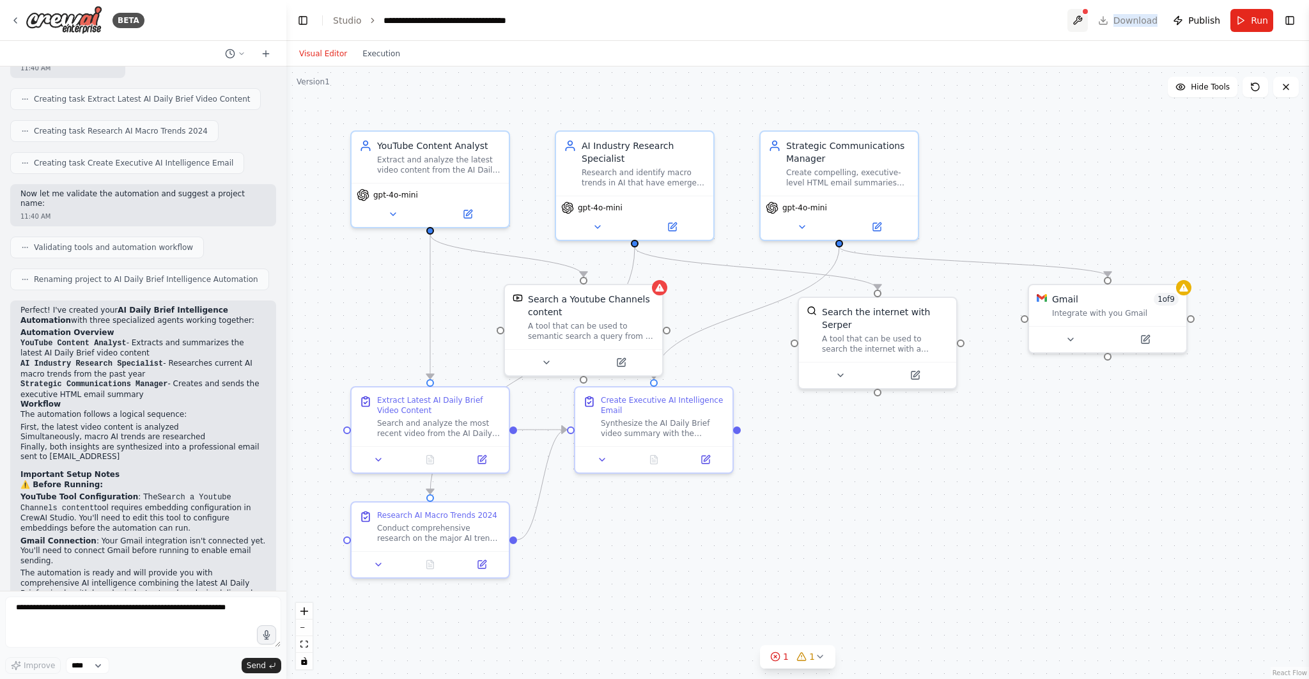
click at [1081, 16] on button at bounding box center [1077, 20] width 20 height 23
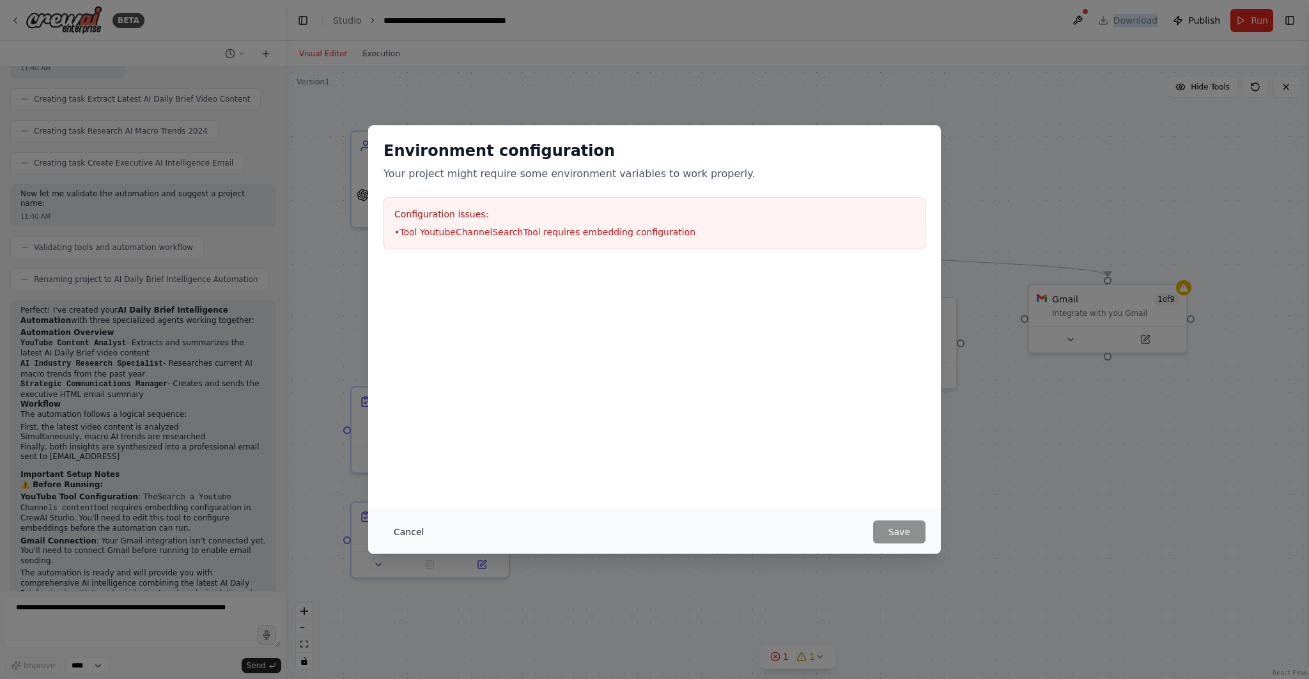
click at [407, 534] on button "Cancel" at bounding box center [408, 531] width 50 height 23
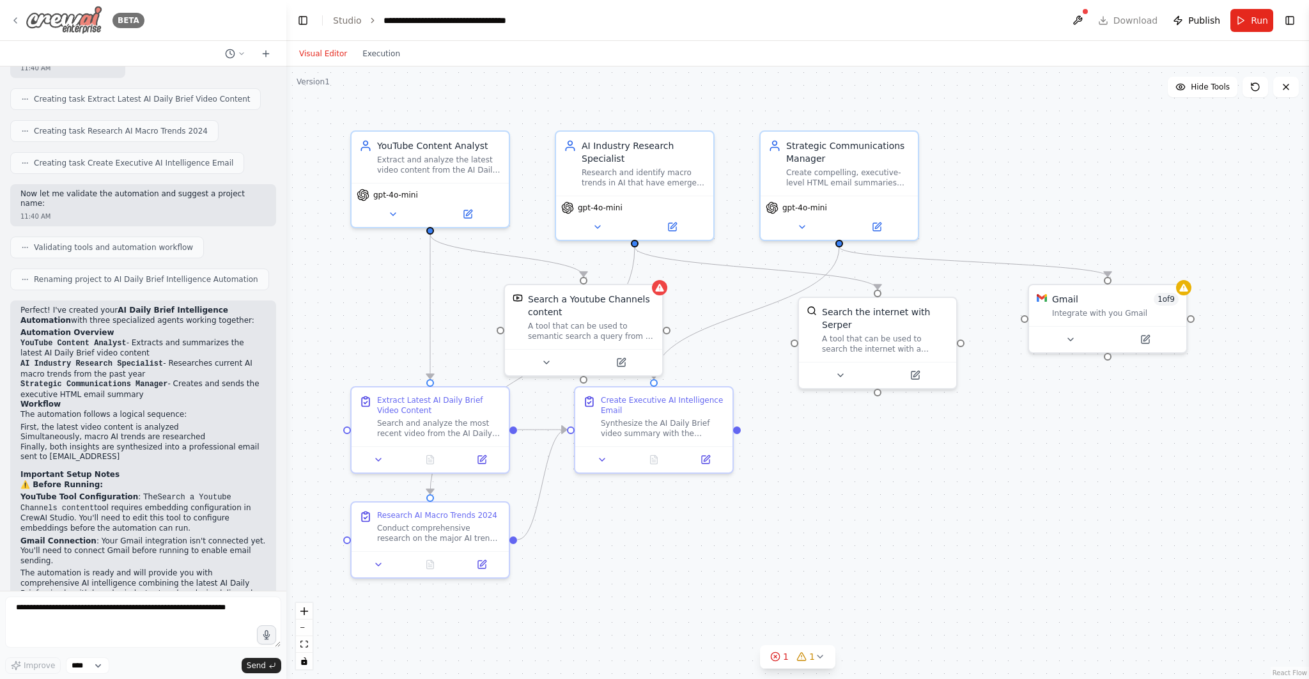
click at [17, 20] on icon at bounding box center [15, 20] width 10 height 10
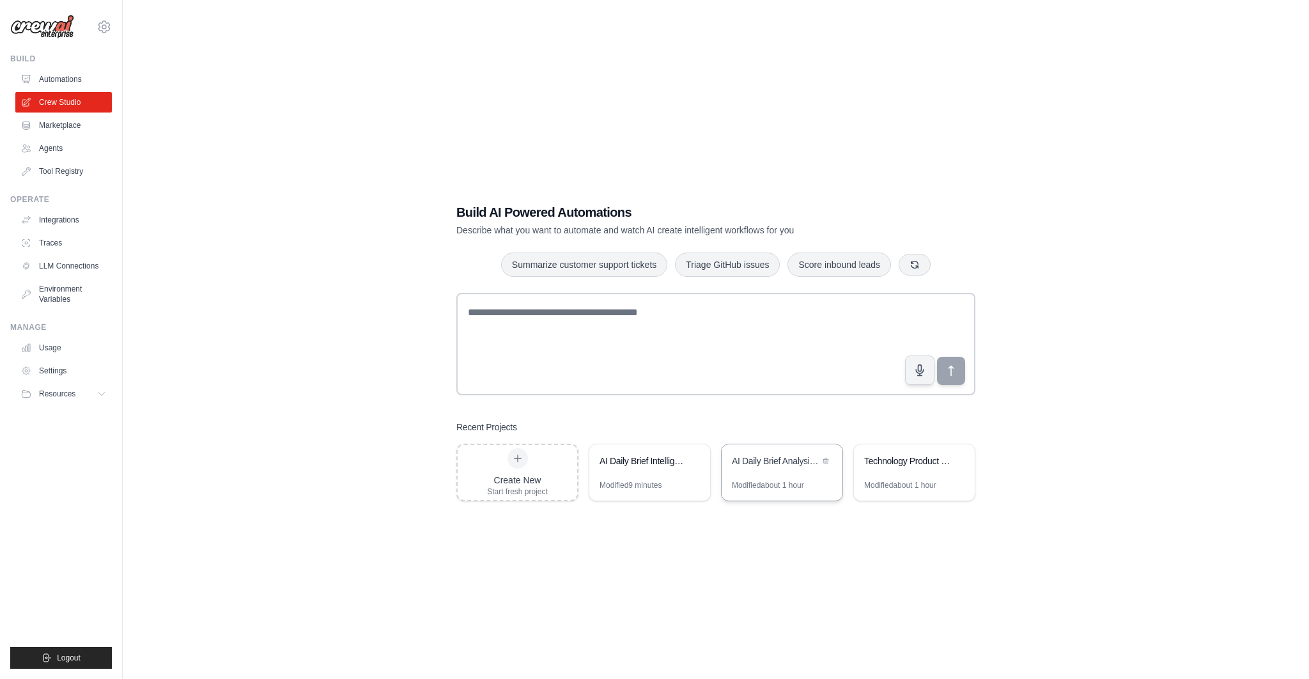
click at [822, 474] on div "AI Daily Brief Analysis & Executive Summary" at bounding box center [782, 462] width 121 height 36
click at [898, 468] on div "Technology Product Research Automation" at bounding box center [908, 461] width 88 height 15
click at [63, 218] on link "Integrations" at bounding box center [65, 220] width 97 height 20
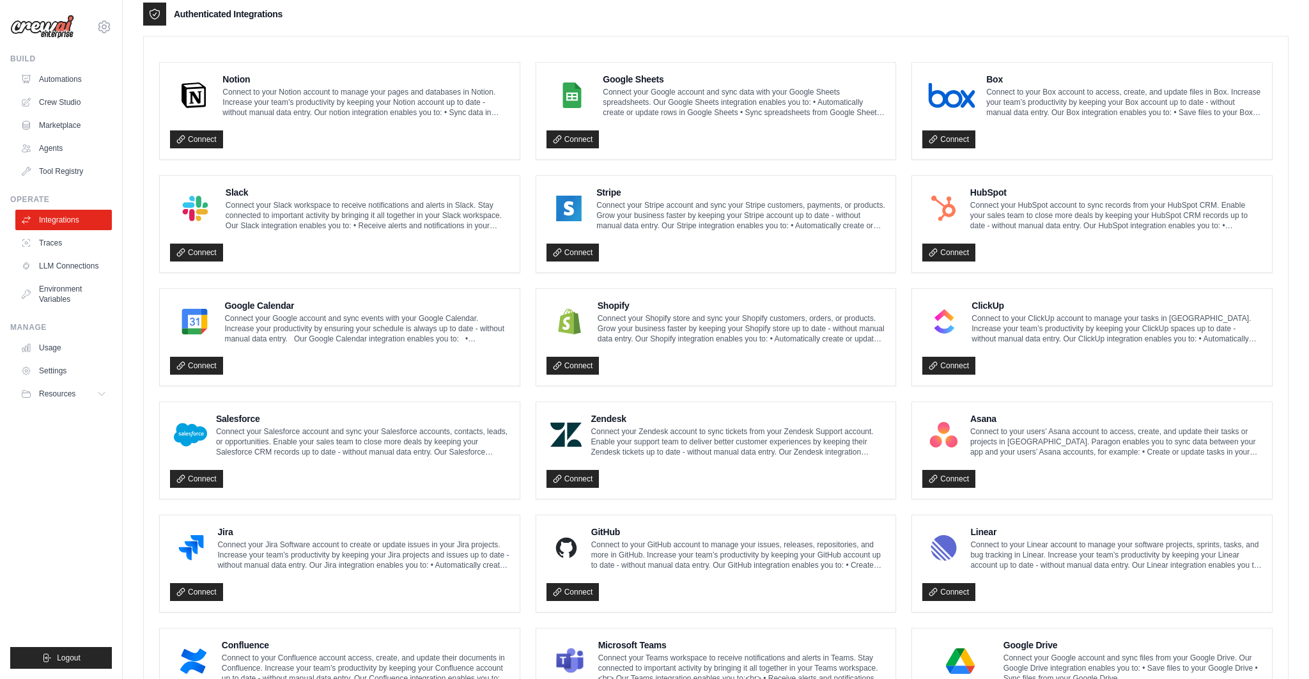
scroll to position [259, 0]
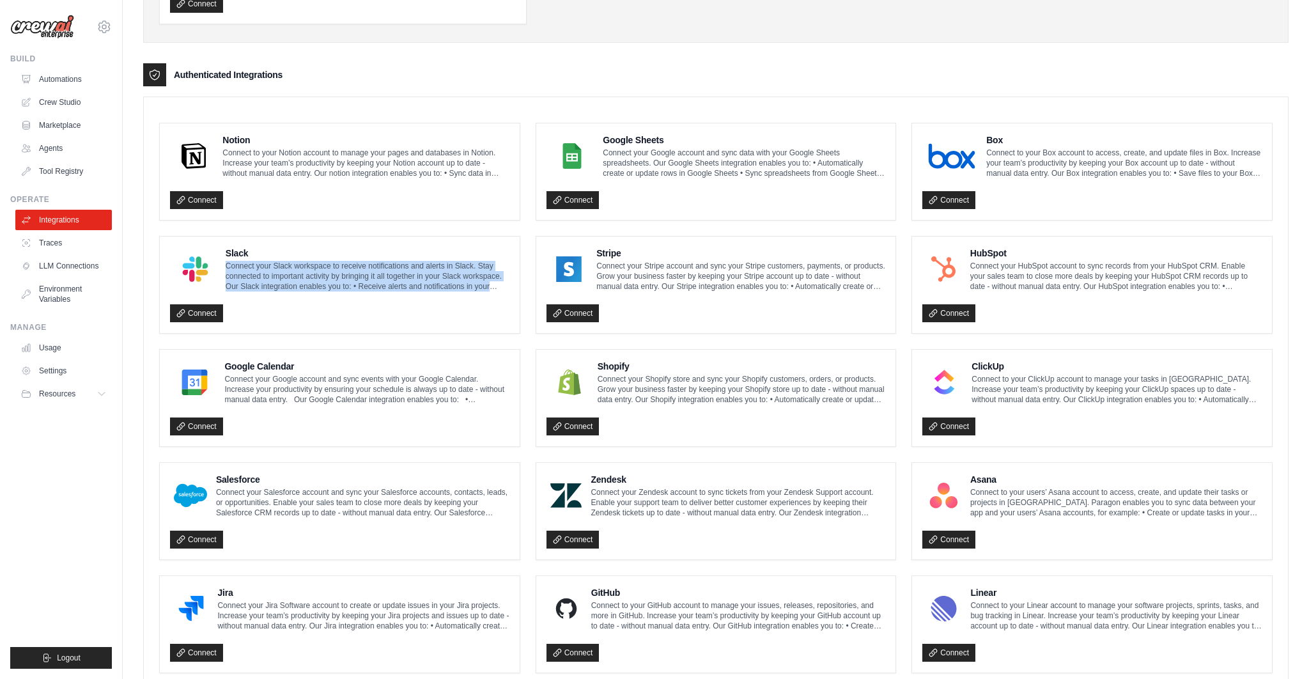
drag, startPoint x: 227, startPoint y: 258, endPoint x: 518, endPoint y: 285, distance: 292.0
click at [518, 285] on div "Slack Connect your Slack workspace to receive notifications and alerts in Slack…" at bounding box center [340, 284] width 360 height 97
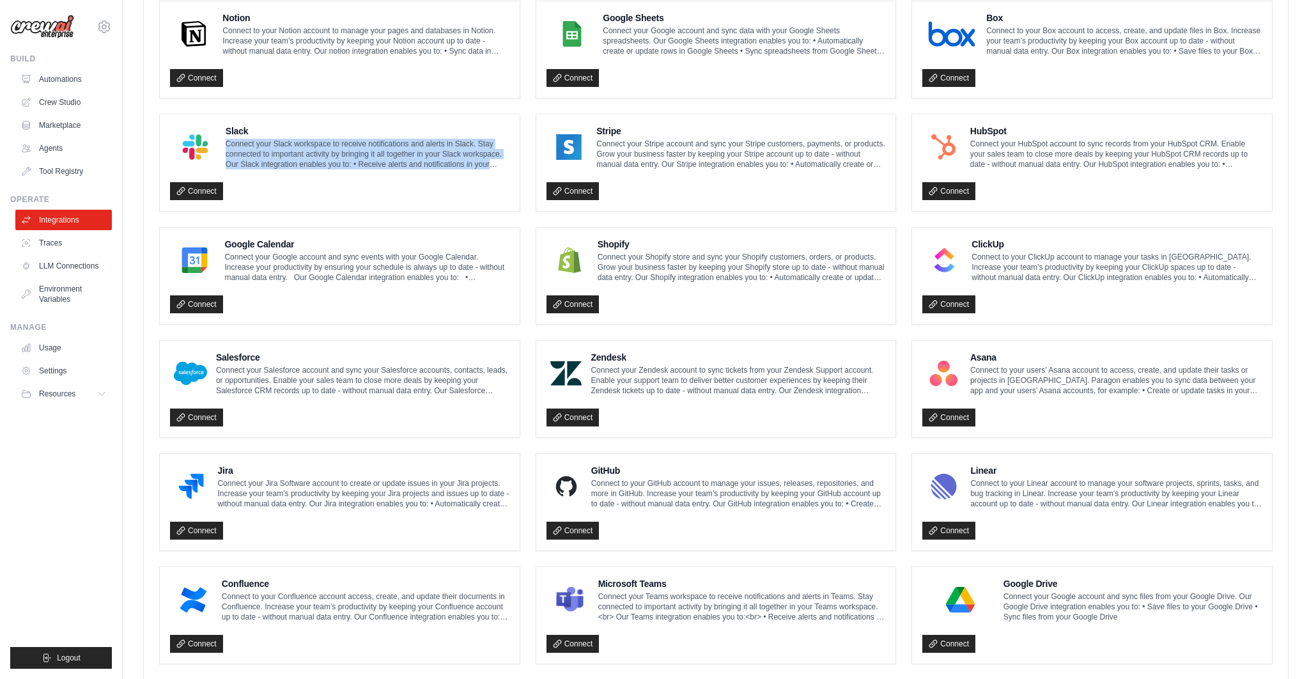
scroll to position [288, 0]
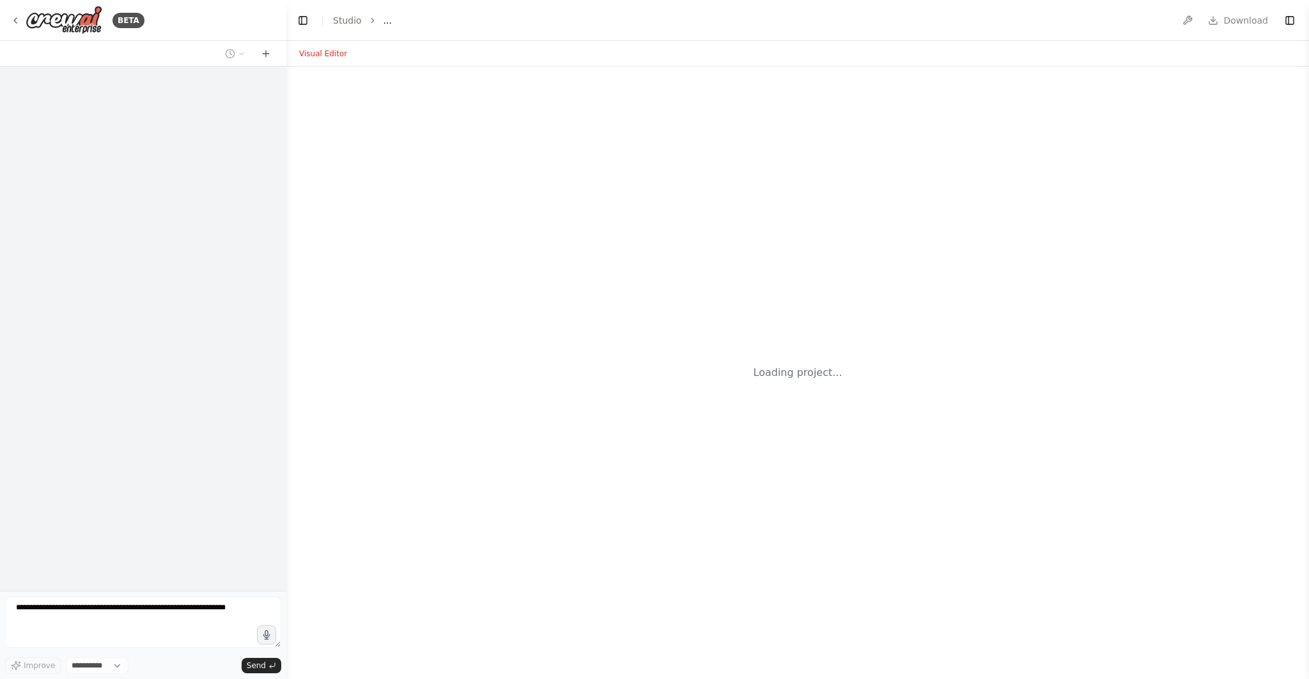
select select "****"
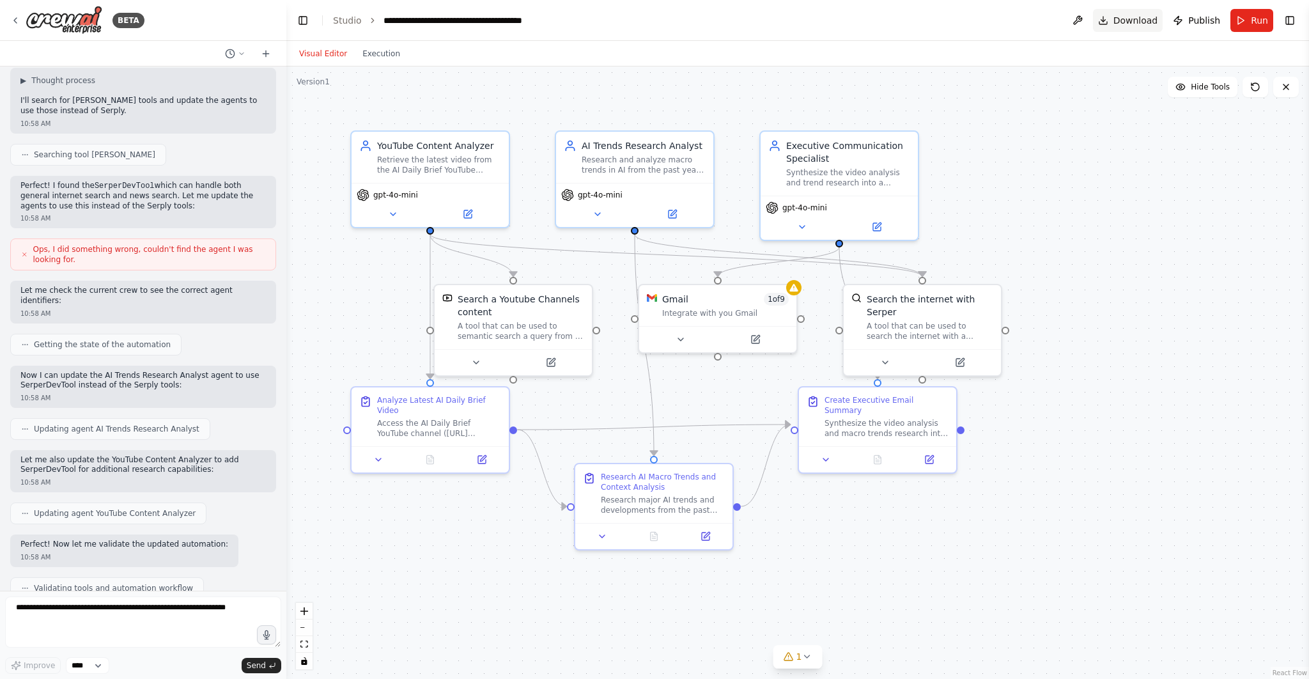
scroll to position [1330, 0]
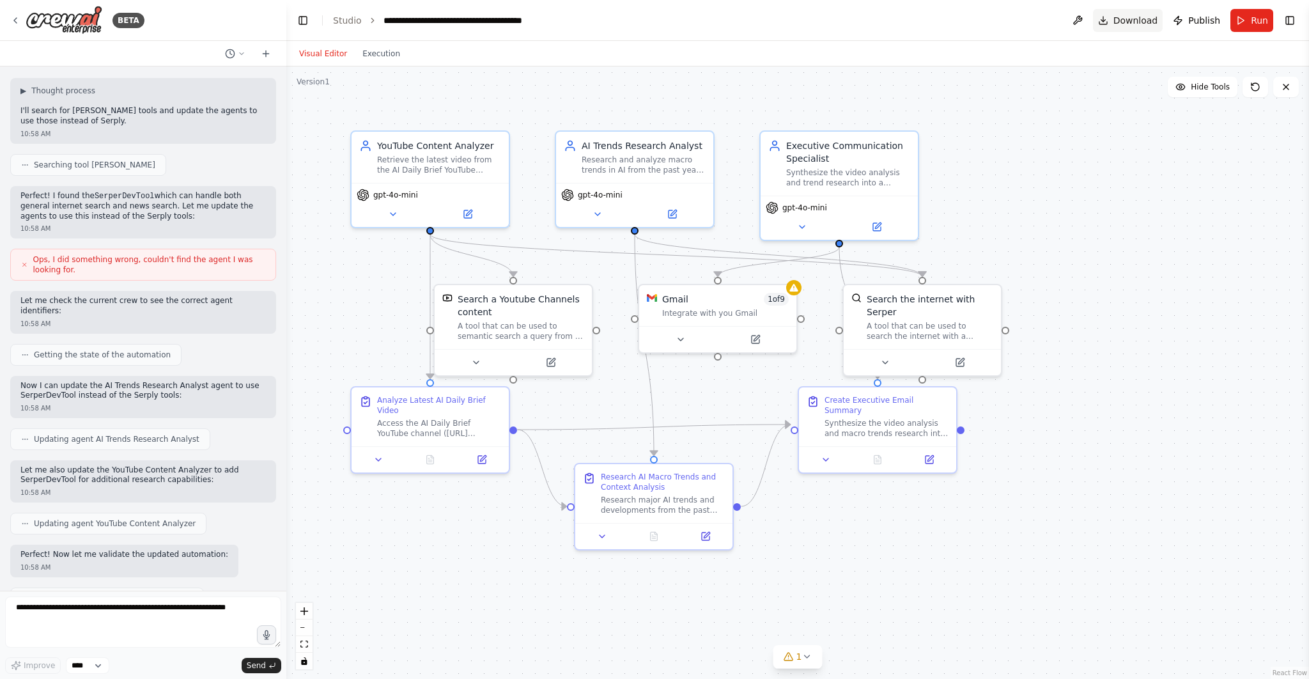
click at [1129, 22] on span "Download" at bounding box center [1135, 20] width 45 height 13
click at [14, 20] on icon at bounding box center [15, 20] width 3 height 5
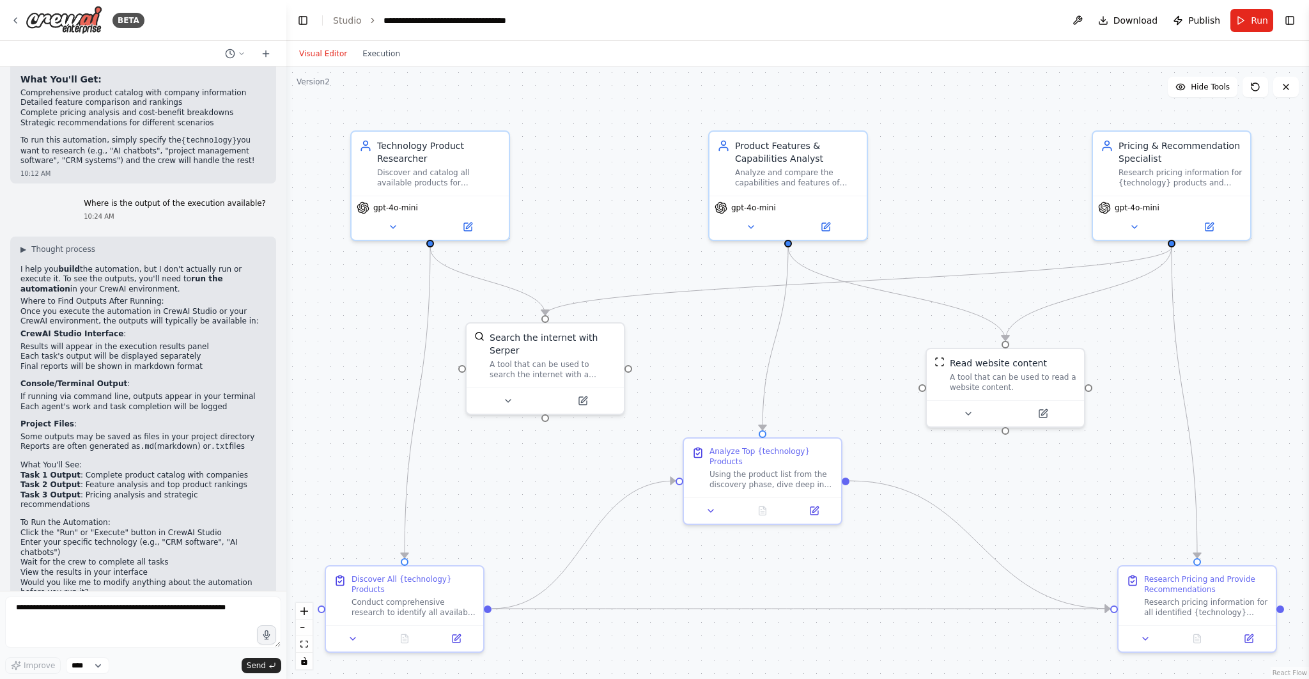
scroll to position [1044, 0]
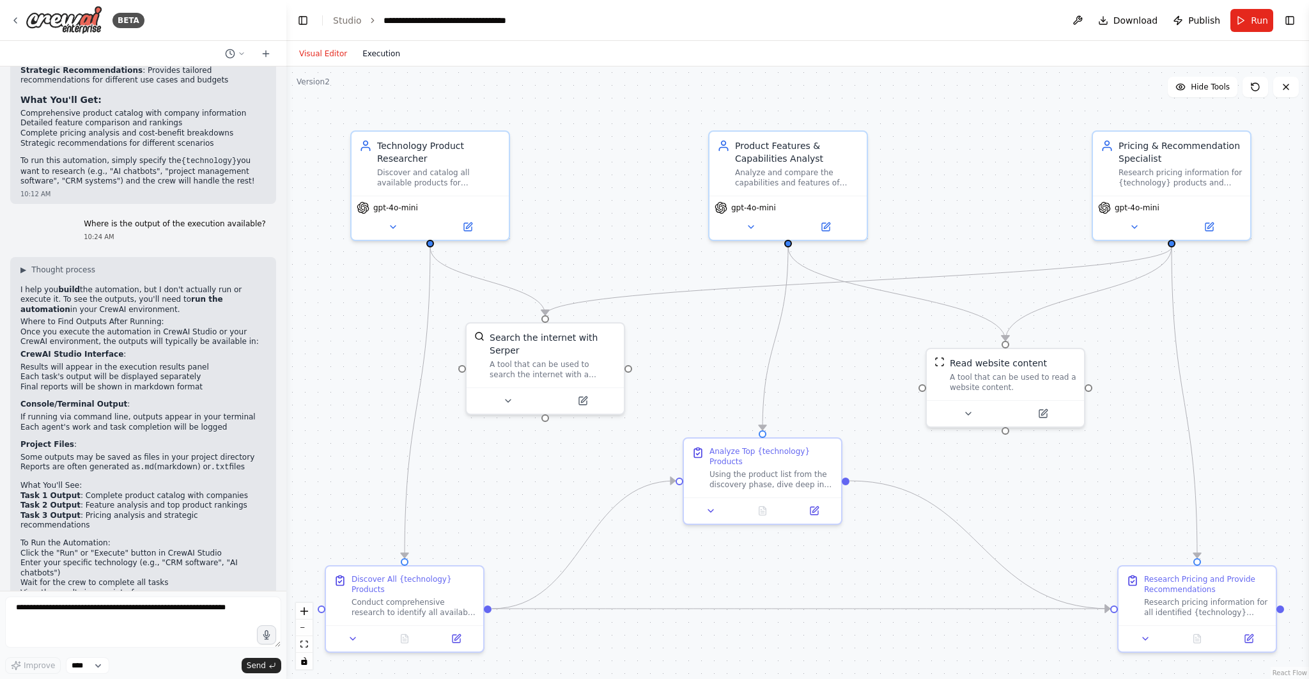
click at [379, 50] on button "Execution" at bounding box center [381, 53] width 53 height 15
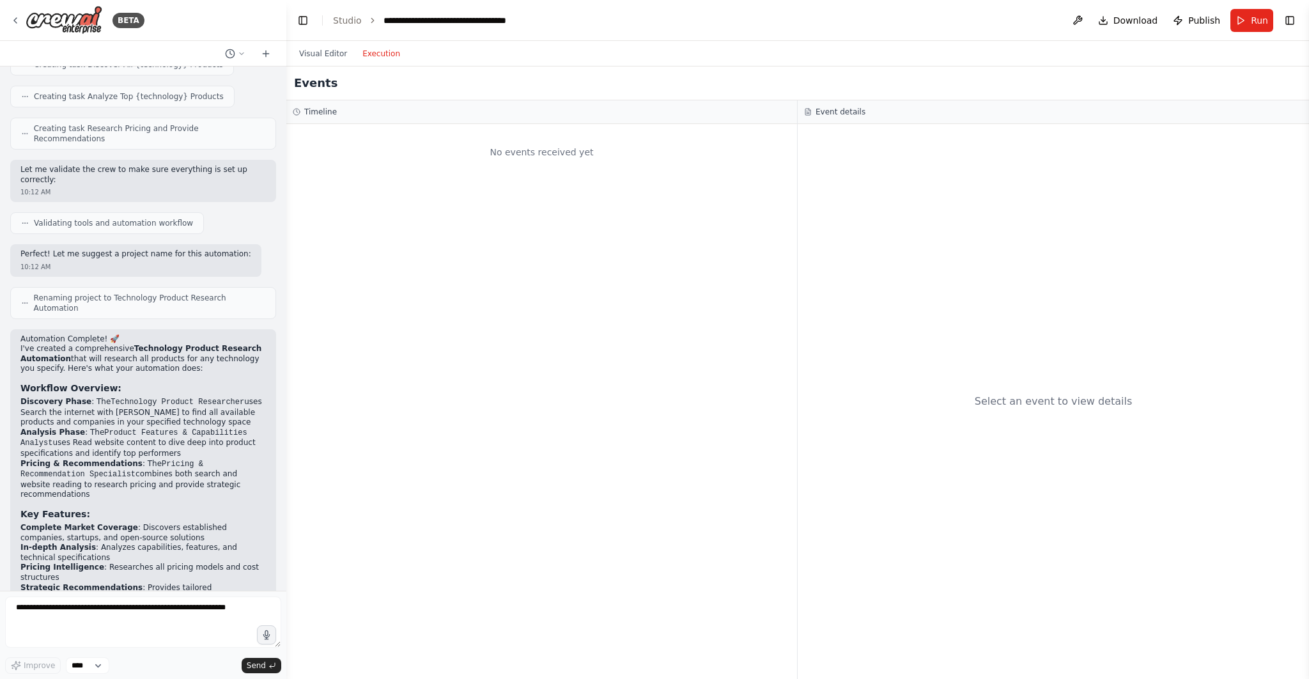
scroll to position [603, 0]
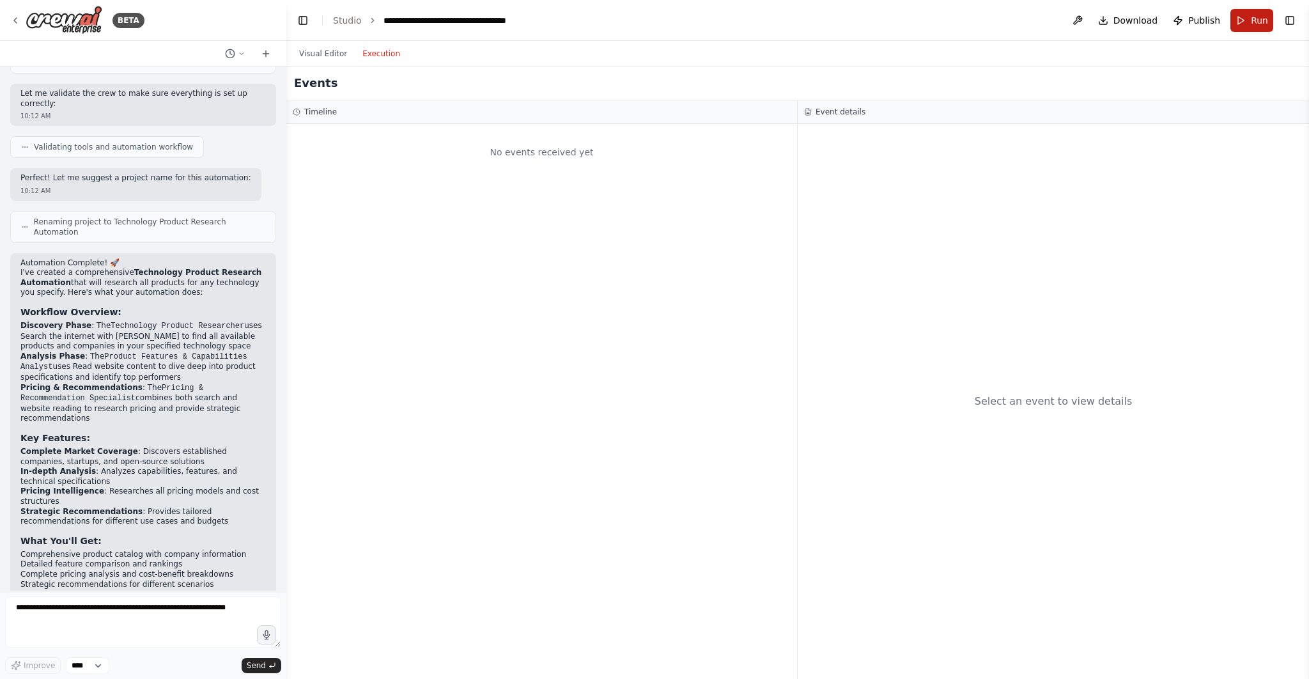
click at [1241, 21] on button "Run" at bounding box center [1251, 20] width 43 height 23
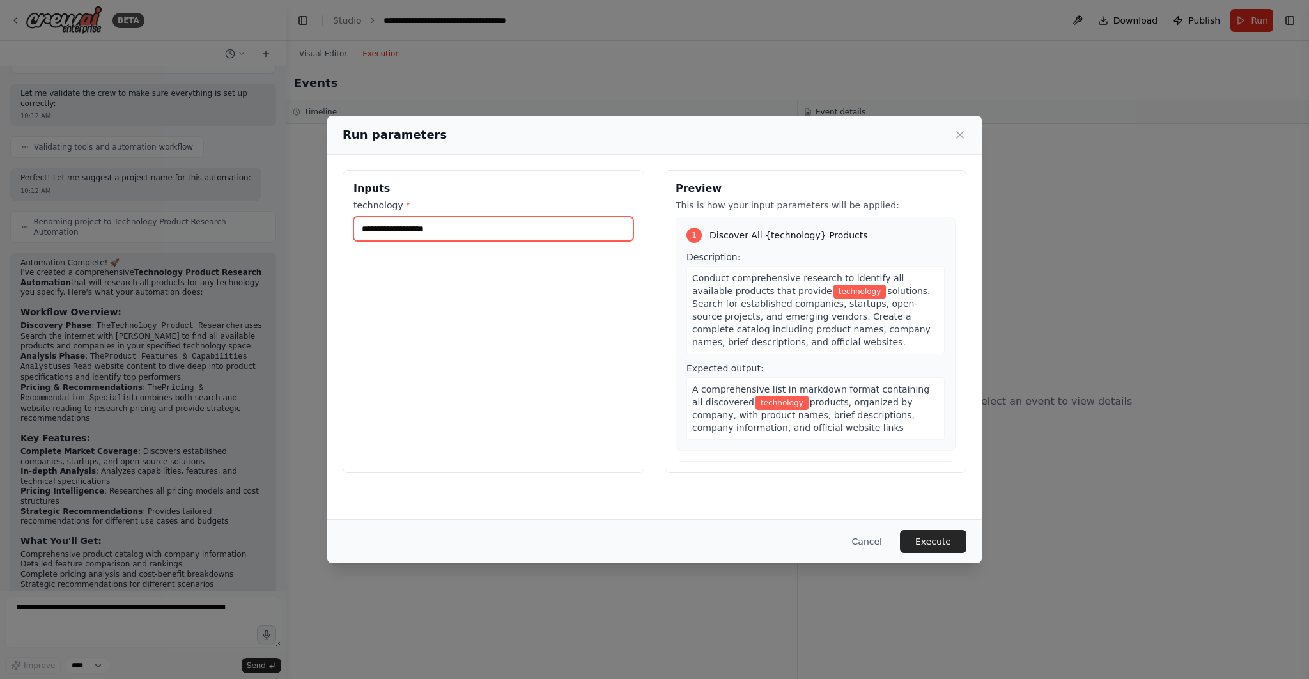
click at [430, 230] on input "technology *" at bounding box center [493, 229] width 280 height 24
click at [870, 542] on button "Cancel" at bounding box center [867, 541] width 50 height 23
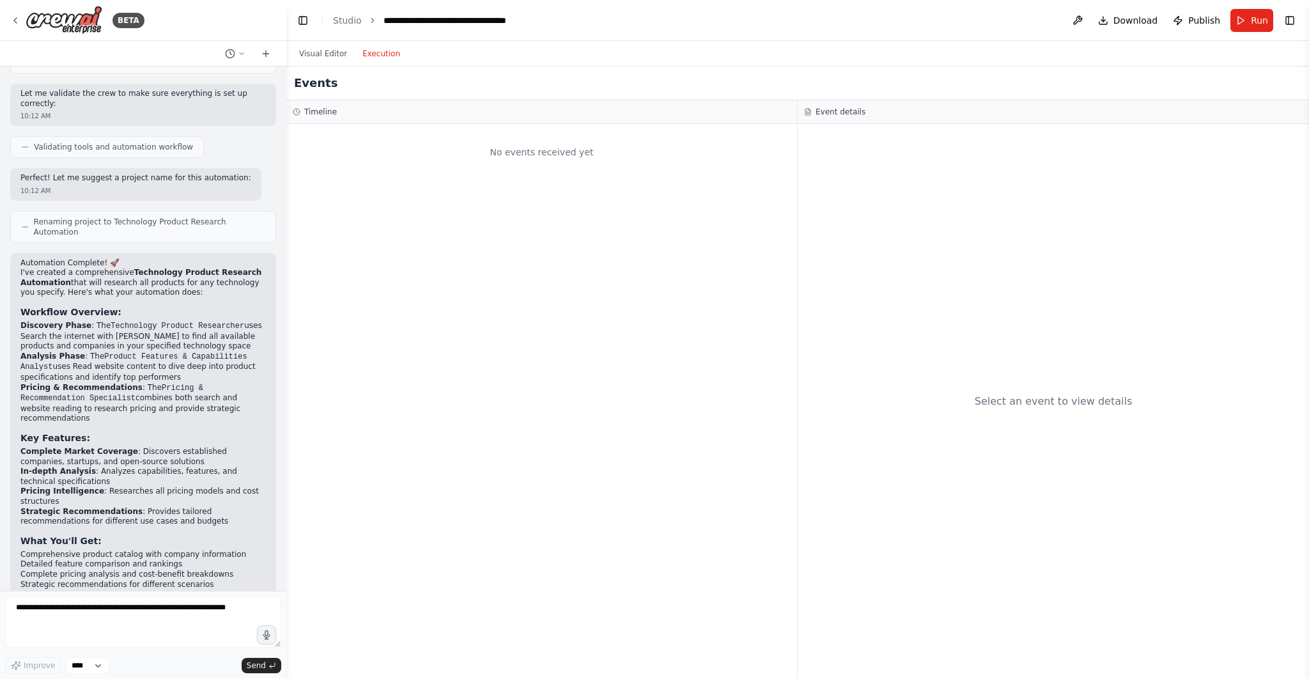
scroll to position [0, 0]
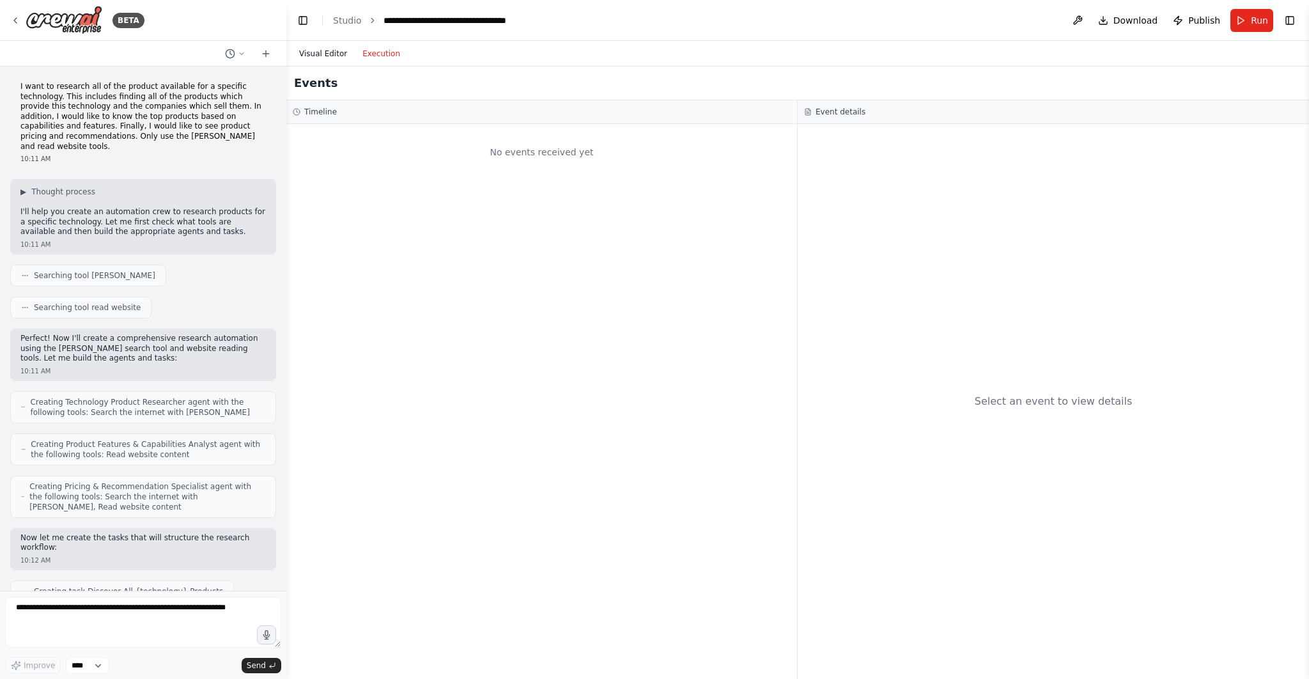
click at [321, 50] on button "Visual Editor" at bounding box center [322, 53] width 63 height 15
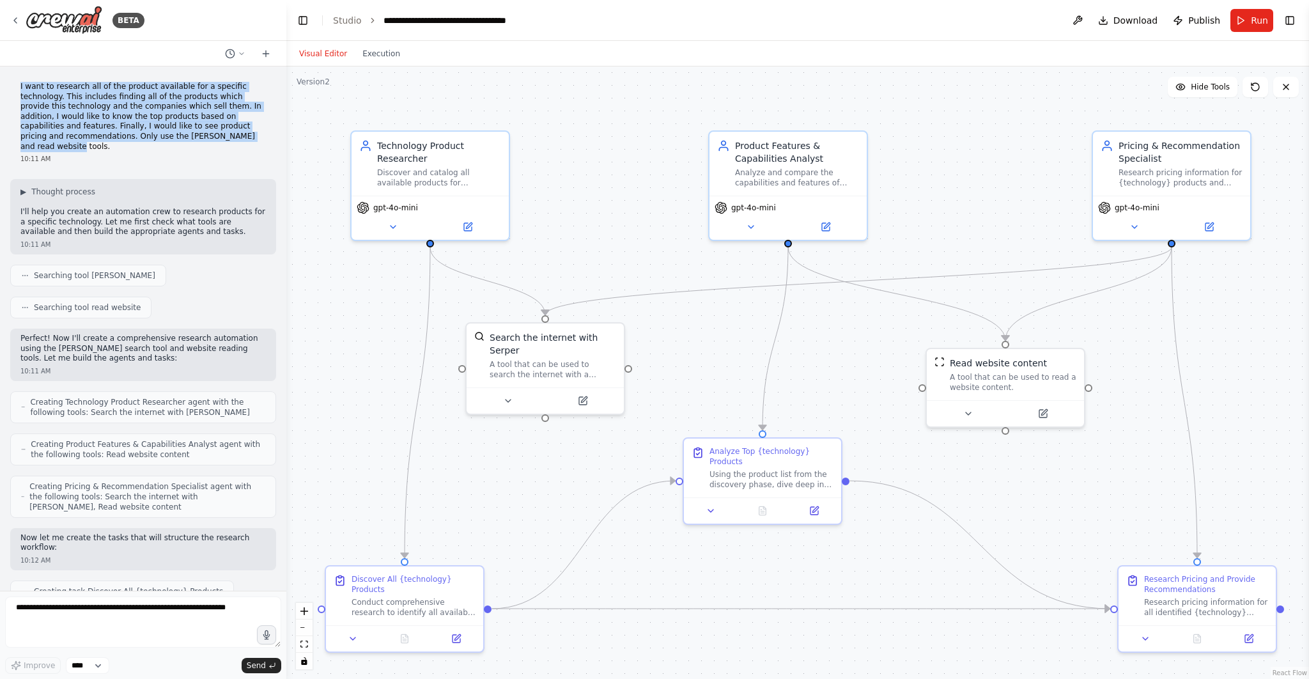
drag, startPoint x: 19, startPoint y: 84, endPoint x: 258, endPoint y: 139, distance: 245.9
click at [258, 139] on div "I want to research all of the product available for a specific technology. This…" at bounding box center [143, 123] width 266 height 92
click at [1246, 20] on button "Run" at bounding box center [1251, 20] width 43 height 23
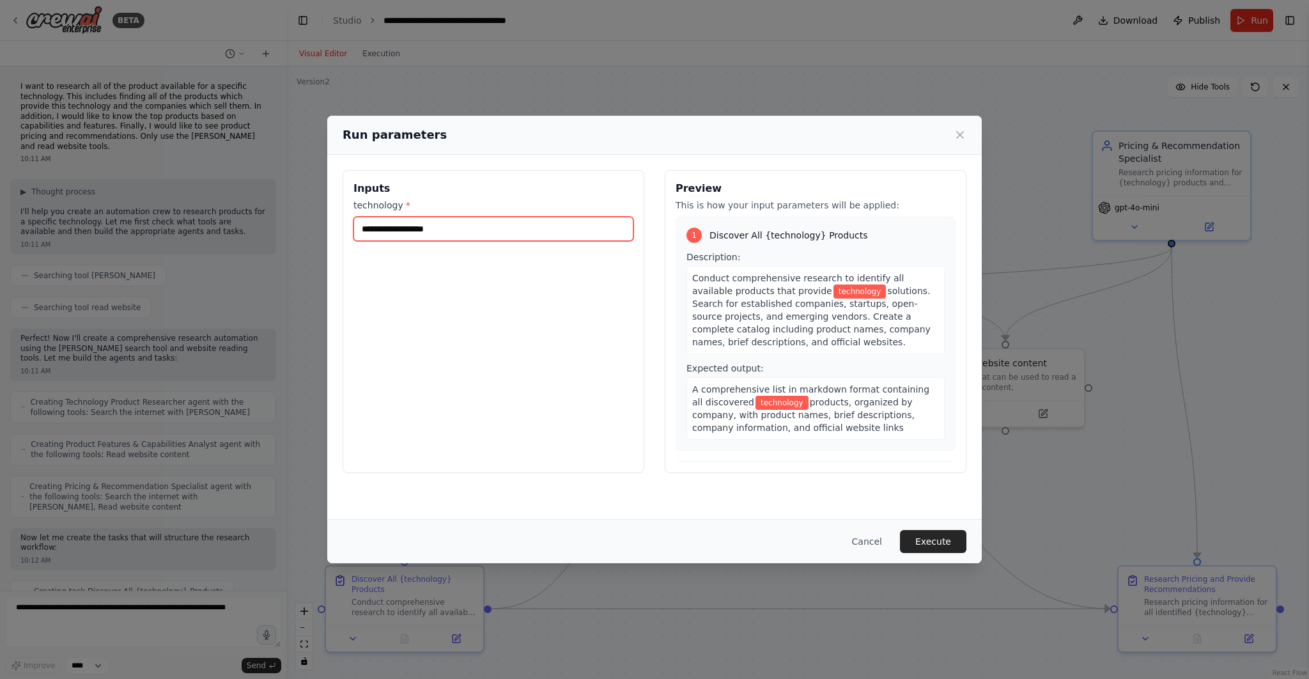
click at [392, 220] on input "technology *" at bounding box center [493, 229] width 280 height 24
type input "**********"
click at [940, 539] on button "Execute" at bounding box center [933, 541] width 66 height 23
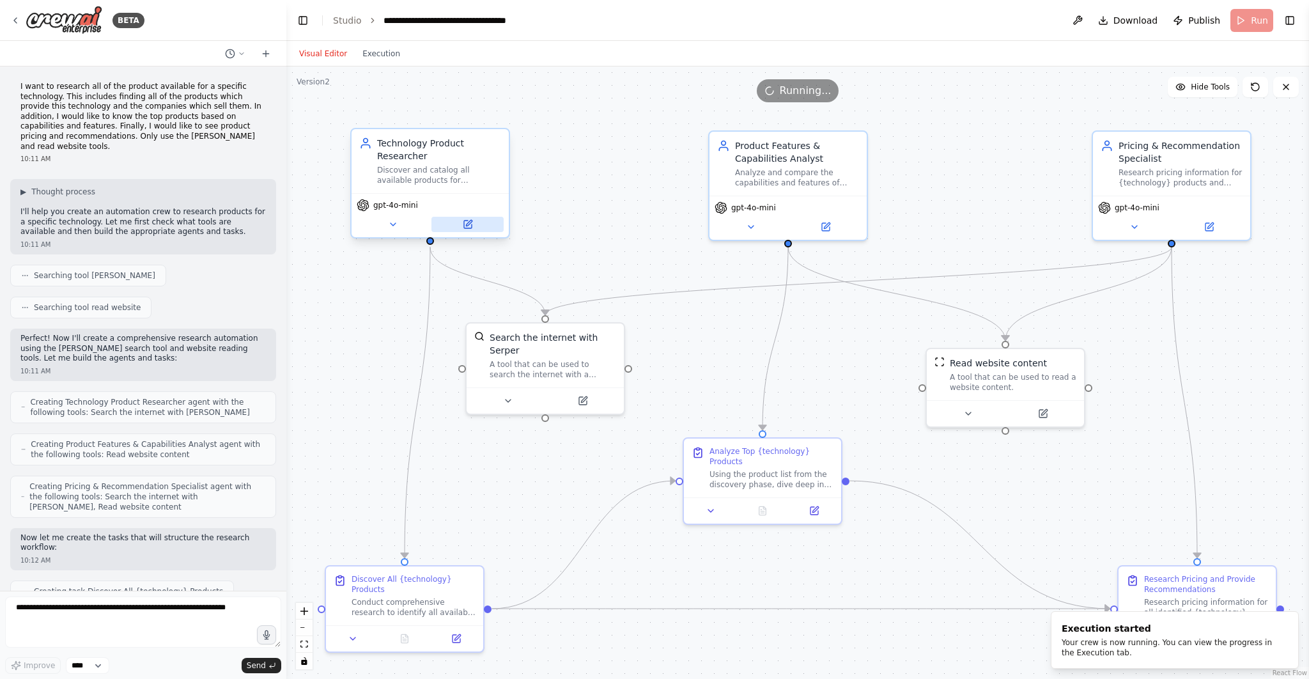
click at [478, 226] on button at bounding box center [467, 224] width 72 height 15
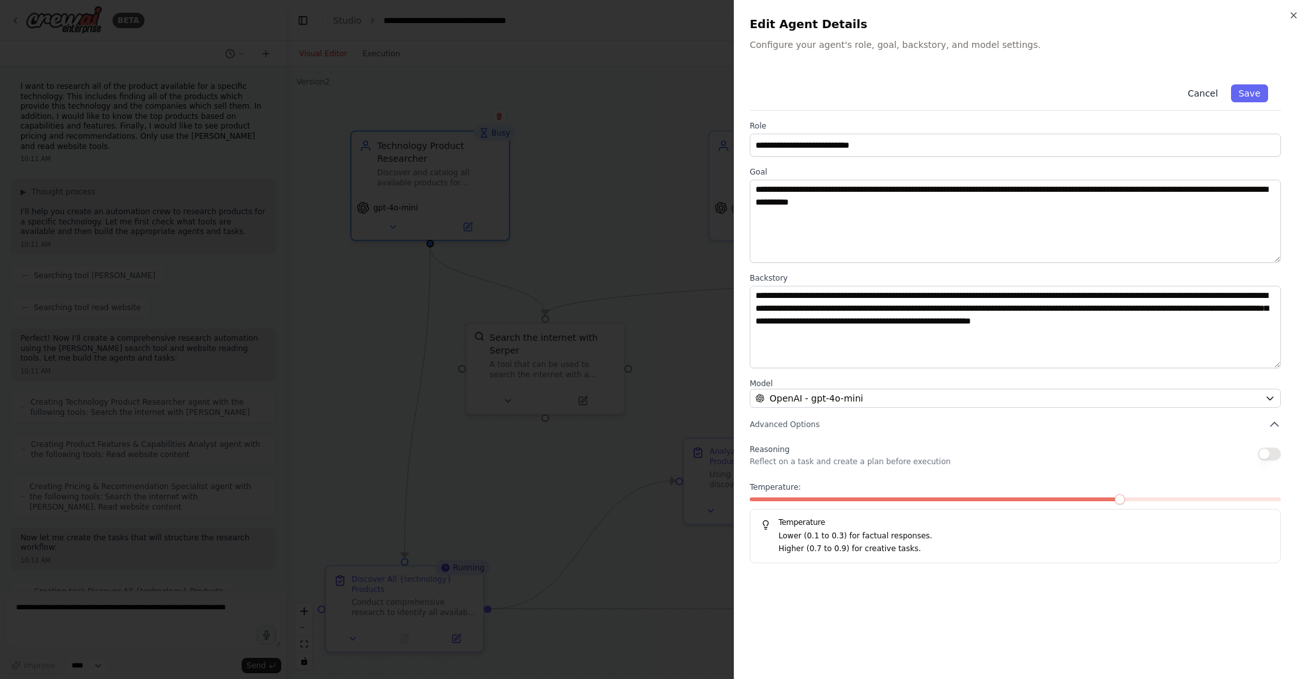
click at [1205, 93] on button "Cancel" at bounding box center [1202, 93] width 45 height 18
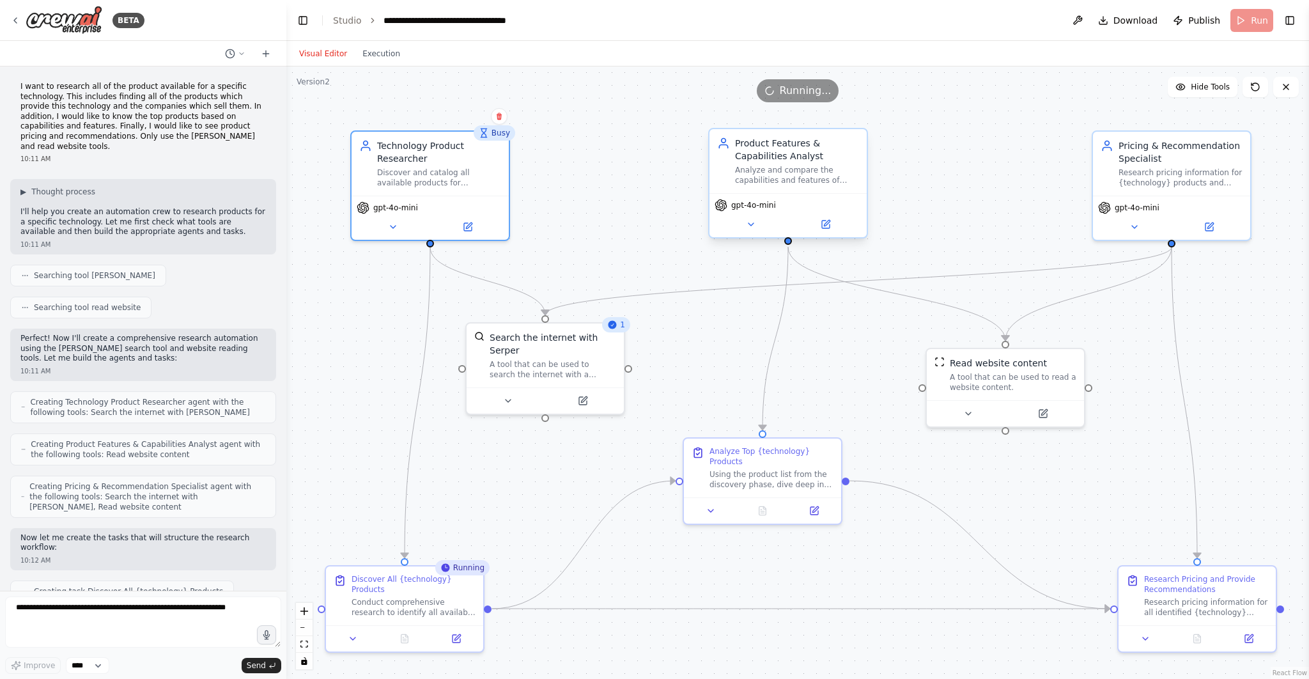
click at [780, 185] on div "Product Features & Capabilities Analyst Analyze and compare the capabilities an…" at bounding box center [787, 161] width 157 height 64
click at [834, 224] on button at bounding box center [825, 224] width 72 height 15
click at [377, 57] on button "Execution" at bounding box center [381, 53] width 53 height 15
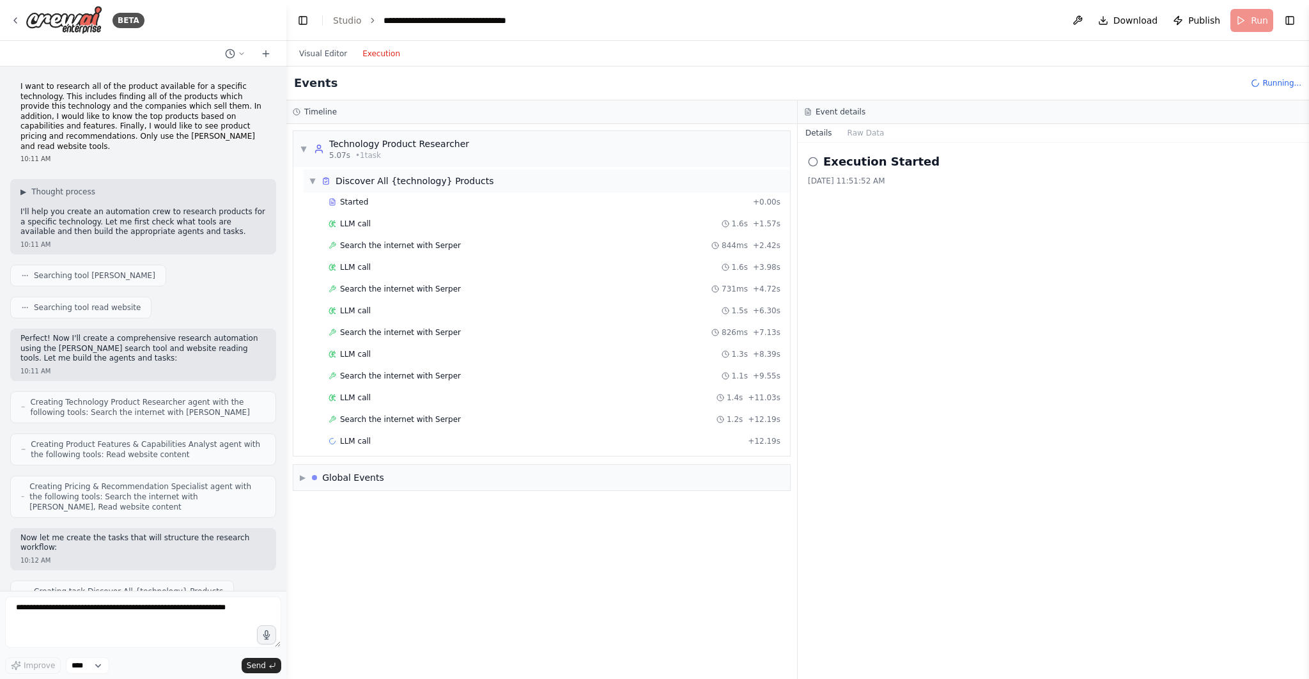
click at [314, 180] on span "▼" at bounding box center [313, 181] width 8 height 10
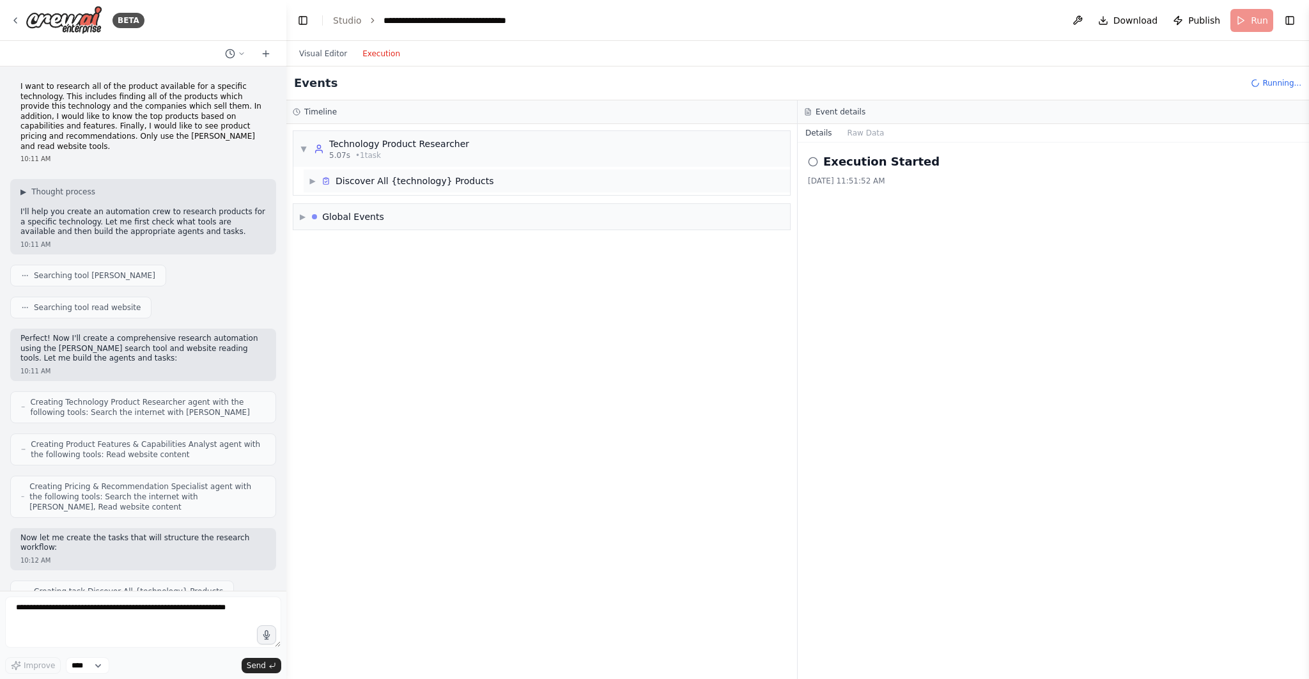
click at [314, 180] on span "▶" at bounding box center [313, 181] width 8 height 10
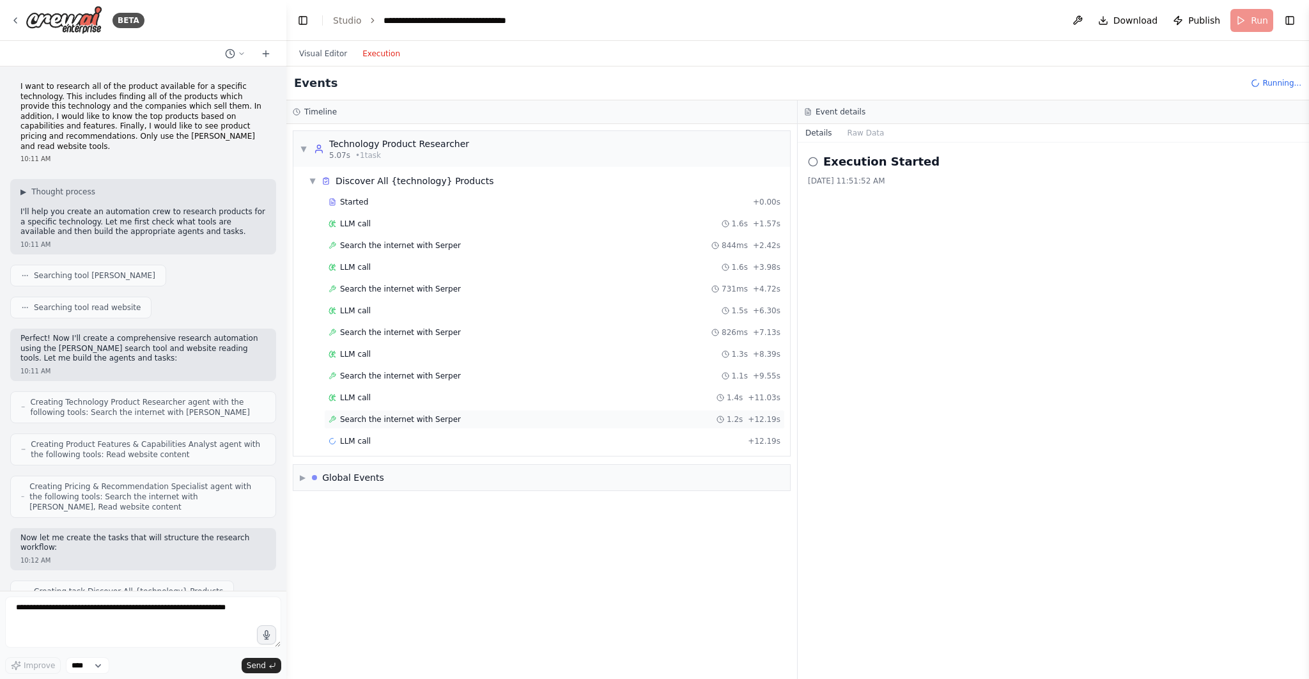
click at [387, 418] on span "Search the internet with Serper" at bounding box center [400, 419] width 121 height 10
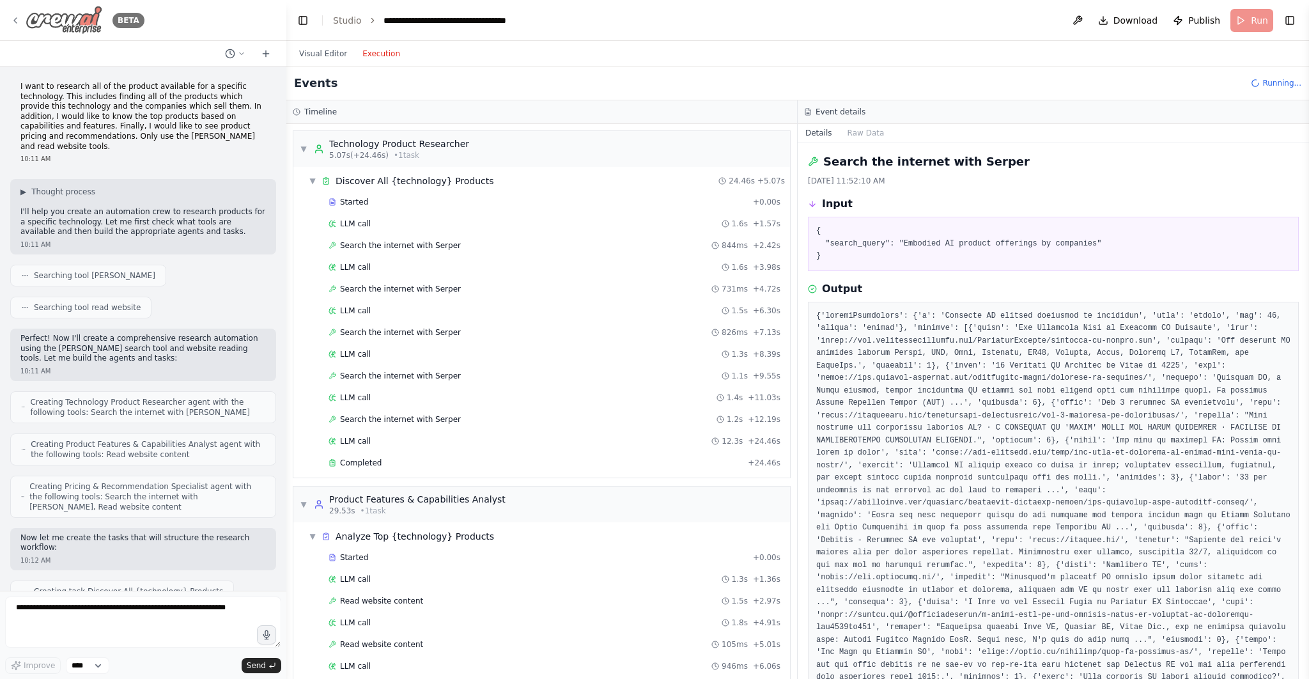
click at [13, 20] on icon at bounding box center [15, 20] width 10 height 10
